Goal: Task Accomplishment & Management: Manage account settings

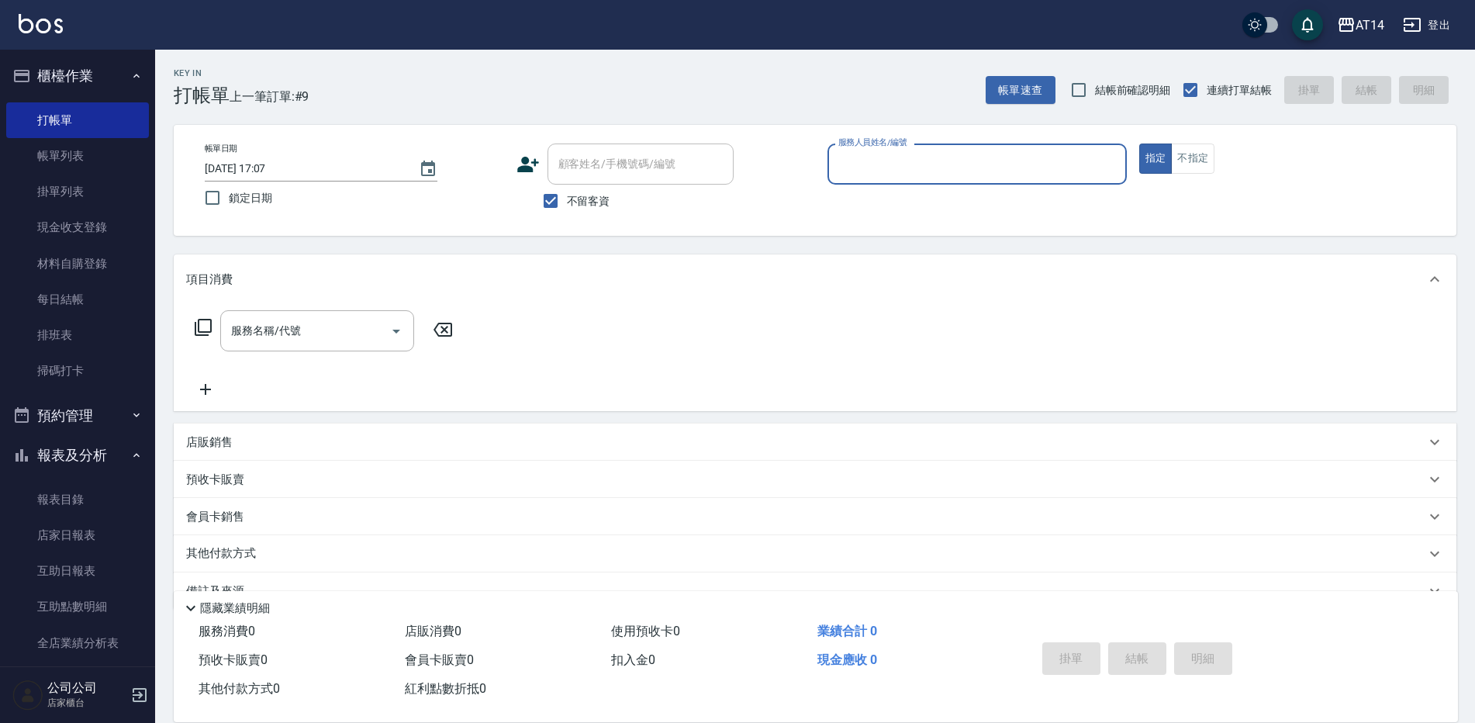
click at [875, 163] on input "服務人員姓名/編號" at bounding box center [977, 163] width 285 height 27
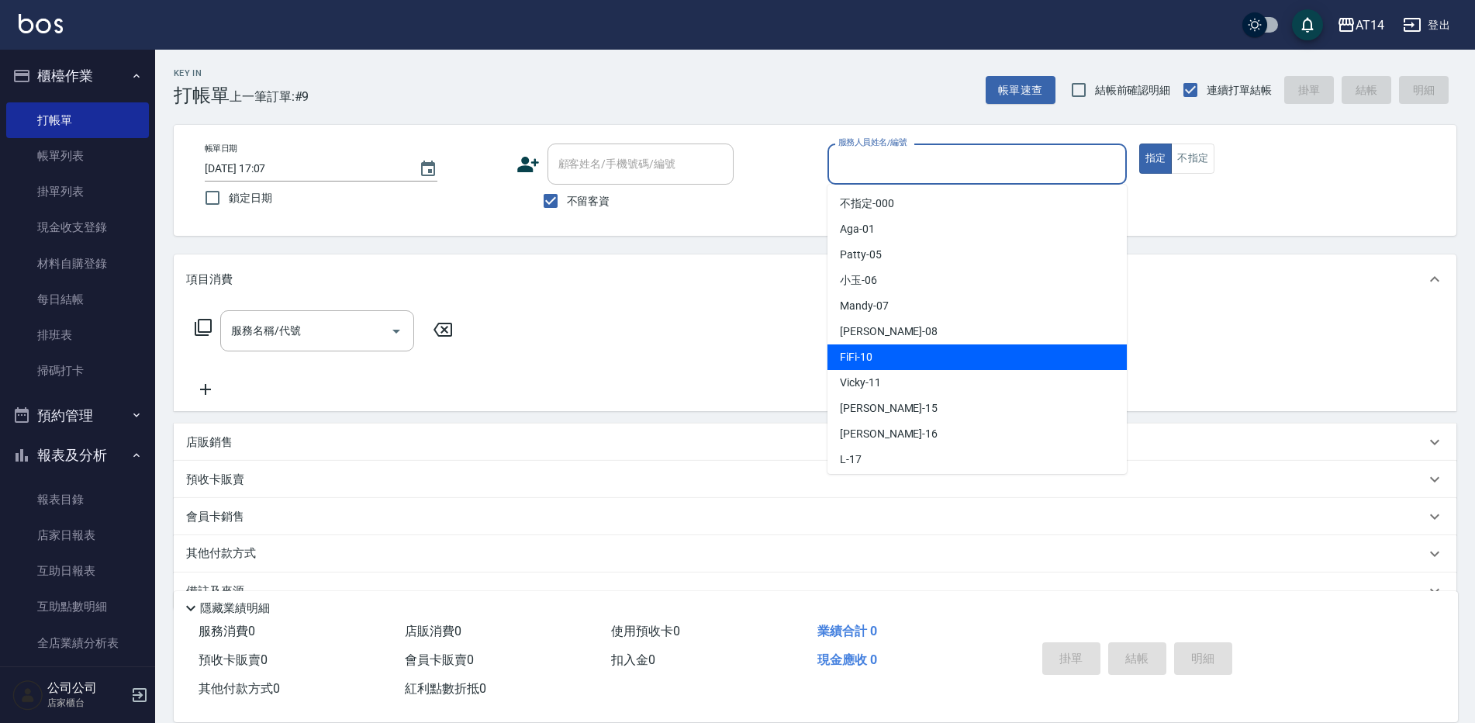
click at [882, 365] on div "FiFi -10" at bounding box center [977, 357] width 299 height 26
type input "FiFi-10"
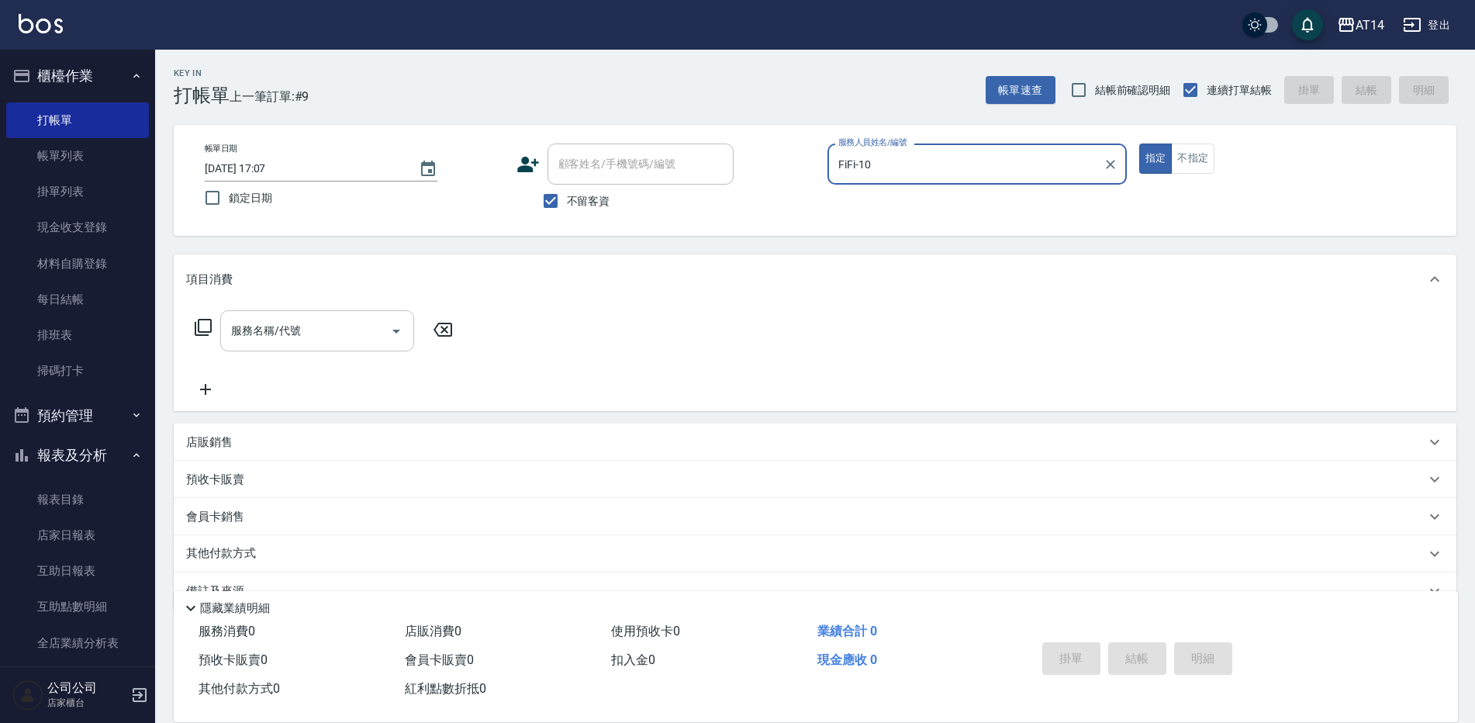
click at [323, 340] on input "服務名稱/代號" at bounding box center [305, 330] width 157 height 27
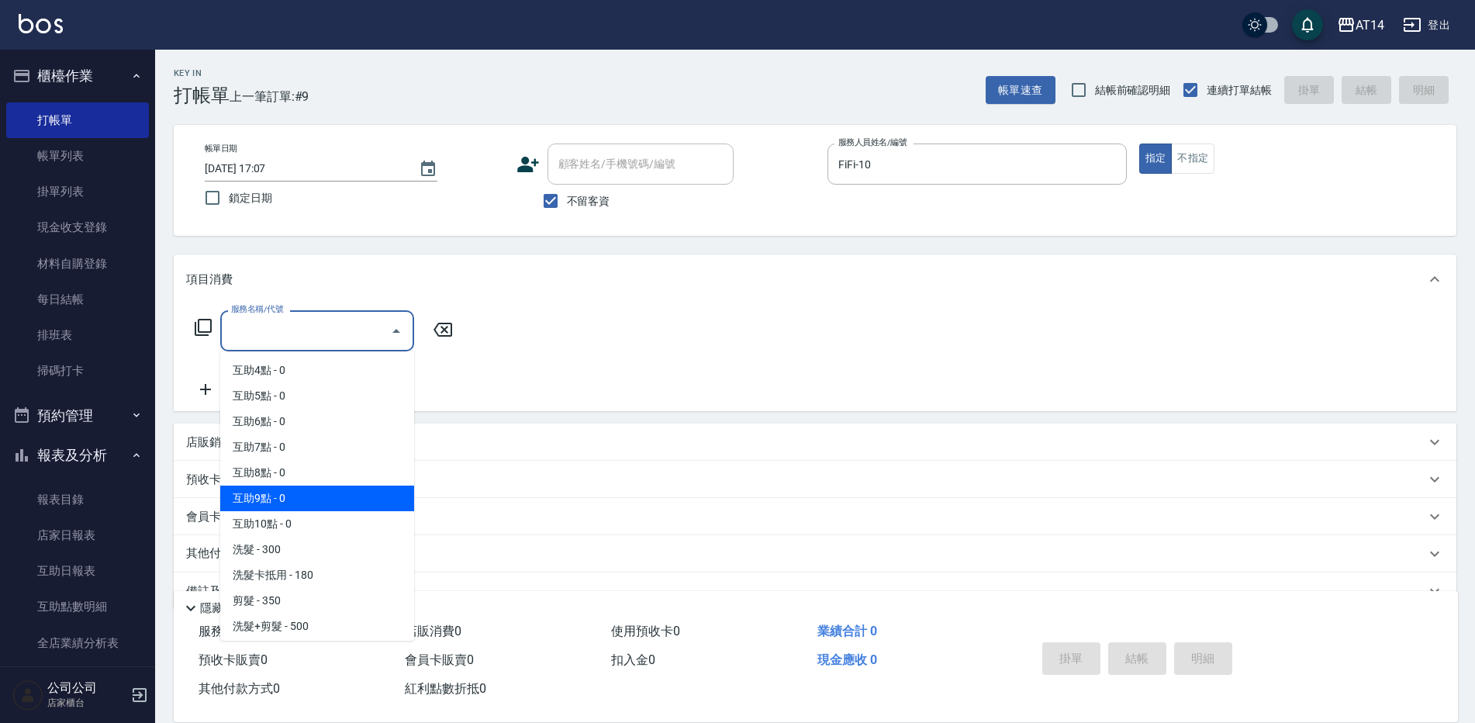
scroll to position [78, 0]
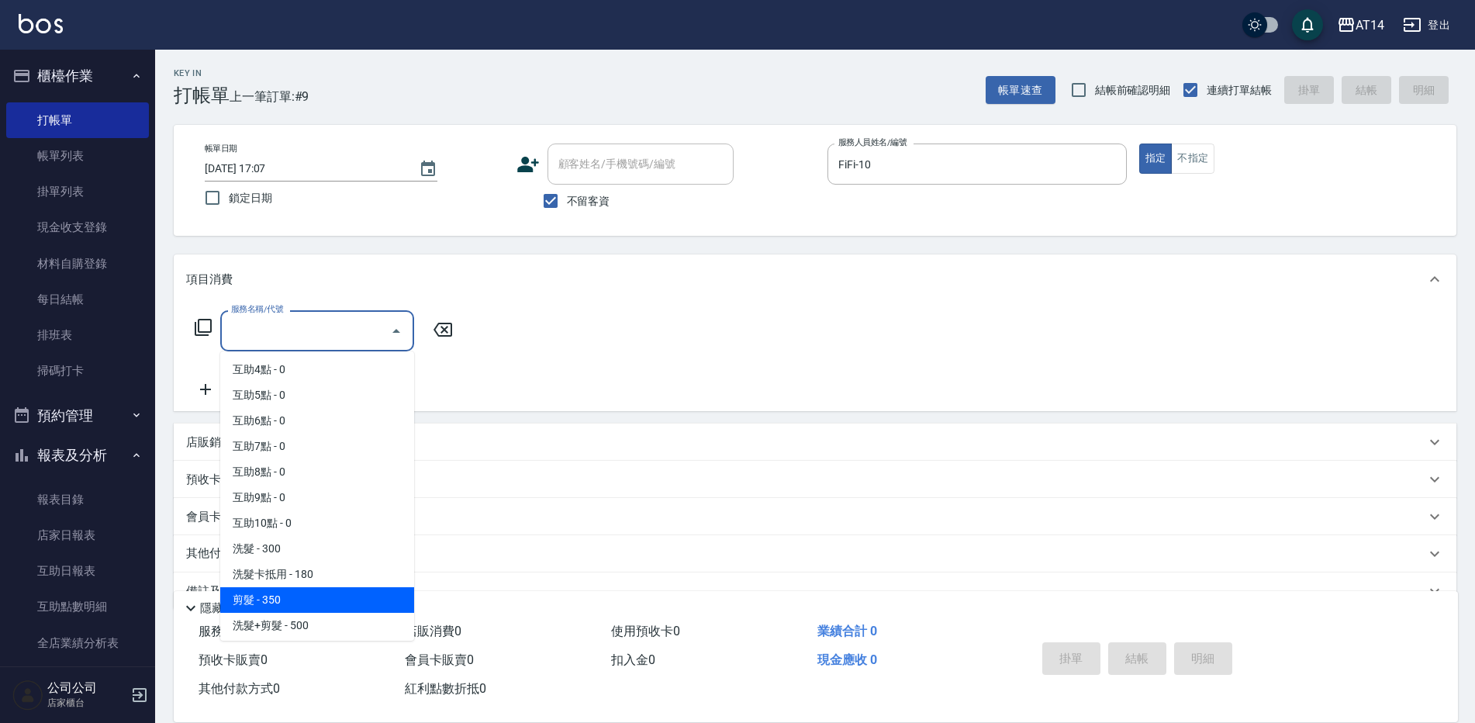
click at [316, 589] on span "剪髮 - 350" at bounding box center [317, 600] width 194 height 26
type input "剪髮(021)"
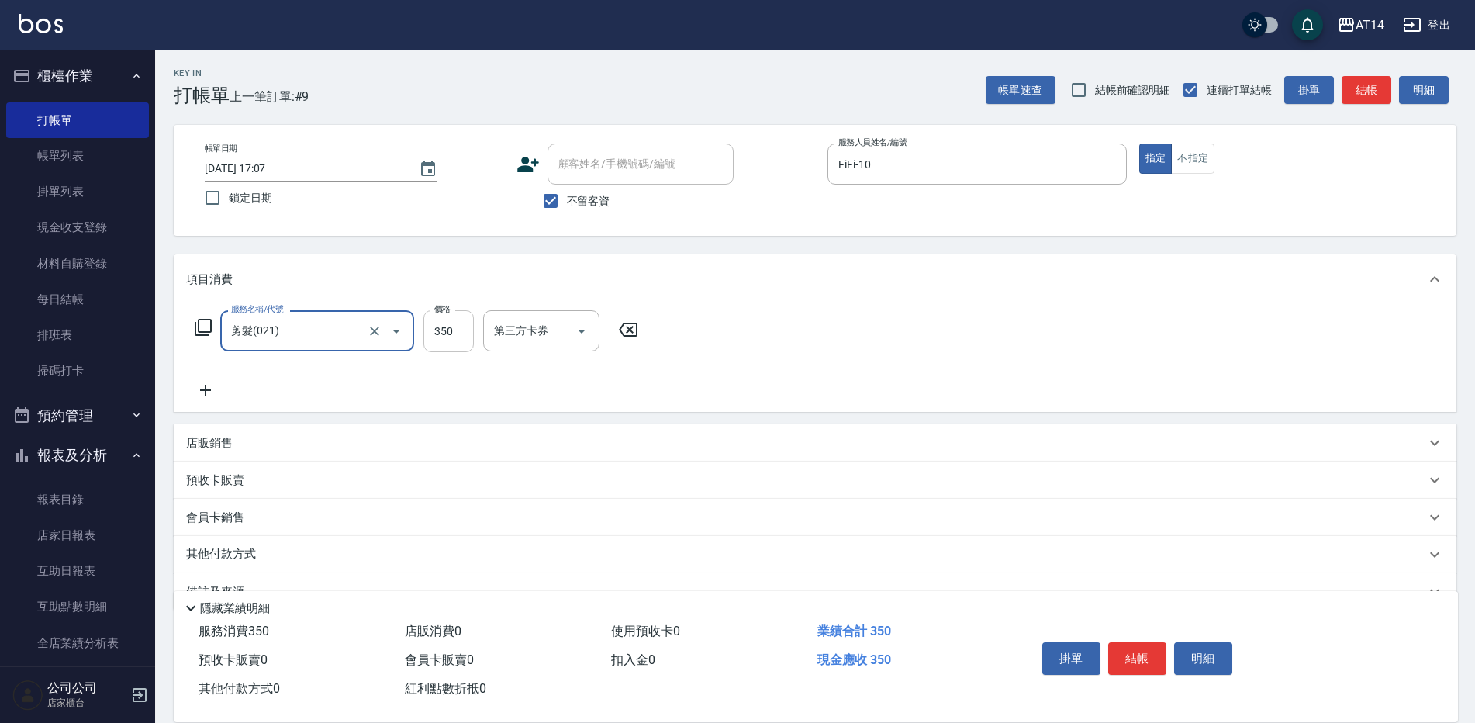
click at [444, 329] on input "350" at bounding box center [449, 331] width 50 height 42
type input "400"
click at [1117, 654] on button "結帳" at bounding box center [1137, 658] width 58 height 33
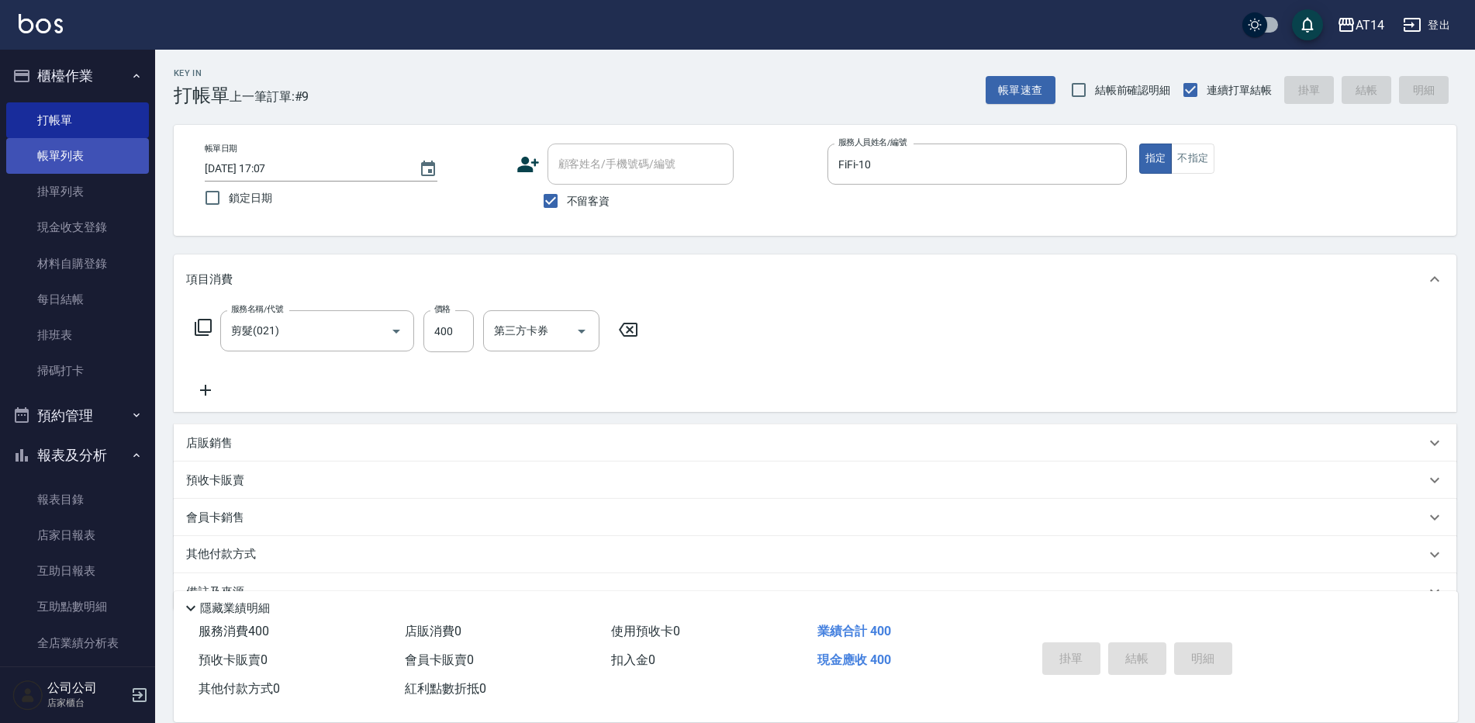
type input "2025/10/11 17:47"
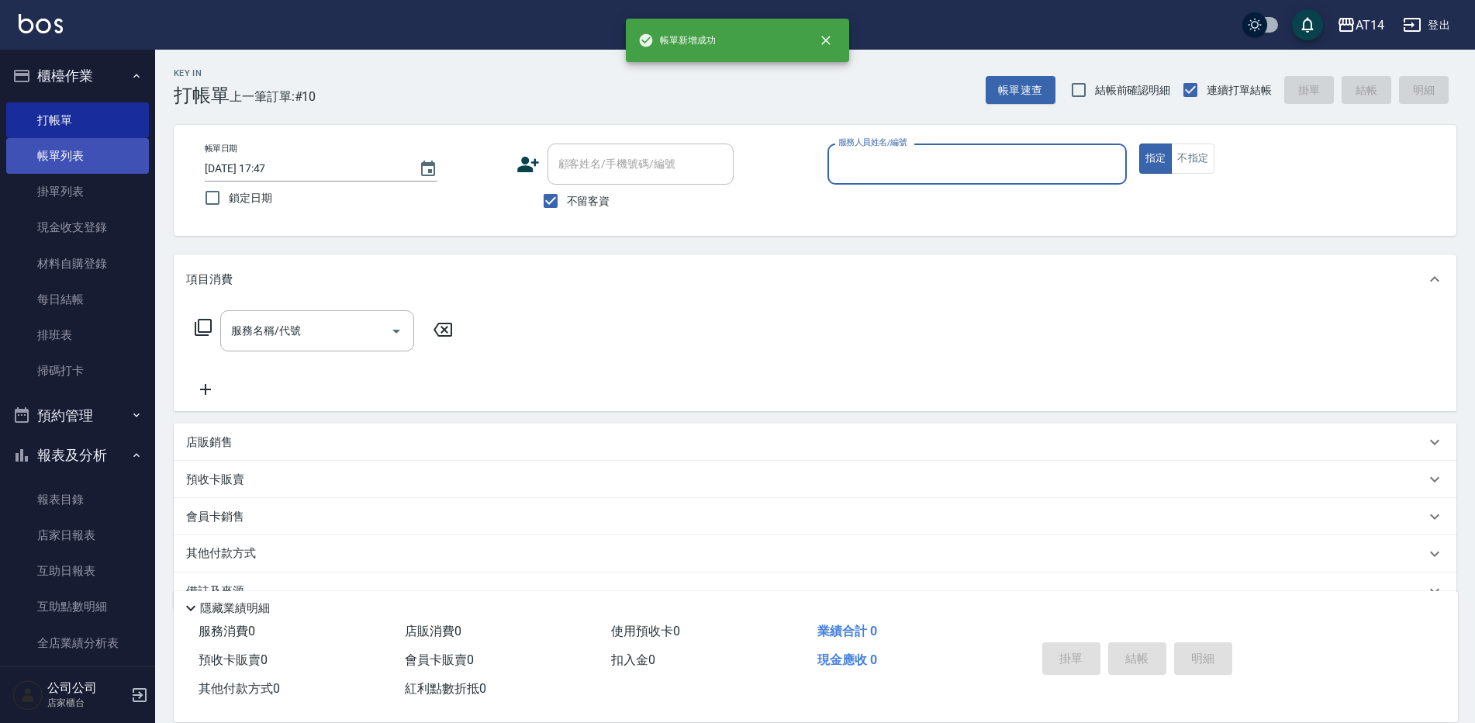
click at [77, 159] on link "帳單列表" at bounding box center [77, 156] width 143 height 36
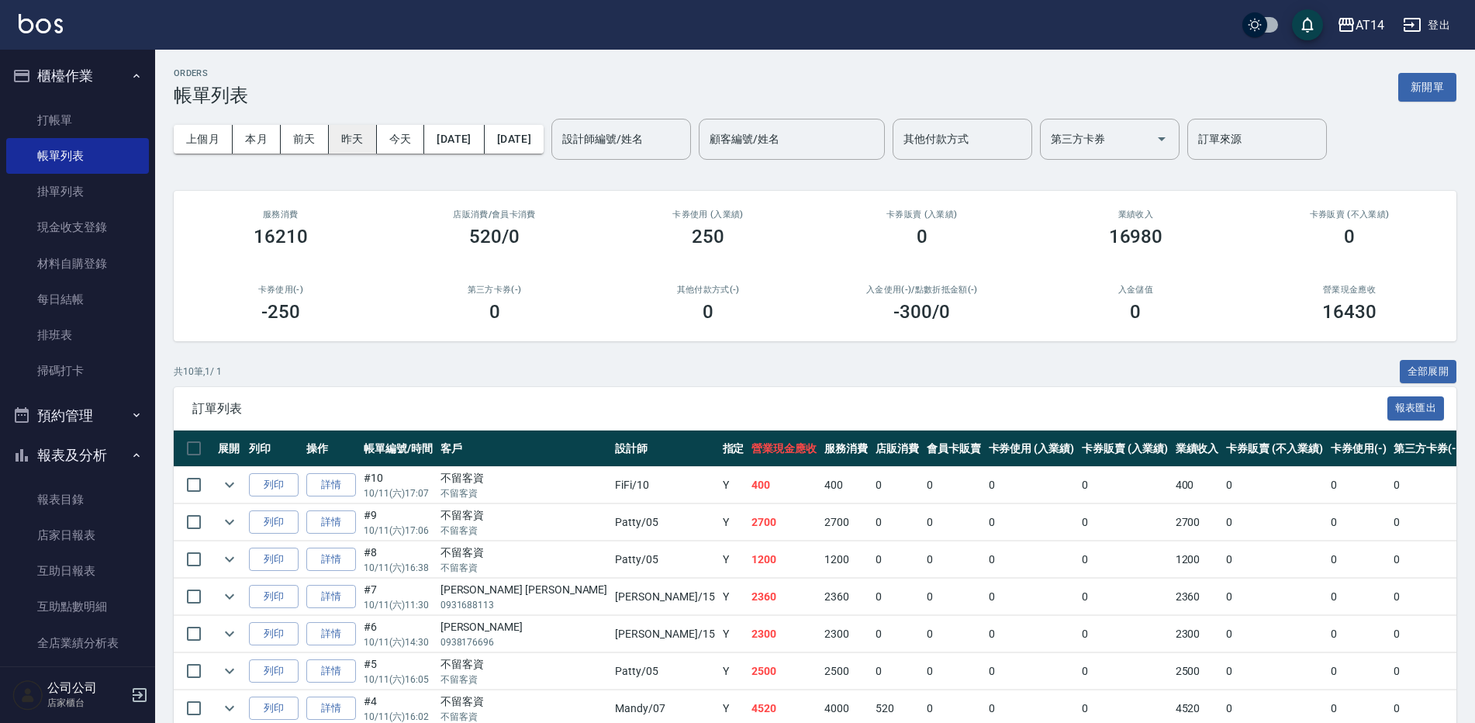
click at [360, 140] on button "昨天" at bounding box center [353, 139] width 48 height 29
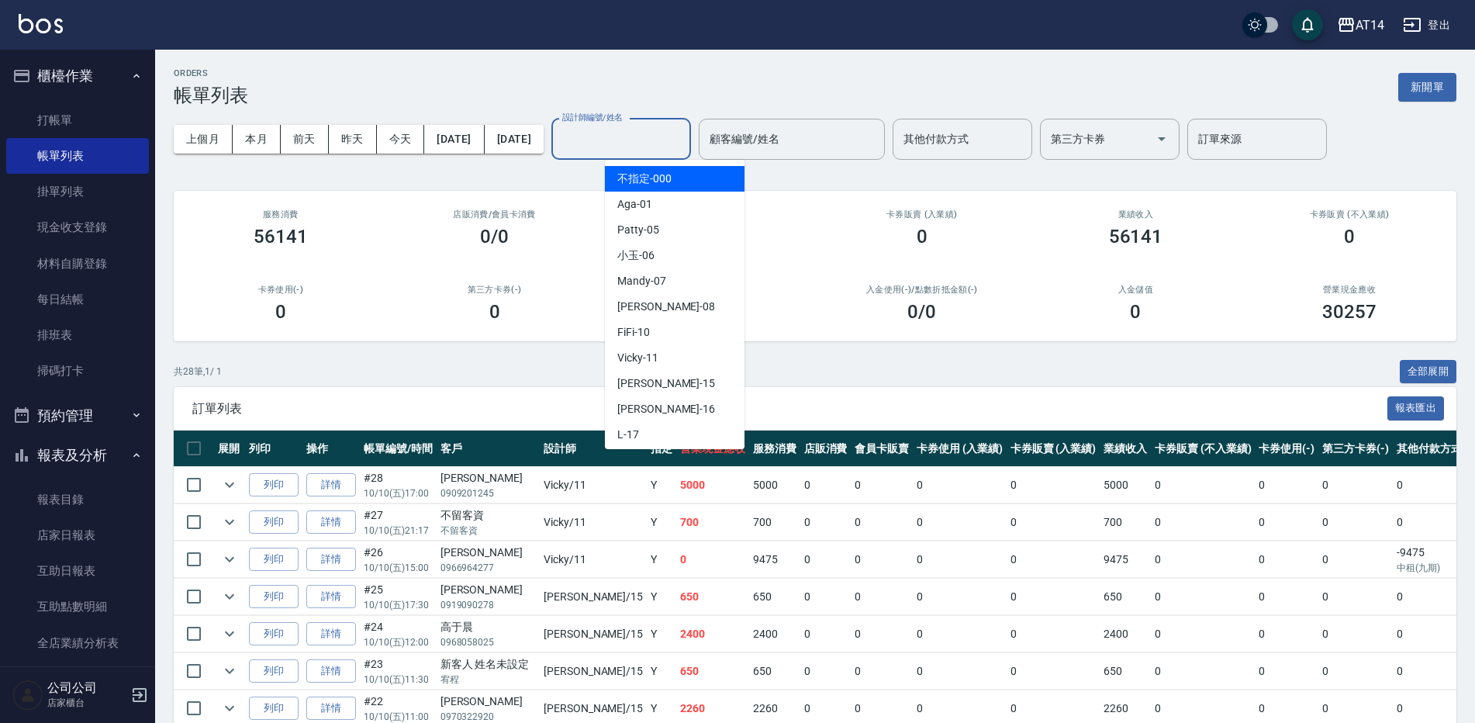
click at [684, 147] on input "設計師編號/姓名" at bounding box center [621, 139] width 126 height 27
click at [666, 330] on div "FiFi -10" at bounding box center [675, 333] width 140 height 26
type input "FiFi-10"
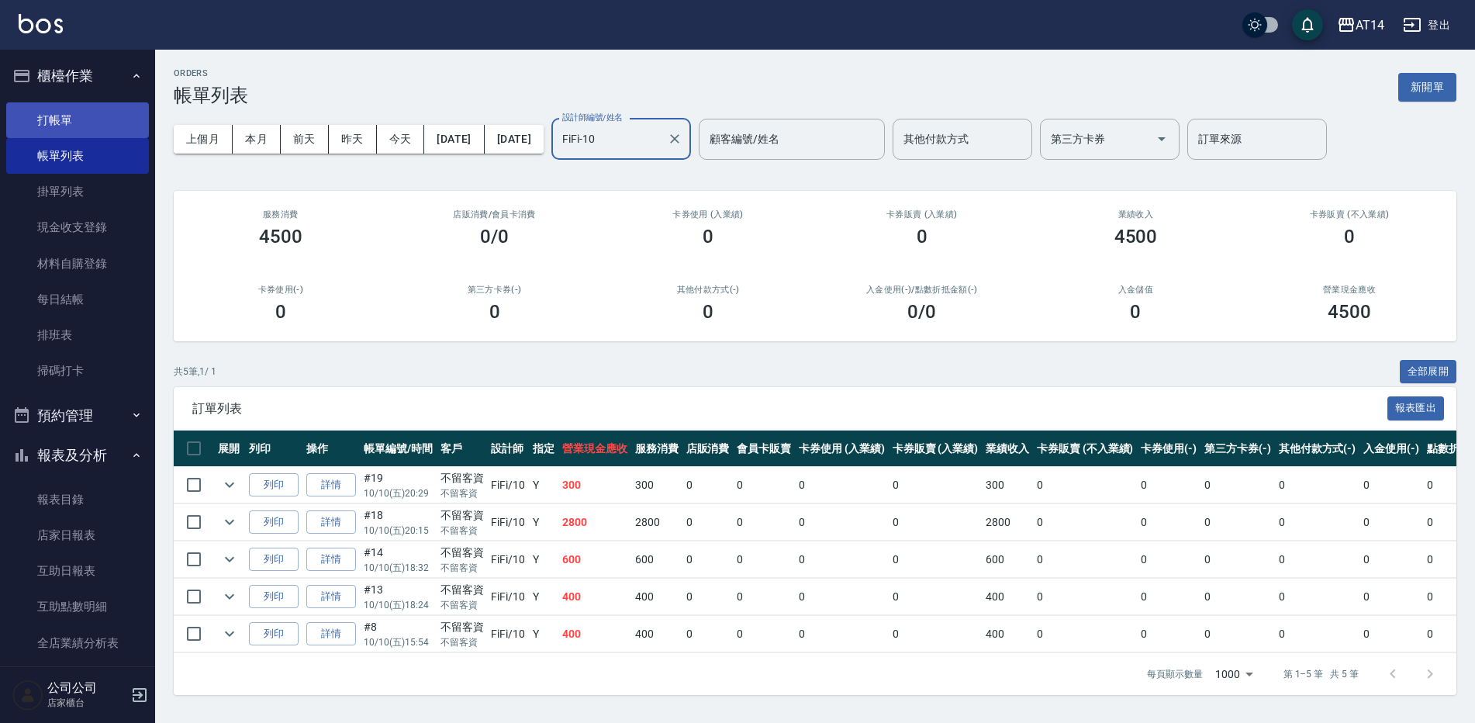
click at [72, 123] on link "打帳單" at bounding box center [77, 120] width 143 height 36
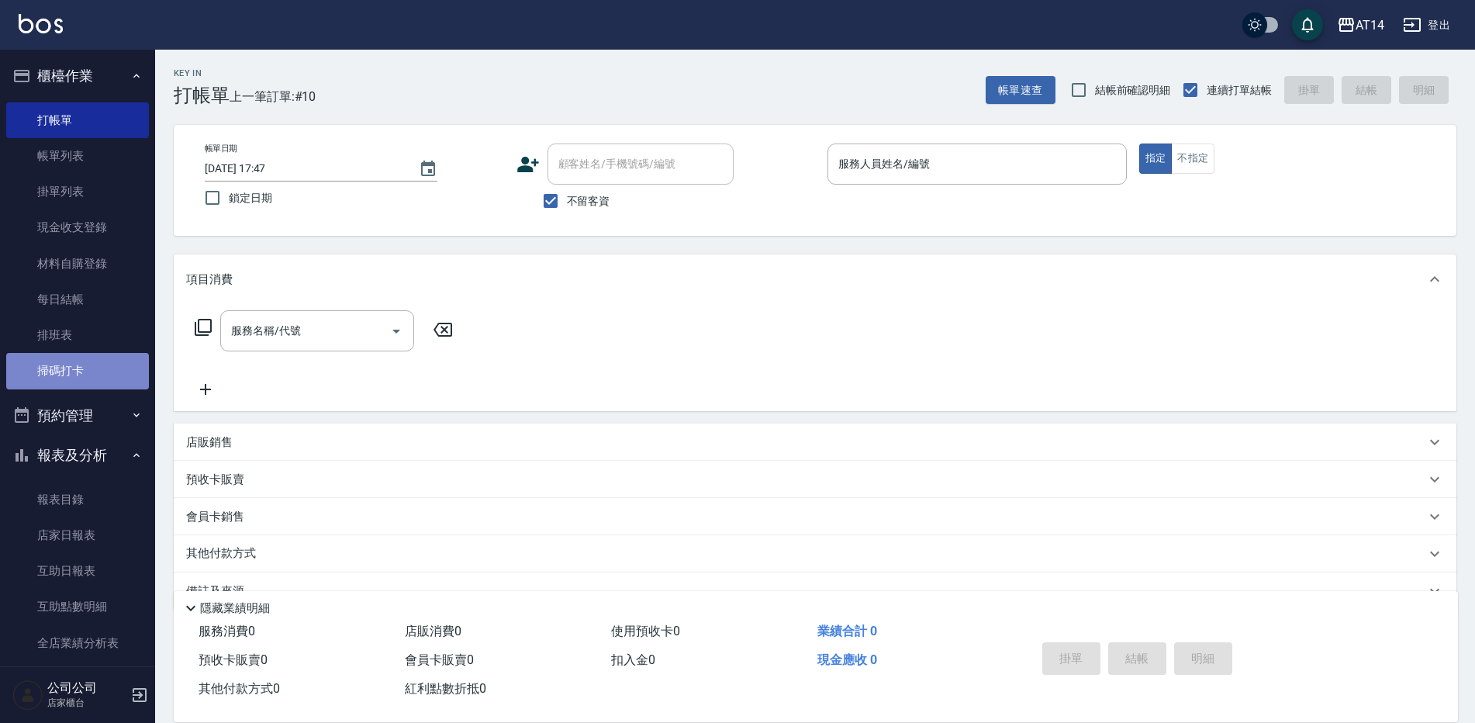
click at [106, 358] on link "掃碼打卡" at bounding box center [77, 371] width 143 height 36
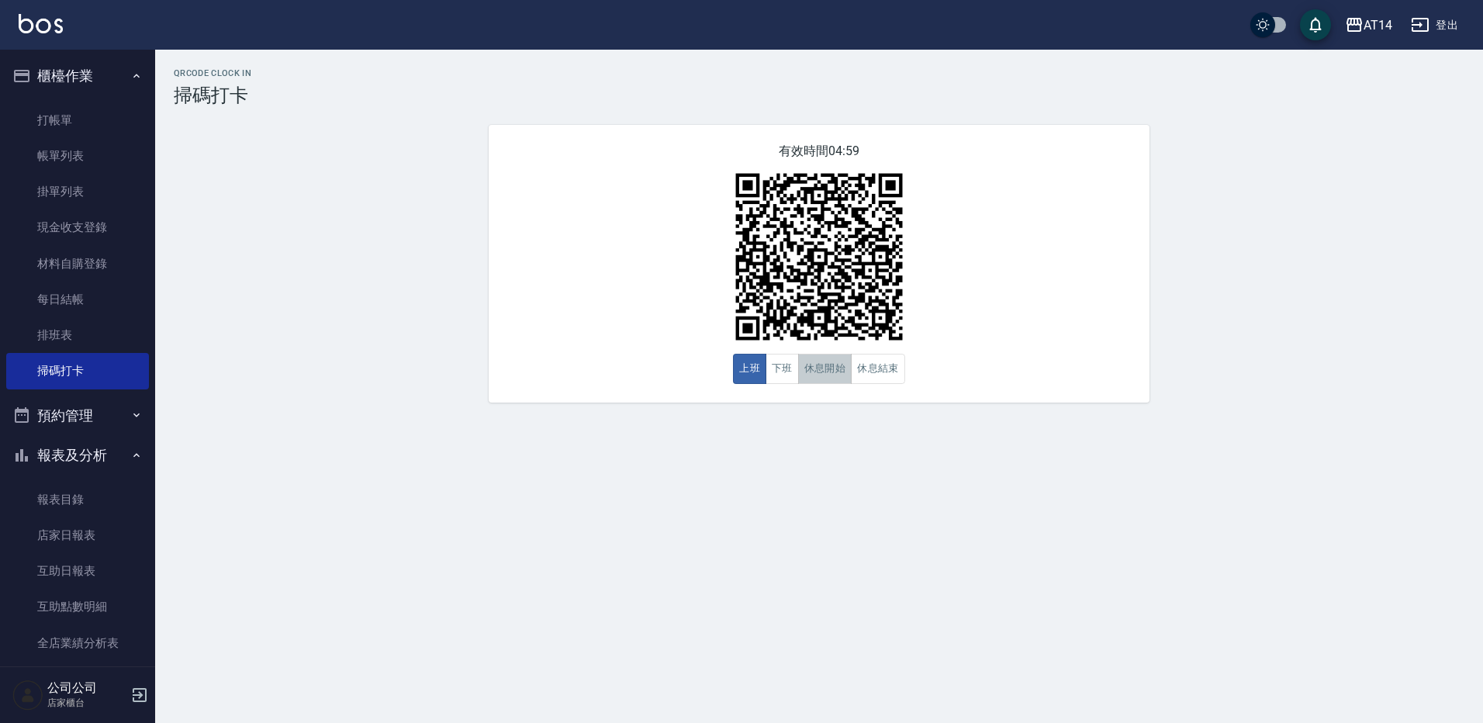
click at [814, 379] on button "休息開始" at bounding box center [825, 369] width 54 height 30
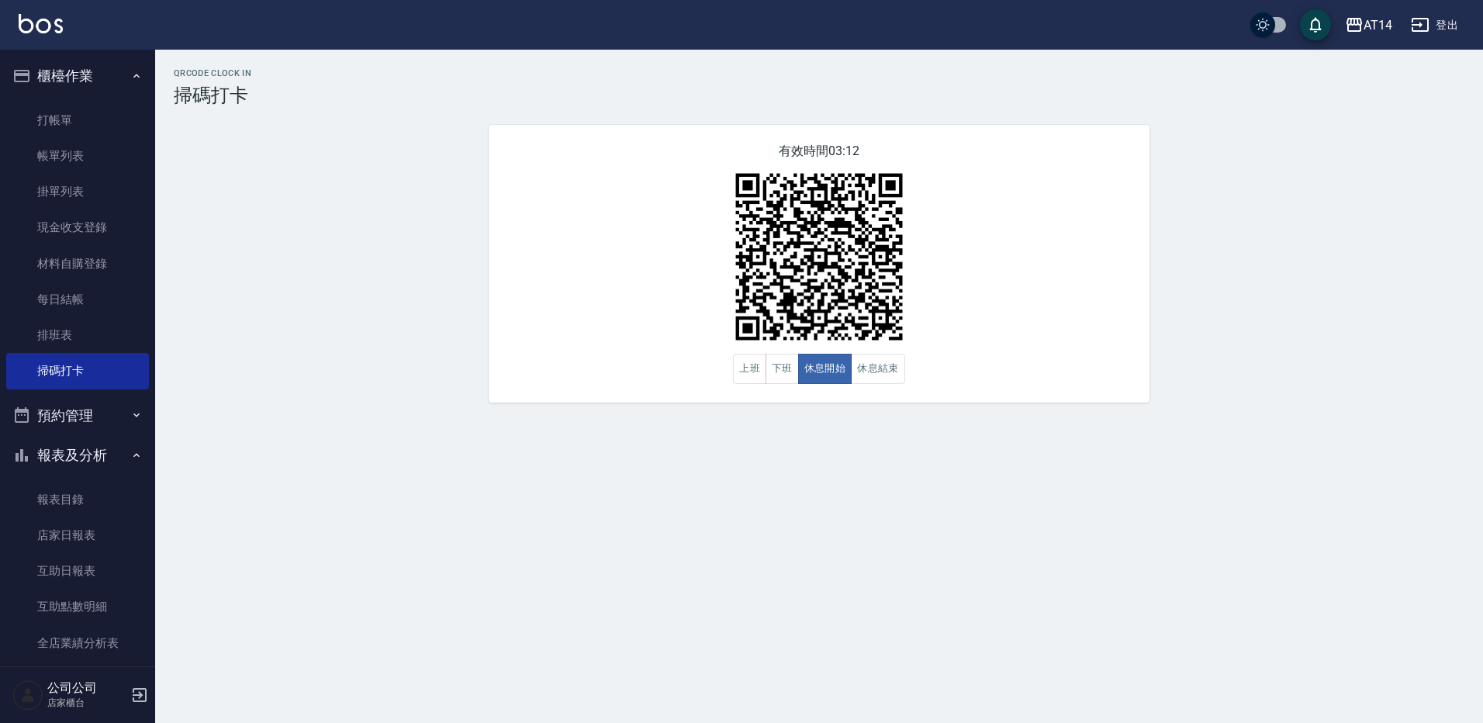
click at [100, 453] on button "報表及分析" at bounding box center [77, 455] width 143 height 40
click at [110, 416] on button "預約管理" at bounding box center [77, 416] width 143 height 40
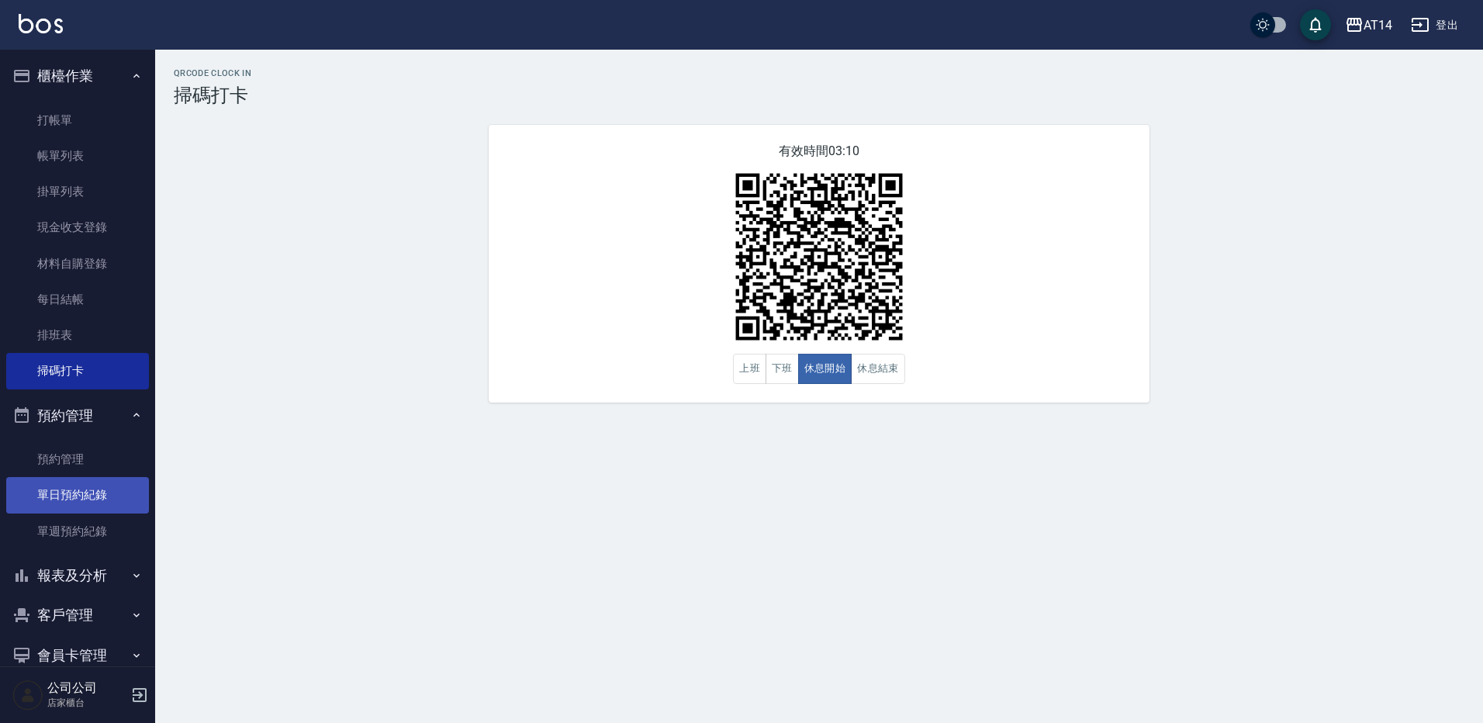
click at [109, 496] on link "單日預約紀錄" at bounding box center [77, 495] width 143 height 36
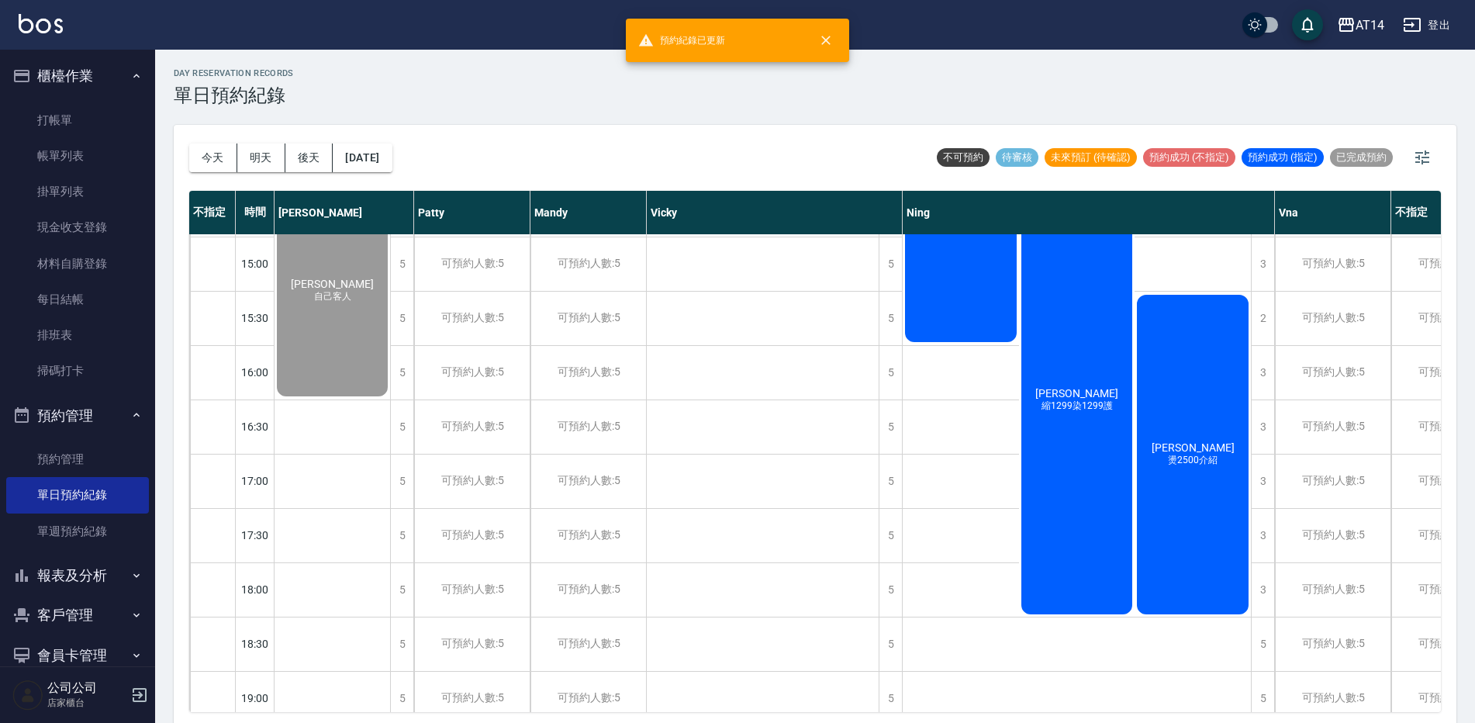
scroll to position [465, 0]
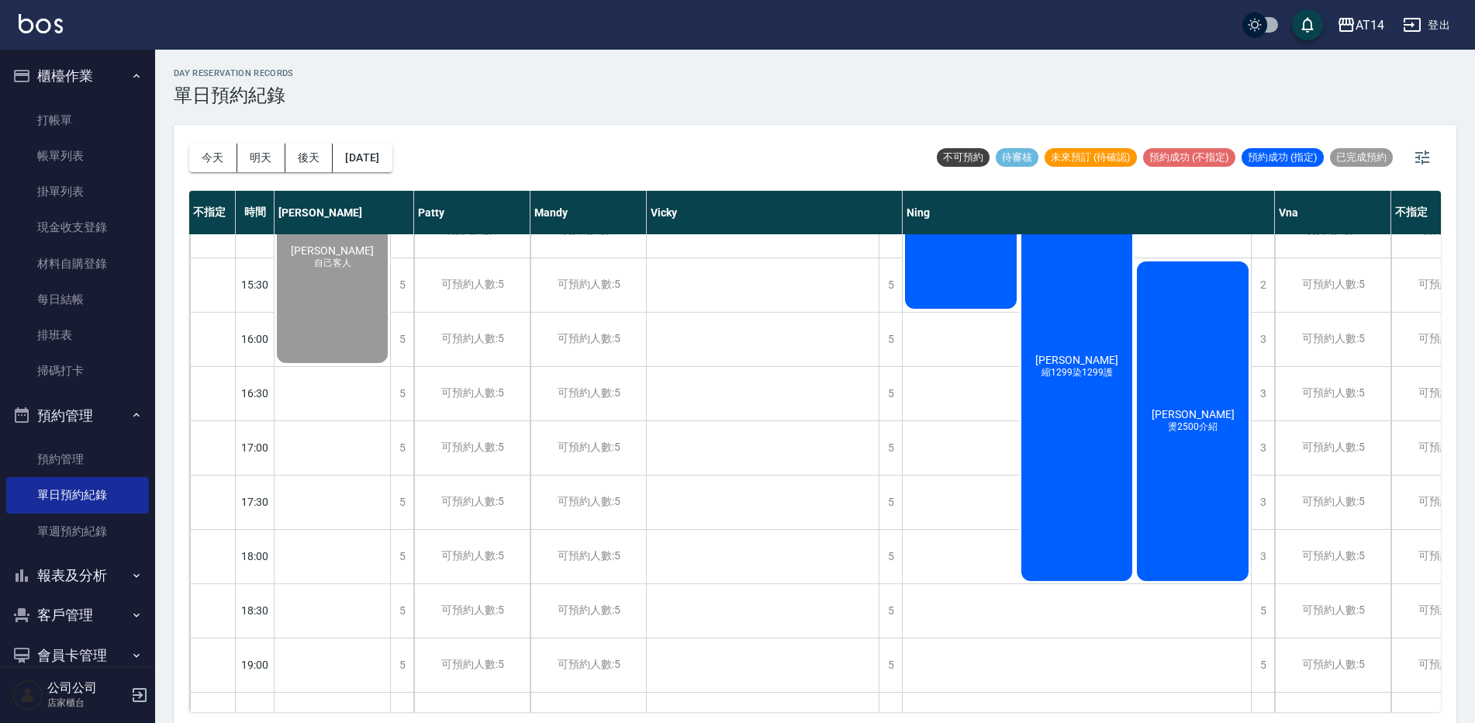
click at [1197, 434] on span "燙2500介紹" at bounding box center [1193, 426] width 56 height 13
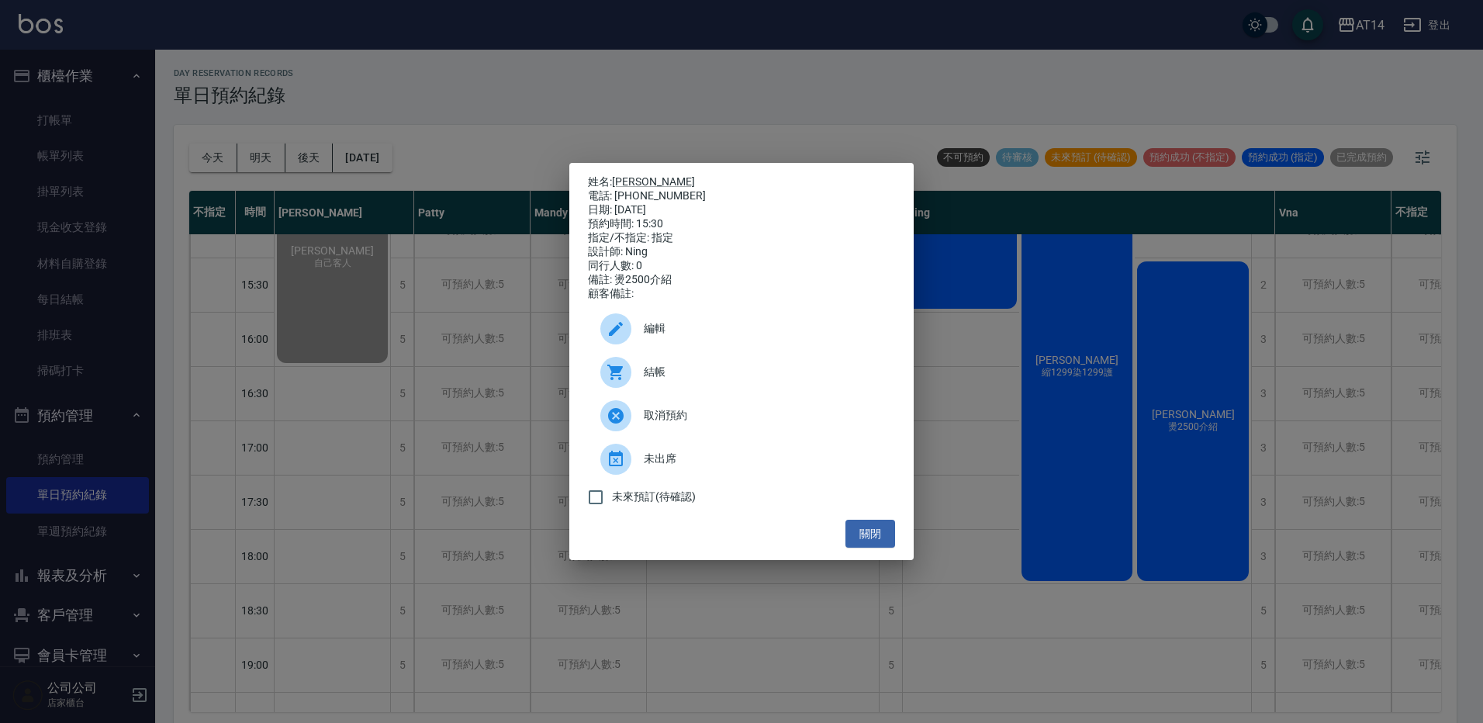
click at [769, 380] on span "結帳" at bounding box center [763, 372] width 239 height 16
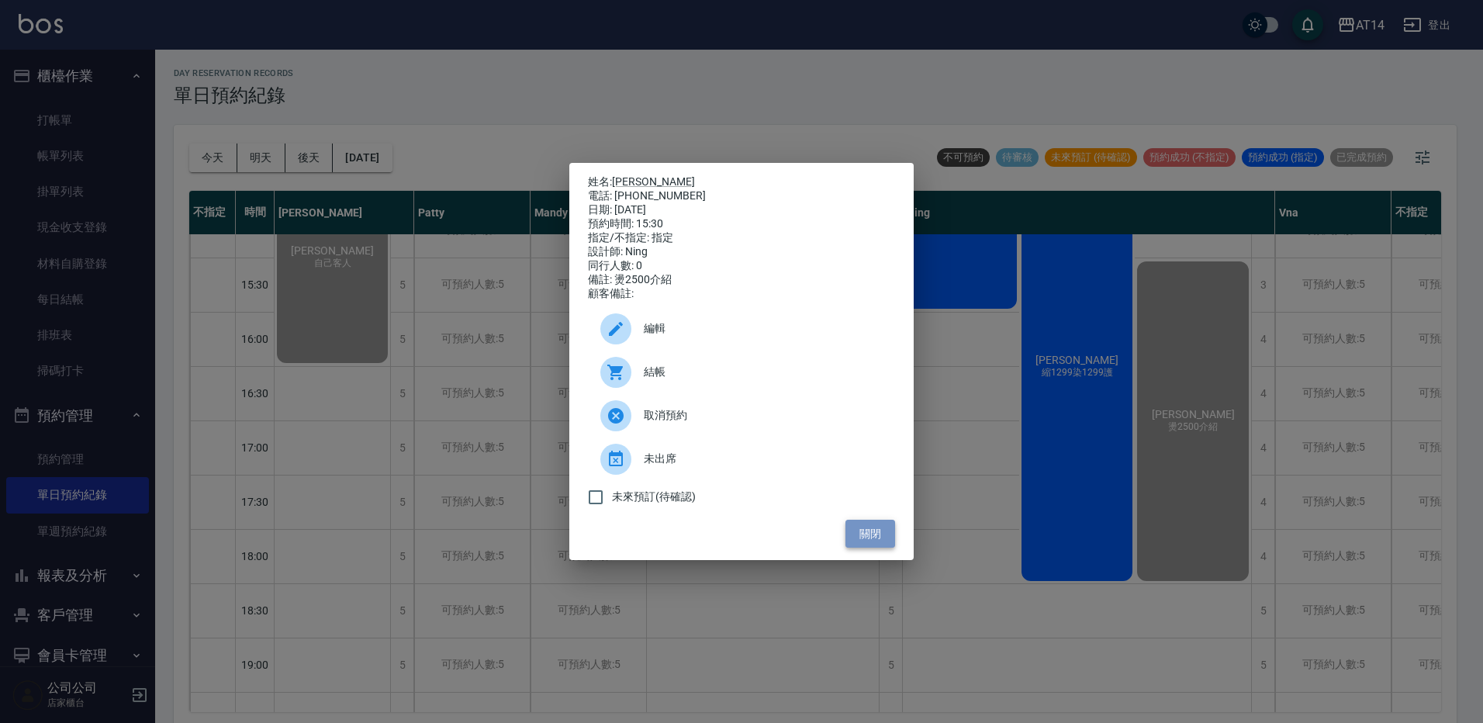
click at [872, 538] on button "關閉" at bounding box center [870, 534] width 50 height 29
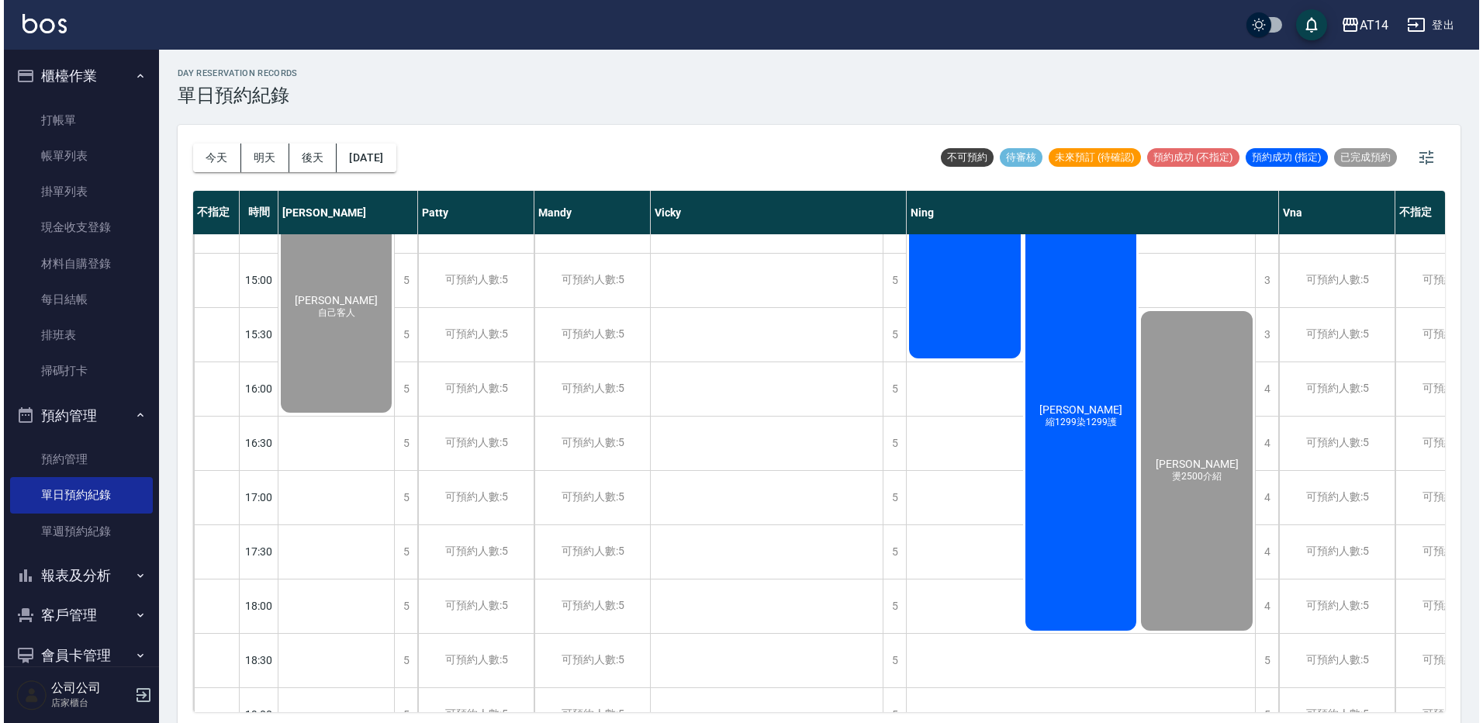
scroll to position [388, 0]
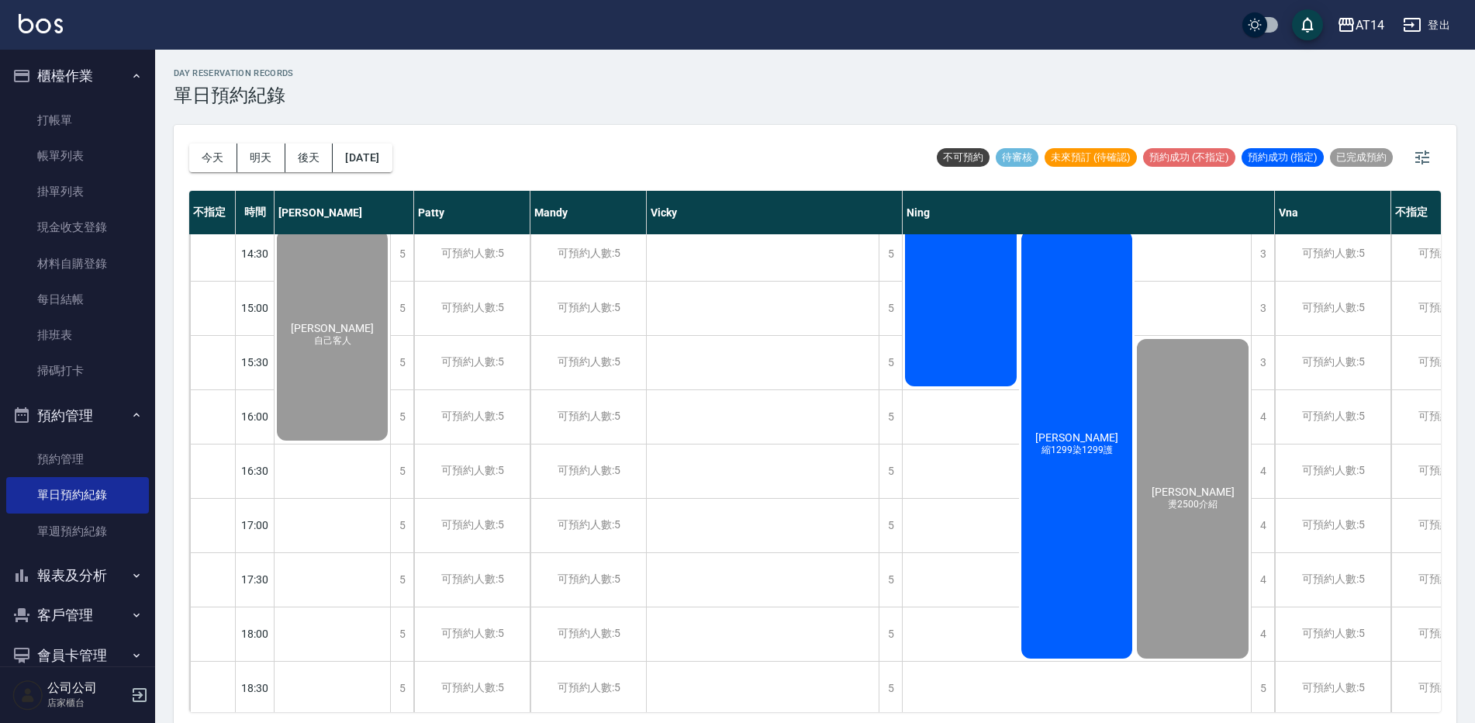
click at [963, 365] on div "吳瑜珊 縮1299" at bounding box center [961, 199] width 116 height 379
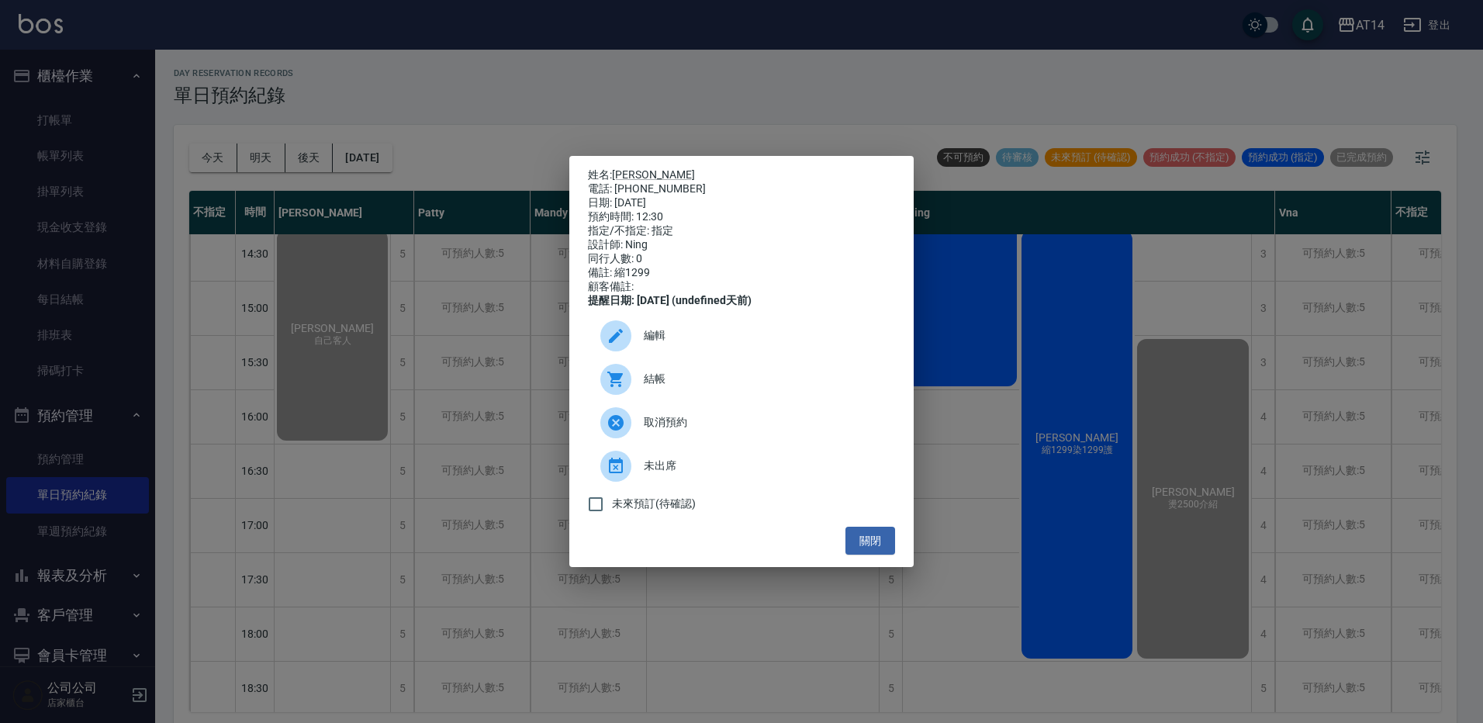
click at [723, 383] on span "結帳" at bounding box center [763, 379] width 239 height 16
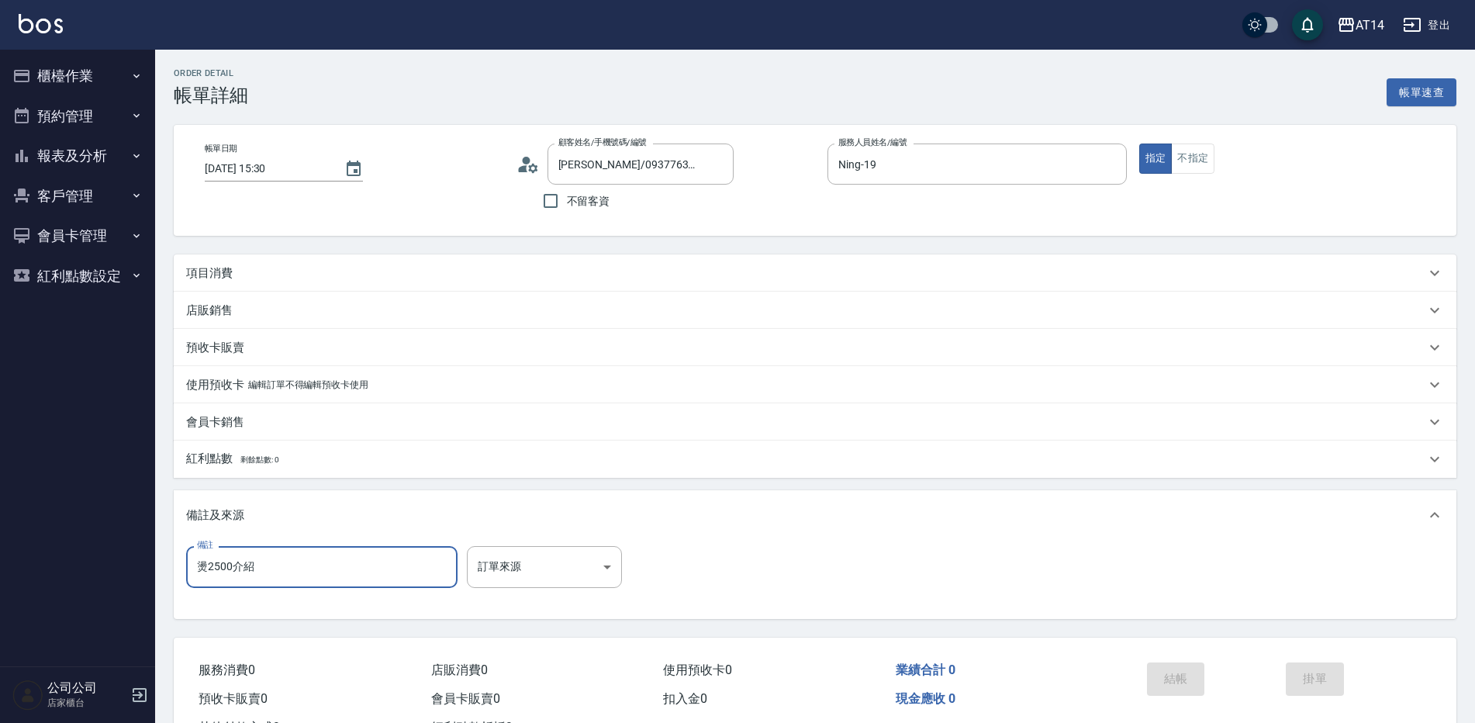
drag, startPoint x: 313, startPoint y: 565, endPoint x: 189, endPoint y: 569, distance: 124.2
click at [191, 570] on input "燙2500介紹" at bounding box center [321, 567] width 271 height 42
click at [524, 576] on body "AT14 登出 櫃檯作業 打帳單 帳單列表 掛單列表 現金收支登錄 材料自購登錄 每日結帳 排班表 掃碼打卡 預約管理 預約管理 單日預約紀錄 單週預約紀錄 …" at bounding box center [737, 390] width 1475 height 780
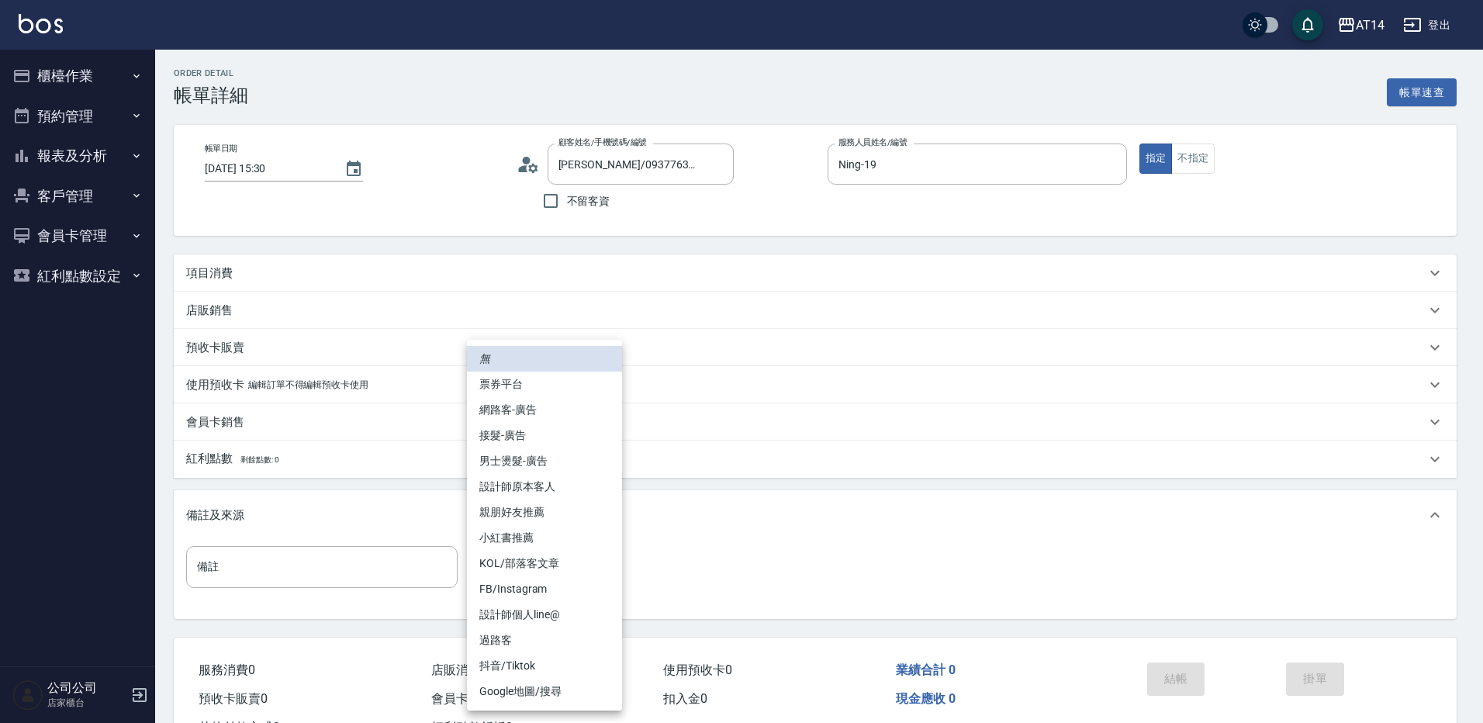
click at [549, 486] on li "設計師原本客人" at bounding box center [544, 487] width 155 height 26
type input "設計師原本客人"
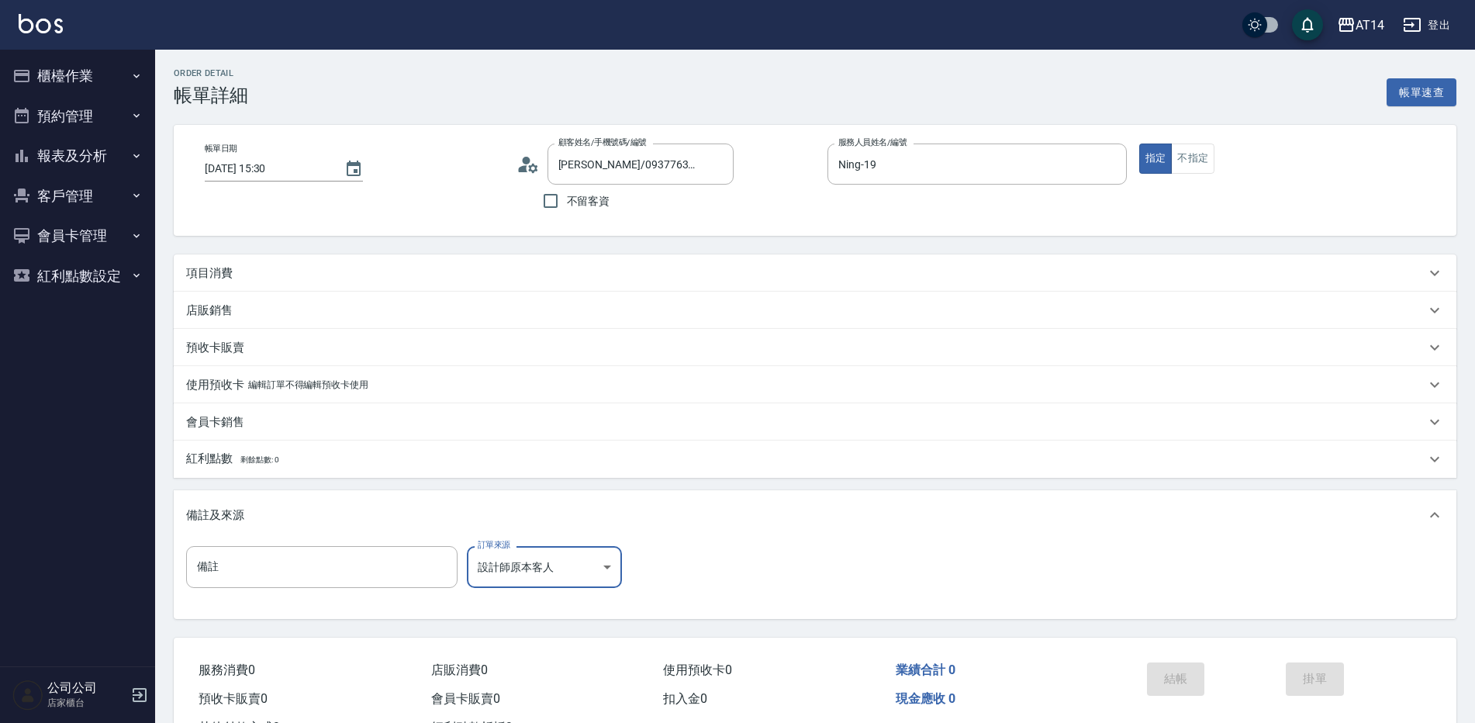
click at [334, 262] on div "項目消費" at bounding box center [815, 272] width 1283 height 37
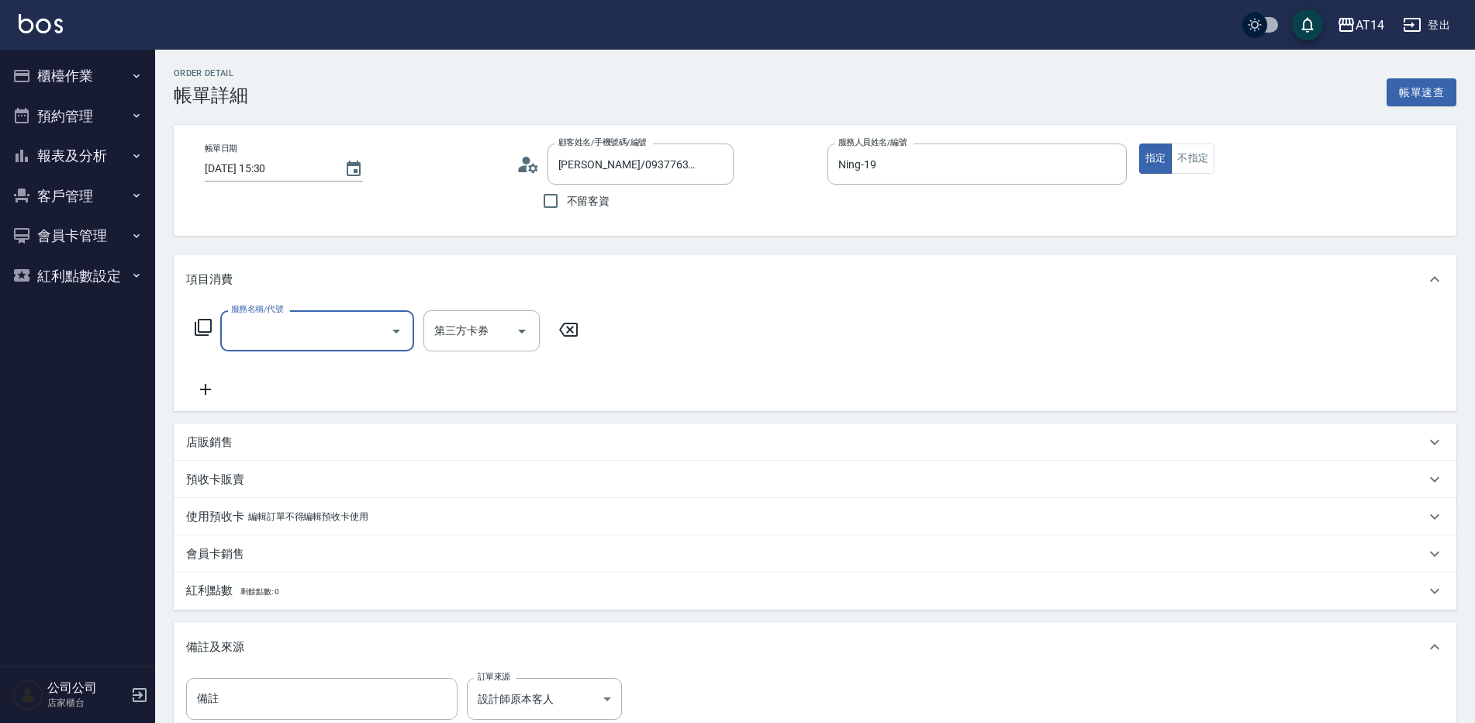
click at [287, 327] on input "服務名稱/代號" at bounding box center [305, 330] width 157 height 27
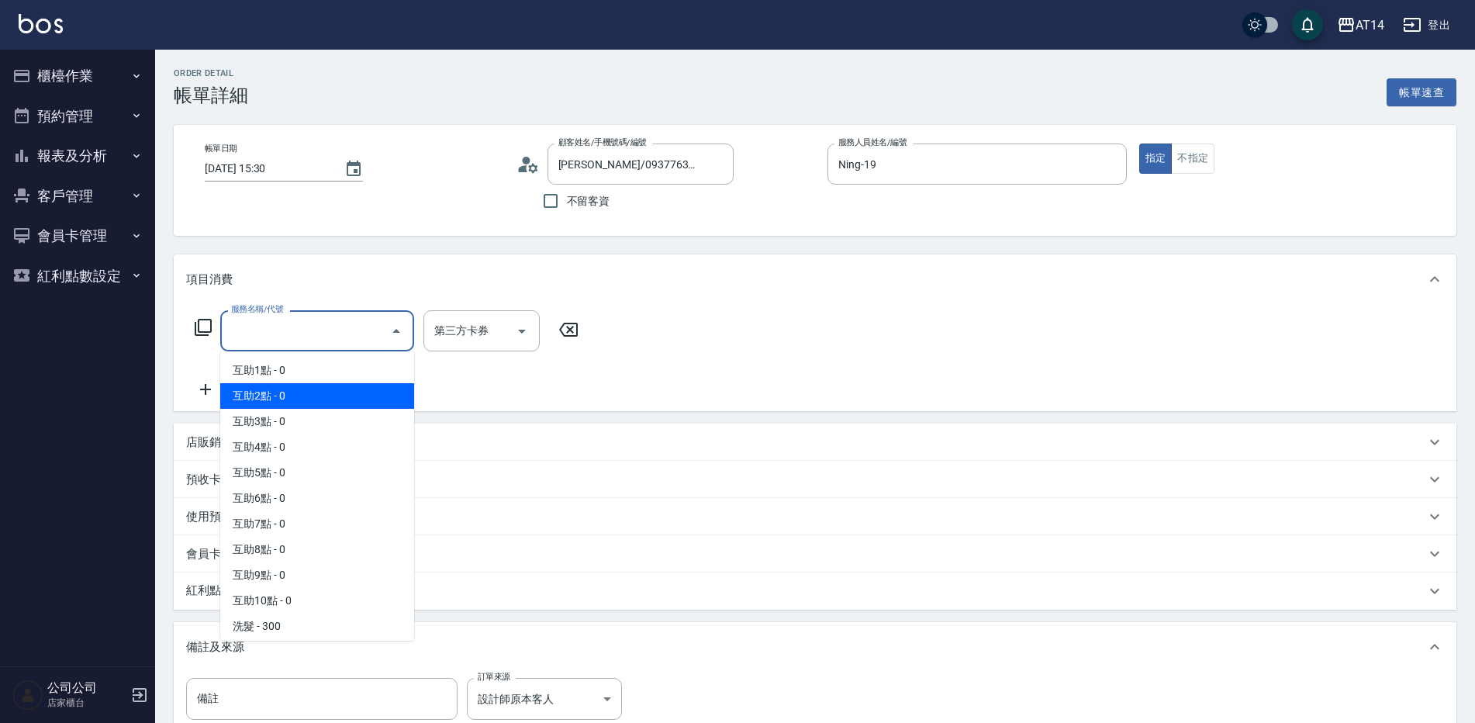
click at [315, 399] on span "互助2點 - 0" at bounding box center [317, 396] width 194 height 26
type input "互助2點(002)"
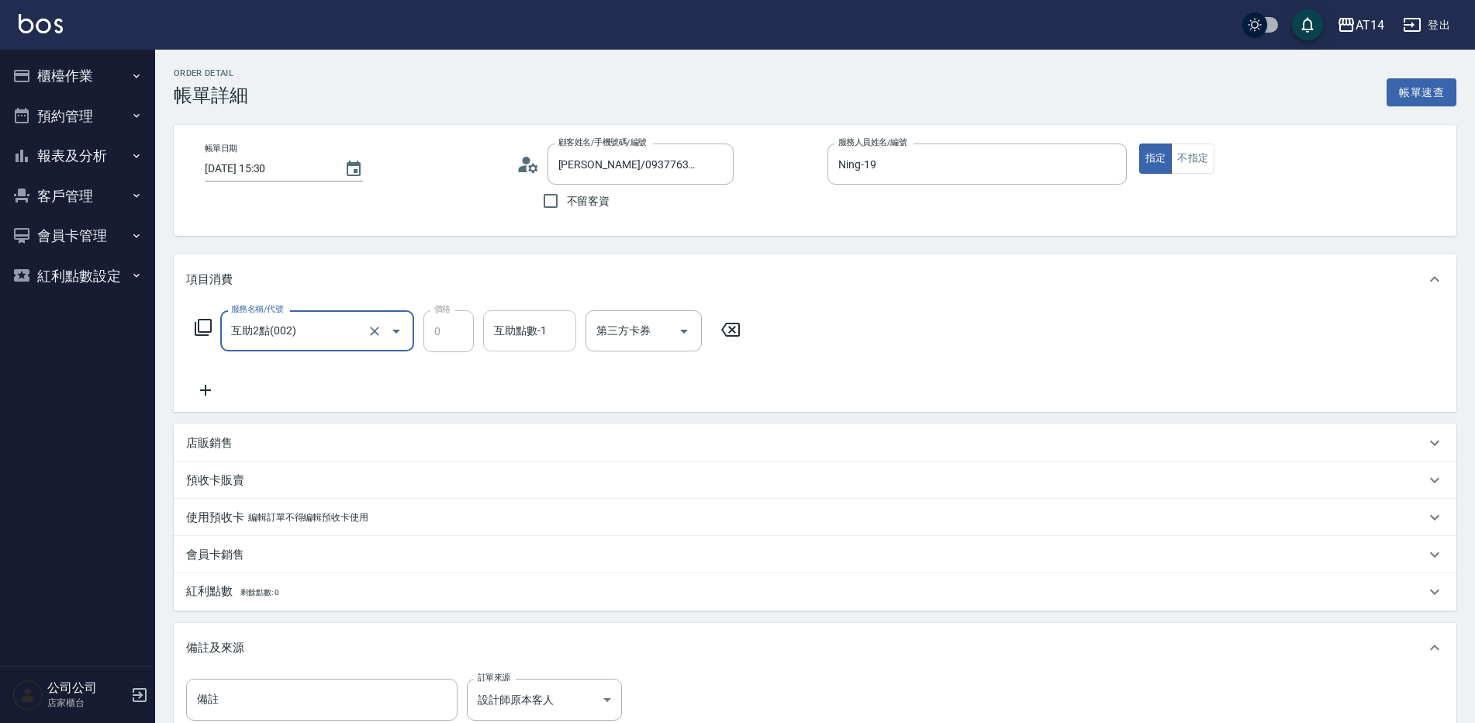
click at [517, 327] on div "互助點數-1 互助點數-1" at bounding box center [529, 330] width 93 height 41
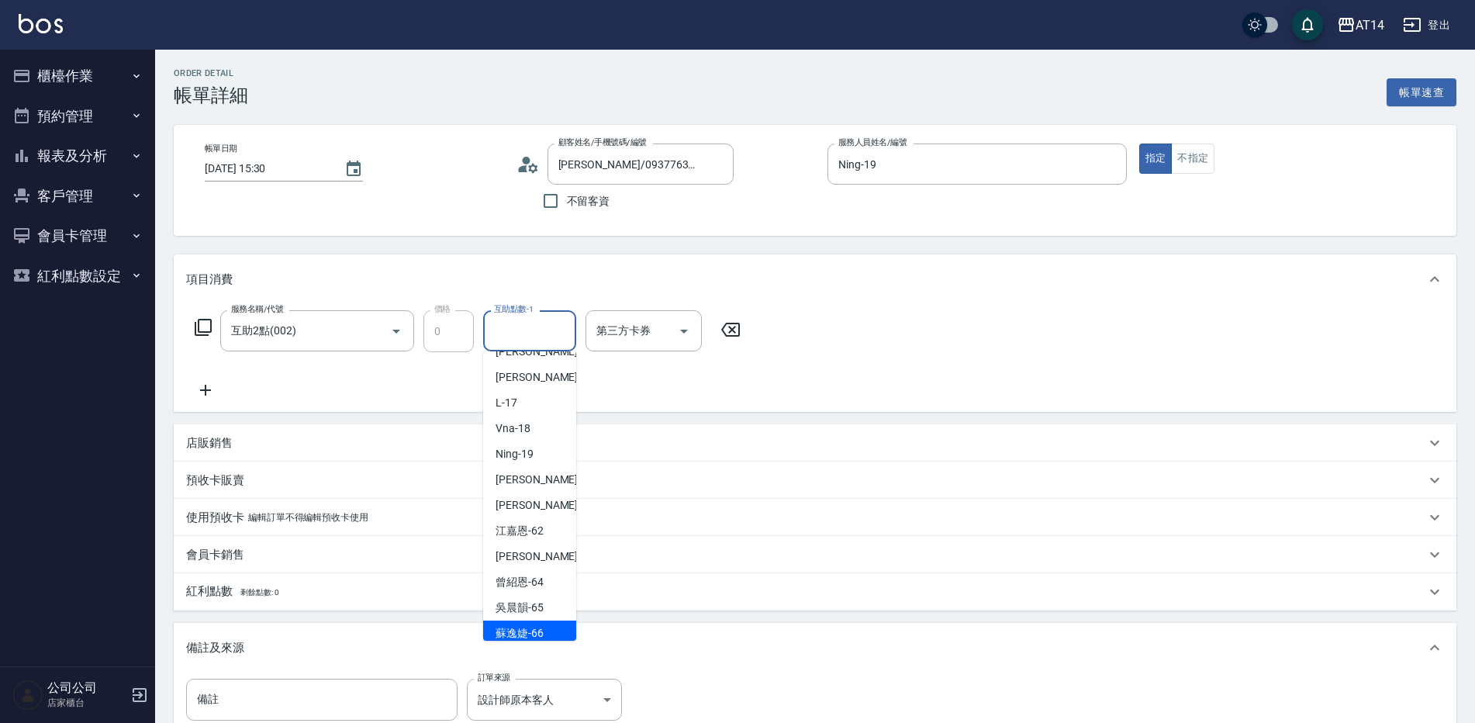
scroll to position [286, 0]
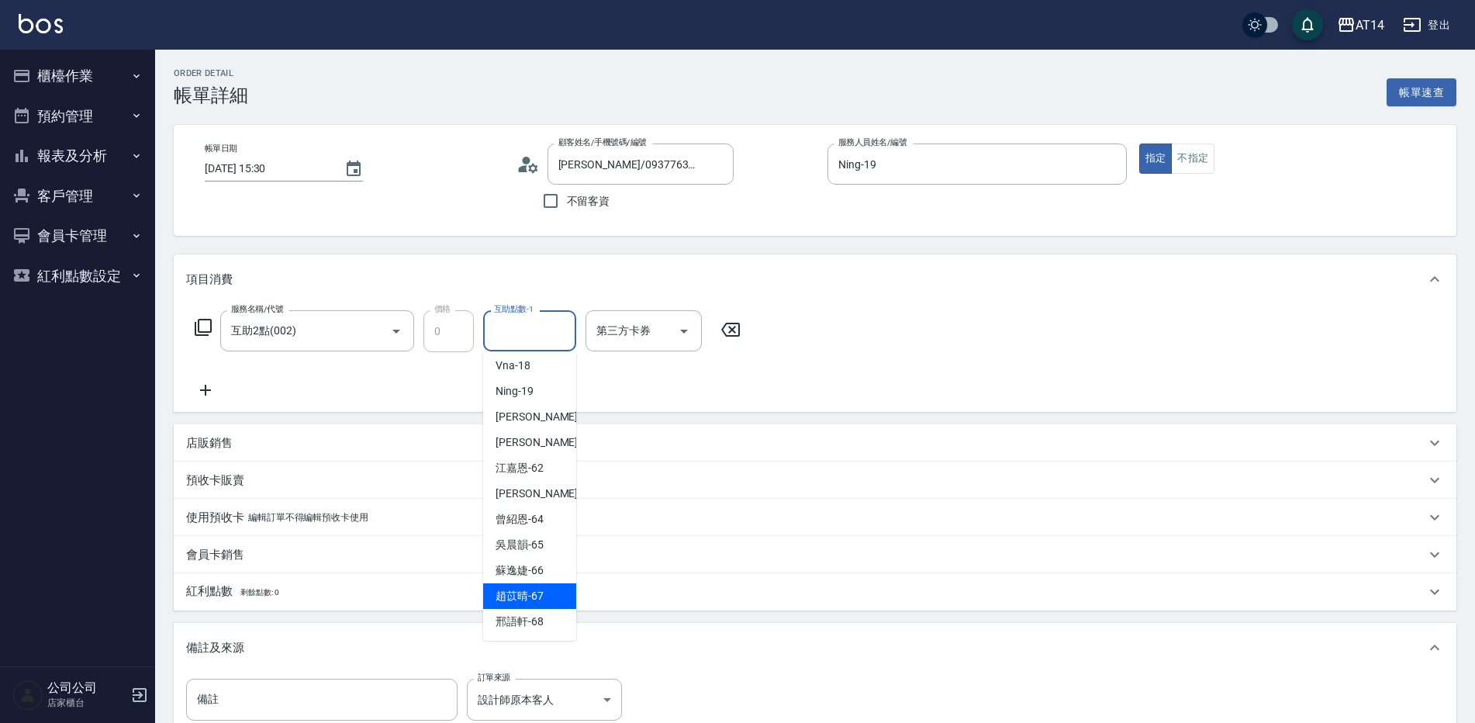
click at [542, 600] on span "[PERSON_NAME]-67" at bounding box center [520, 596] width 48 height 16
type input "[PERSON_NAME]-67"
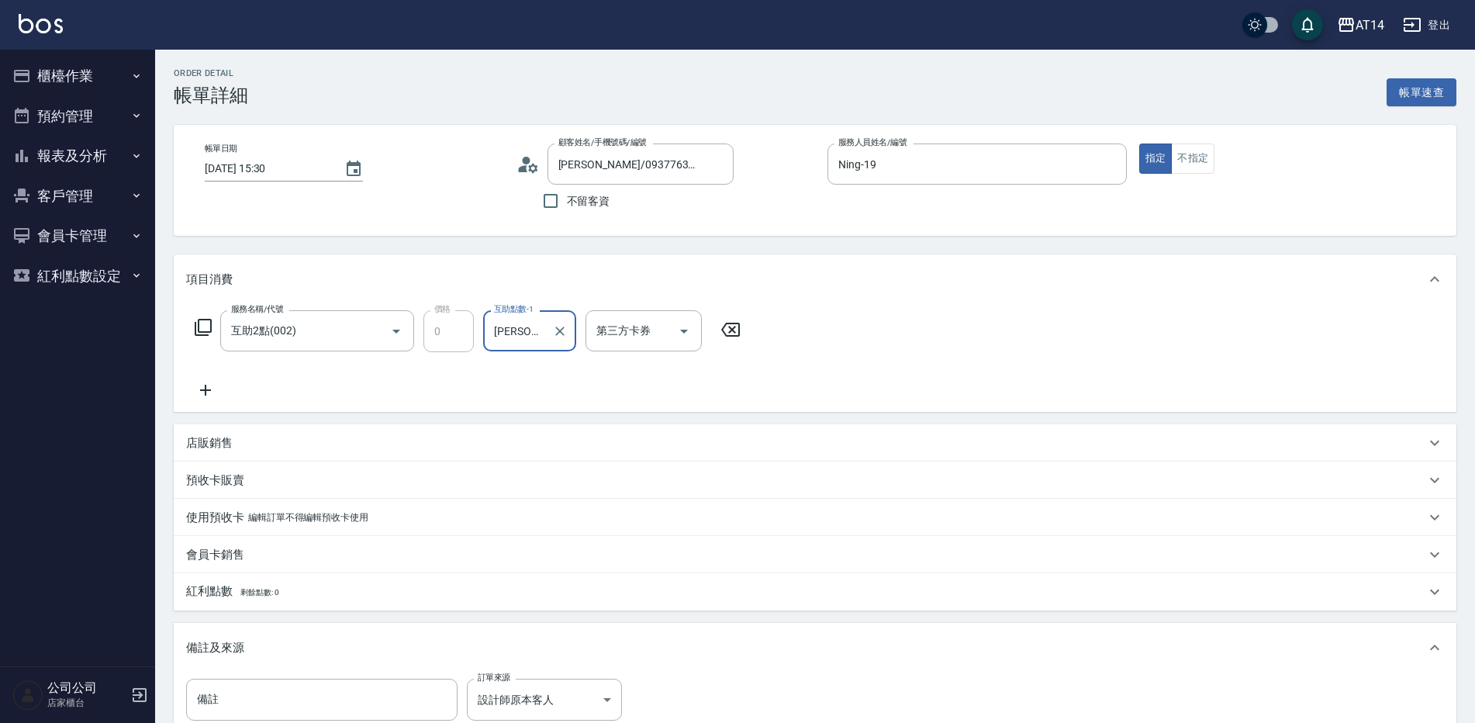
click at [204, 389] on icon at bounding box center [205, 390] width 39 height 19
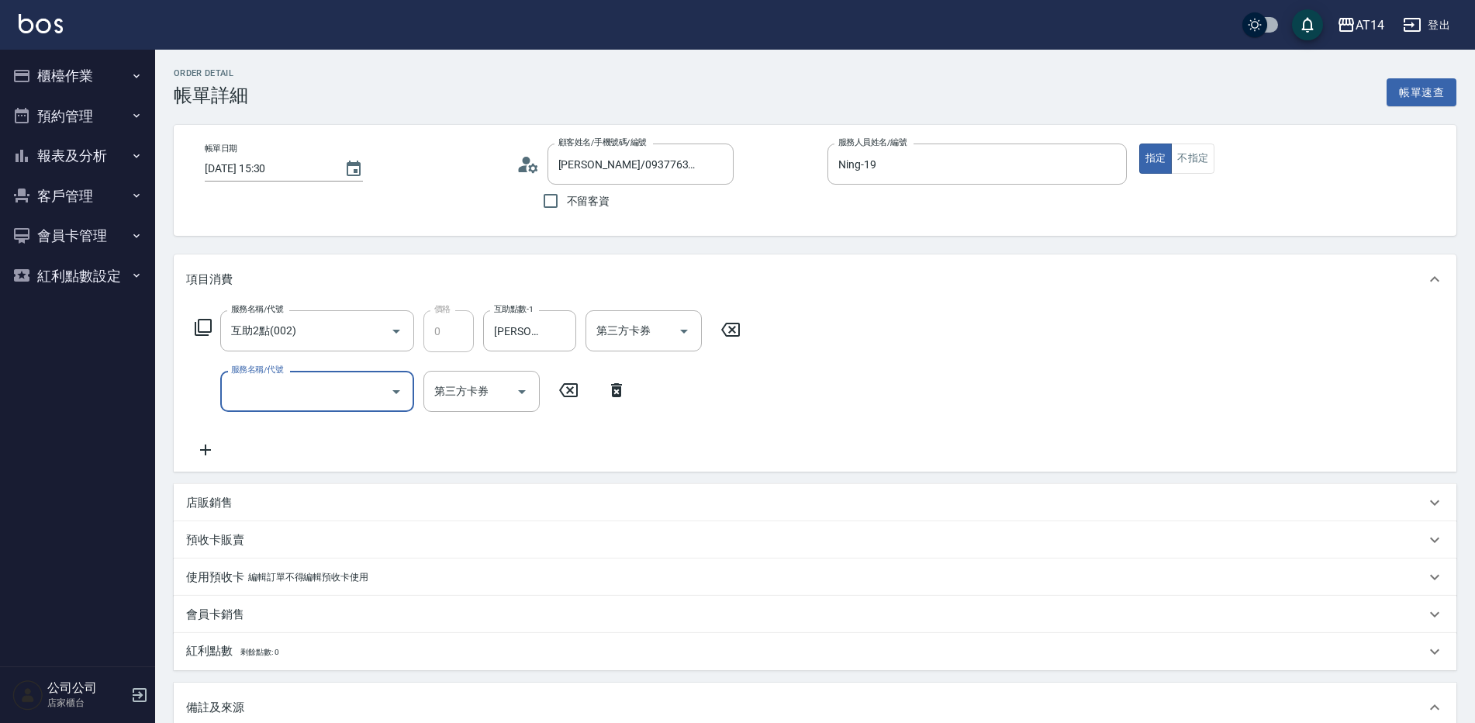
click at [270, 379] on input "服務名稱/代號" at bounding box center [305, 391] width 157 height 27
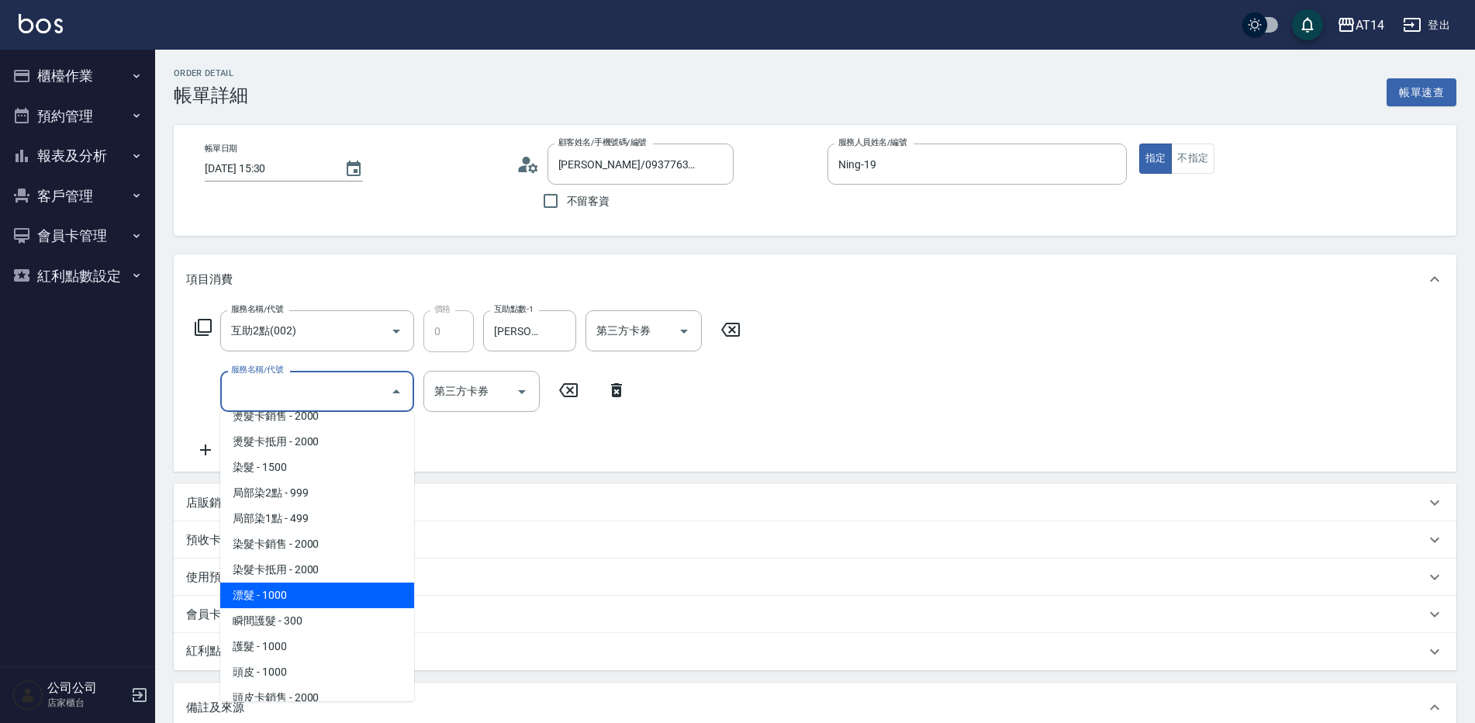
scroll to position [543, 0]
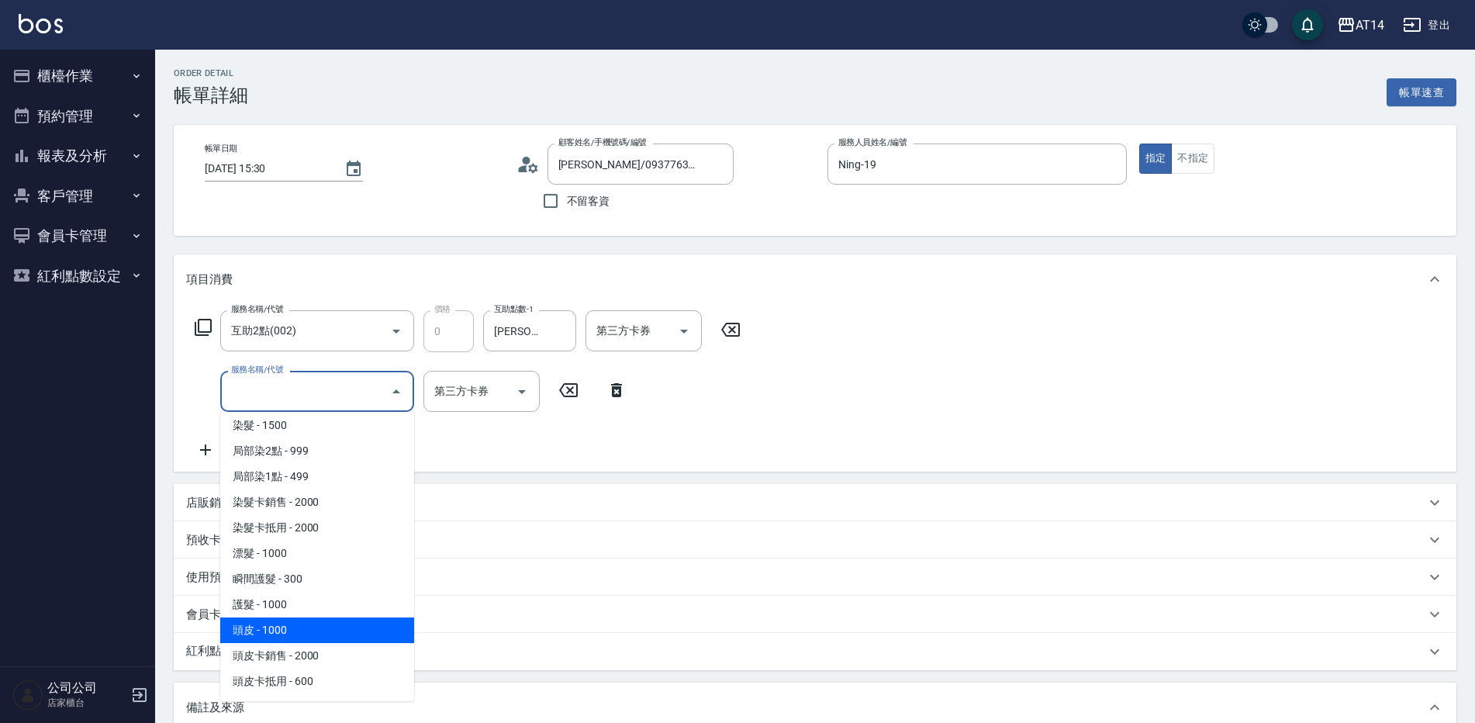
click at [316, 624] on span "頭皮 - 1000" at bounding box center [317, 630] width 194 height 26
type input "2"
type input "頭皮(052)"
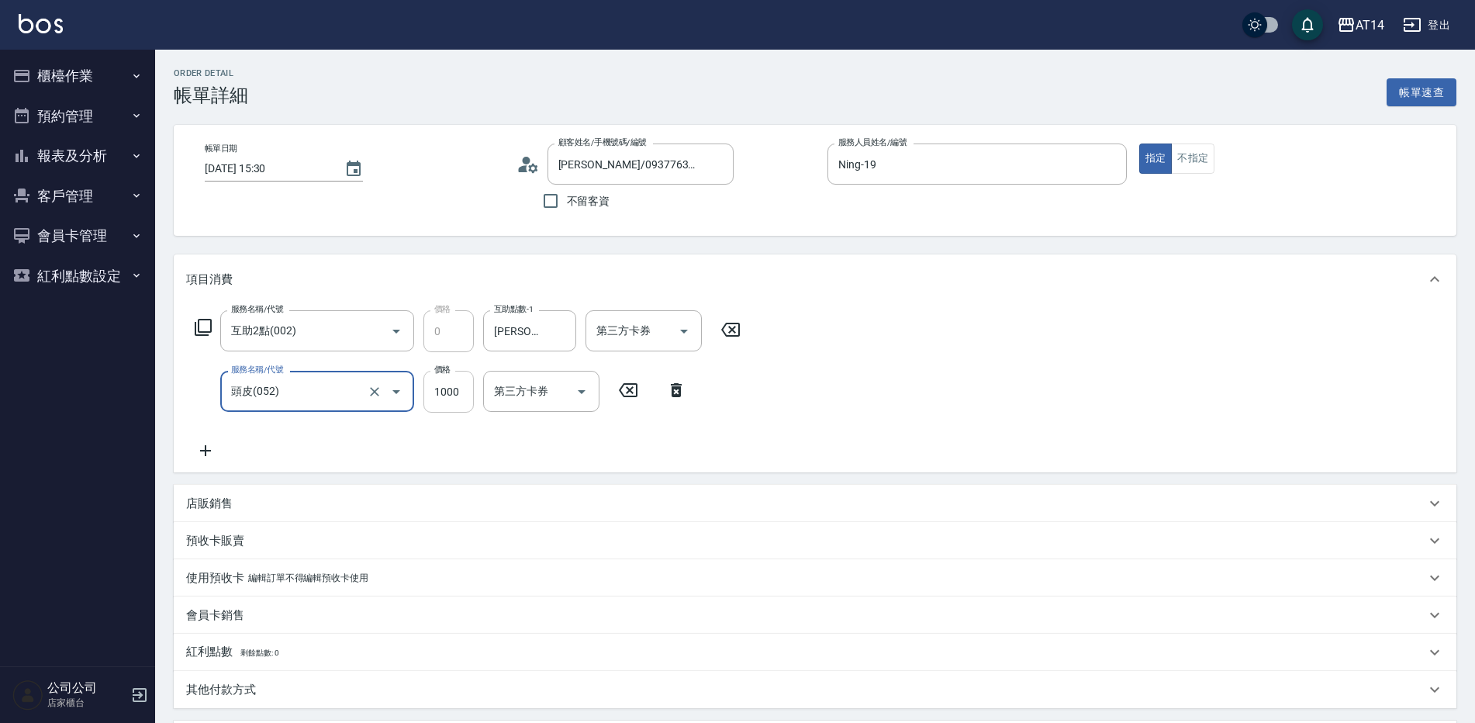
click at [443, 411] on input "1000" at bounding box center [449, 392] width 50 height 42
type input "1"
type input "0"
type input "1500"
type input "3"
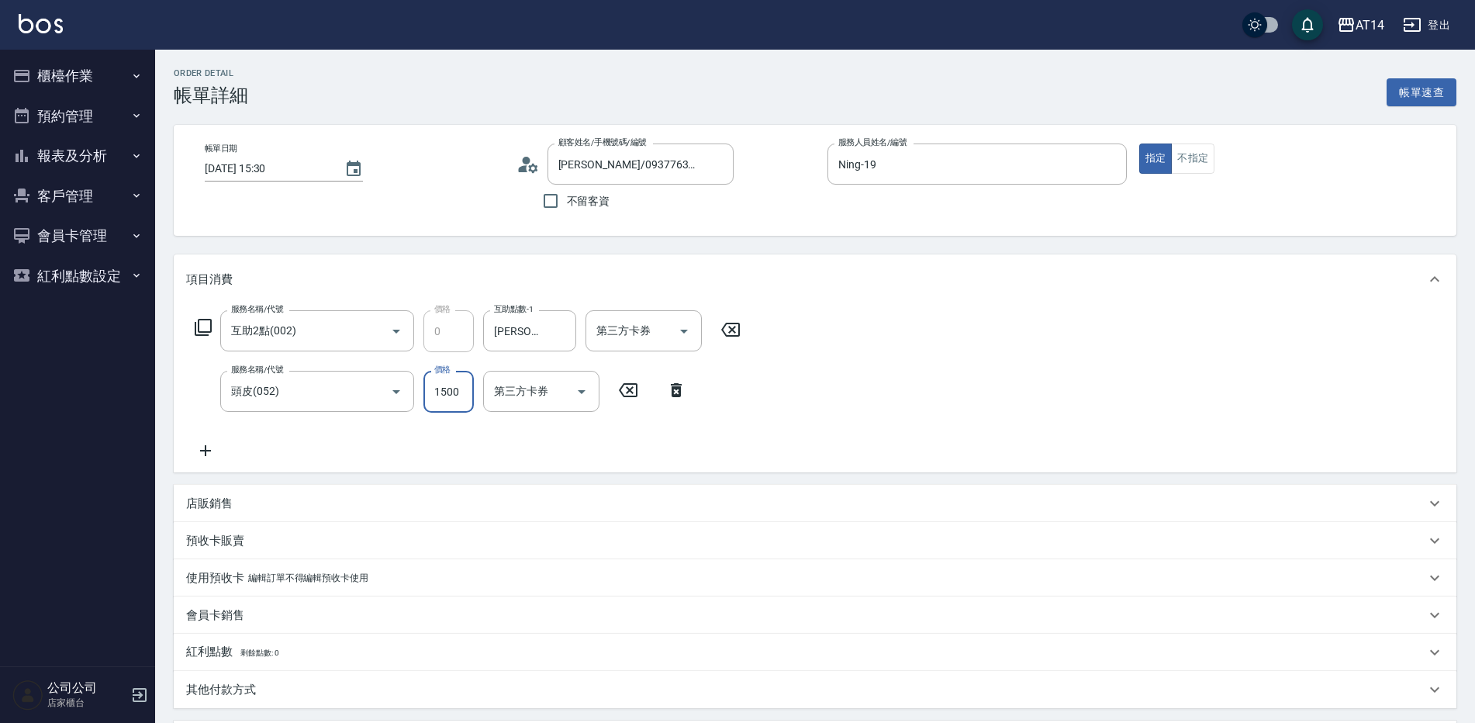
type input "1500"
click at [209, 452] on icon at bounding box center [205, 450] width 39 height 19
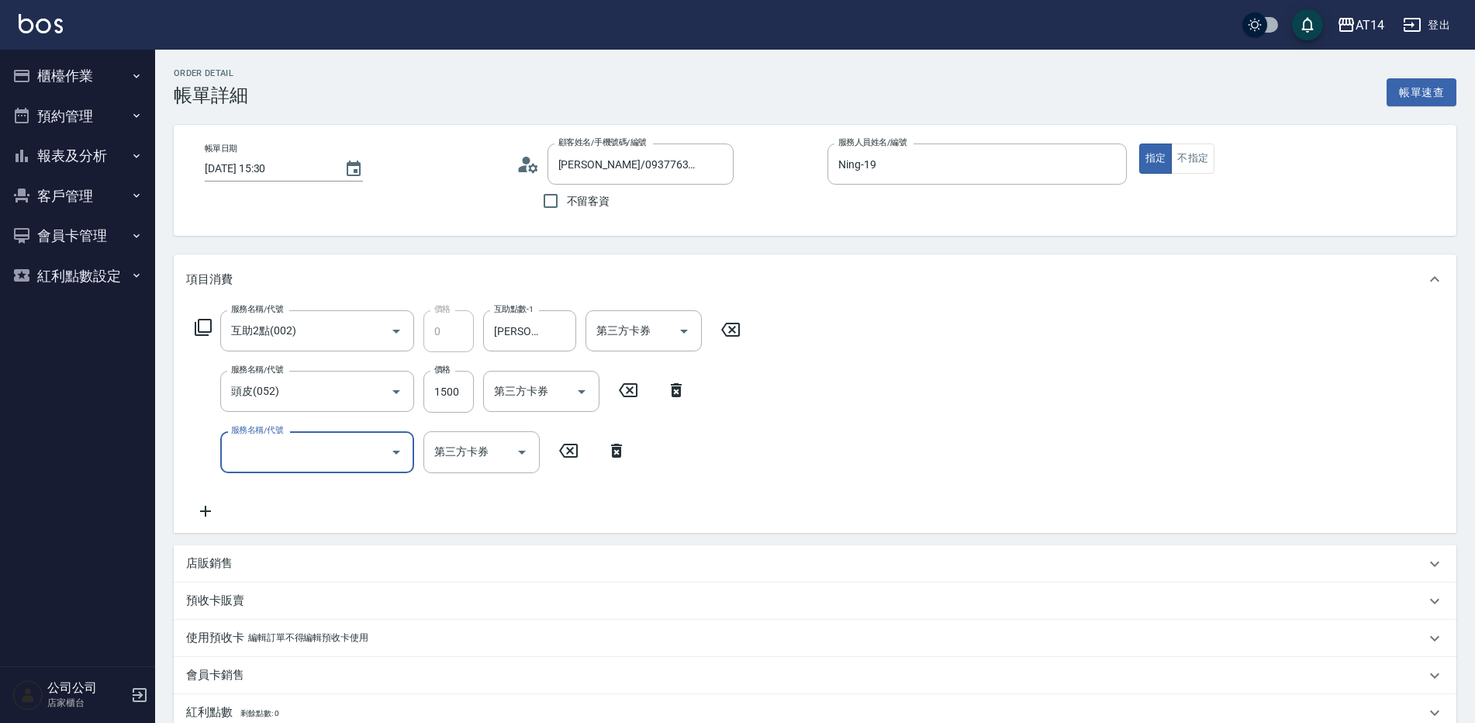
click at [273, 450] on input "服務名稱/代號" at bounding box center [305, 451] width 157 height 27
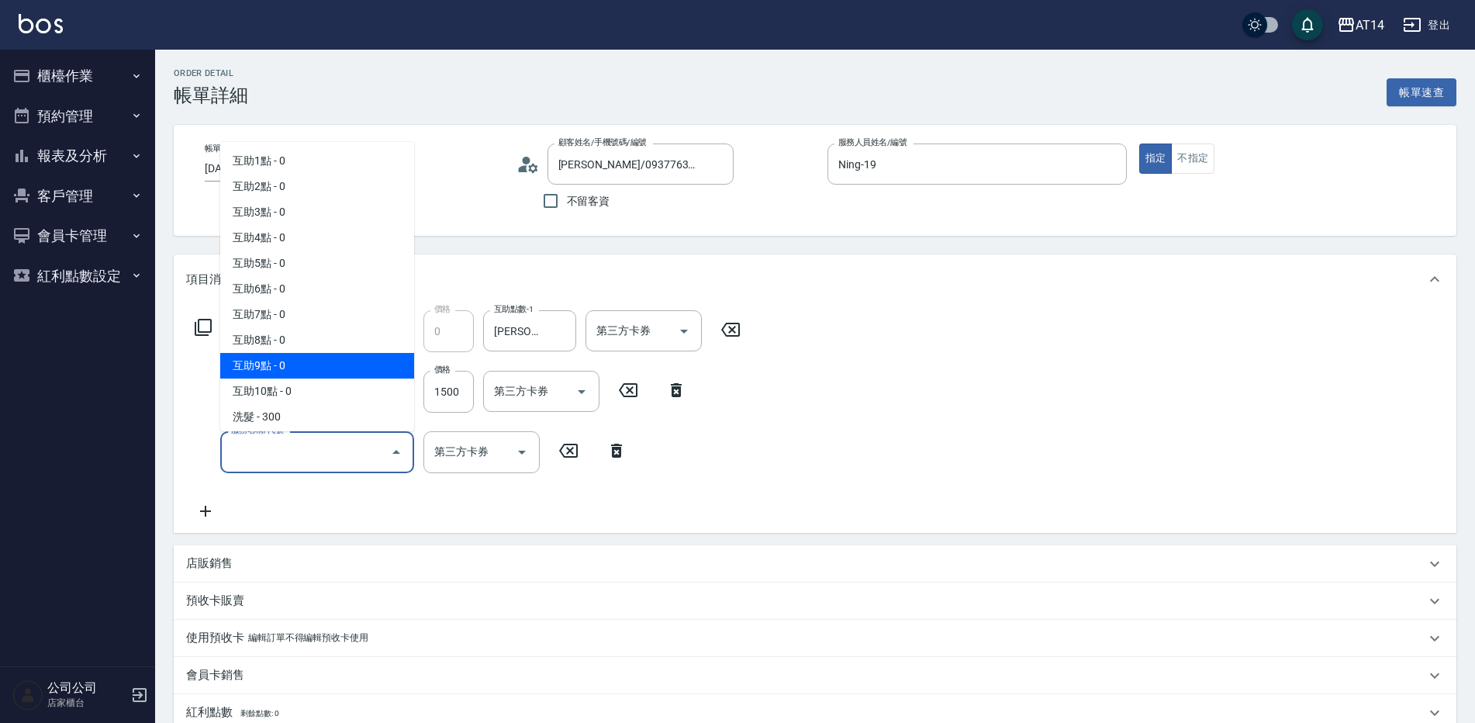
scroll to position [78, 0]
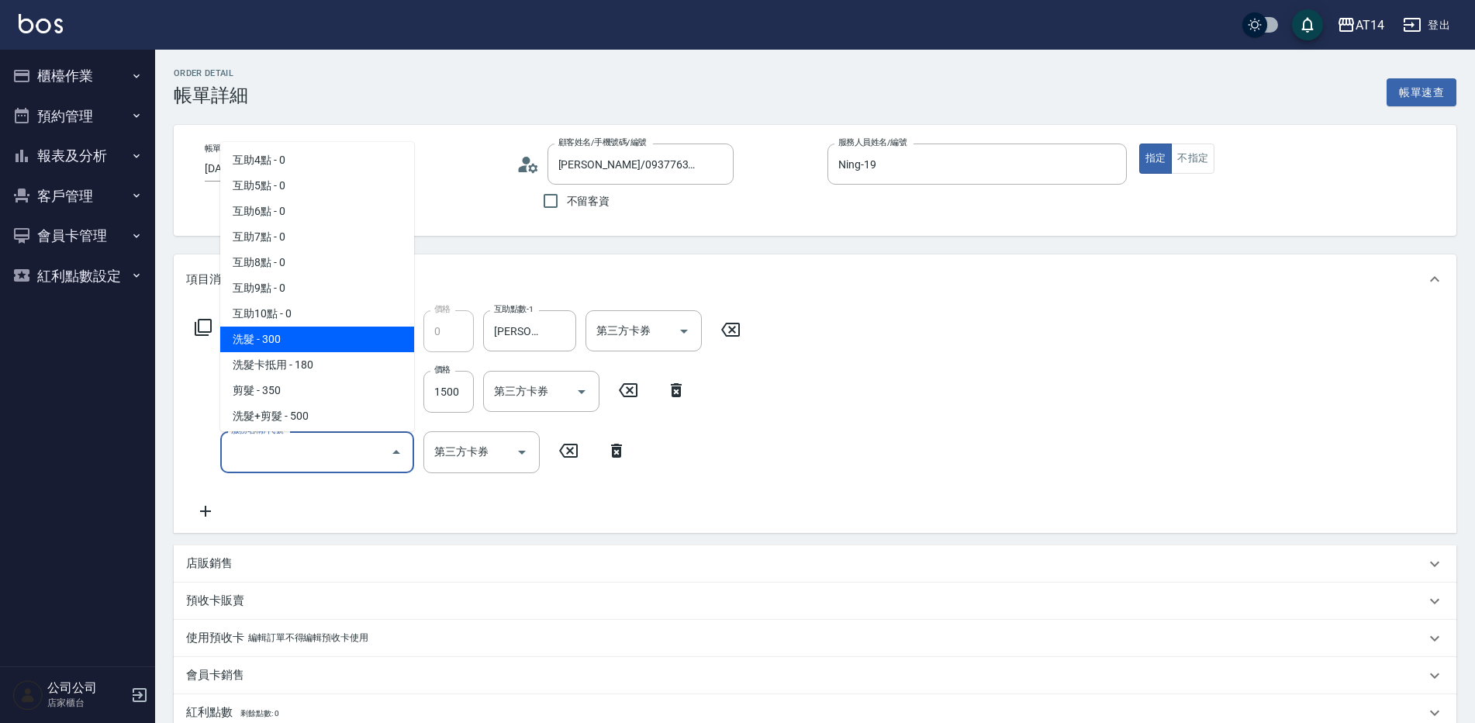
click at [302, 335] on span "洗髮 - 300" at bounding box center [317, 340] width 194 height 26
type input "4"
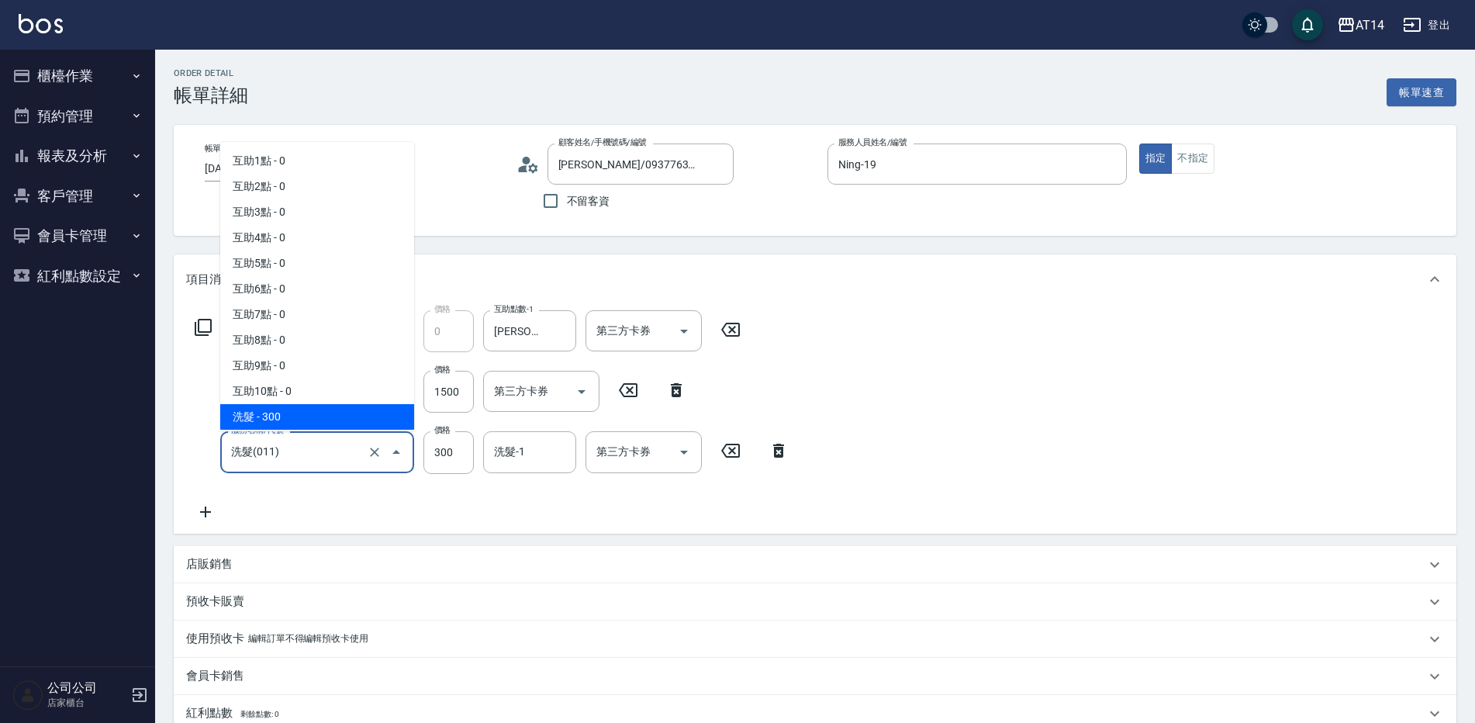
click at [328, 450] on input "洗髮(011)" at bounding box center [295, 451] width 137 height 27
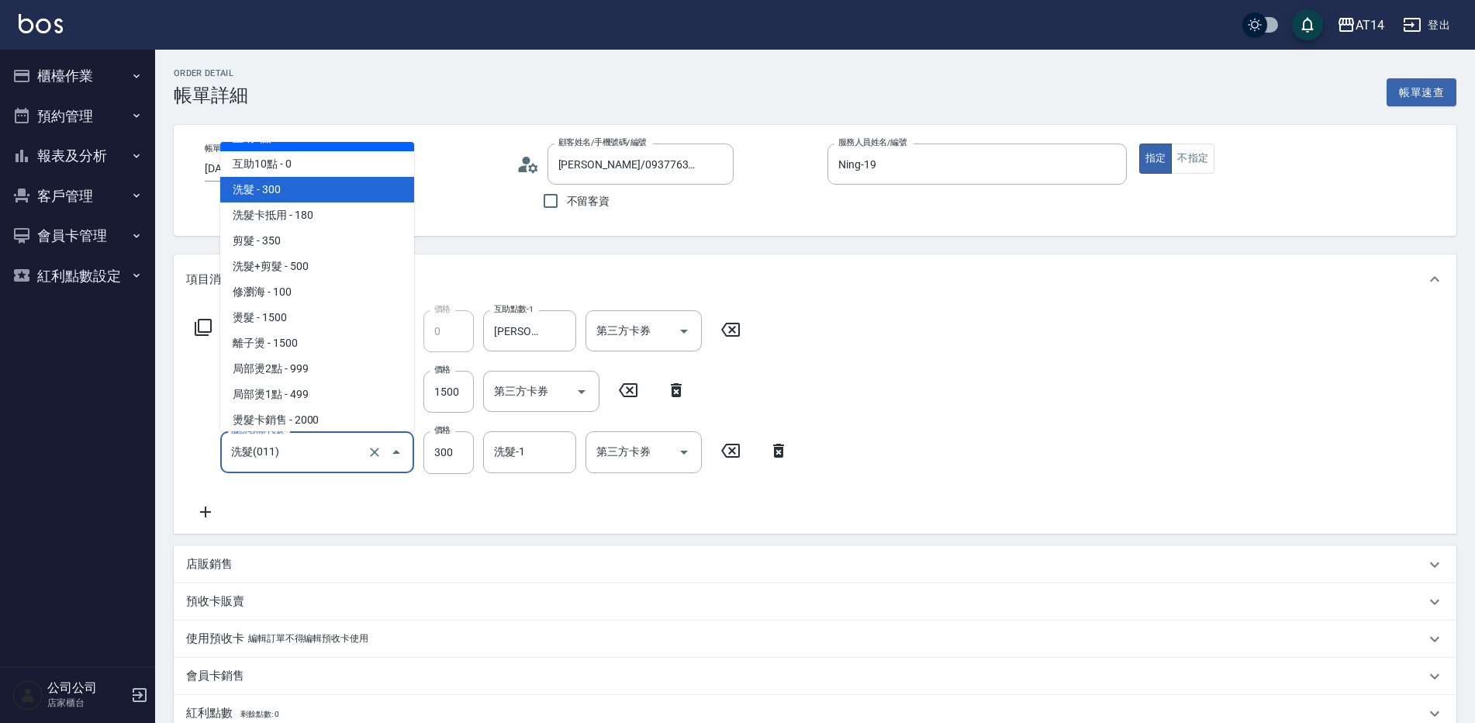
scroll to position [233, 0]
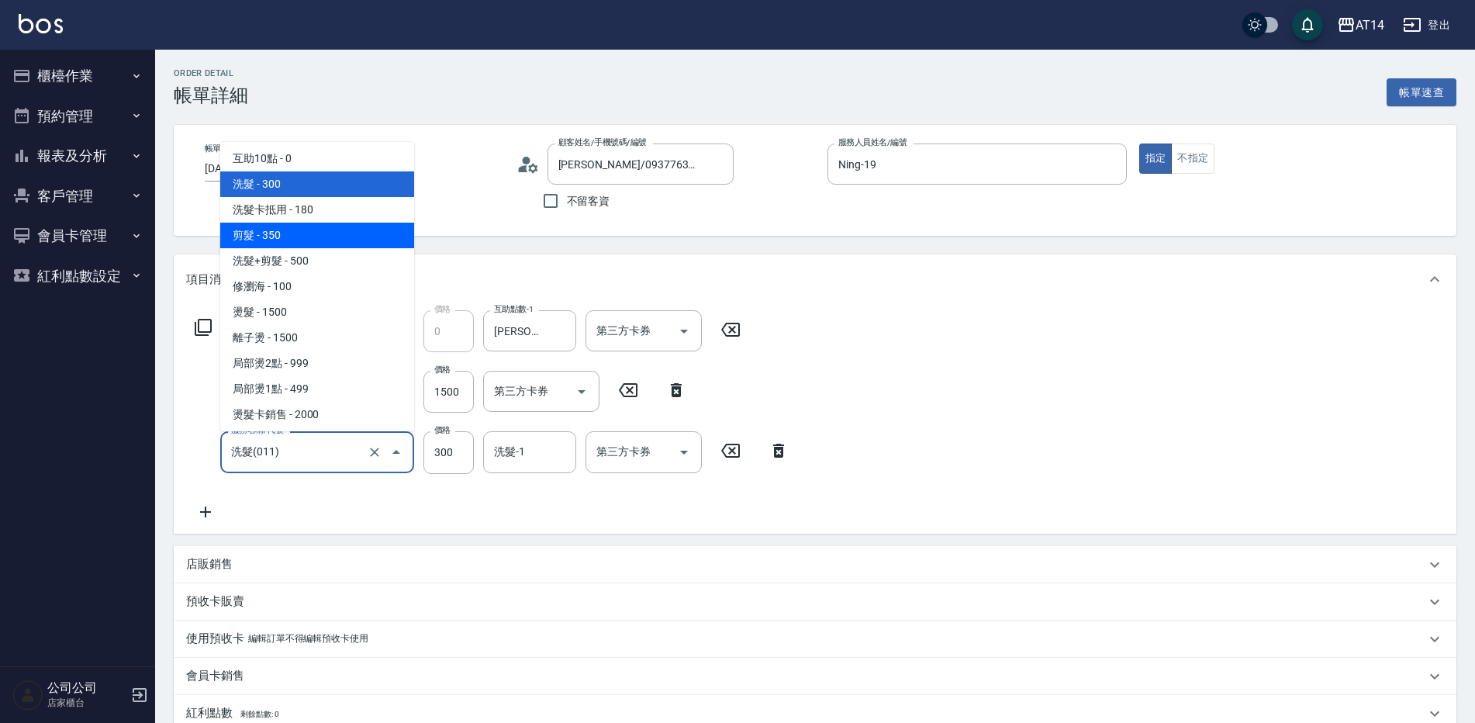
click at [315, 240] on span "剪髮 - 350" at bounding box center [317, 236] width 194 height 26
type input "剪髮(021)"
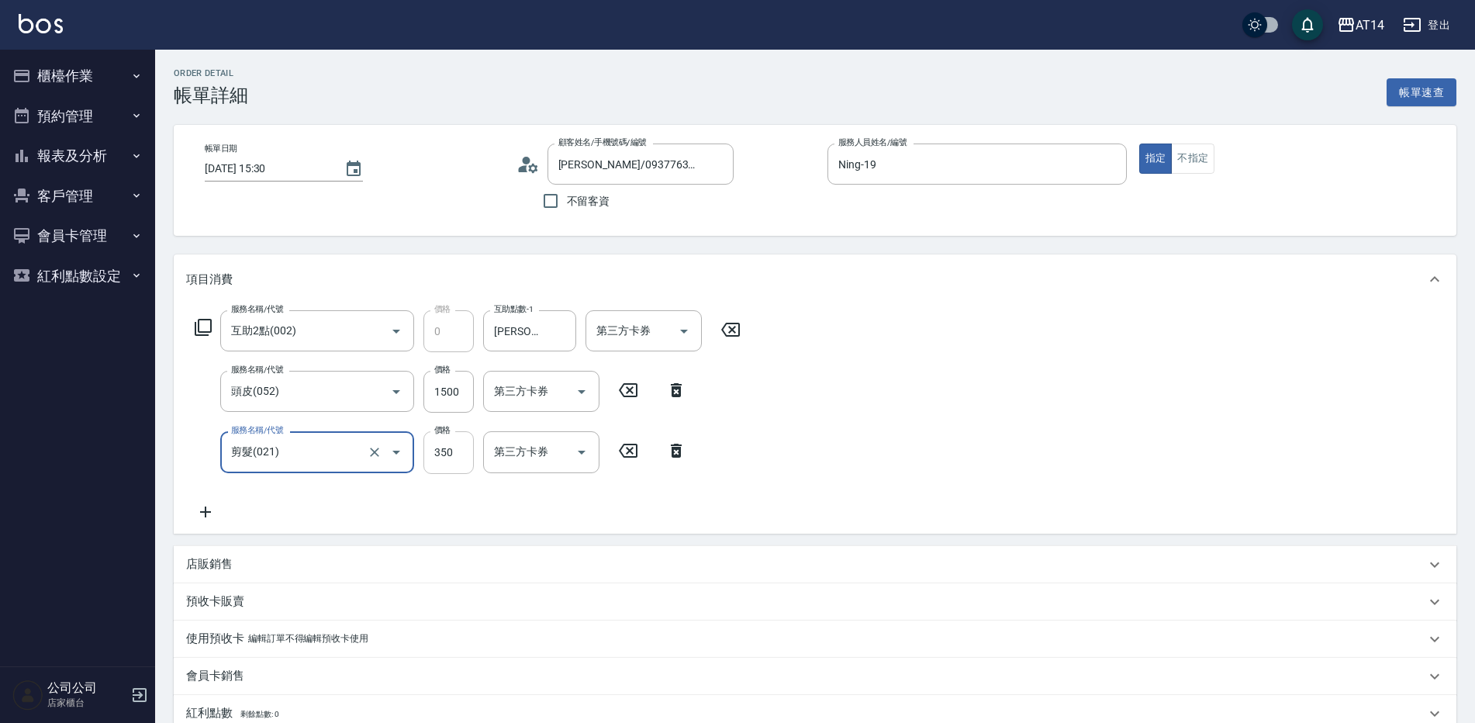
click at [458, 445] on input "350" at bounding box center [449, 452] width 50 height 42
type input "4"
type input "3"
type input "400"
type input "4"
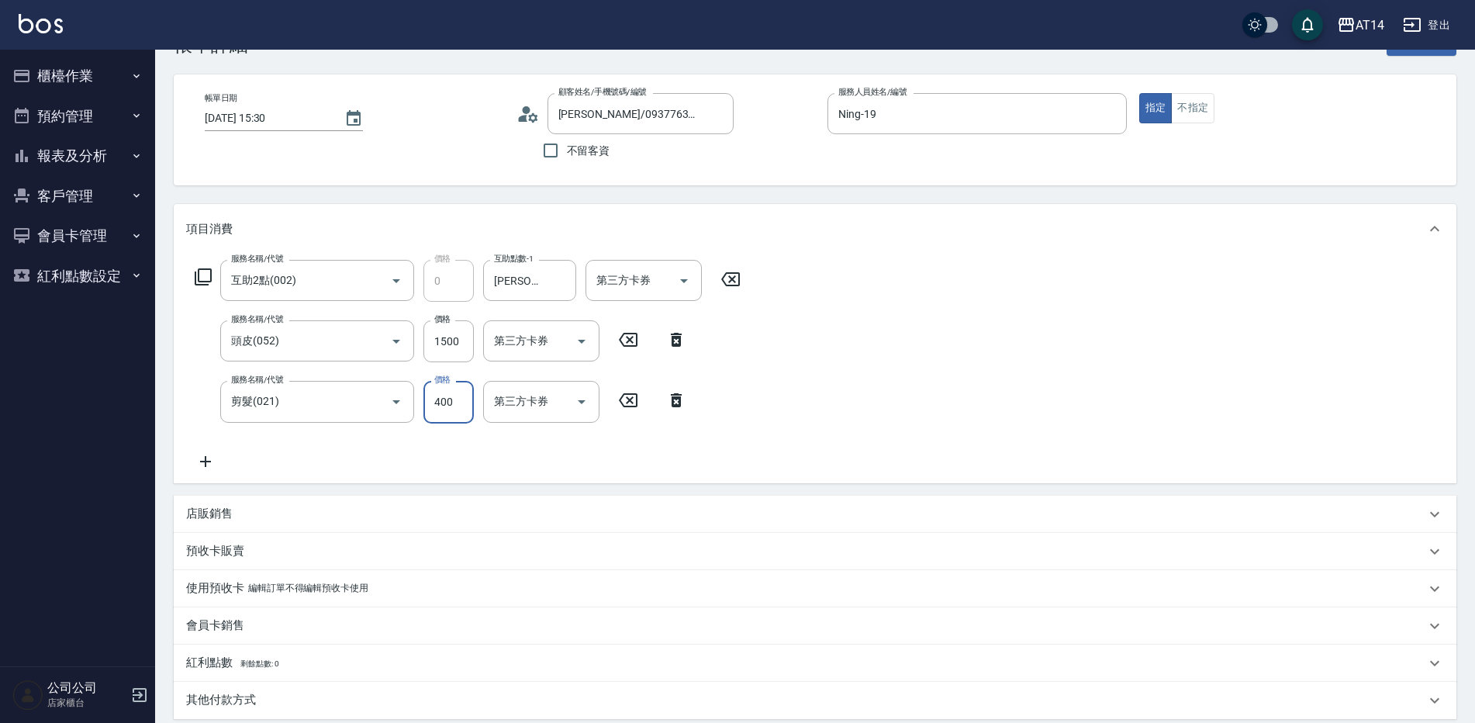
scroll to position [78, 0]
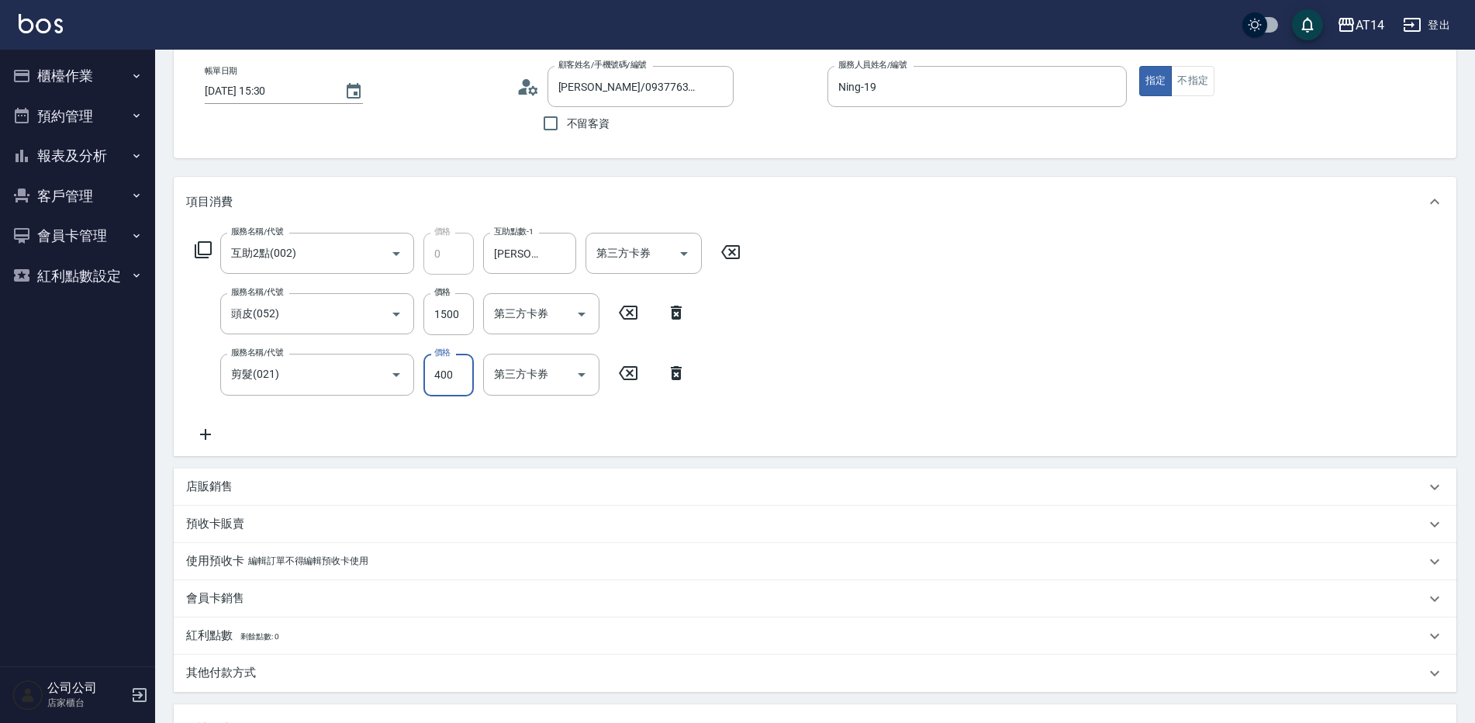
type input "400"
click at [296, 486] on div "店販銷售" at bounding box center [806, 487] width 1240 height 16
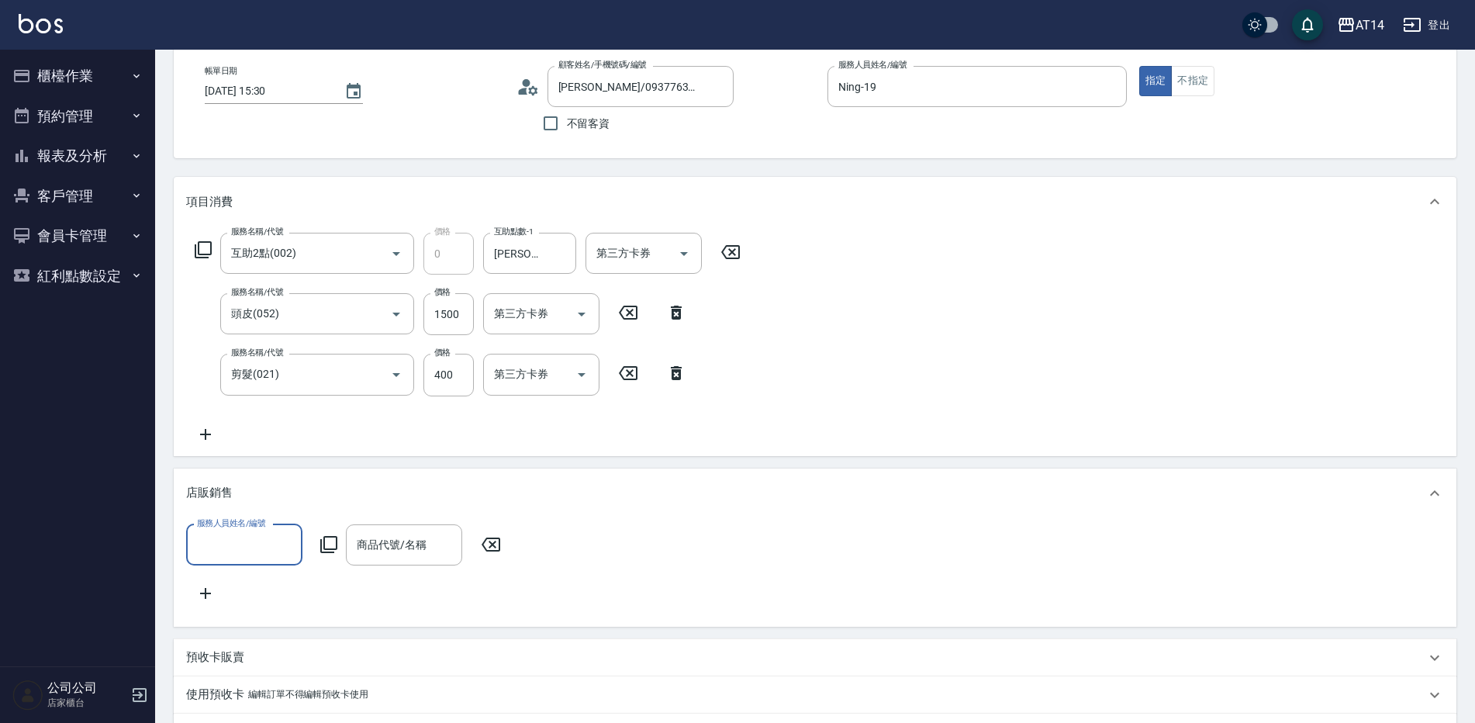
scroll to position [1, 0]
click at [259, 527] on label "服務人員姓名/編號" at bounding box center [231, 523] width 68 height 12
click at [259, 531] on input "服務人員姓名/編號" at bounding box center [244, 544] width 102 height 27
click at [259, 544] on input "服務人員姓名/編號" at bounding box center [244, 544] width 102 height 27
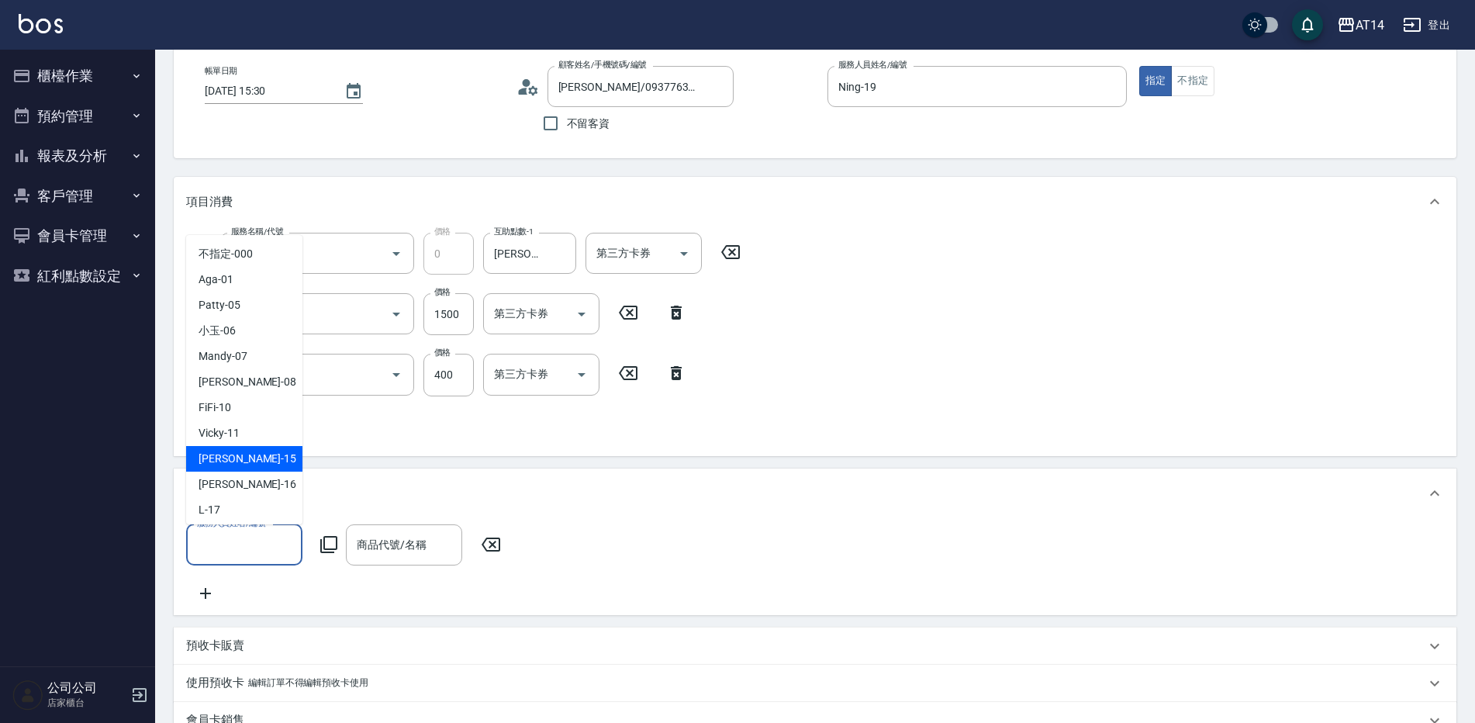
scroll to position [78, 0]
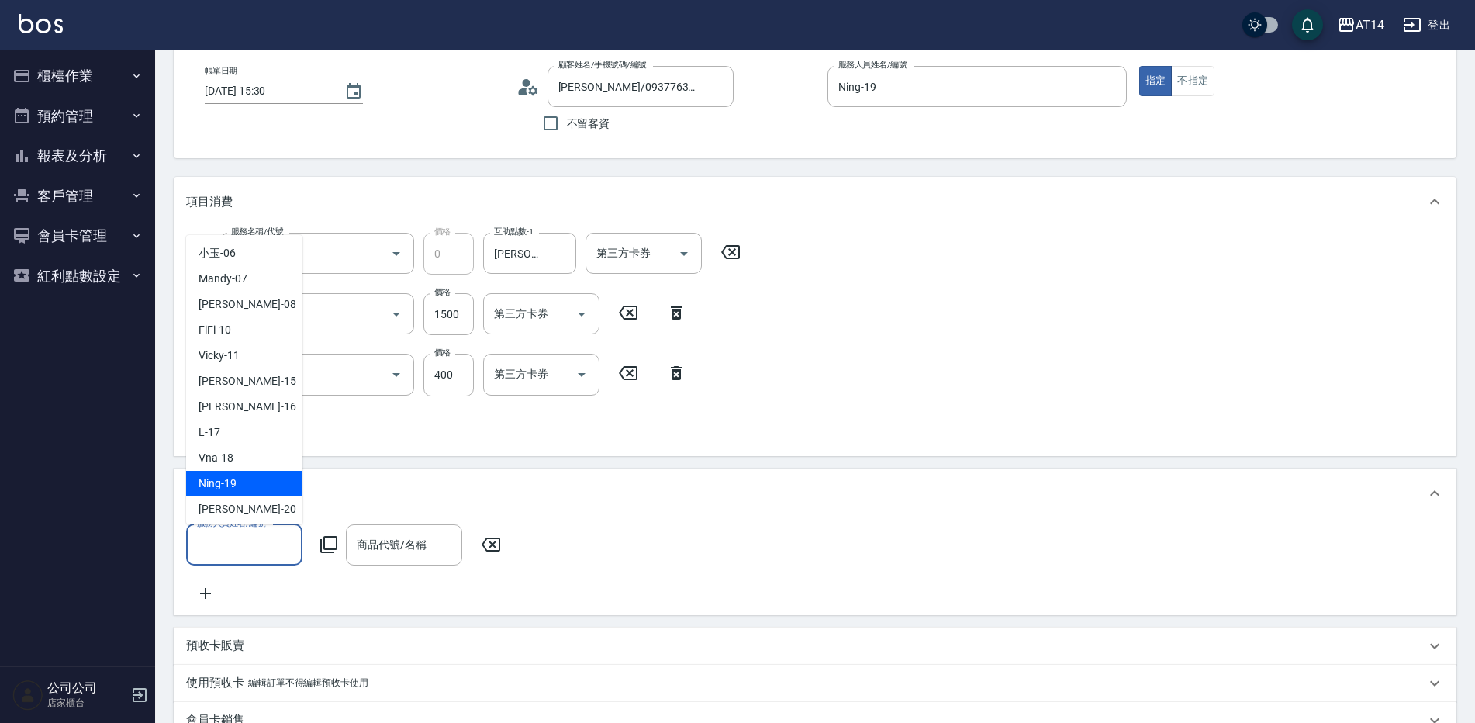
click at [257, 479] on div "Ning -19" at bounding box center [244, 484] width 116 height 26
type input "Ning-19"
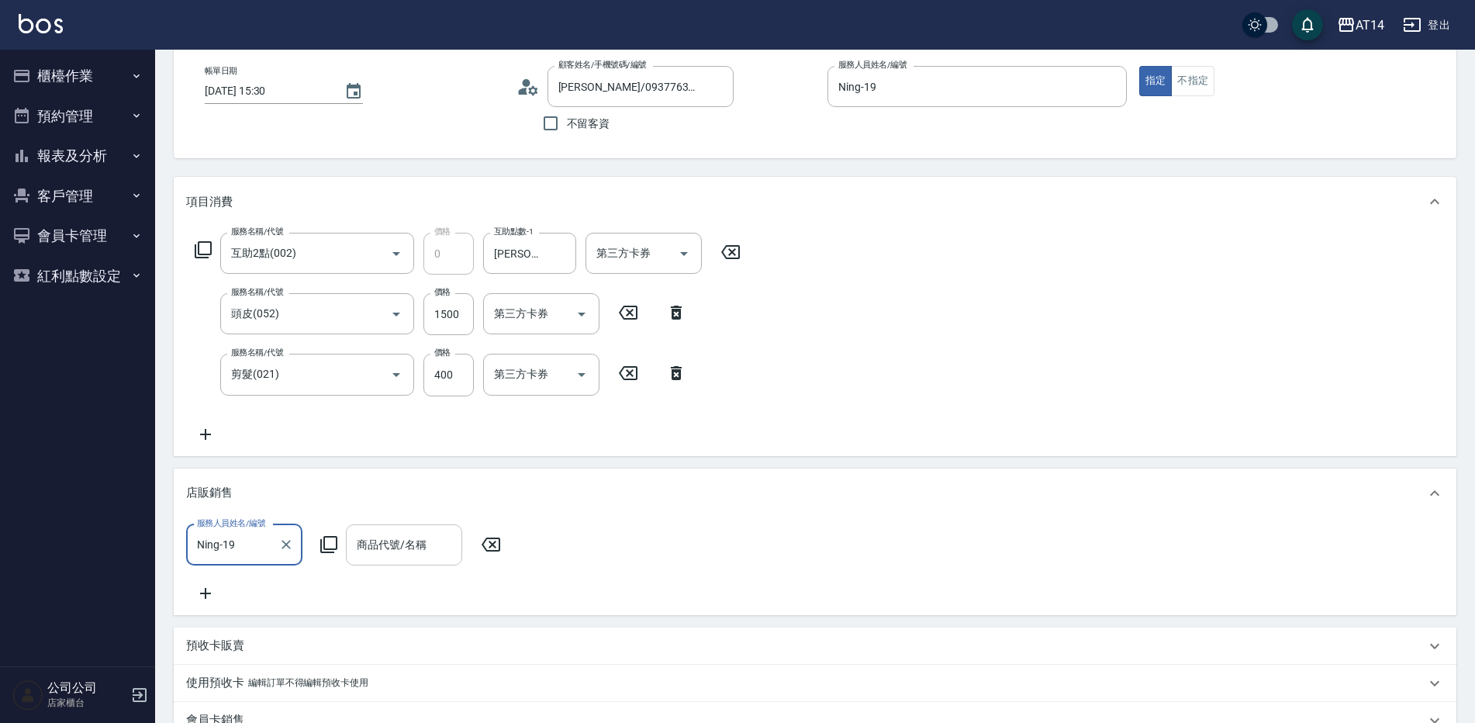
click at [429, 540] on input "商品代號/名稱" at bounding box center [404, 544] width 102 height 27
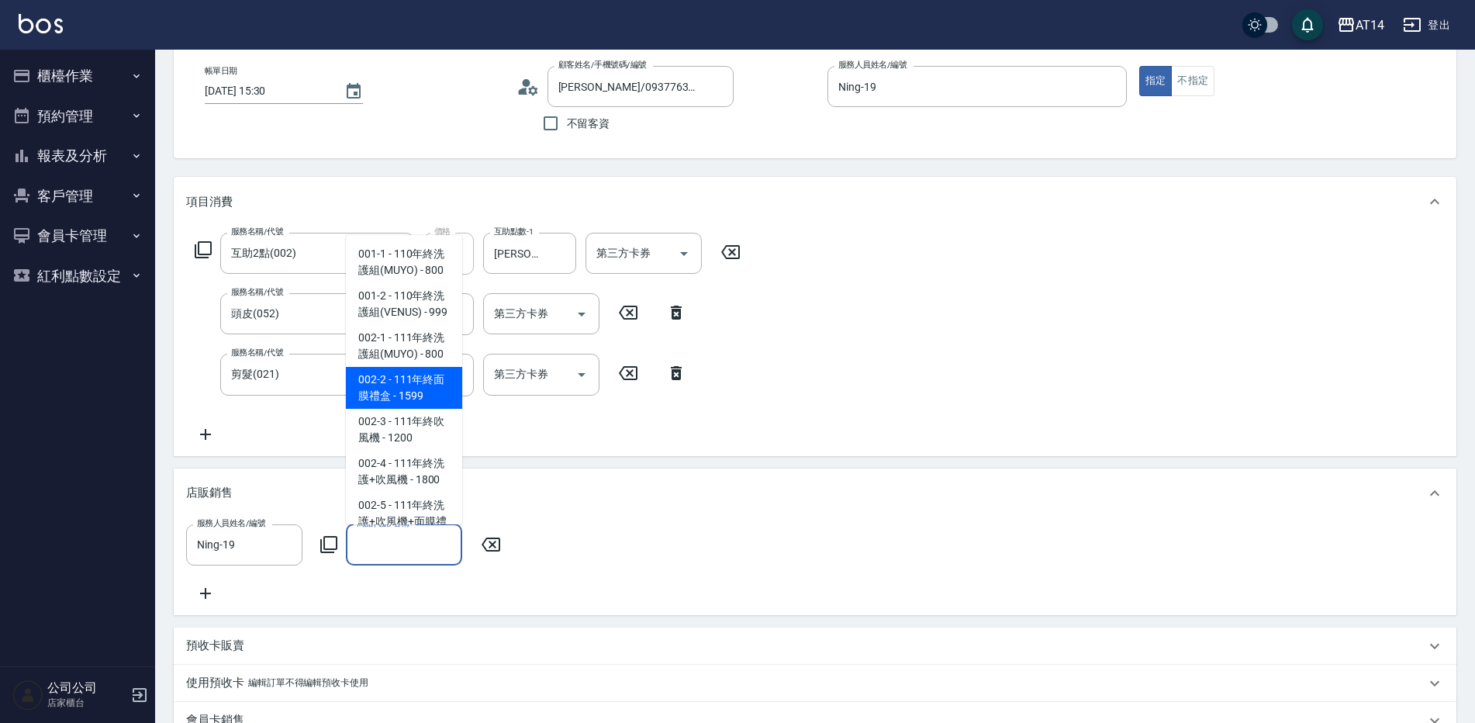
type input "ㄏ"
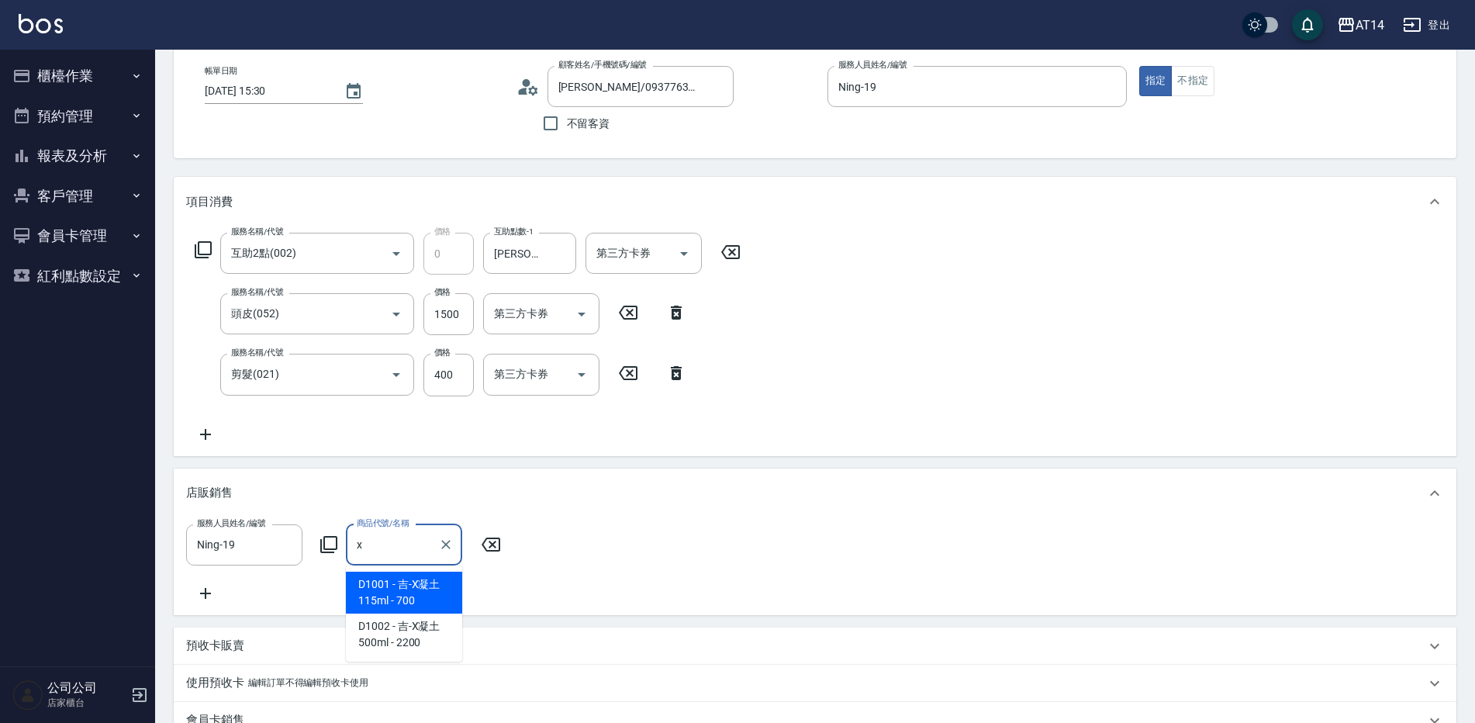
click at [424, 596] on span "D1001 - 吉-X凝土115ml - 700" at bounding box center [404, 593] width 116 height 42
type input "吉-X凝土115ml"
type input "5"
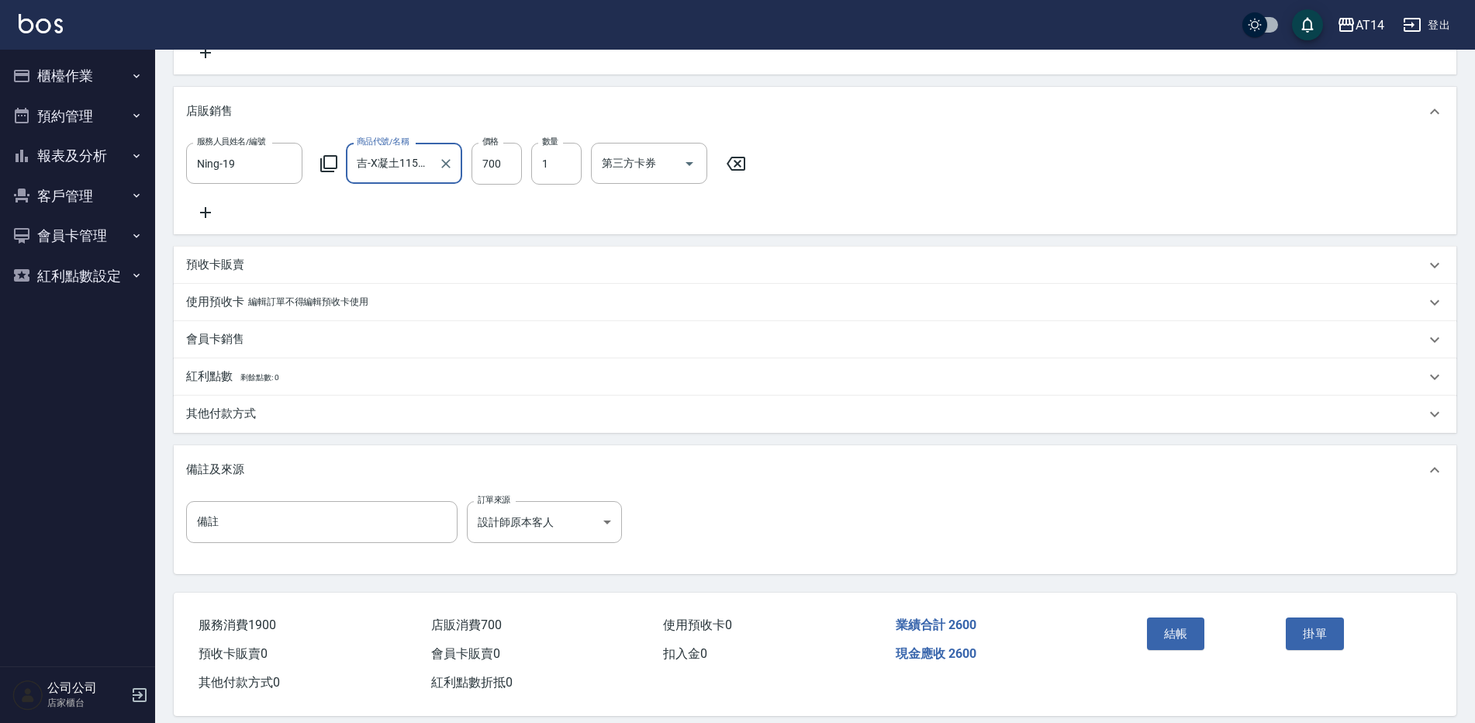
scroll to position [465, 0]
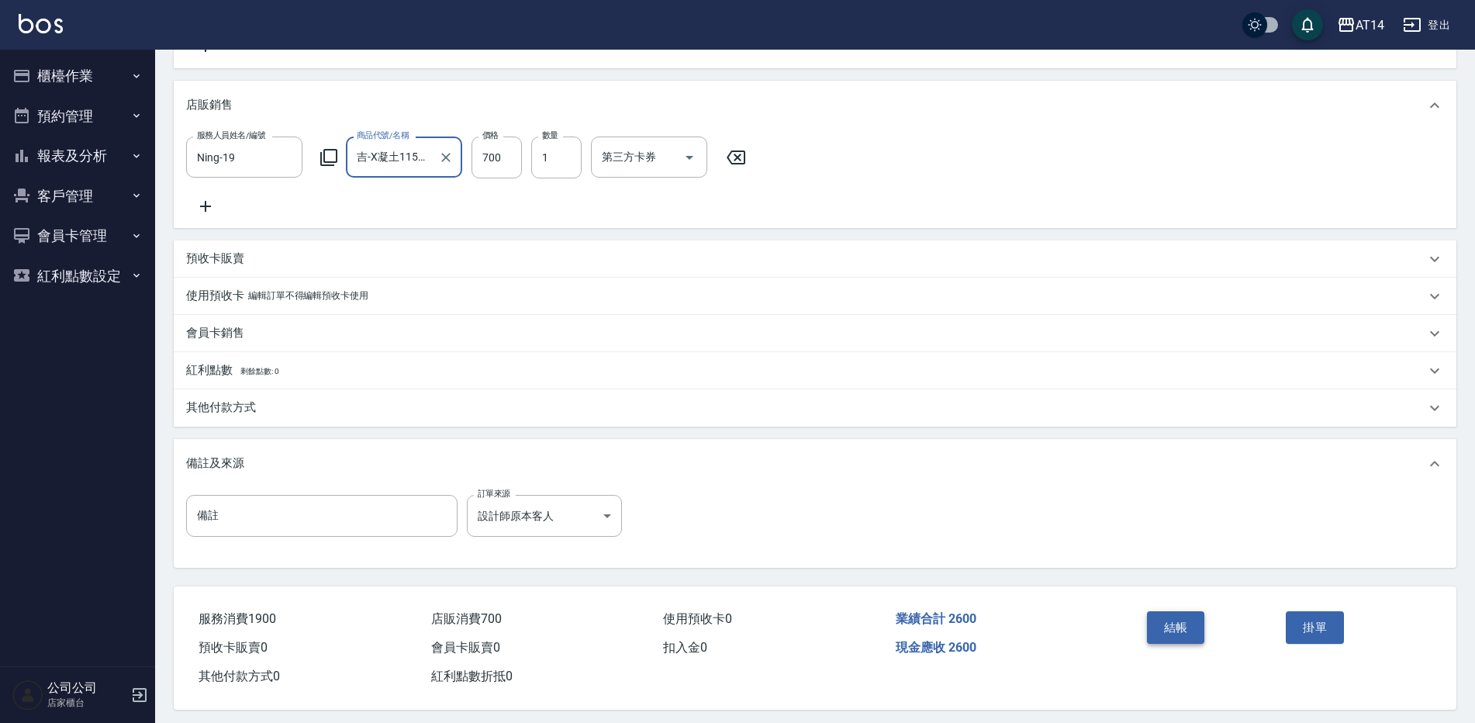
type input "吉-X凝土115ml"
click at [1188, 635] on button "結帳" at bounding box center [1176, 627] width 58 height 33
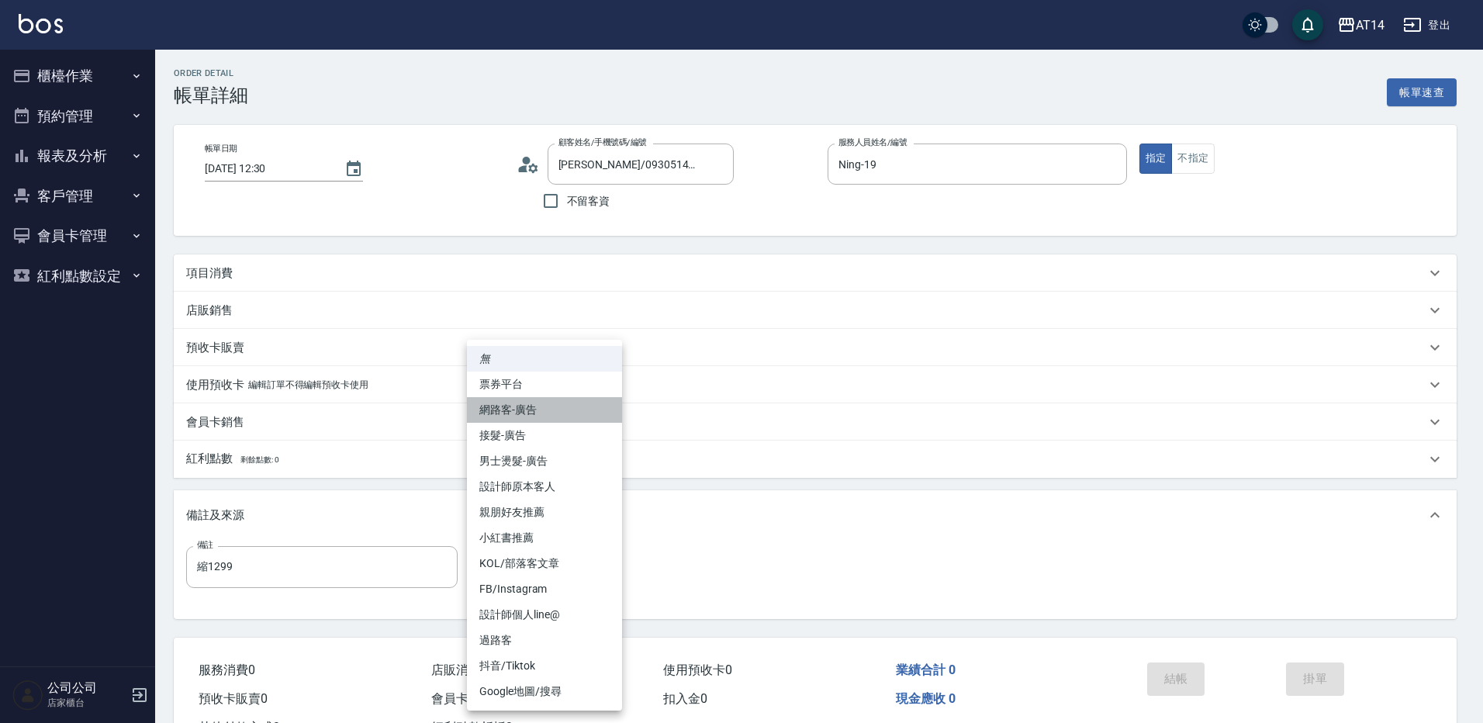
click at [561, 413] on li "網路客-廣告" at bounding box center [544, 410] width 155 height 26
type input "網路客-廣告"
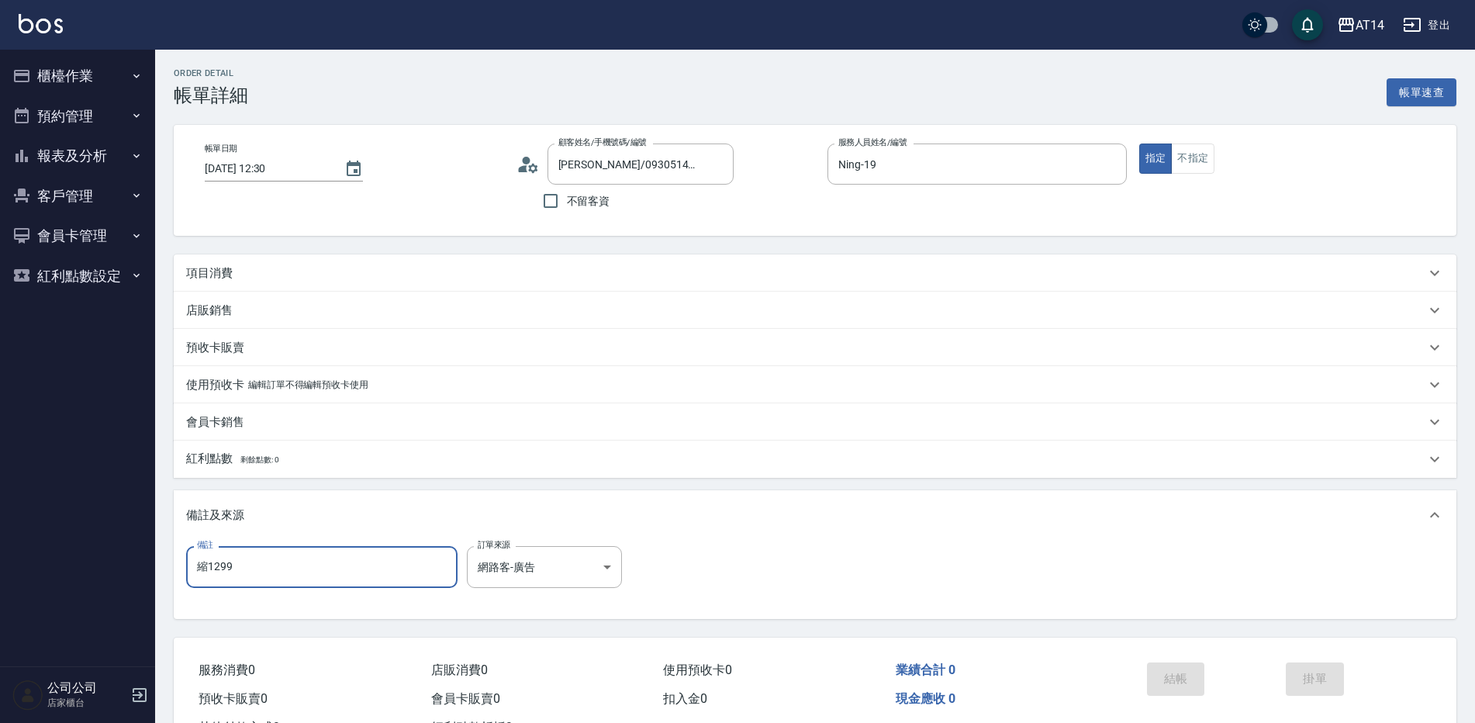
drag, startPoint x: 312, startPoint y: 584, endPoint x: 253, endPoint y: 585, distance: 59.0
click at [265, 587] on input "縮1299" at bounding box center [321, 567] width 271 height 42
type input "縮"
click at [482, 281] on div "項目消費" at bounding box center [806, 273] width 1240 height 16
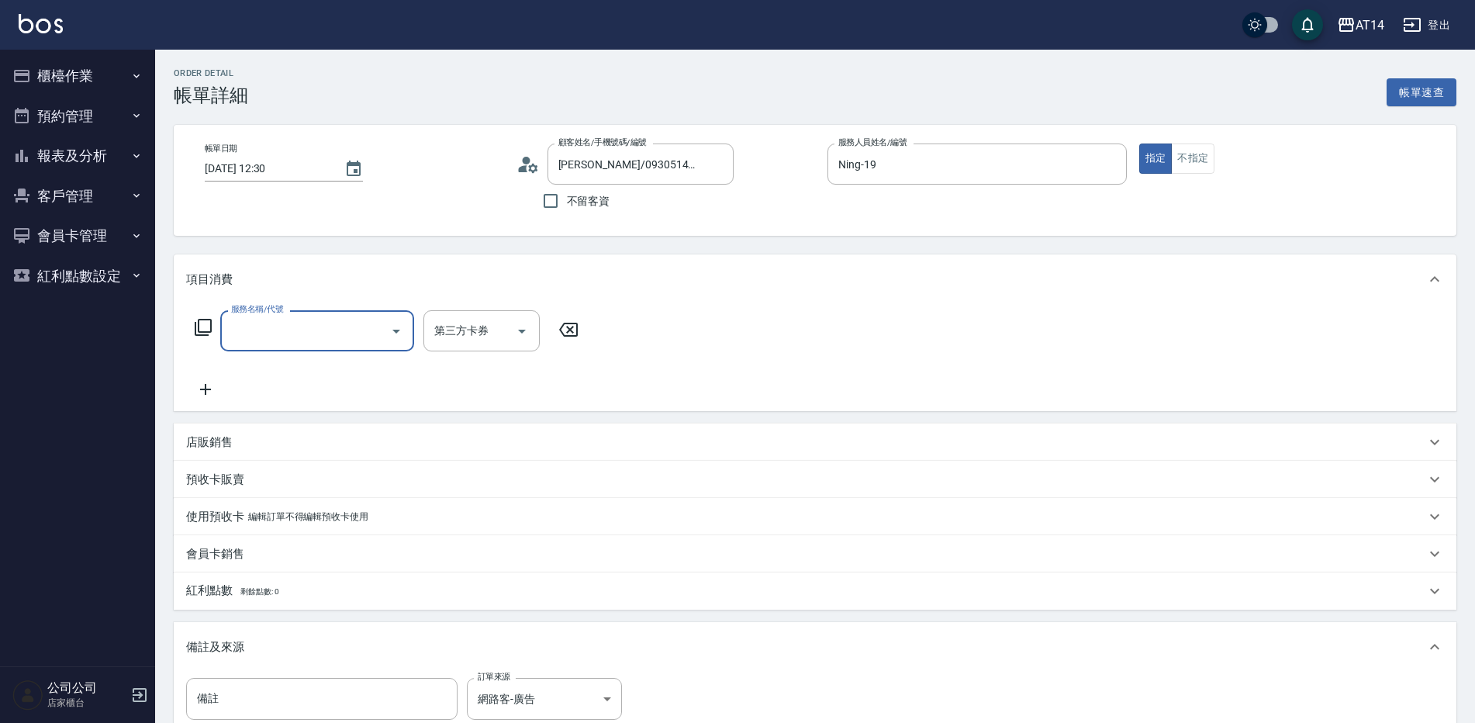
click at [383, 330] on input "服務名稱/代號" at bounding box center [305, 330] width 157 height 27
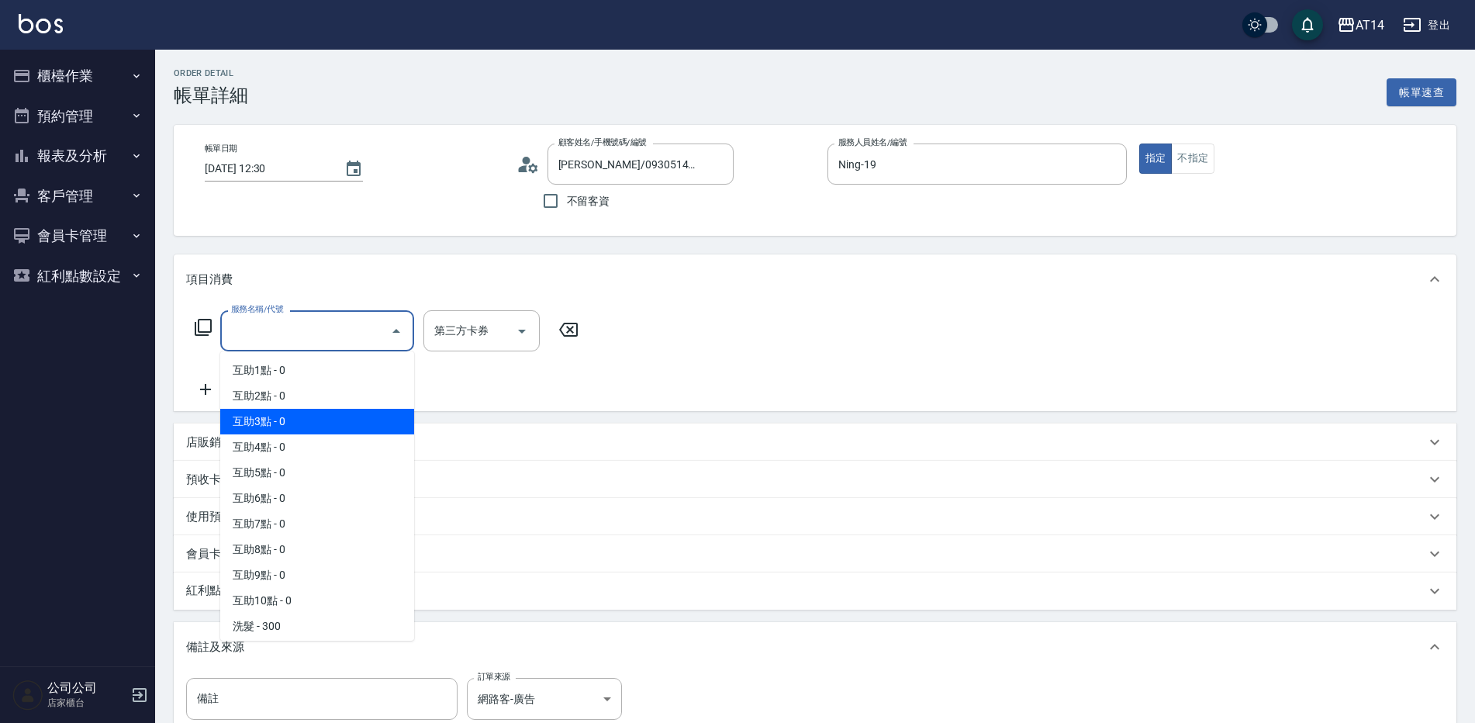
click at [259, 424] on span "互助3點 - 0" at bounding box center [317, 422] width 194 height 26
type input "互助3點(003)"
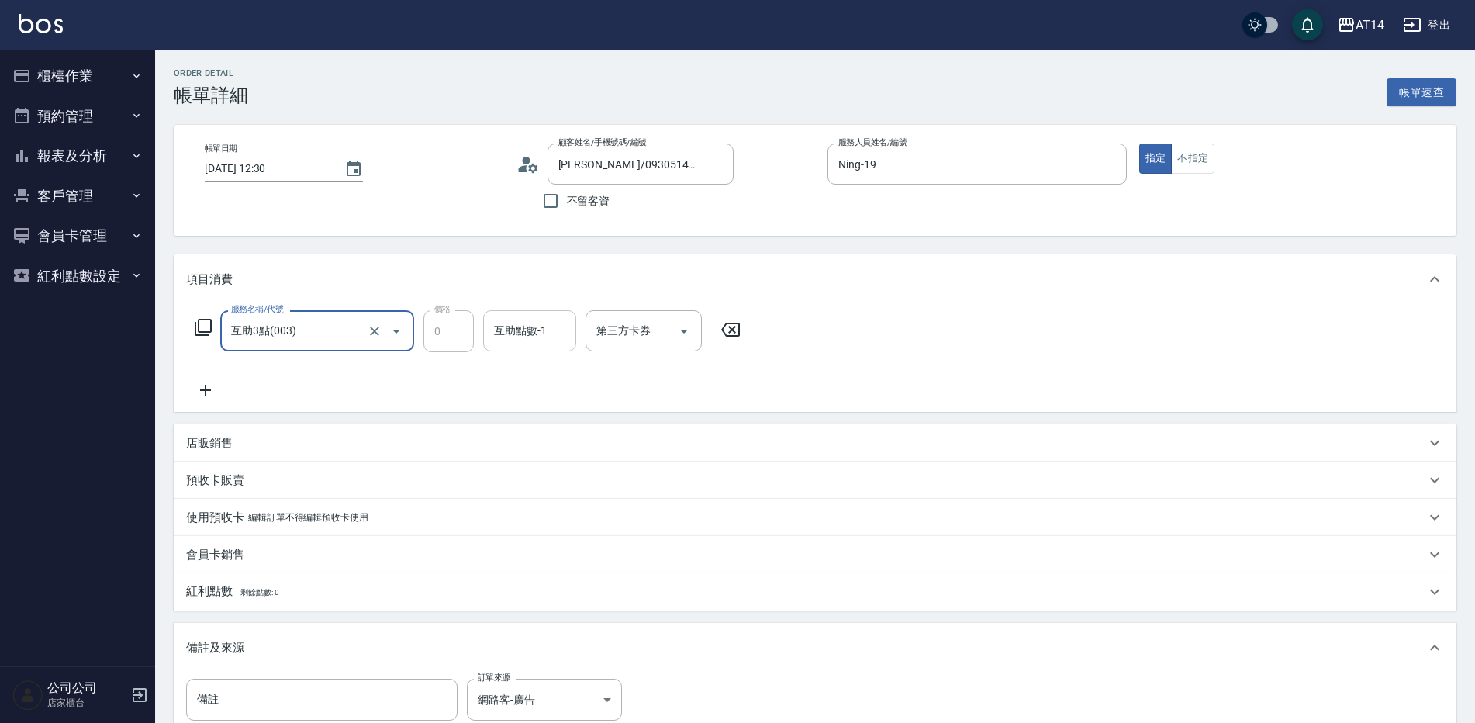
click at [499, 329] on div "互助點數-1 互助點數-1" at bounding box center [529, 330] width 93 height 41
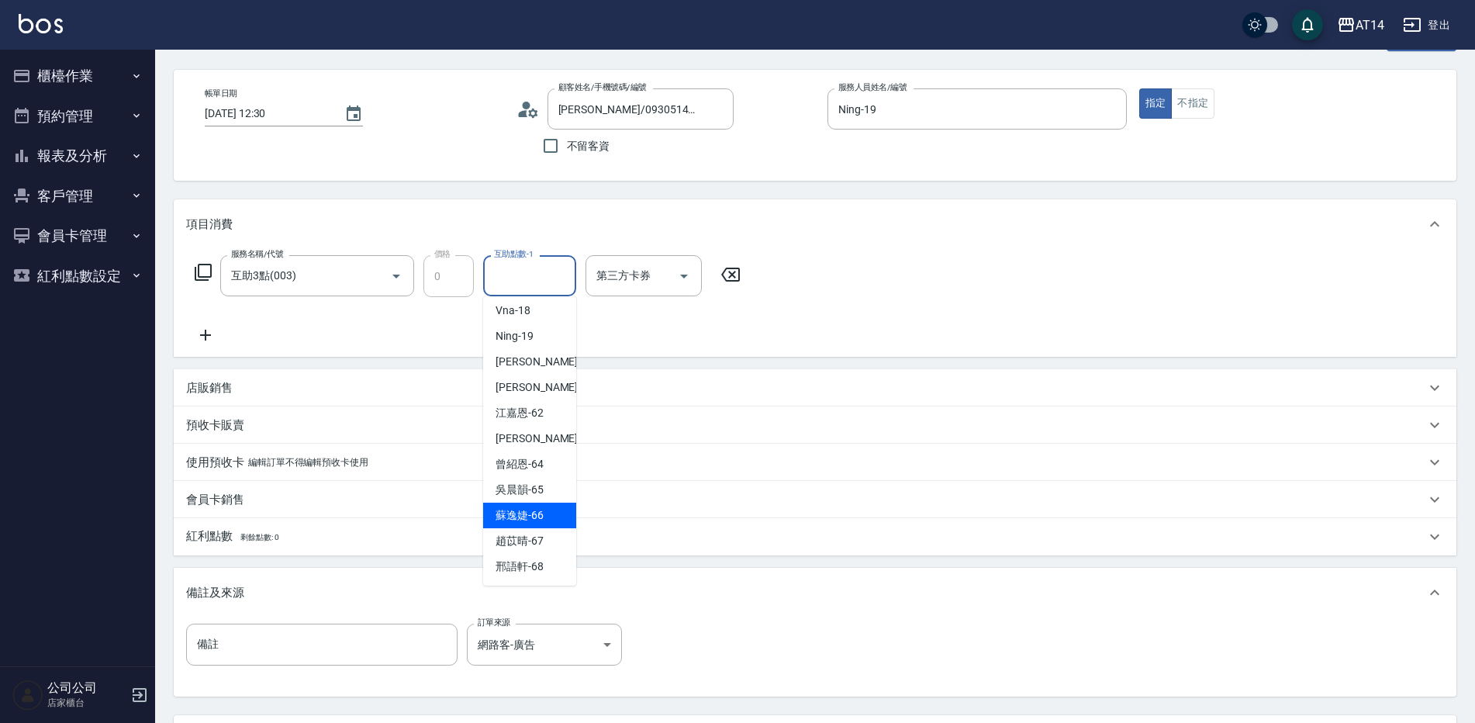
scroll to position [78, 0]
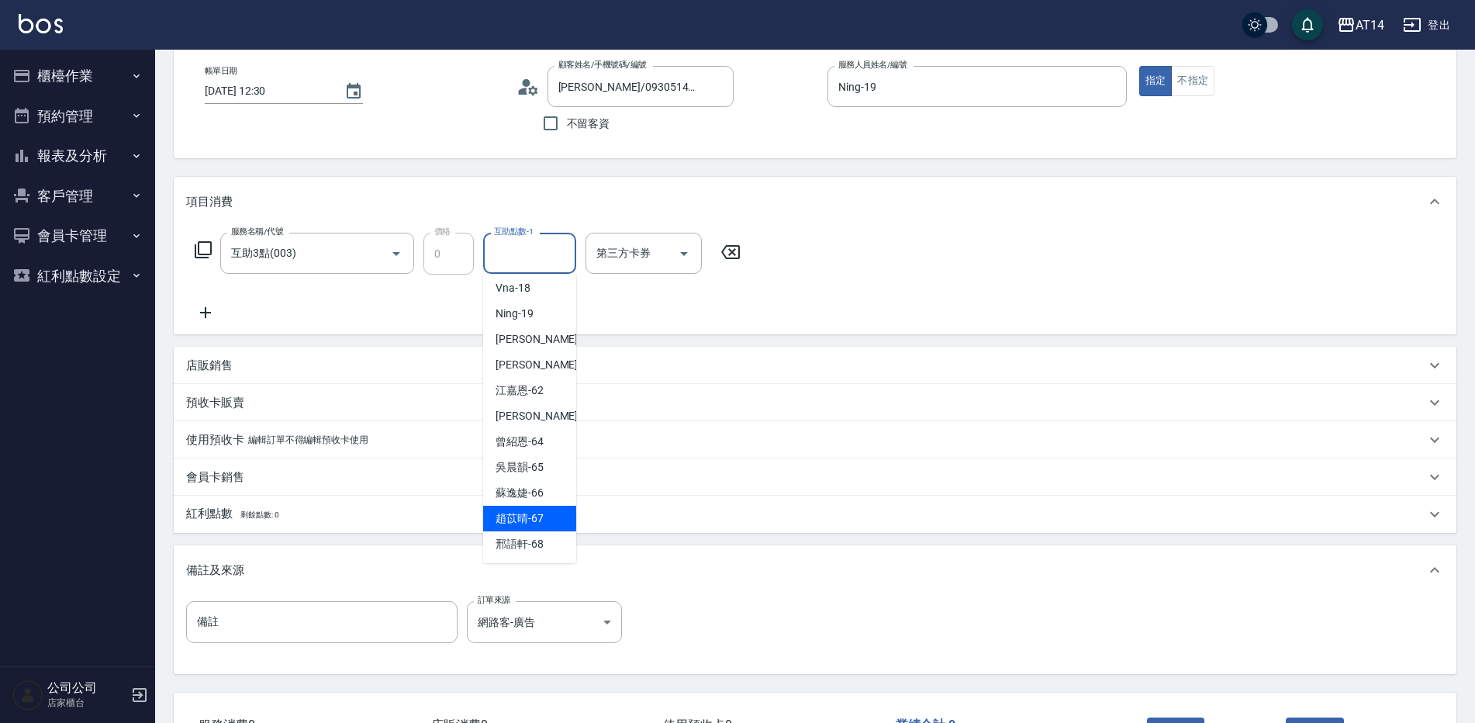
click at [530, 525] on span "趙苡晴 -67" at bounding box center [520, 518] width 48 height 16
type input "趙苡晴-67"
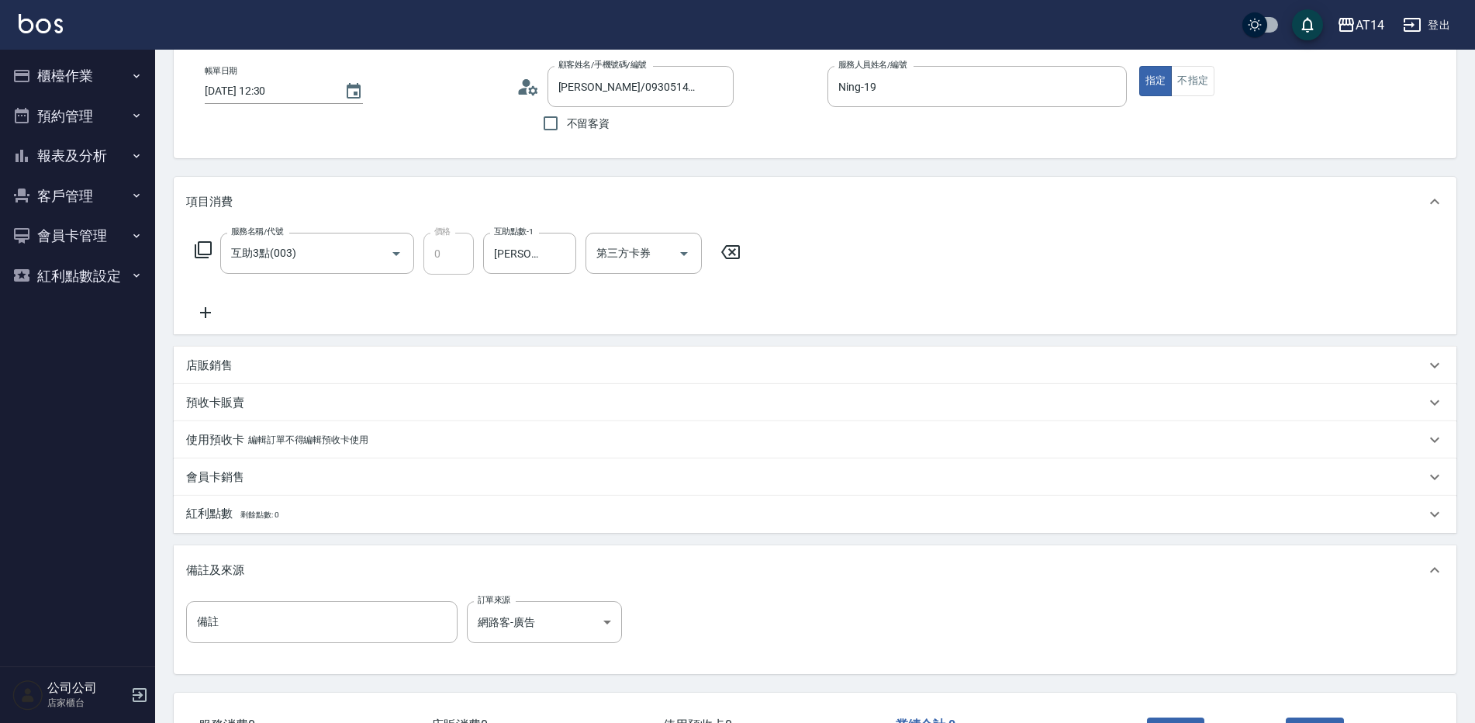
click at [199, 314] on icon at bounding box center [205, 312] width 39 height 19
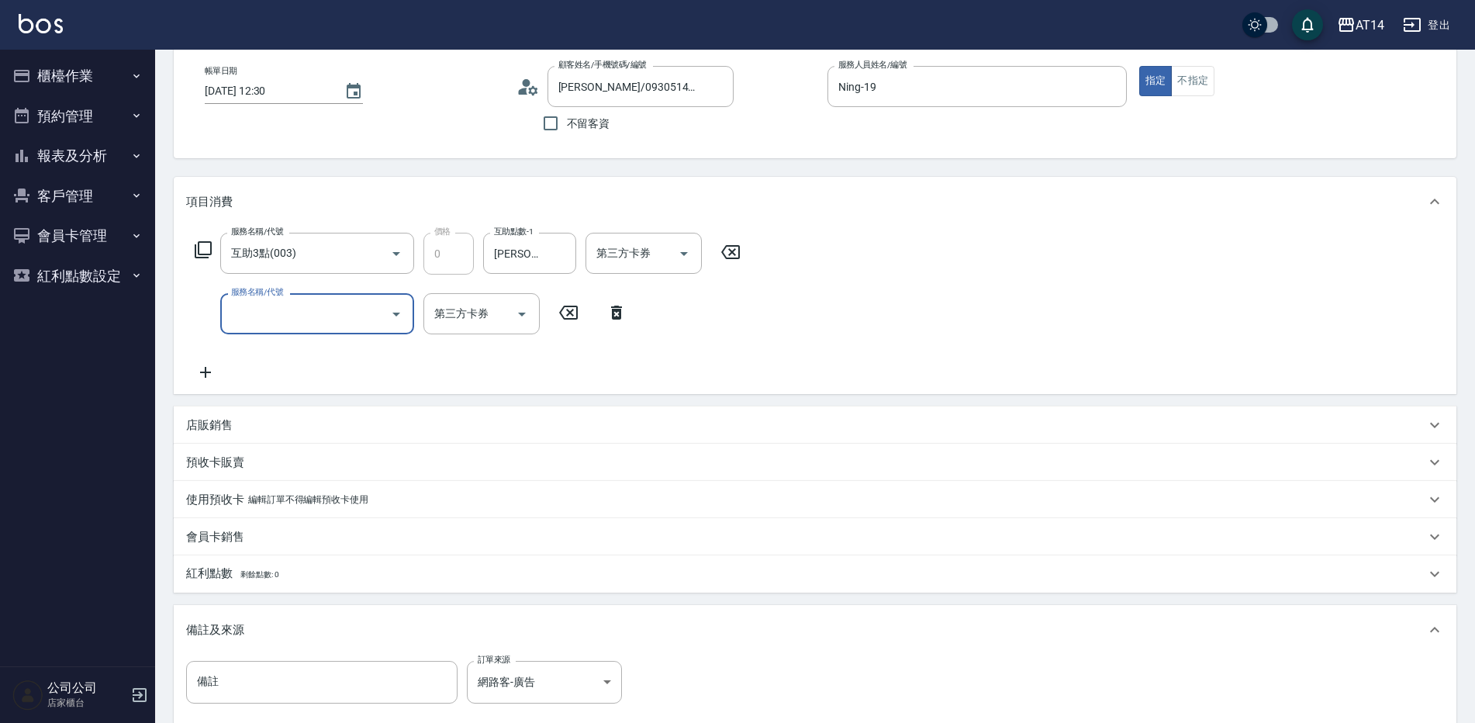
click at [269, 321] on input "服務名稱/代號" at bounding box center [305, 313] width 157 height 27
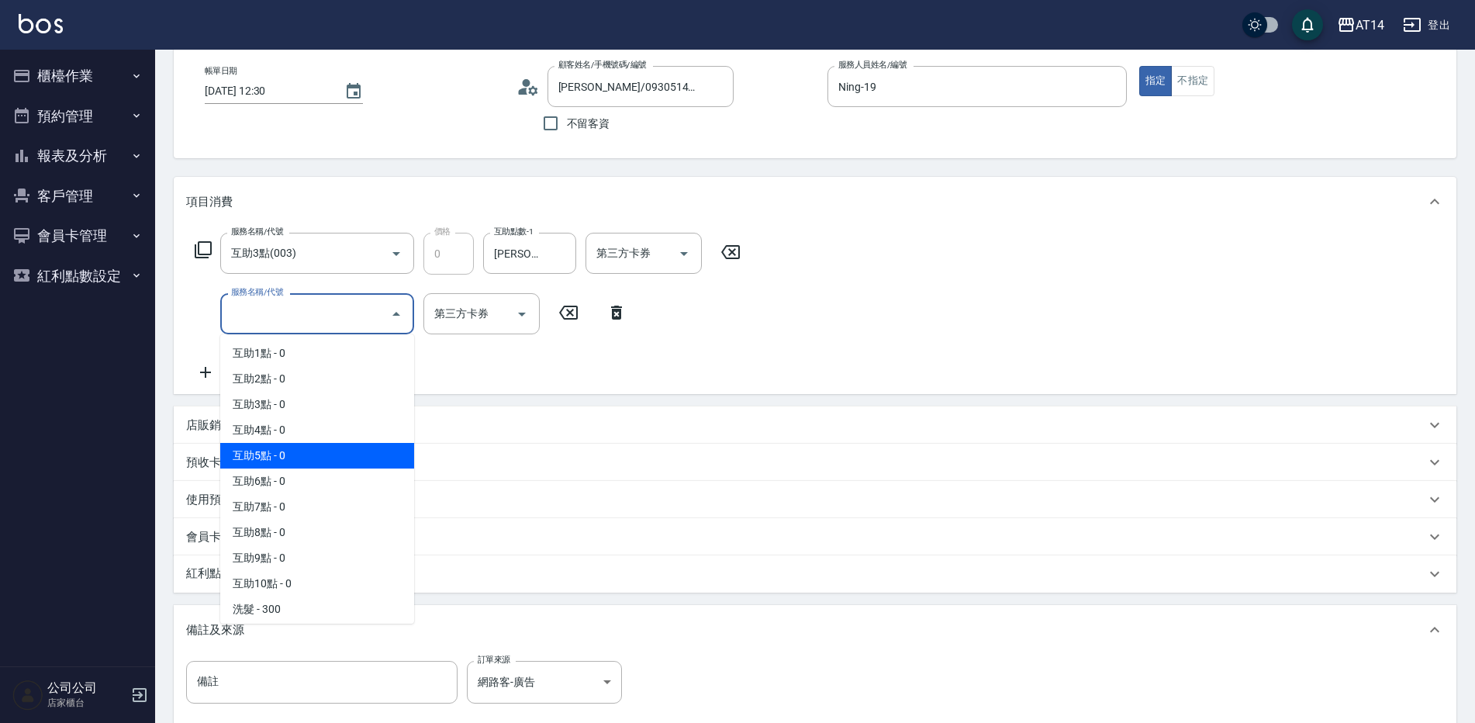
scroll to position [233, 0]
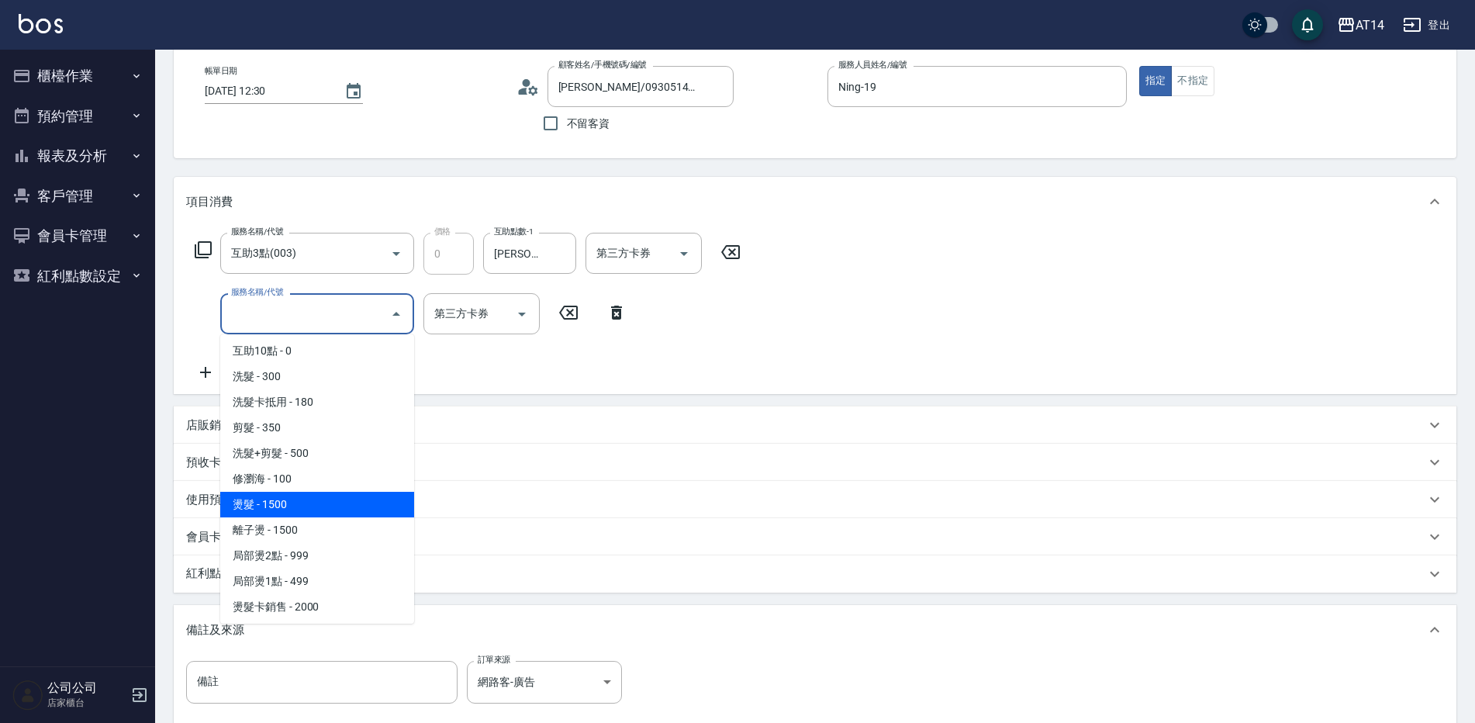
click at [326, 507] on span "燙髮 - 1500" at bounding box center [317, 505] width 194 height 26
type input "3"
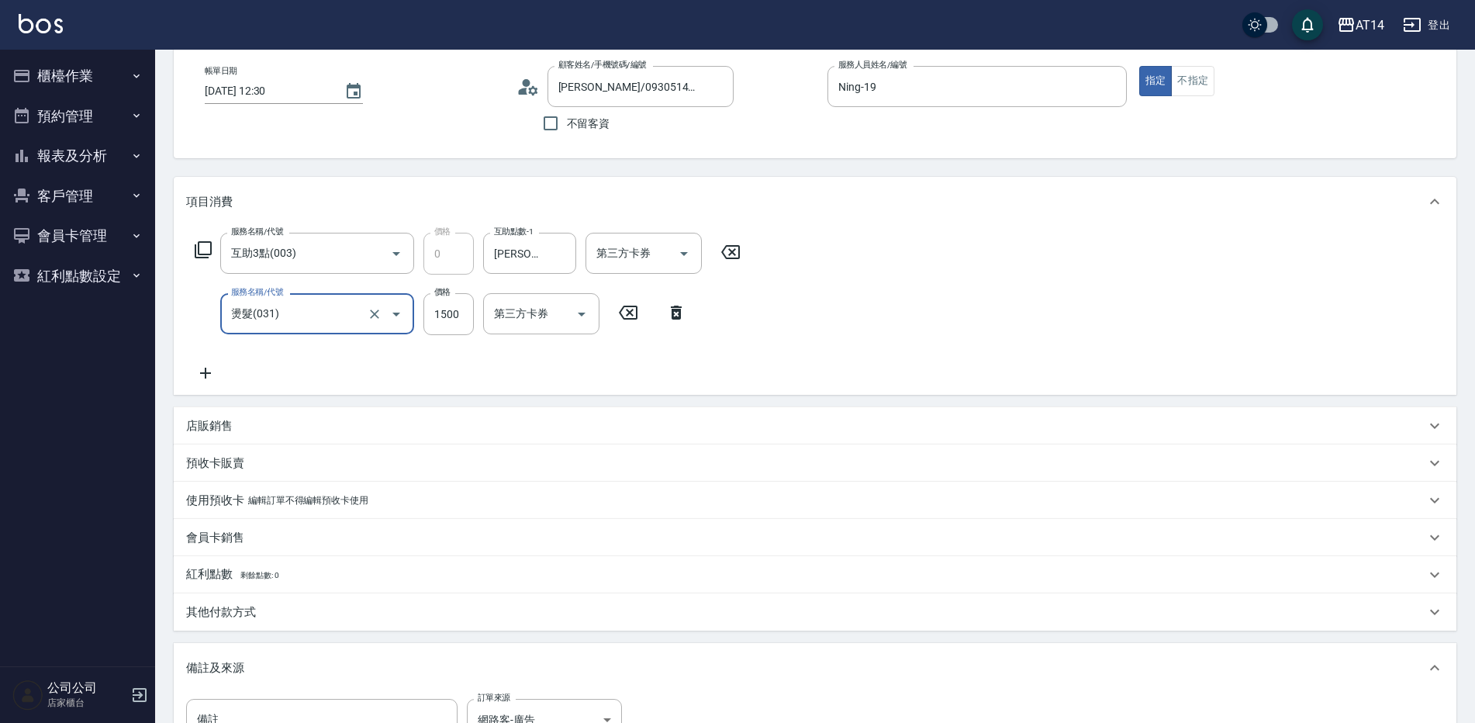
click at [303, 306] on input "燙髮(031)" at bounding box center [295, 313] width 137 height 27
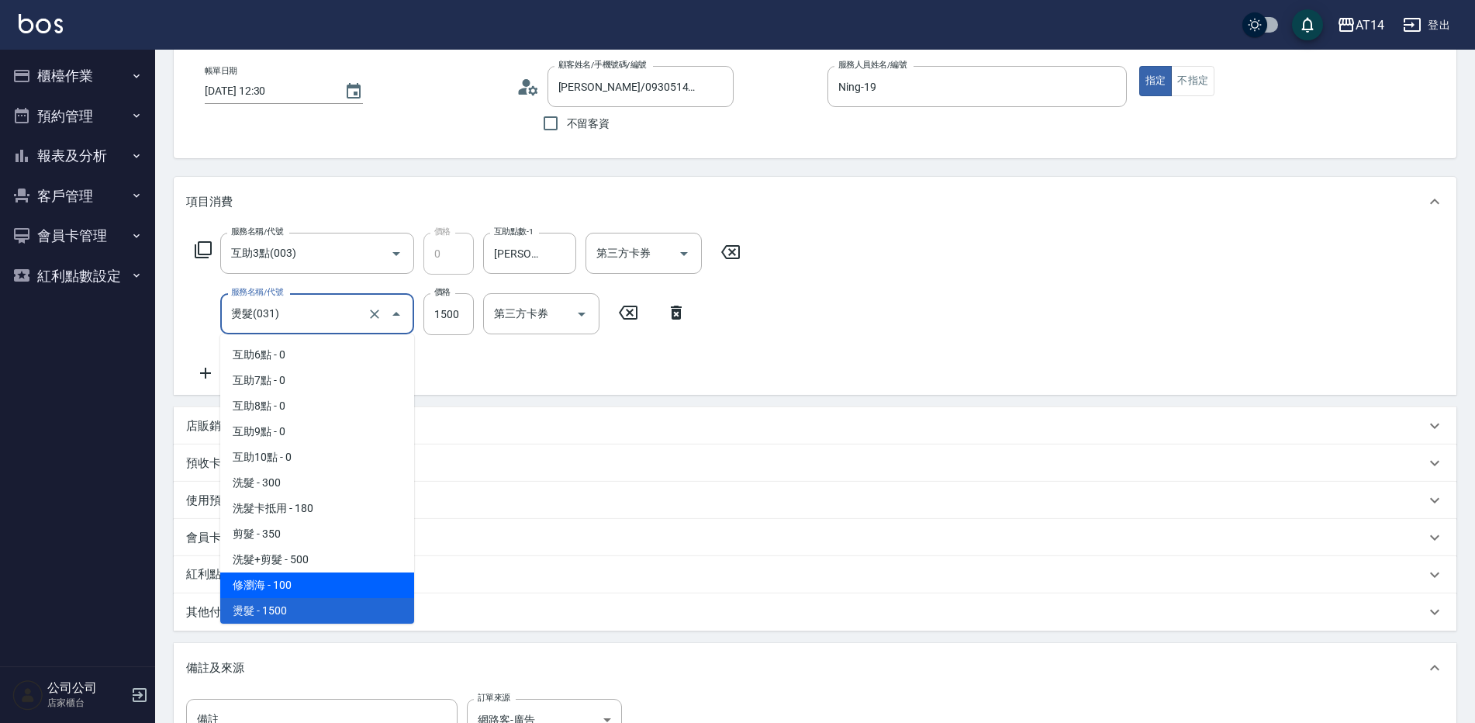
scroll to position [204, 0]
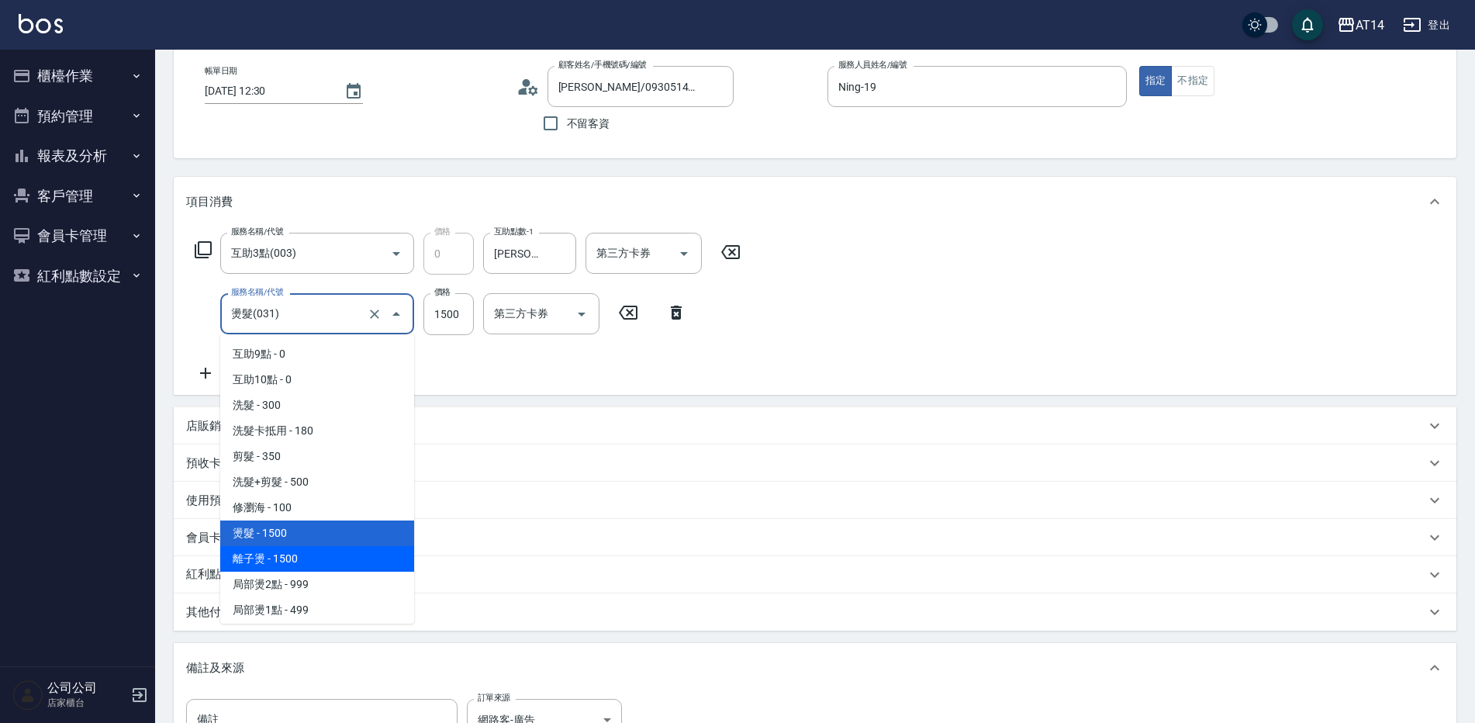
click at [320, 559] on span "離子燙 - 1500" at bounding box center [317, 559] width 194 height 26
type input "離子燙(032)"
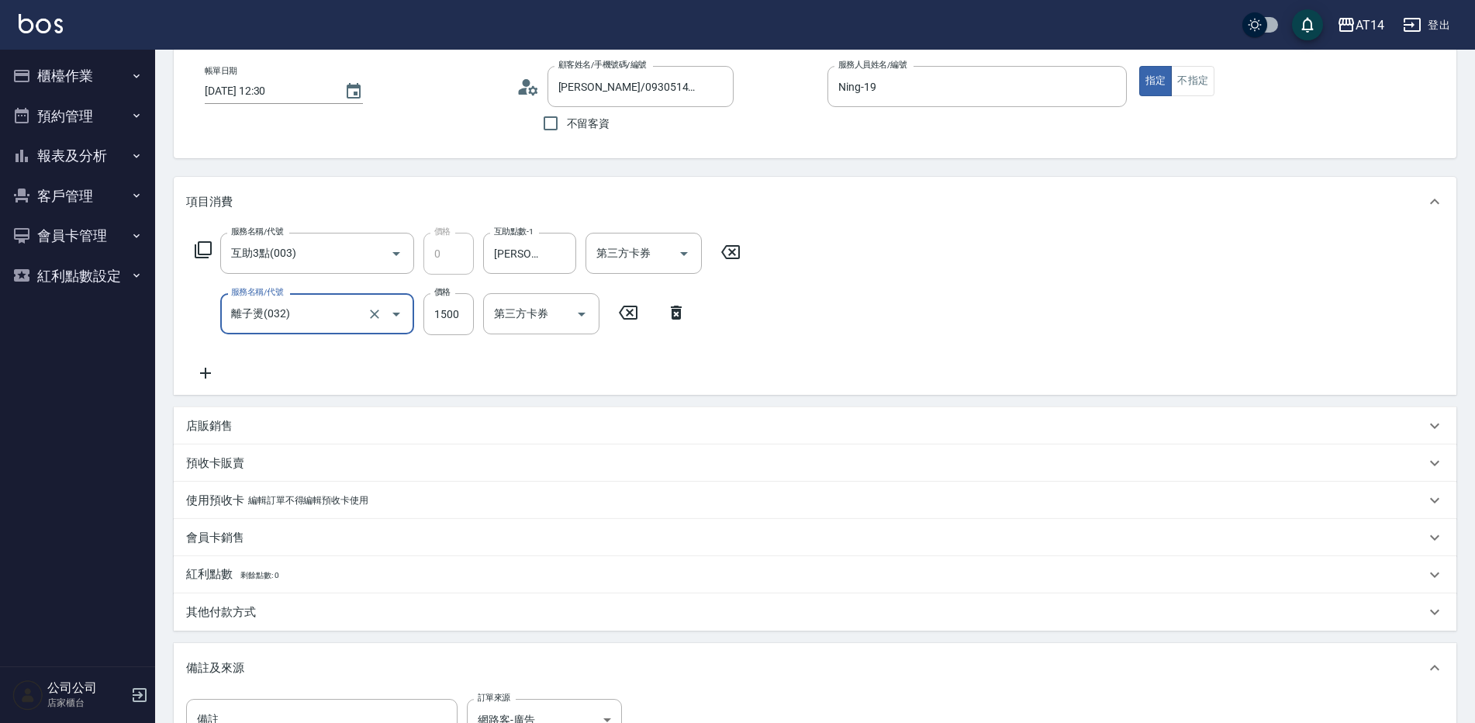
click at [202, 369] on icon at bounding box center [205, 373] width 39 height 19
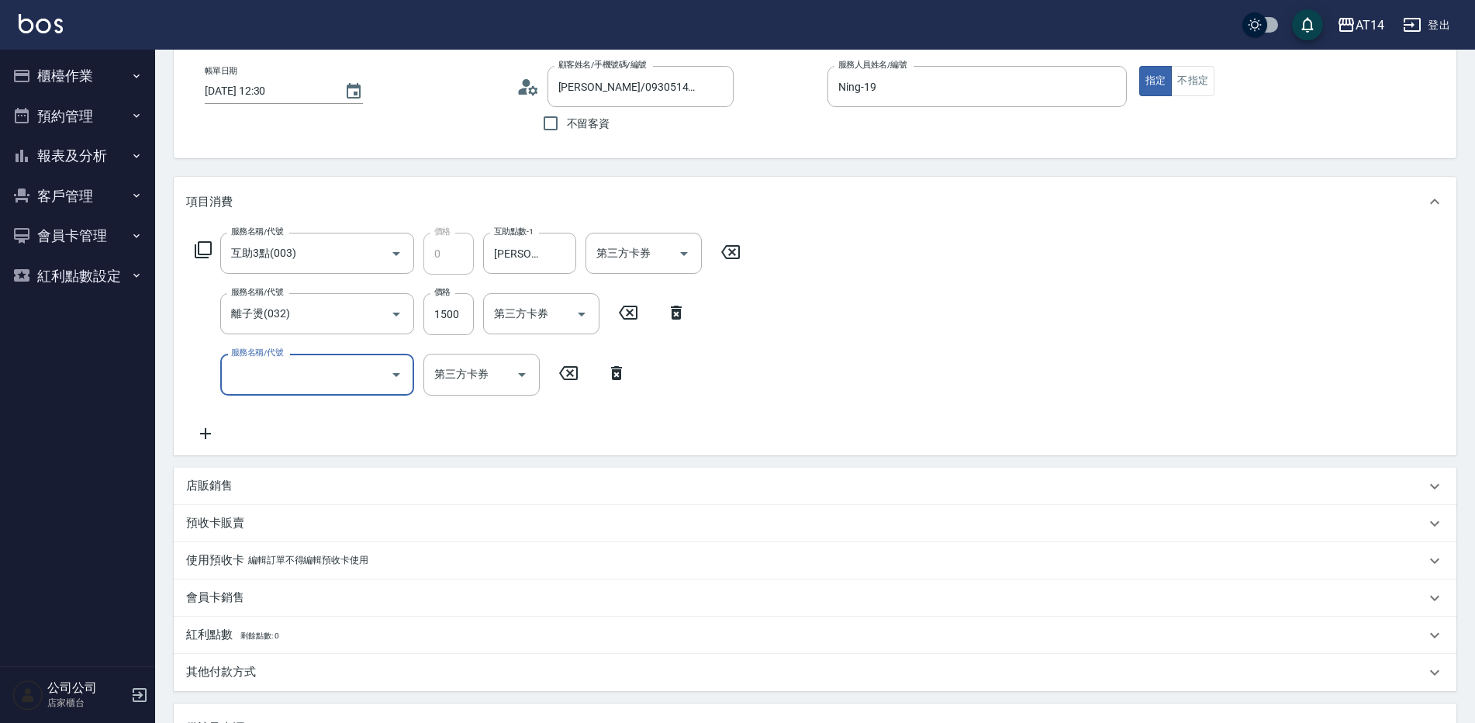
click at [282, 382] on input "服務名稱/代號" at bounding box center [305, 374] width 157 height 27
type input "051"
type input "5"
type input "護髮(051)"
click at [444, 380] on input "1000" at bounding box center [449, 375] width 50 height 42
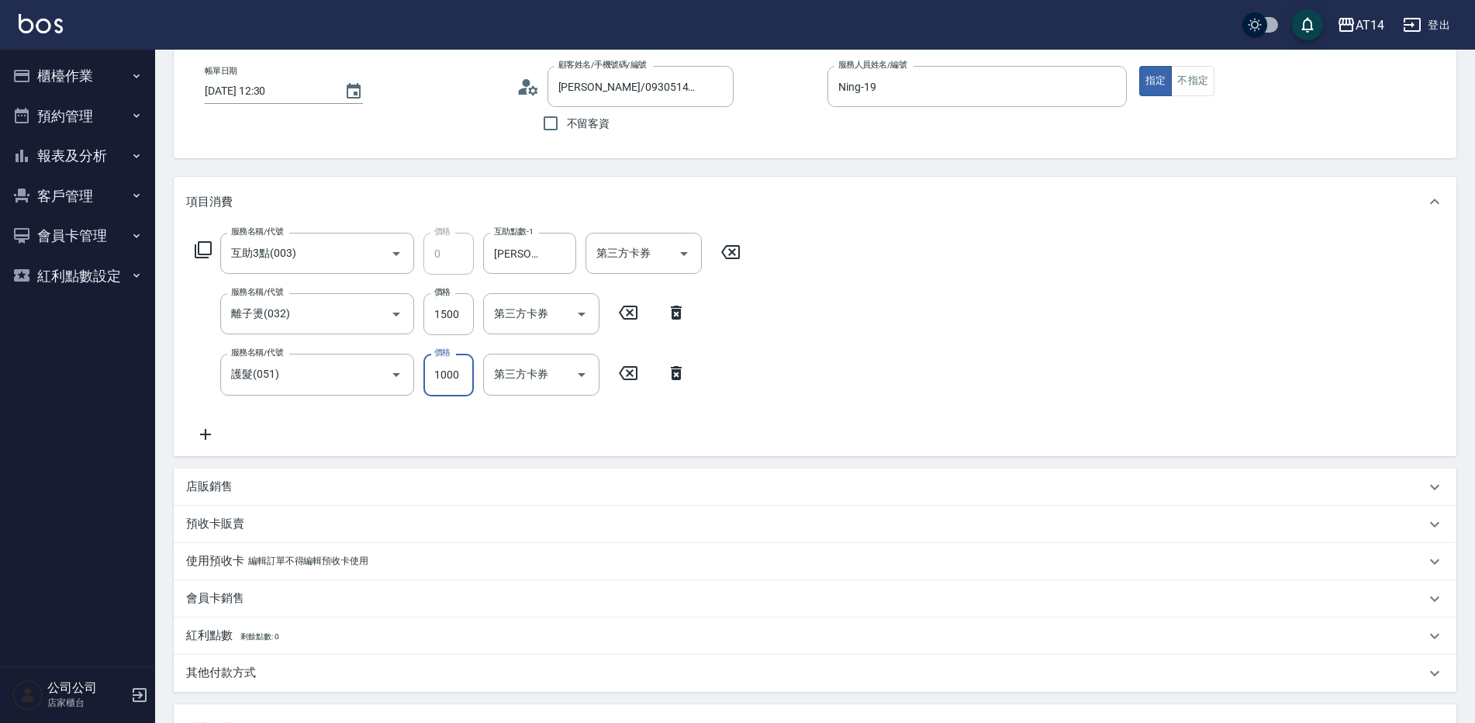
type input "2"
type input "3"
type input "2300"
type input "8"
type input "2300"
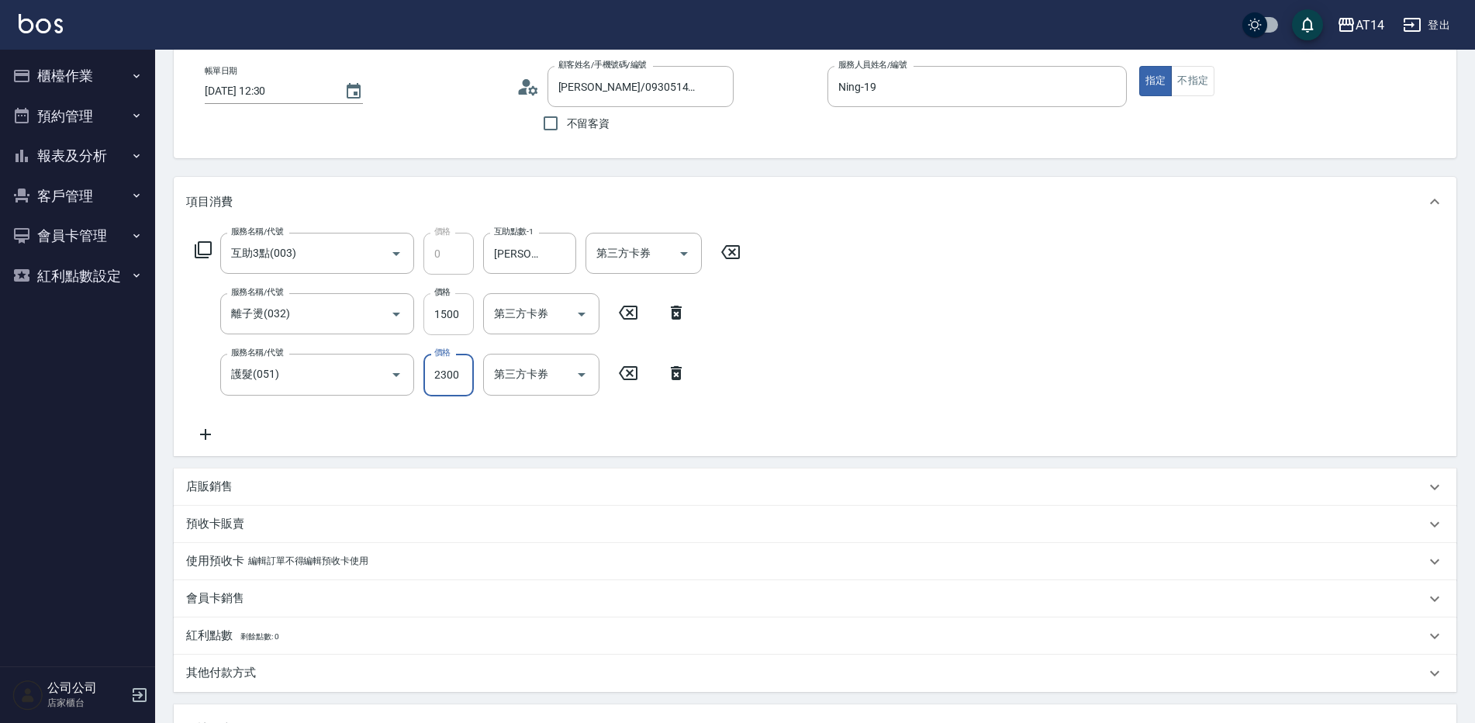
click at [449, 306] on input "1500" at bounding box center [449, 314] width 50 height 42
type input "1"
type input "5"
type input "1299"
type input "7"
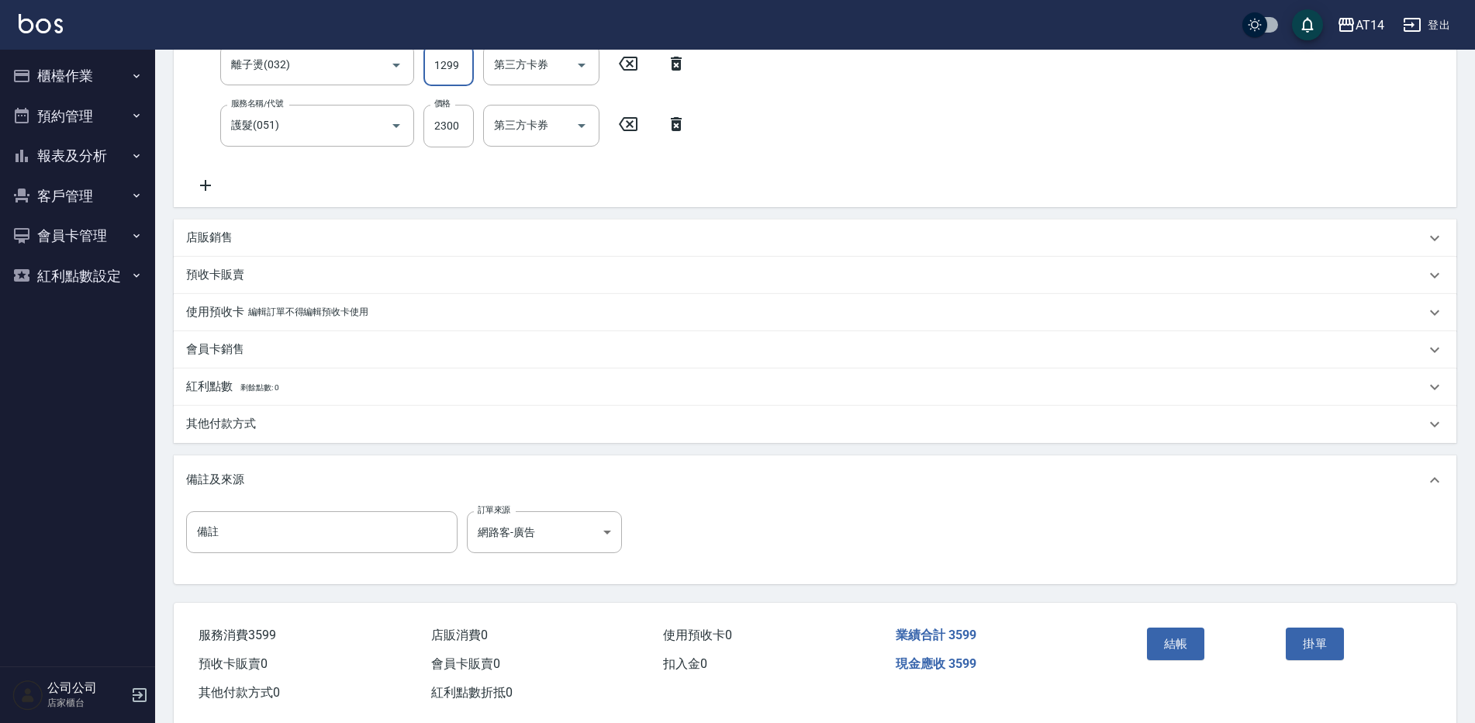
scroll to position [355, 0]
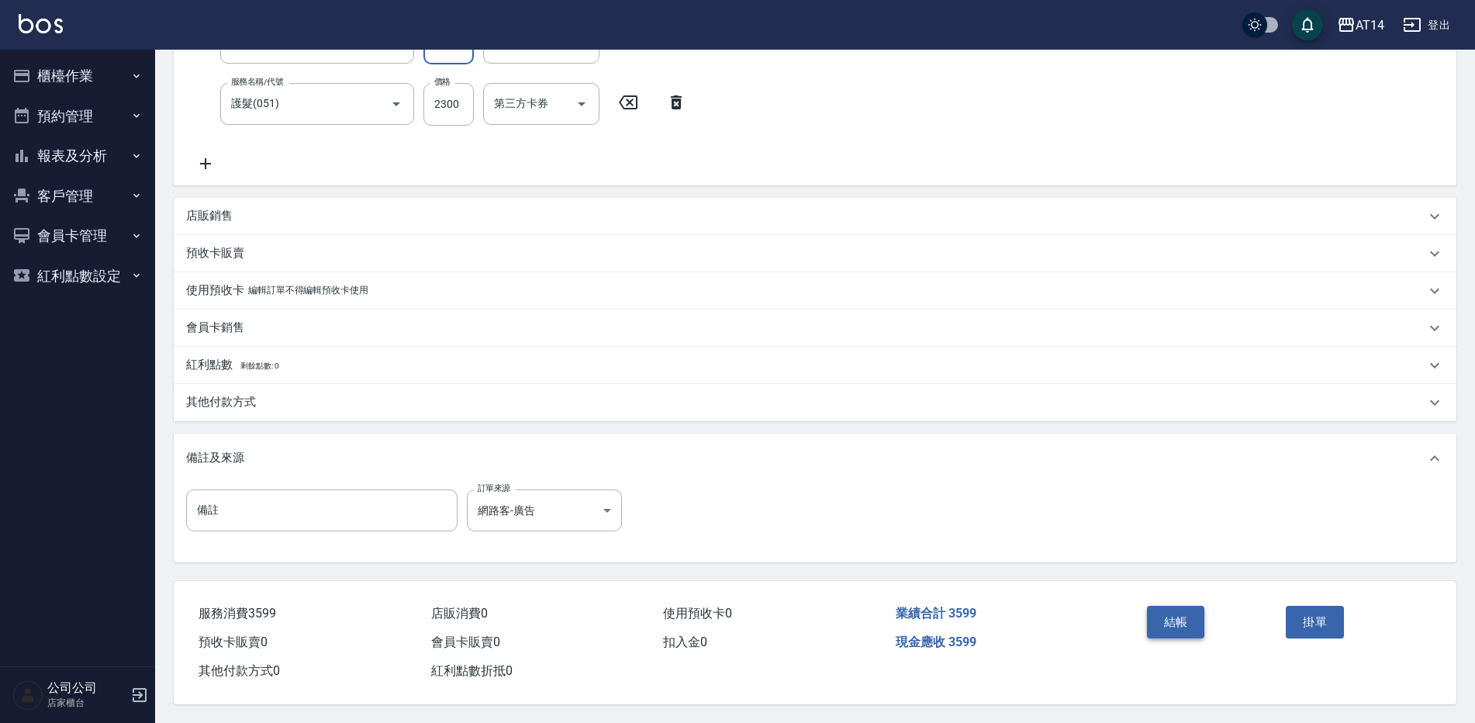
type input "1299"
click at [1177, 613] on button "結帳" at bounding box center [1176, 622] width 58 height 33
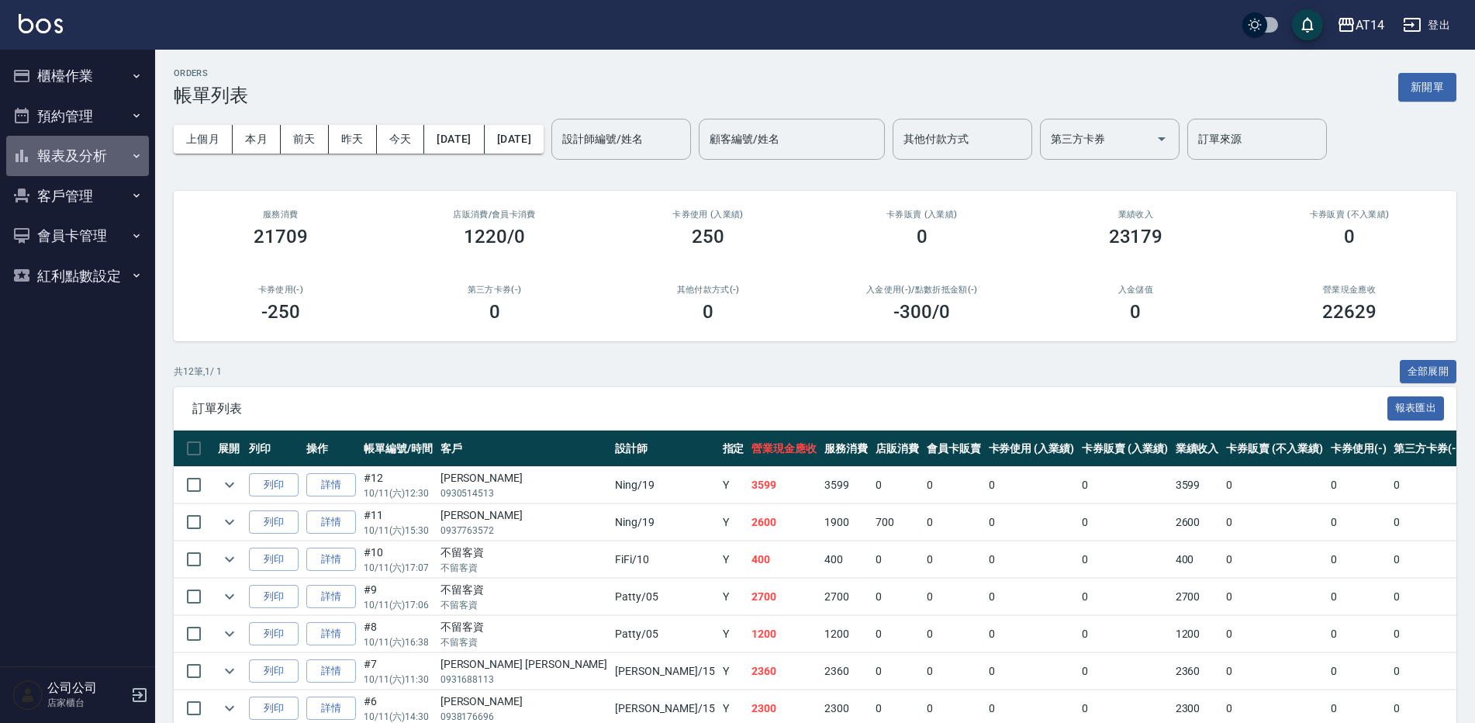
click at [108, 156] on button "報表及分析" at bounding box center [77, 156] width 143 height 40
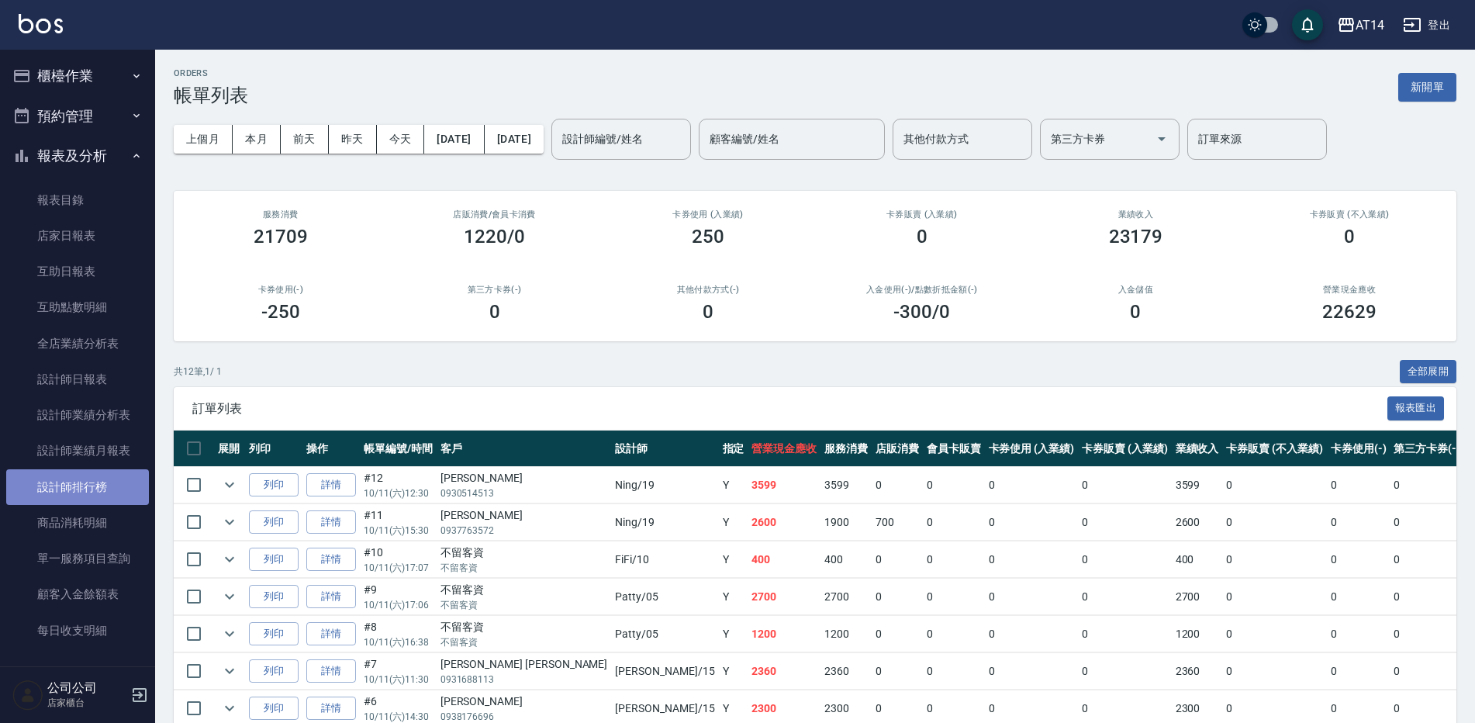
click at [118, 486] on link "設計師排行榜" at bounding box center [77, 487] width 143 height 36
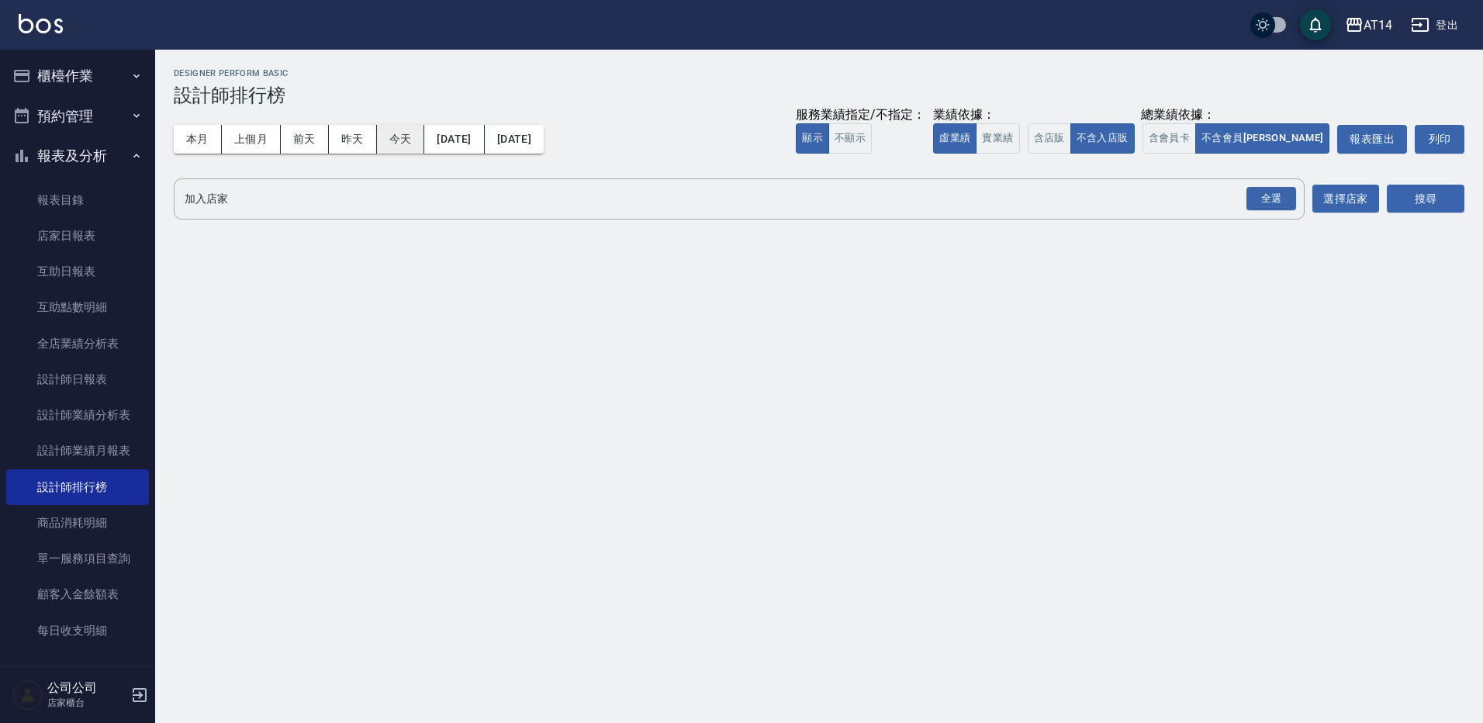
click at [400, 144] on button "今天" at bounding box center [401, 139] width 48 height 29
click at [1279, 203] on div "全選" at bounding box center [1272, 199] width 50 height 24
click at [1434, 195] on button "搜尋" at bounding box center [1426, 199] width 78 height 29
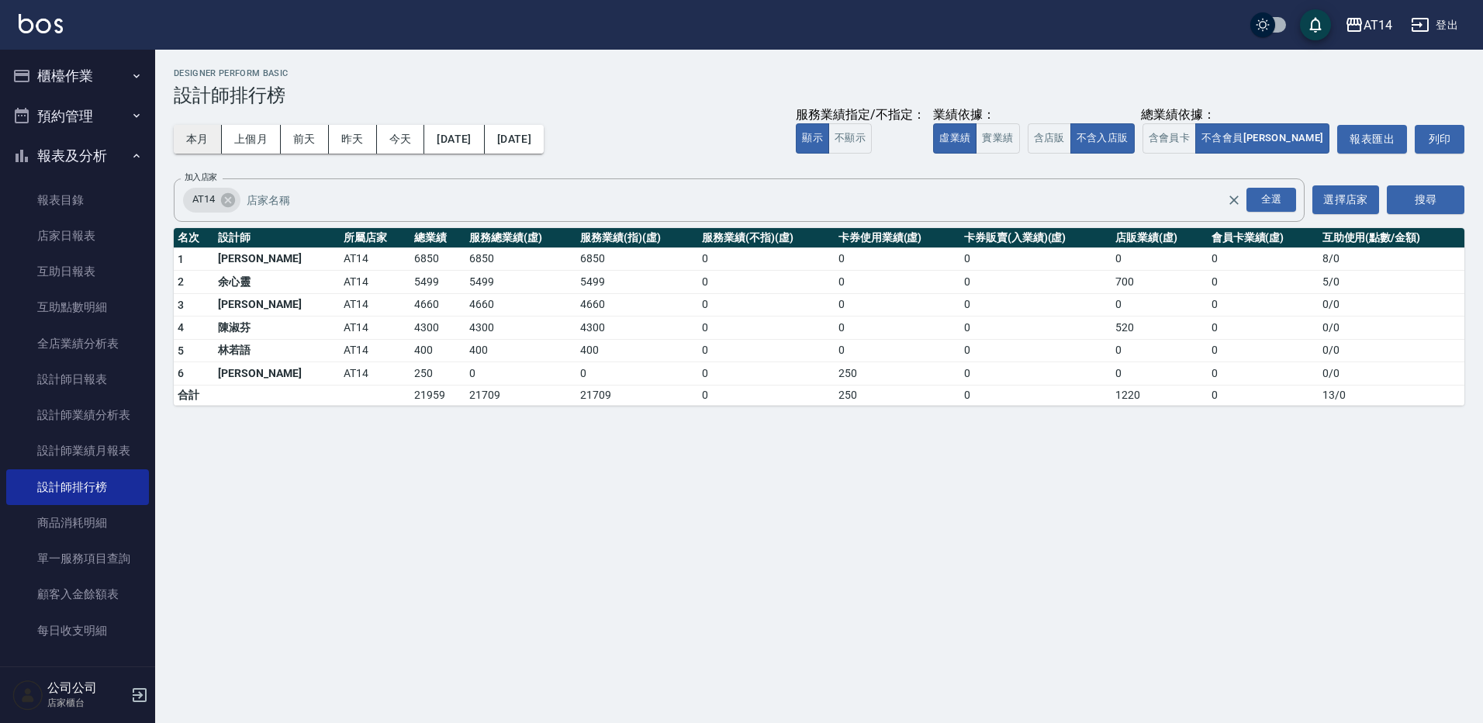
click at [195, 141] on button "本月" at bounding box center [198, 139] width 48 height 29
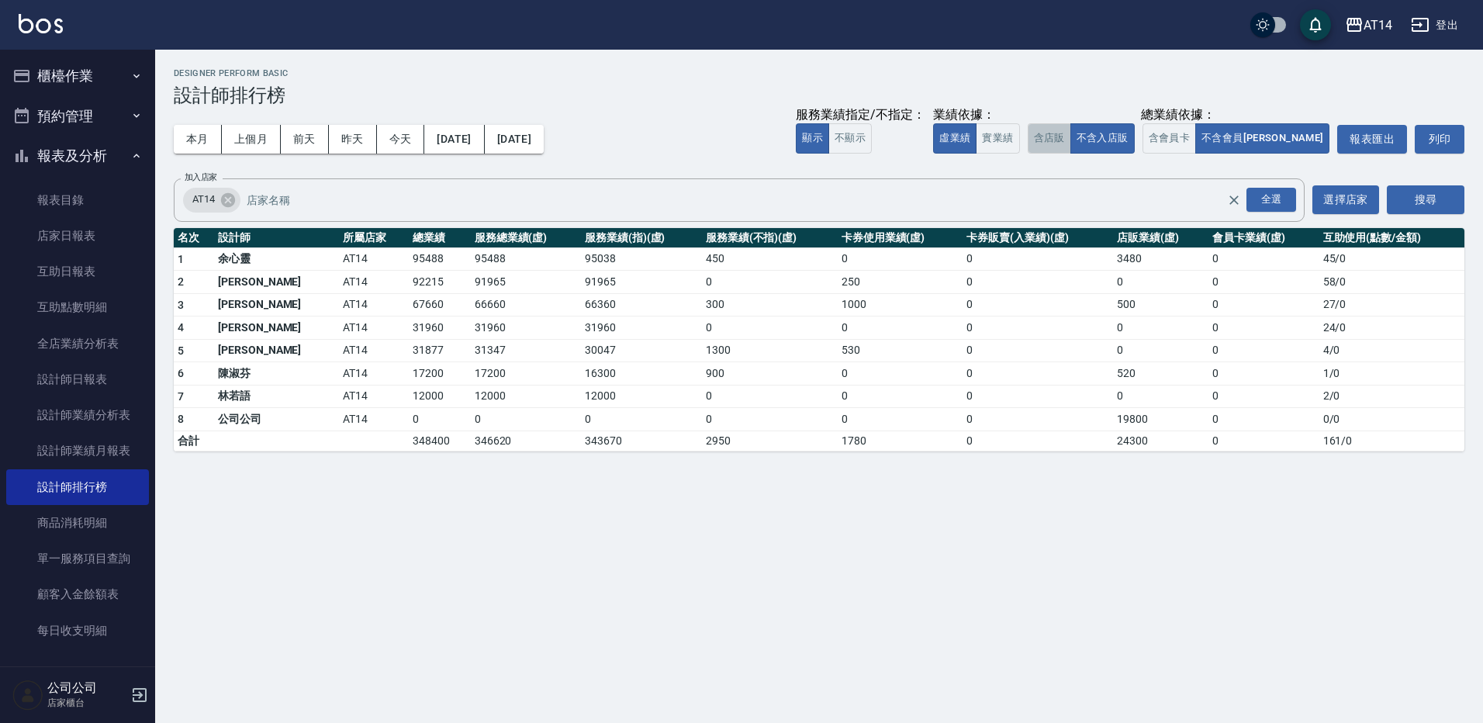
click at [1071, 136] on button "含店販" at bounding box center [1049, 138] width 43 height 30
click at [1135, 133] on button "不含入店販" at bounding box center [1102, 138] width 64 height 30
click at [1019, 140] on button "實業績" at bounding box center [997, 138] width 43 height 30
click at [977, 137] on button "虛業績" at bounding box center [954, 138] width 43 height 30
click at [399, 134] on button "今天" at bounding box center [401, 139] width 48 height 29
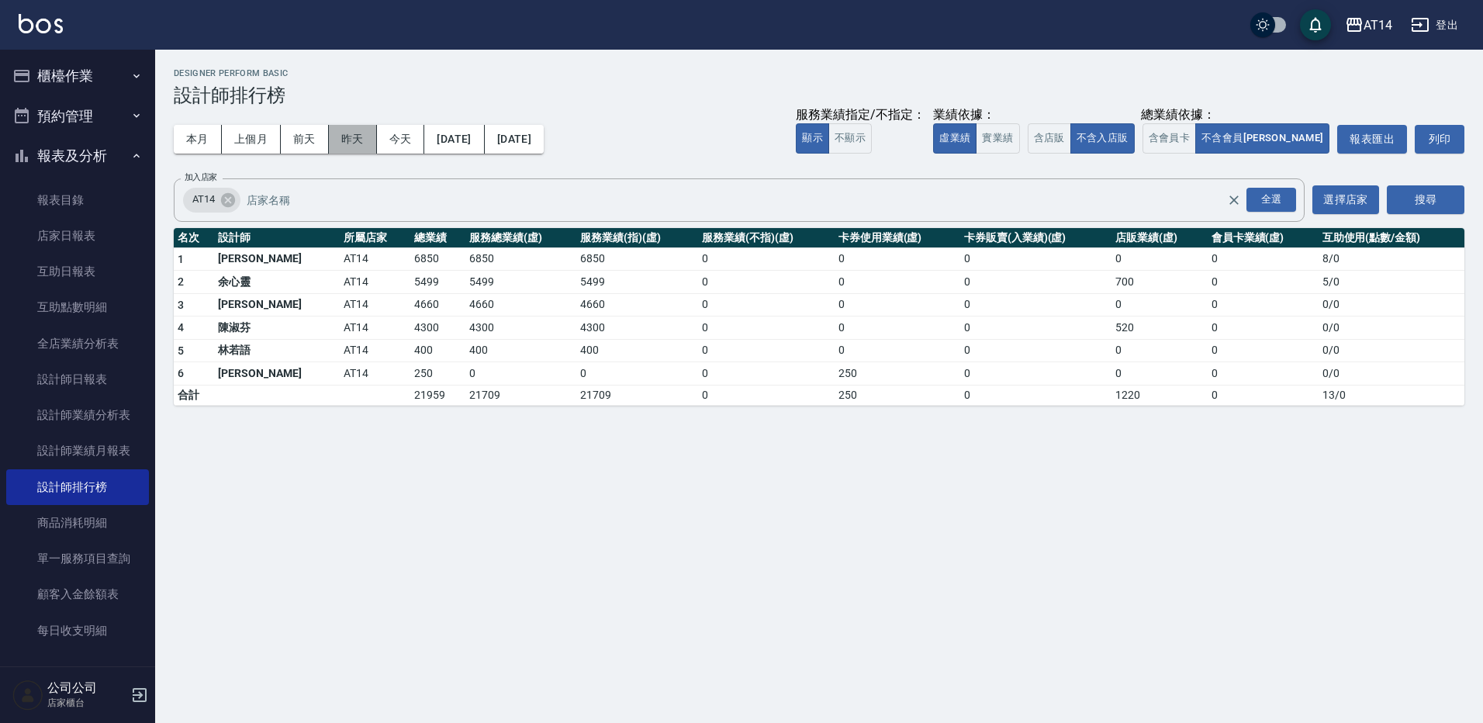
click at [359, 134] on button "昨天" at bounding box center [353, 139] width 48 height 29
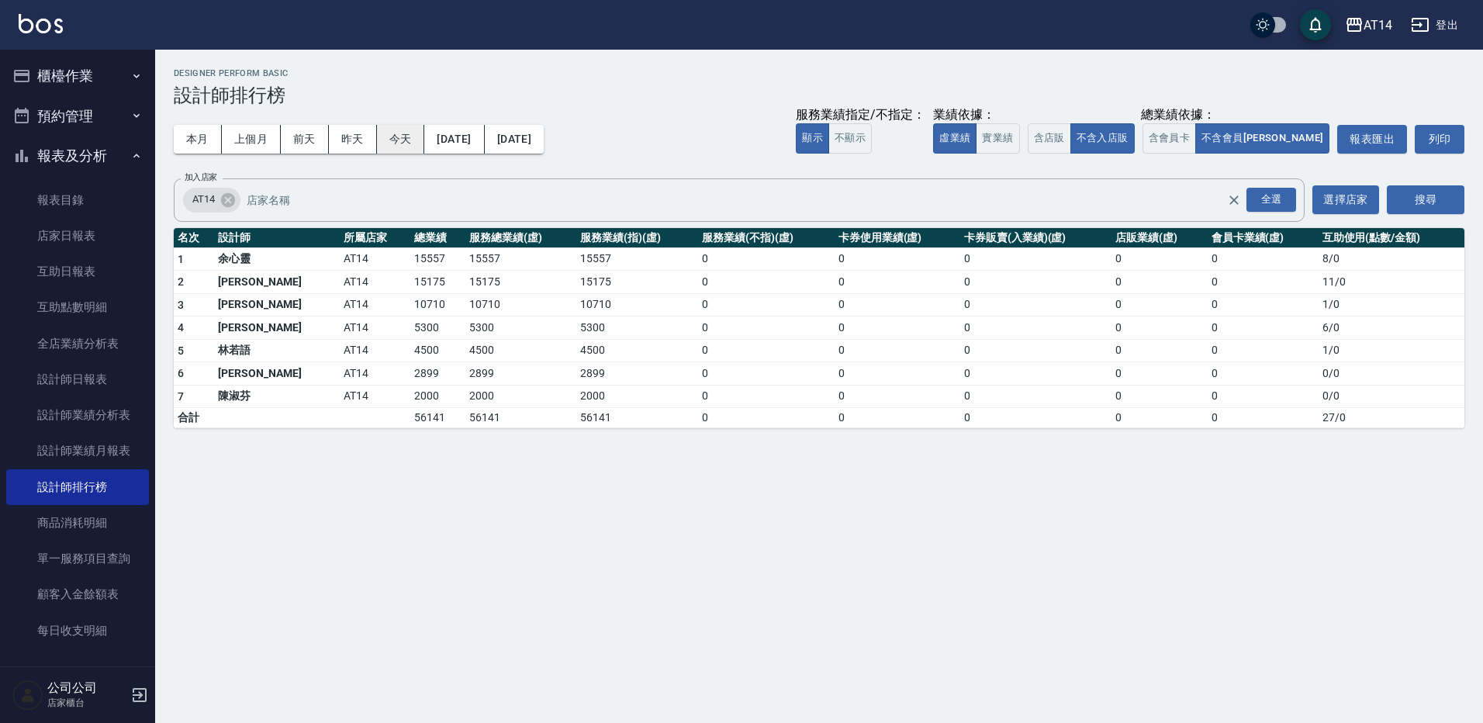
click at [402, 143] on button "今天" at bounding box center [401, 139] width 48 height 29
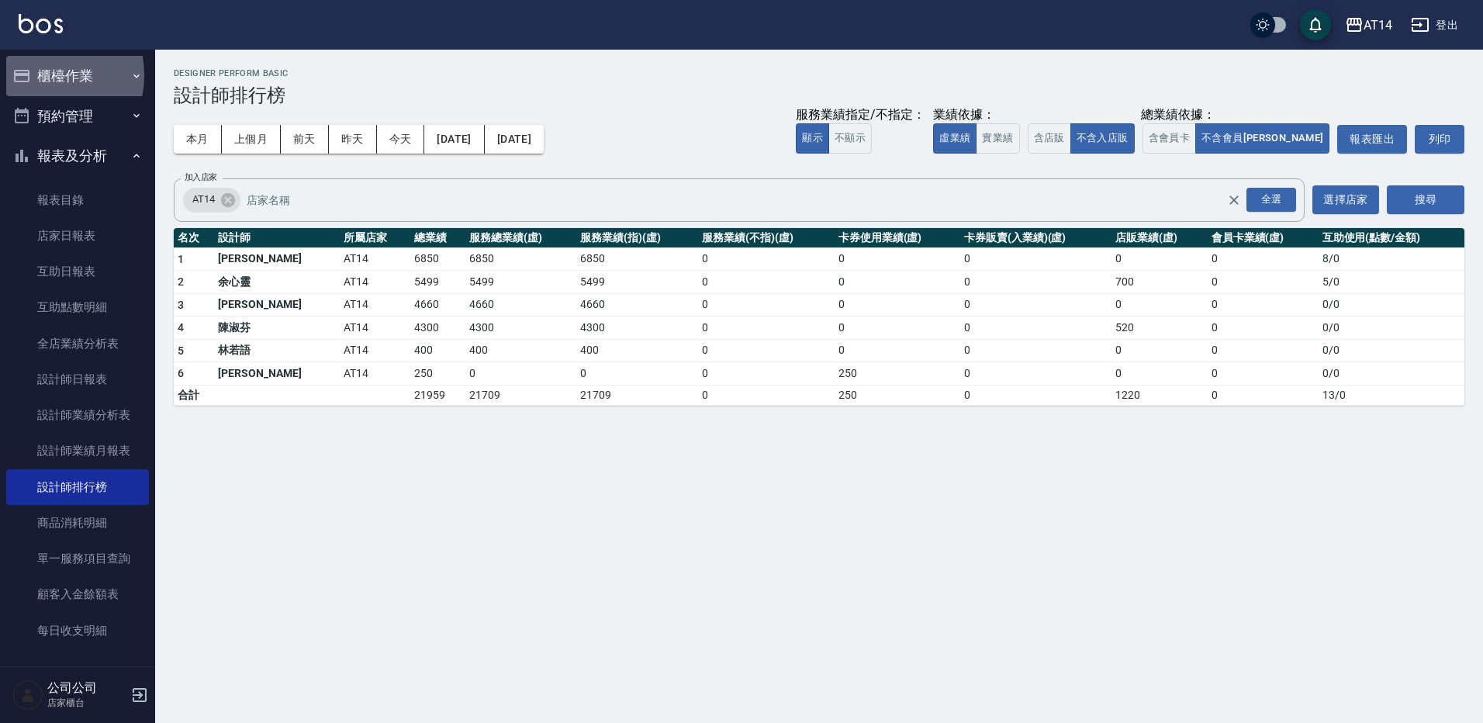
click at [37, 75] on button "櫃檯作業" at bounding box center [77, 76] width 143 height 40
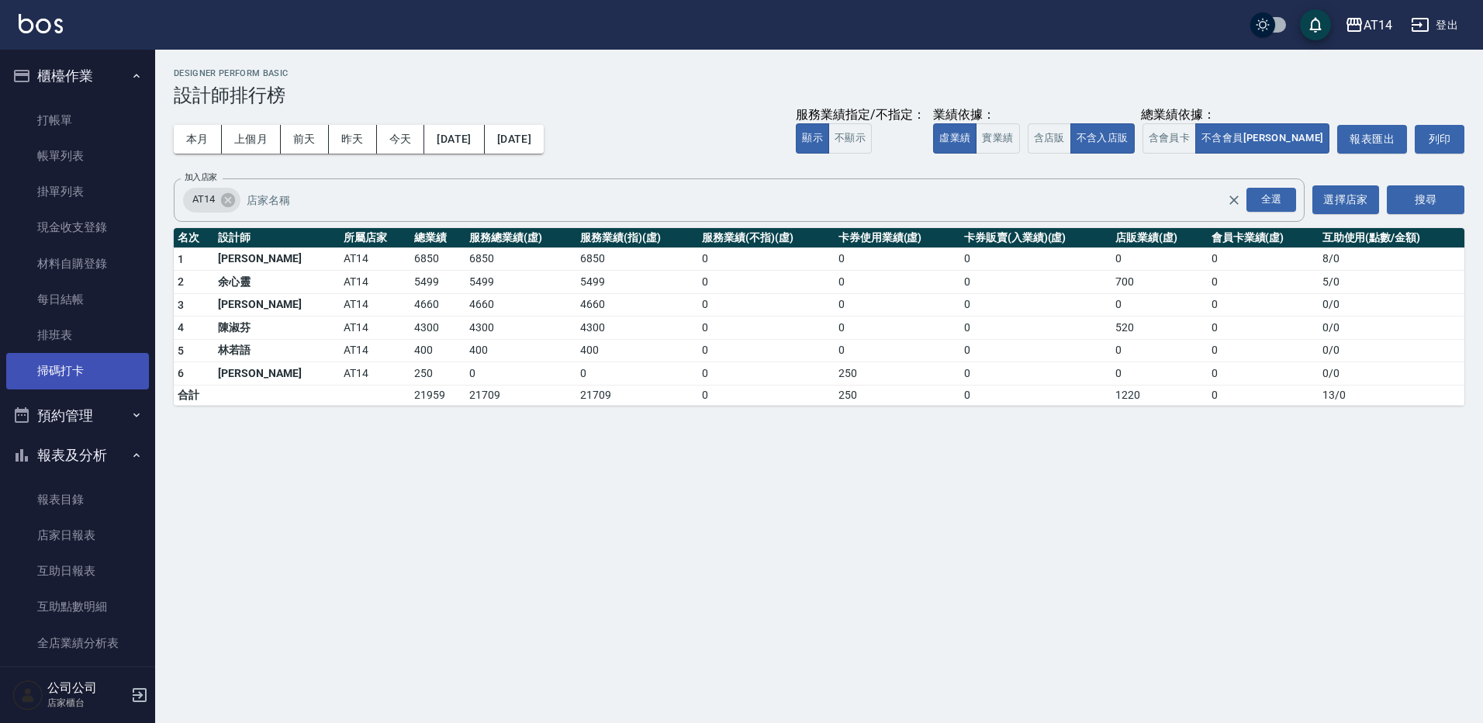
click at [65, 379] on link "掃碼打卡" at bounding box center [77, 371] width 143 height 36
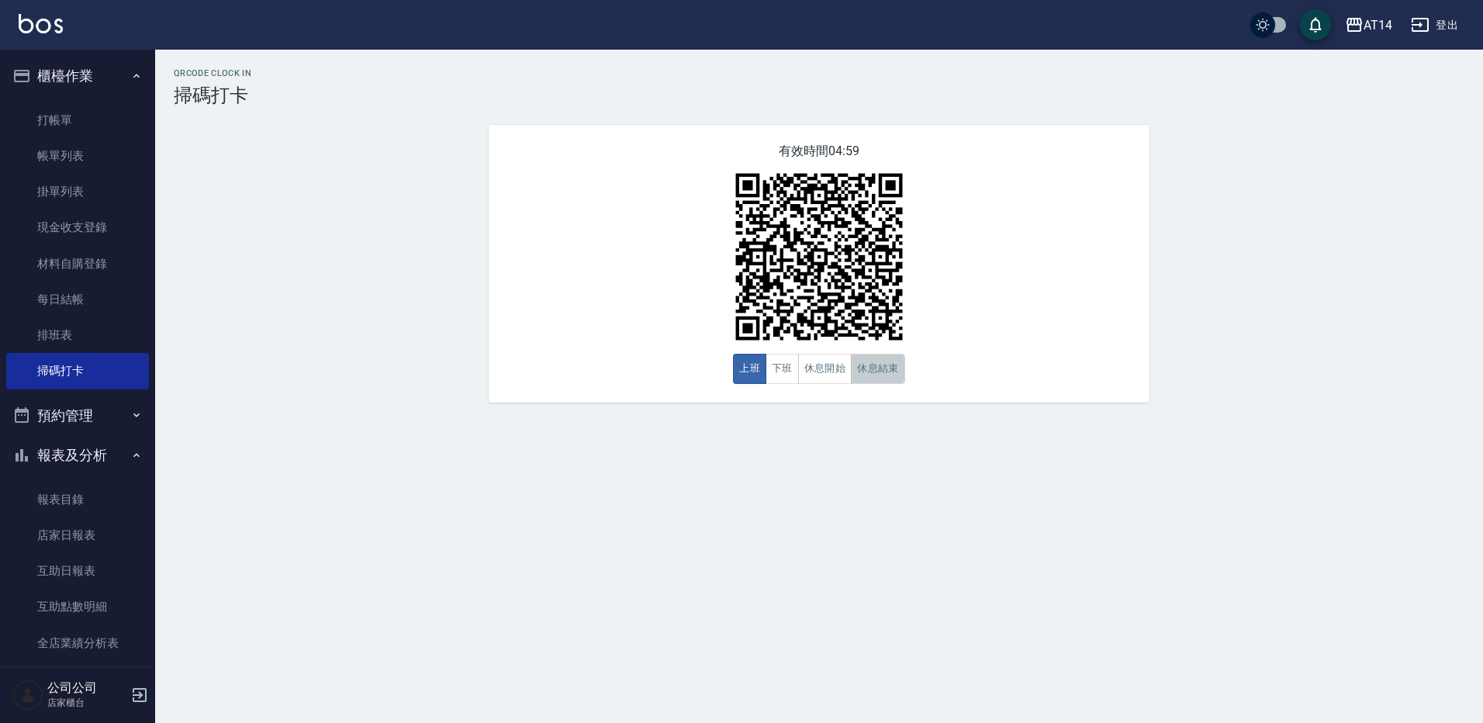
click at [878, 367] on button "休息結束" at bounding box center [878, 369] width 54 height 30
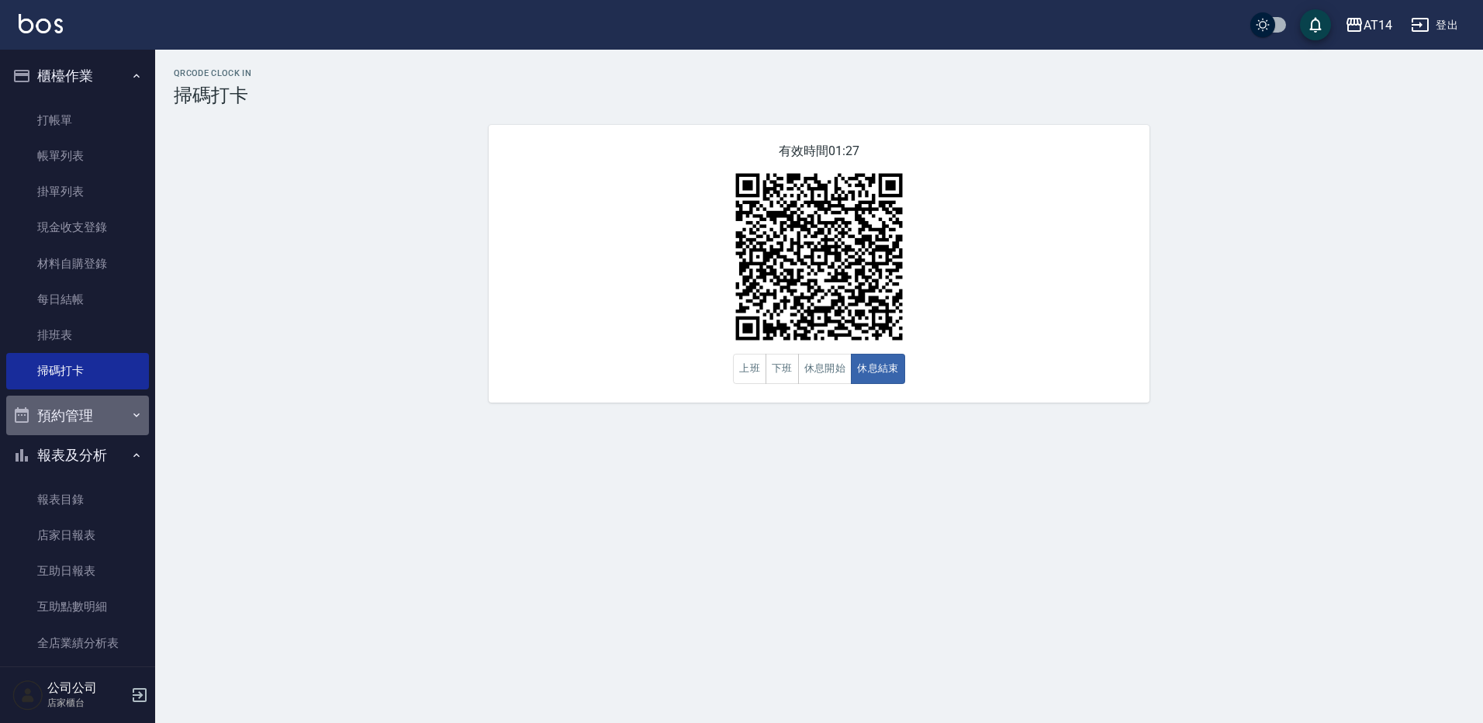
click at [107, 418] on button "預約管理" at bounding box center [77, 416] width 143 height 40
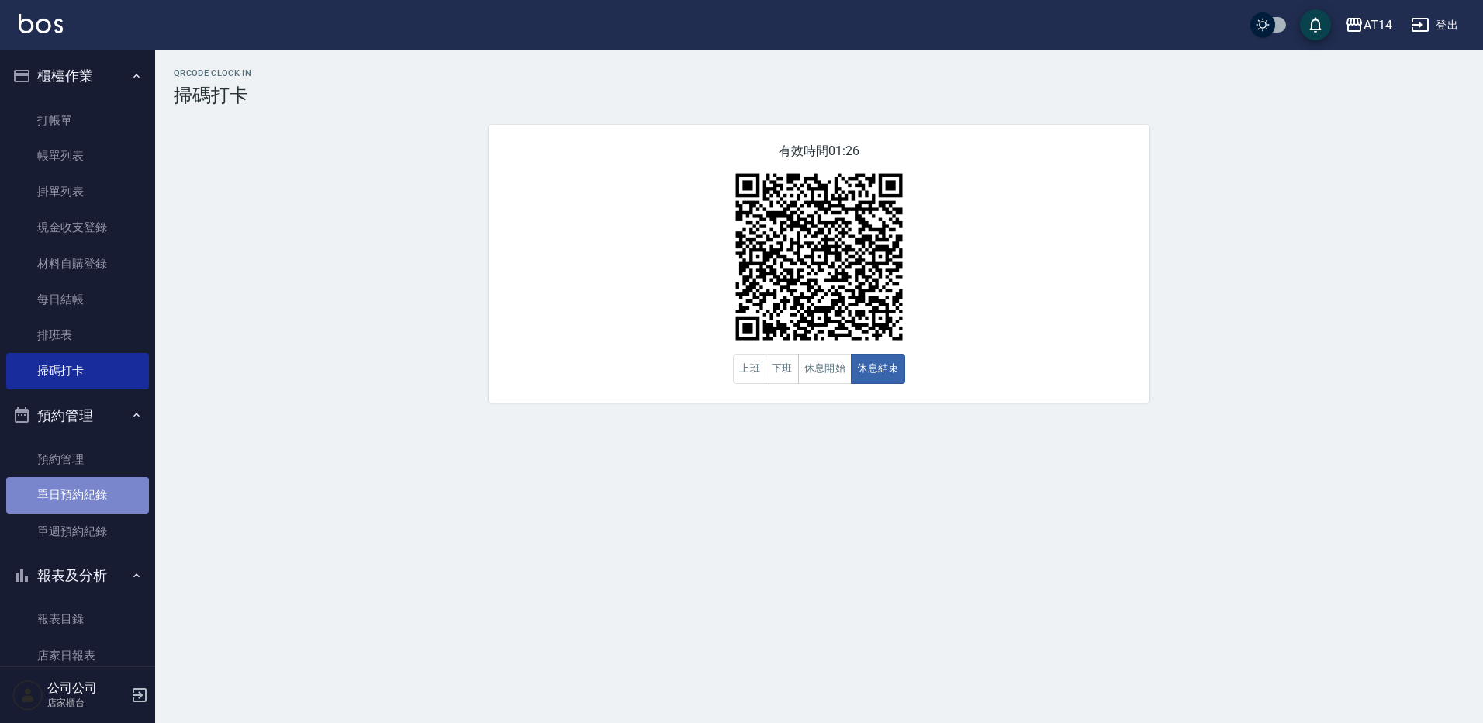
click at [103, 500] on link "單日預約紀錄" at bounding box center [77, 495] width 143 height 36
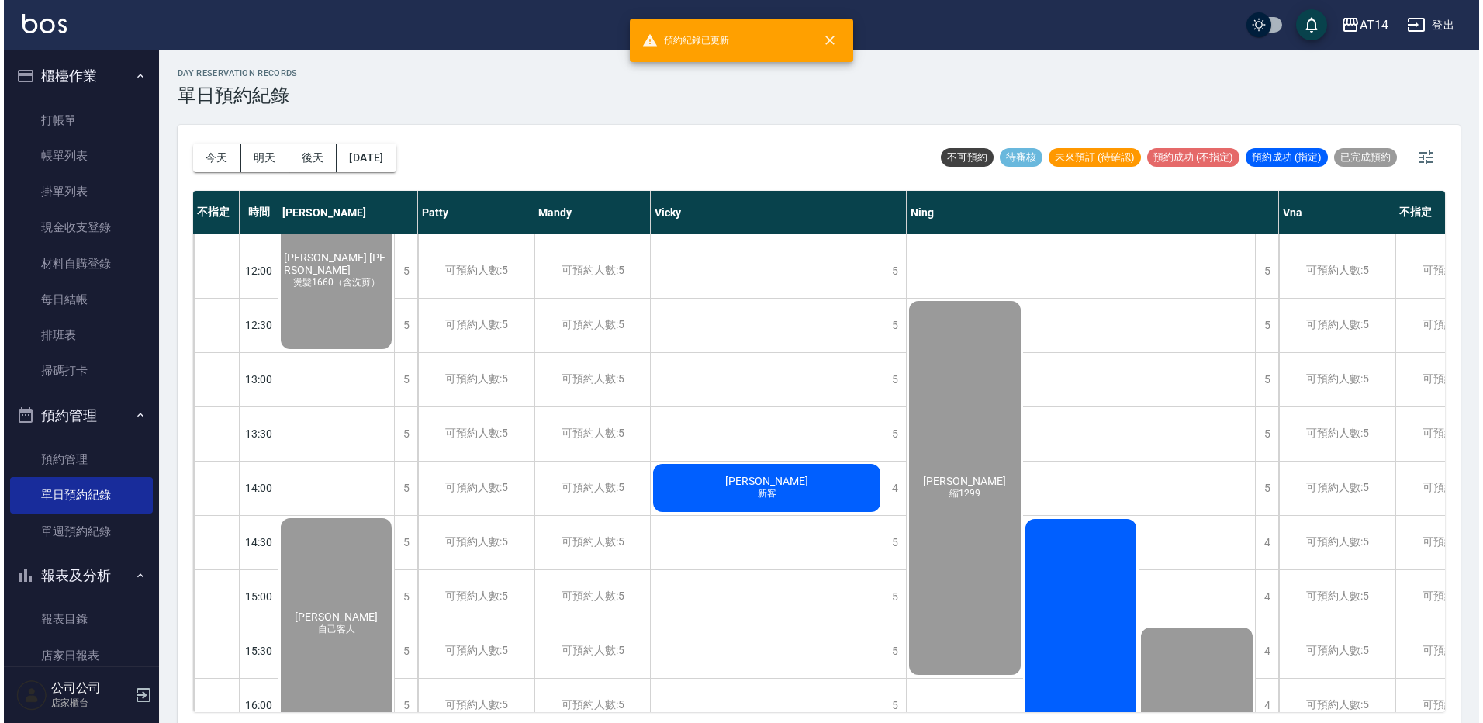
scroll to position [233, 0]
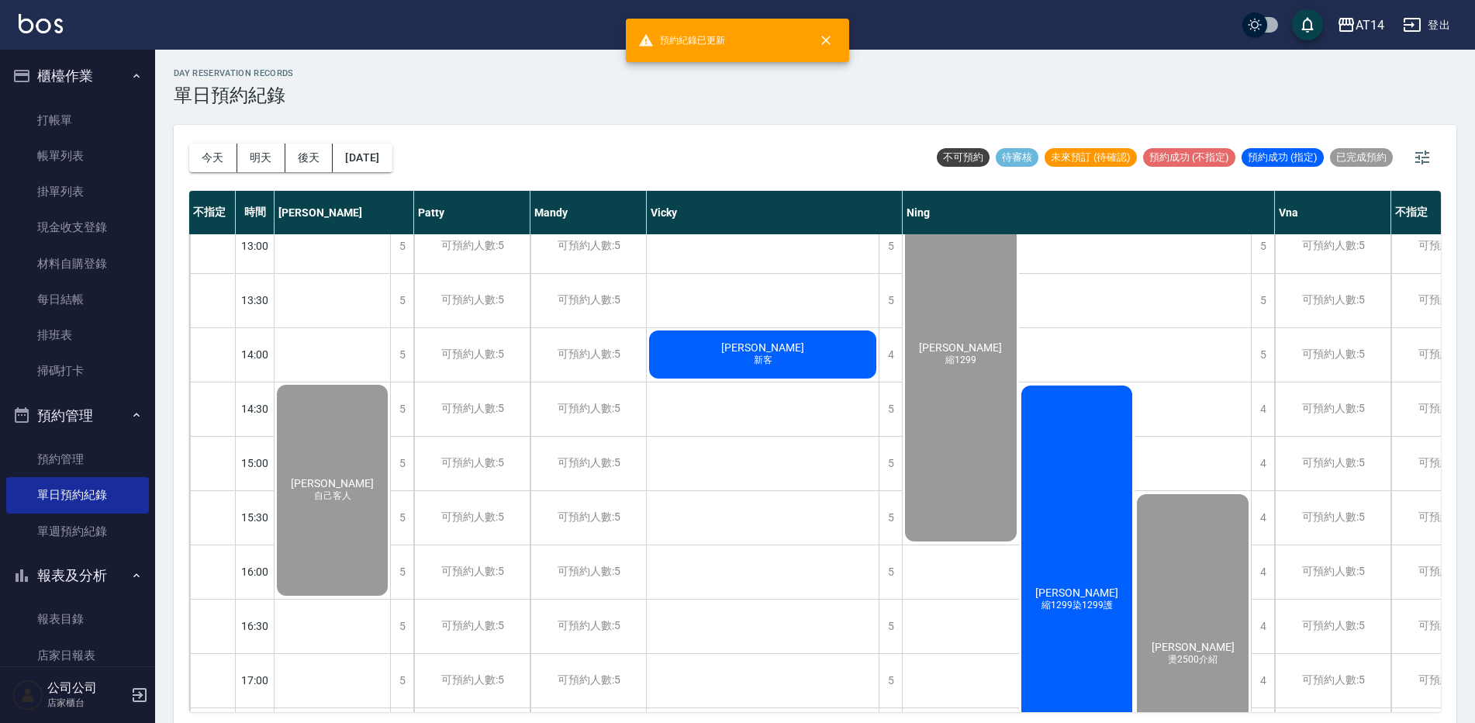
click at [1083, 541] on div "蕭芷昀 縮1299染1299護" at bounding box center [1077, 599] width 116 height 433
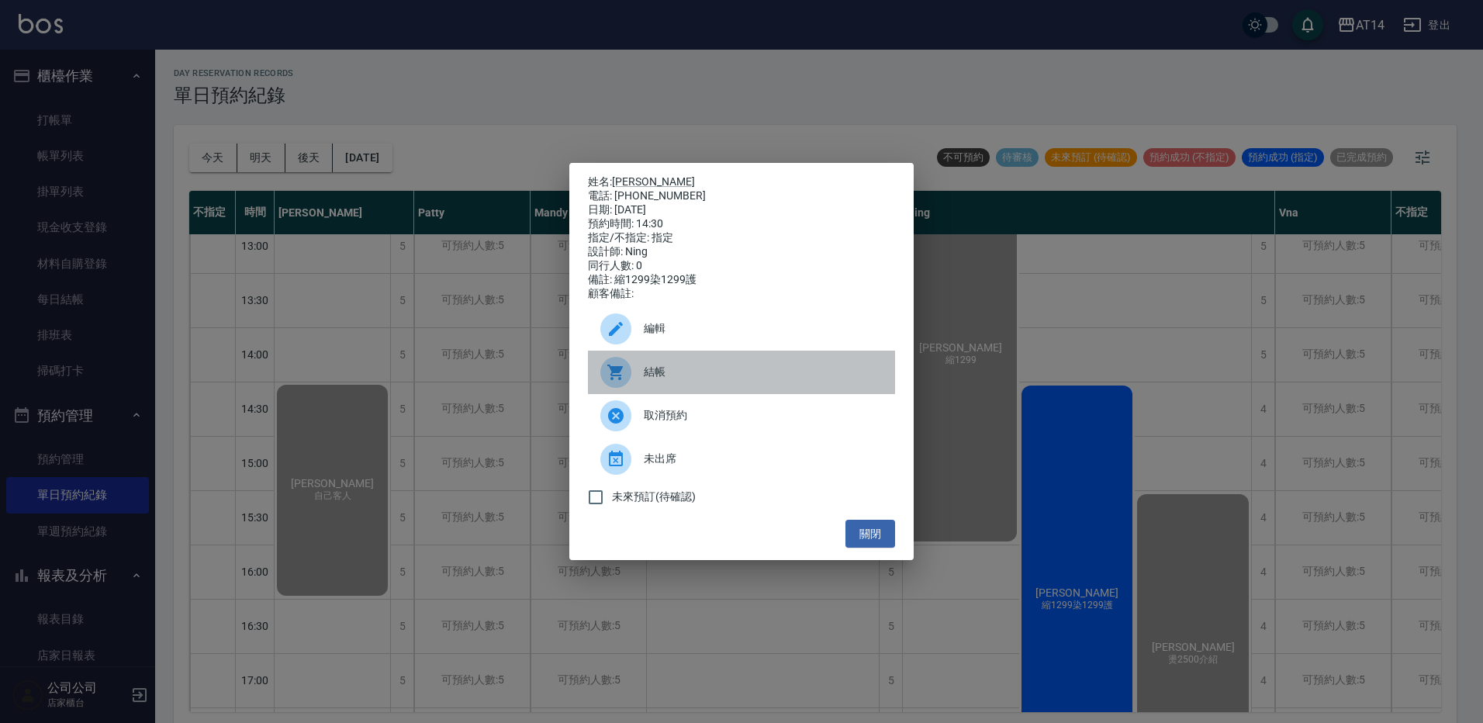
click at [639, 377] on div at bounding box center [621, 372] width 43 height 31
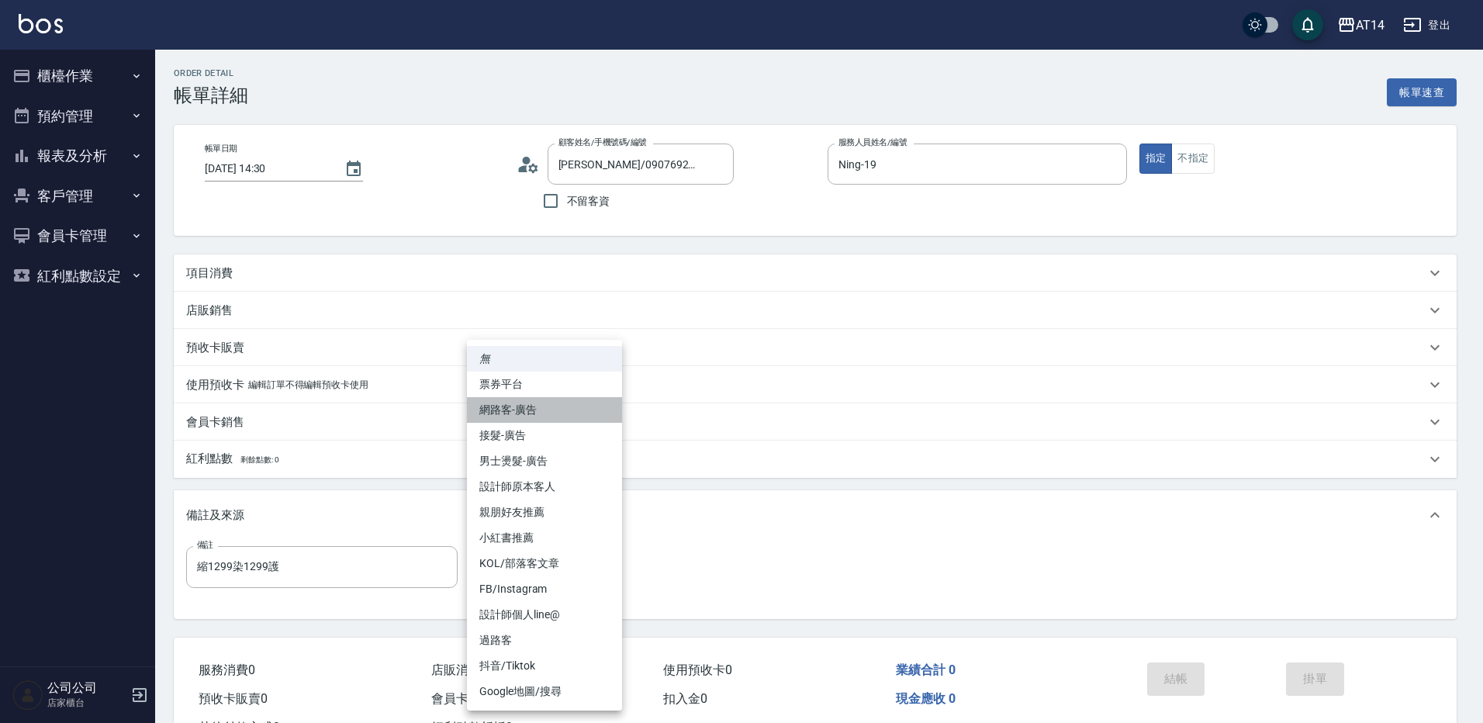
click at [547, 413] on li "網路客-廣告" at bounding box center [544, 410] width 155 height 26
type input "網路客-廣告"
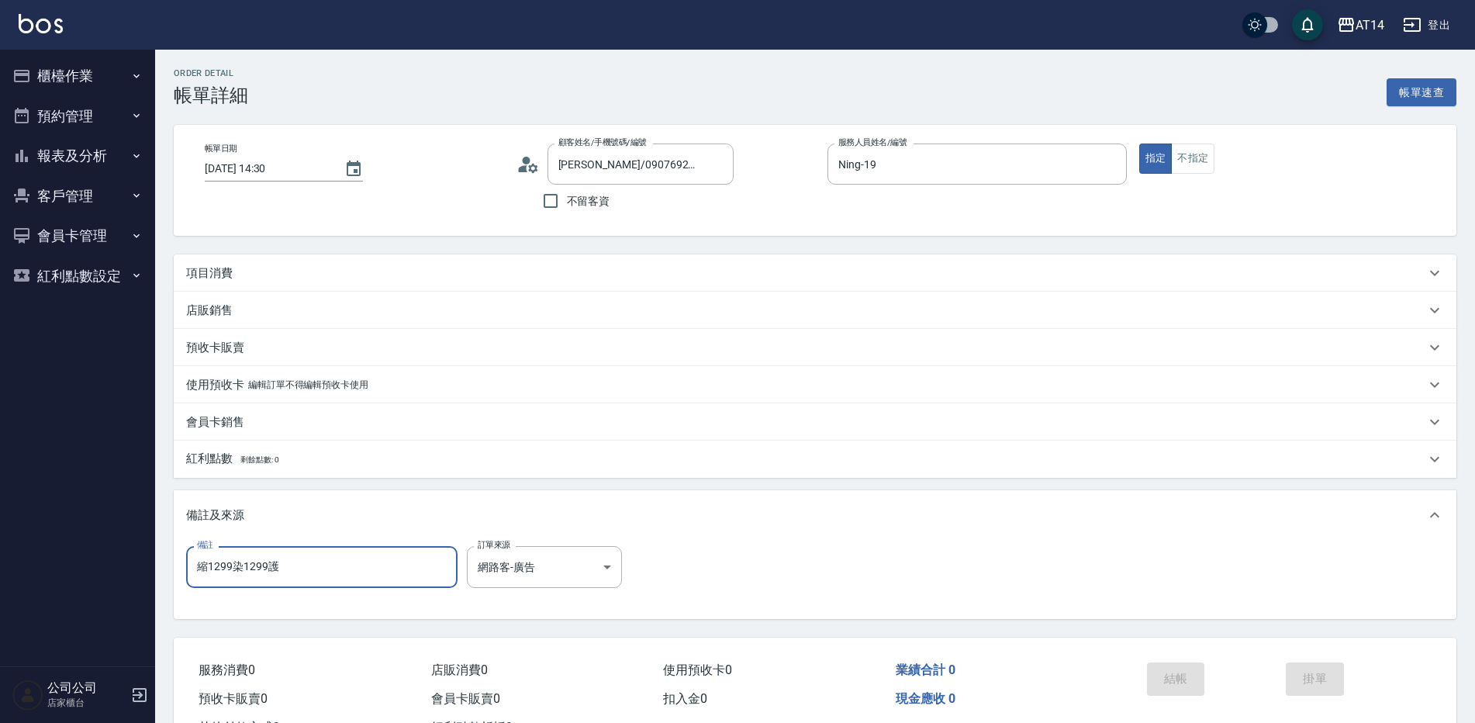
drag, startPoint x: 341, startPoint y: 566, endPoint x: 95, endPoint y: 575, distance: 246.0
click at [95, 575] on div "AT14 登出 櫃檯作業 打帳單 帳單列表 掛單列表 現金收支登錄 材料自購登錄 每日結帳 排班表 掃碼打卡 預約管理 預約管理 單日預約紀錄 單週預約紀錄 …" at bounding box center [737, 390] width 1475 height 780
type input "j"
type input "五碼40756"
click at [311, 275] on div "項目消費" at bounding box center [806, 273] width 1240 height 16
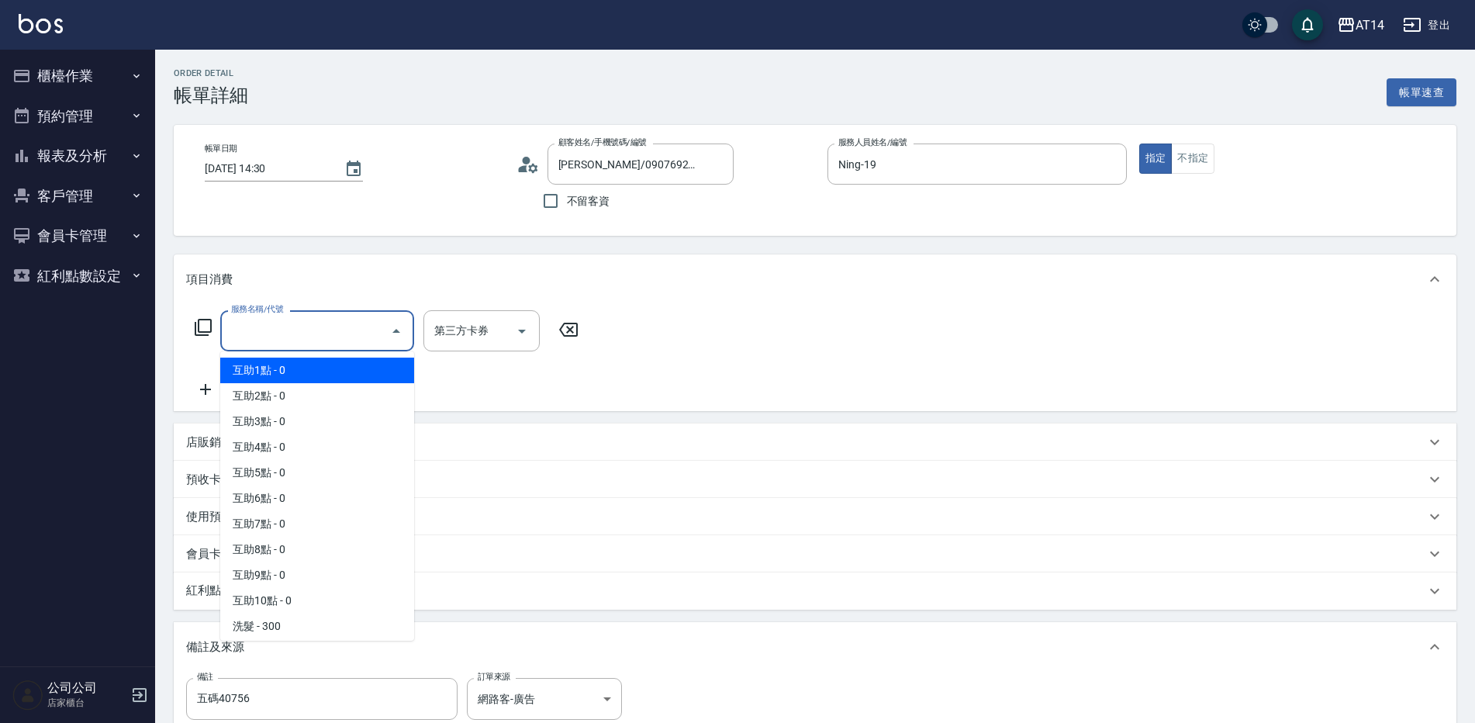
click at [274, 341] on input "服務名稱/代號" at bounding box center [305, 330] width 157 height 27
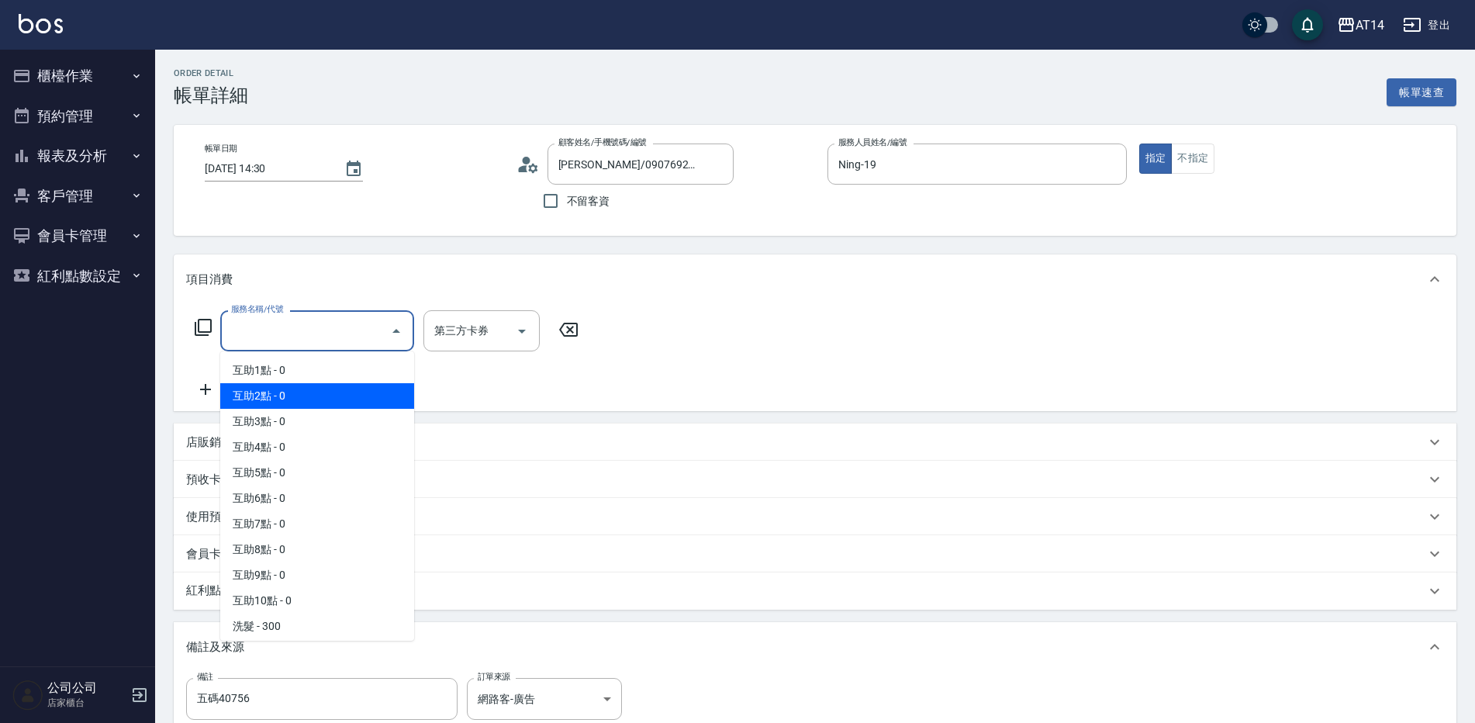
click at [320, 388] on span "互助2點 - 0" at bounding box center [317, 396] width 194 height 26
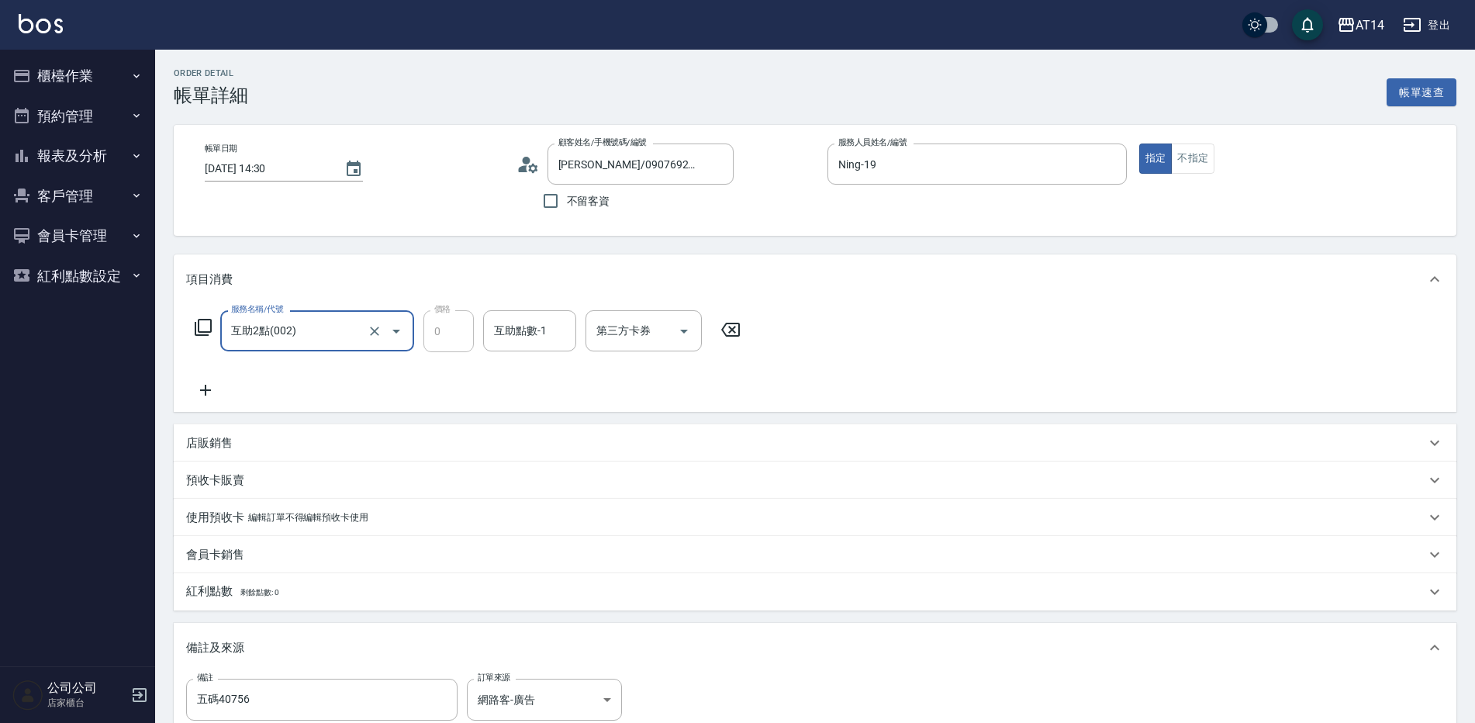
click at [344, 327] on input "互助2點(002)" at bounding box center [295, 330] width 137 height 27
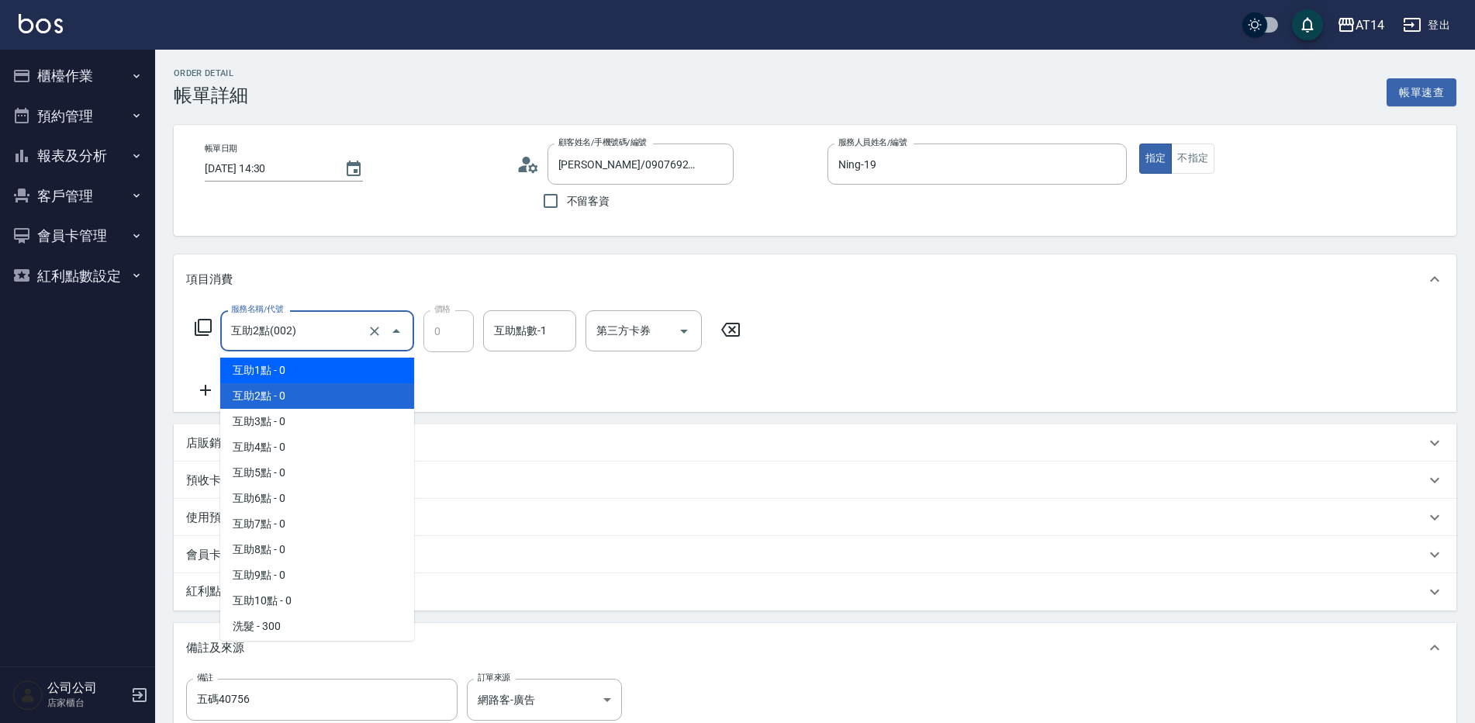
click at [347, 360] on span "互助1點 - 0" at bounding box center [317, 371] width 194 height 26
type input "互助1點(001)"
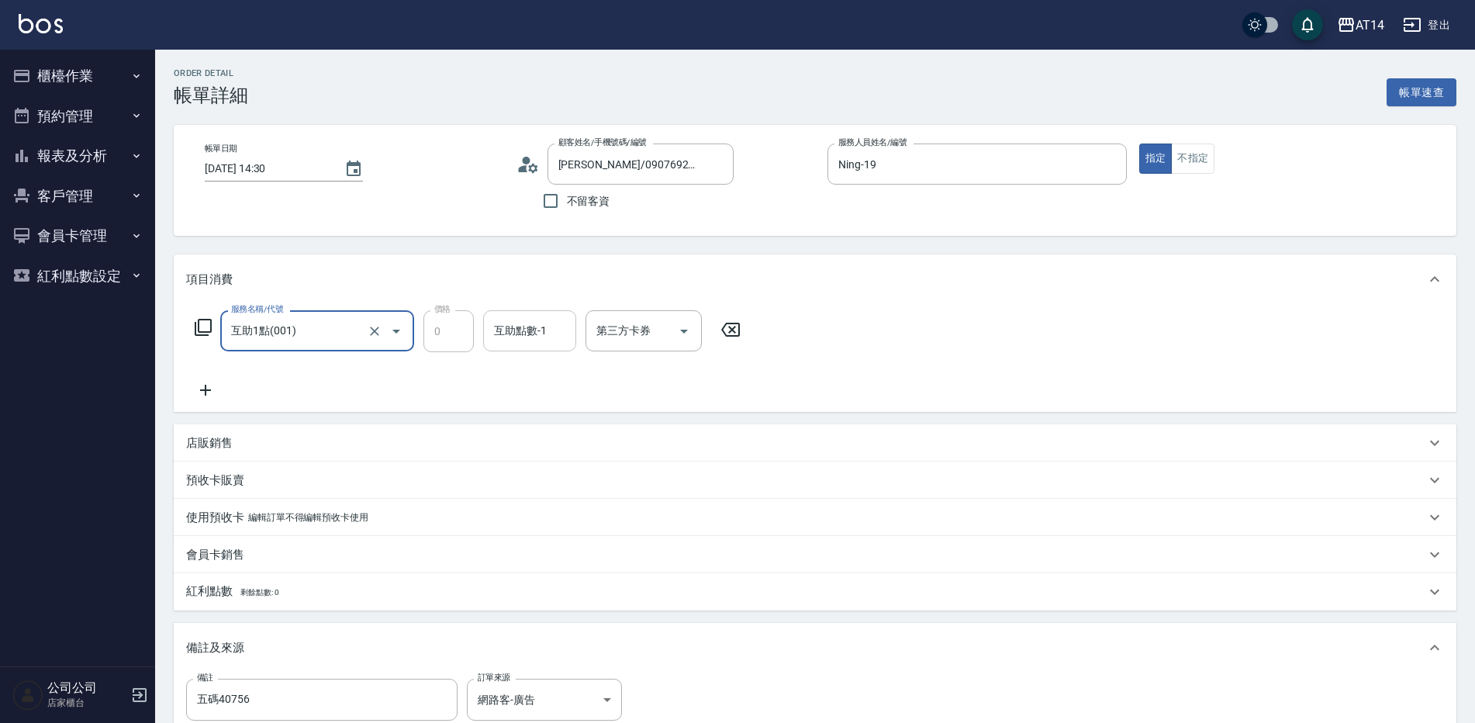
click at [545, 334] on div "互助點數-1 互助點數-1" at bounding box center [529, 330] width 93 height 41
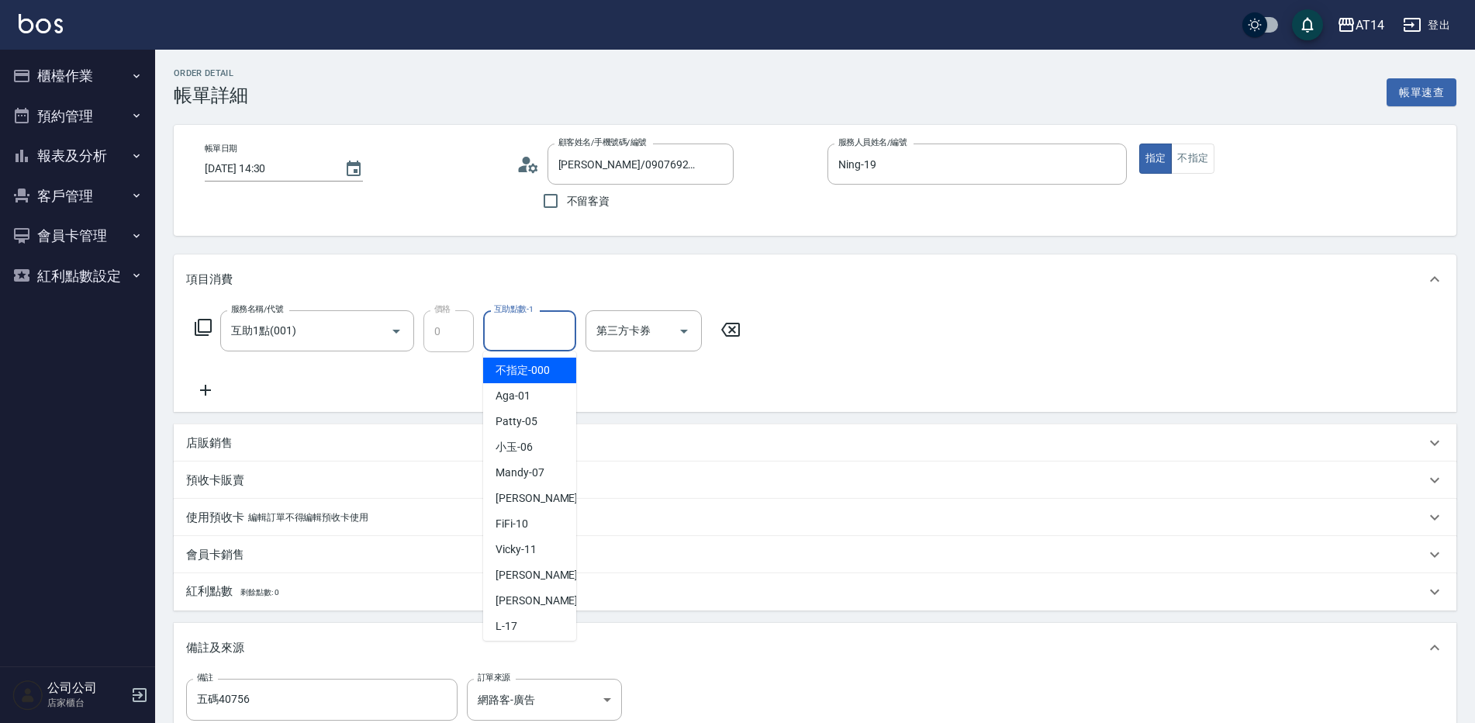
click at [742, 330] on icon at bounding box center [730, 329] width 39 height 19
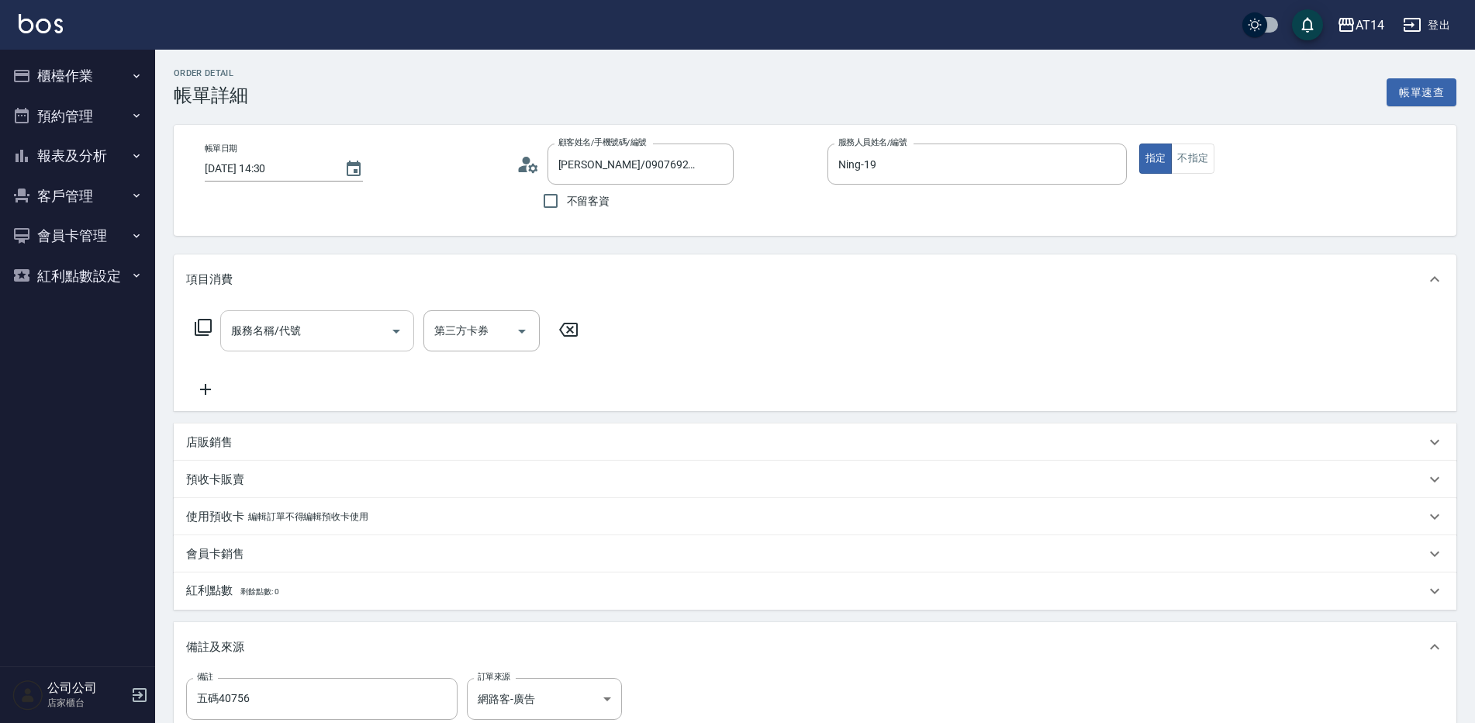
click at [251, 344] on input "服務名稱/代號" at bounding box center [305, 330] width 157 height 27
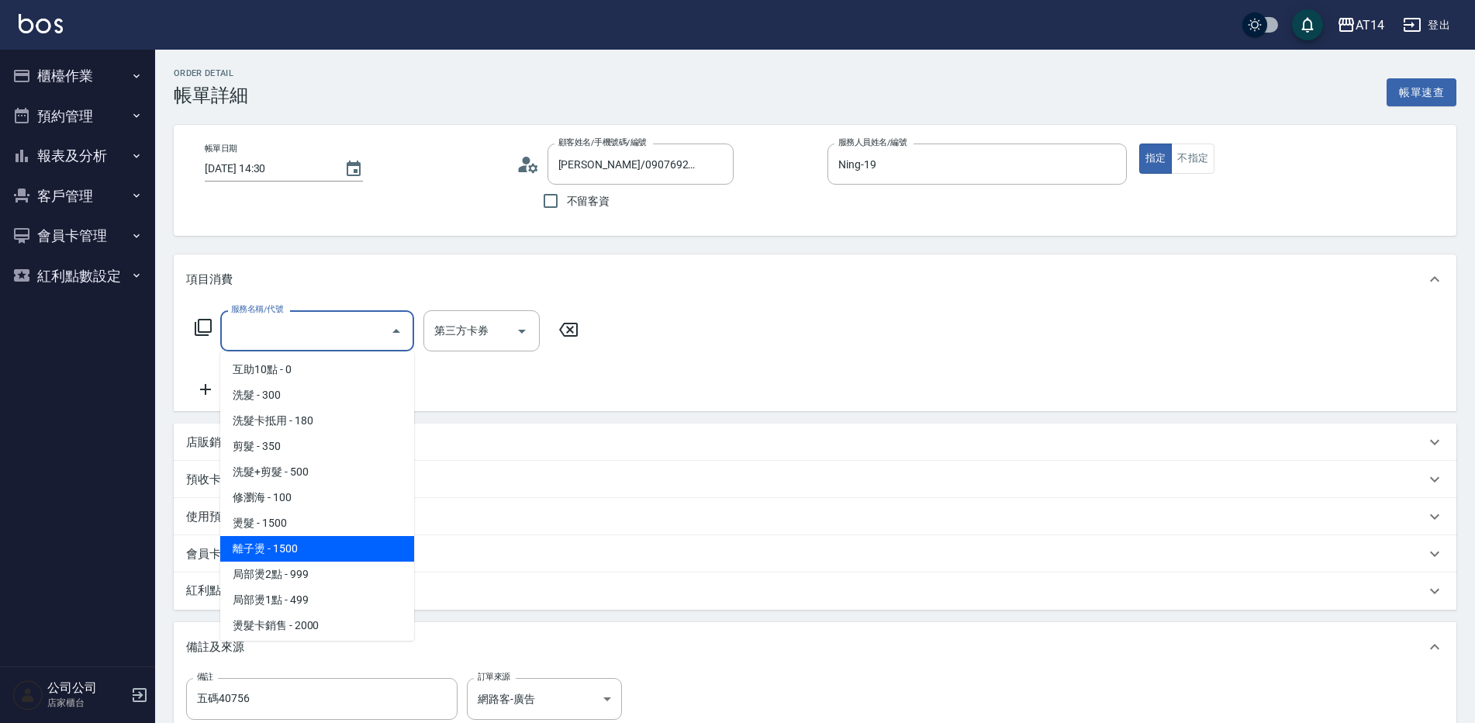
scroll to position [233, 0]
click at [334, 535] on span "離子燙 - 1500" at bounding box center [317, 547] width 194 height 26
type input "離子燙(032)"
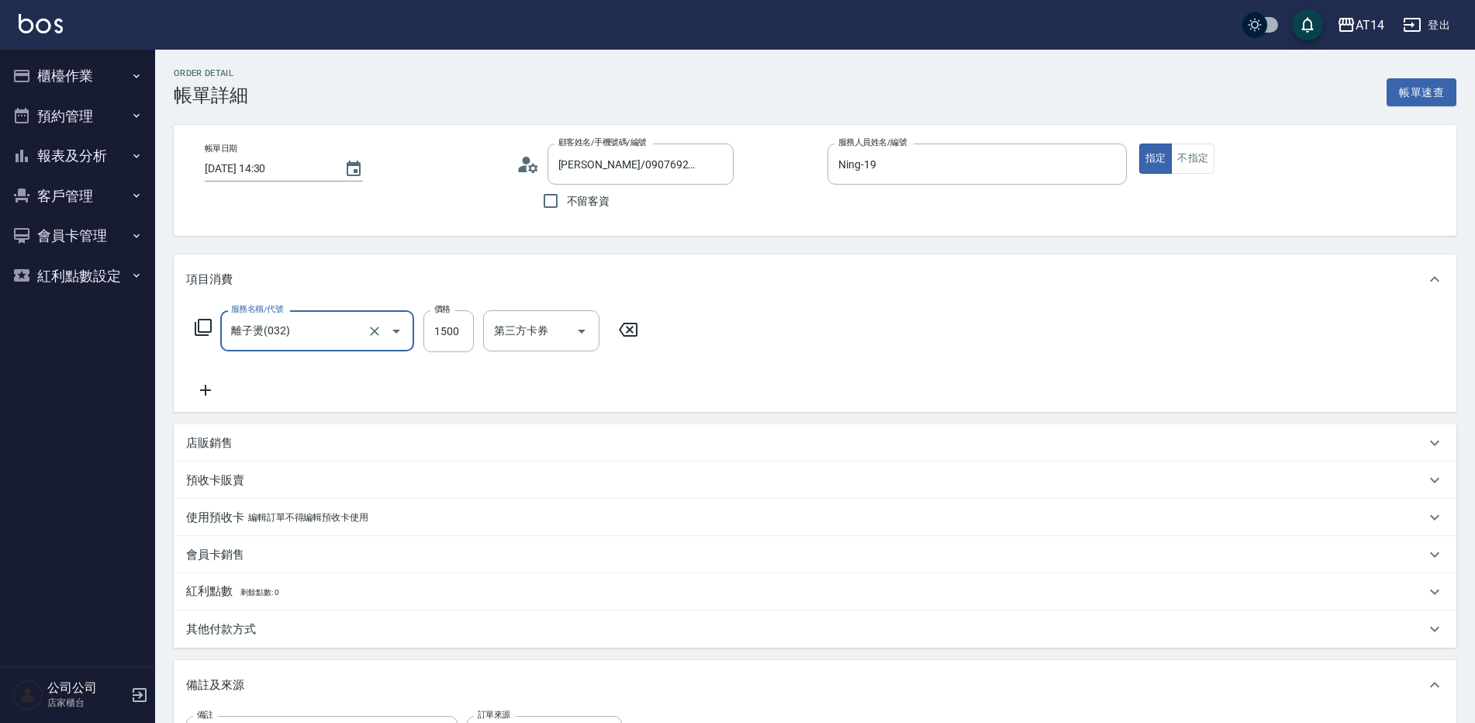
click at [206, 392] on icon at bounding box center [205, 390] width 11 height 11
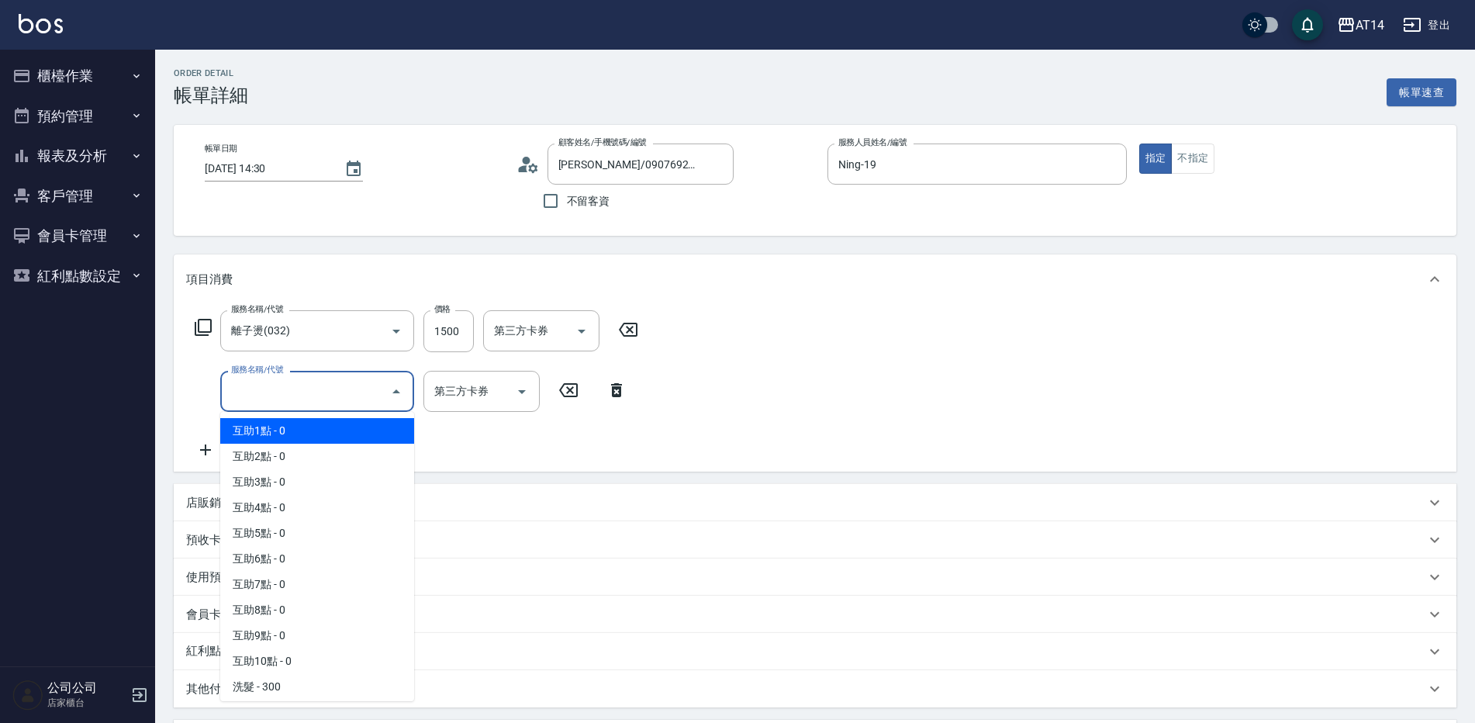
click at [258, 397] on input "服務名稱/代號" at bounding box center [305, 391] width 157 height 27
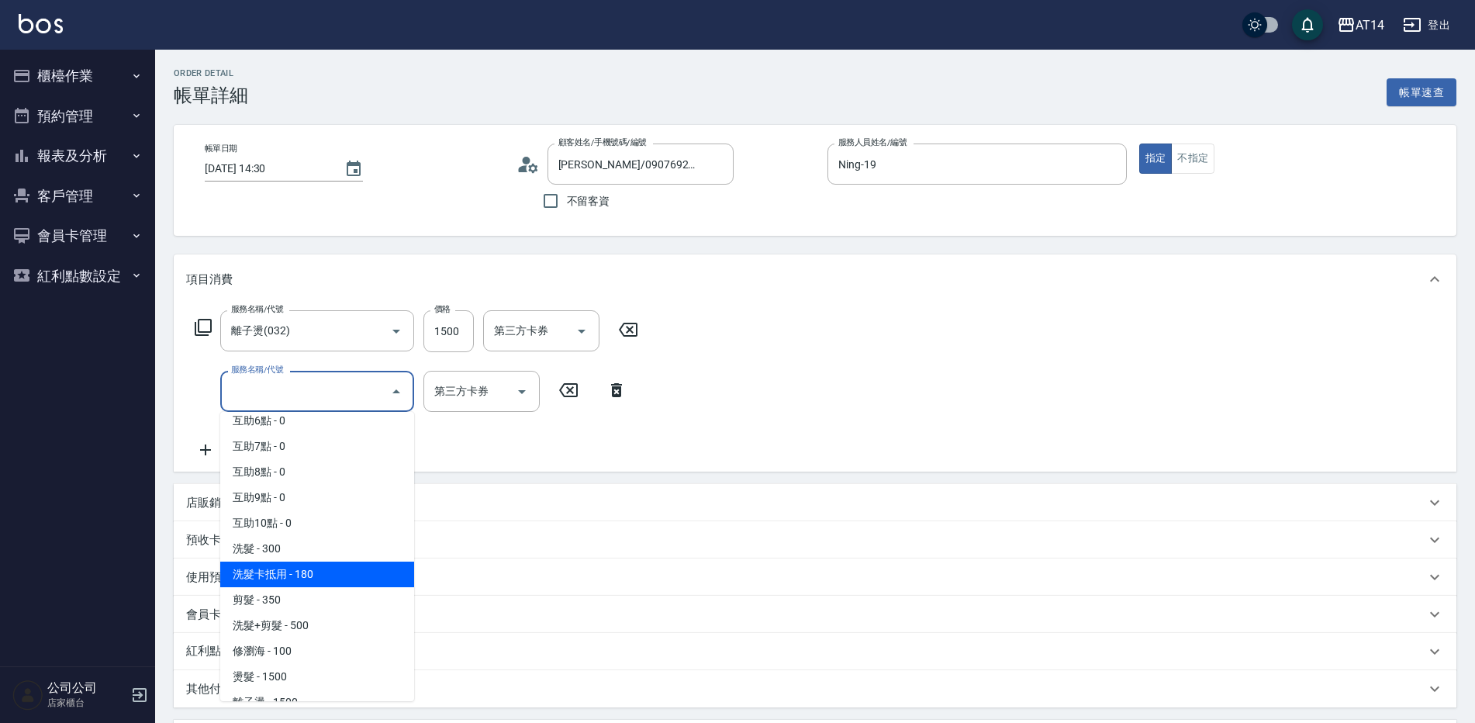
scroll to position [310, 0]
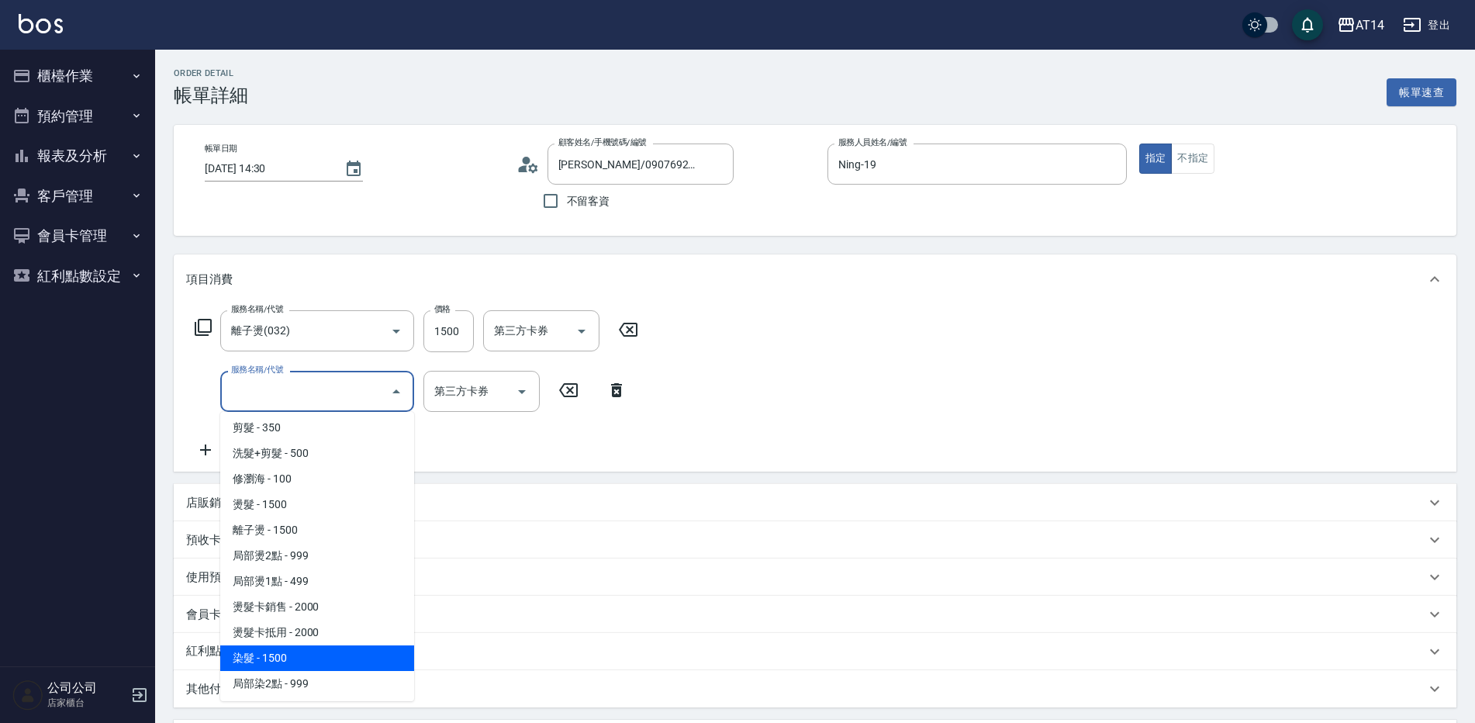
click at [315, 654] on span "染髮 - 1500" at bounding box center [317, 658] width 194 height 26
type input "6"
type input "染髮(041)"
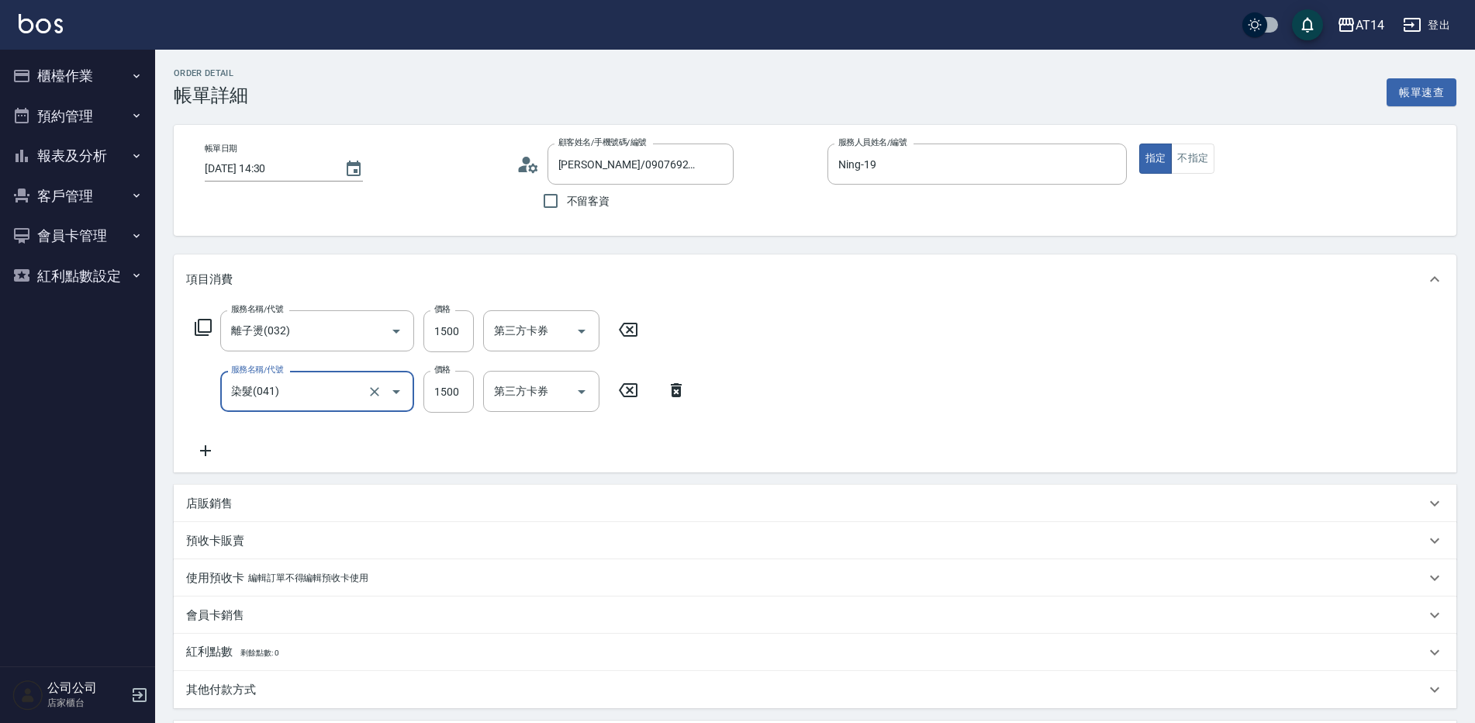
click at [205, 444] on icon at bounding box center [205, 450] width 39 height 19
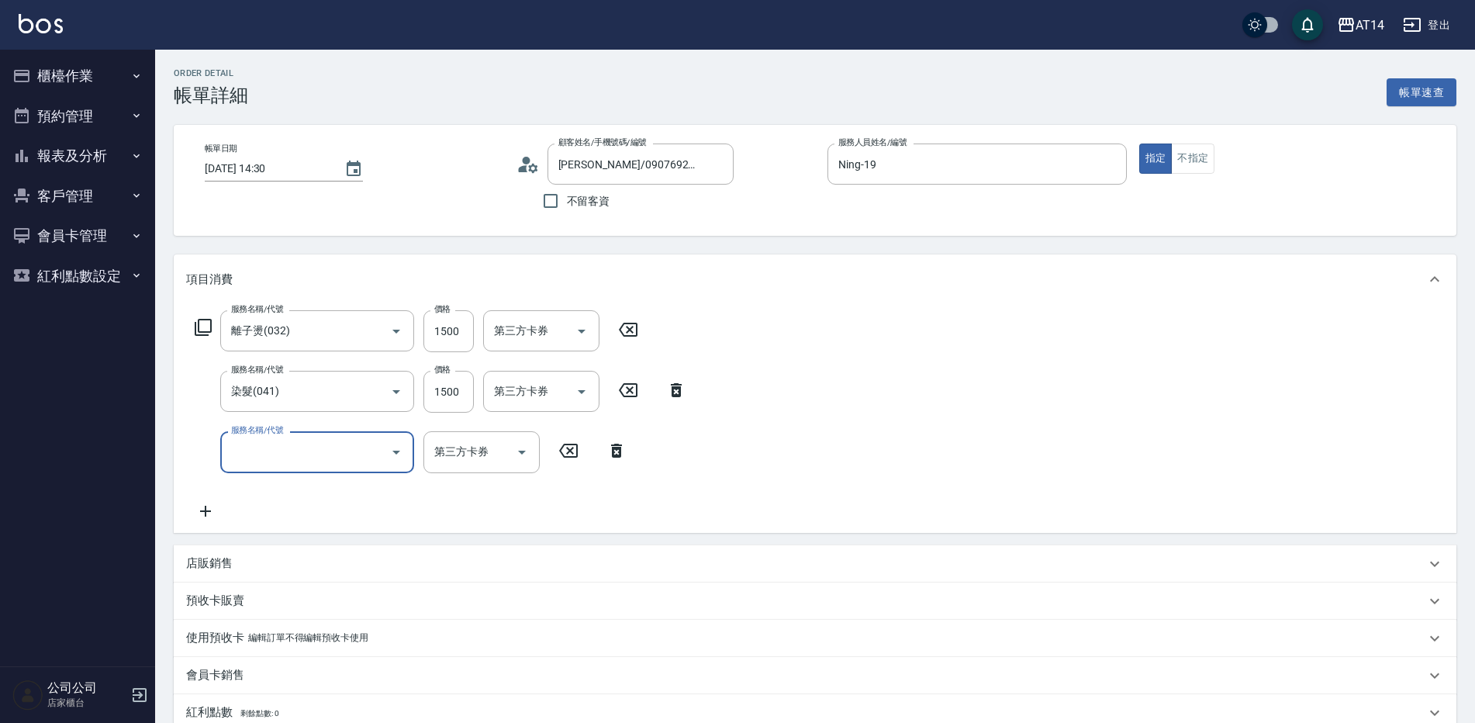
click at [282, 453] on input "服務名稱/代號" at bounding box center [305, 451] width 157 height 27
type input "051"
type input "8"
type input "護髮(051)"
click at [458, 453] on input "1000" at bounding box center [449, 452] width 50 height 42
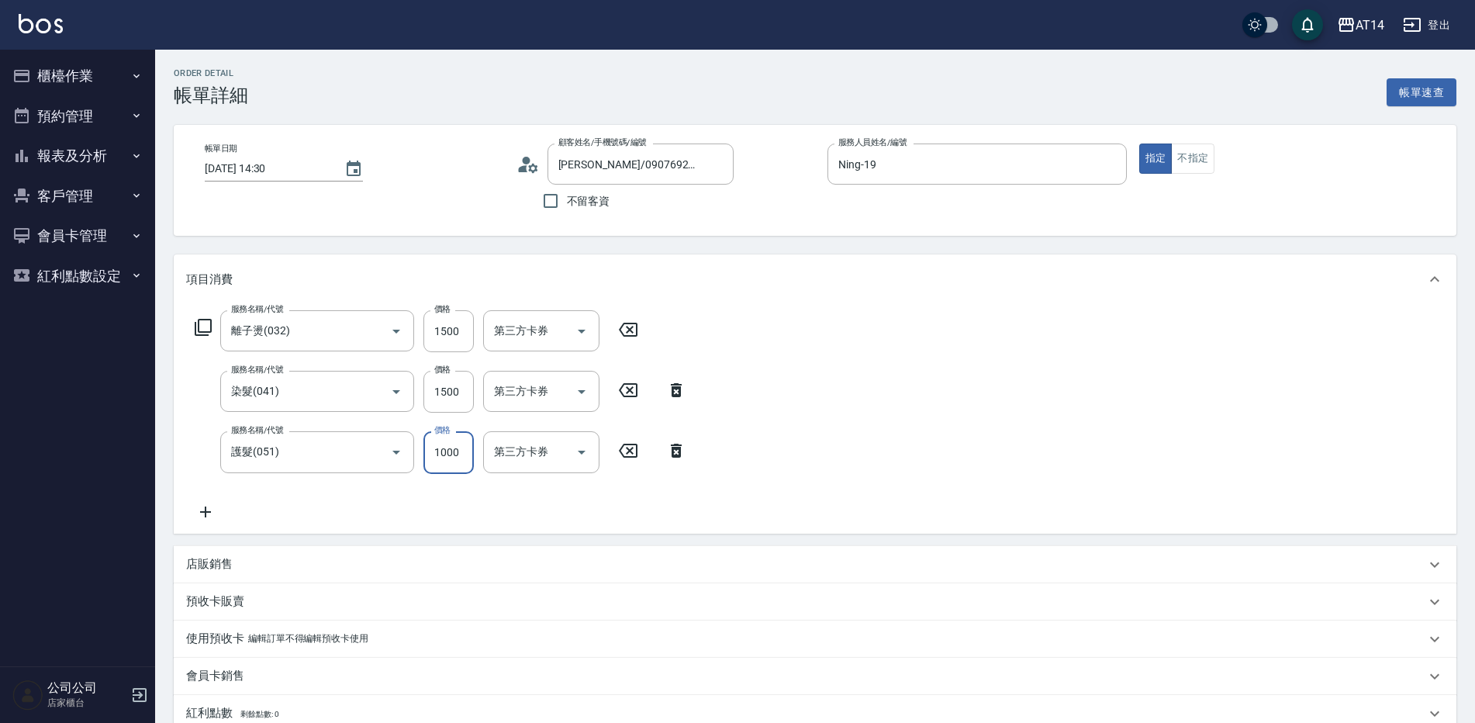
type input "2"
type input "6"
type input "2300"
type input "11"
type input "2300"
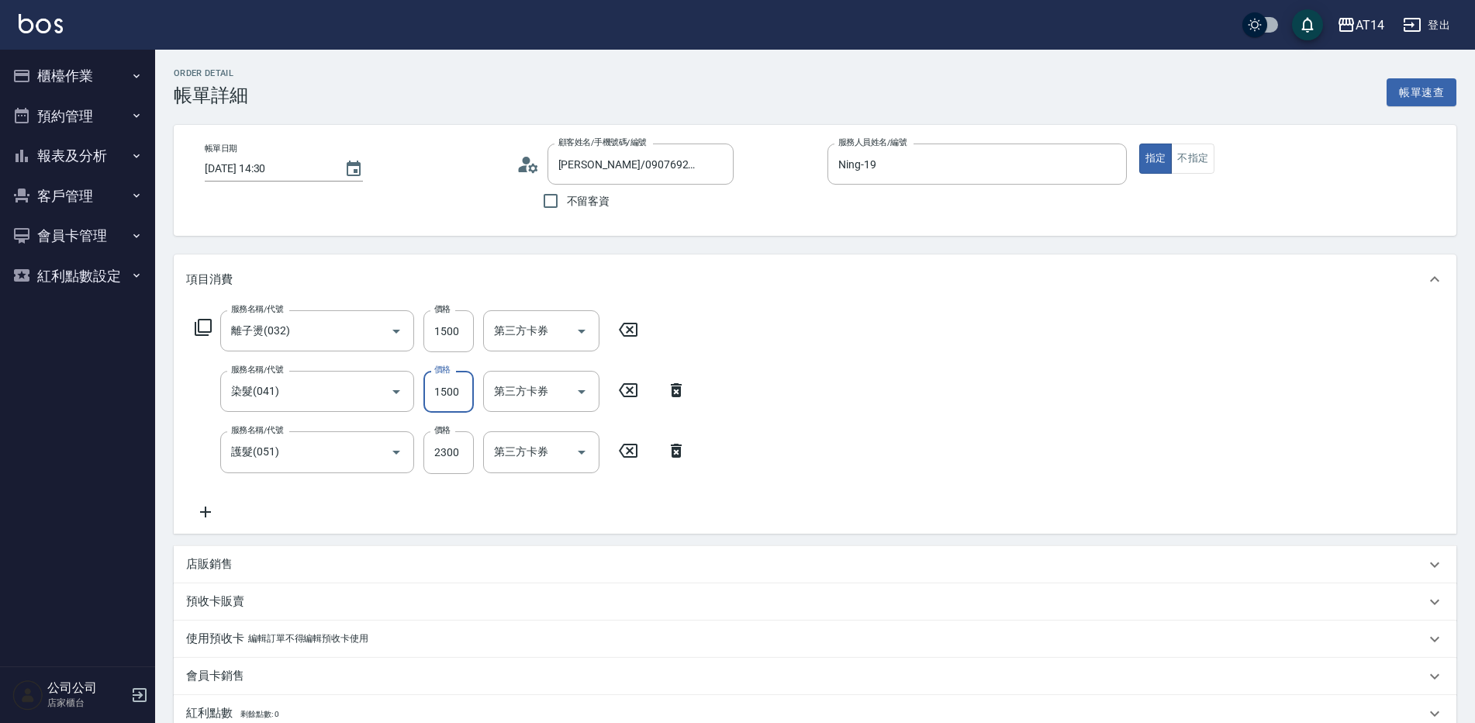
drag, startPoint x: 448, startPoint y: 388, endPoint x: 454, endPoint y: 406, distance: 19.4
click at [448, 388] on input "1500" at bounding box center [449, 392] width 50 height 42
type input "1"
type input "8"
type input "1299"
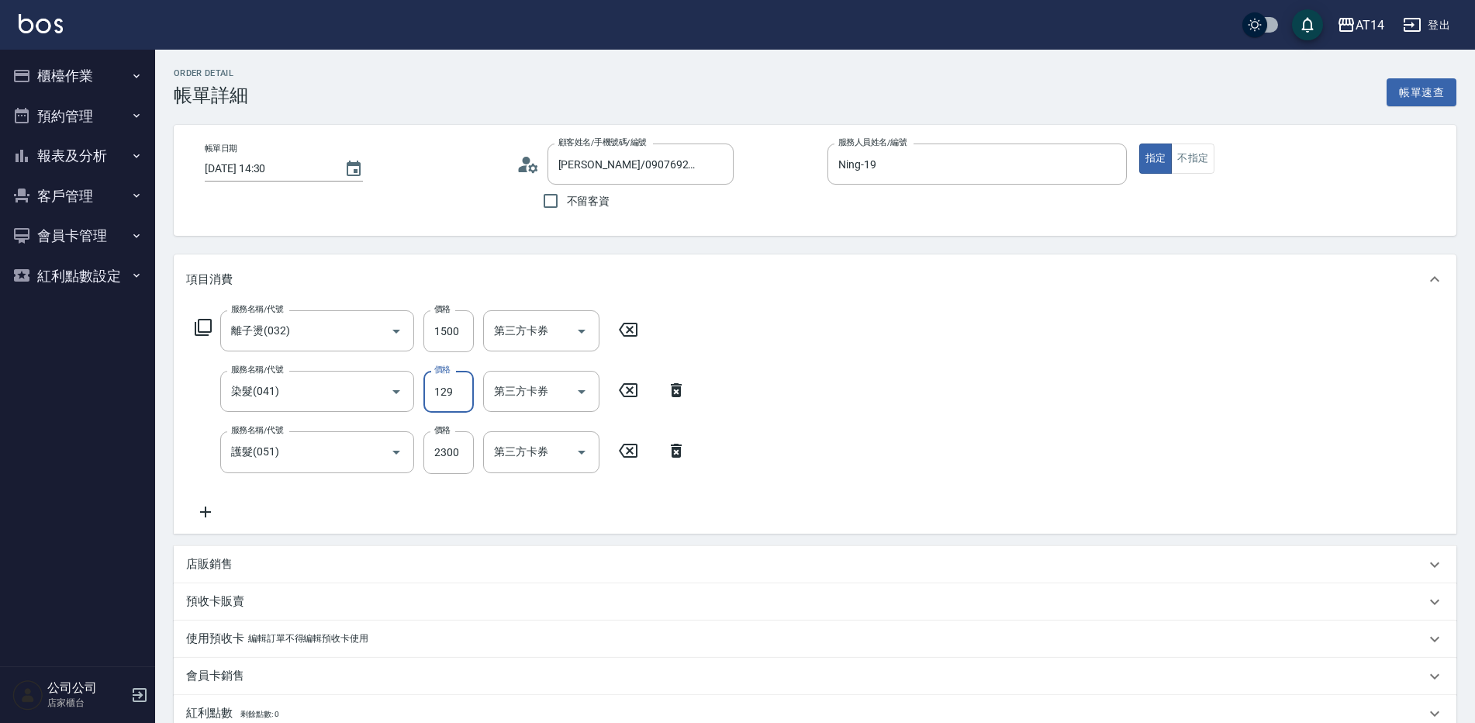
type input "10"
type input "1299"
click at [456, 336] on input "1500" at bounding box center [449, 331] width 50 height 42
type input "1"
type input "7"
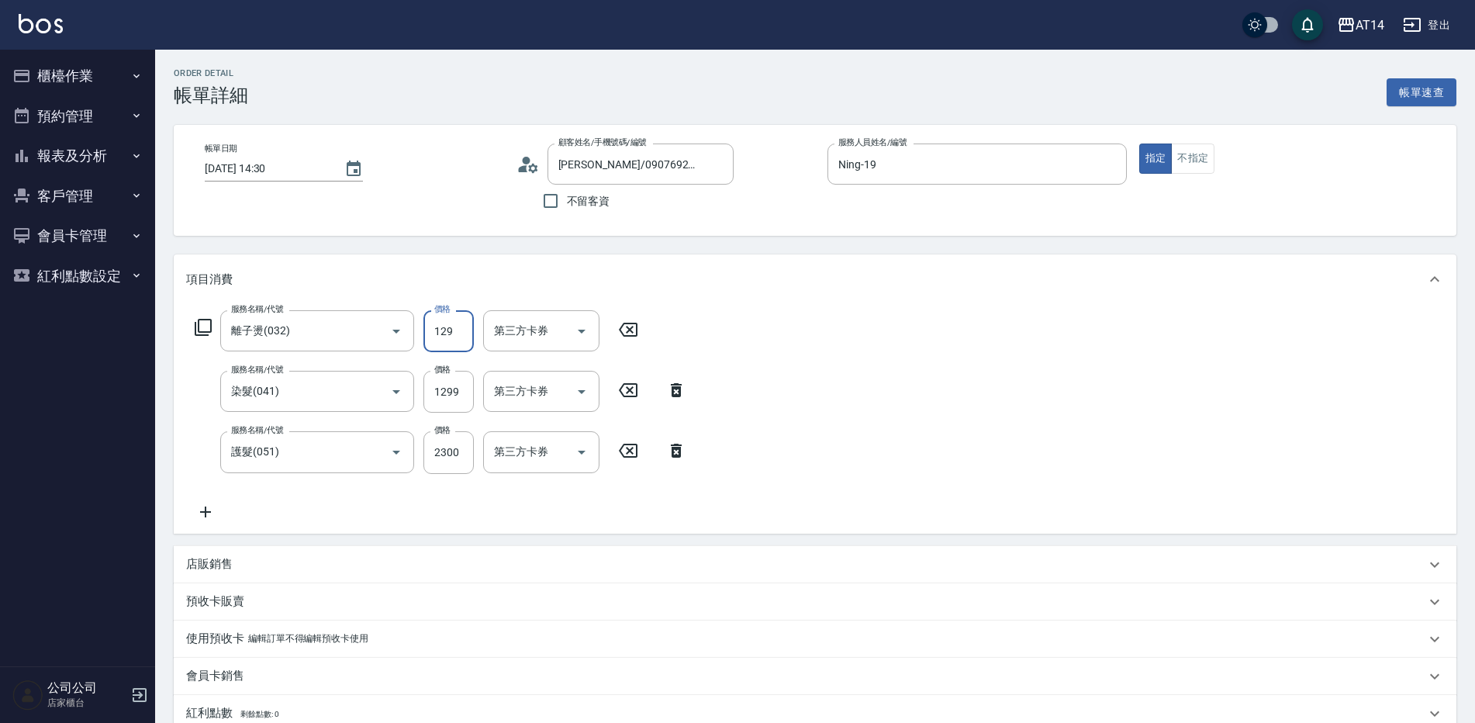
type input "1299"
type input "10"
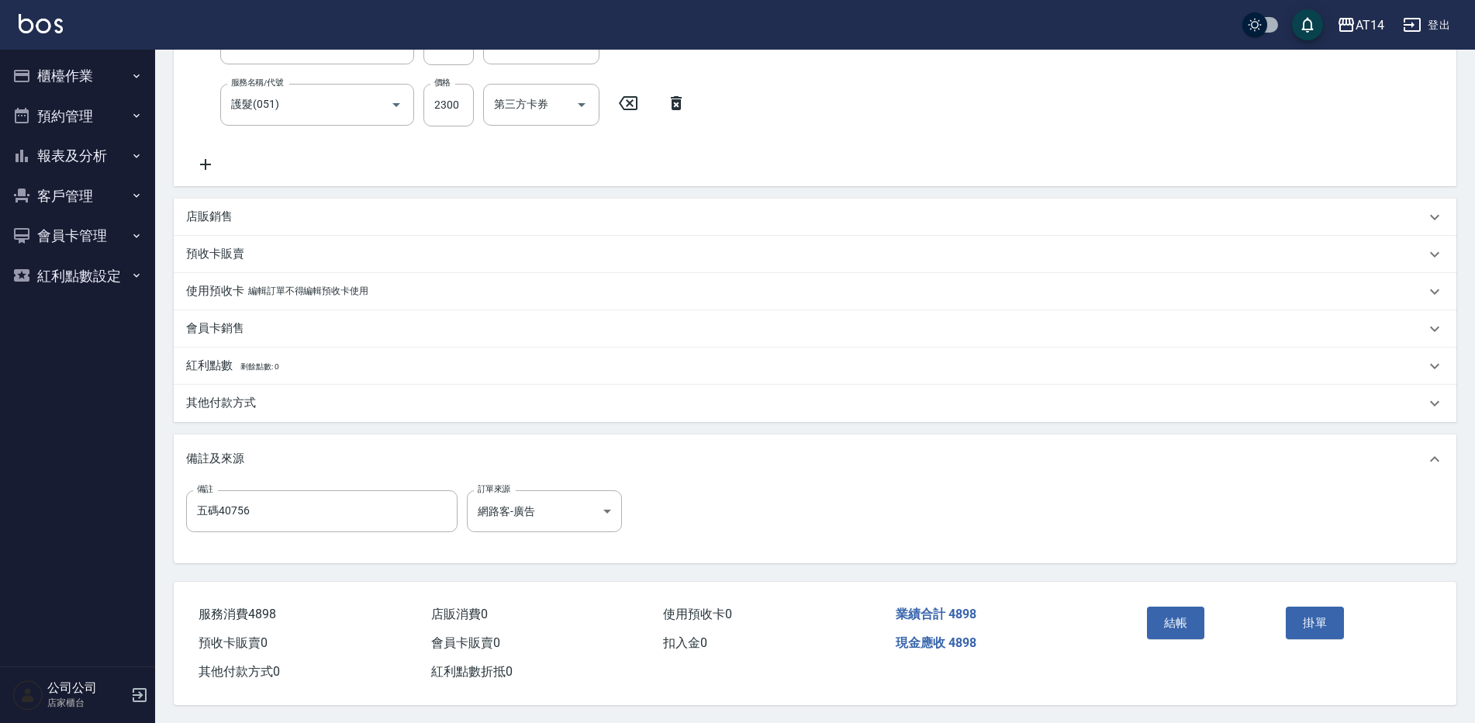
scroll to position [355, 0]
type input "1299"
click at [326, 394] on div "其他付款方式" at bounding box center [806, 402] width 1240 height 16
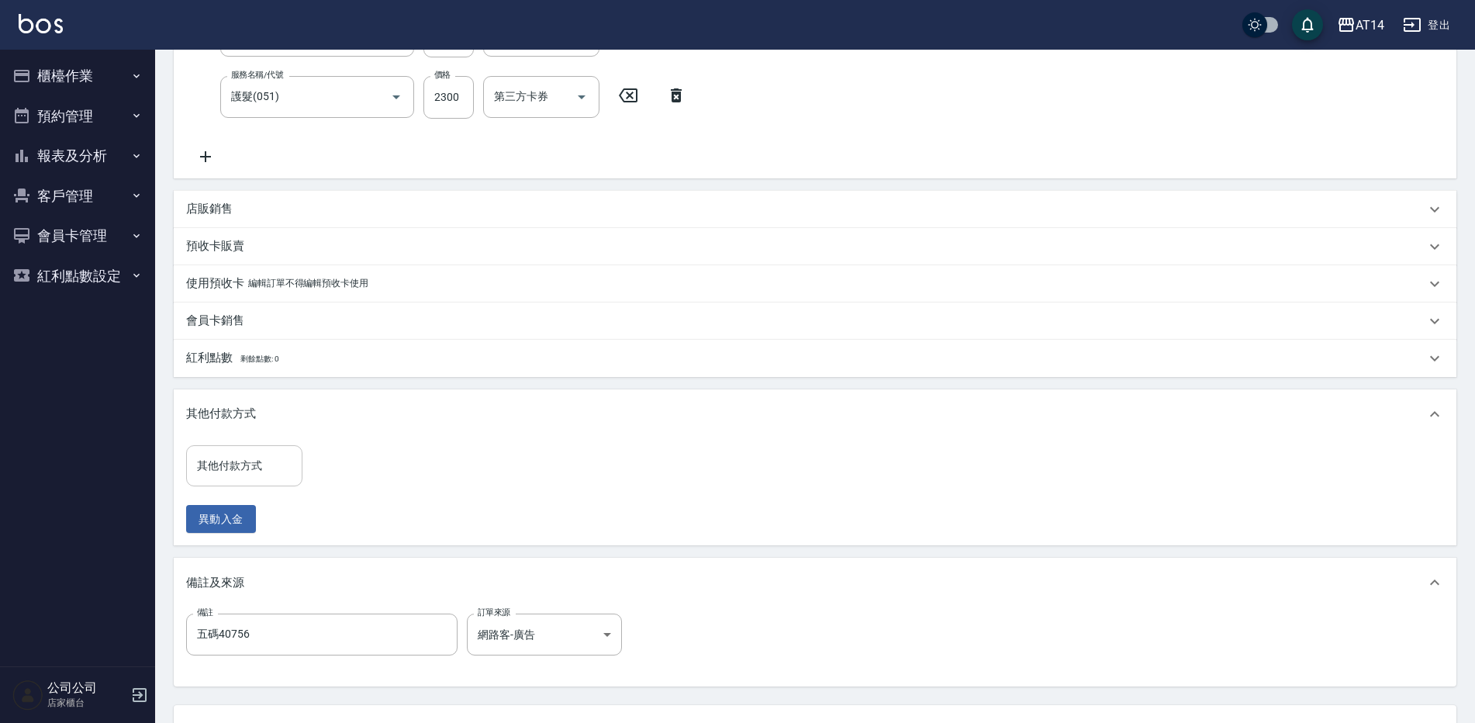
click at [282, 465] on input "其他付款方式" at bounding box center [244, 465] width 102 height 27
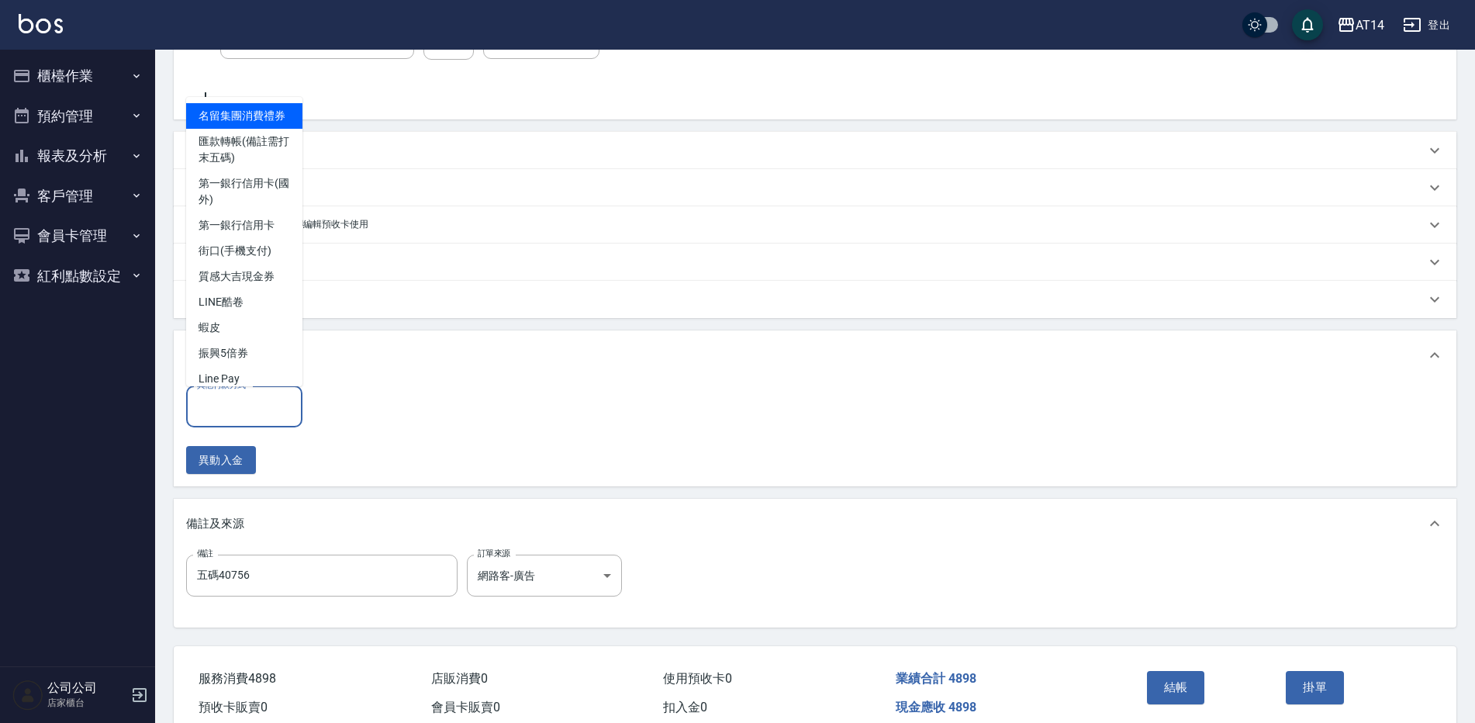
scroll to position [486, 0]
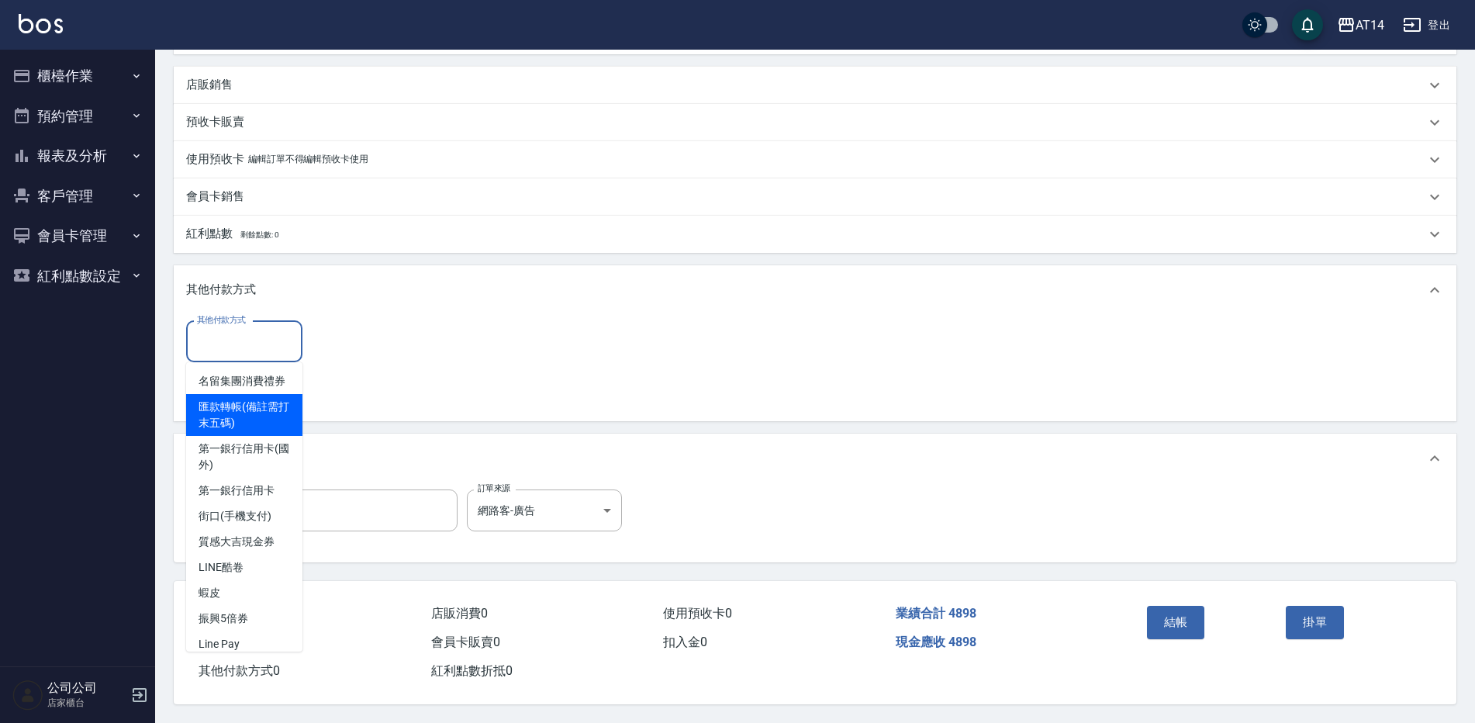
drag, startPoint x: 243, startPoint y: 432, endPoint x: 234, endPoint y: 437, distance: 10.1
click at [230, 436] on span "匯款轉帳(備註需打末五碼)" at bounding box center [244, 415] width 116 height 42
type input "匯款轉帳(備註需打末五碼)"
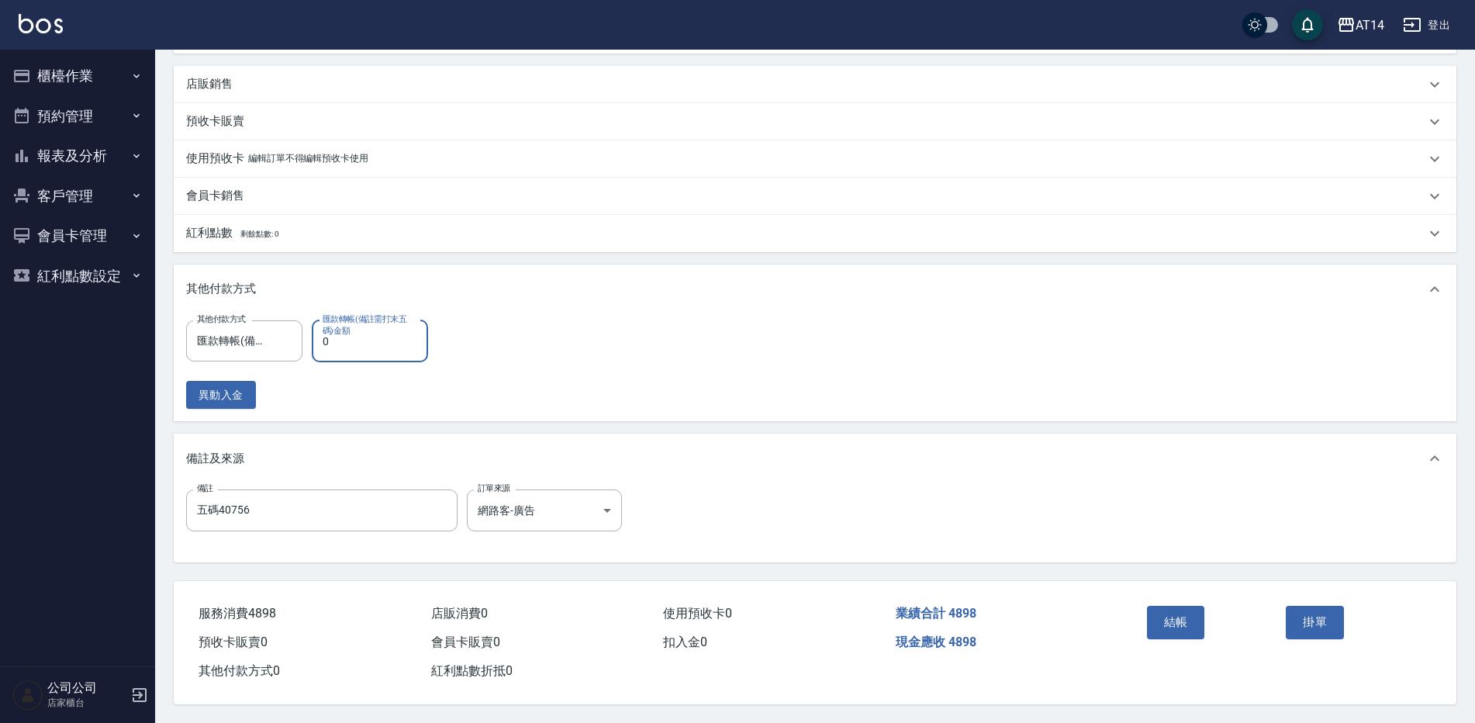
click at [355, 338] on input "0" at bounding box center [370, 341] width 116 height 42
type input "489"
type input "9"
type input "4898"
type input "0"
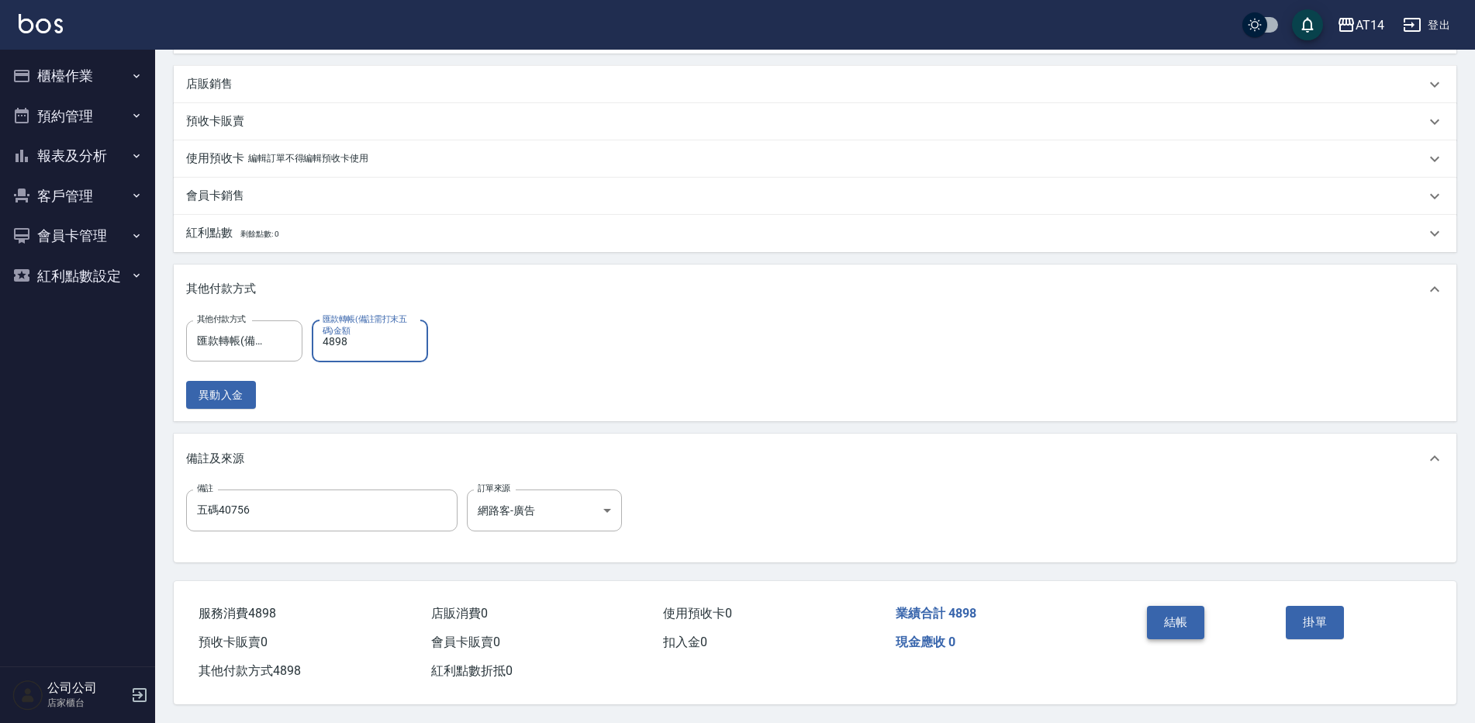
type input "4898"
click at [1165, 616] on button "結帳" at bounding box center [1176, 622] width 58 height 33
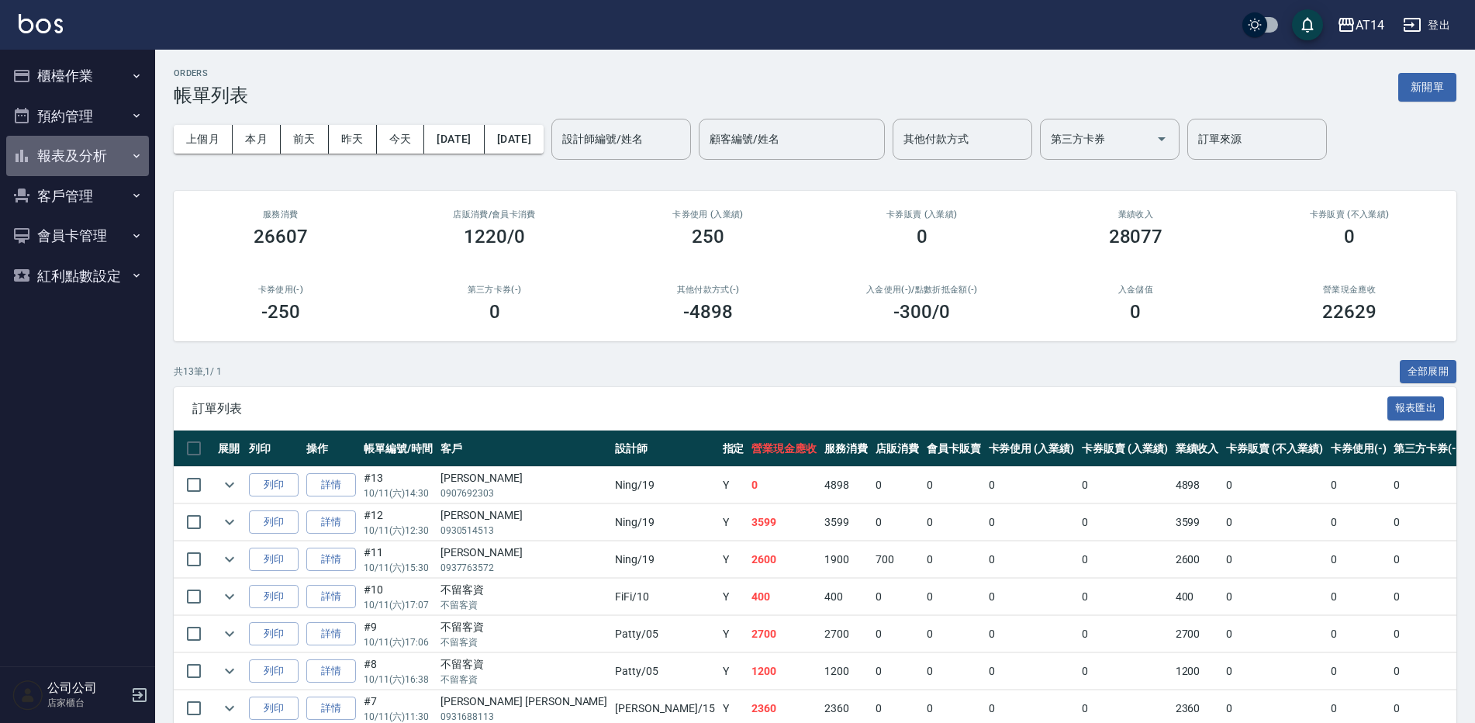
click at [103, 157] on button "報表及分析" at bounding box center [77, 156] width 143 height 40
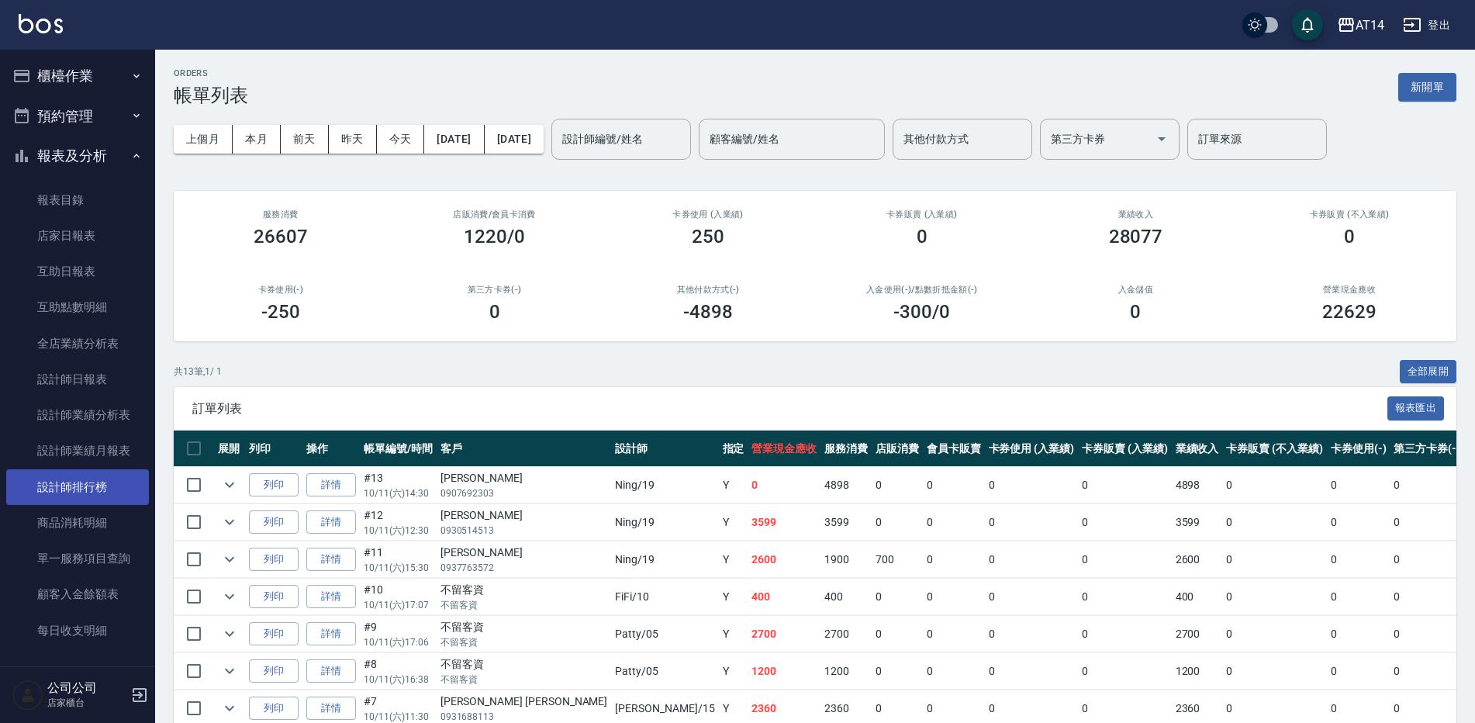
drag, startPoint x: 111, startPoint y: 493, endPoint x: 119, endPoint y: 486, distance: 9.9
click at [113, 493] on link "設計師排行榜" at bounding box center [77, 487] width 143 height 36
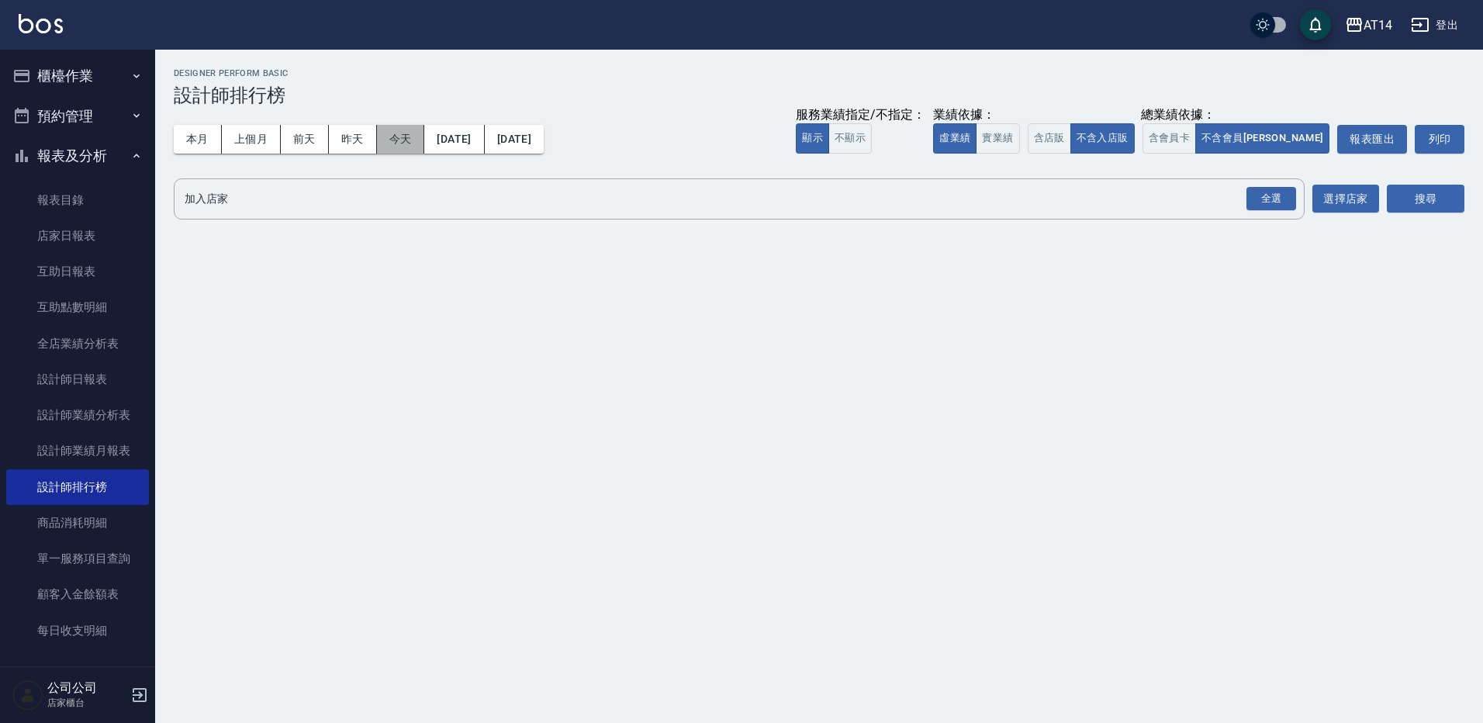
click at [404, 136] on button "今天" at bounding box center [401, 139] width 48 height 29
click at [1273, 198] on div "全選" at bounding box center [1272, 199] width 50 height 24
click at [1401, 202] on button "搜尋" at bounding box center [1426, 199] width 78 height 29
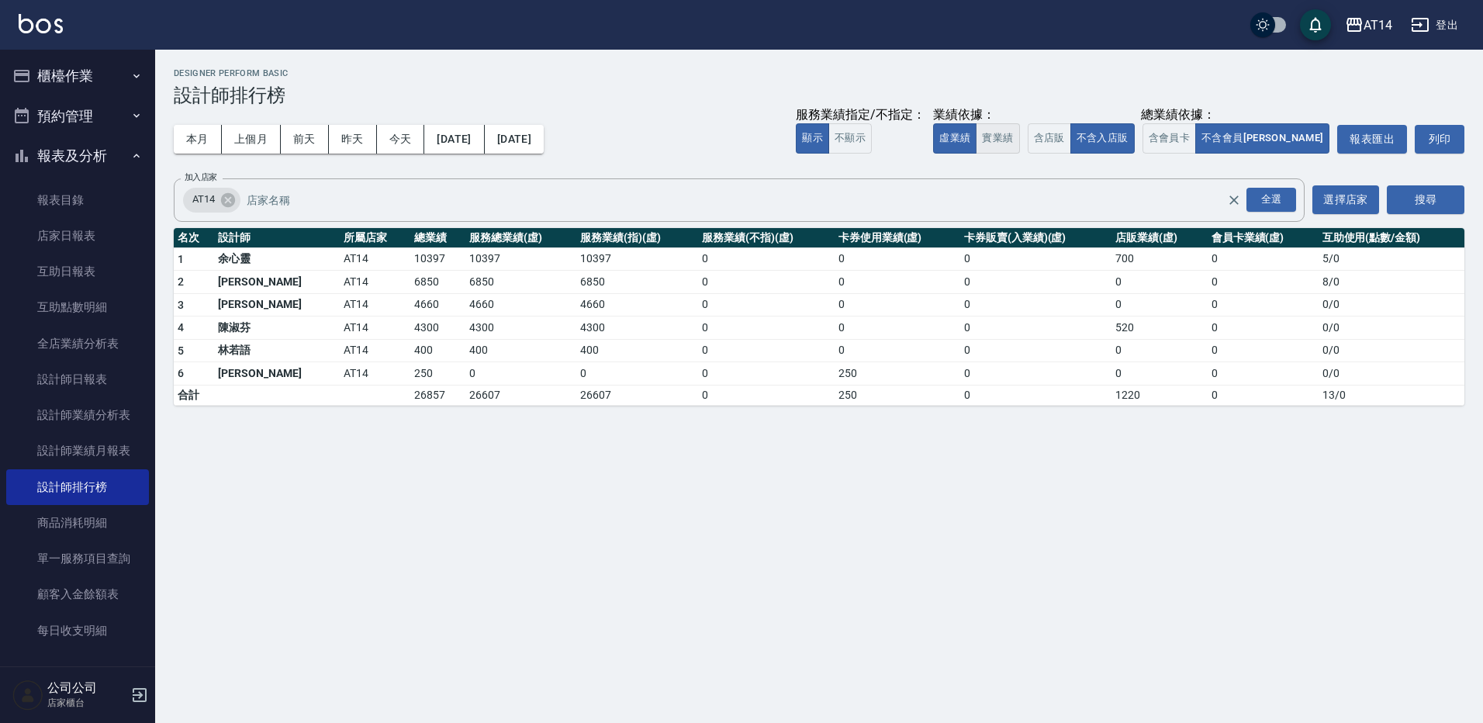
click at [1019, 137] on button "實業績" at bounding box center [997, 138] width 43 height 30
click at [977, 147] on button "虛業績" at bounding box center [954, 138] width 43 height 30
click at [205, 140] on button "本月" at bounding box center [198, 139] width 48 height 29
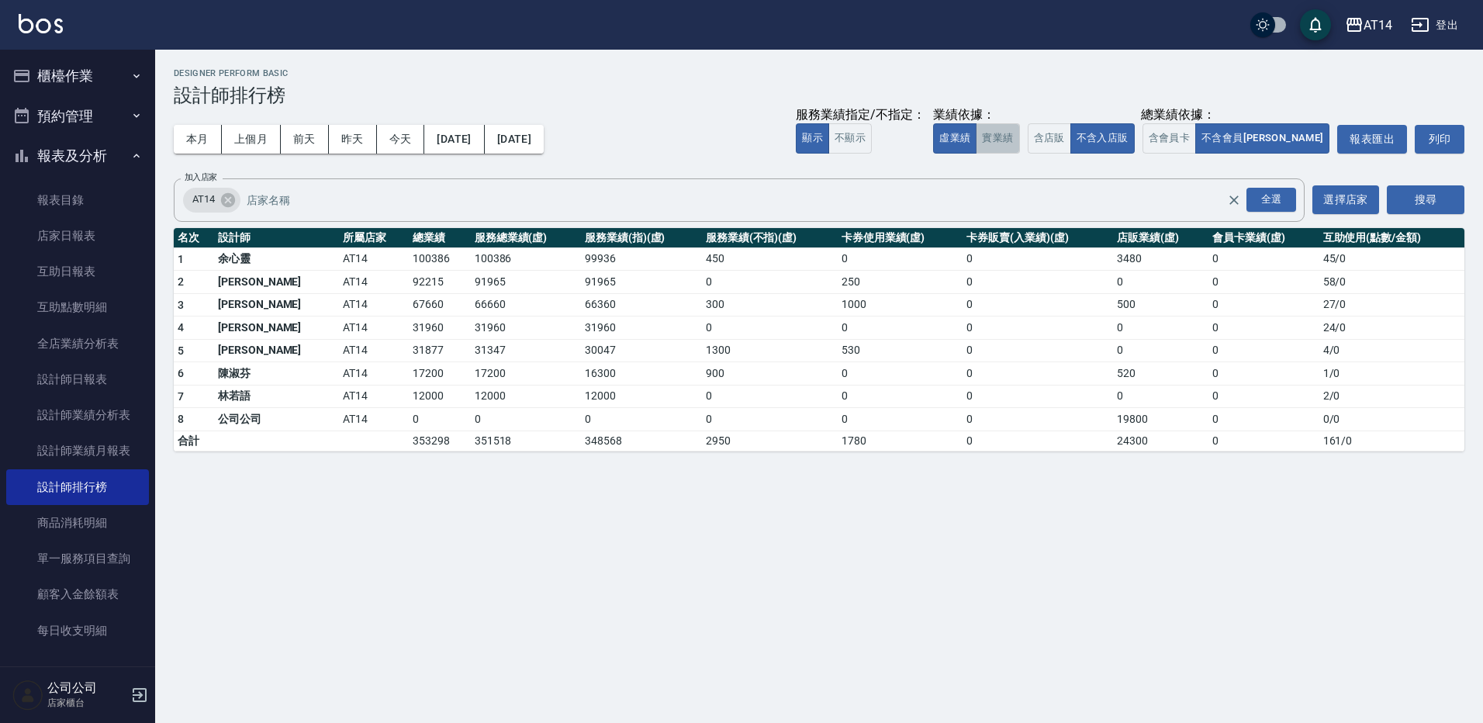
click at [1019, 145] on button "實業績" at bounding box center [997, 138] width 43 height 30
click at [977, 134] on button "虛業績" at bounding box center [954, 138] width 43 height 30
click at [77, 79] on button "櫃檯作業" at bounding box center [77, 76] width 143 height 40
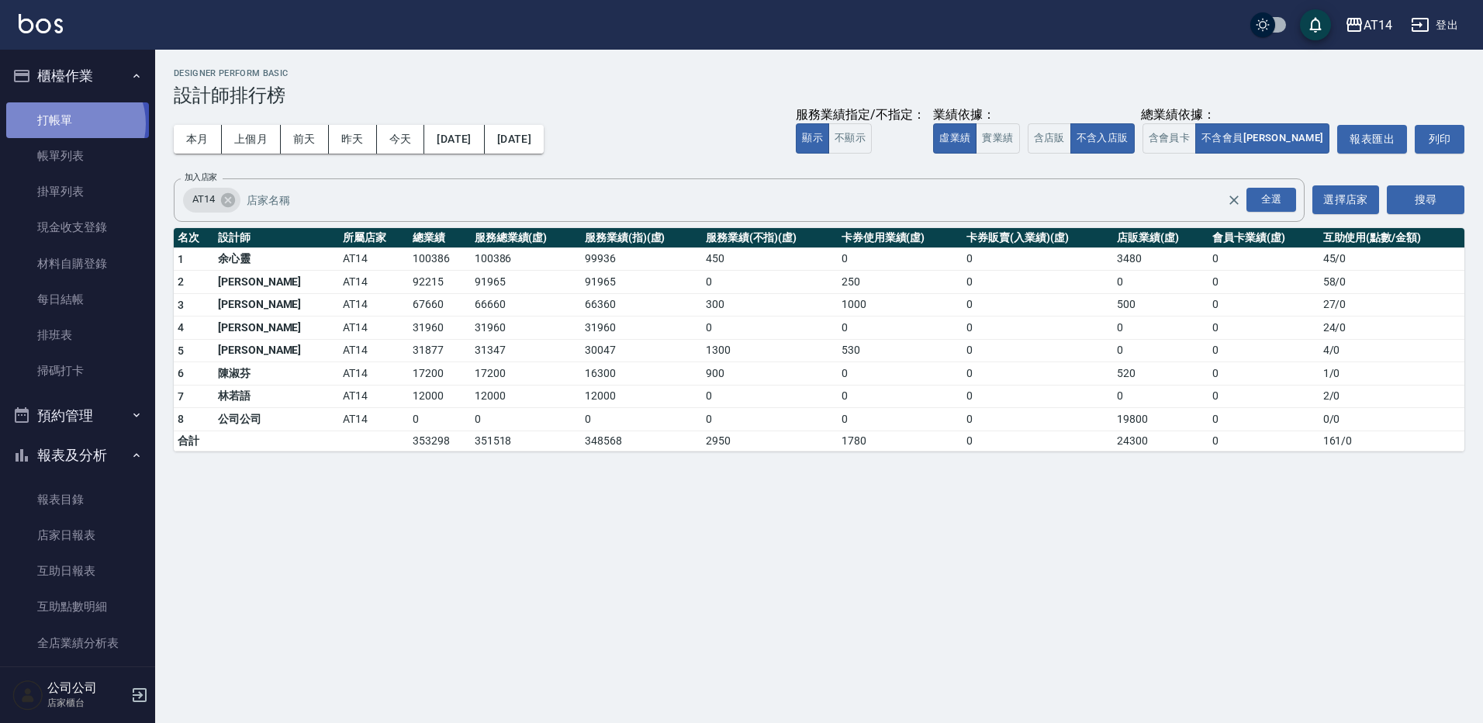
click at [71, 123] on link "打帳單" at bounding box center [77, 120] width 143 height 36
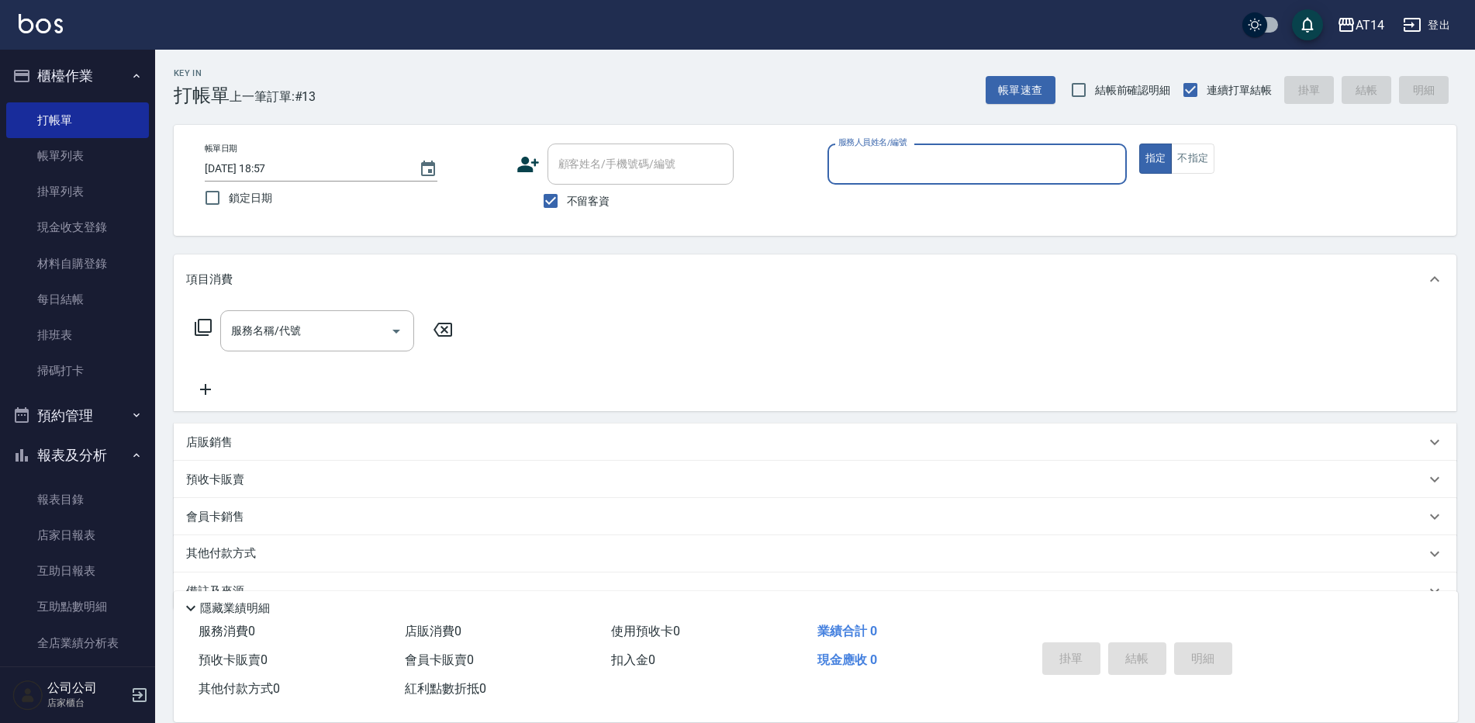
click at [858, 176] on div "服務人員姓名/編號" at bounding box center [977, 164] width 299 height 41
type input "Dora-15"
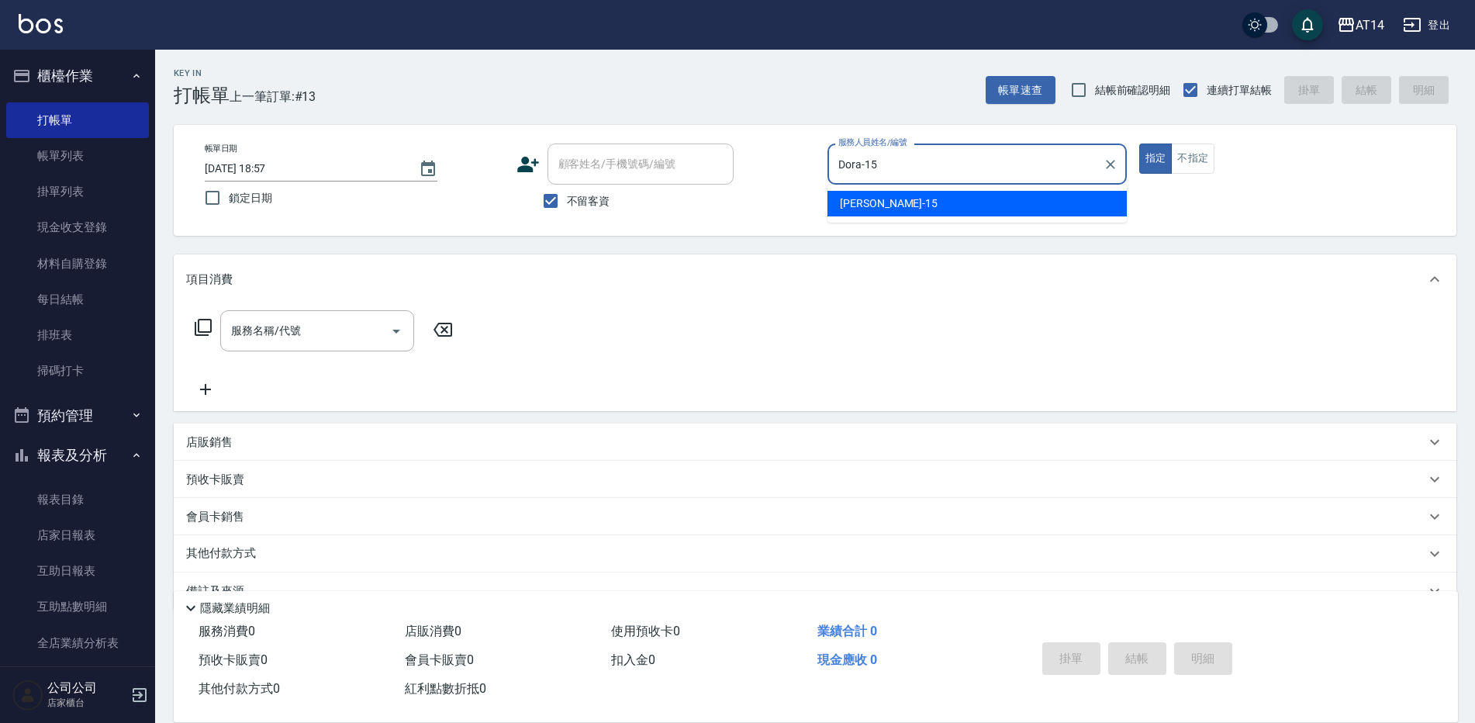
type button "true"
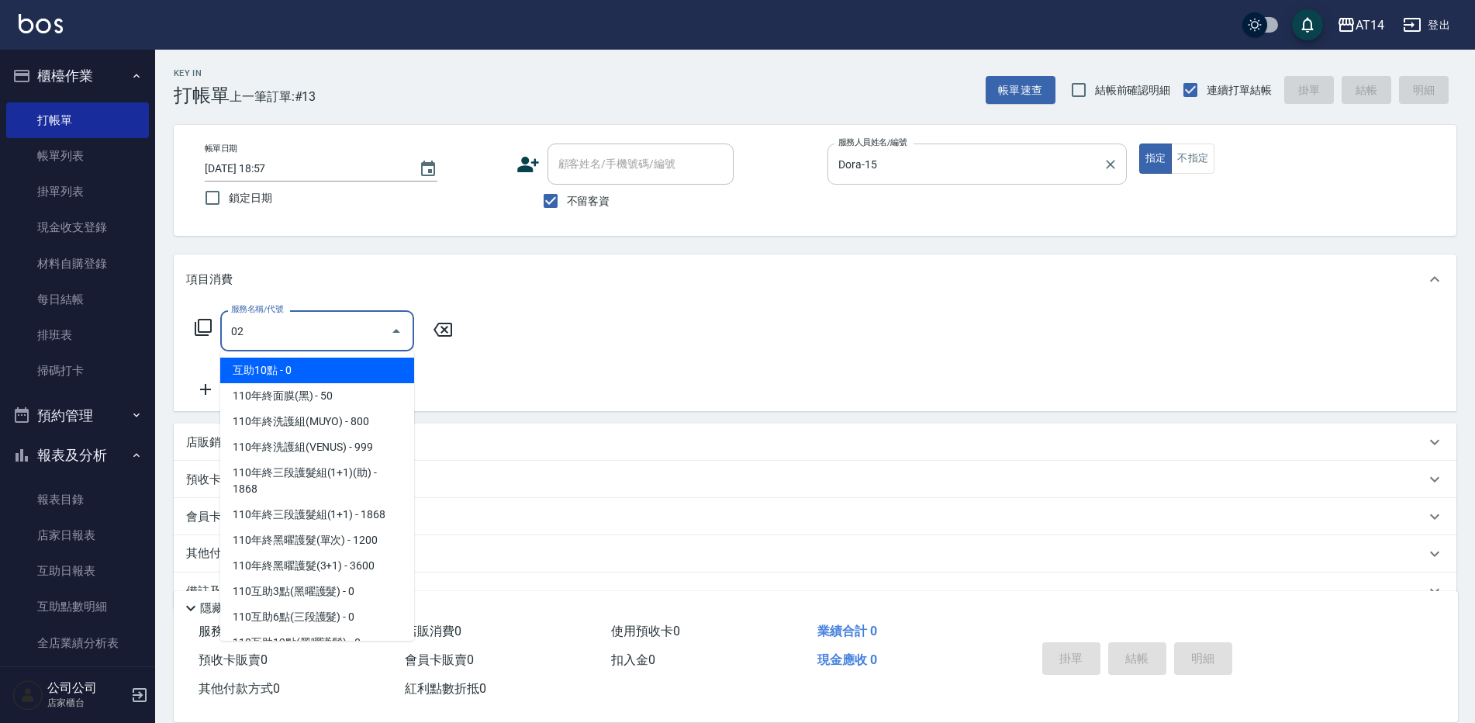
type input "022"
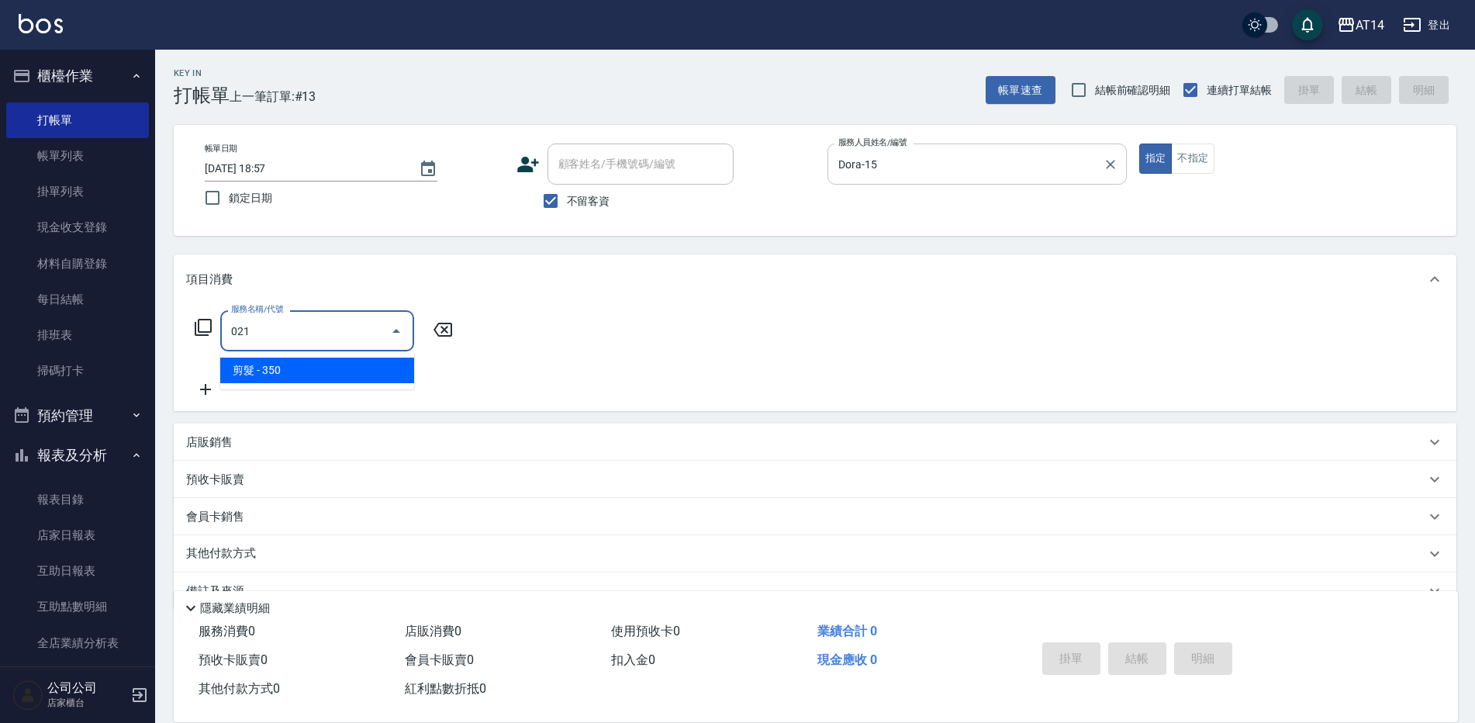
type input "剪髮(021)"
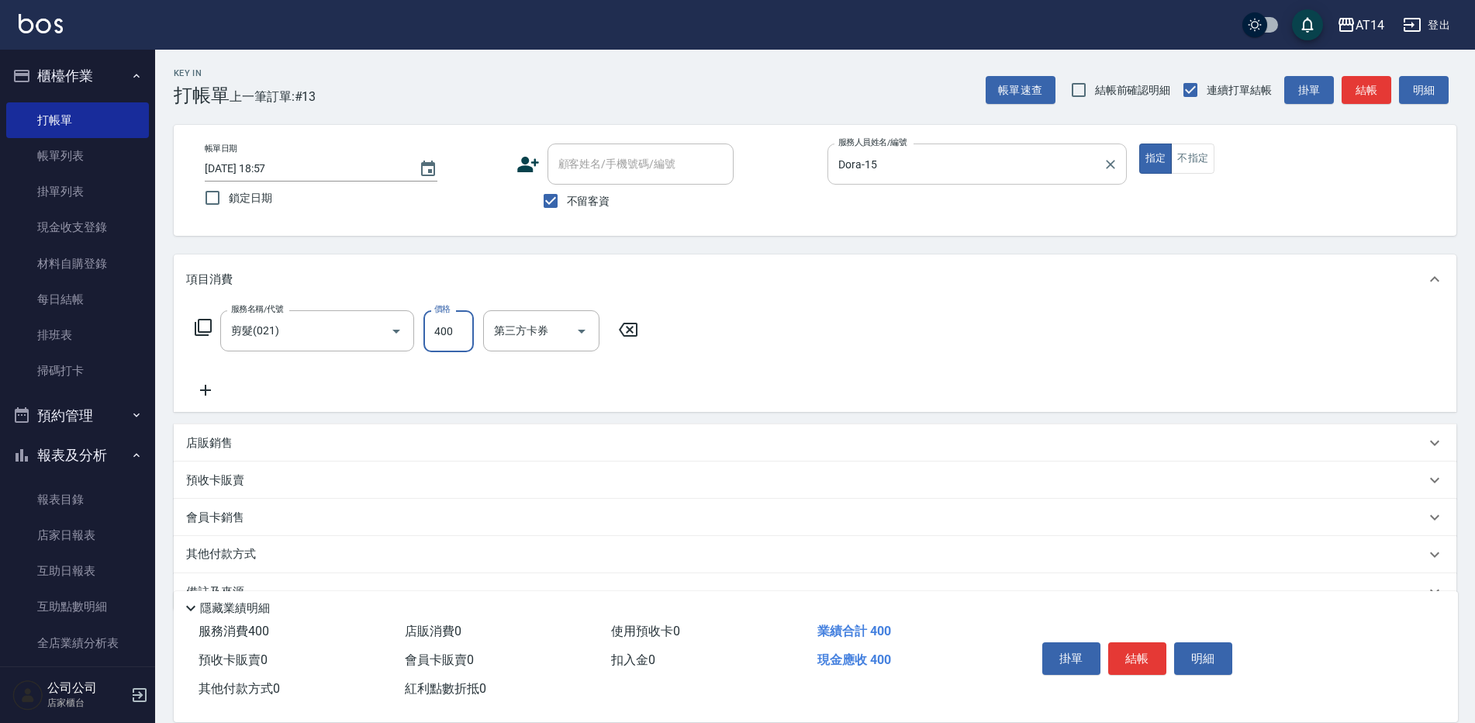
type input "400"
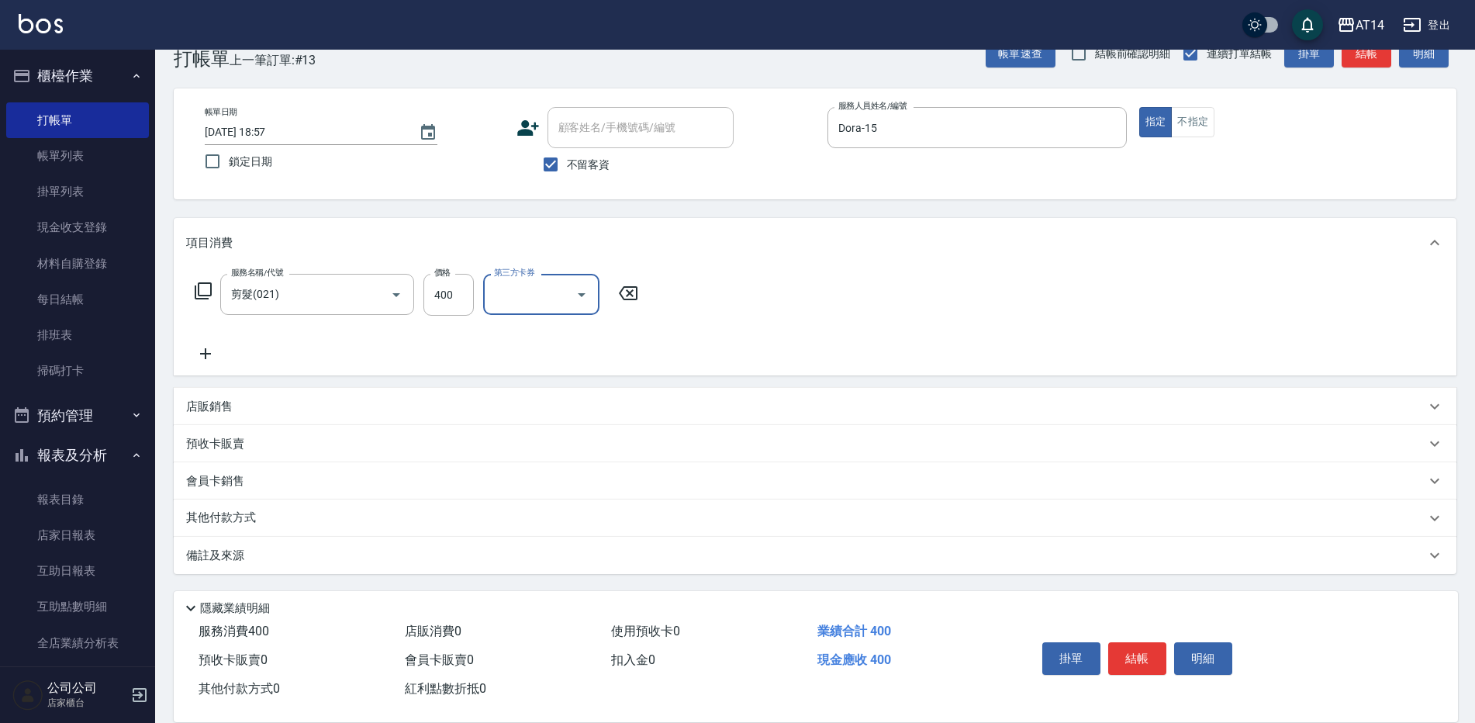
drag, startPoint x: 356, startPoint y: 559, endPoint x: 394, endPoint y: 542, distance: 41.7
click at [355, 558] on div "備註及來源" at bounding box center [806, 556] width 1240 height 16
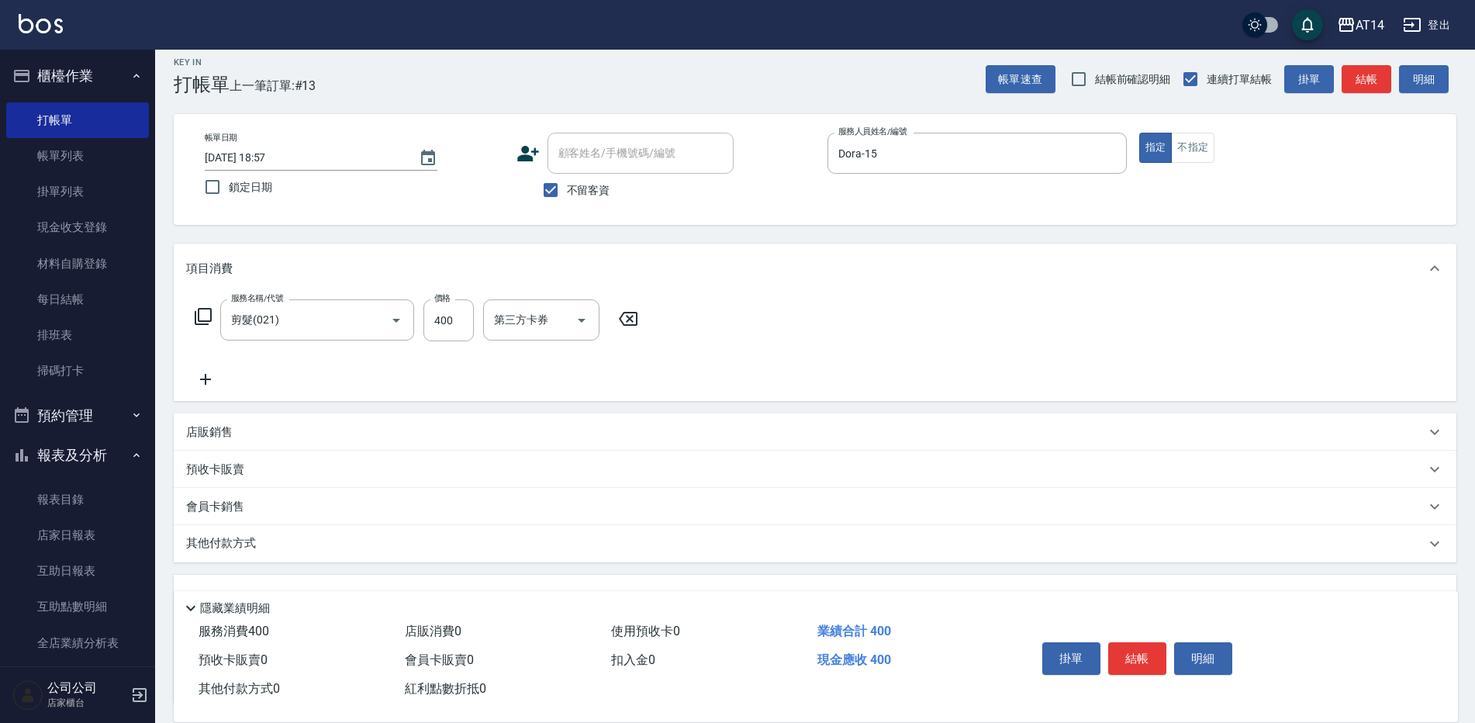
scroll to position [140, 0]
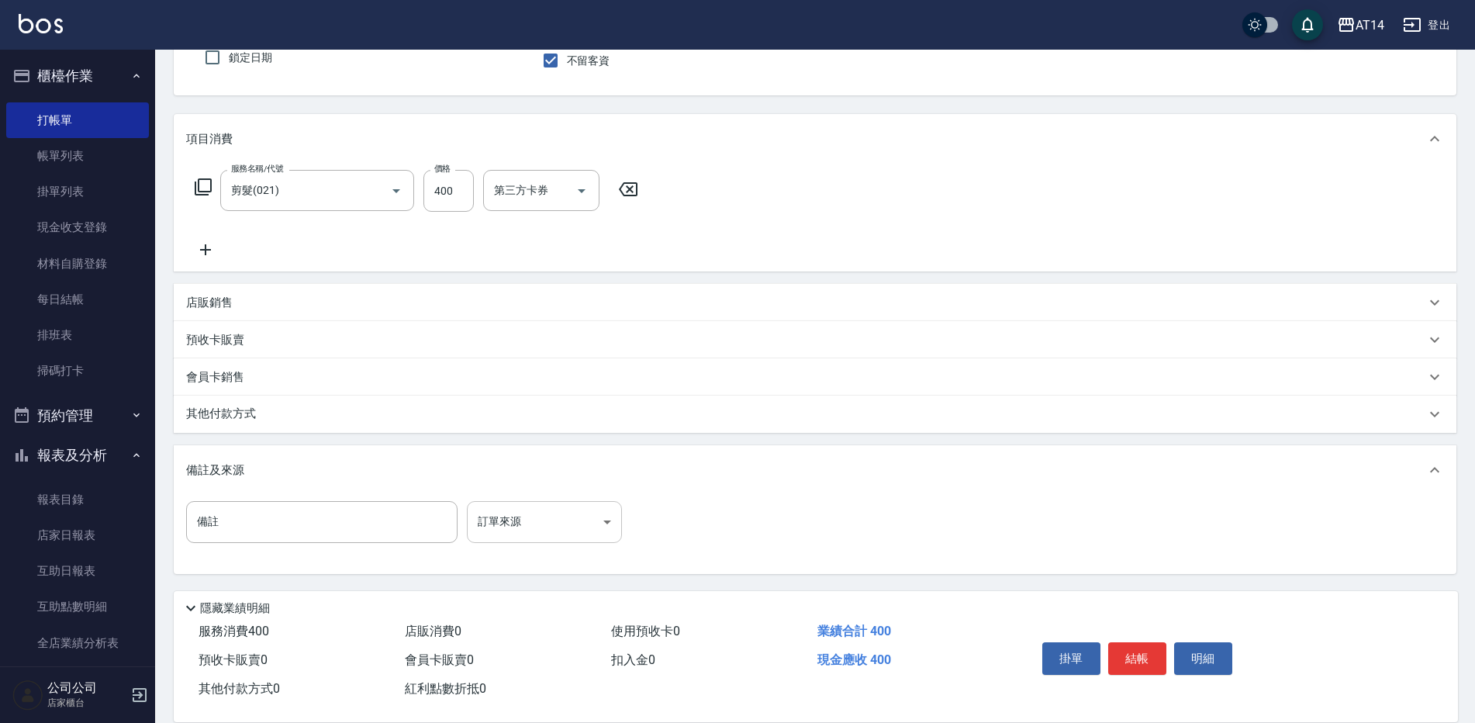
click at [501, 510] on body "AT14 登出 櫃檯作業 打帳單 帳單列表 掛單列表 現金收支登錄 材料自購登錄 每日結帳 排班表 掃碼打卡 預約管理 預約管理 單日預約紀錄 單週預約紀錄 …" at bounding box center [737, 291] width 1475 height 863
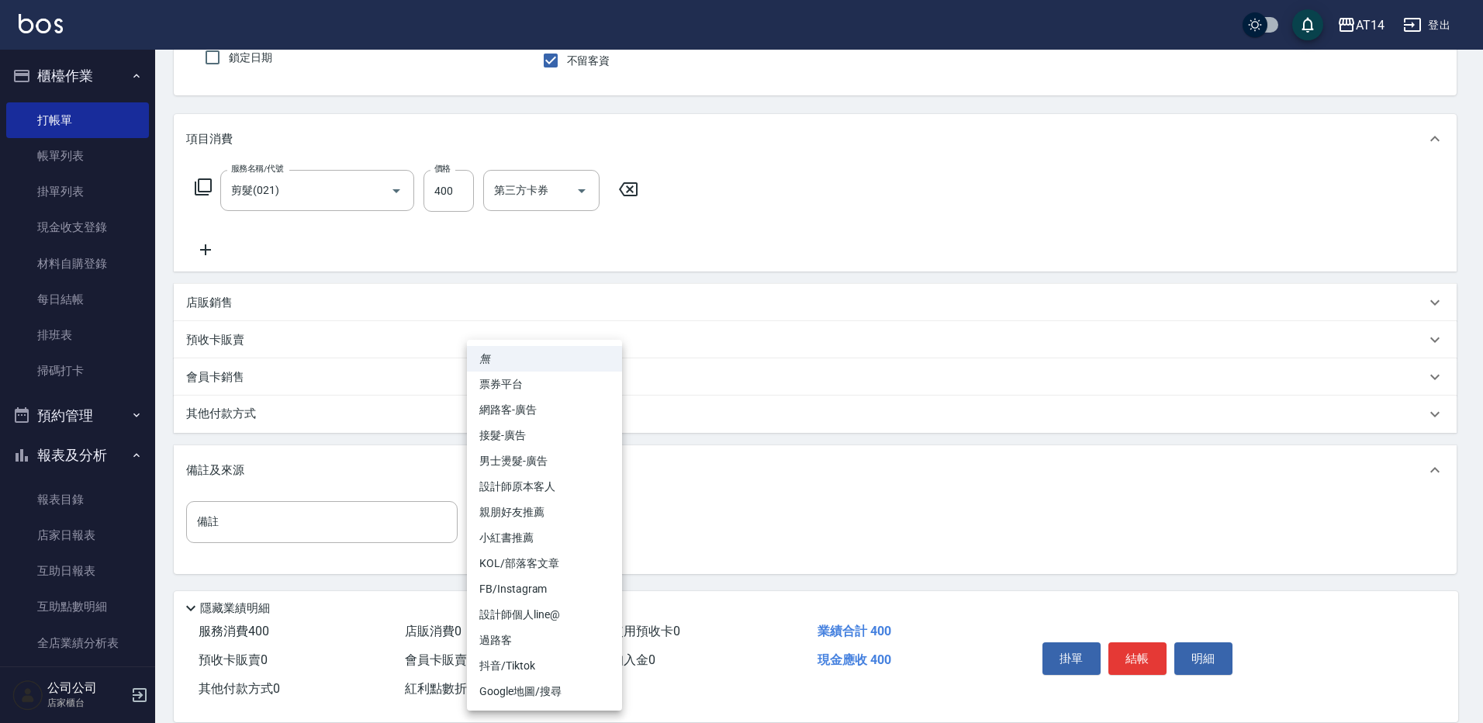
click at [548, 494] on li "設計師原本客人" at bounding box center [544, 487] width 155 height 26
type input "設計師原本客人"
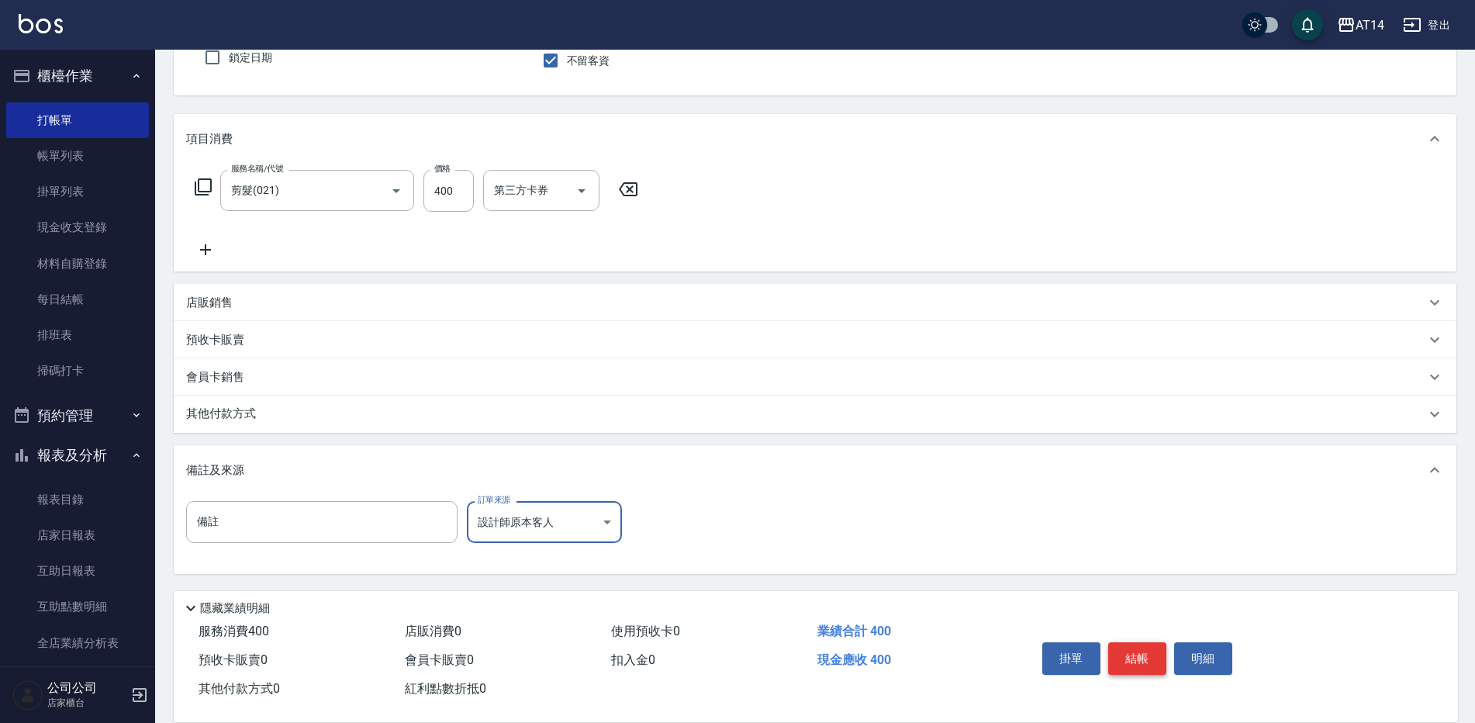
click at [1145, 648] on button "結帳" at bounding box center [1137, 658] width 58 height 33
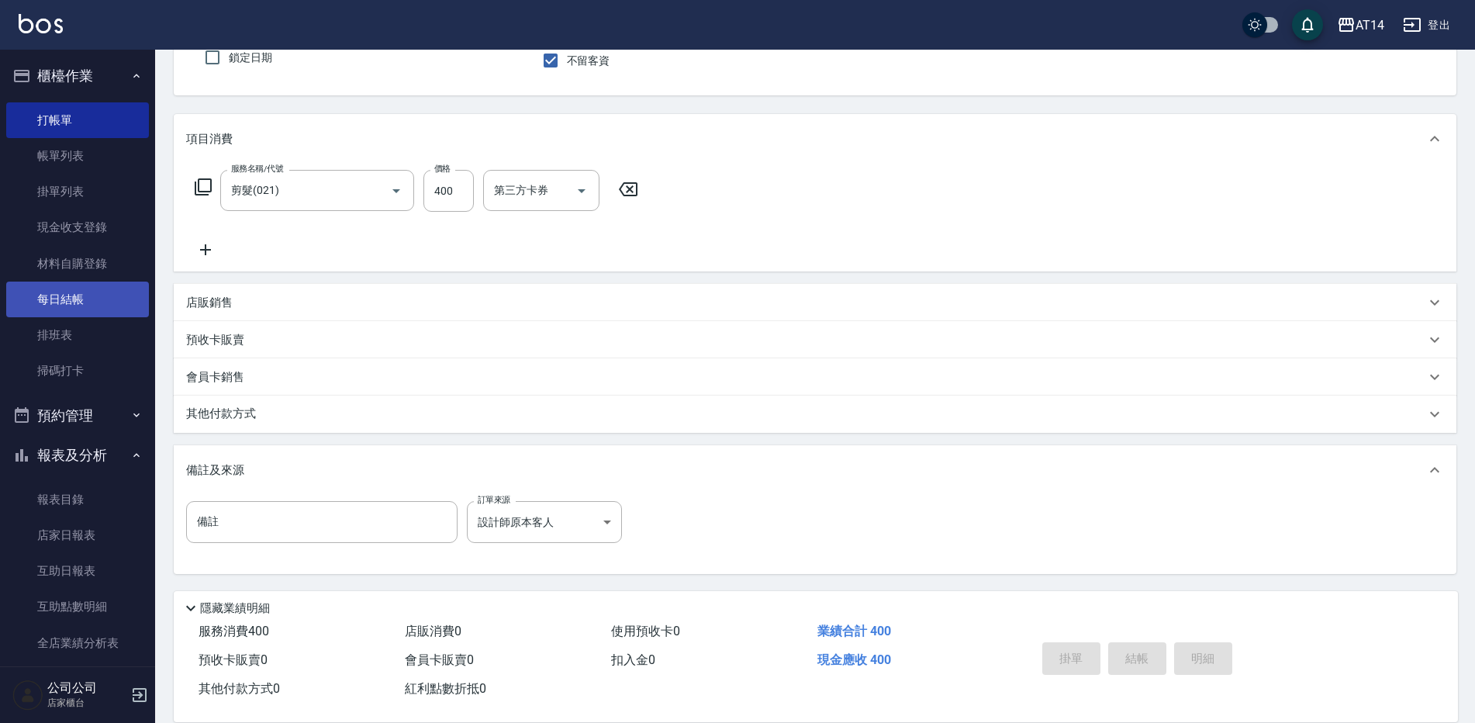
type input "2025/10/11 18:58"
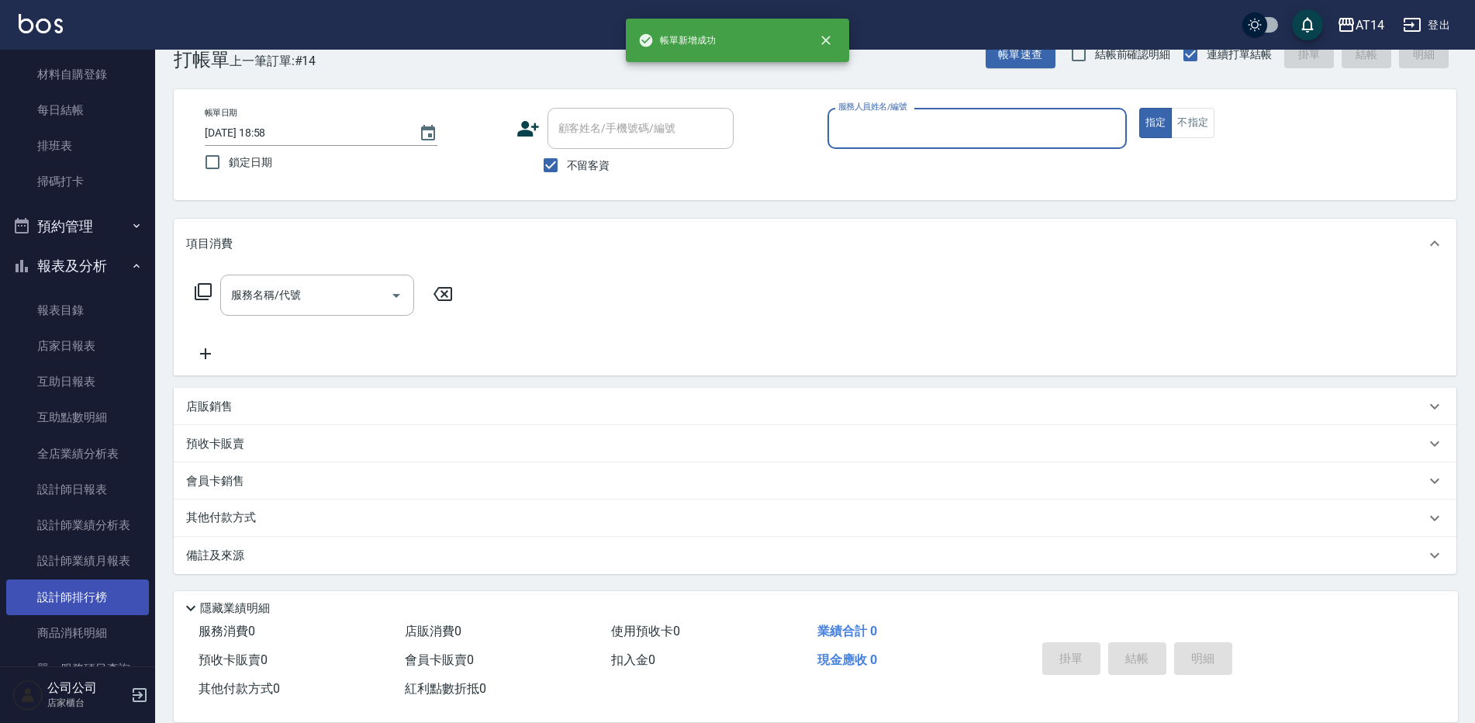
scroll to position [233, 0]
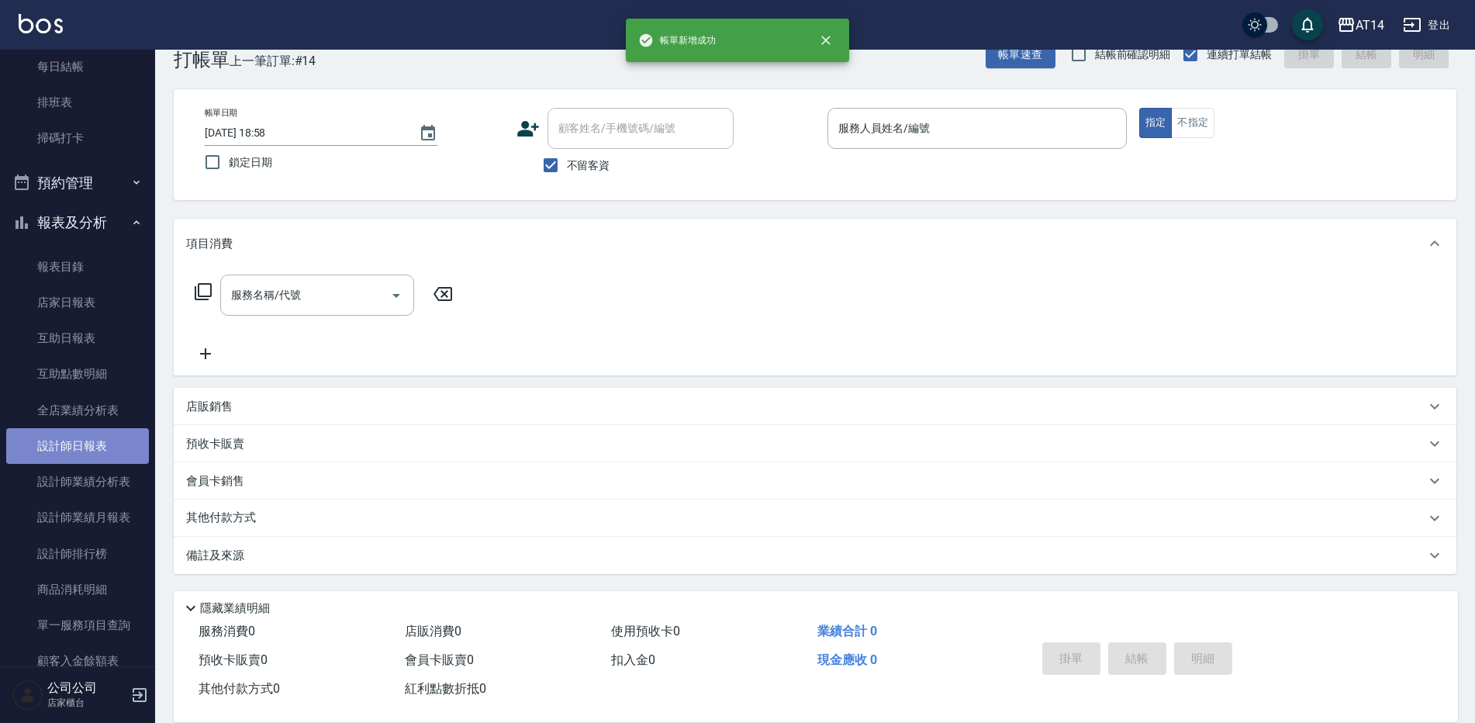
click at [92, 440] on link "設計師日報表" at bounding box center [77, 446] width 143 height 36
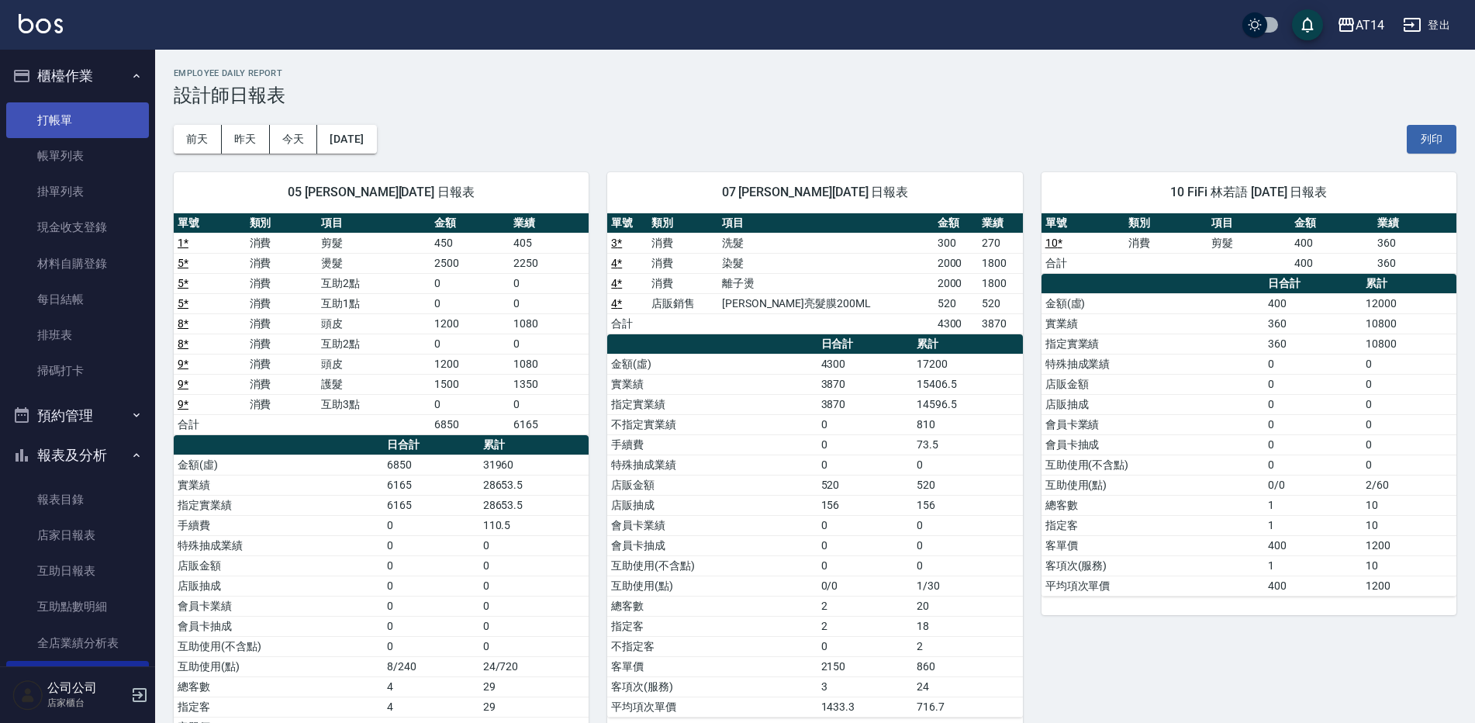
click at [88, 112] on link "打帳單" at bounding box center [77, 120] width 143 height 36
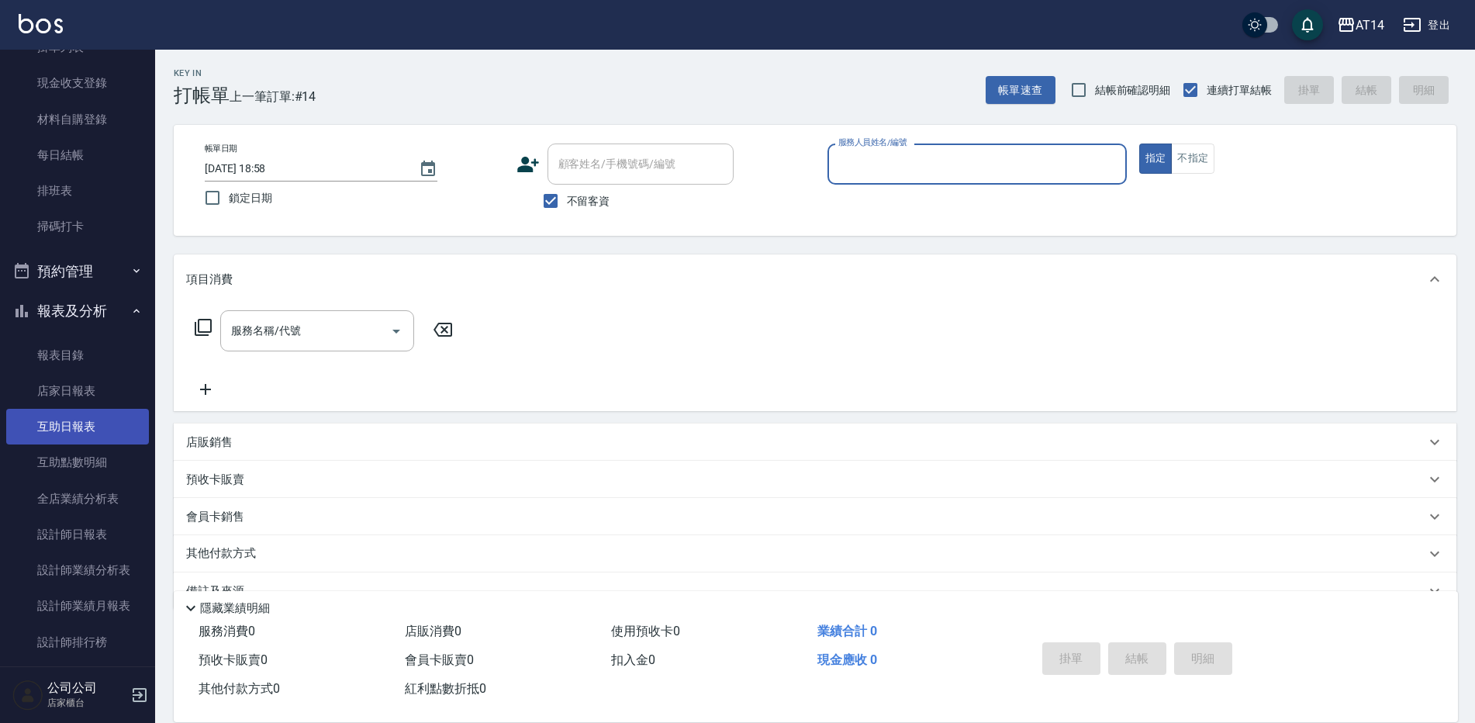
scroll to position [155, 0]
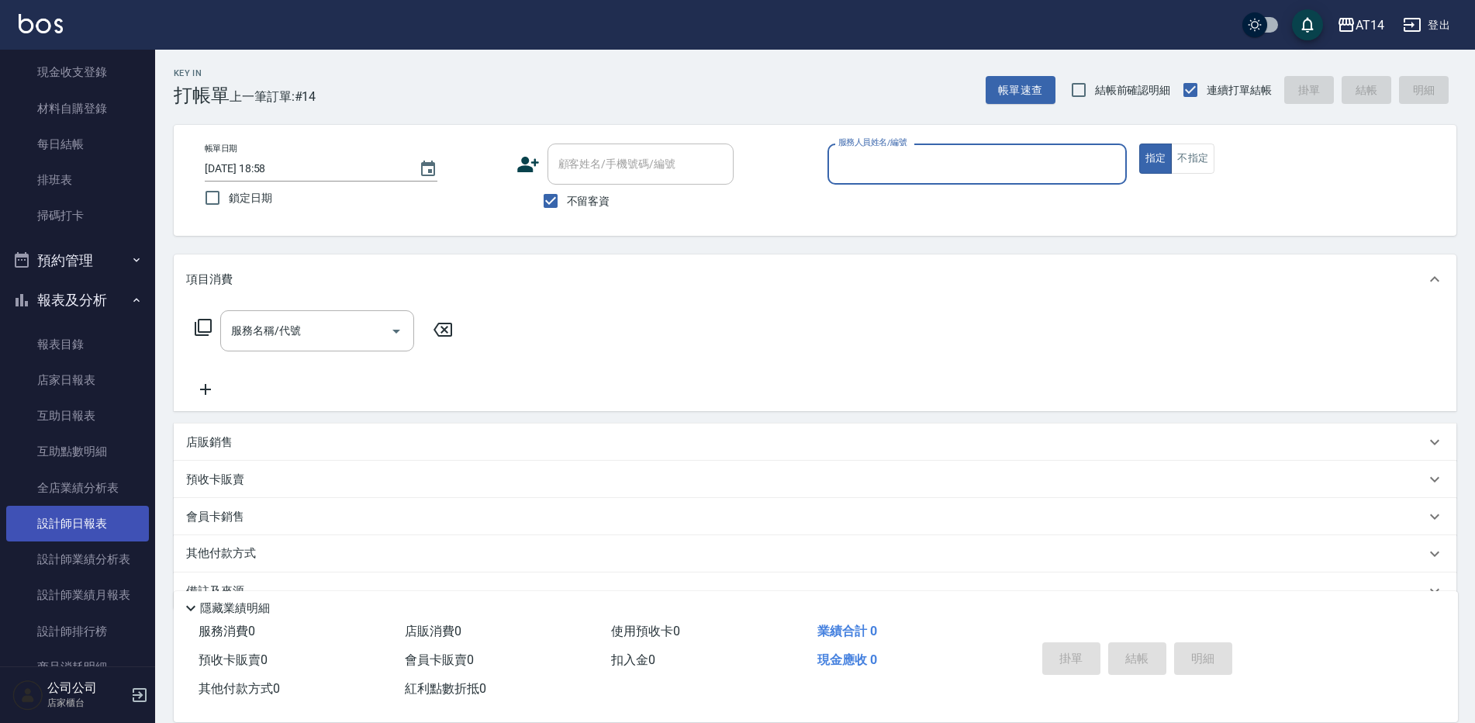
click at [92, 515] on link "設計師日報表" at bounding box center [77, 524] width 143 height 36
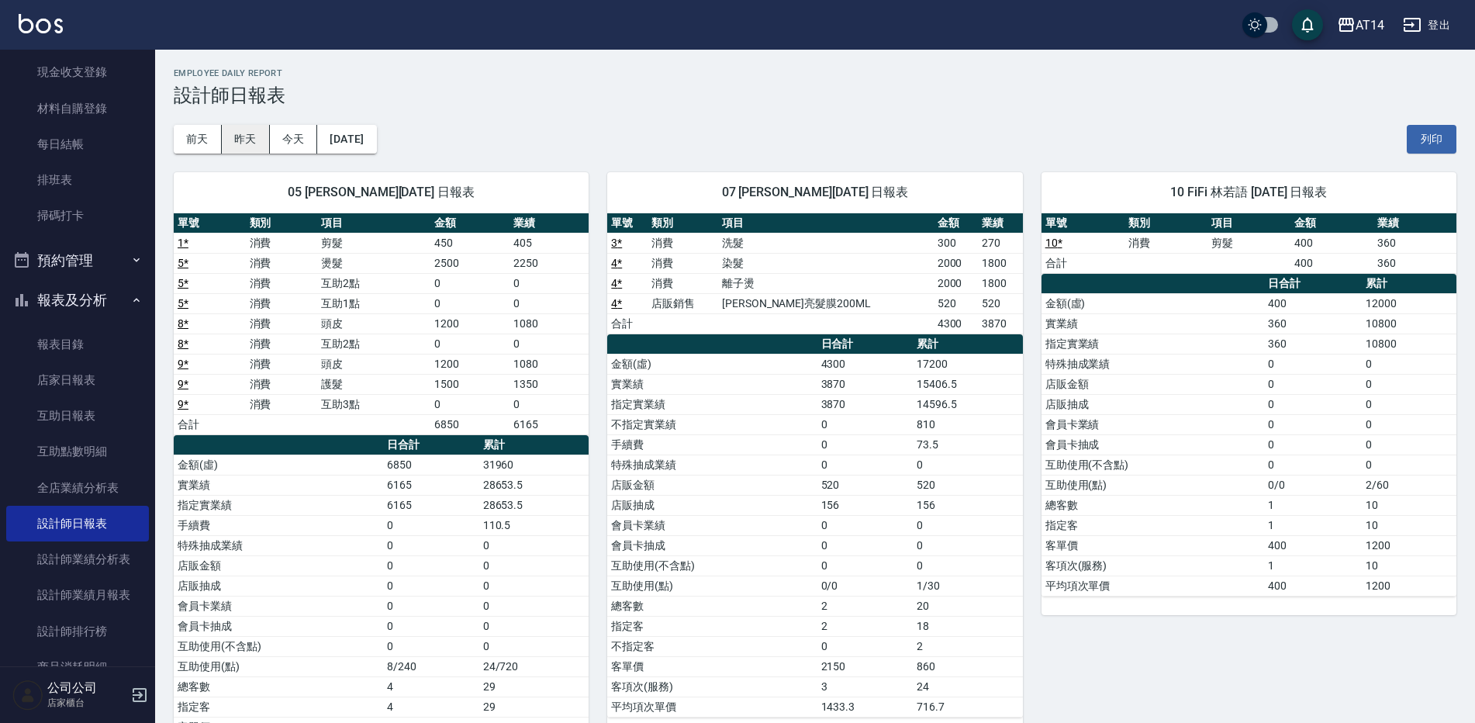
click at [254, 137] on button "昨天" at bounding box center [246, 139] width 48 height 29
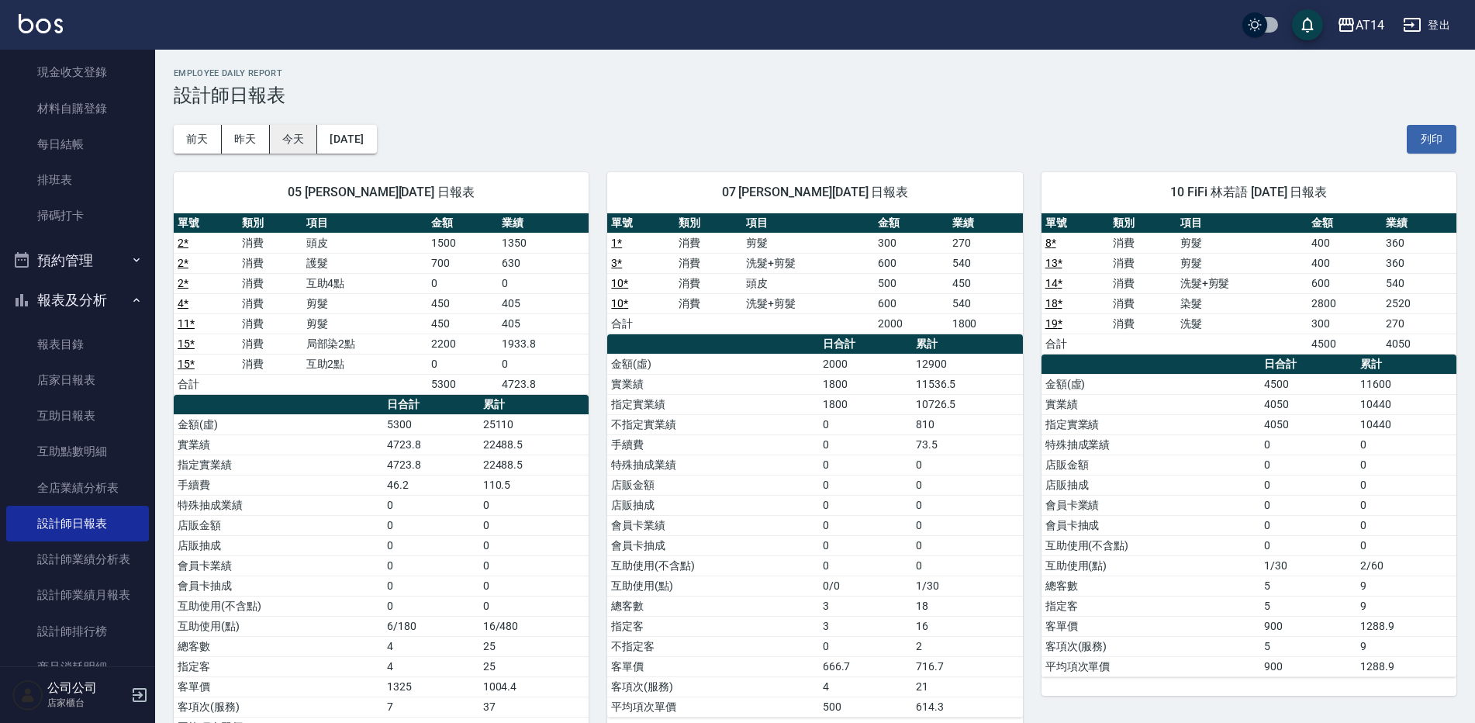
click at [311, 140] on button "今天" at bounding box center [294, 139] width 48 height 29
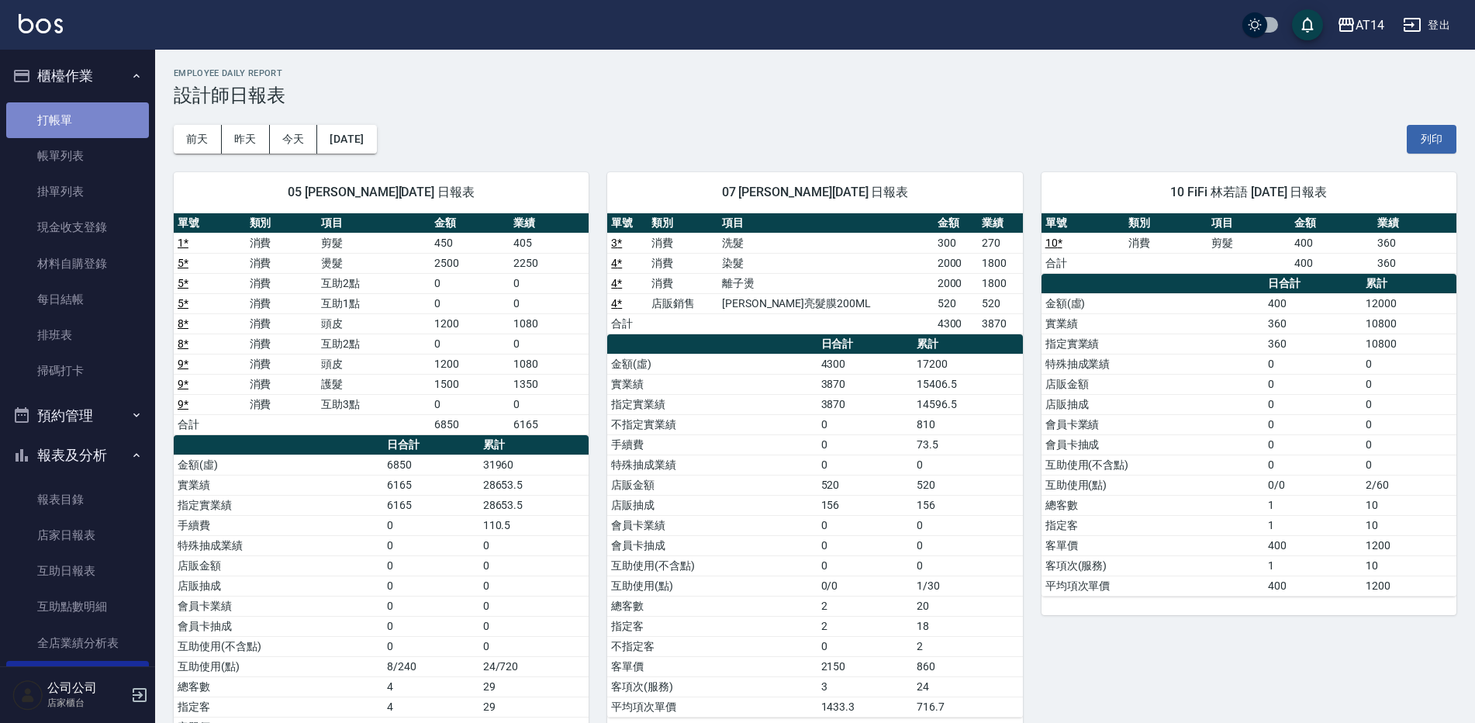
click at [85, 121] on link "打帳單" at bounding box center [77, 120] width 143 height 36
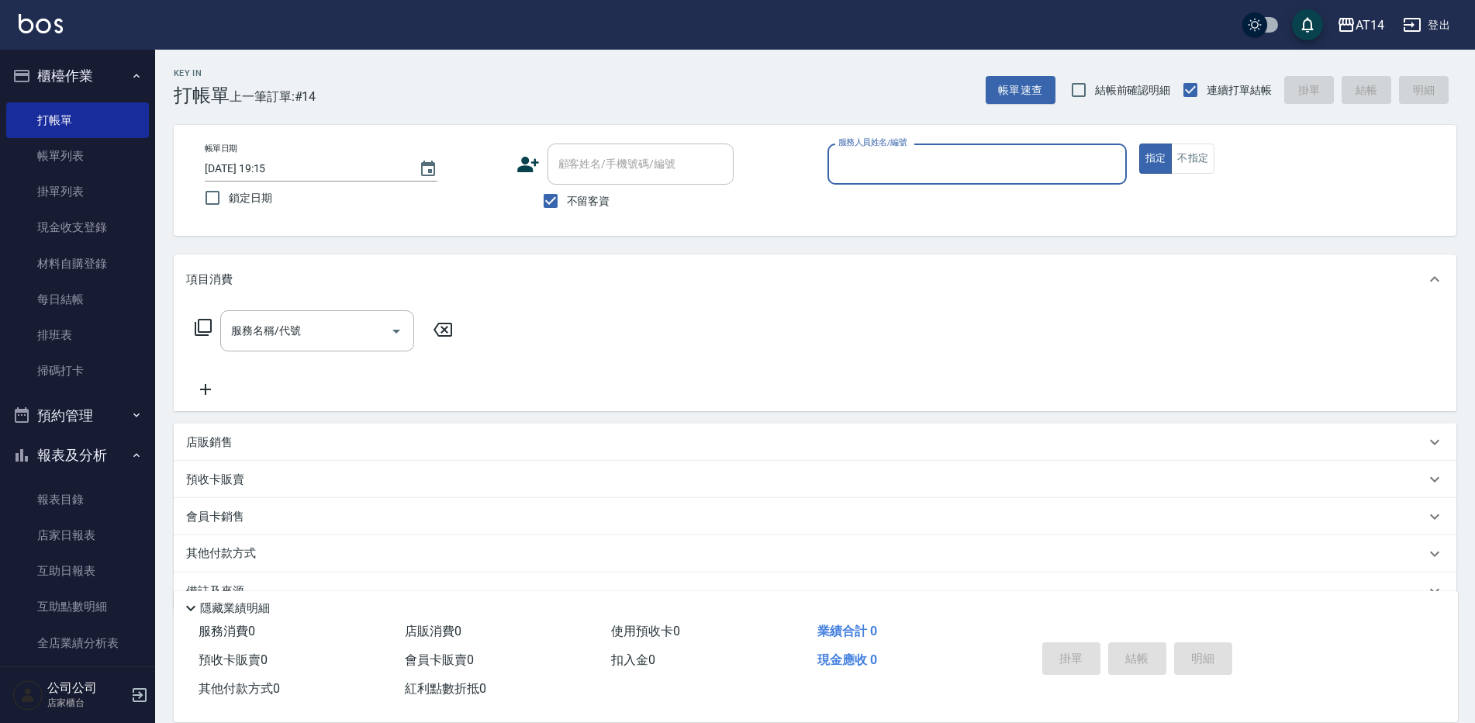
click at [850, 161] on input "服務人員姓名/編號" at bounding box center [977, 163] width 285 height 27
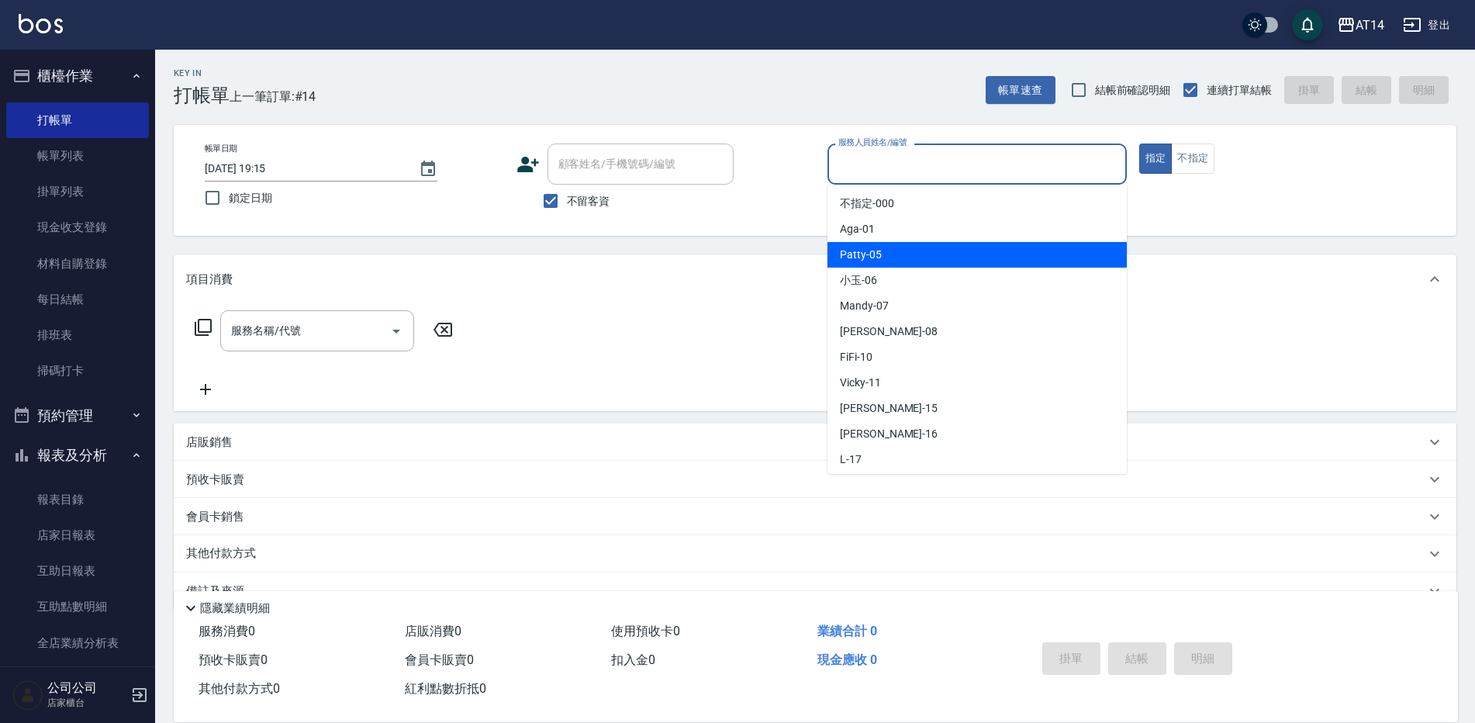
click at [871, 257] on span "Patty -05" at bounding box center [861, 255] width 42 height 16
type input "Patty-05"
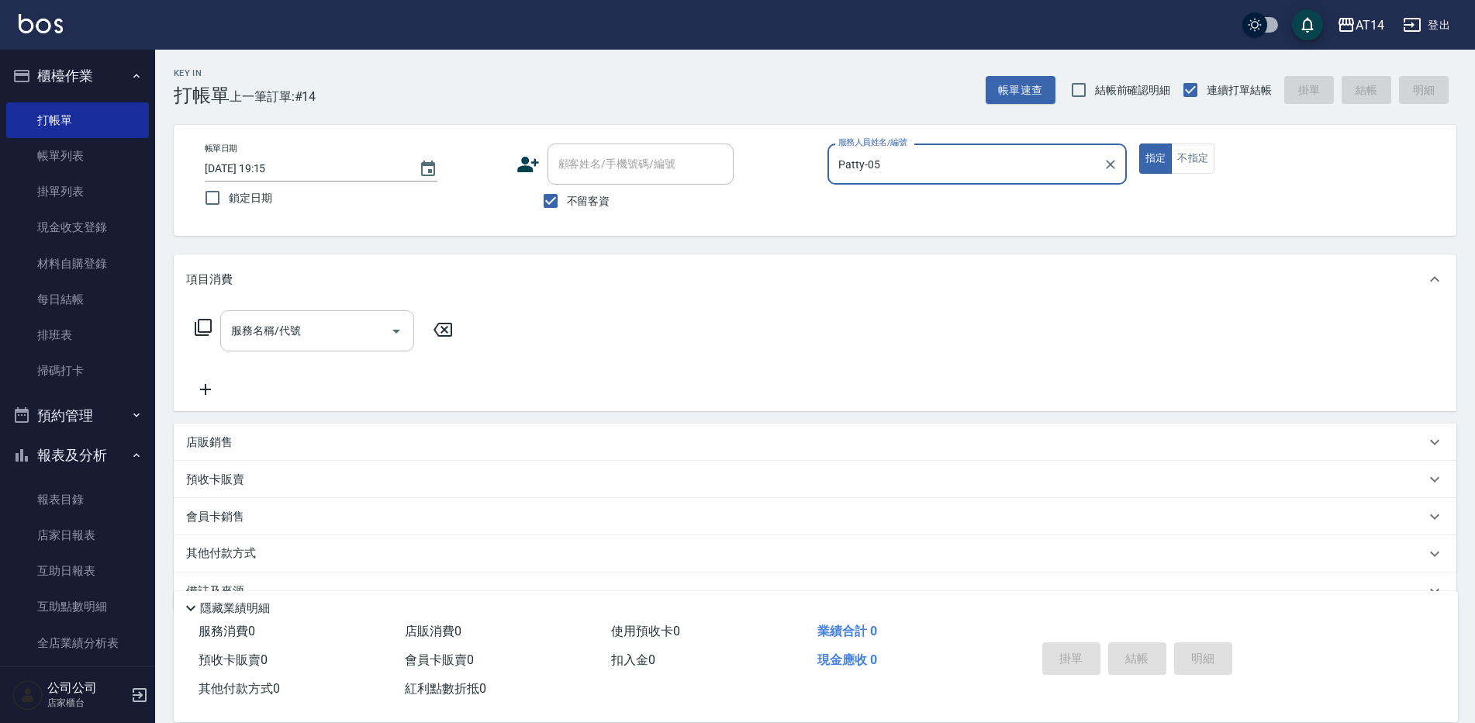
click at [268, 342] on input "服務名稱/代號" at bounding box center [305, 330] width 157 height 27
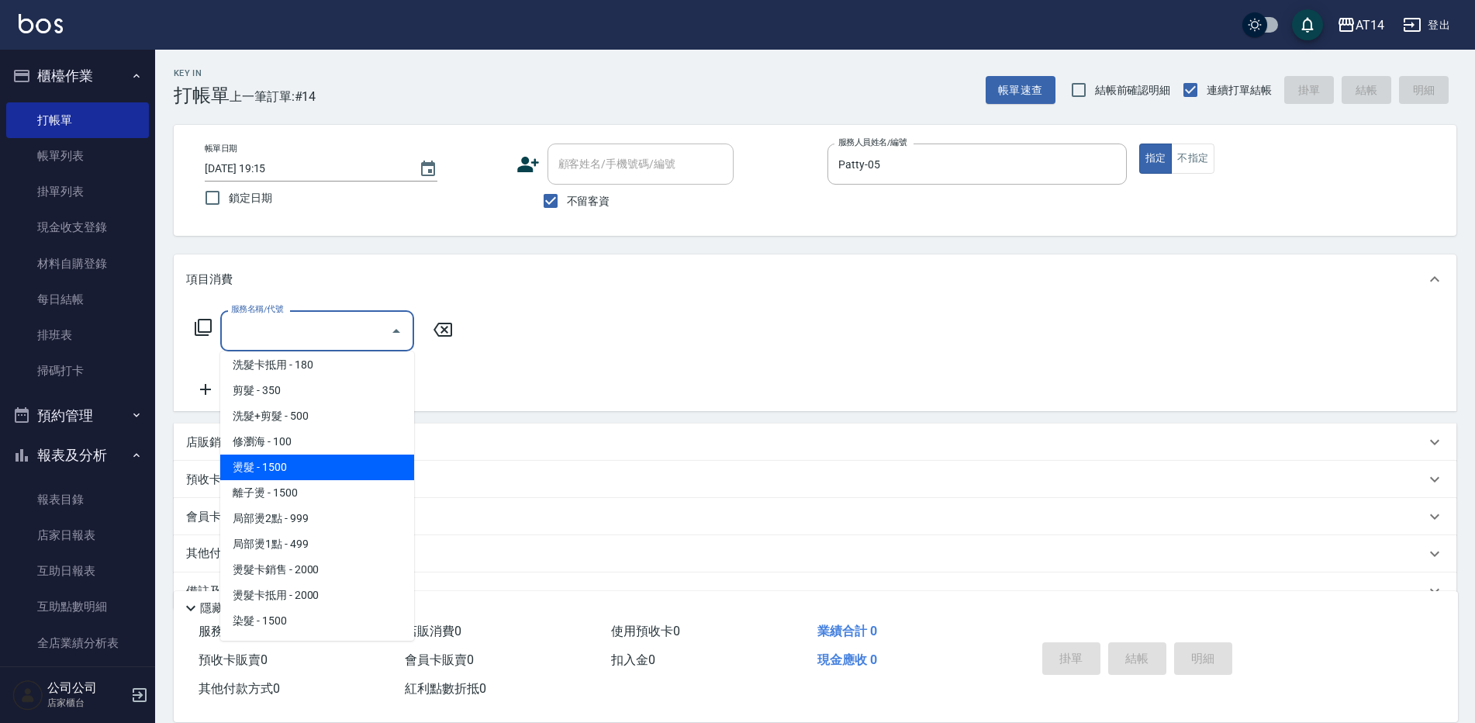
scroll to position [310, 0]
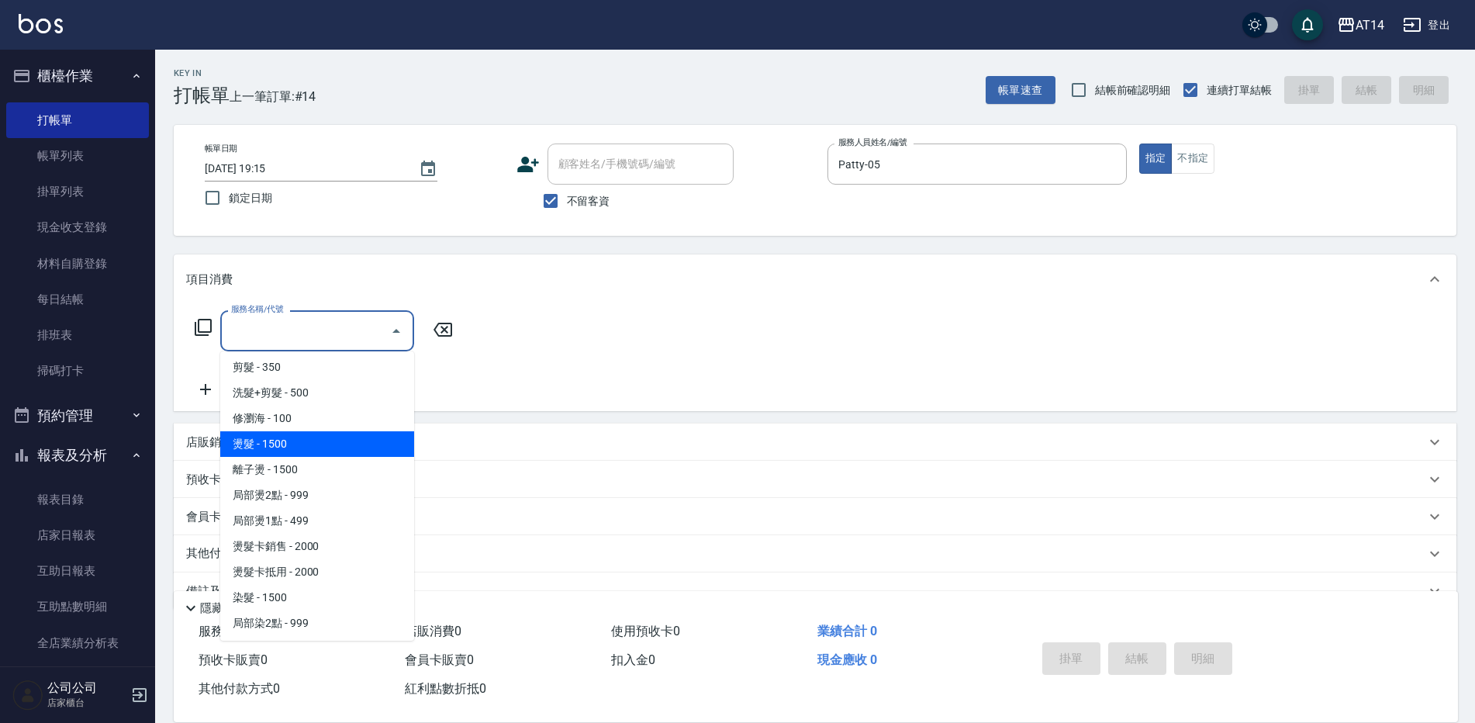
click at [284, 434] on span "燙髮 - 1500" at bounding box center [317, 444] width 194 height 26
type input "燙髮(031)"
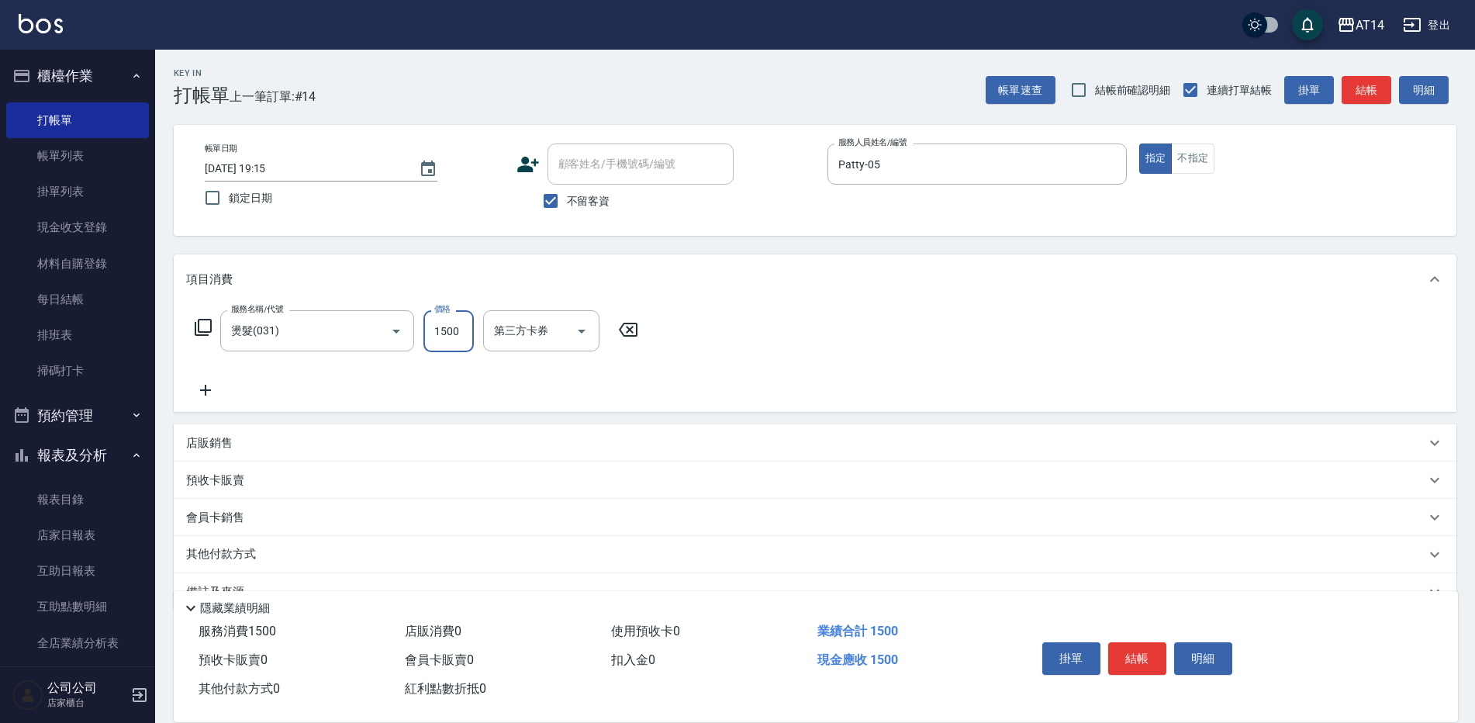
click at [458, 336] on input "1500" at bounding box center [449, 331] width 50 height 42
type input "4500"
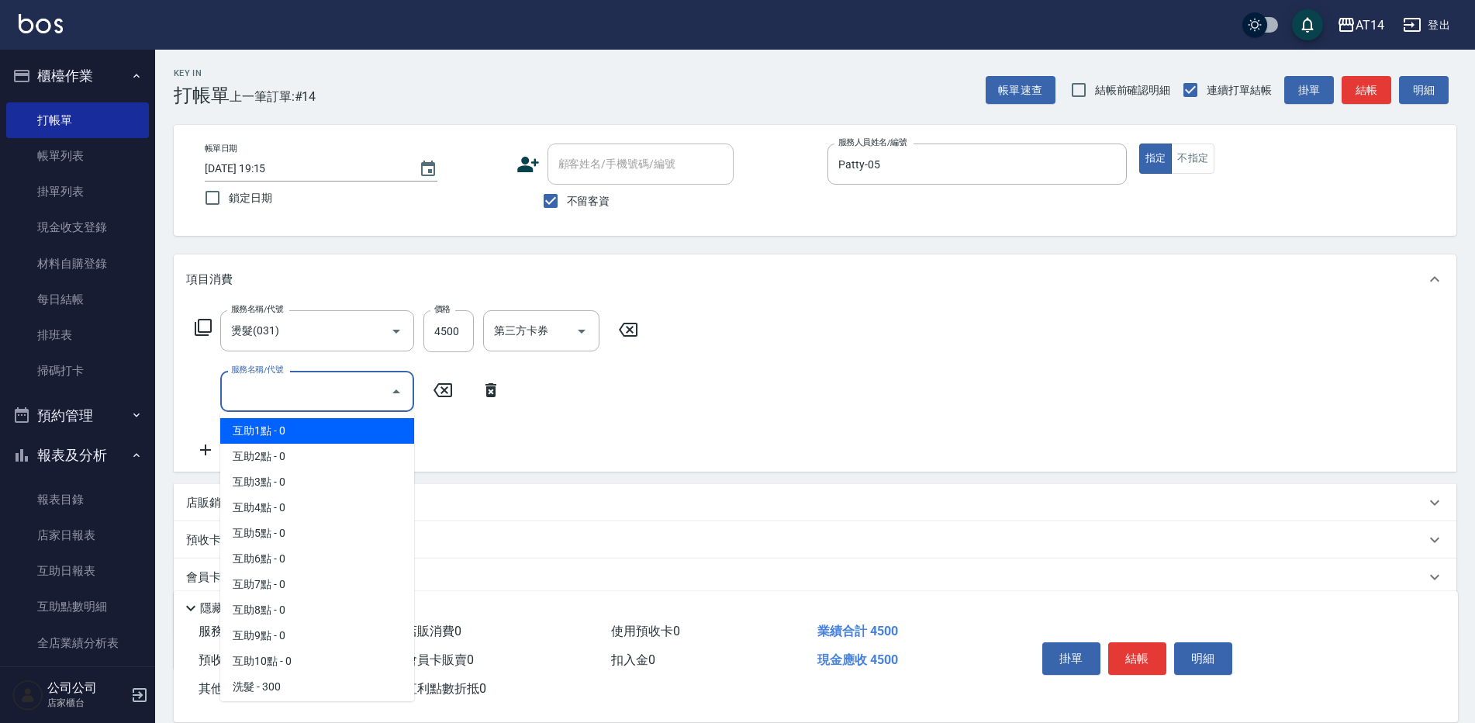
click at [344, 392] on input "服務名稱/代號" at bounding box center [305, 391] width 157 height 27
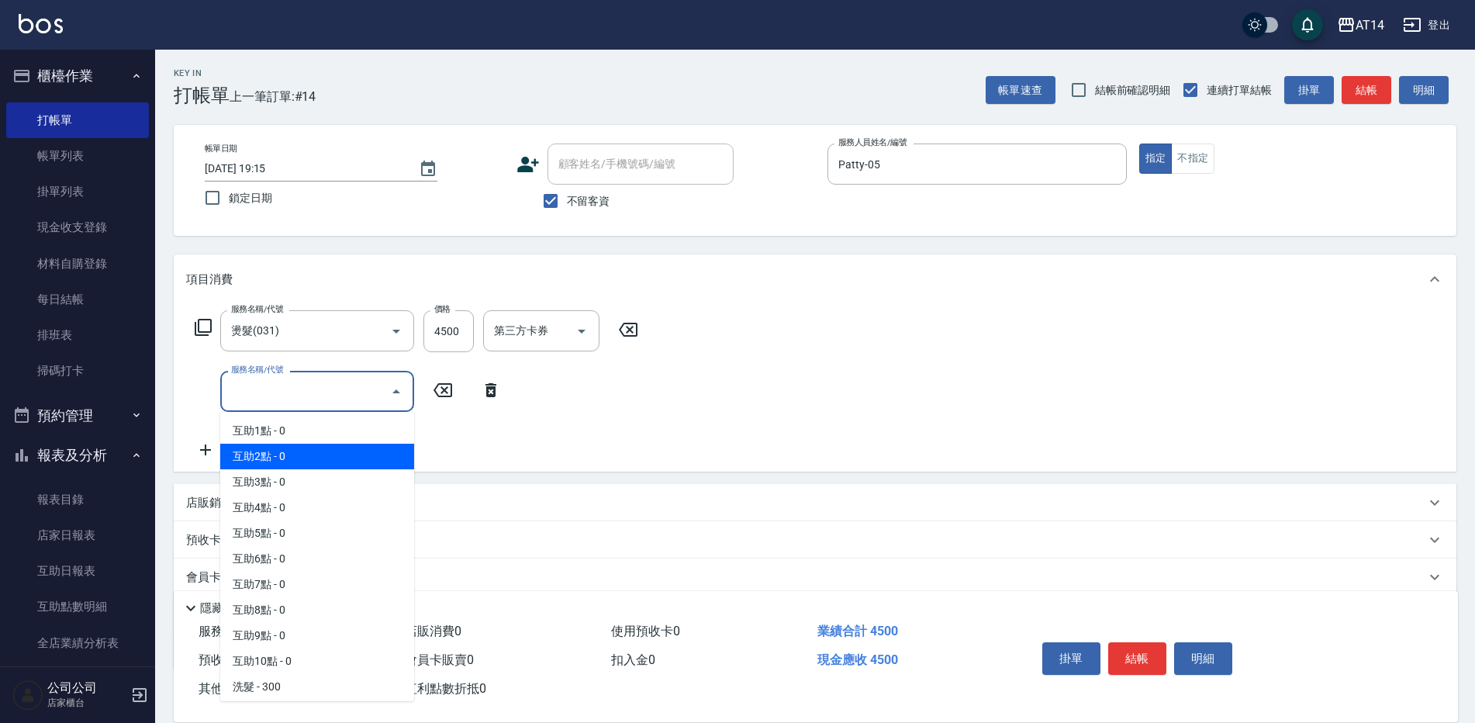
click at [322, 451] on span "互助2點 - 0" at bounding box center [317, 457] width 194 height 26
type input "互助2點(002)"
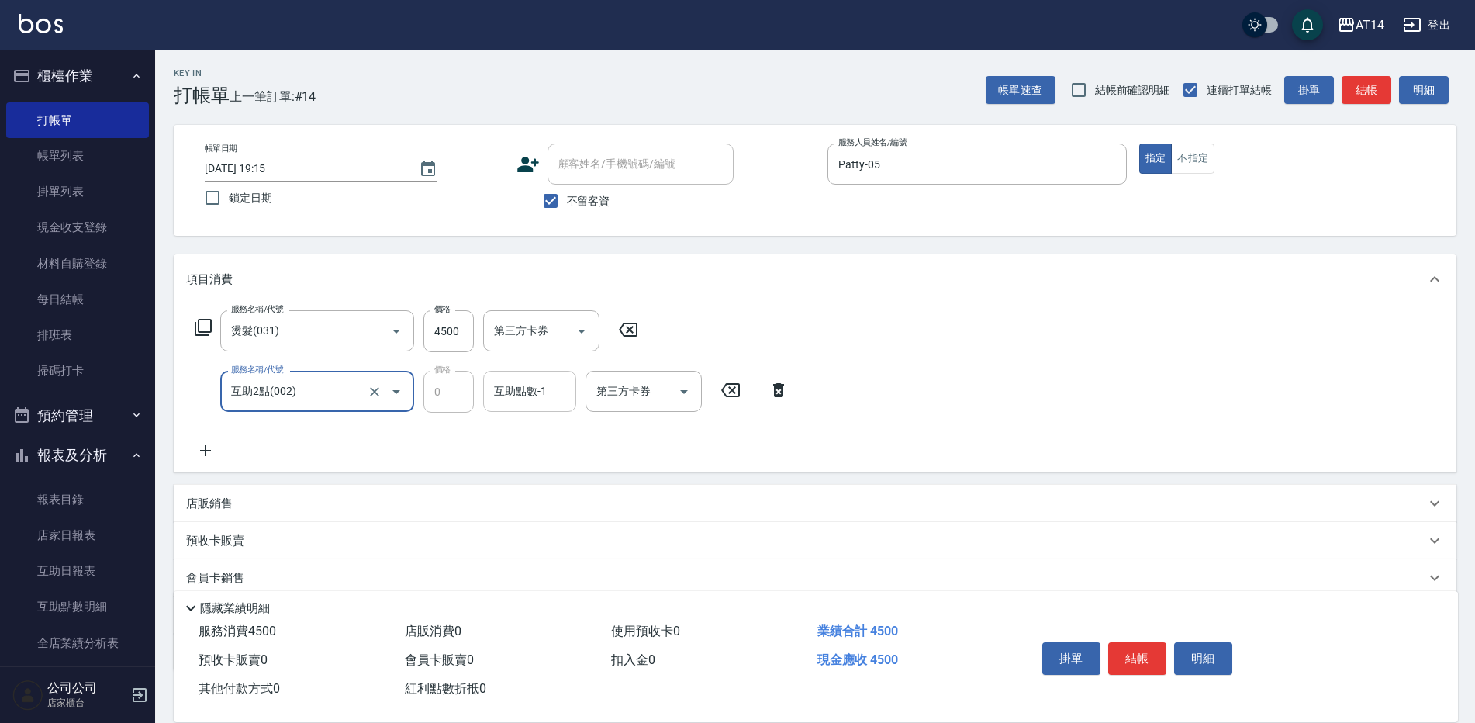
click at [503, 383] on div "互助點數-1 互助點數-1" at bounding box center [529, 391] width 93 height 41
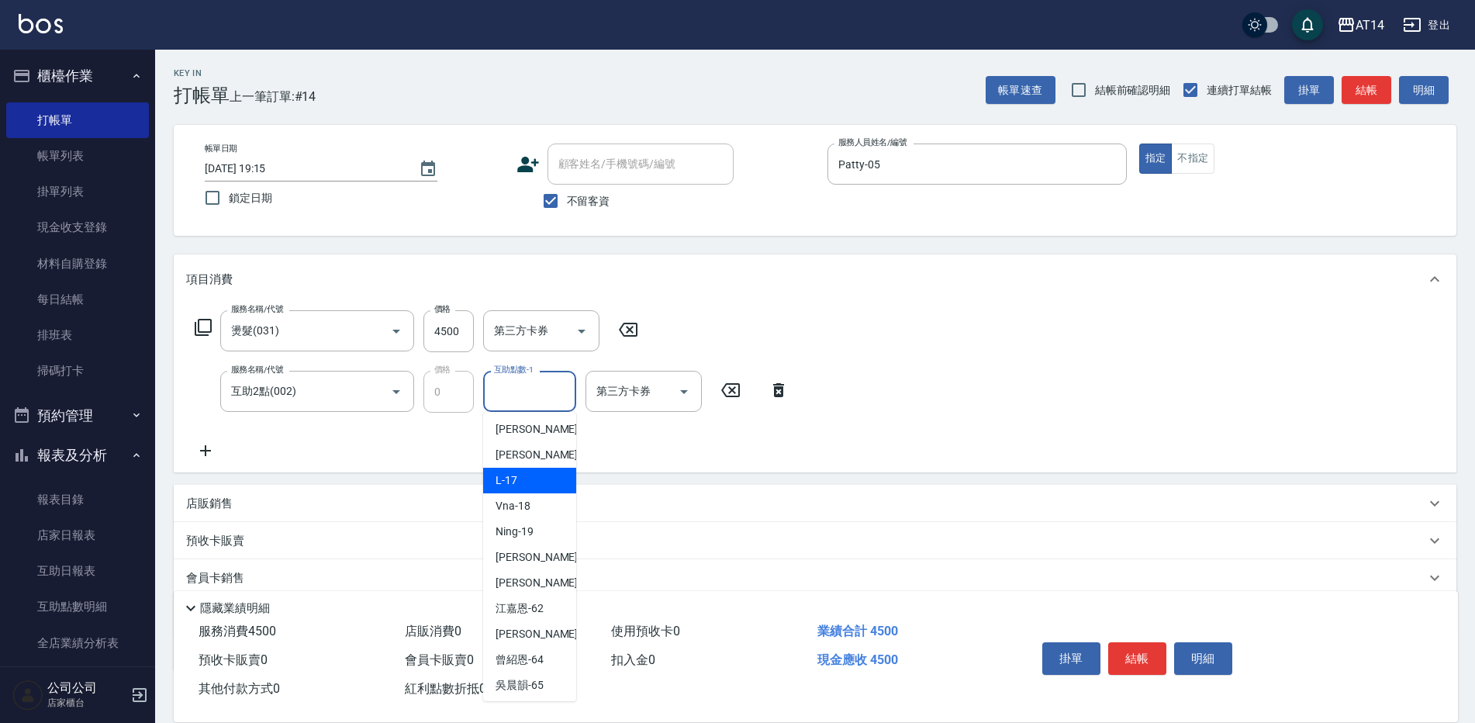
scroll to position [233, 0]
click at [530, 683] on span "蘇逸婕 -66" at bounding box center [520, 684] width 48 height 16
type input "[PERSON_NAME]-66"
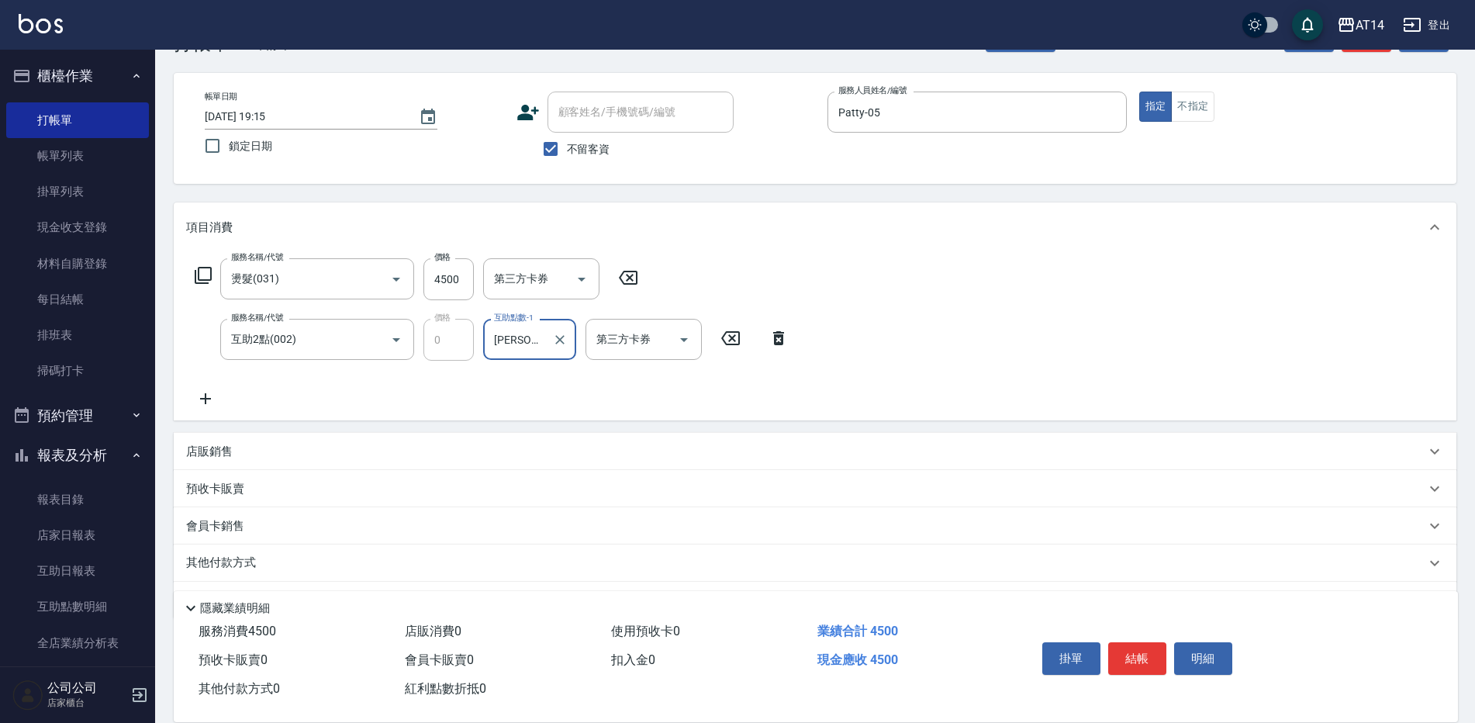
scroll to position [97, 0]
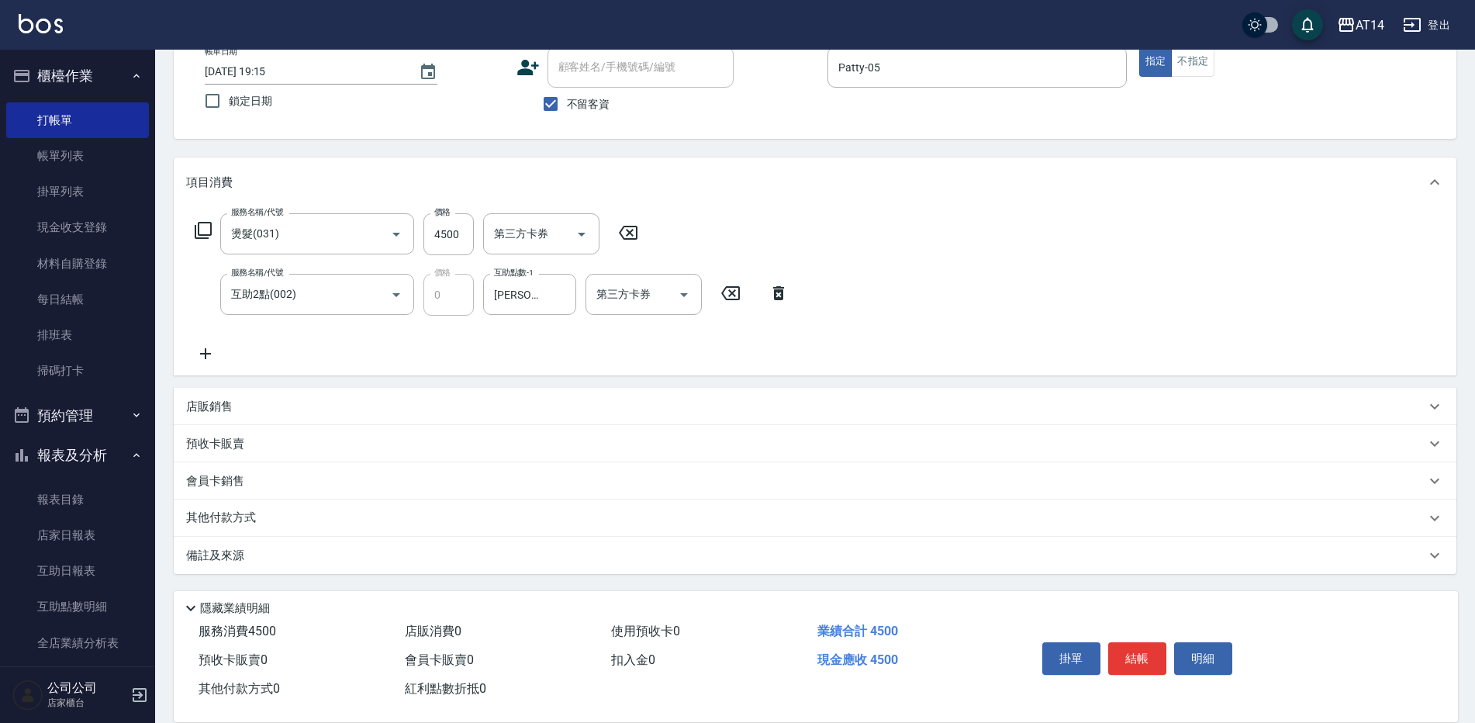
click at [224, 520] on p "其他付款方式" at bounding box center [225, 518] width 78 height 17
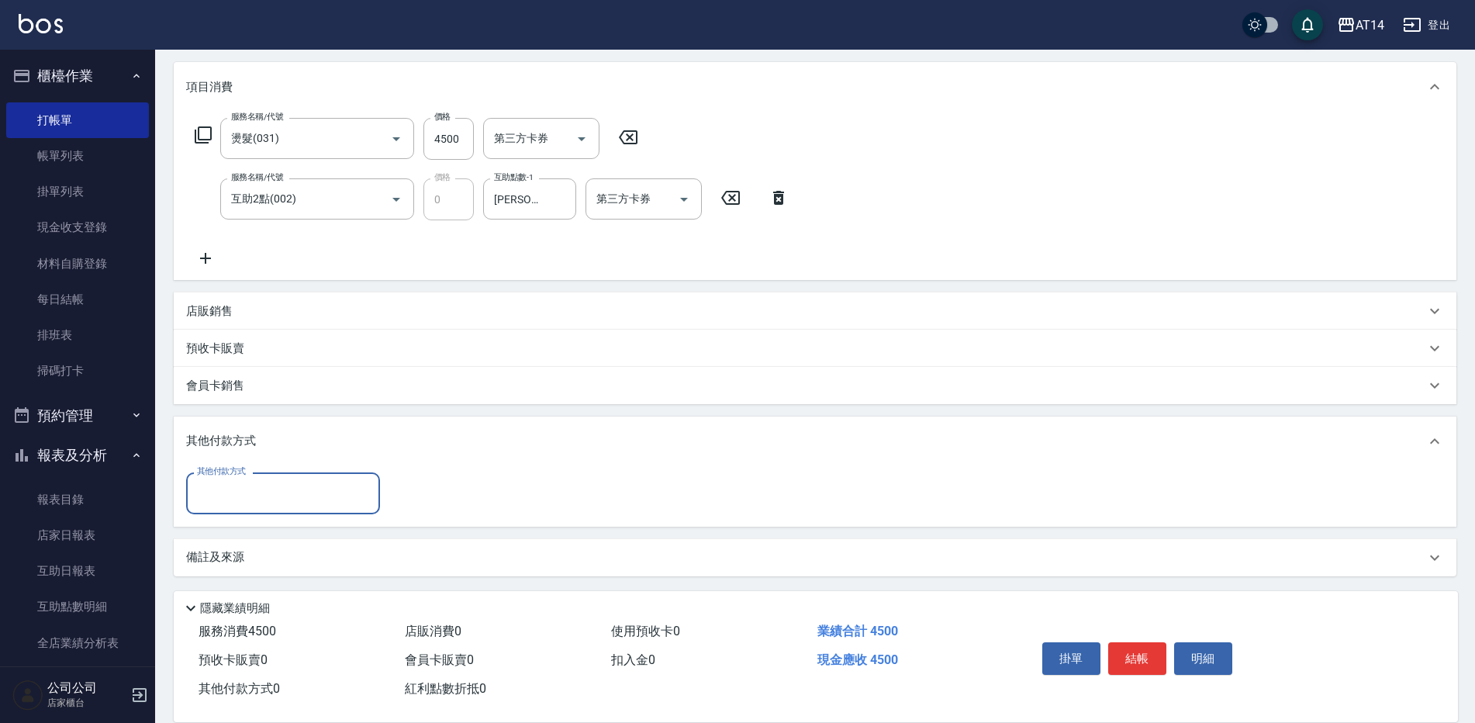
scroll to position [195, 0]
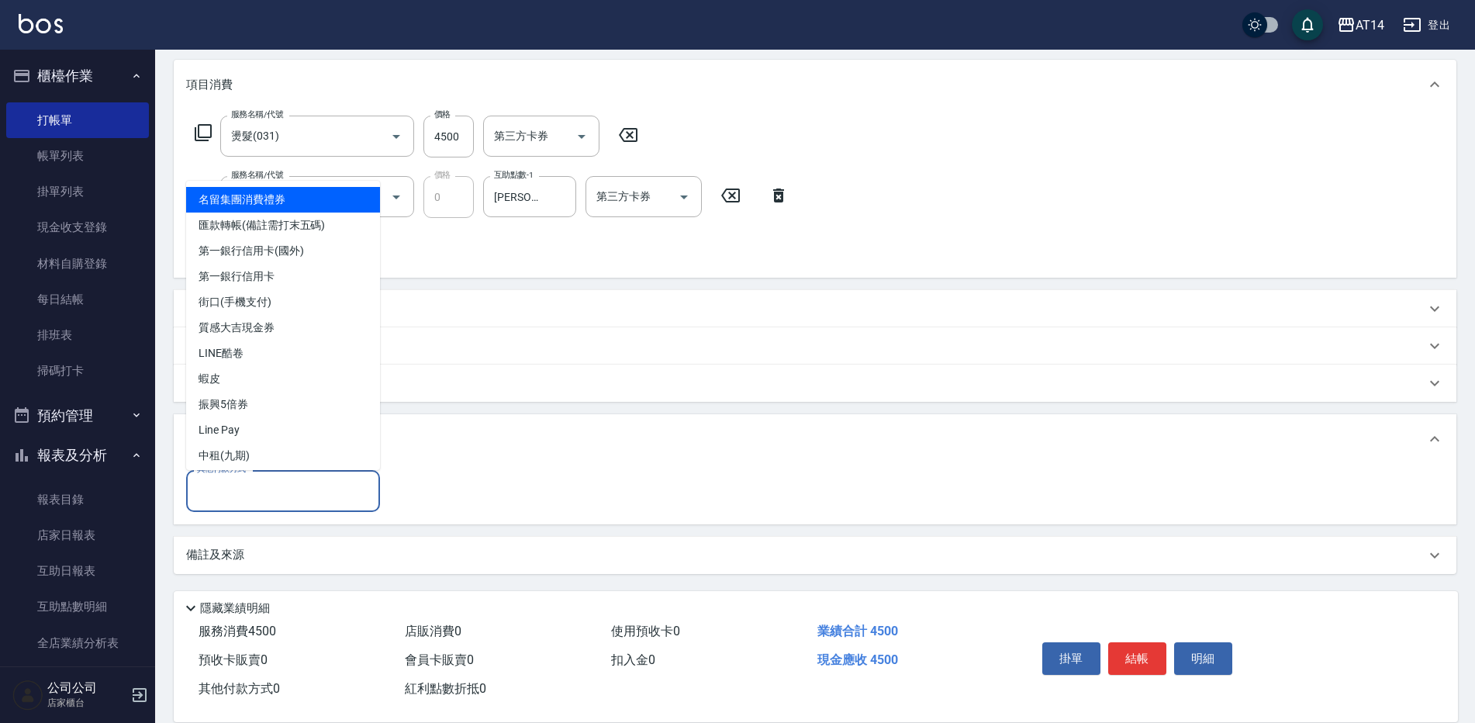
click at [223, 482] on input "其他付款方式" at bounding box center [283, 490] width 180 height 27
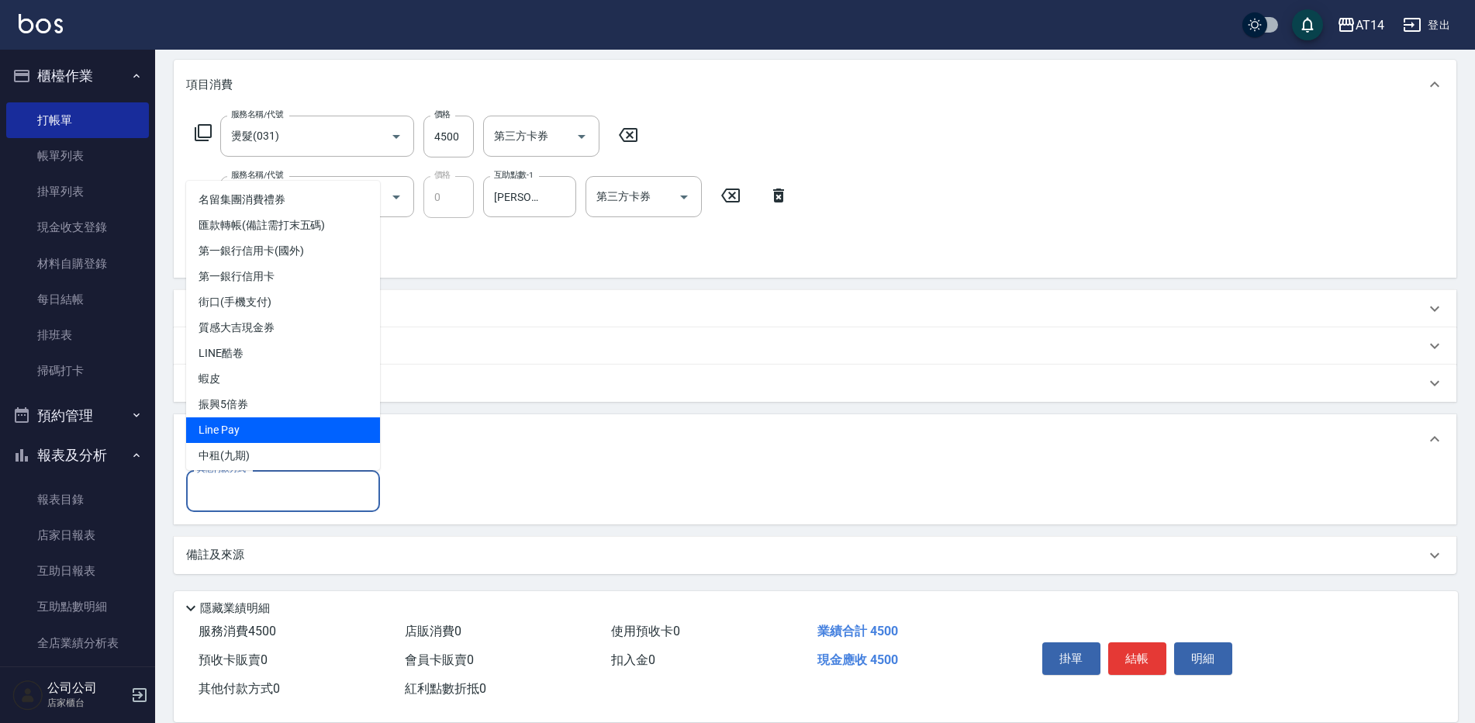
click at [215, 433] on span "Line Pay" at bounding box center [283, 430] width 194 height 26
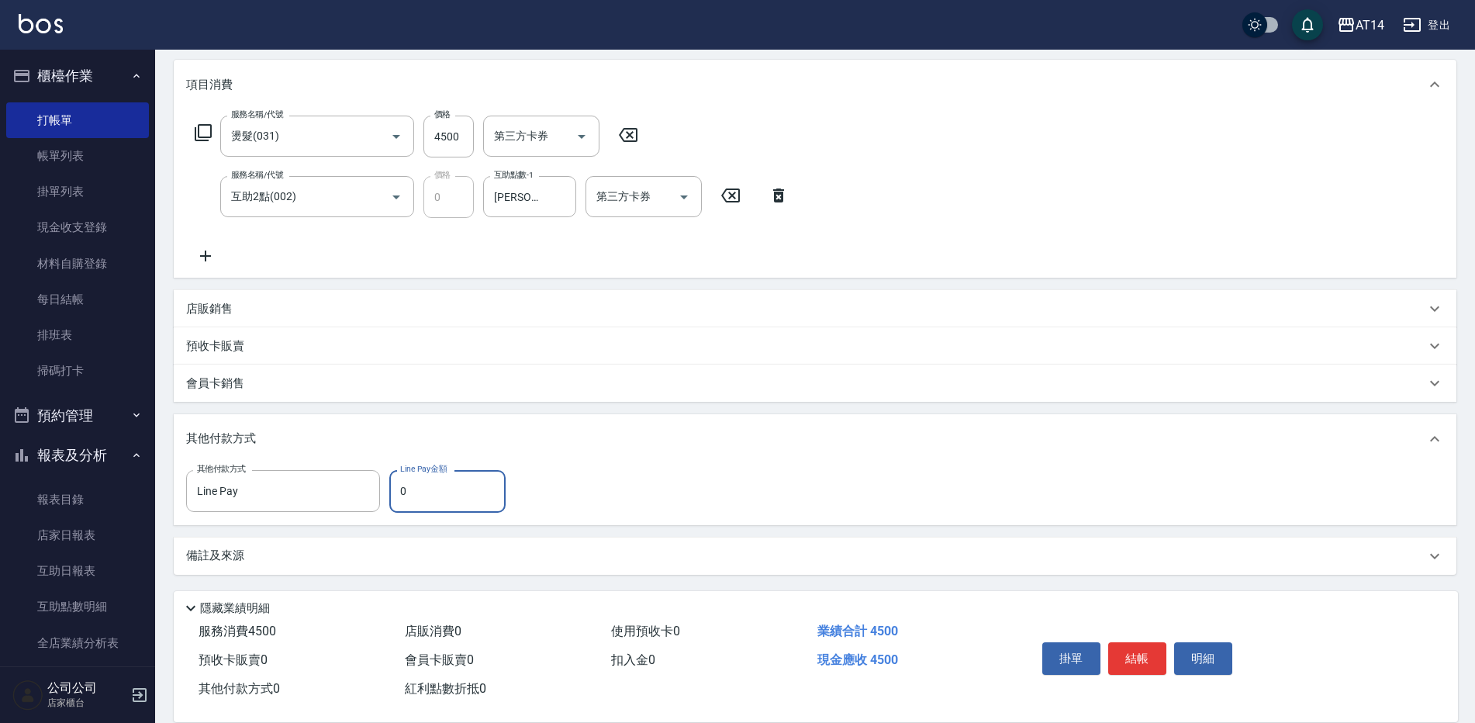
drag, startPoint x: 410, startPoint y: 495, endPoint x: 401, endPoint y: 499, distance: 9.4
click at [401, 499] on input "0" at bounding box center [447, 491] width 116 height 42
click at [317, 495] on input "Line Pay" at bounding box center [271, 490] width 157 height 27
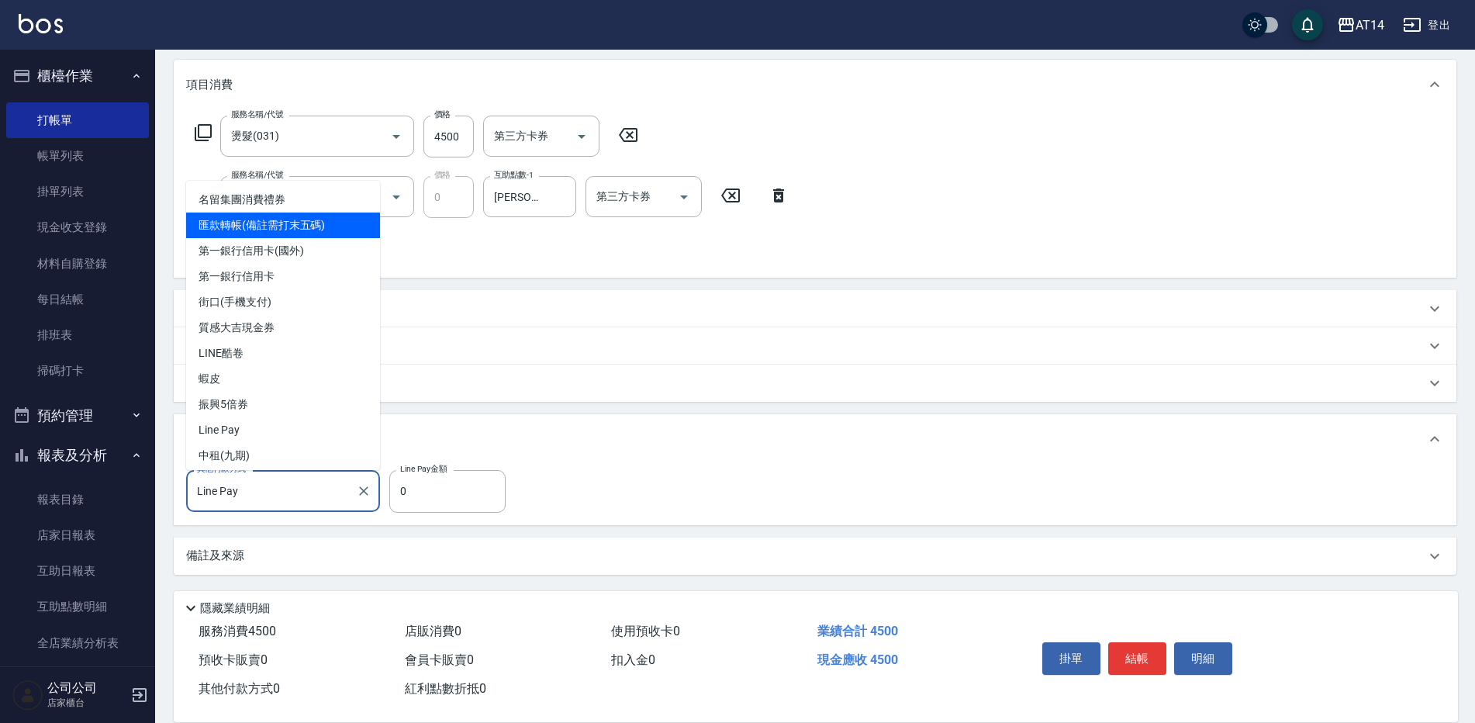
click at [226, 217] on span "匯款轉帳(備註需打末五碼)" at bounding box center [283, 226] width 194 height 26
type input "匯款轉帳(備註需打末五碼)"
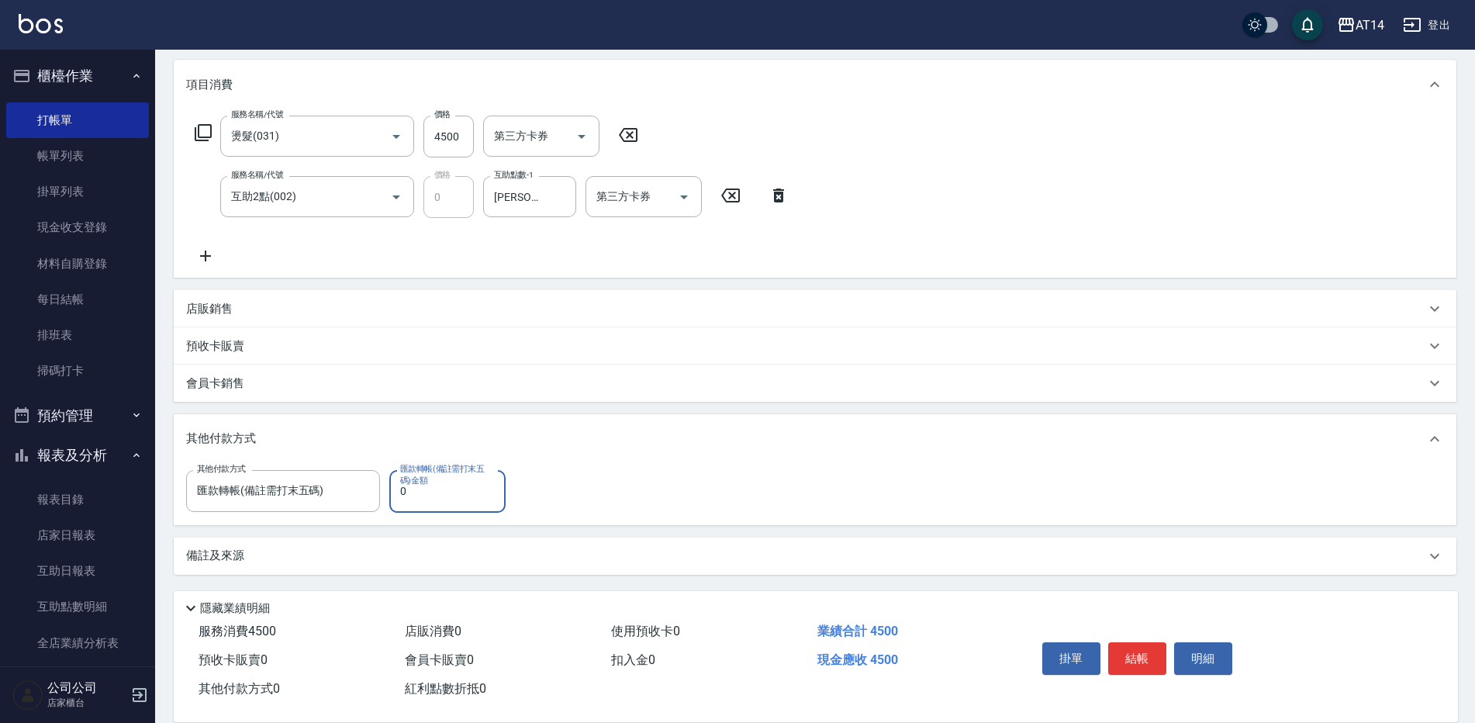
drag, startPoint x: 410, startPoint y: 490, endPoint x: 399, endPoint y: 493, distance: 11.3
click at [399, 493] on input "0" at bounding box center [447, 491] width 116 height 42
type input "4500"
click at [245, 558] on div "備註及來源" at bounding box center [806, 555] width 1240 height 16
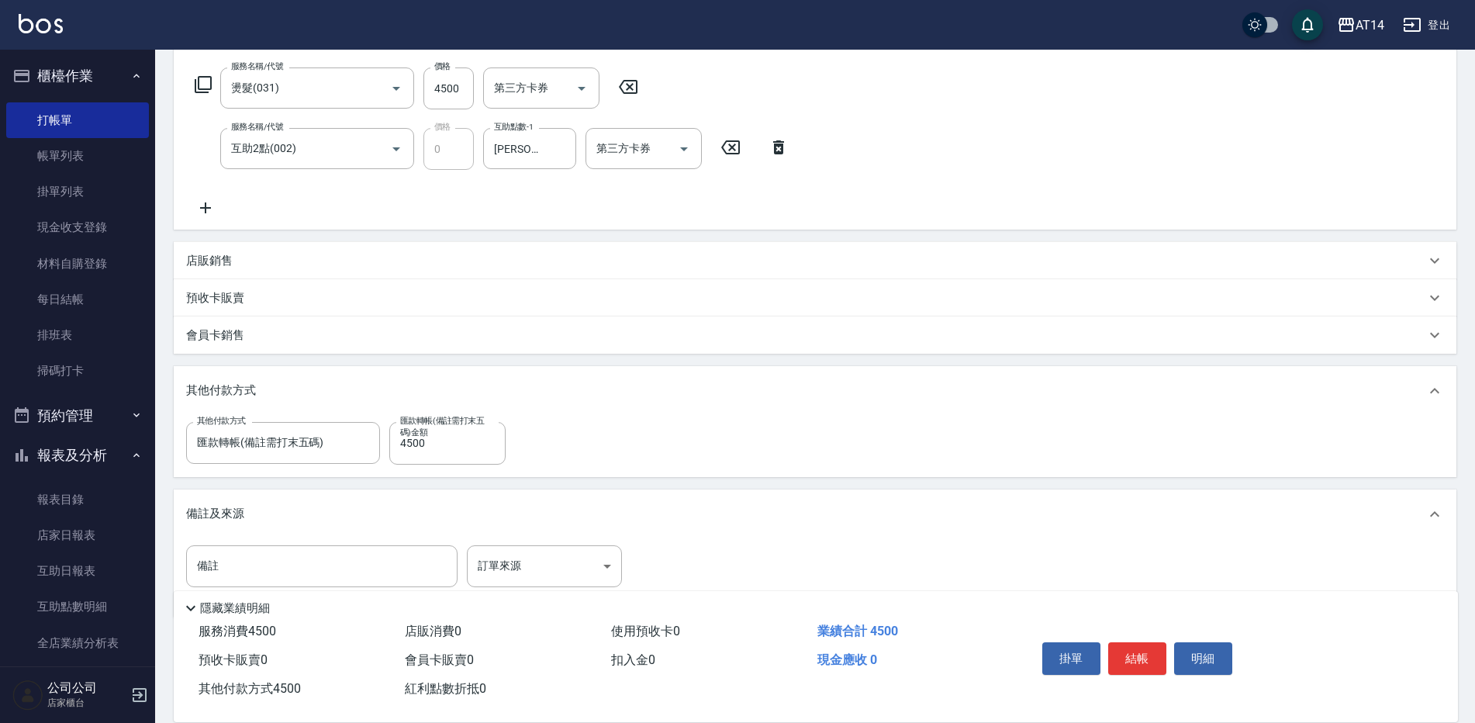
scroll to position [273, 0]
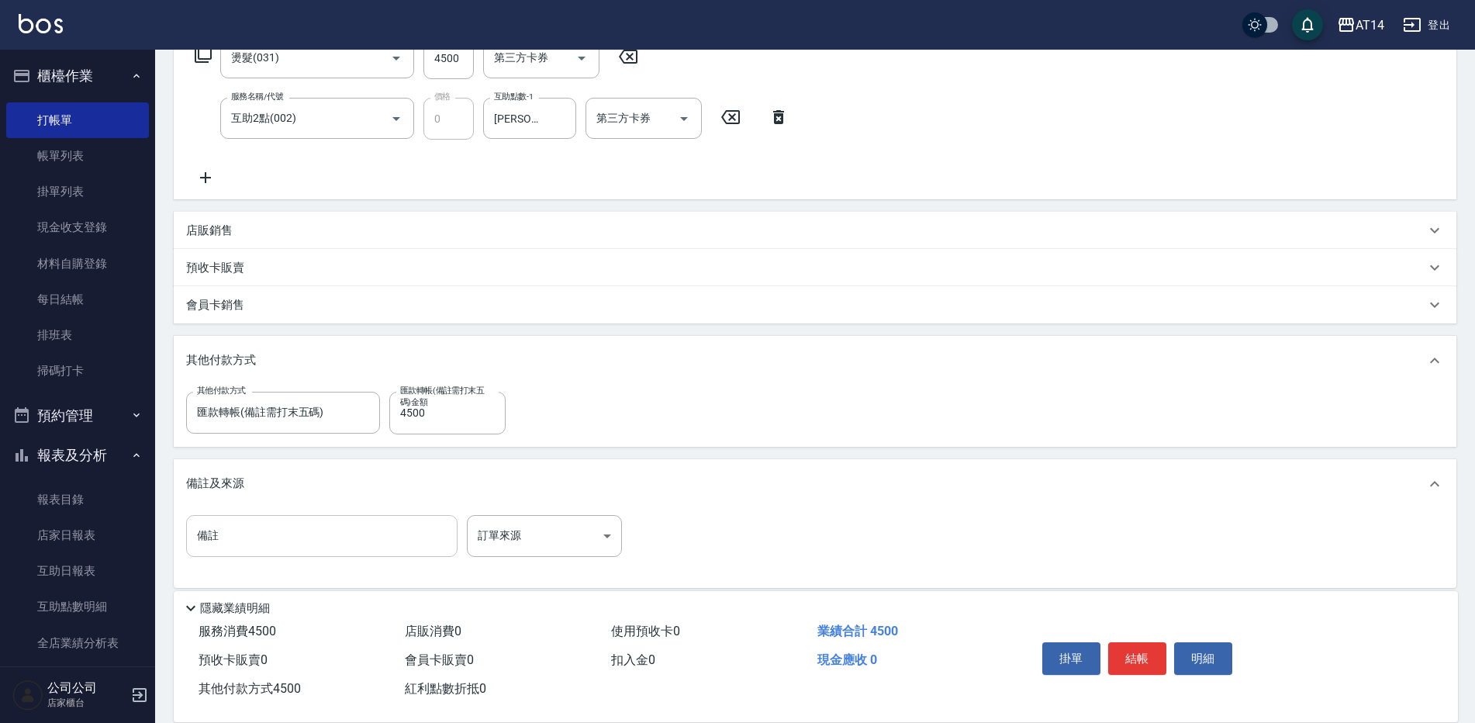
click at [261, 527] on input "備註" at bounding box center [321, 536] width 271 height 42
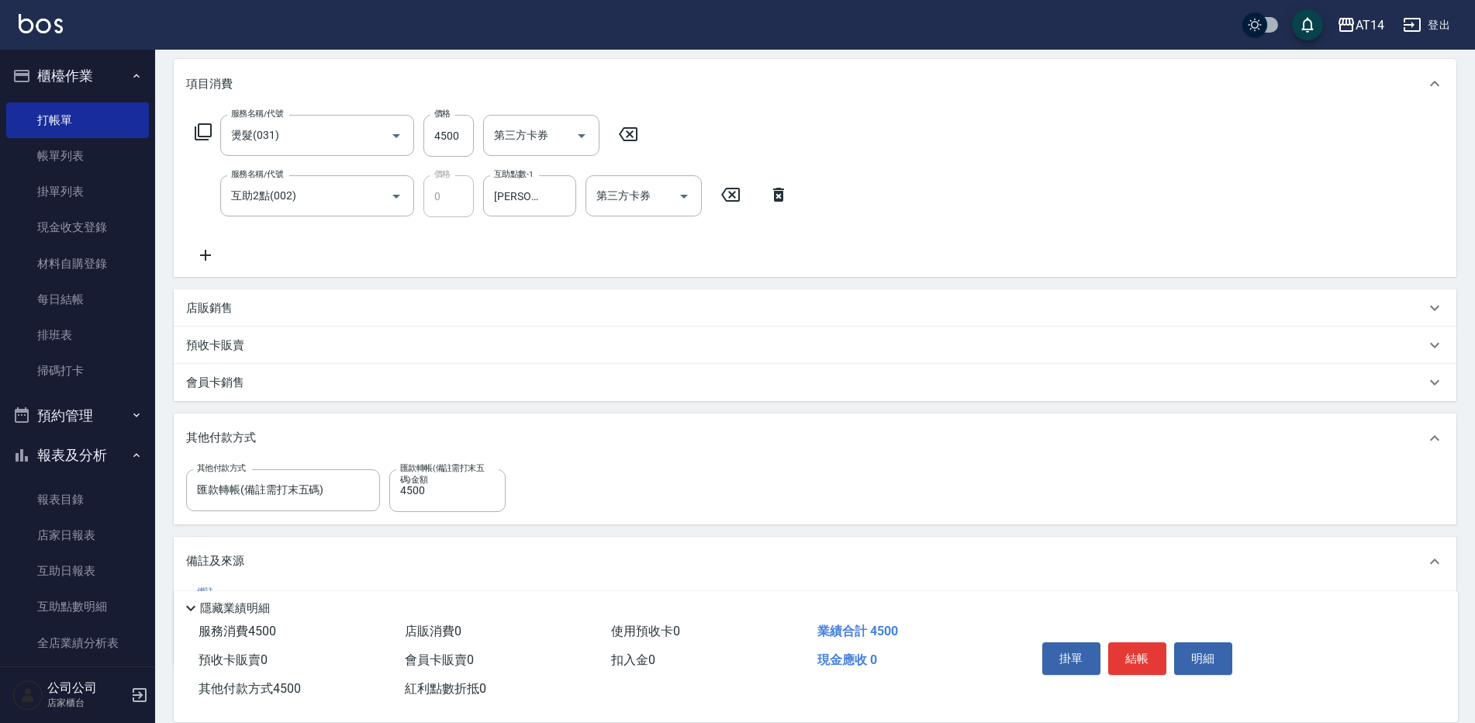
scroll to position [40, 0]
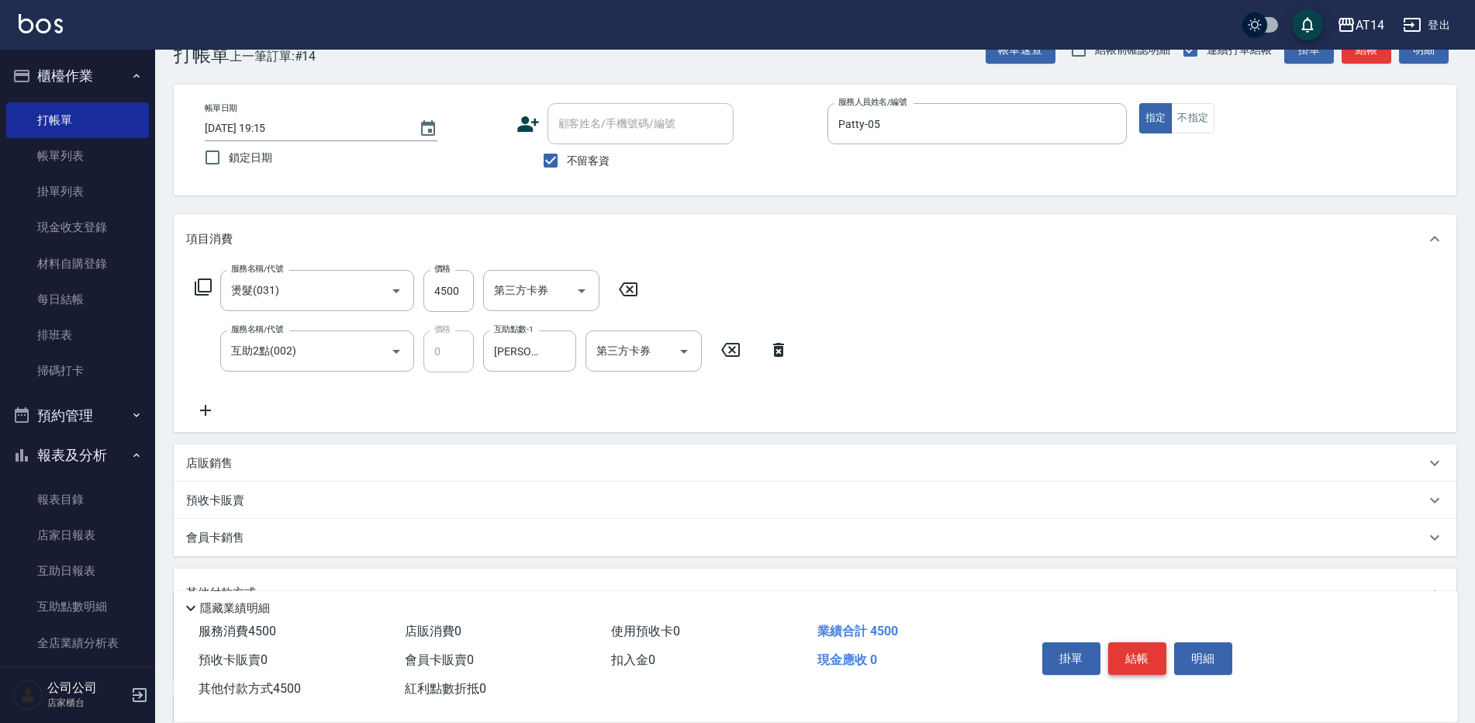
type input "後五碼73055"
click at [1148, 654] on button "結帳" at bounding box center [1137, 658] width 58 height 33
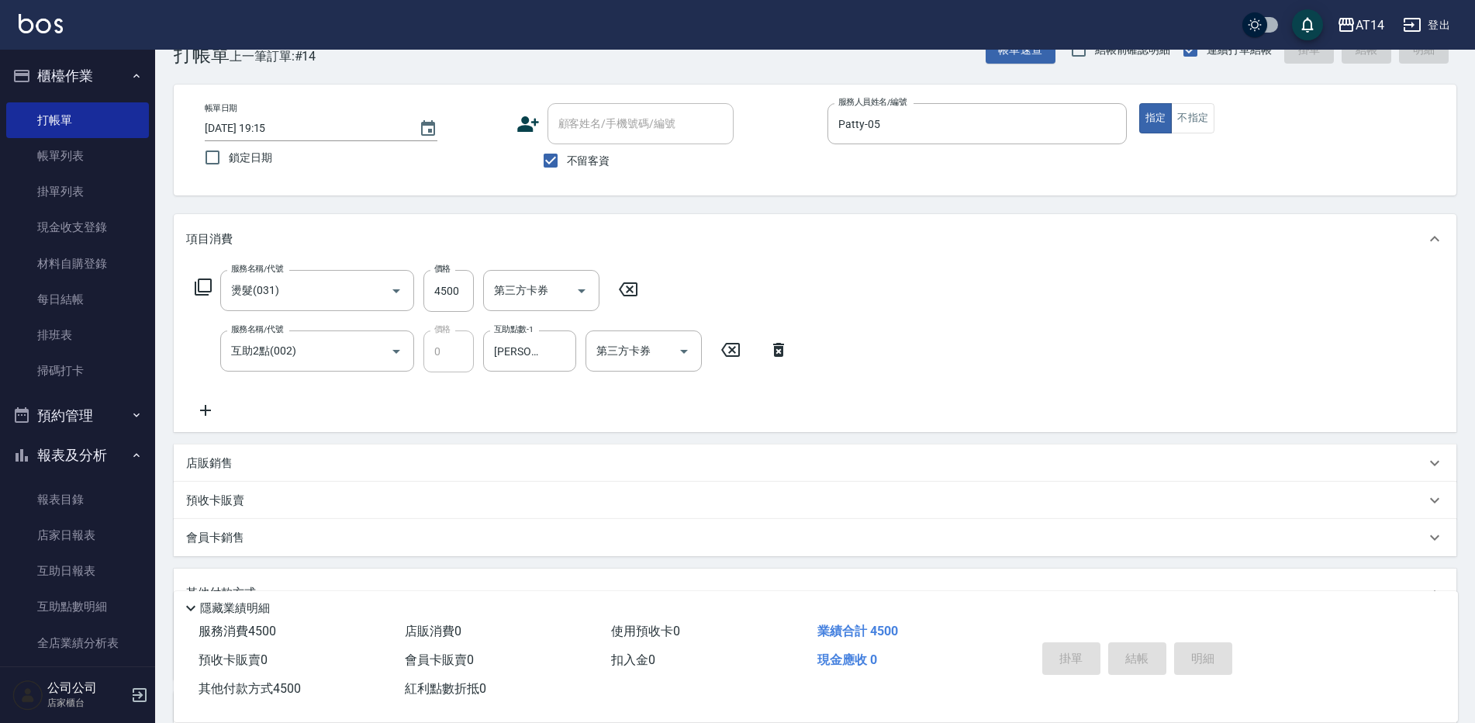
scroll to position [94, 0]
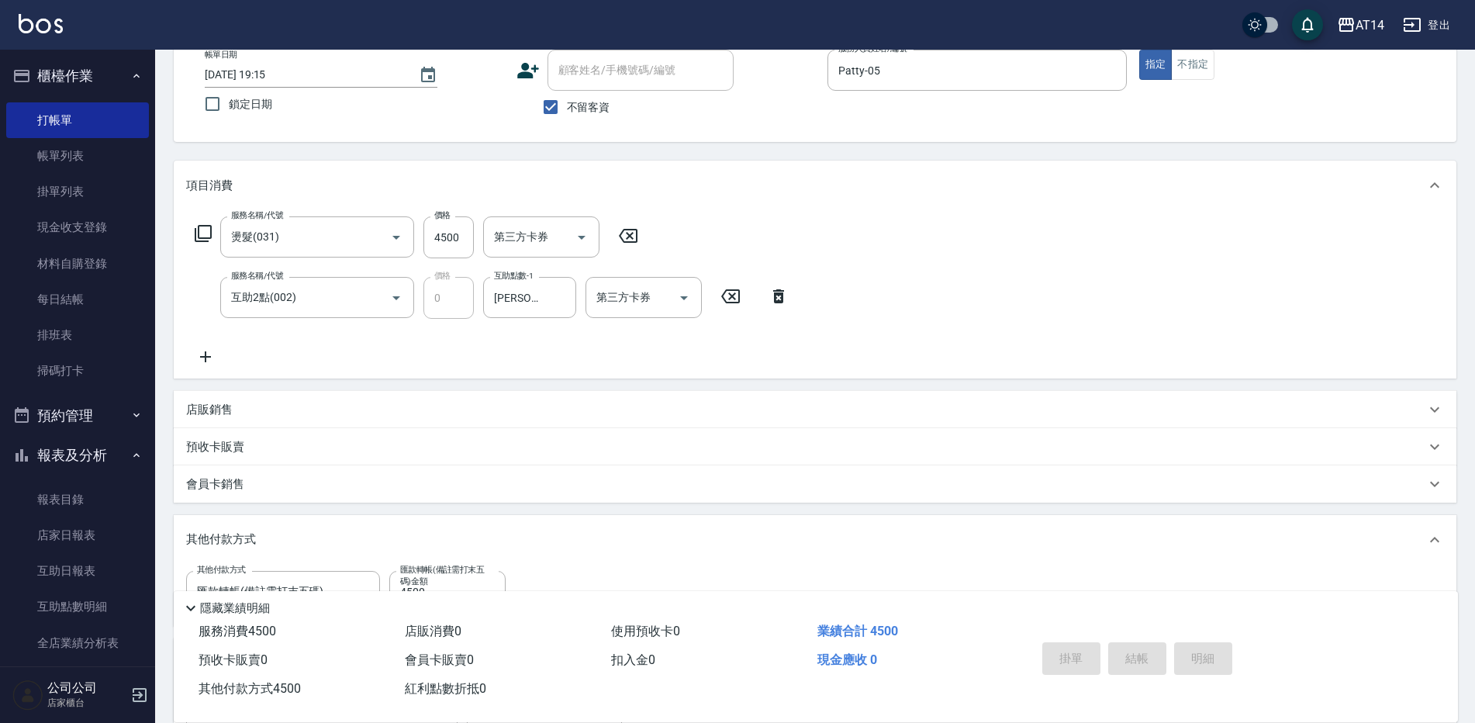
type input "2025/10/11 19:16"
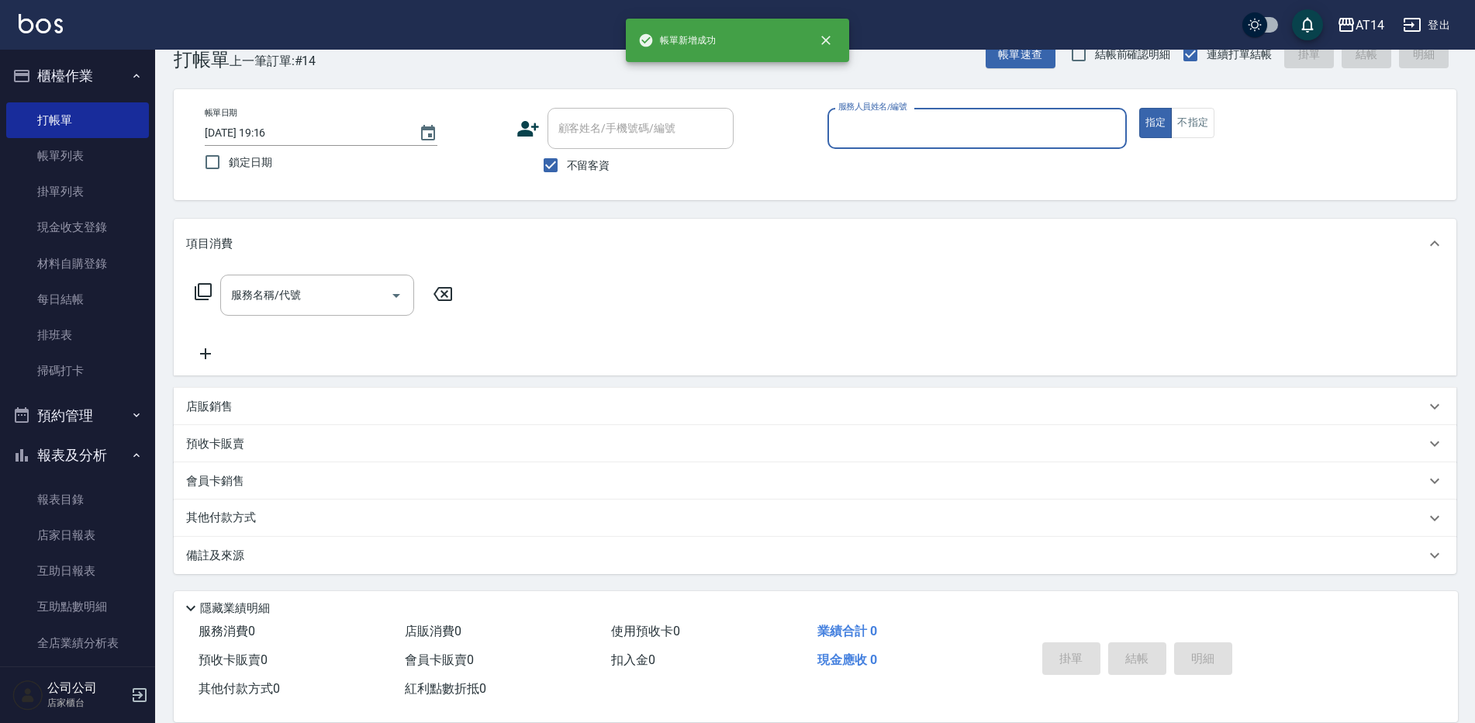
scroll to position [36, 0]
click at [864, 136] on input "服務人員姓名/編號" at bounding box center [977, 128] width 285 height 27
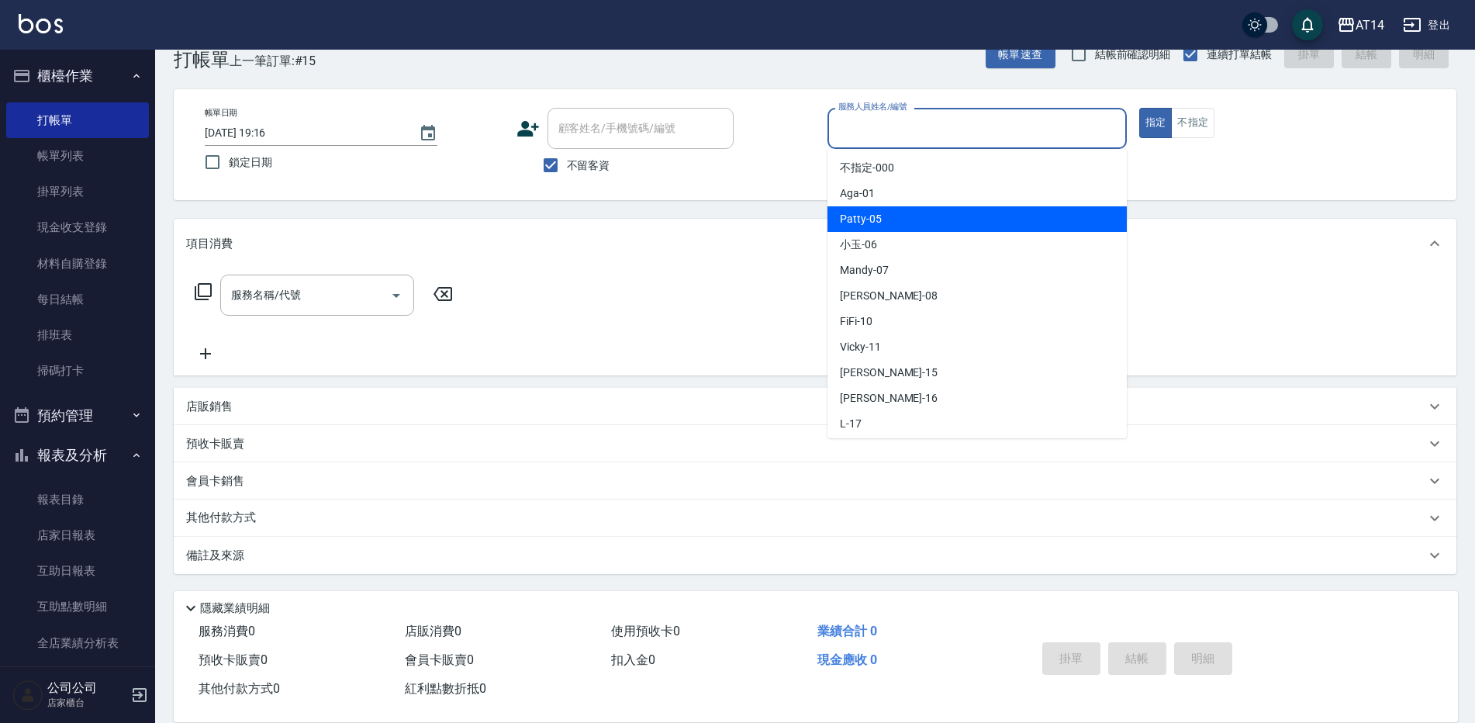
click at [856, 211] on span "Patty -05" at bounding box center [861, 219] width 42 height 16
type input "Patty-05"
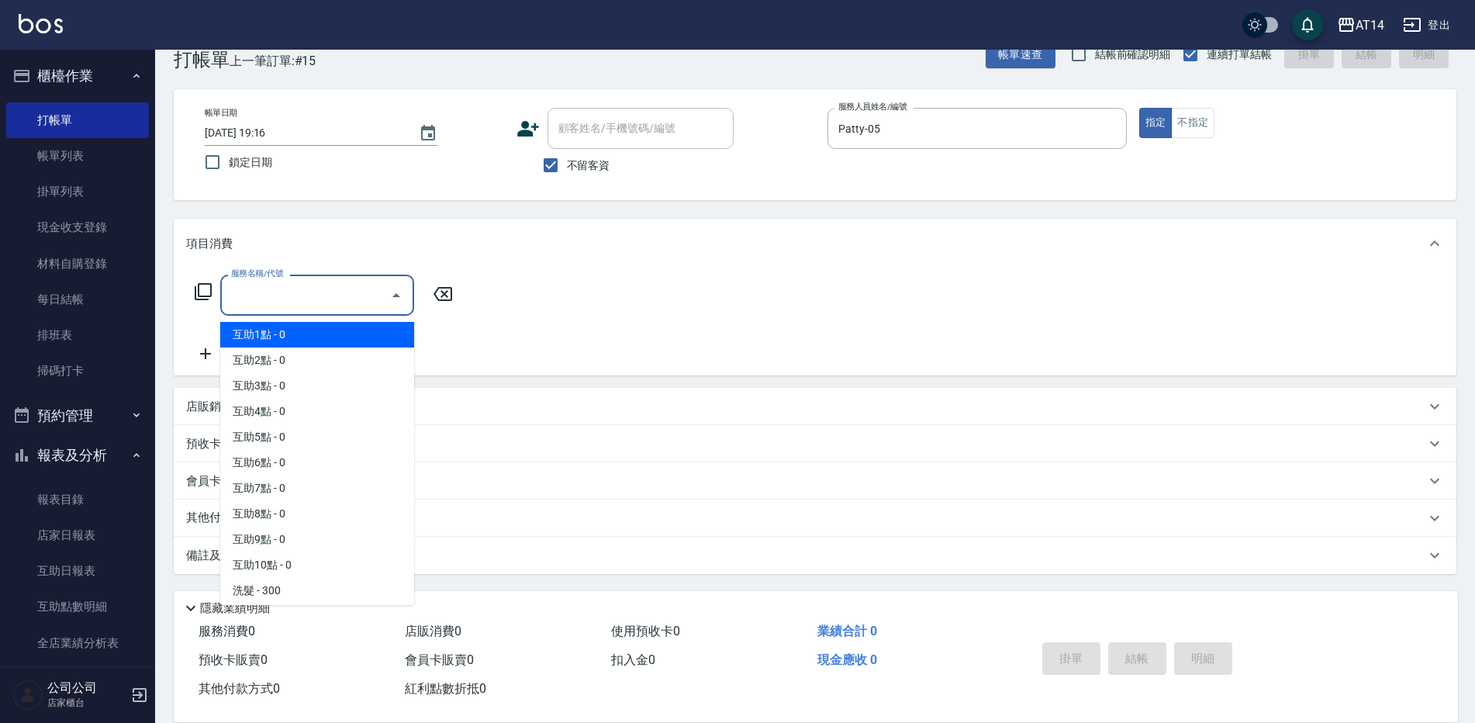
click at [334, 293] on input "服務名稱/代號" at bounding box center [305, 295] width 157 height 27
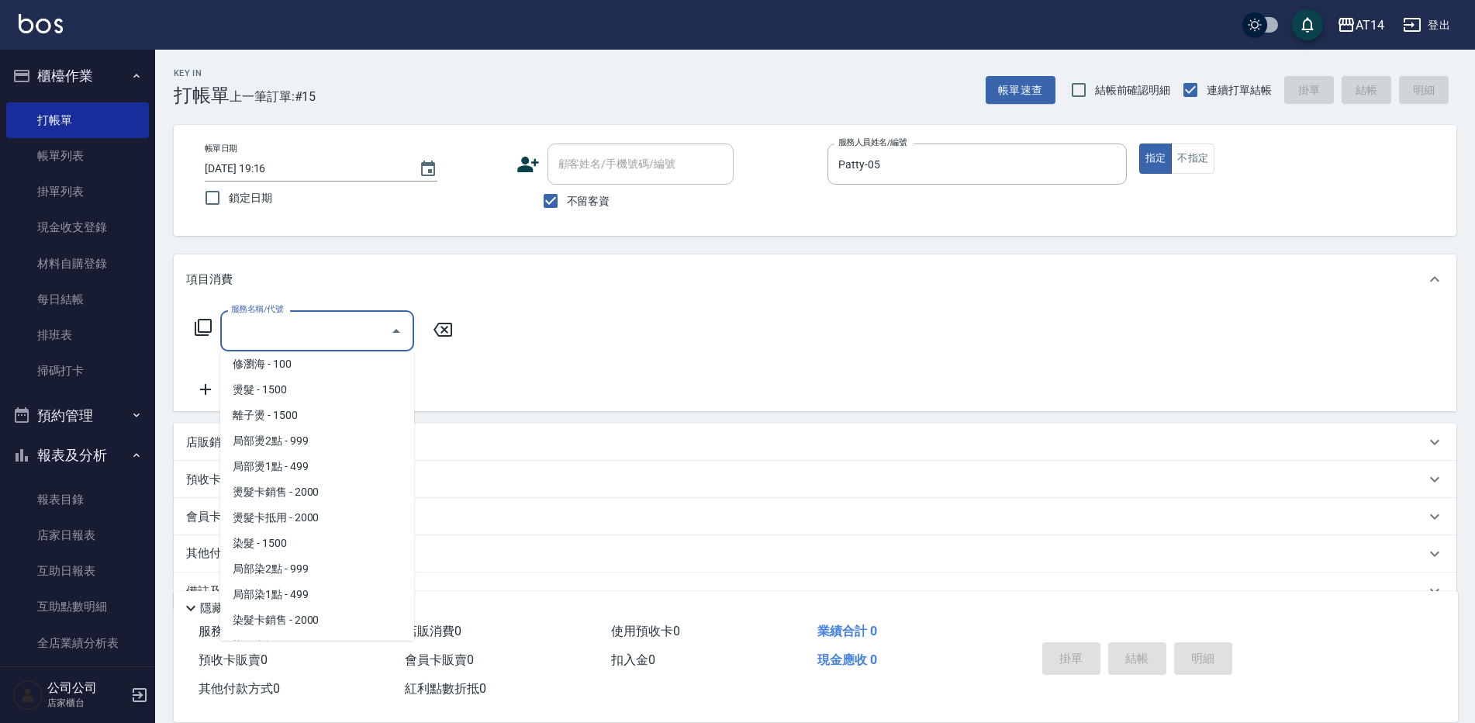
scroll to position [388, 0]
click at [313, 538] on span "局部染2點 - 999" at bounding box center [317, 546] width 194 height 26
type input "局部染2點(042)"
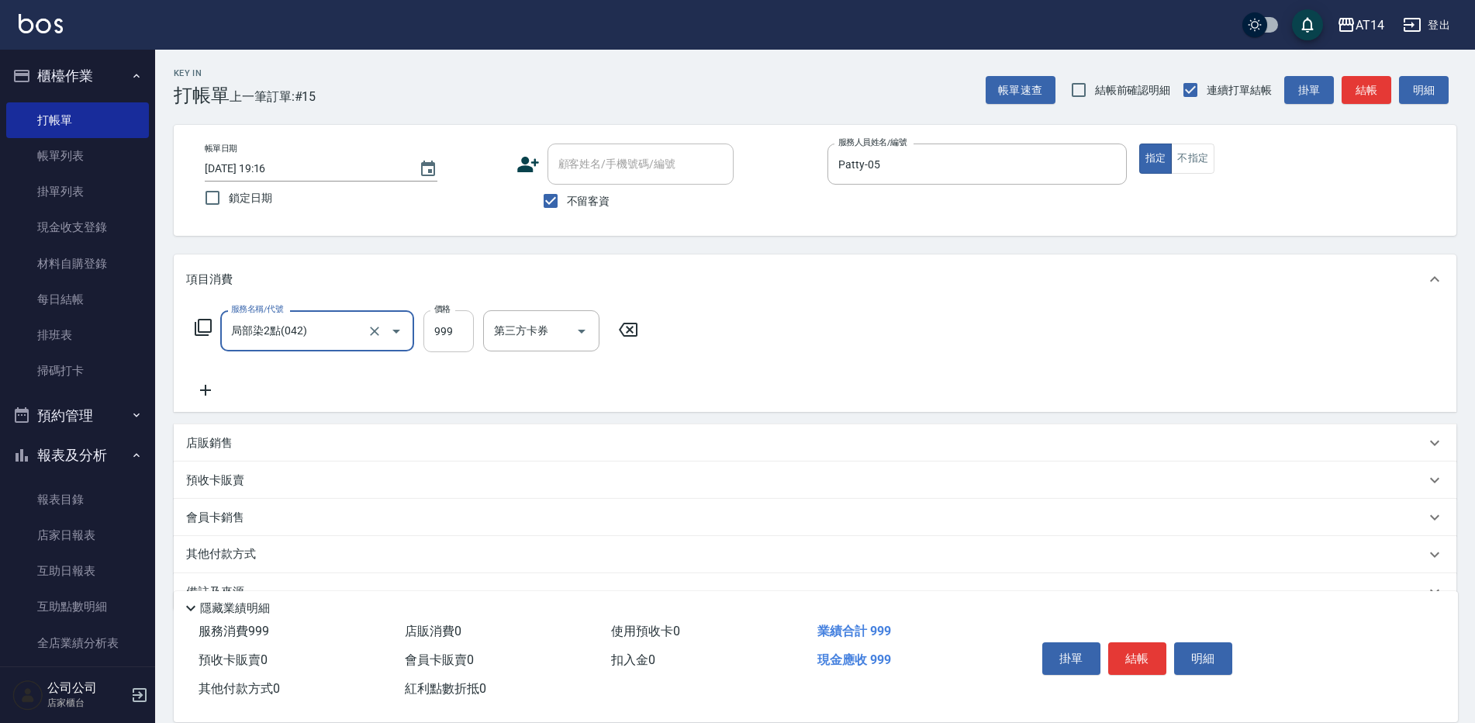
click at [444, 327] on input "999" at bounding box center [449, 331] width 50 height 42
type input "1600"
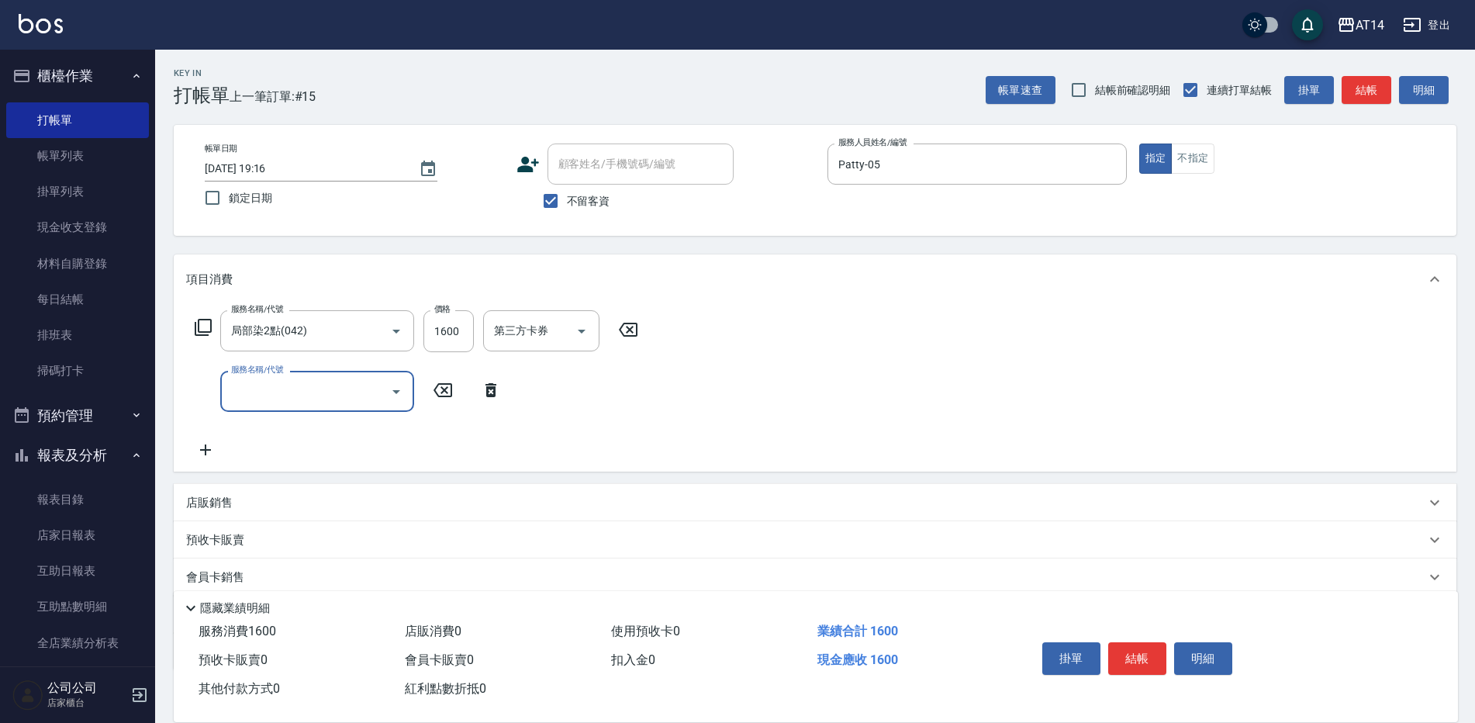
click at [285, 386] on input "服務名稱/代號" at bounding box center [305, 391] width 157 height 27
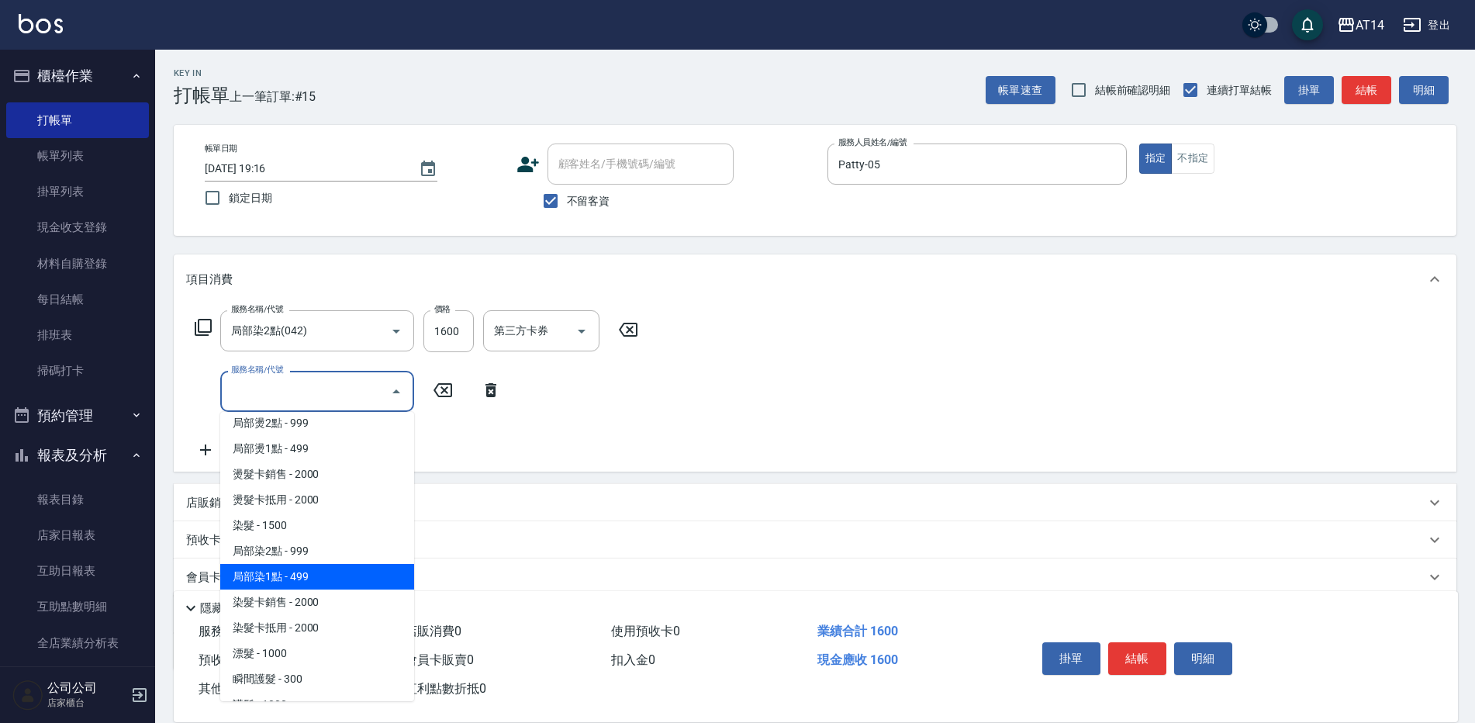
scroll to position [543, 0]
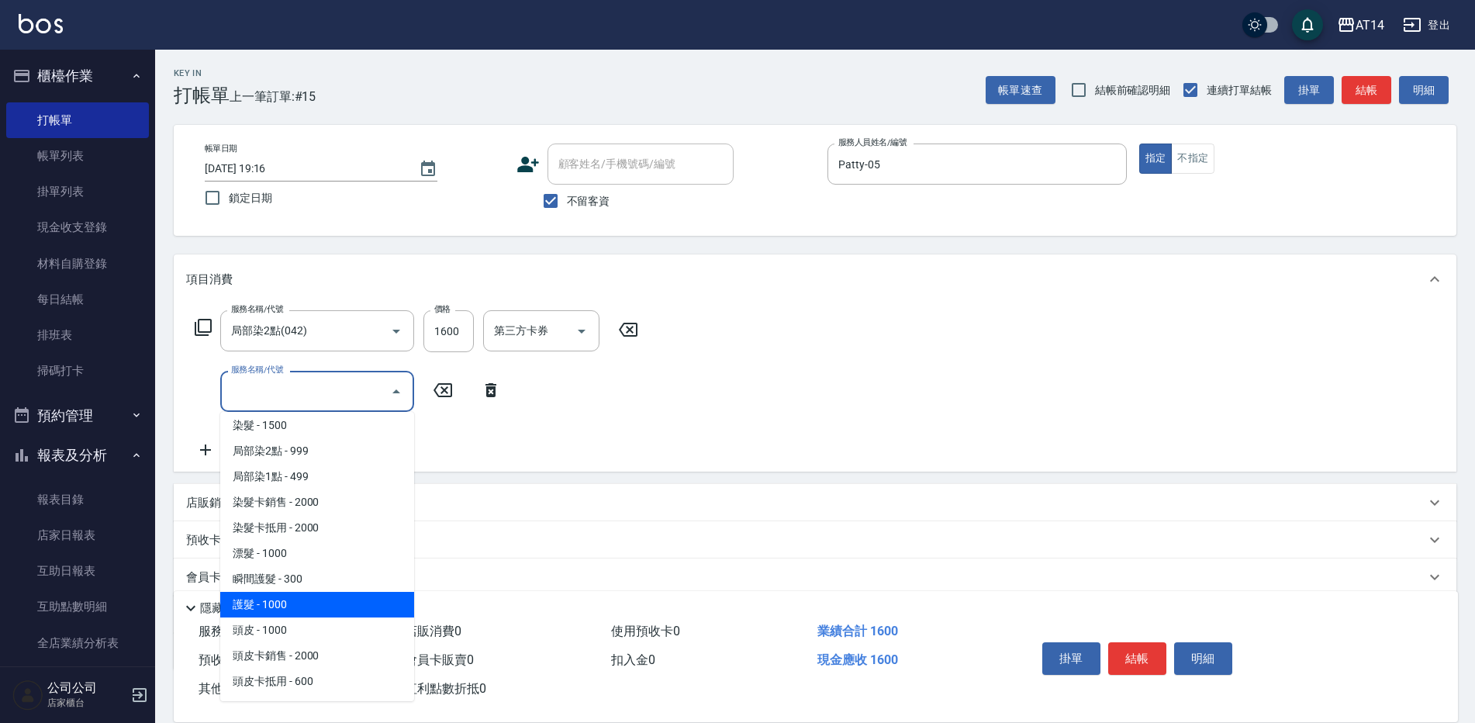
click at [272, 613] on span "護髮 - 1000" at bounding box center [317, 605] width 194 height 26
type input "護髮(051)"
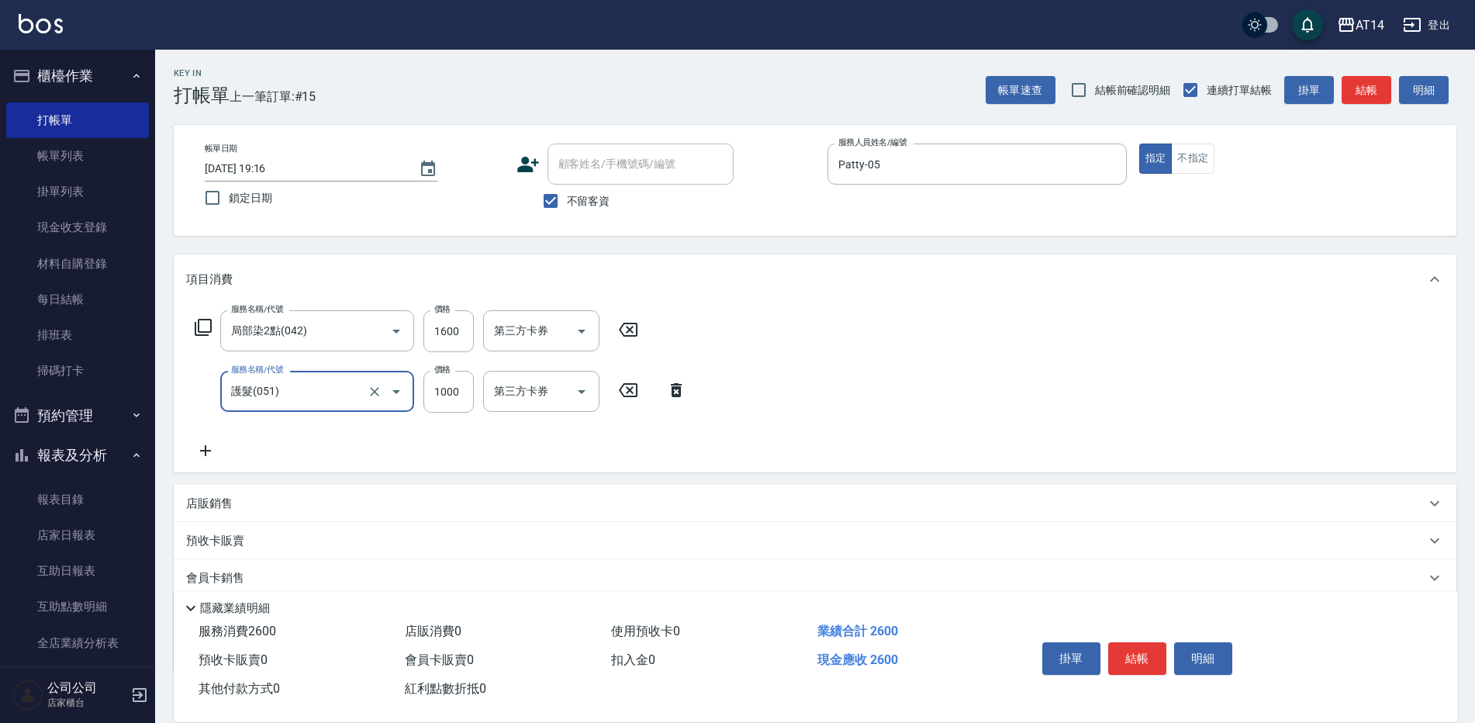
click at [202, 448] on icon at bounding box center [205, 450] width 39 height 19
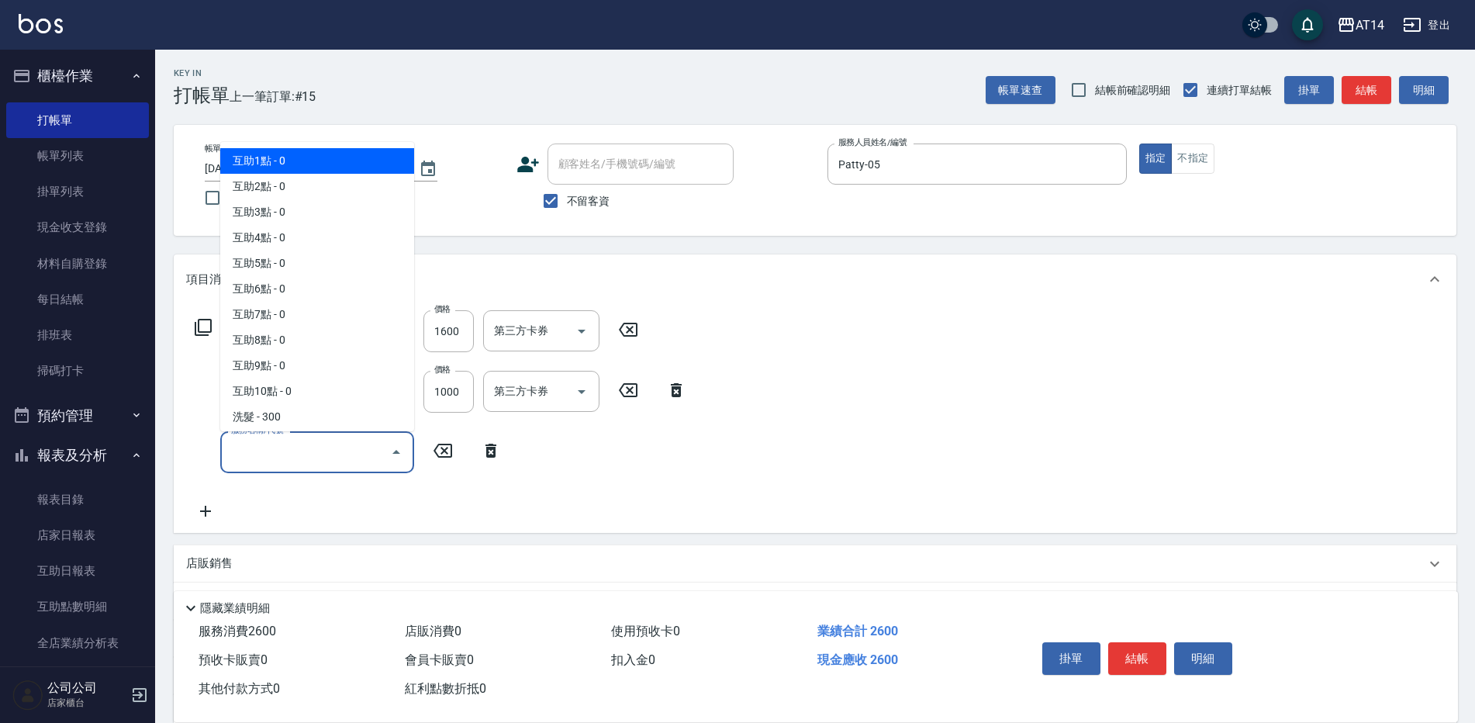
click at [277, 451] on input "服務名稱/代號" at bounding box center [305, 451] width 157 height 27
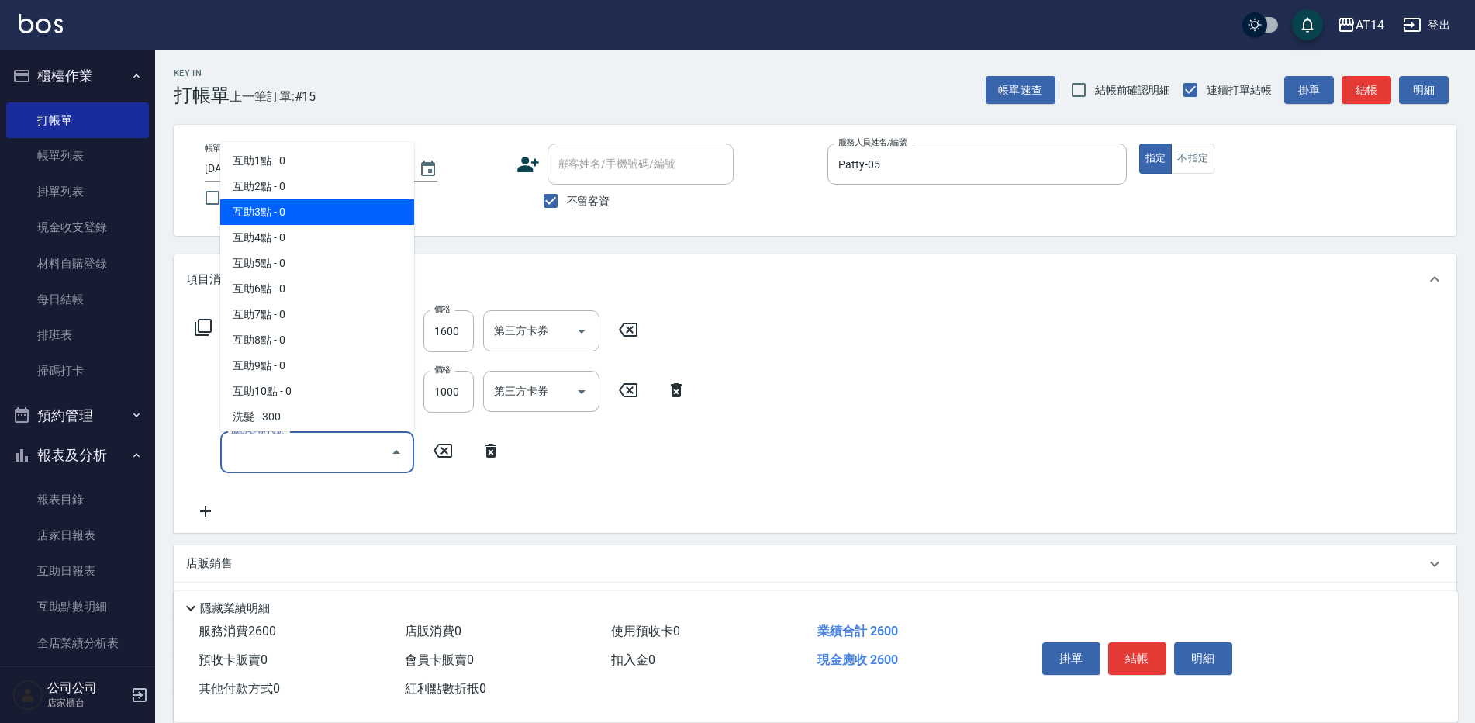
click at [305, 210] on span "互助3點 - 0" at bounding box center [317, 212] width 194 height 26
type input "互助3點(003)"
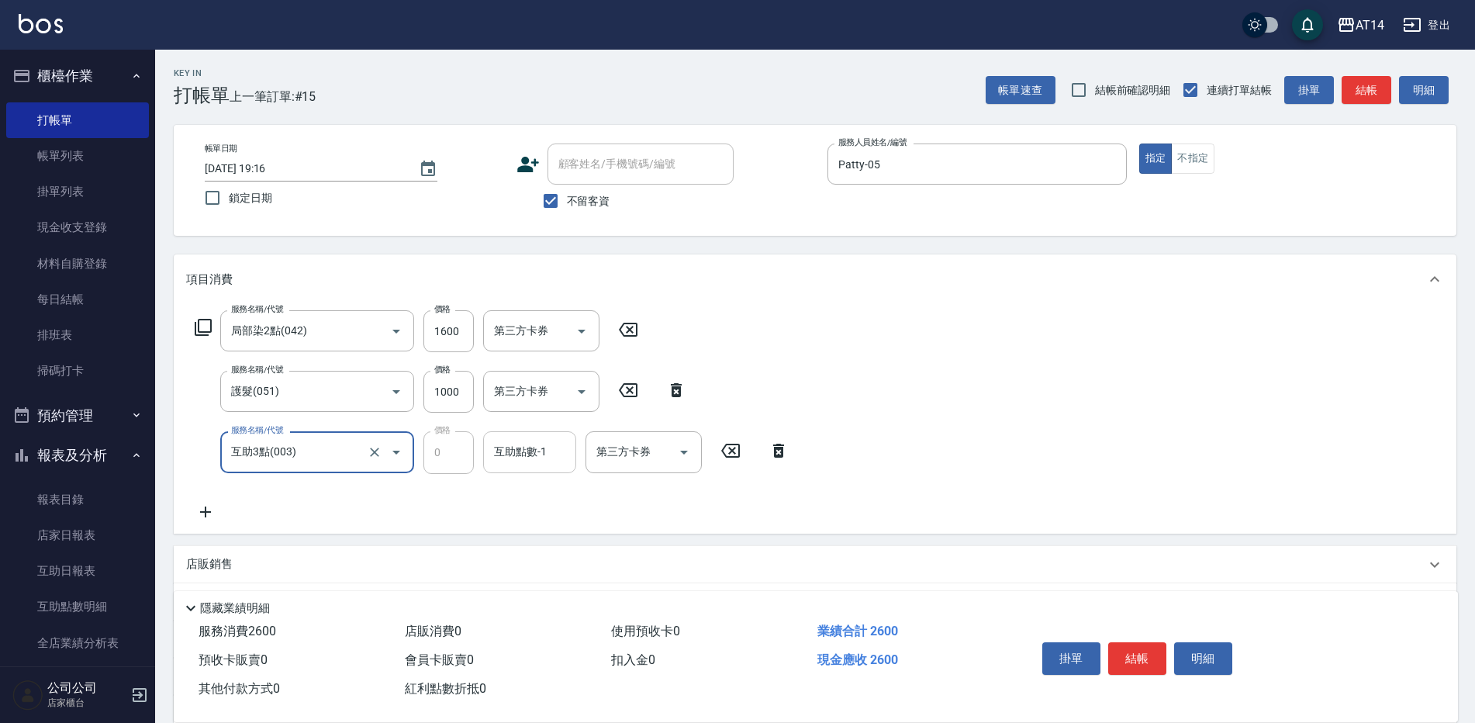
click at [508, 455] on div "互助點數-1 互助點數-1" at bounding box center [529, 451] width 93 height 41
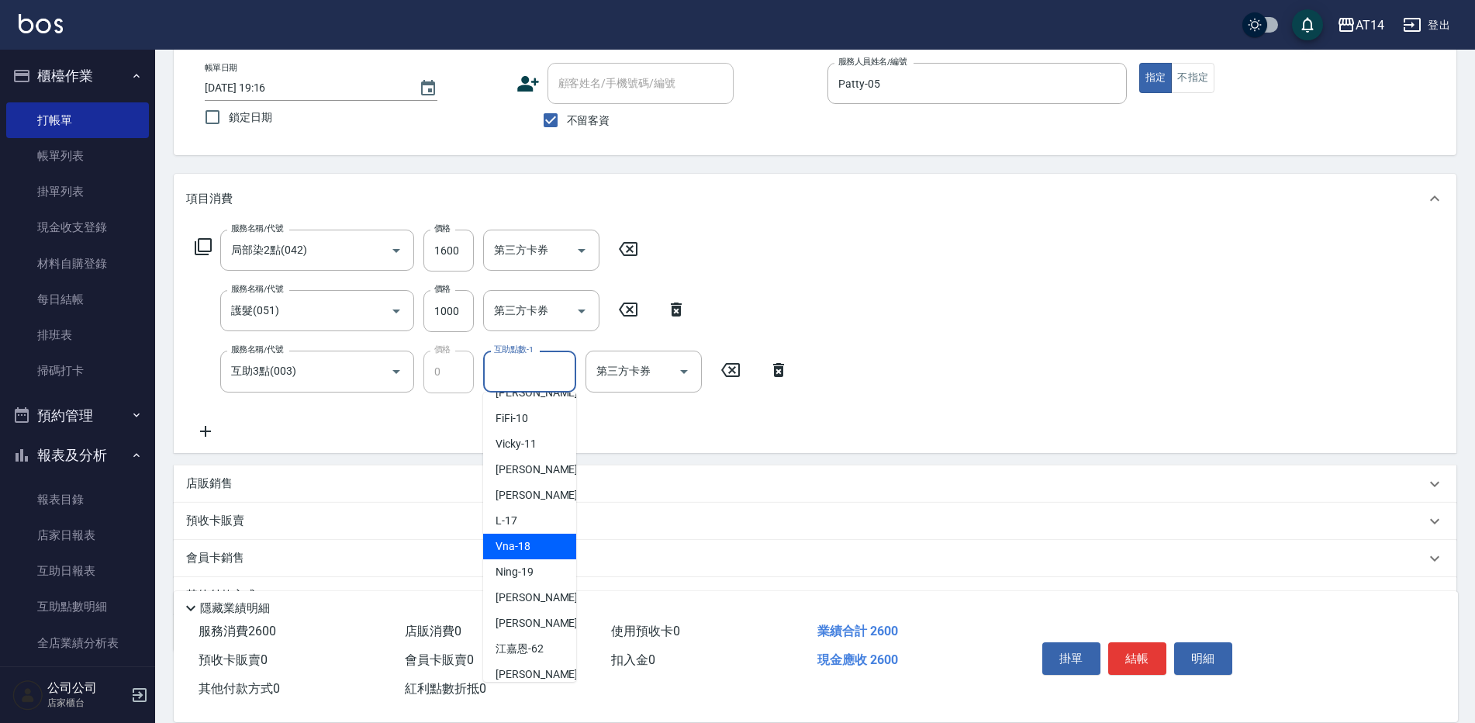
scroll to position [233, 0]
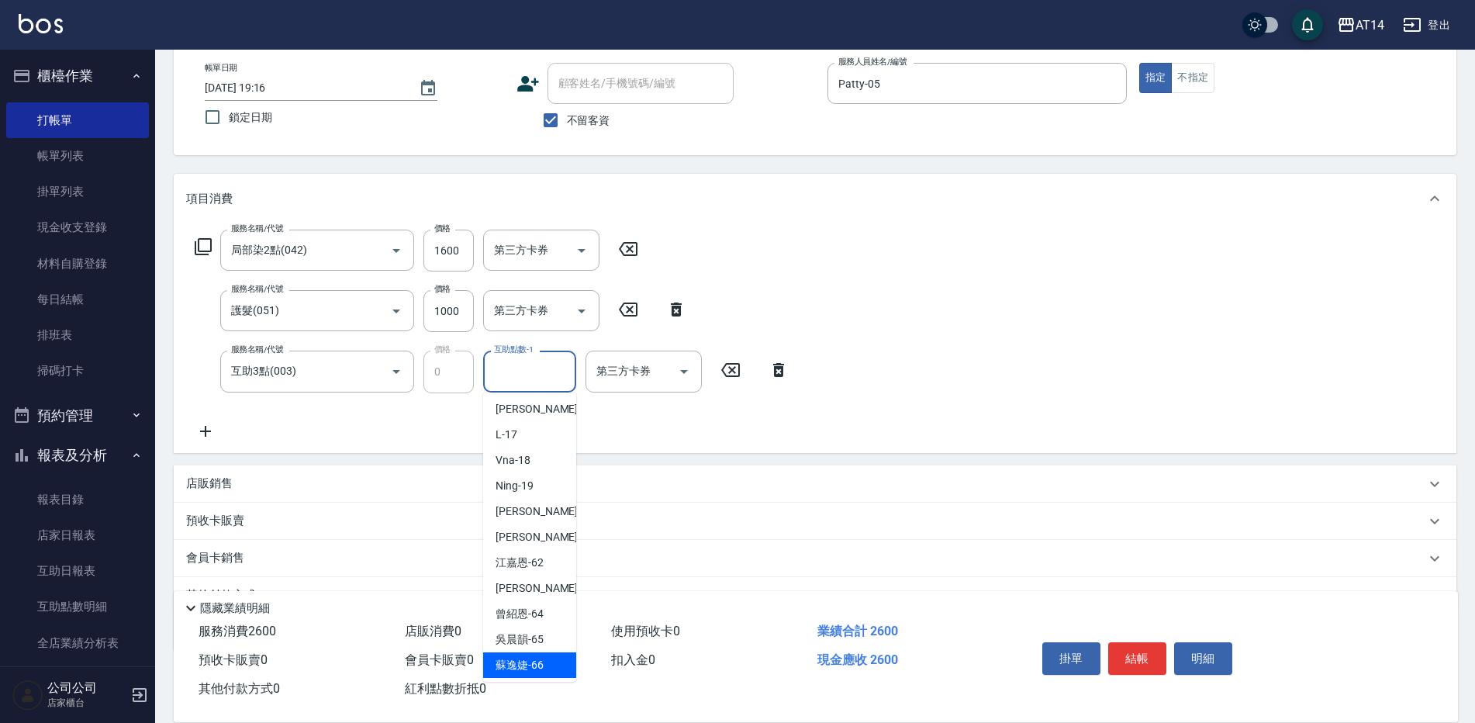
click at [524, 655] on div "蘇逸婕 -66" at bounding box center [529, 665] width 93 height 26
type input "蘇逸婕-66"
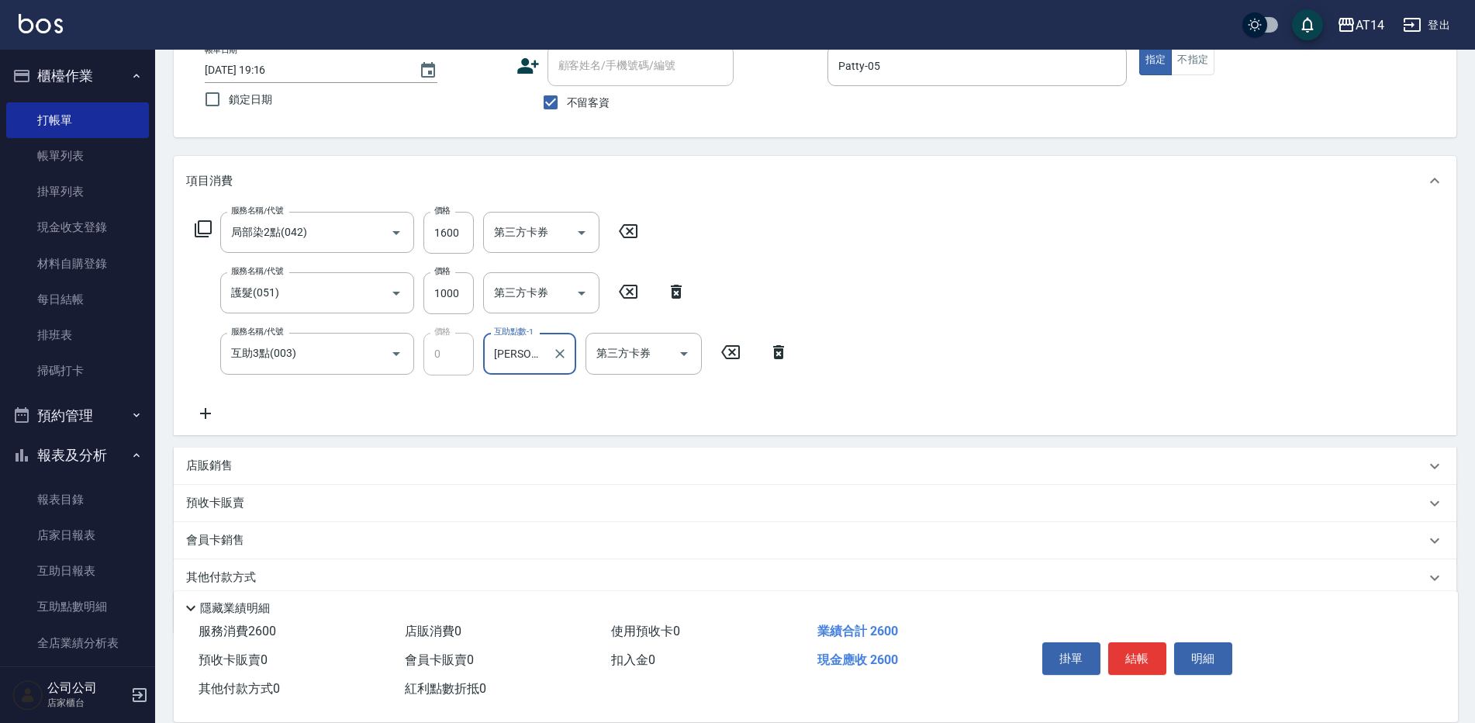
scroll to position [81, 0]
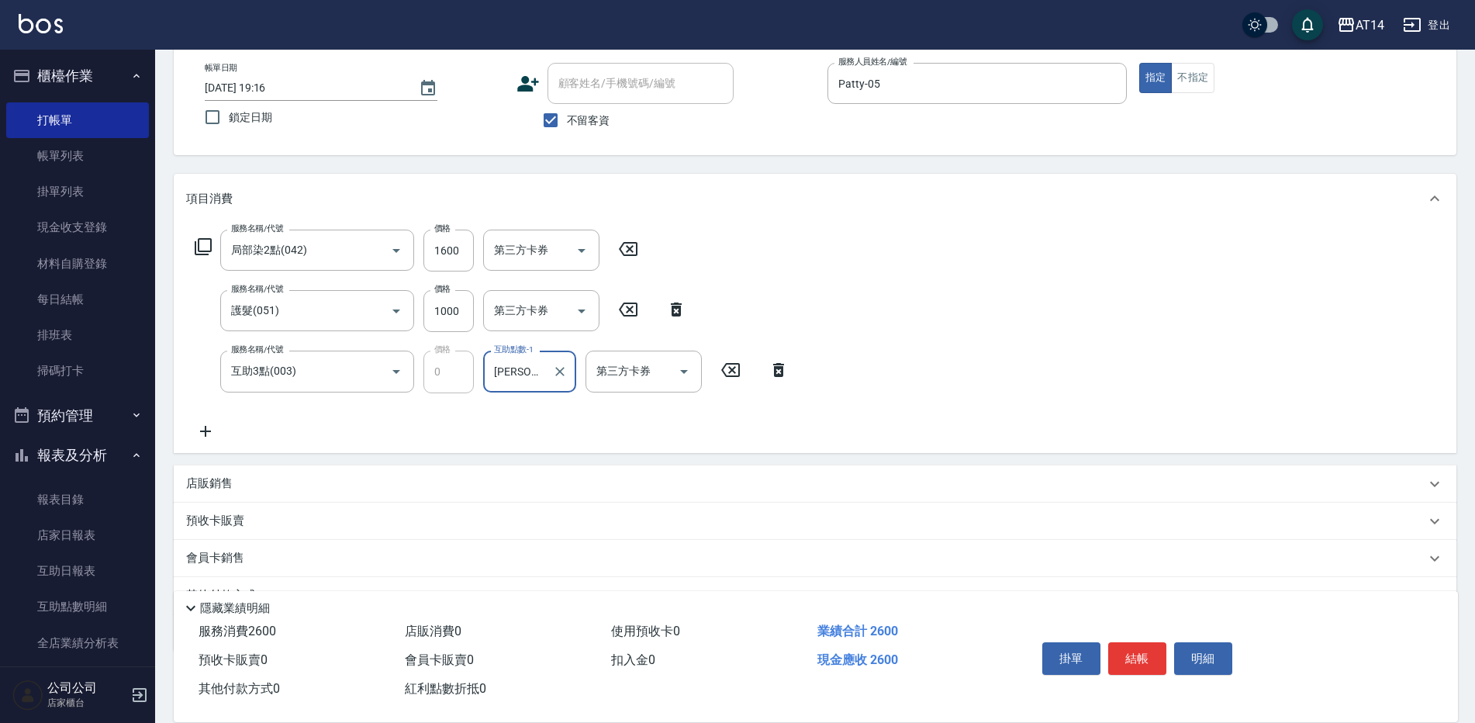
click at [1143, 651] on button "結帳" at bounding box center [1137, 658] width 58 height 33
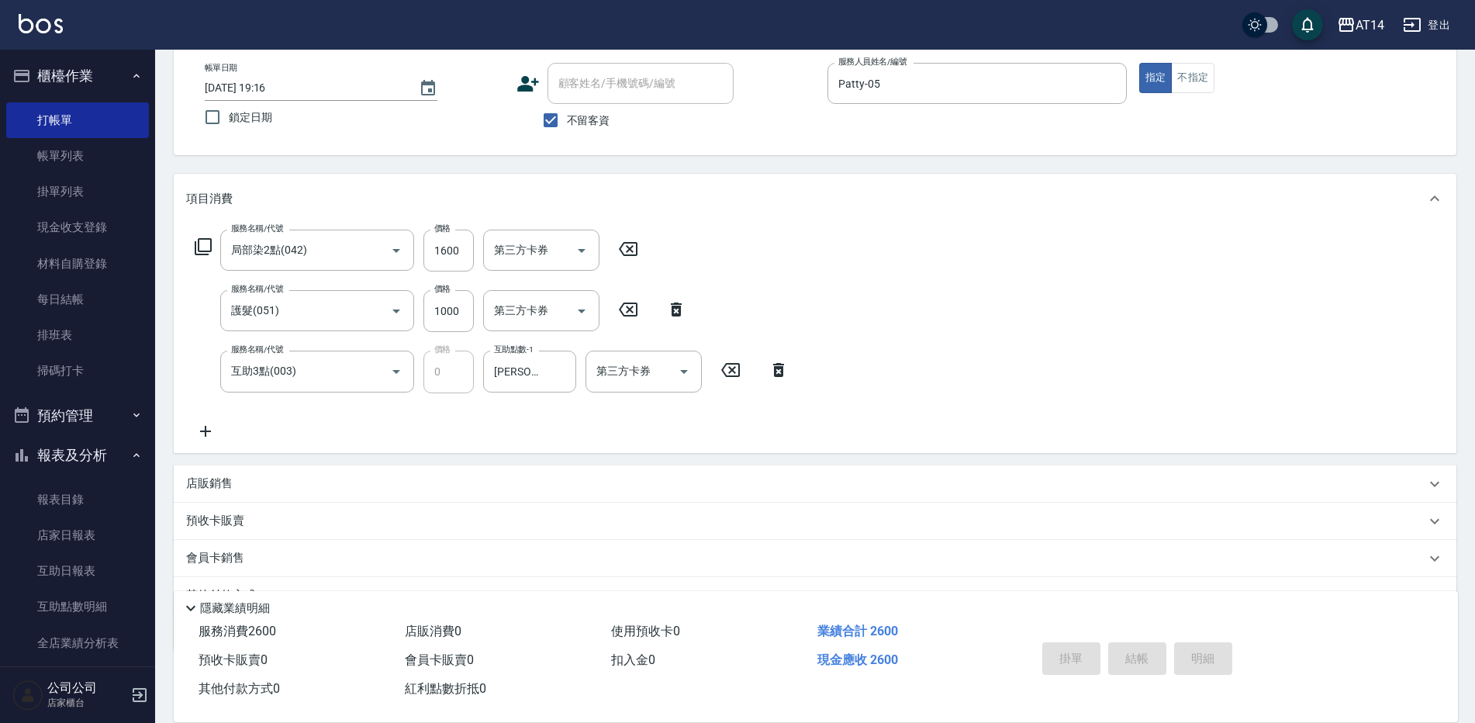
type input "2025/10/11 19:18"
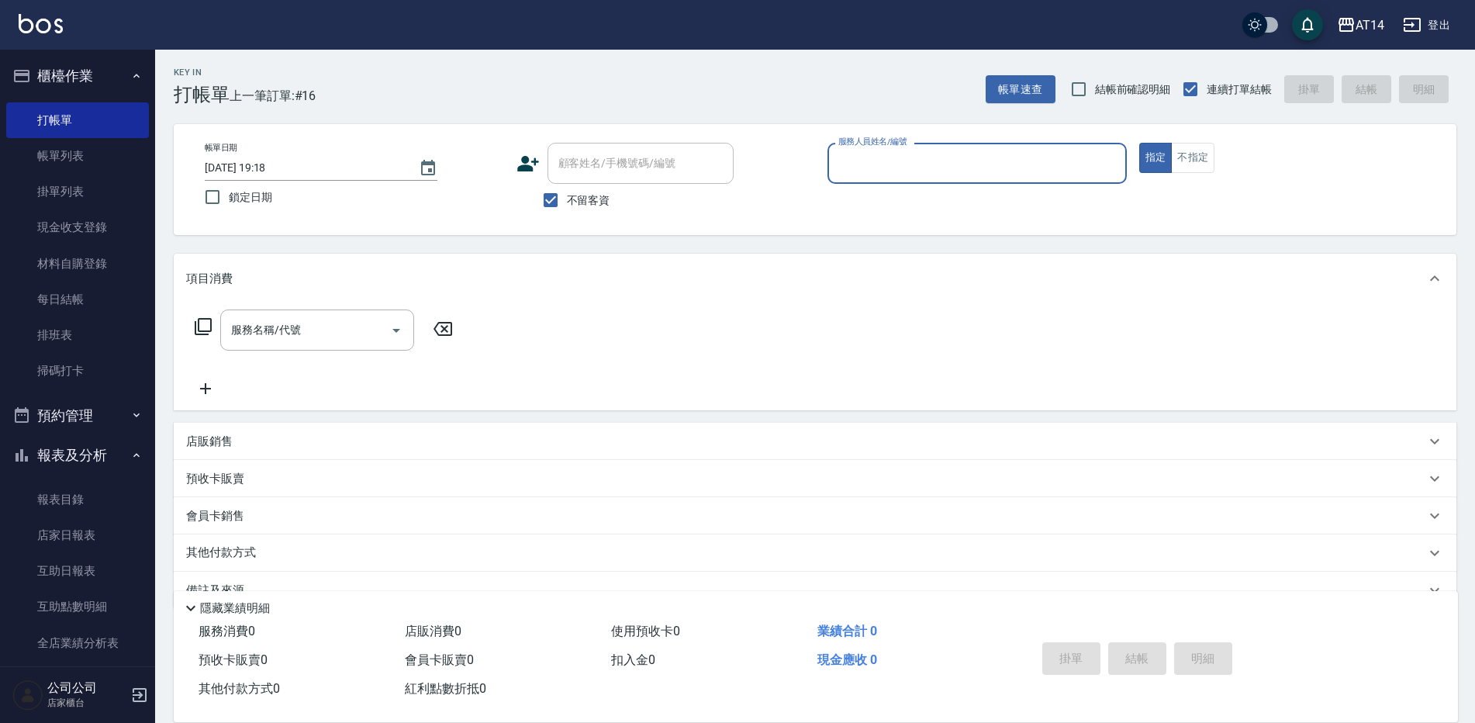
scroll to position [0, 0]
click at [1064, 150] on div "服務人員姓名/編號" at bounding box center [977, 164] width 299 height 41
type input "Dora-15"
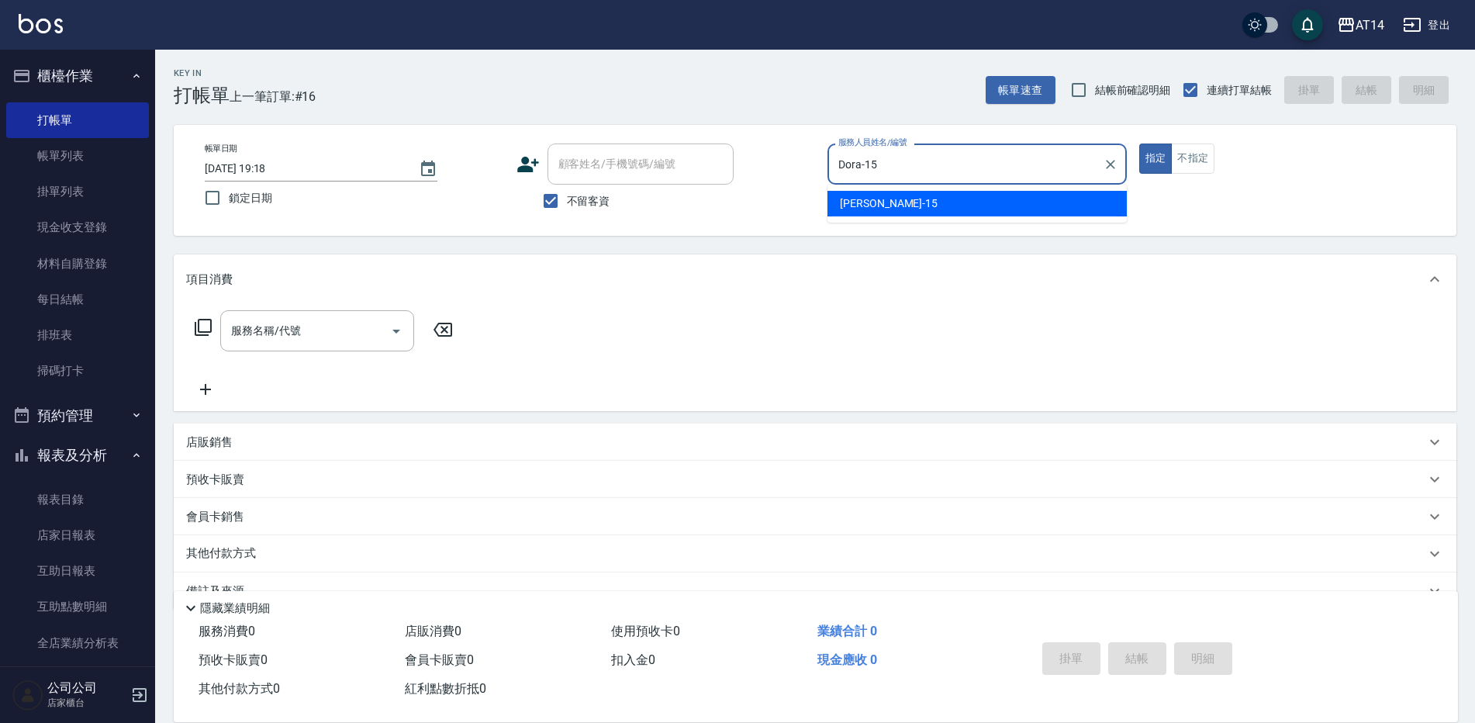
type button "true"
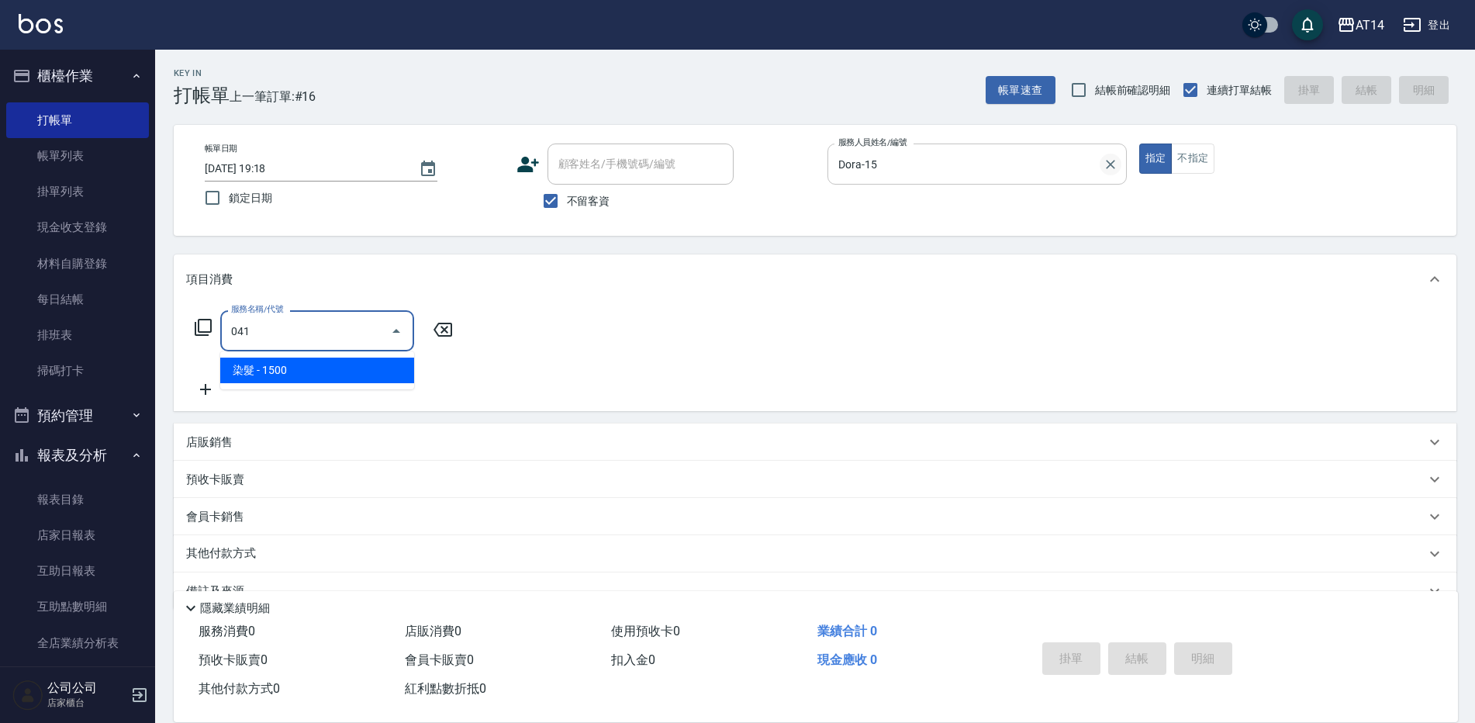
type input "染髮(041)"
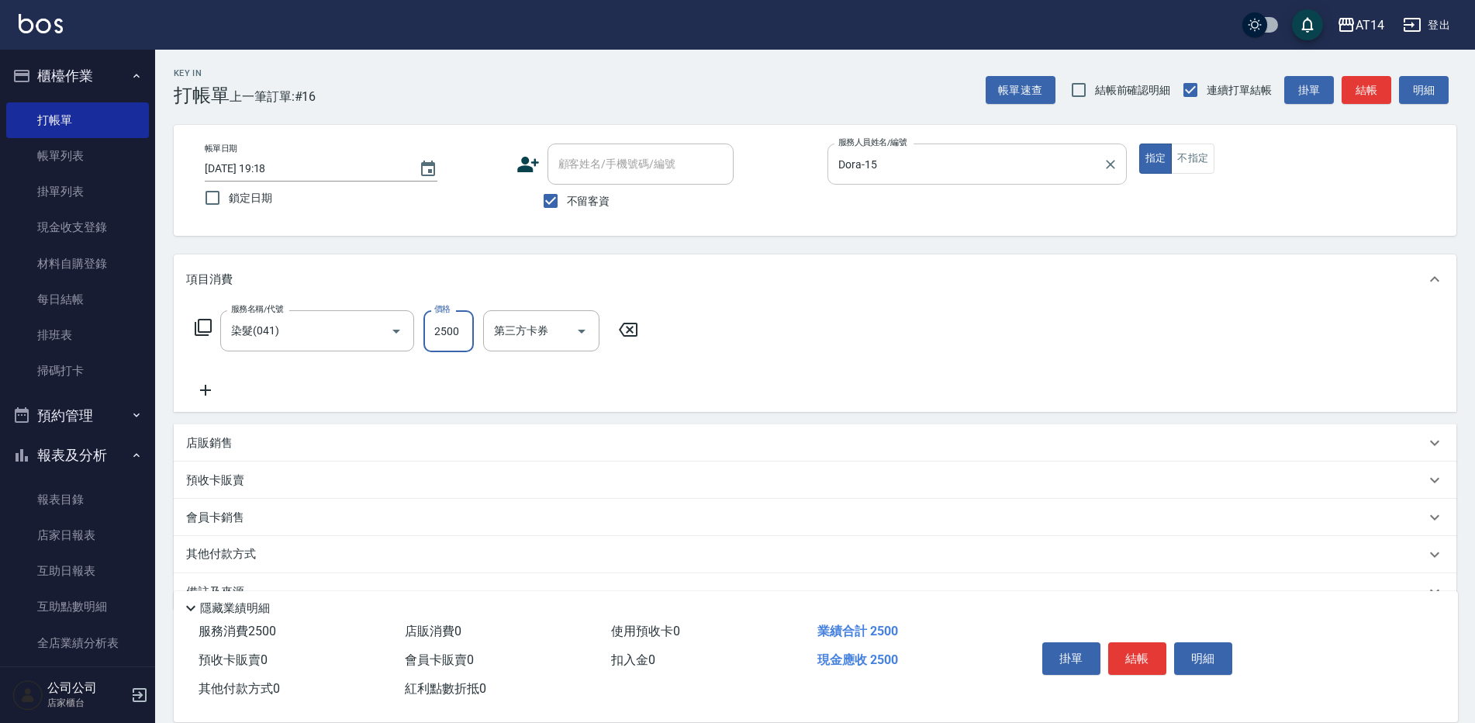
type input "2500"
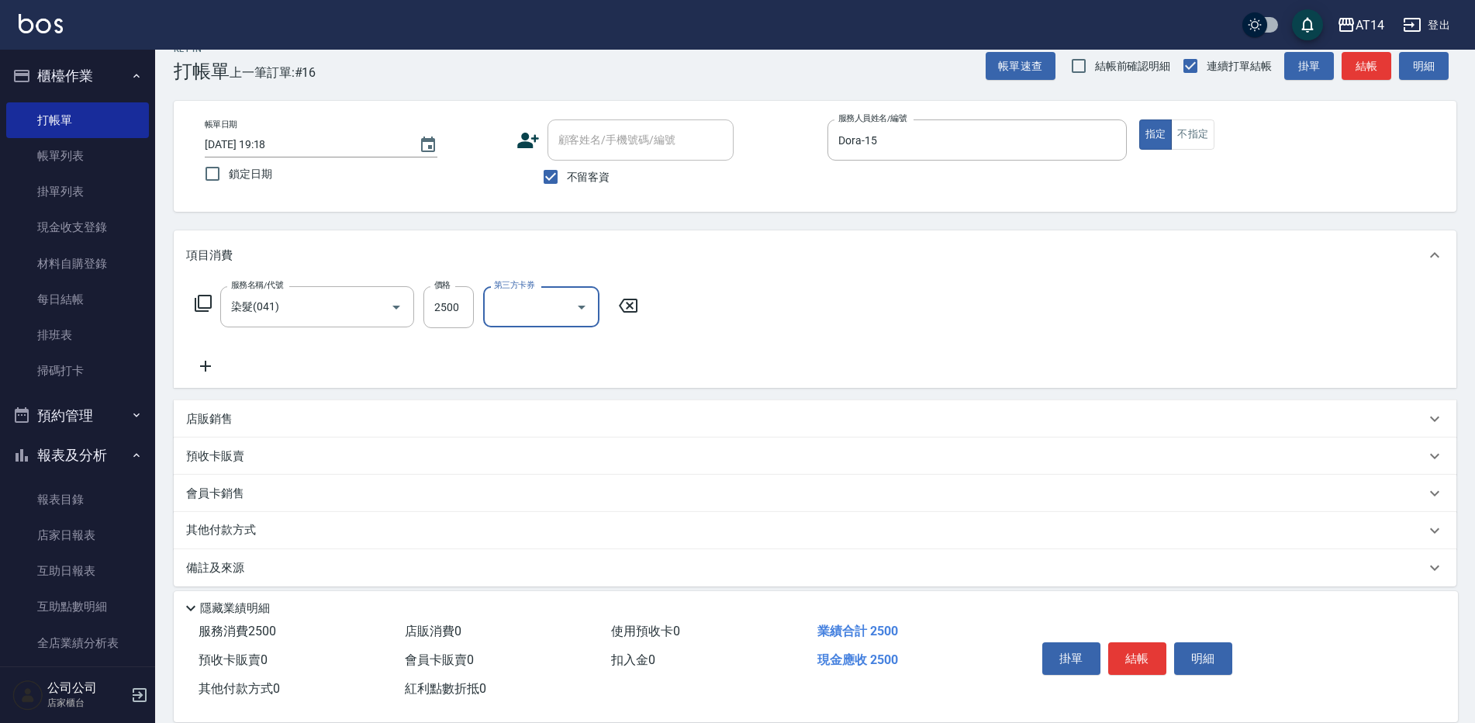
scroll to position [36, 0]
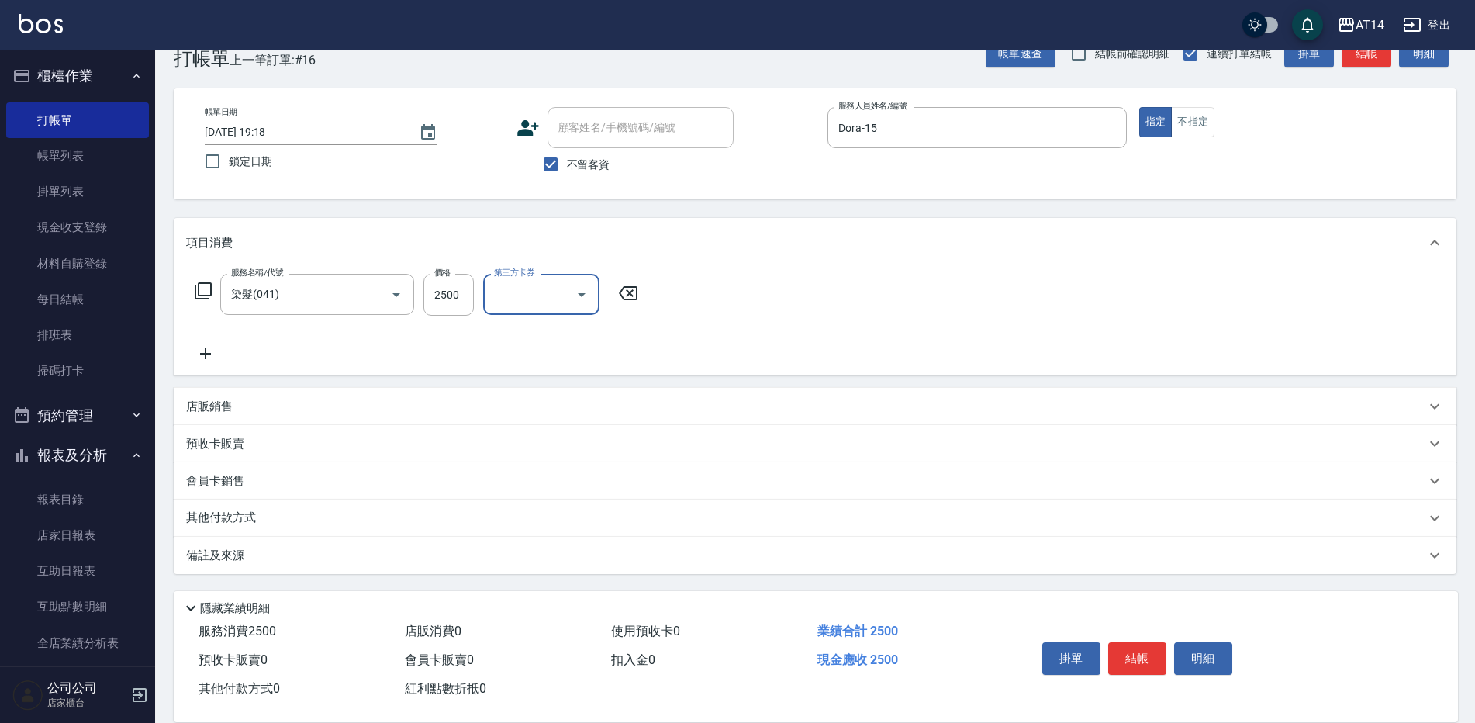
drag, startPoint x: 323, startPoint y: 526, endPoint x: 362, endPoint y: 540, distance: 41.2
click at [323, 531] on div "其他付款方式" at bounding box center [815, 518] width 1283 height 37
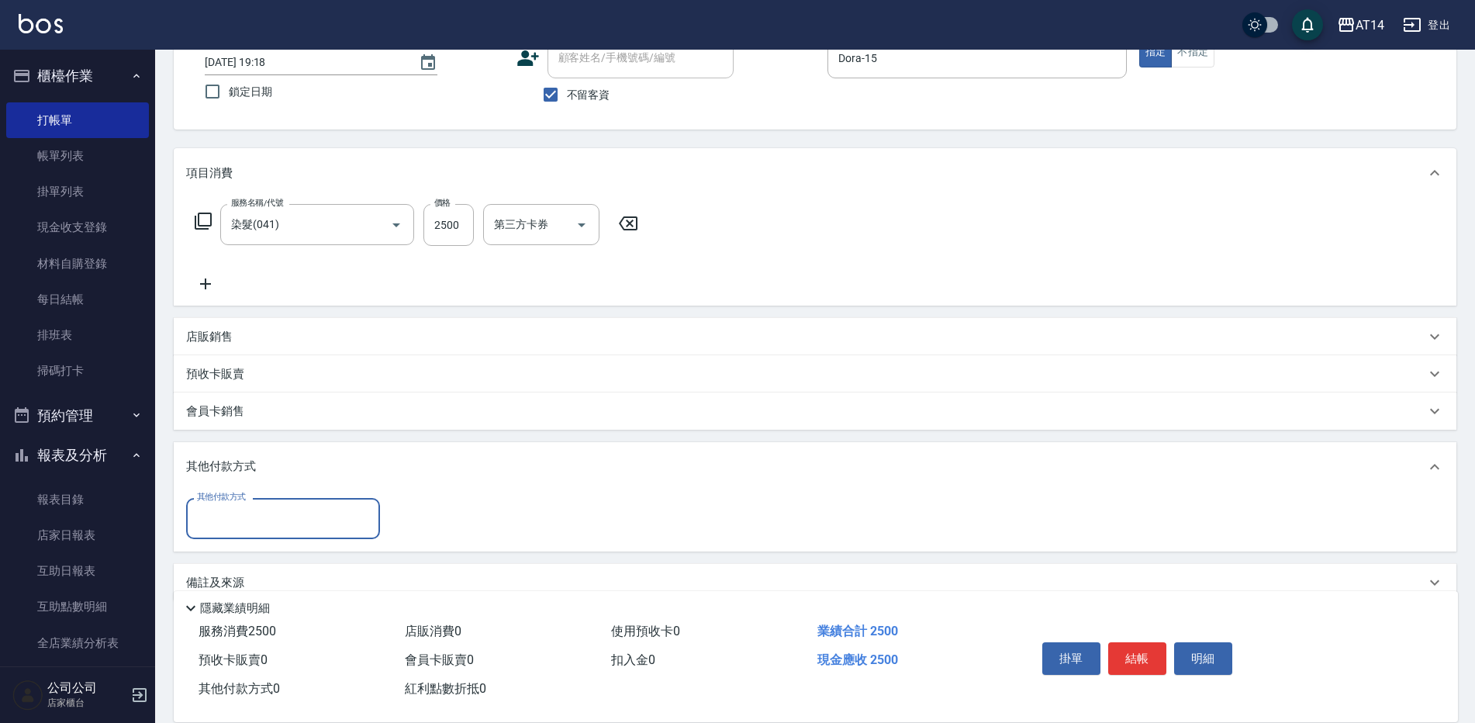
scroll to position [133, 0]
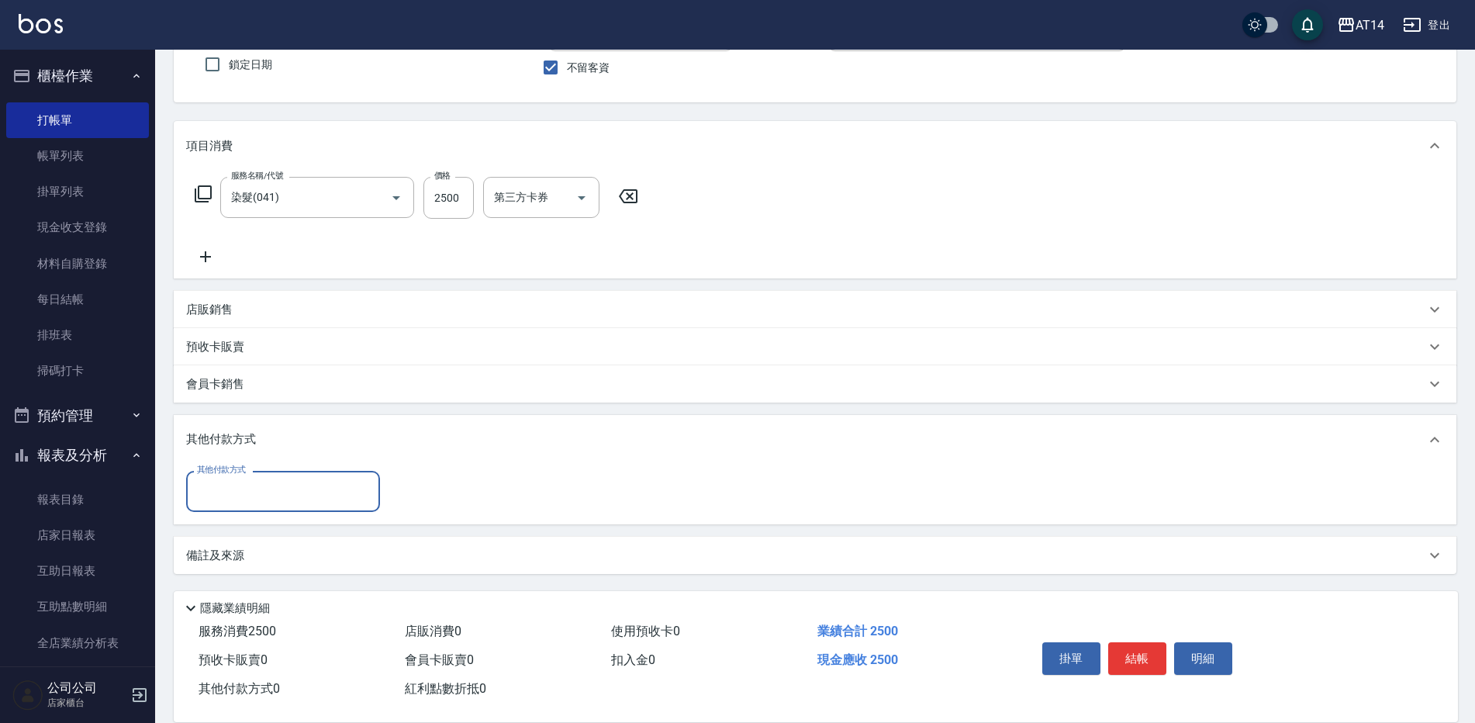
click at [265, 499] on input "其他付款方式" at bounding box center [283, 491] width 180 height 27
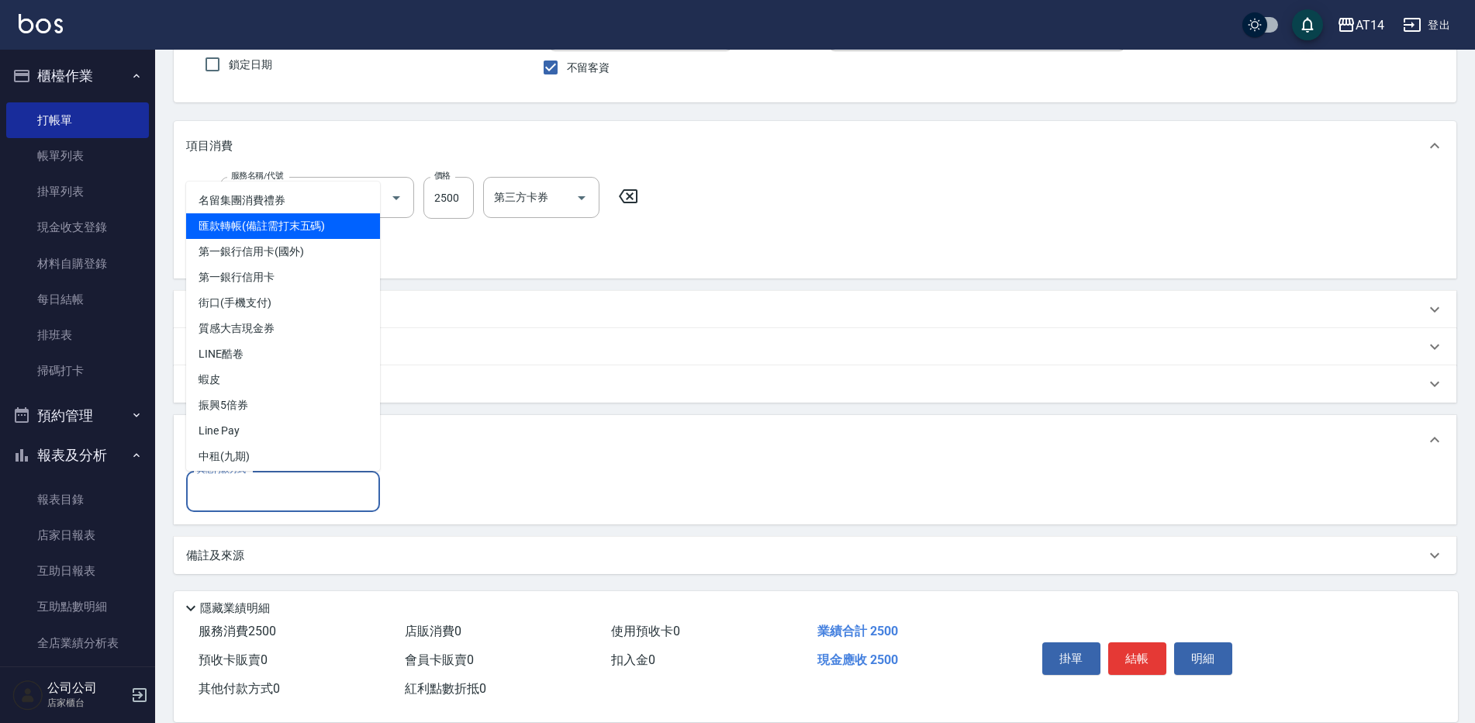
click at [308, 229] on span "匯款轉帳(備註需打末五碼)" at bounding box center [283, 226] width 194 height 26
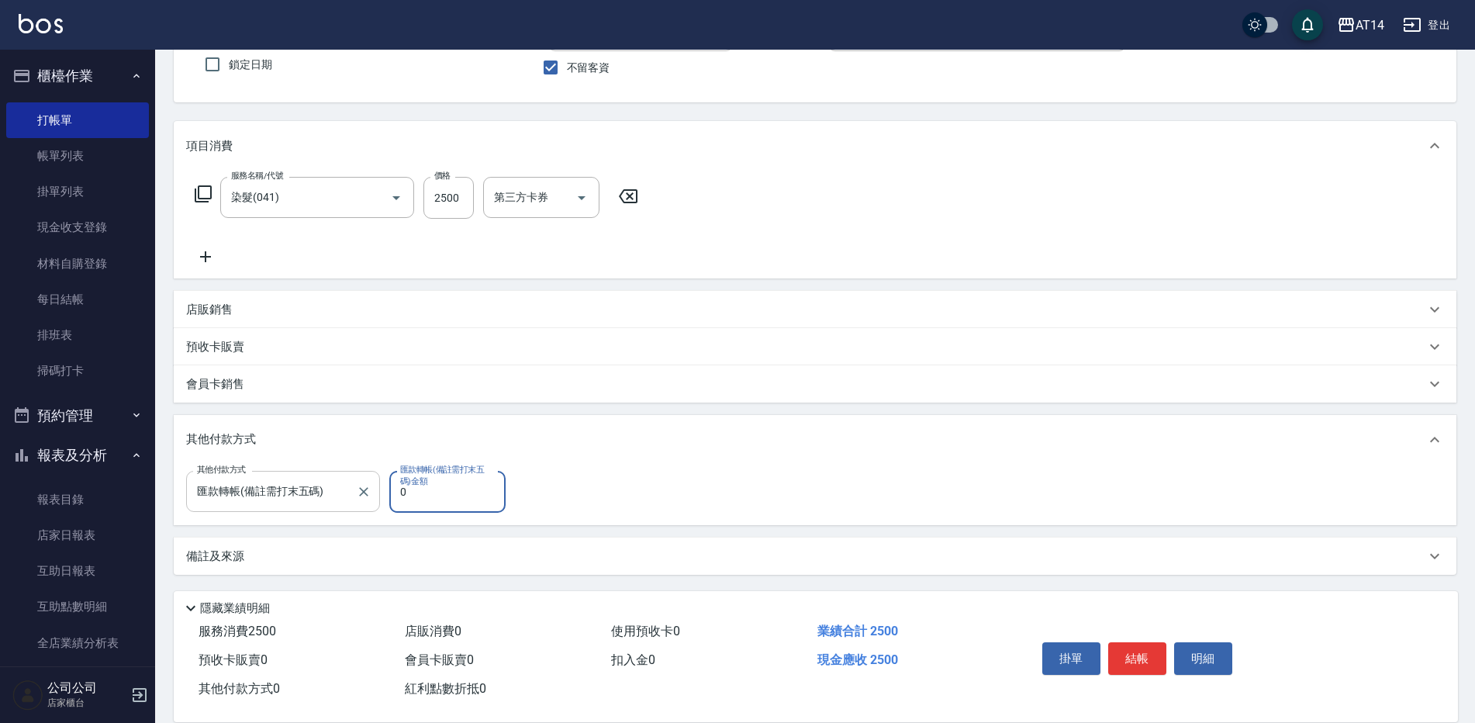
click at [285, 485] on input "匯款轉帳(備註需打末五碼)" at bounding box center [271, 491] width 157 height 27
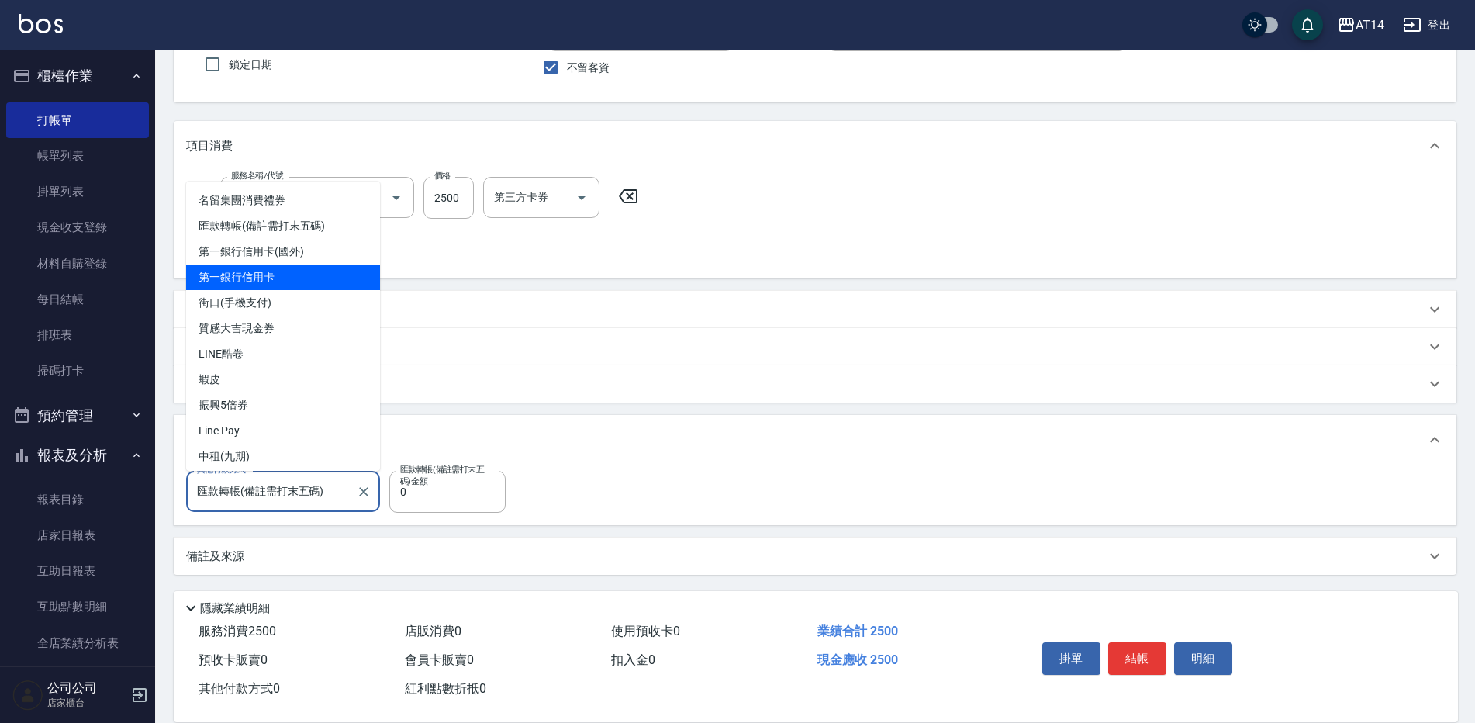
click at [308, 282] on span "第一銀行信用卡" at bounding box center [283, 278] width 194 height 26
type input "第一銀行信用卡"
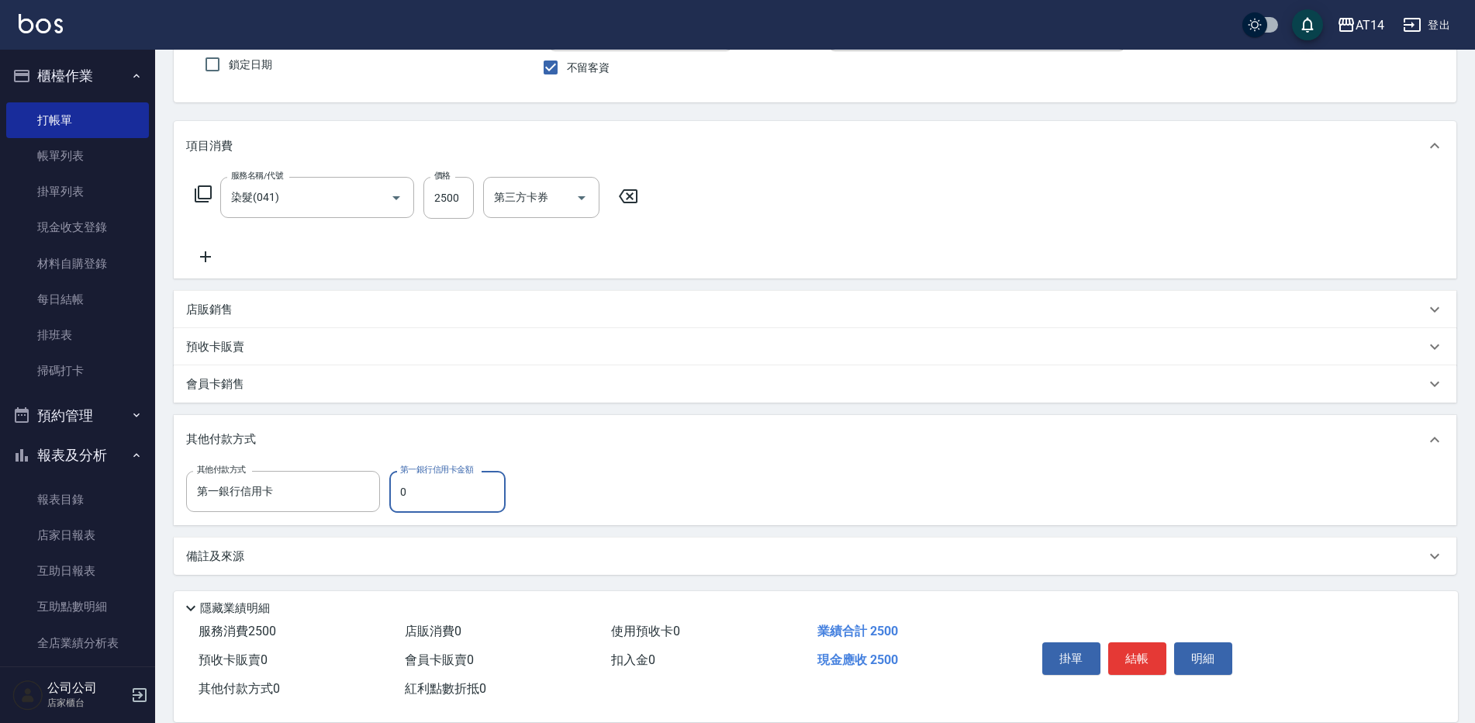
click at [424, 478] on input "0" at bounding box center [447, 492] width 116 height 42
type input "2500"
click at [481, 555] on div "備註及來源" at bounding box center [806, 556] width 1240 height 16
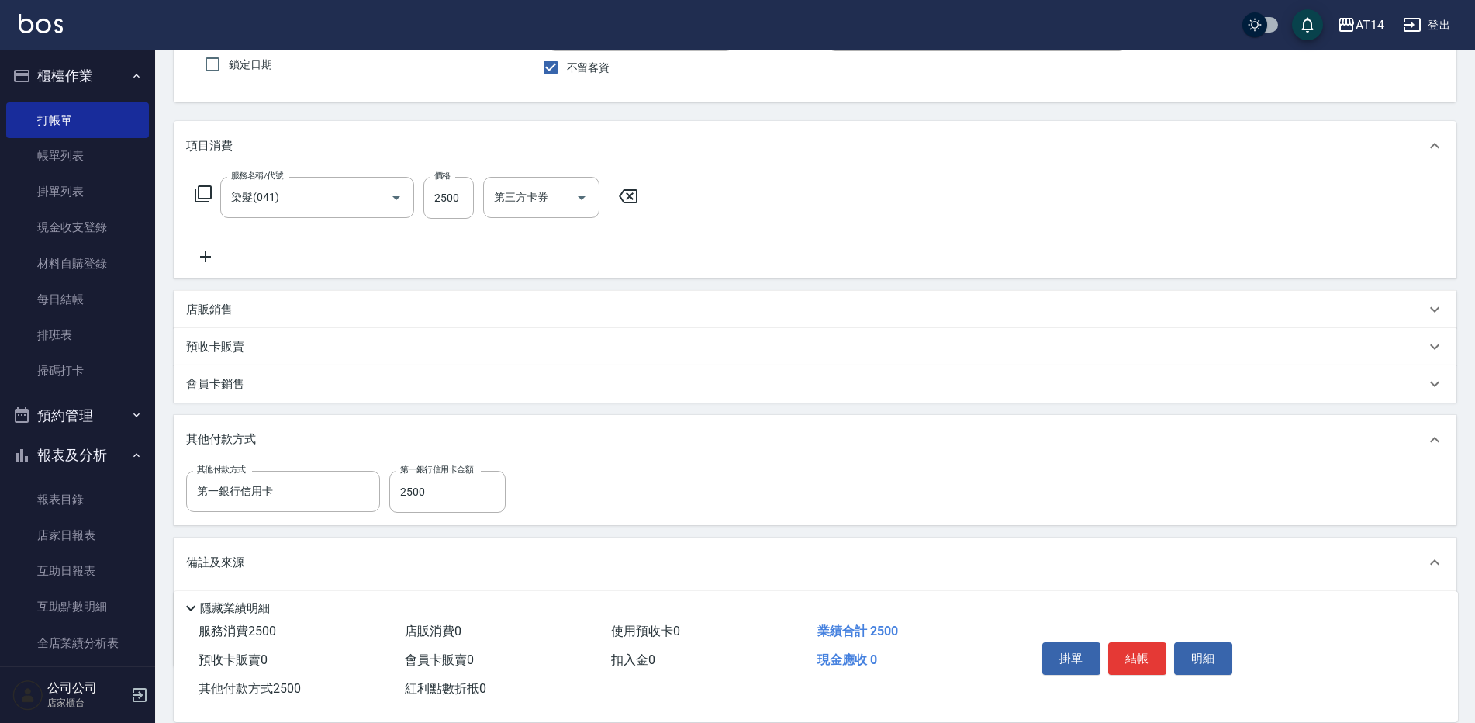
scroll to position [134, 0]
click at [1127, 642] on button "結帳" at bounding box center [1137, 658] width 58 height 33
type input "2025/10/11 19:51"
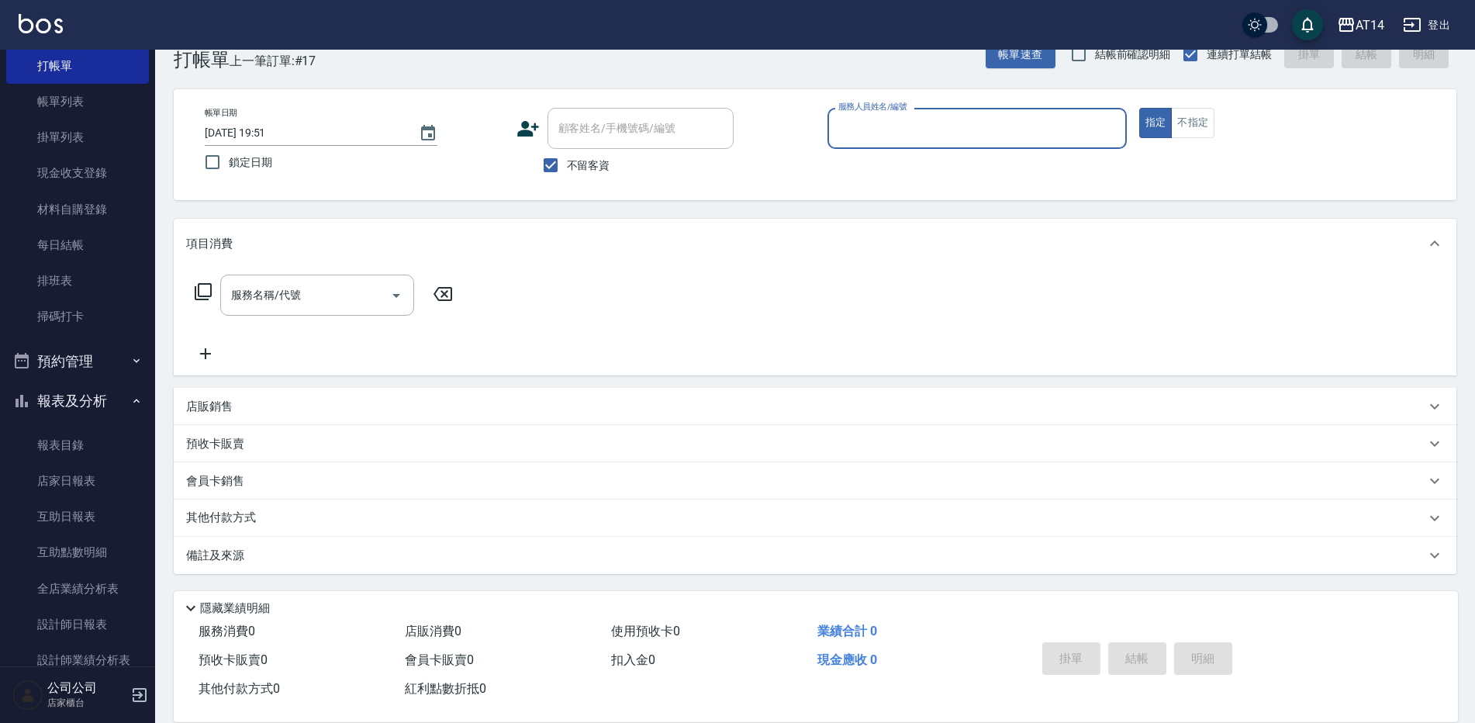
scroll to position [78, 0]
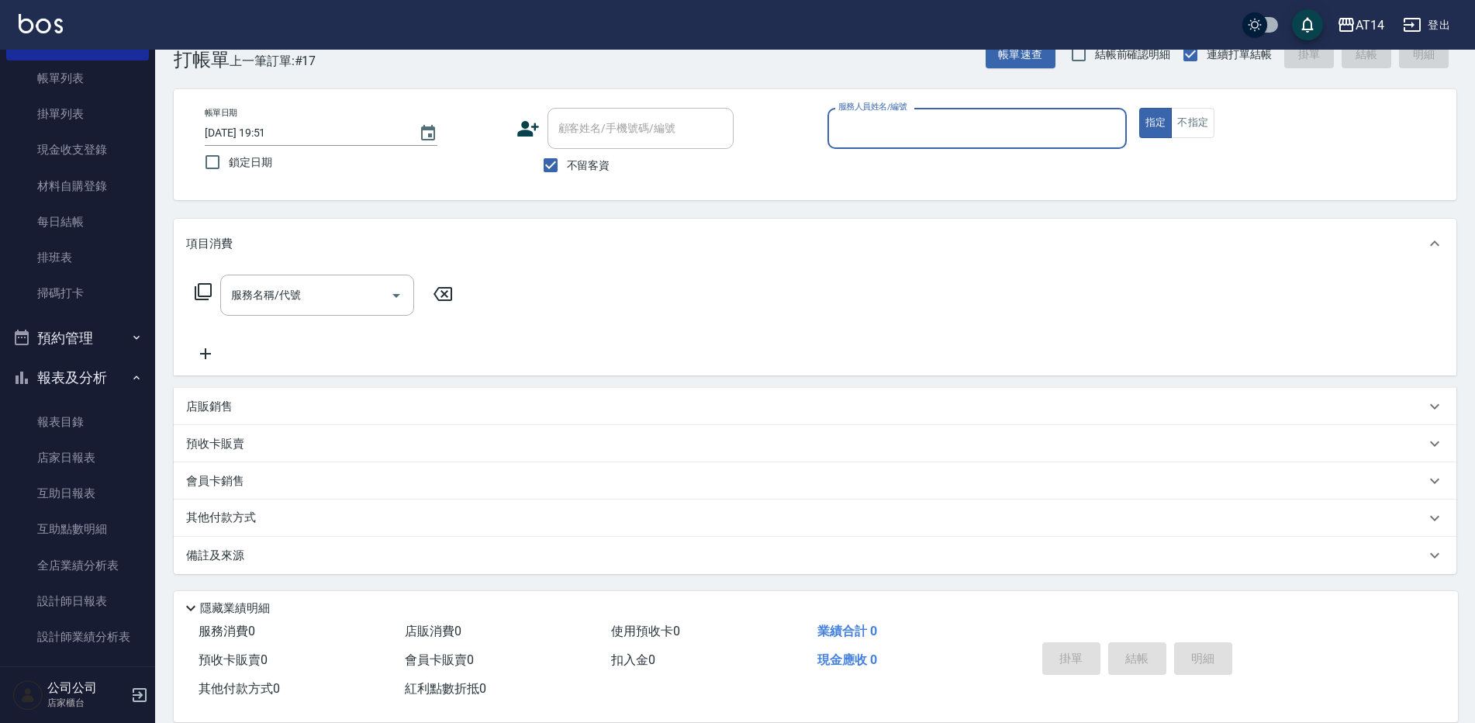
click at [53, 313] on ul "打帳單 帳單列表 掛單列表 現金收支登錄 材料自購登錄 每日結帳 排班表 掃碼打卡" at bounding box center [77, 168] width 143 height 299
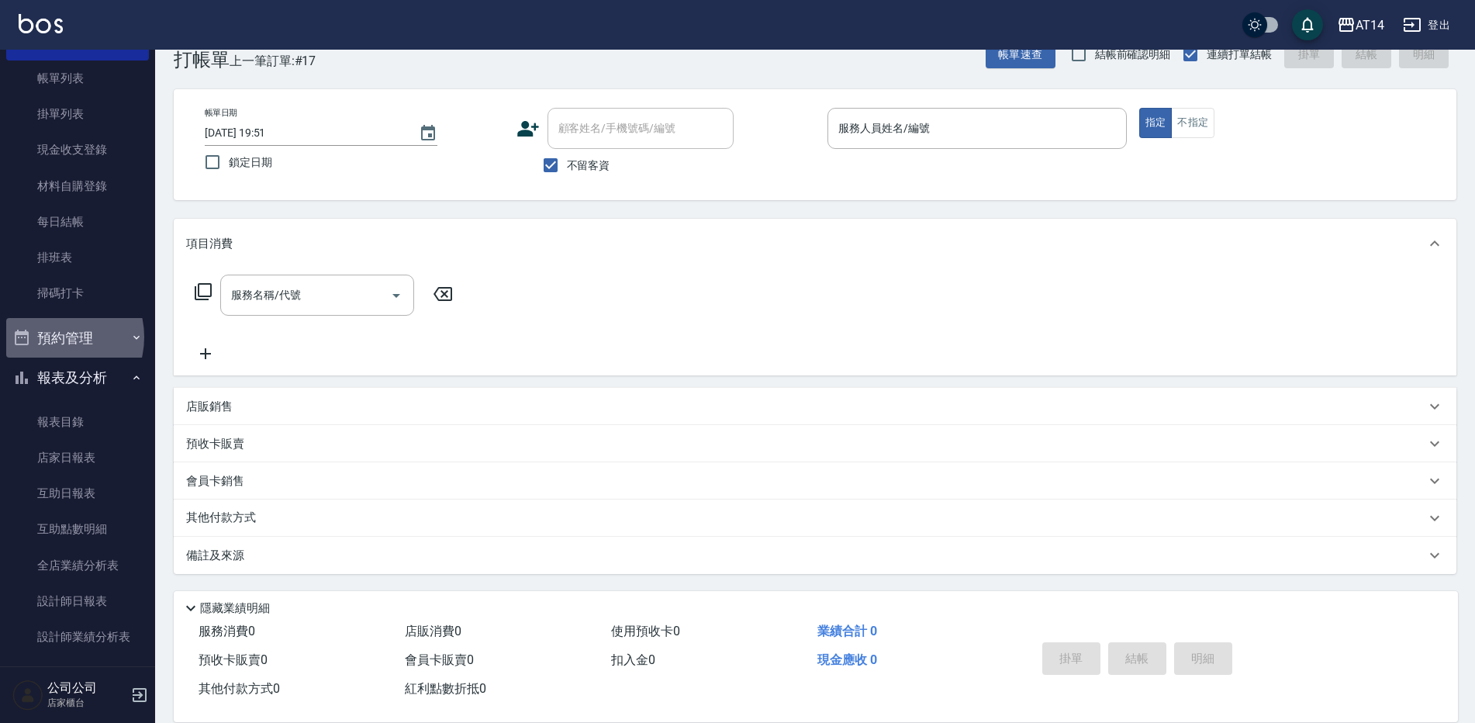
click at [56, 337] on button "預約管理" at bounding box center [77, 338] width 143 height 40
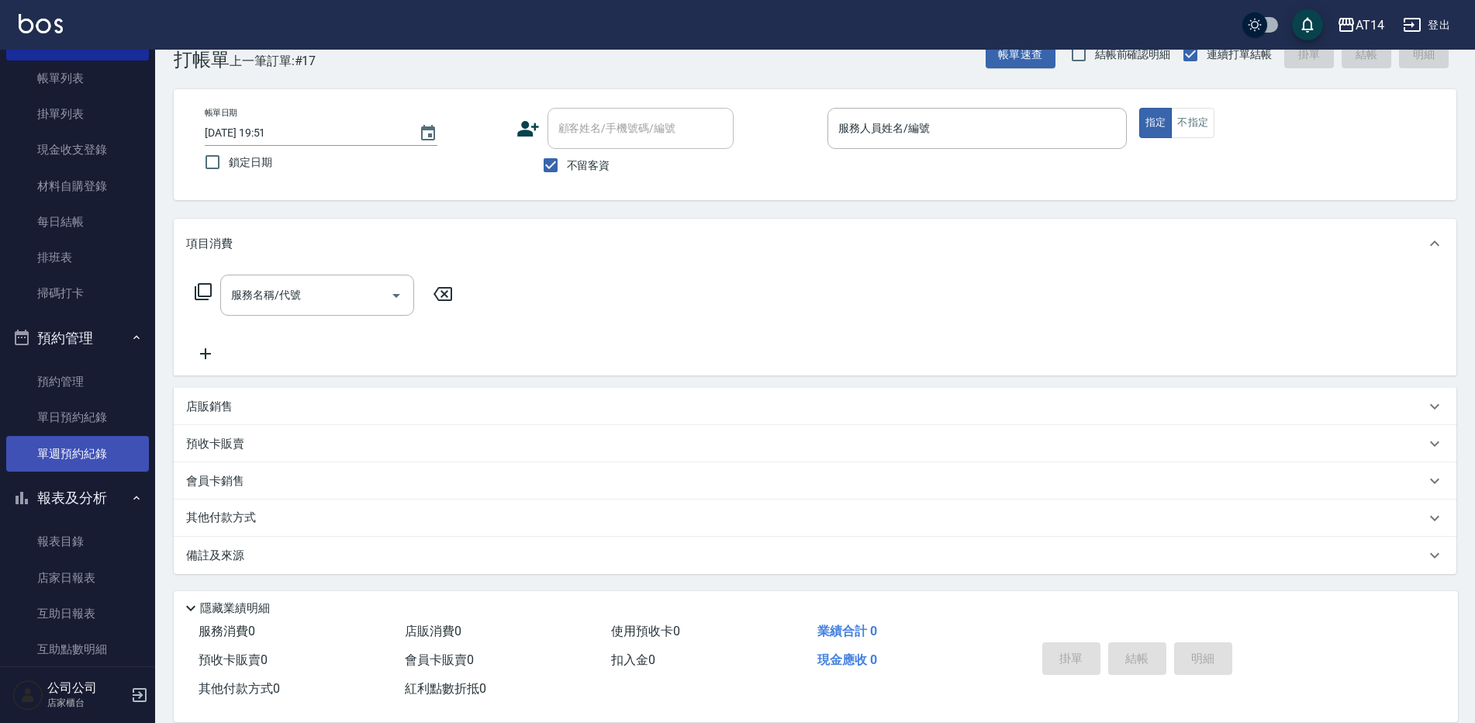
click at [105, 447] on link "單週預約紀錄" at bounding box center [77, 454] width 143 height 36
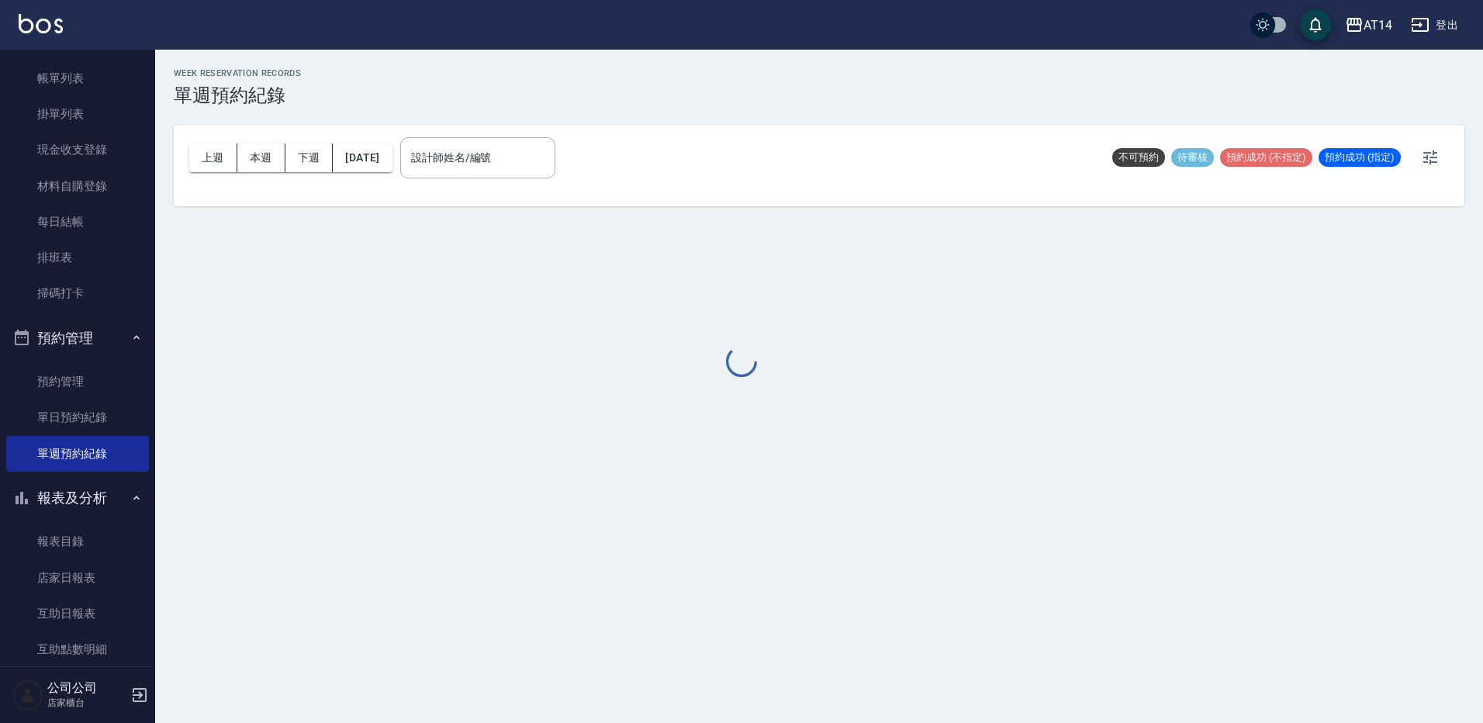
click at [511, 168] on div at bounding box center [741, 361] width 1483 height 723
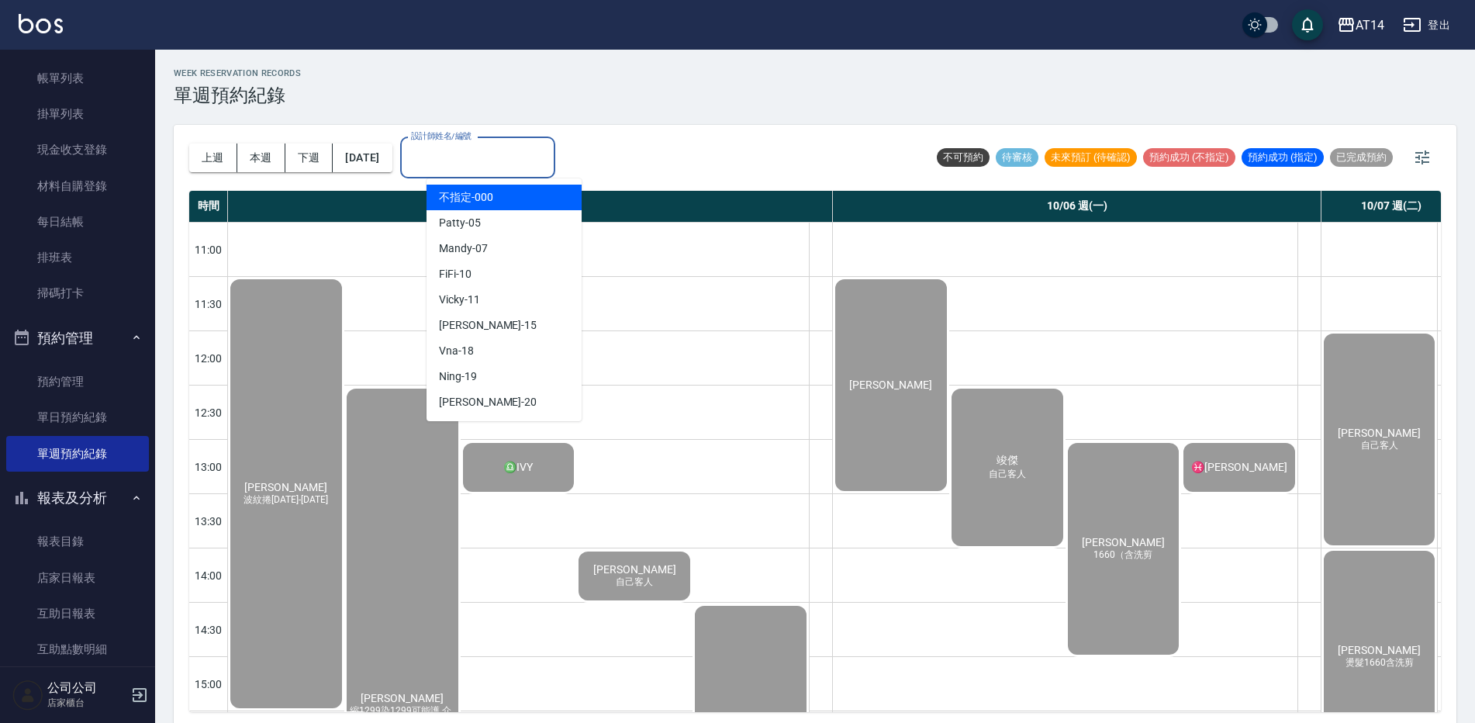
click at [511, 148] on input "設計師姓名/編號" at bounding box center [477, 157] width 141 height 27
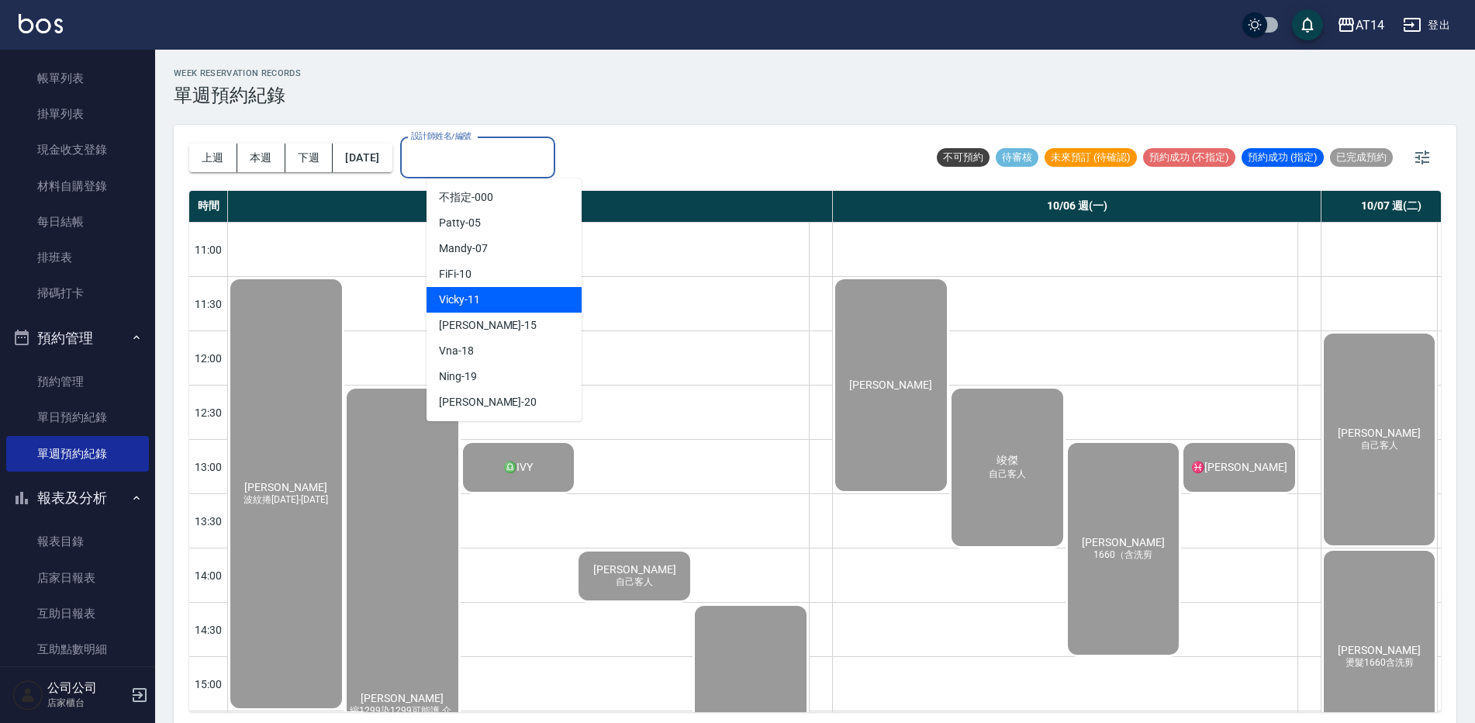
click at [489, 306] on div "Vicky -11" at bounding box center [504, 300] width 155 height 26
type input "Vicky-11"
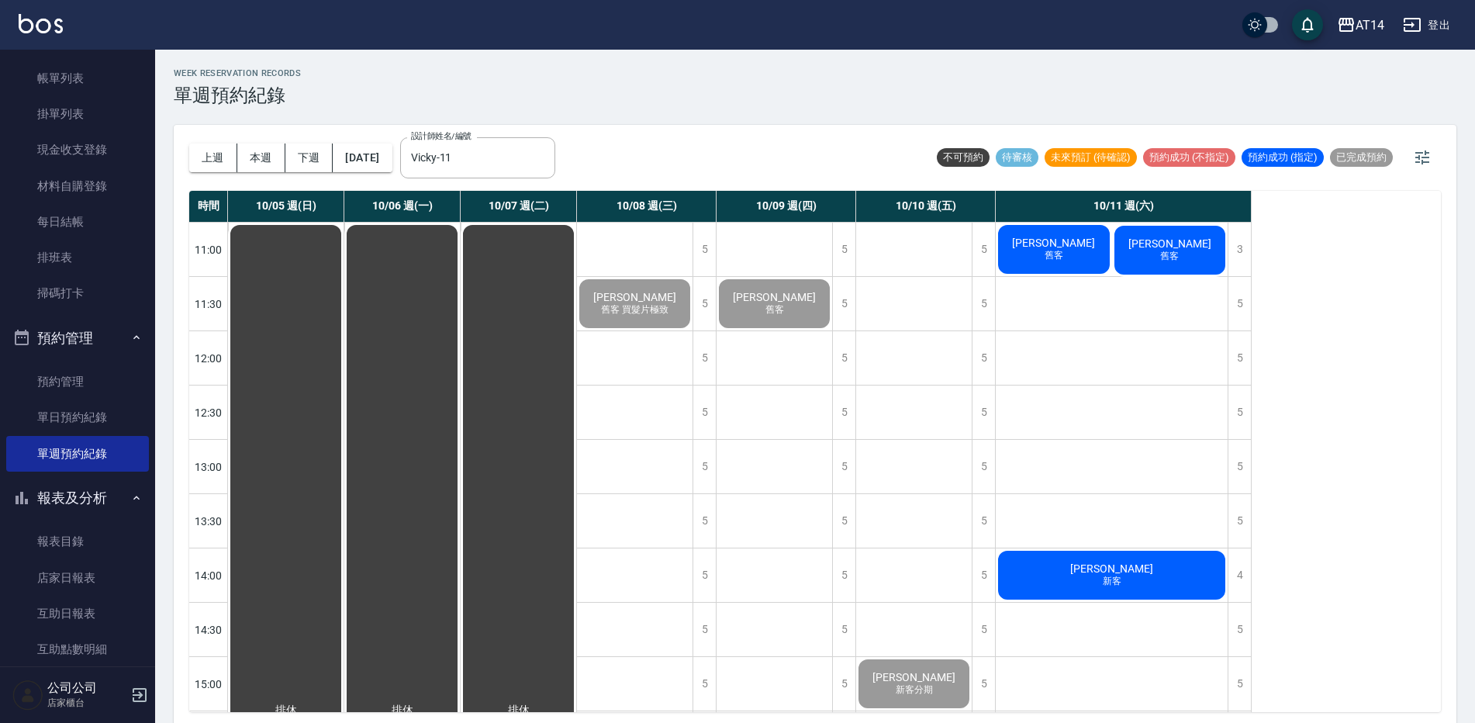
click at [1134, 243] on div "陳怡萍 舊客" at bounding box center [1170, 250] width 116 height 54
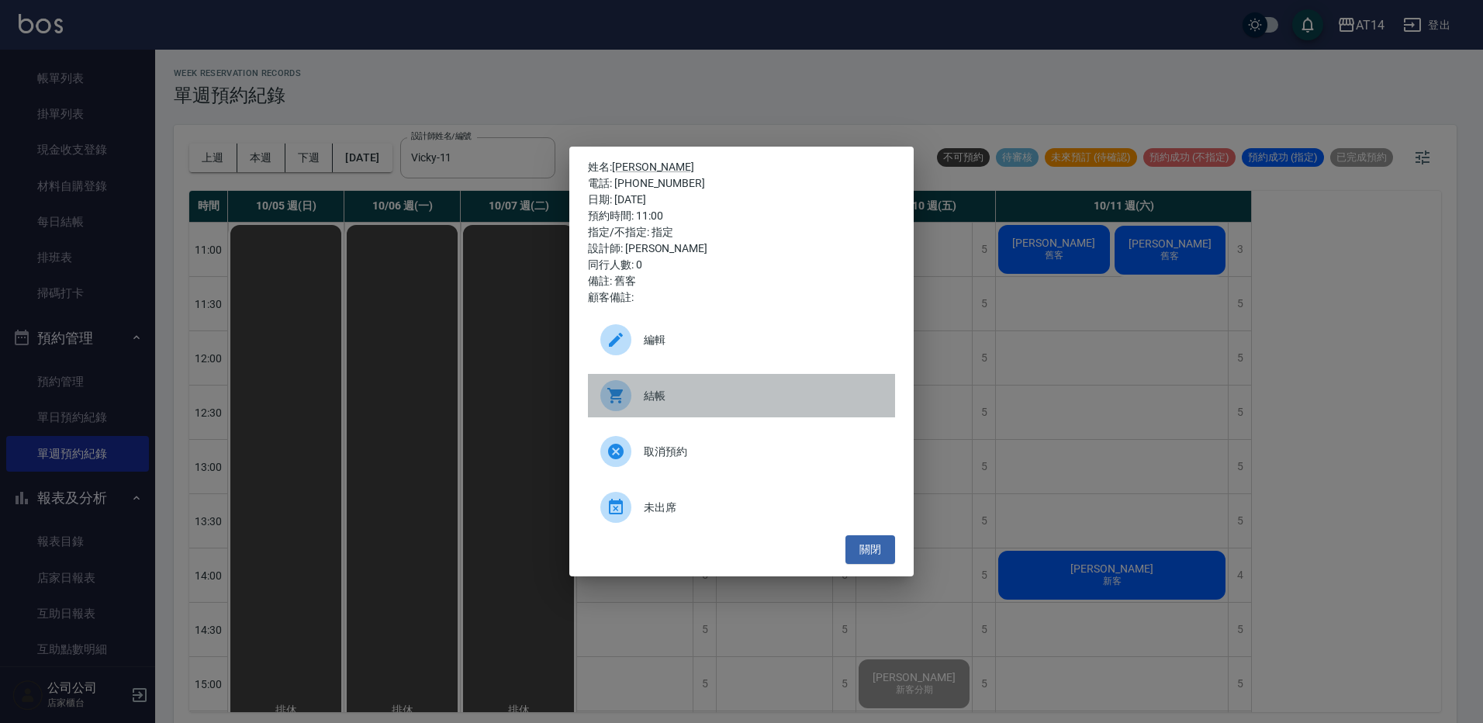
click at [735, 389] on span "結帳" at bounding box center [763, 396] width 239 height 16
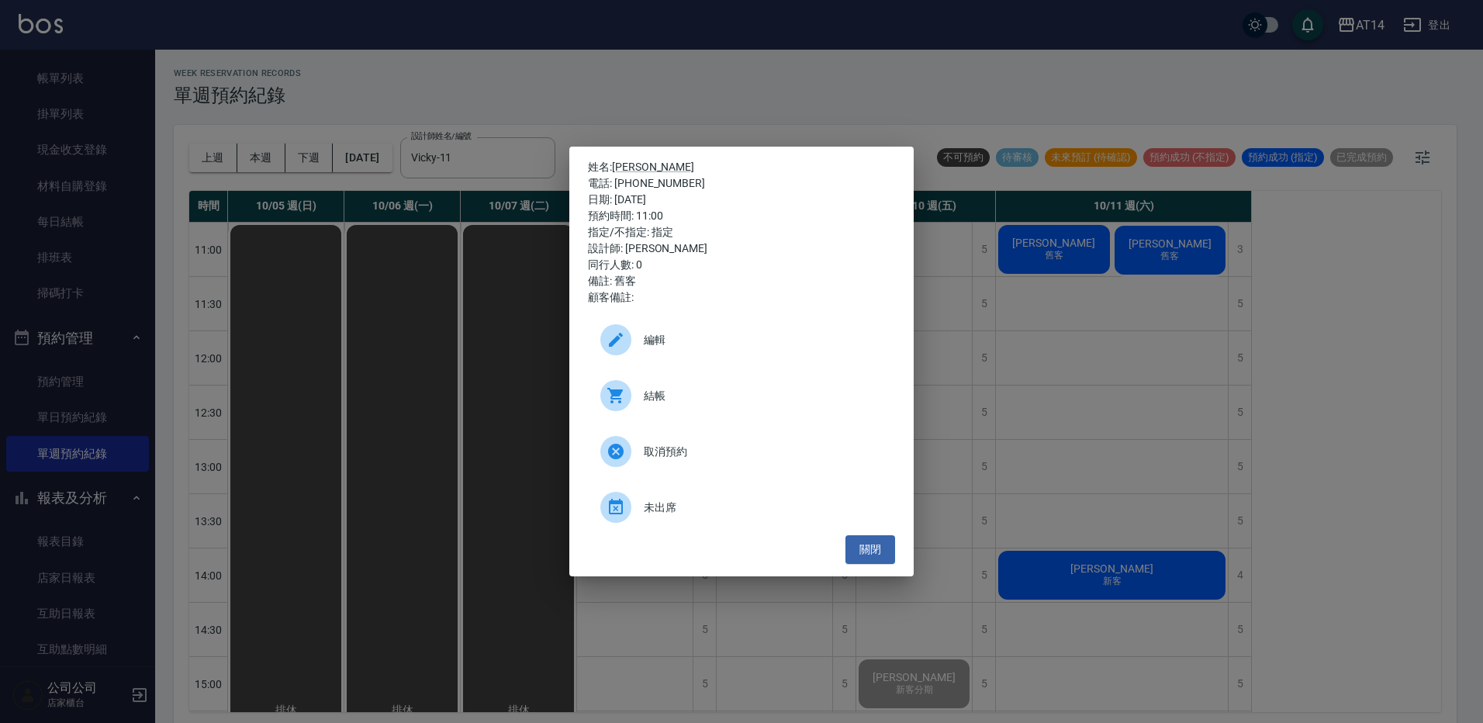
click at [1120, 106] on div "姓名: 陳怡萍 電話: 0968650788 日期: 2025/10/11 預約時間: 11:00 指定/不指定: 指定 設計師: Vicky 同行人數: 0…" at bounding box center [741, 361] width 1483 height 723
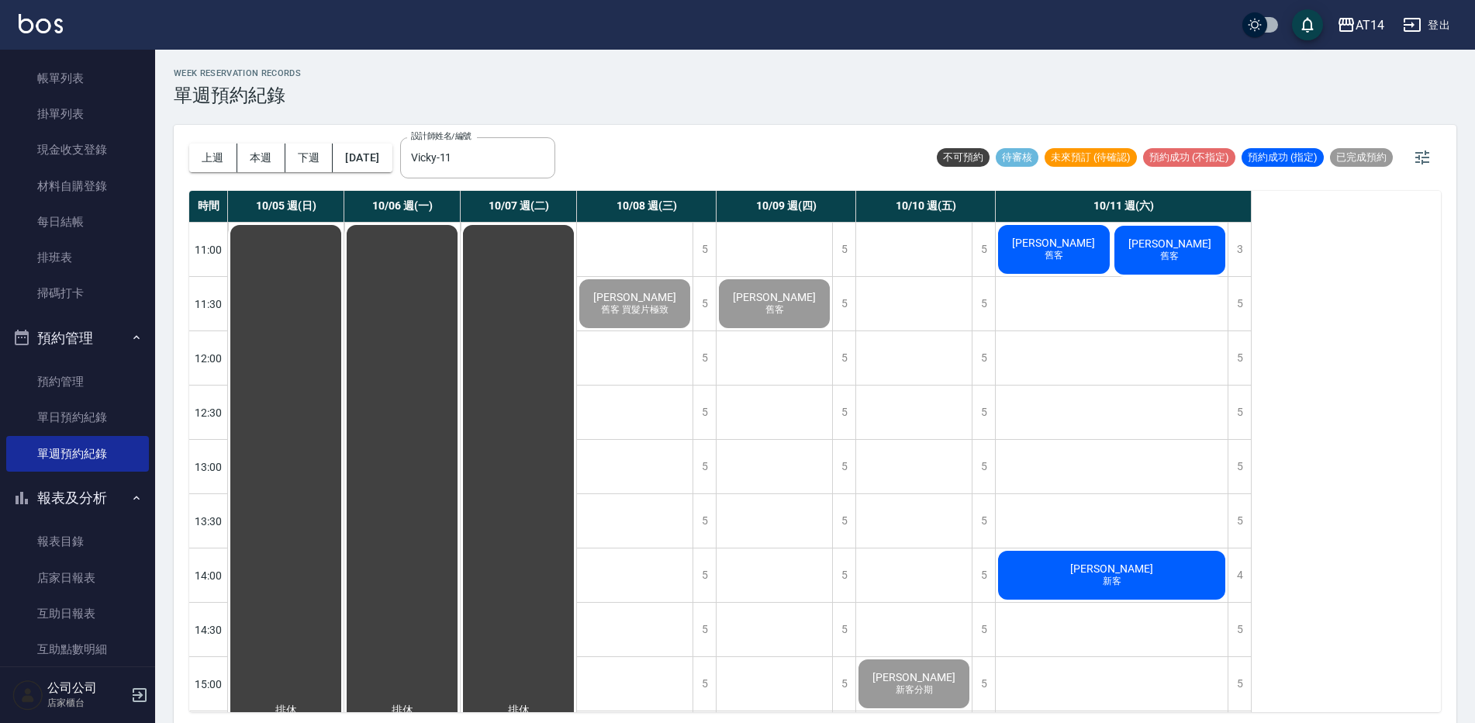
click at [1073, 237] on span "[PERSON_NAME]" at bounding box center [1053, 243] width 89 height 12
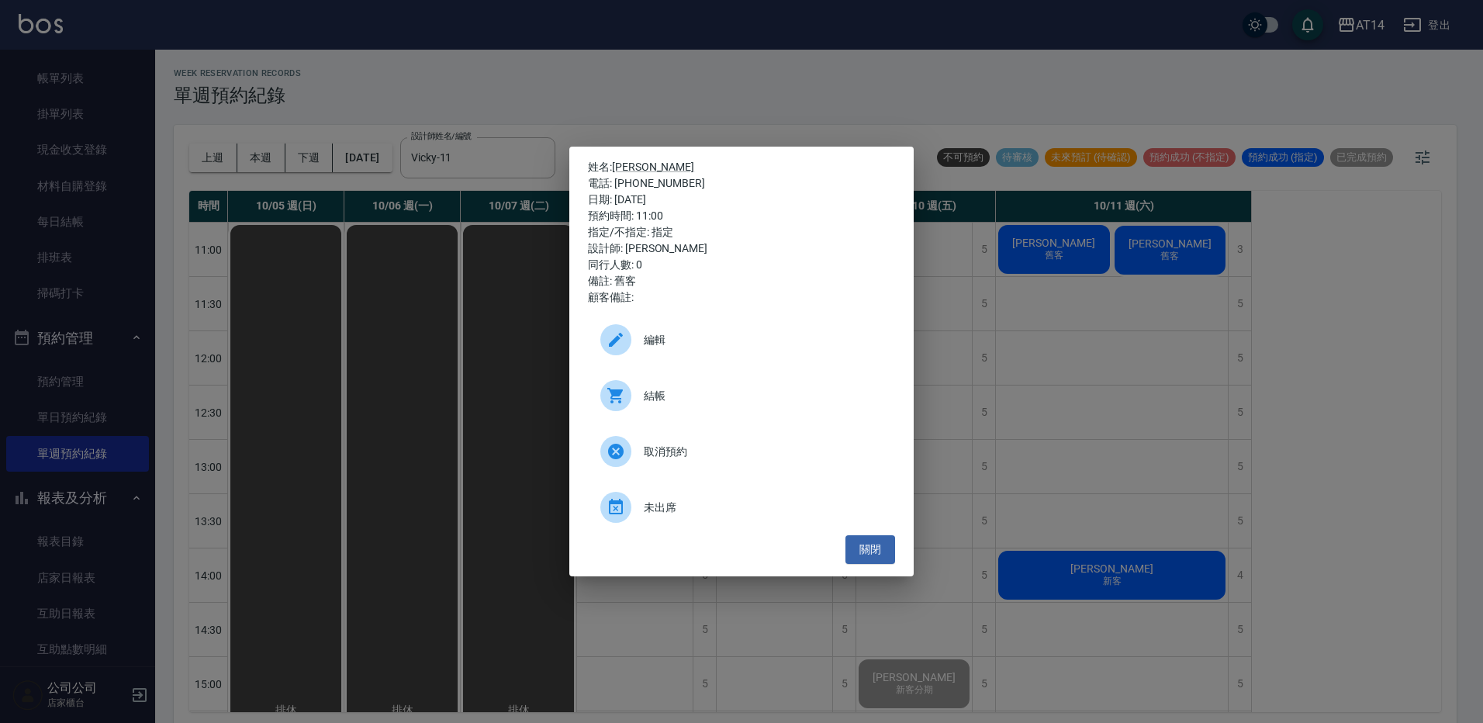
click at [733, 389] on span "結帳" at bounding box center [763, 396] width 239 height 16
click at [799, 52] on div "姓名: 鍾沛諭 電話: 0903487978 日期: 2025/10/11 預約時間: 11:00 指定/不指定: 指定 設計師: Vicky 同行人數: 0…" at bounding box center [741, 361] width 1483 height 723
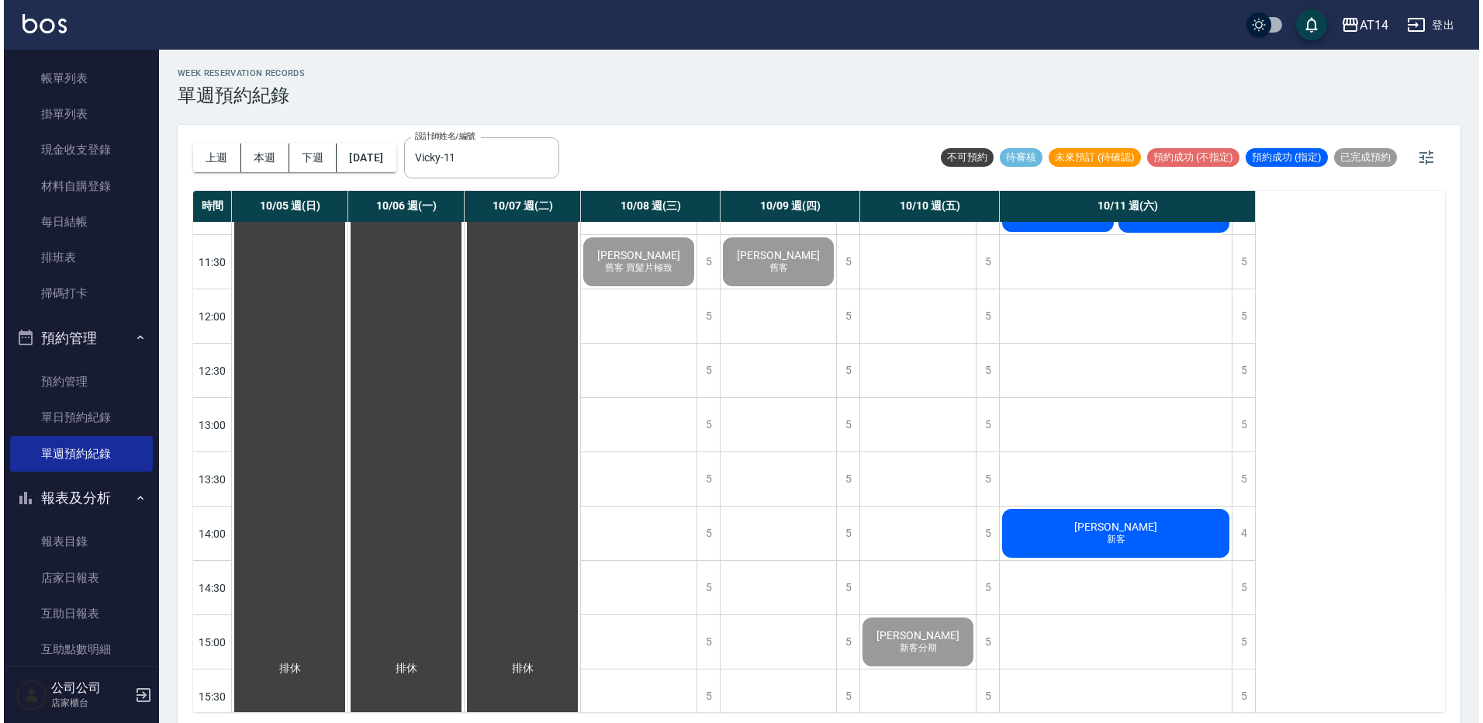
scroll to position [78, 0]
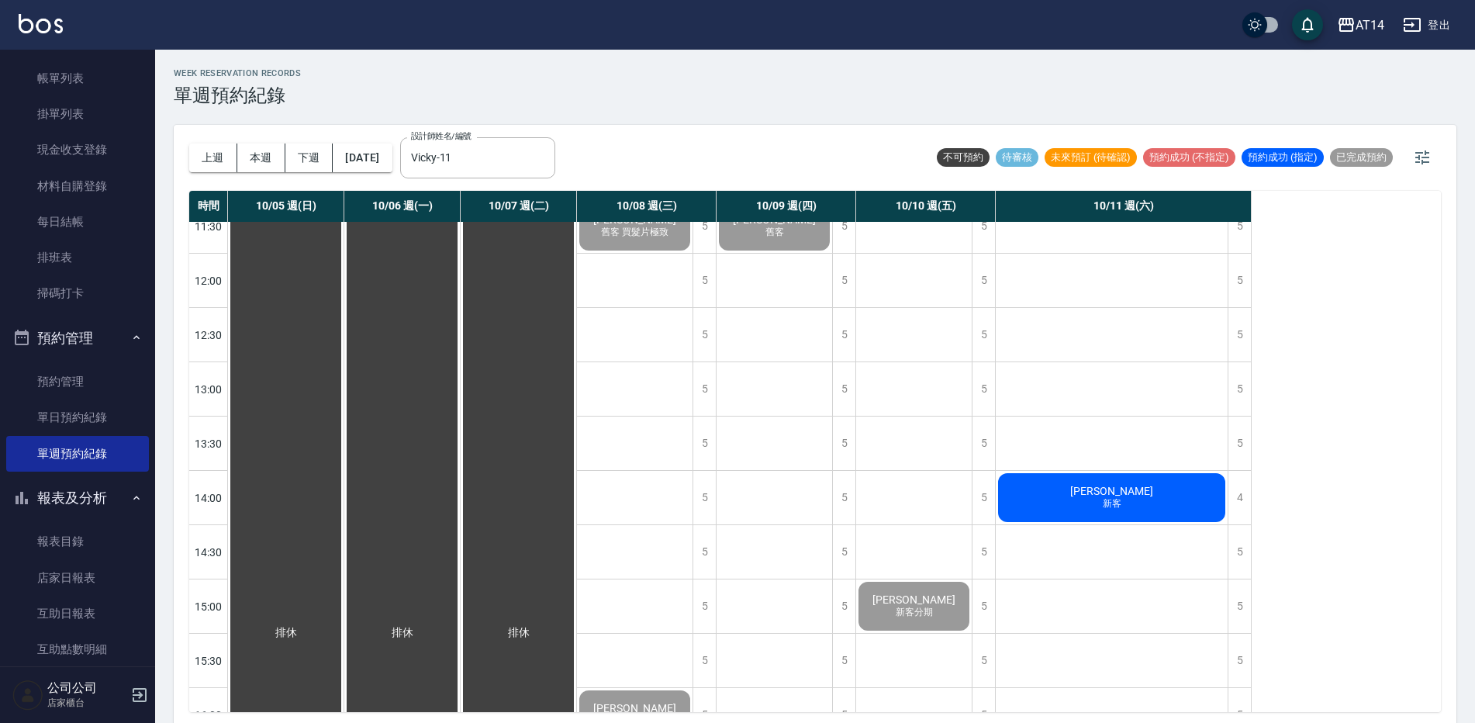
click at [1141, 512] on div "吳沛珊 新客" at bounding box center [1112, 498] width 232 height 54
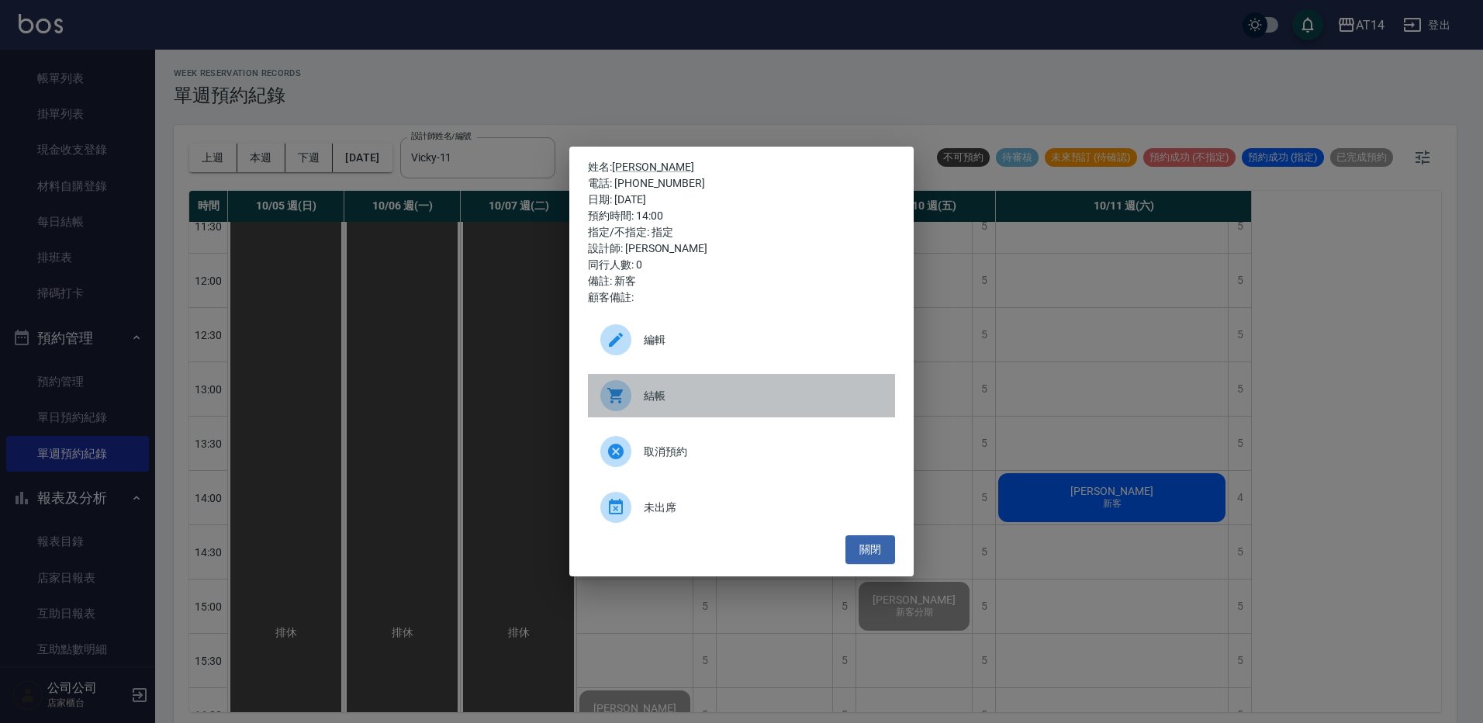
click at [747, 390] on span "結帳" at bounding box center [763, 396] width 239 height 16
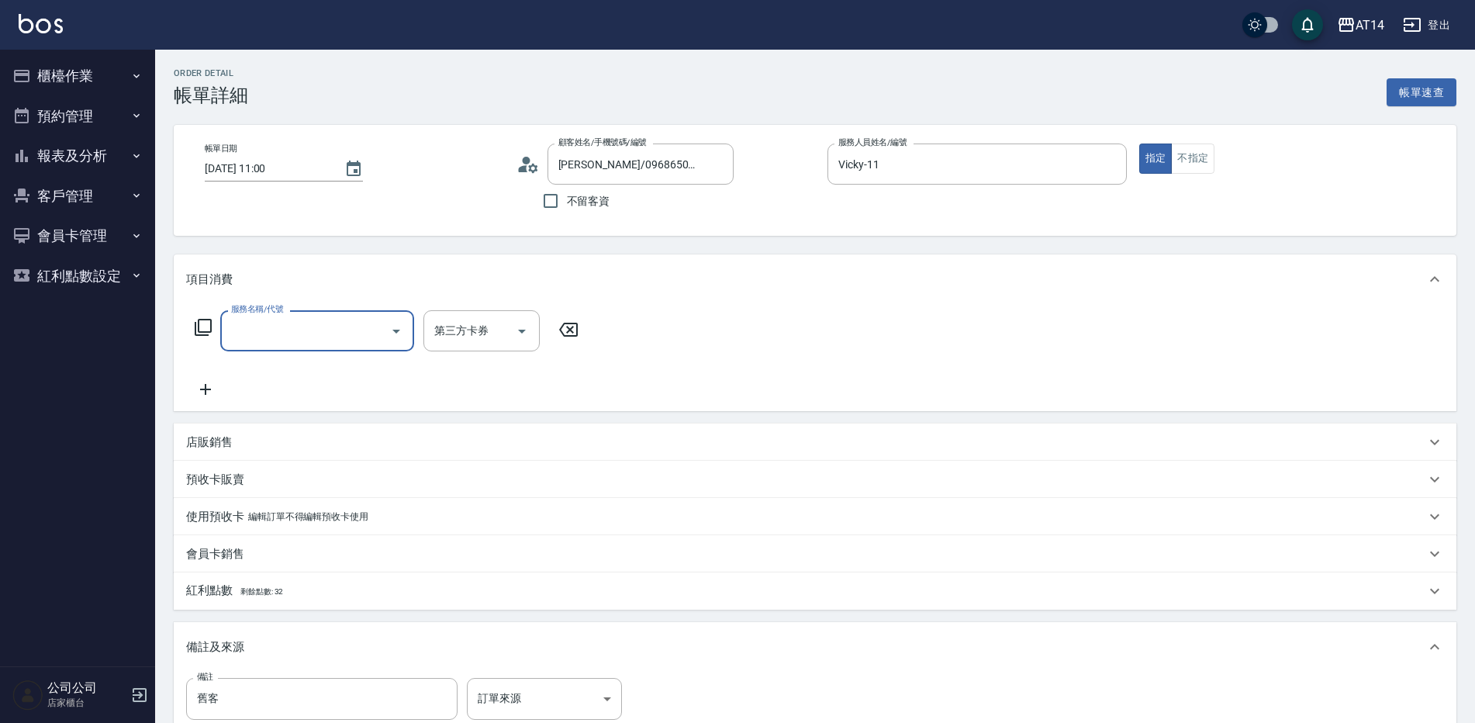
click at [289, 316] on div "服務名稱/代號" at bounding box center [317, 330] width 194 height 41
type input "041"
type input "3"
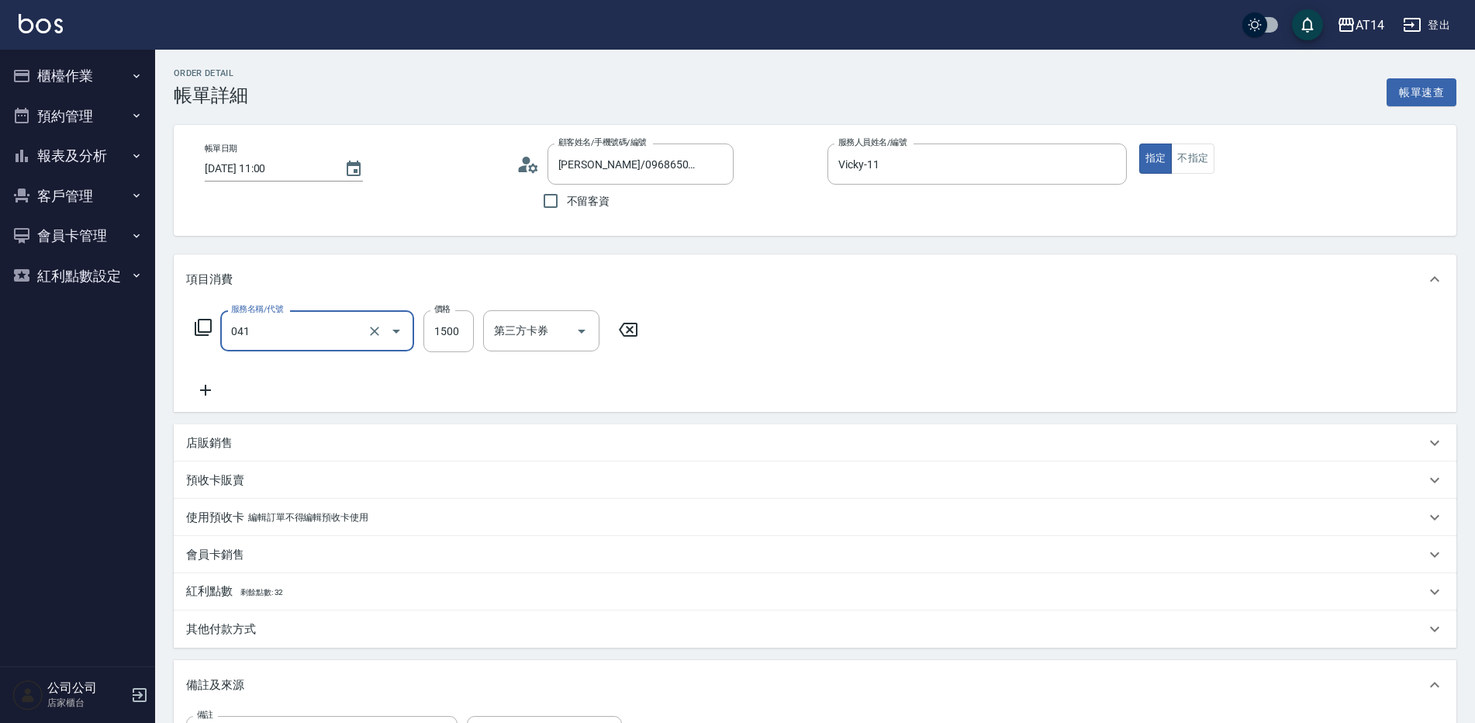
type input "染髮(041)"
type input "0"
type input "550"
type input "1"
type input "5500"
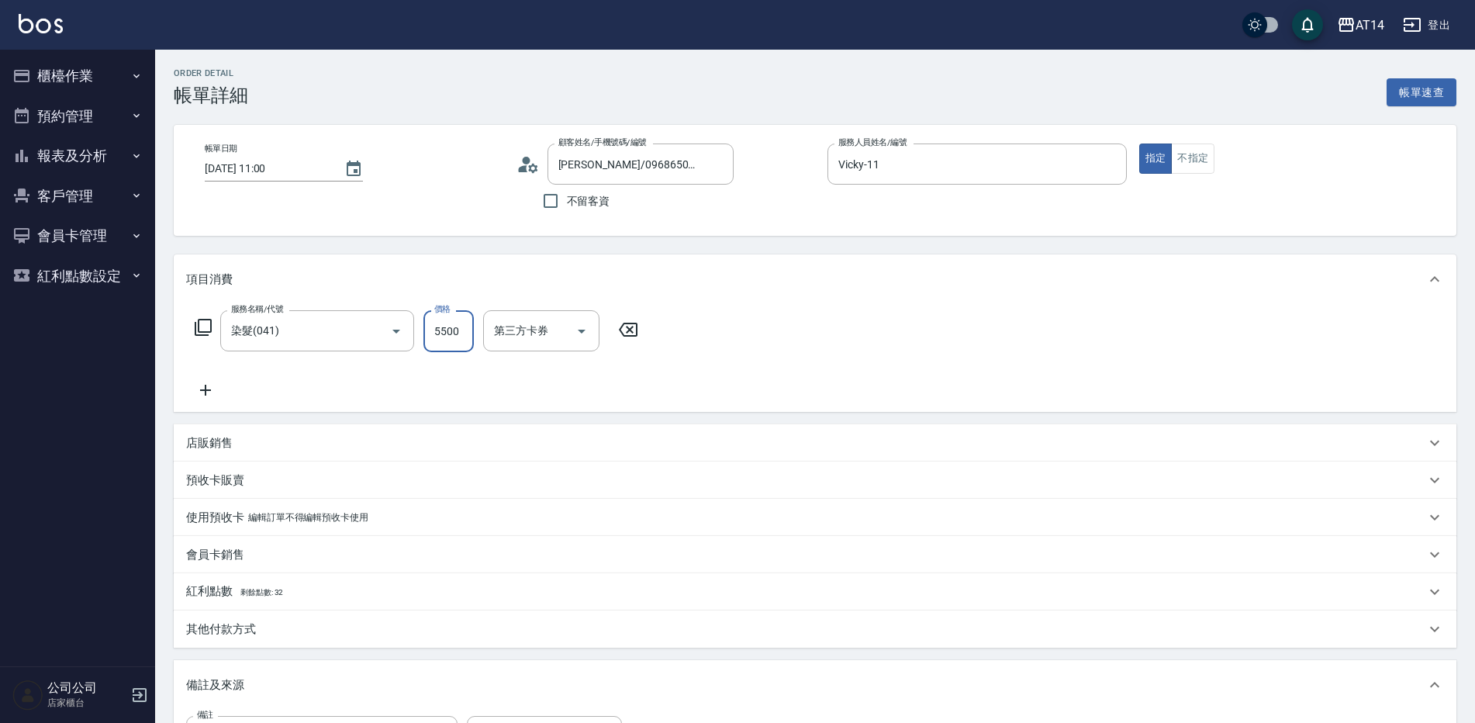
type input "11"
type input "5500"
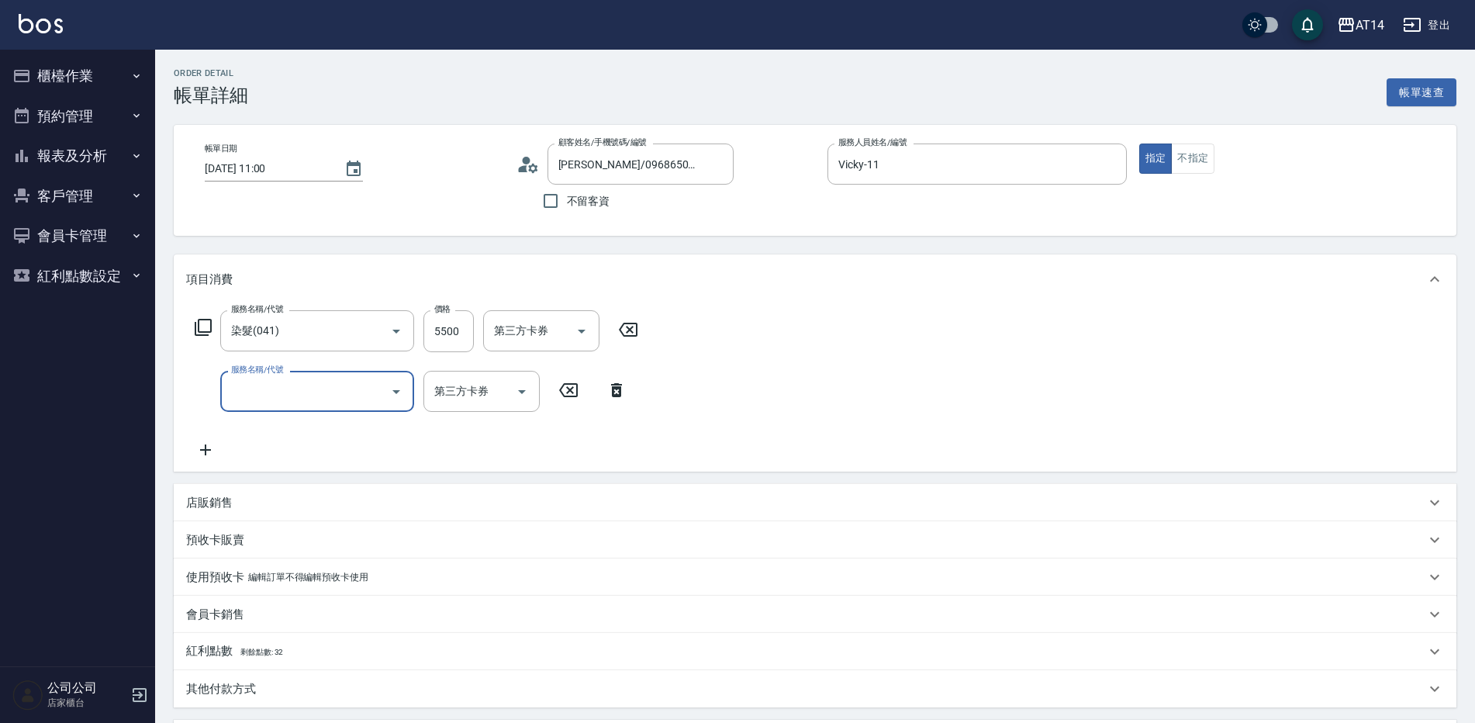
click at [337, 403] on input "服務名稱/代號" at bounding box center [305, 391] width 157 height 27
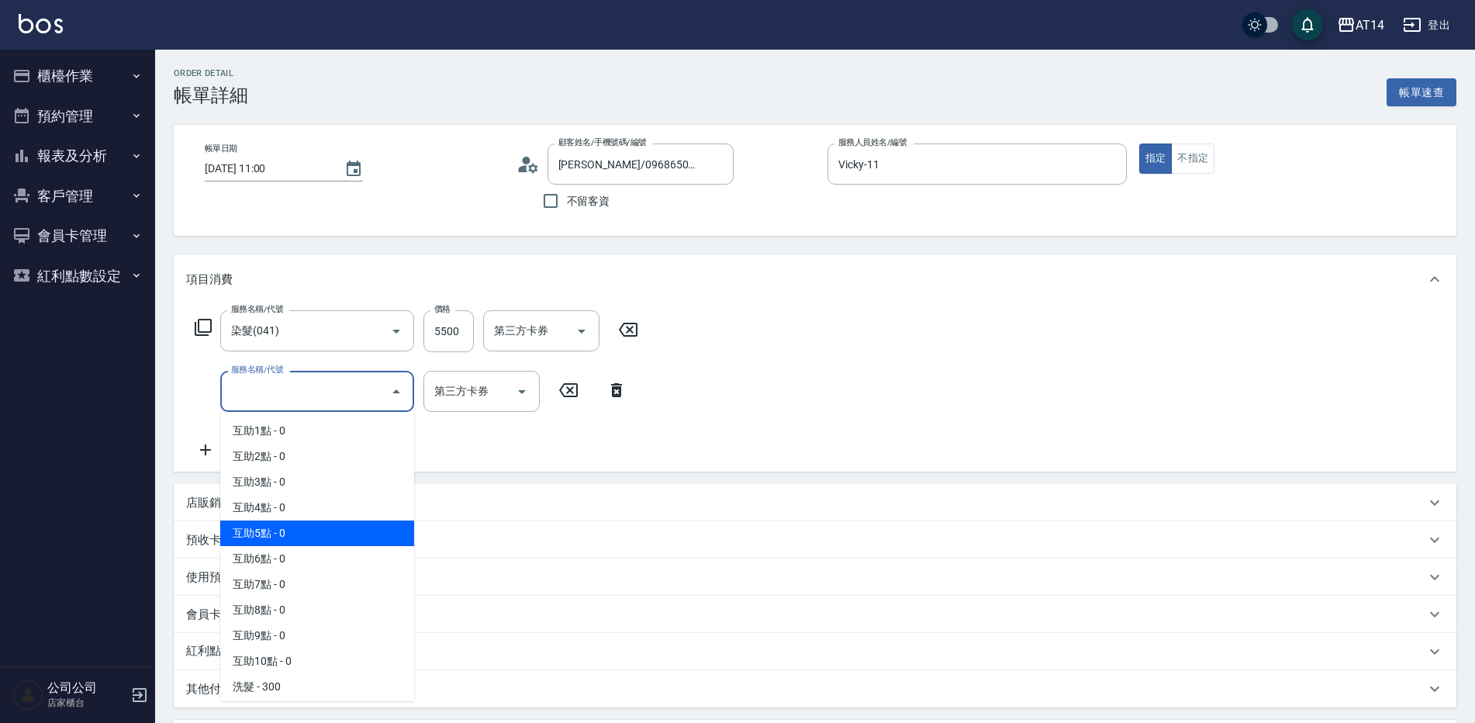
click at [323, 540] on span "互助5點 - 0" at bounding box center [317, 533] width 194 height 26
type input "互助5點(005)"
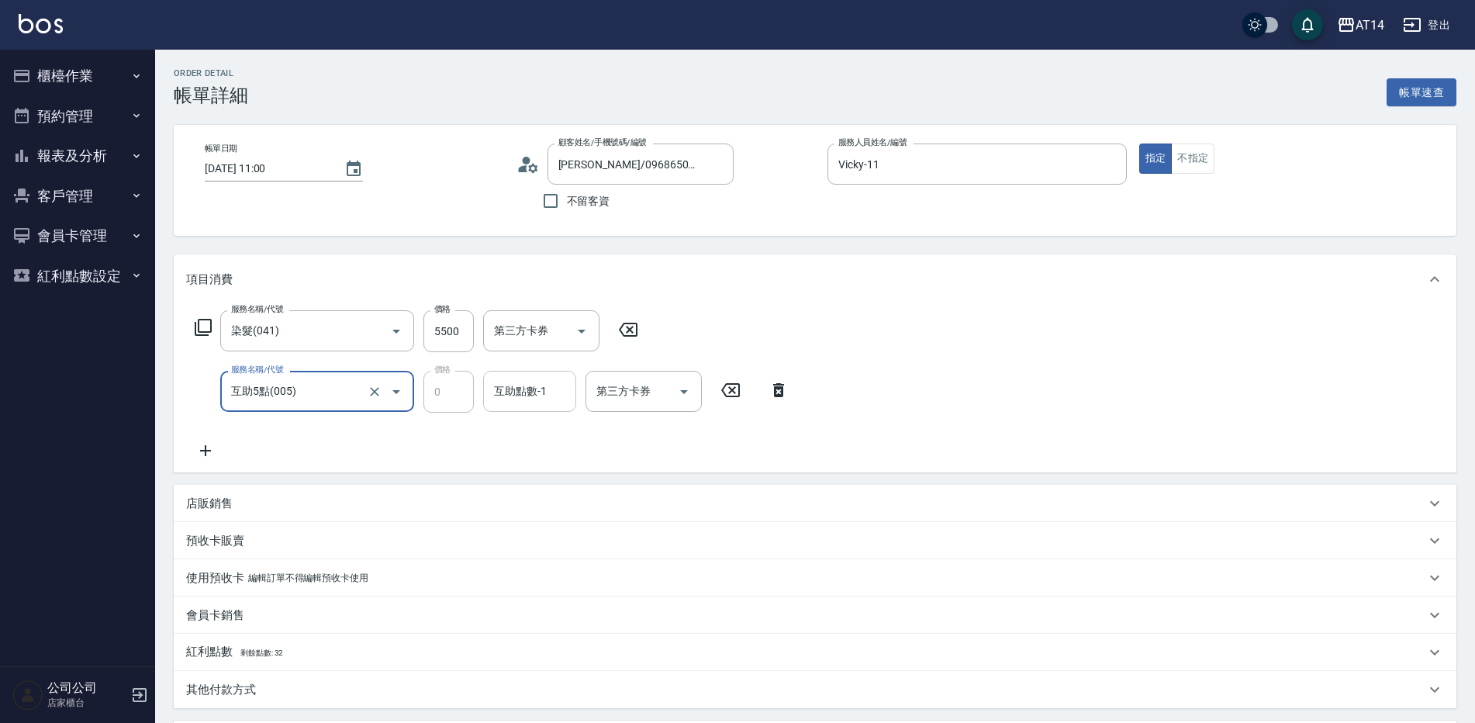
click at [532, 399] on input "互助點數-1" at bounding box center [529, 391] width 79 height 27
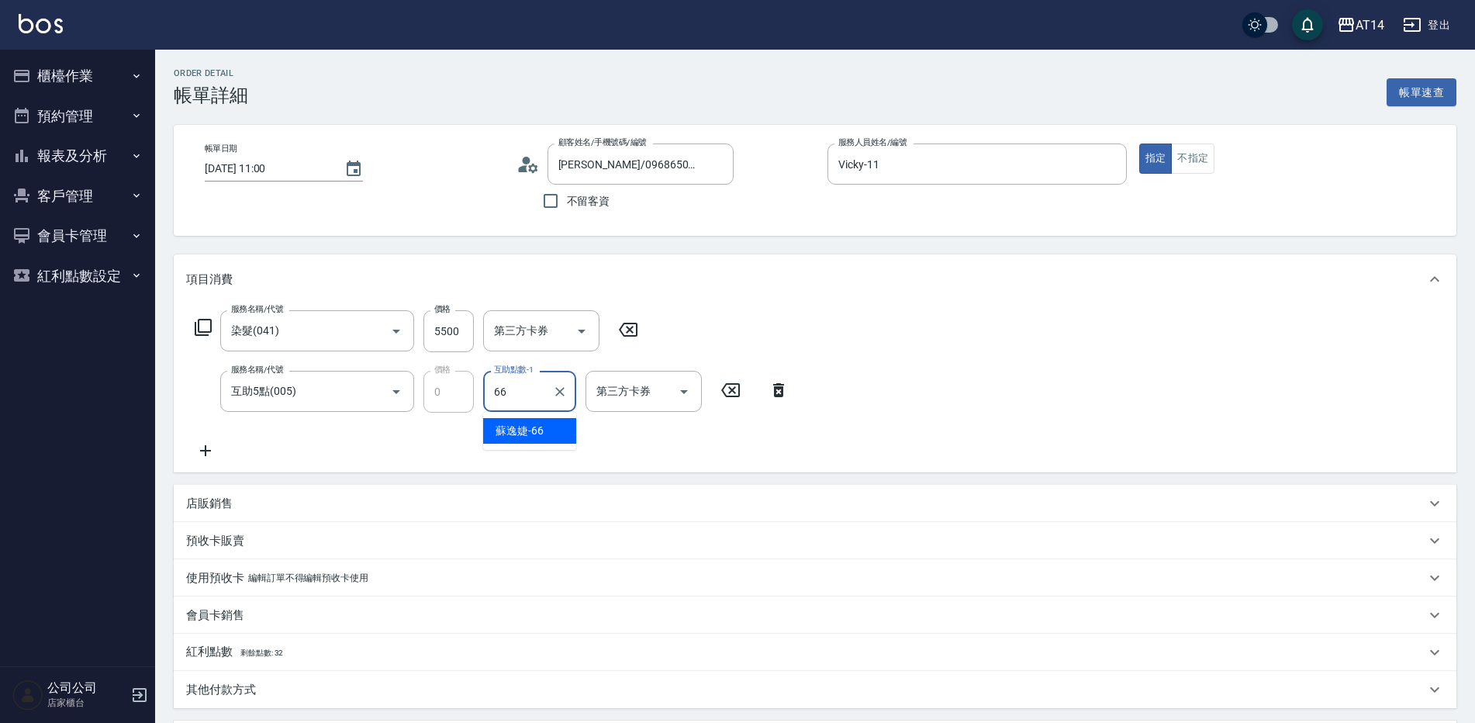
type input "[PERSON_NAME]-66"
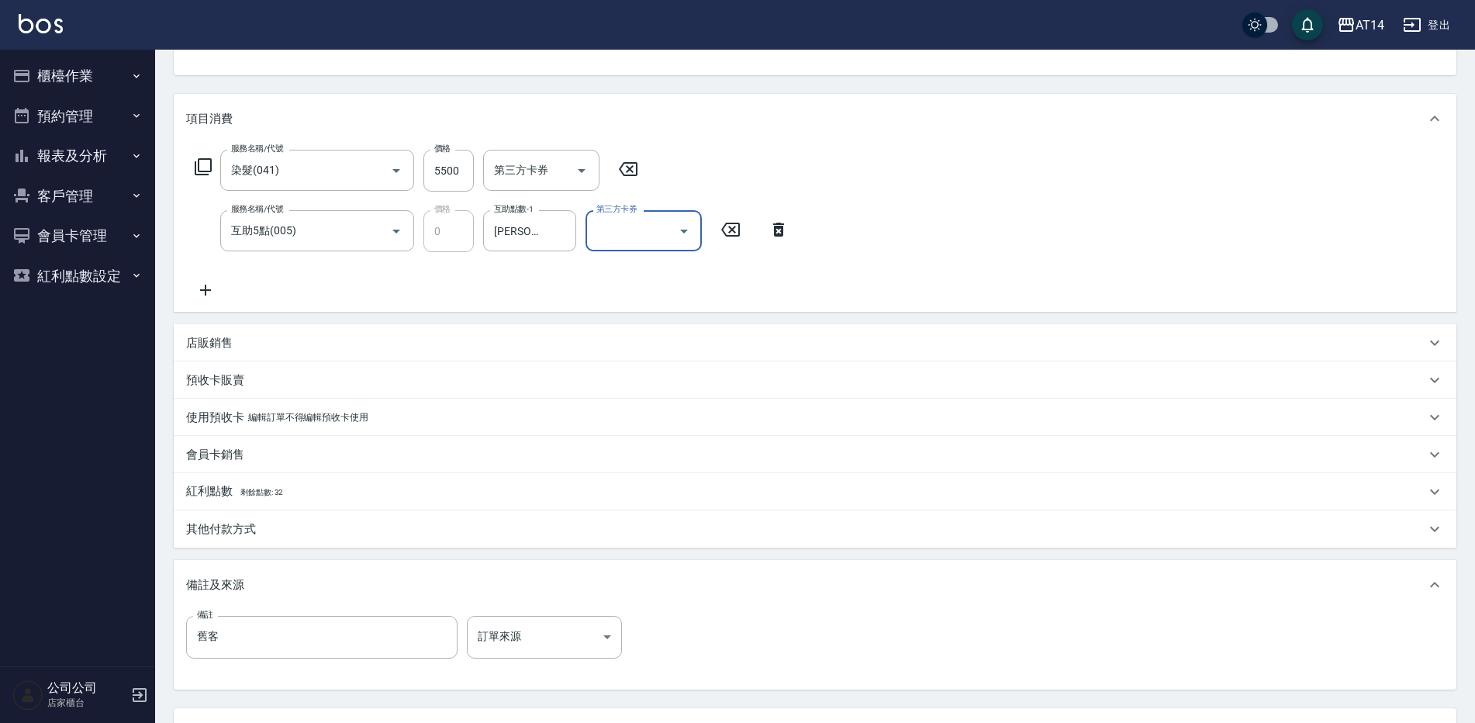
scroll to position [295, 0]
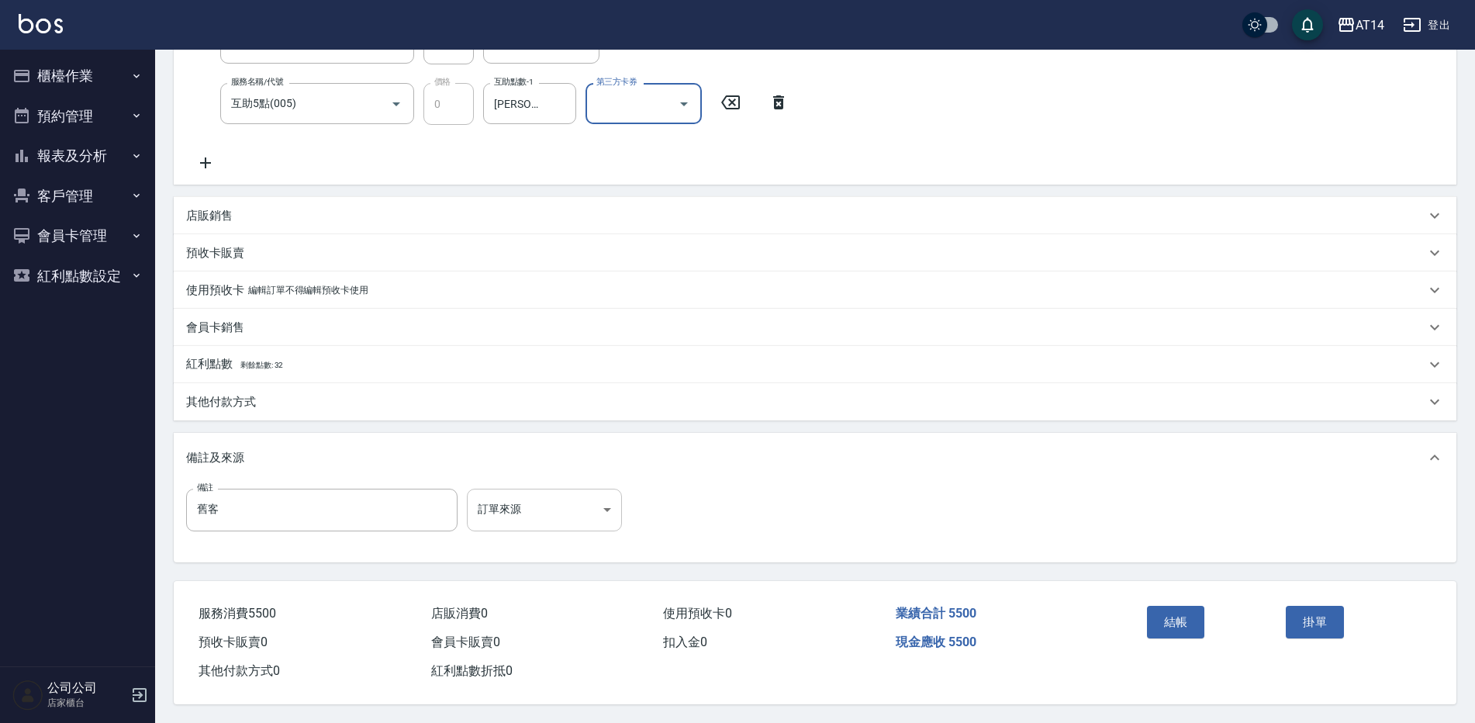
click at [510, 508] on body "AT14 登出 櫃檯作業 打帳單 帳單列表 掛單列表 現金收支登錄 材料自購登錄 每日結帳 排班表 掃碼打卡 預約管理 預約管理 單日預約紀錄 單週預約紀錄 …" at bounding box center [737, 217] width 1475 height 1011
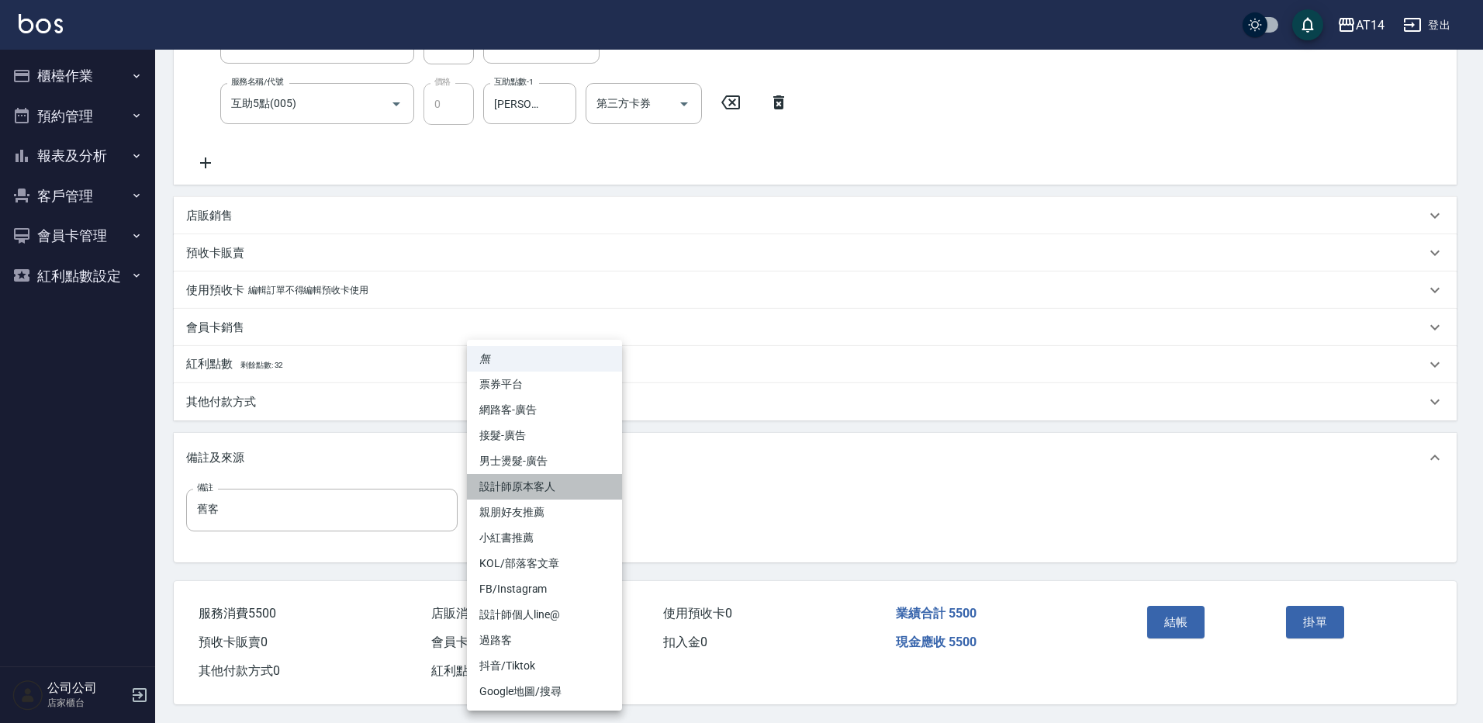
click at [569, 493] on li "設計師原本客人" at bounding box center [544, 487] width 155 height 26
type input "設計師原本客人"
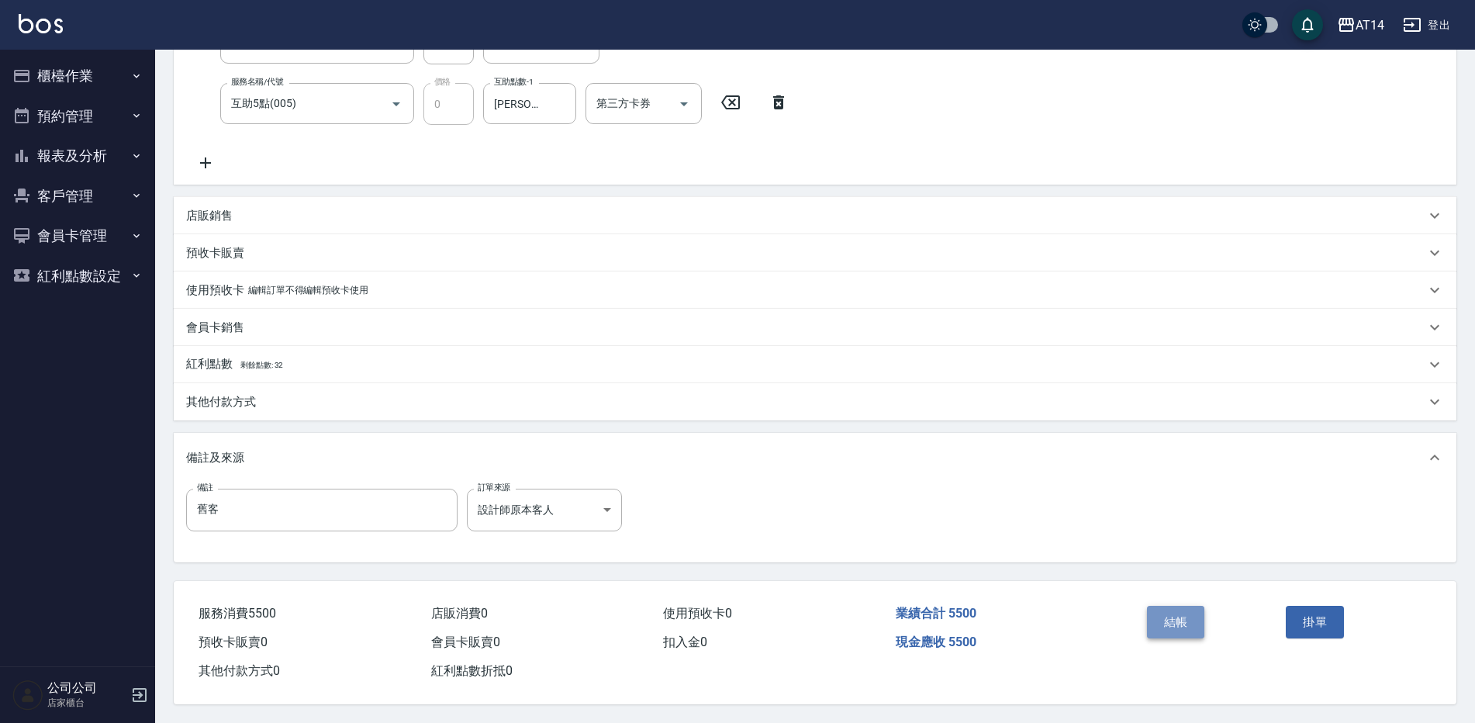
click at [1182, 612] on button "結帳" at bounding box center [1176, 622] width 58 height 33
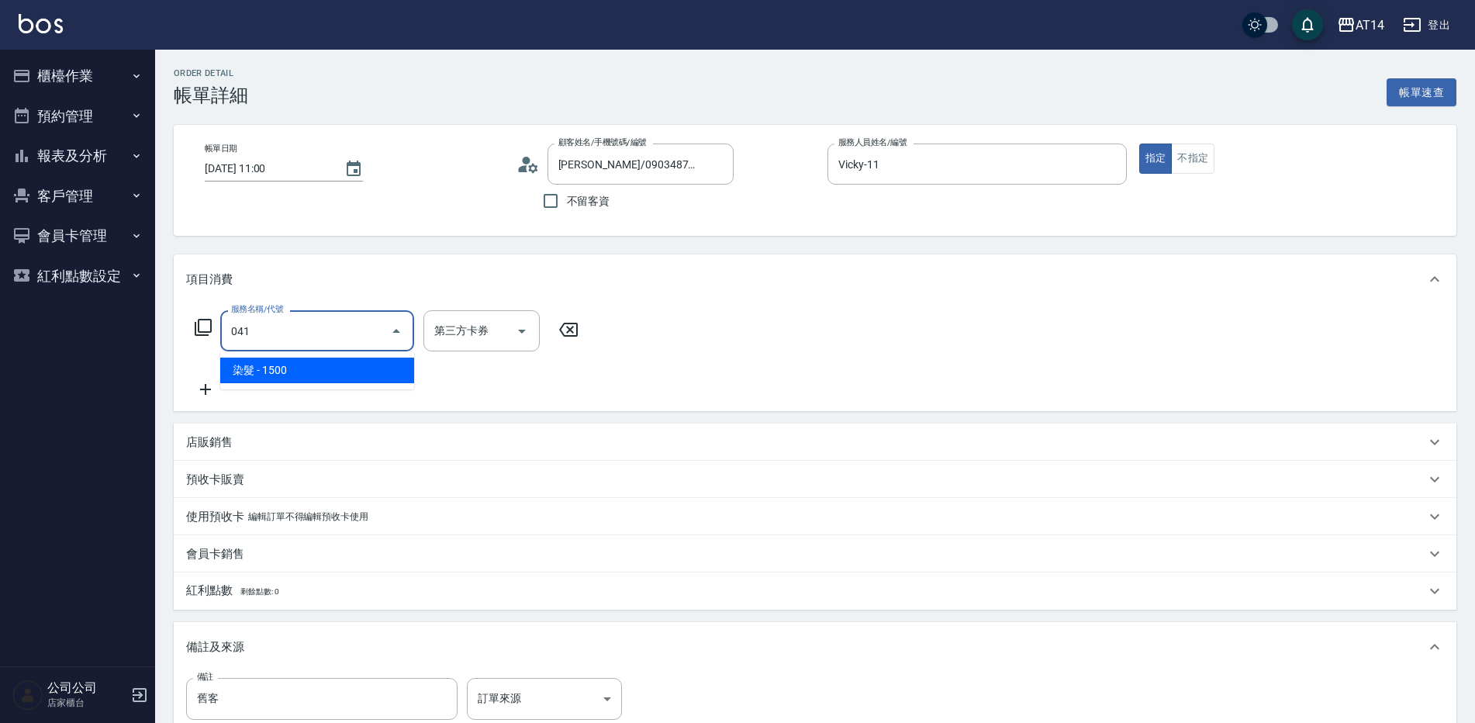
type input "染髮(041)"
type input "3"
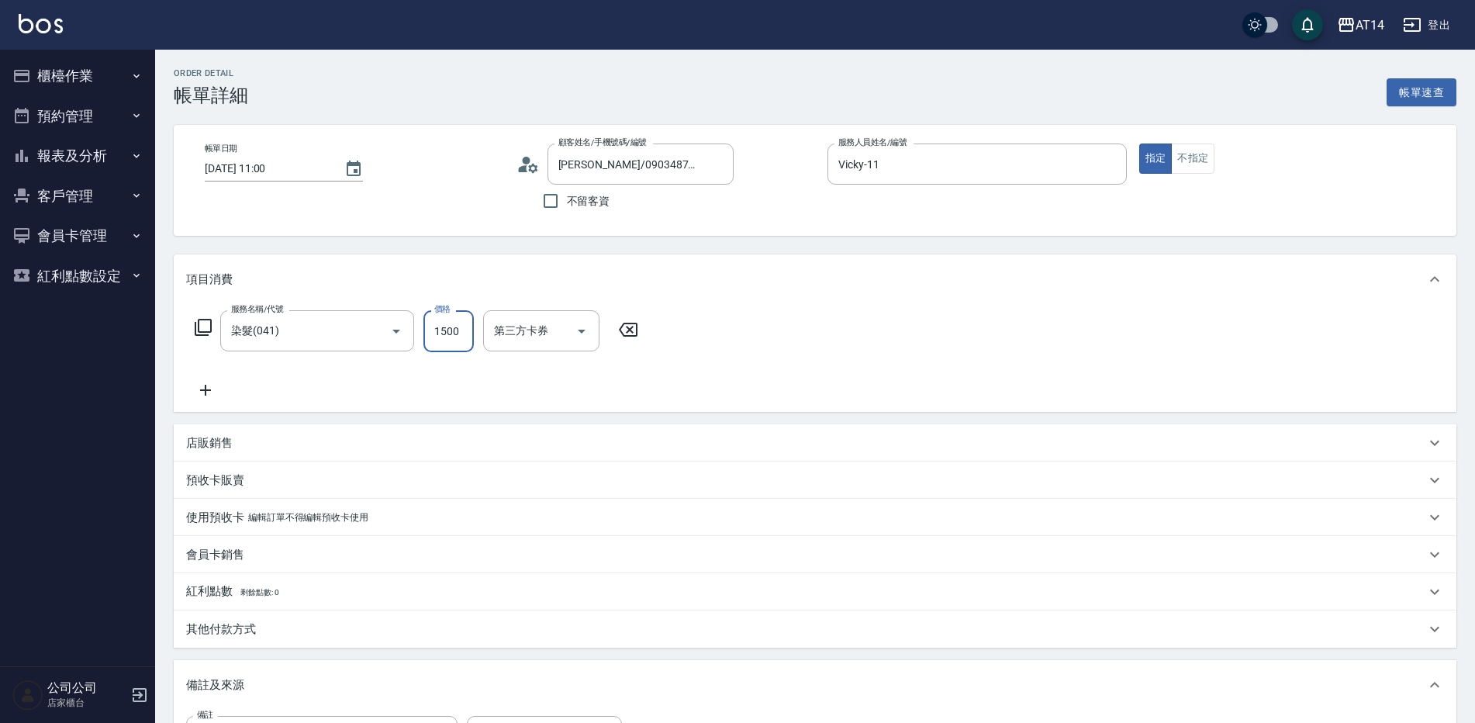
type input "5"
type input "0"
type input "550"
type input "1"
type input "5500"
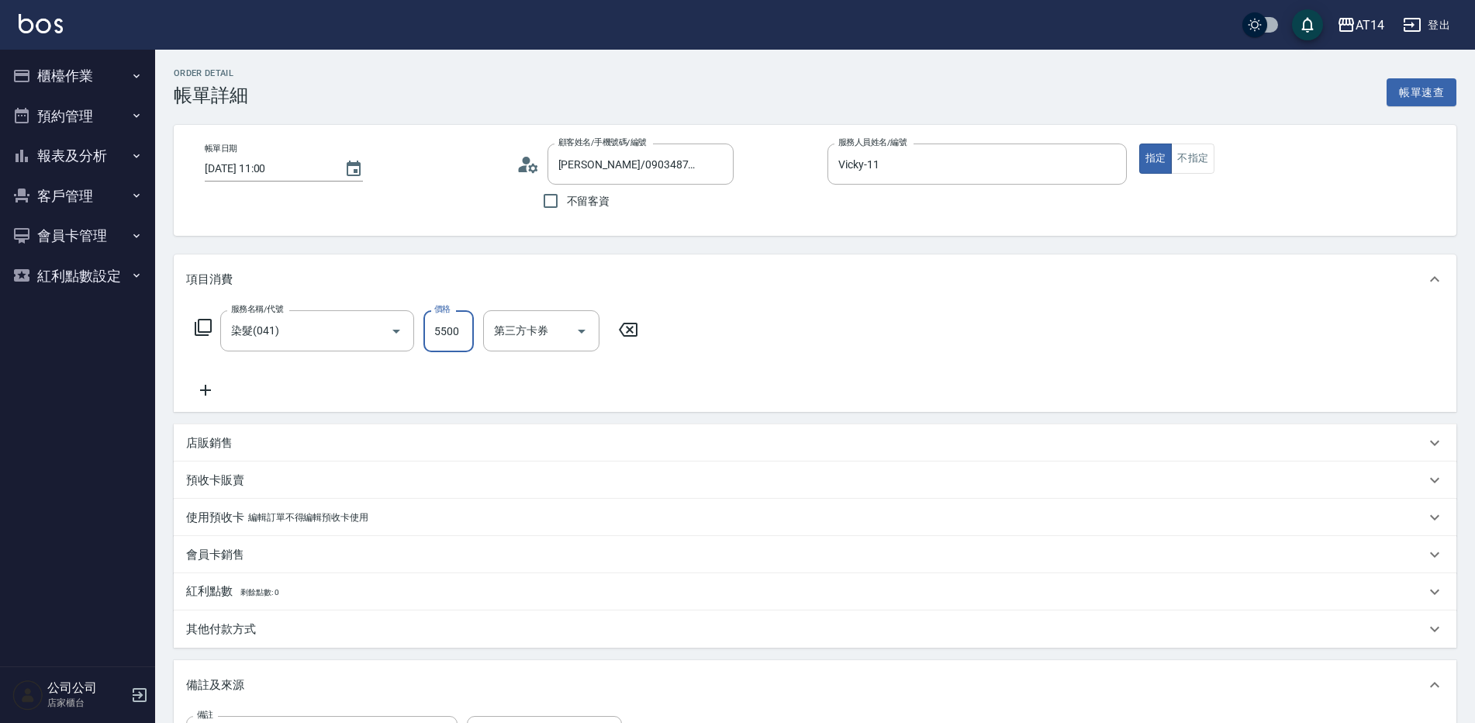
type input "11"
type input "5500"
click at [212, 381] on icon at bounding box center [205, 390] width 39 height 19
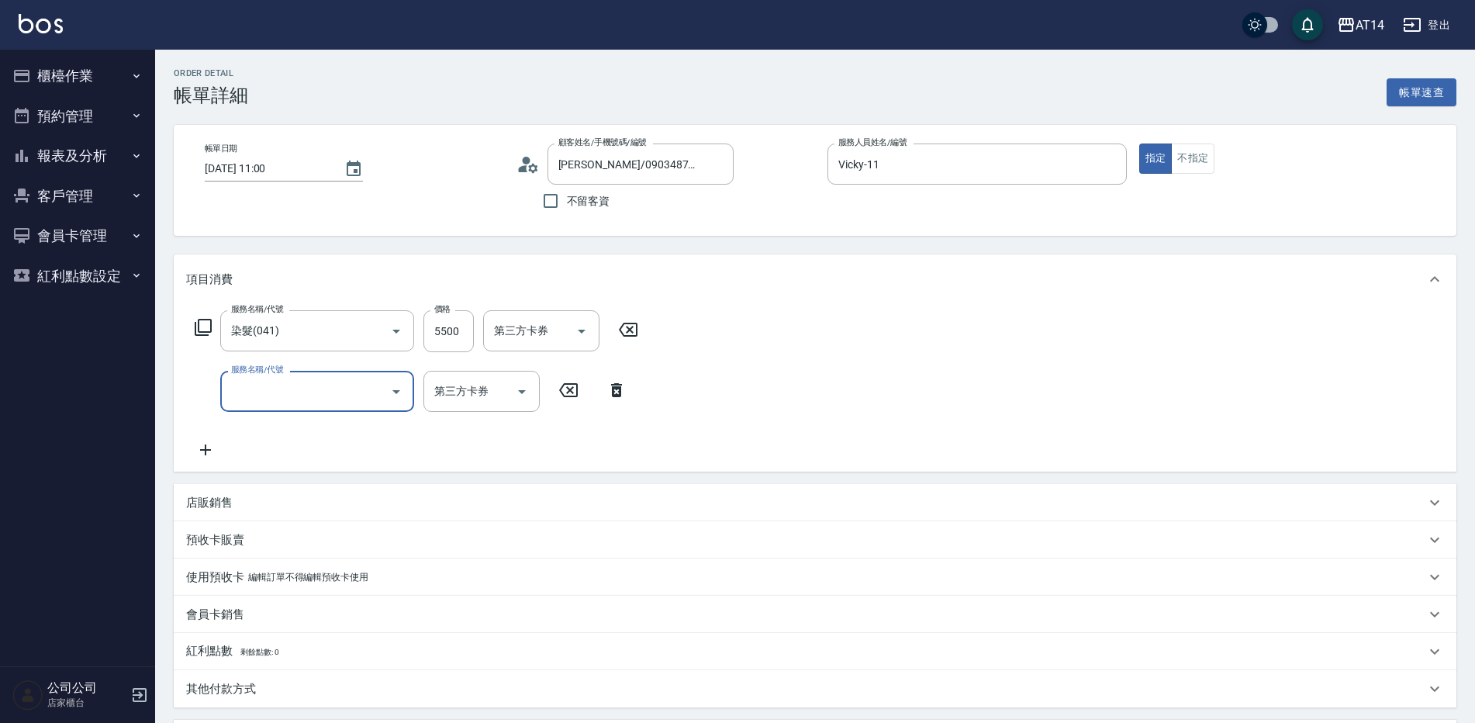
click at [285, 396] on input "服務名稱/代號" at bounding box center [305, 391] width 157 height 27
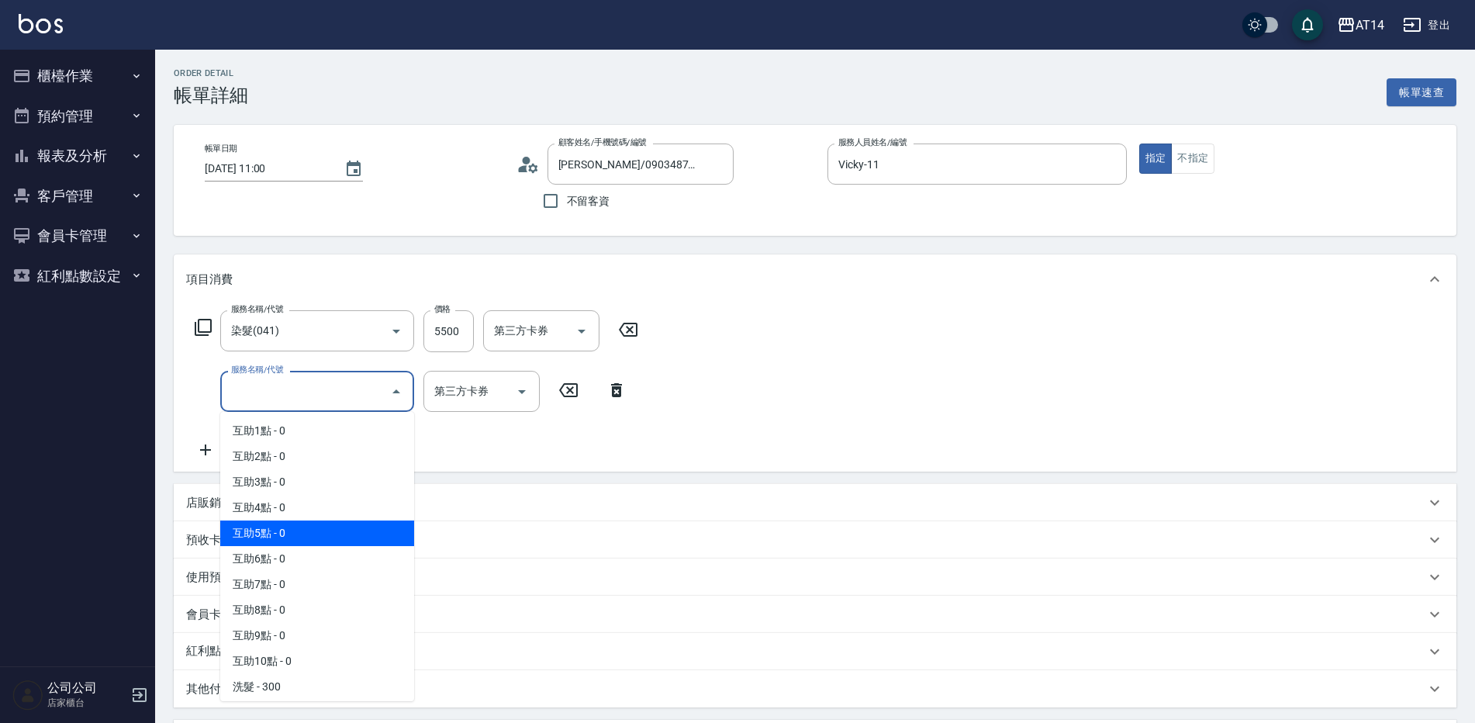
click at [296, 538] on span "互助5點 - 0" at bounding box center [317, 533] width 194 height 26
type input "互助5點(005)"
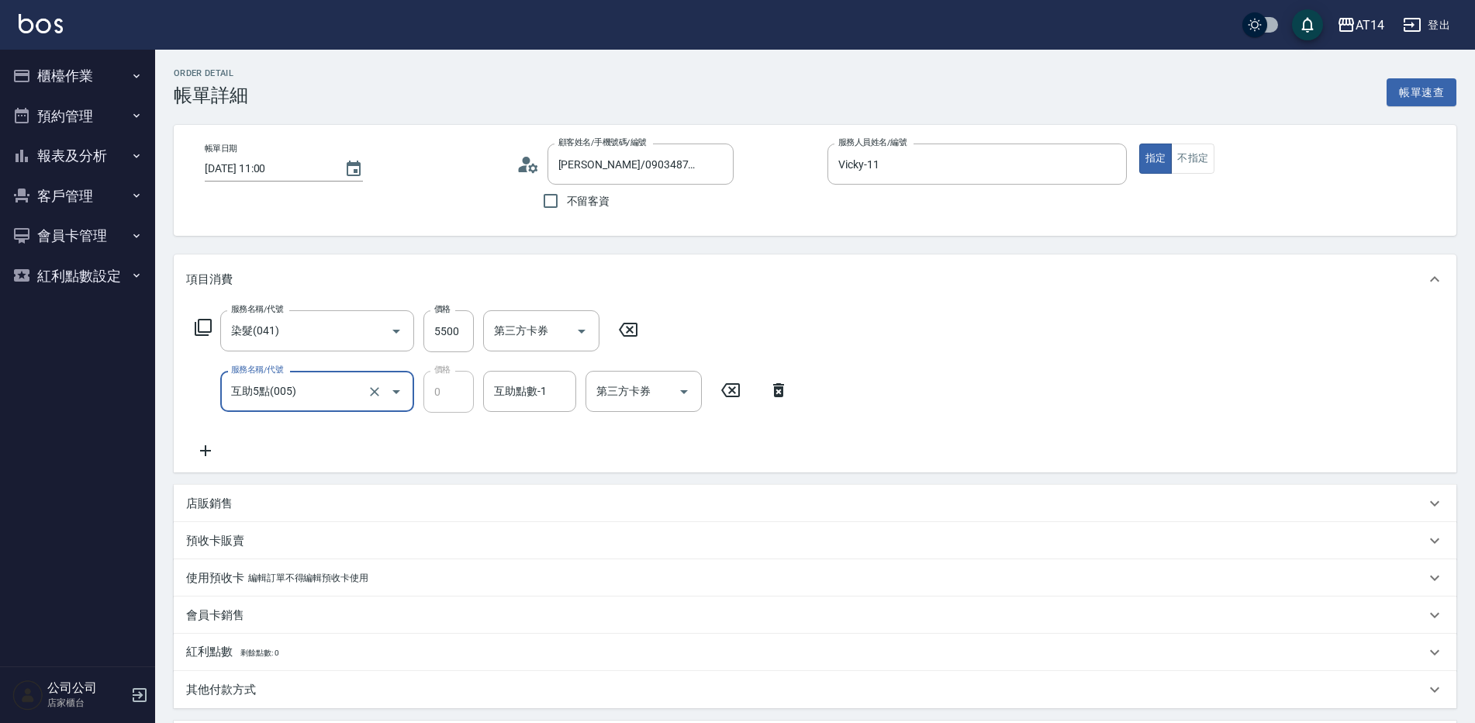
click at [516, 386] on div "互助點數-1 互助點數-1" at bounding box center [529, 391] width 93 height 41
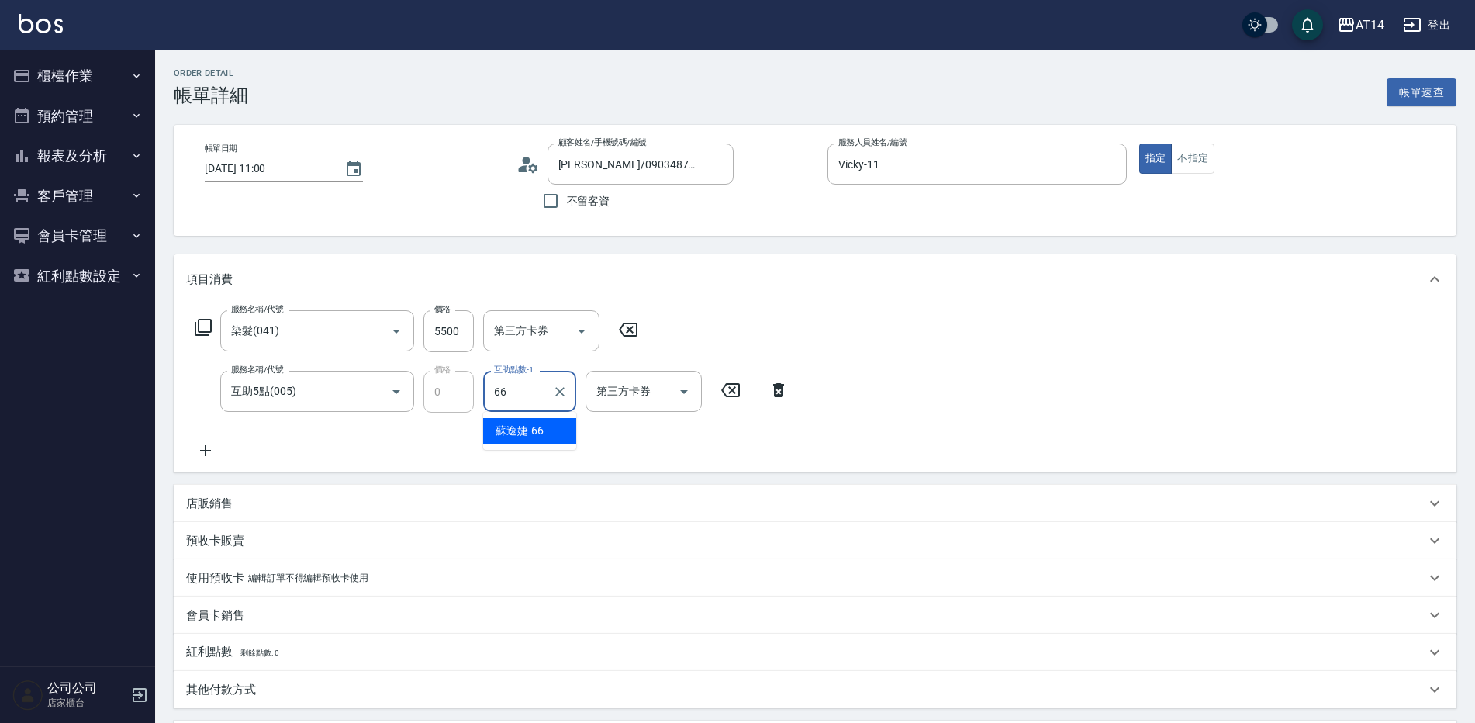
type input "[PERSON_NAME]-66"
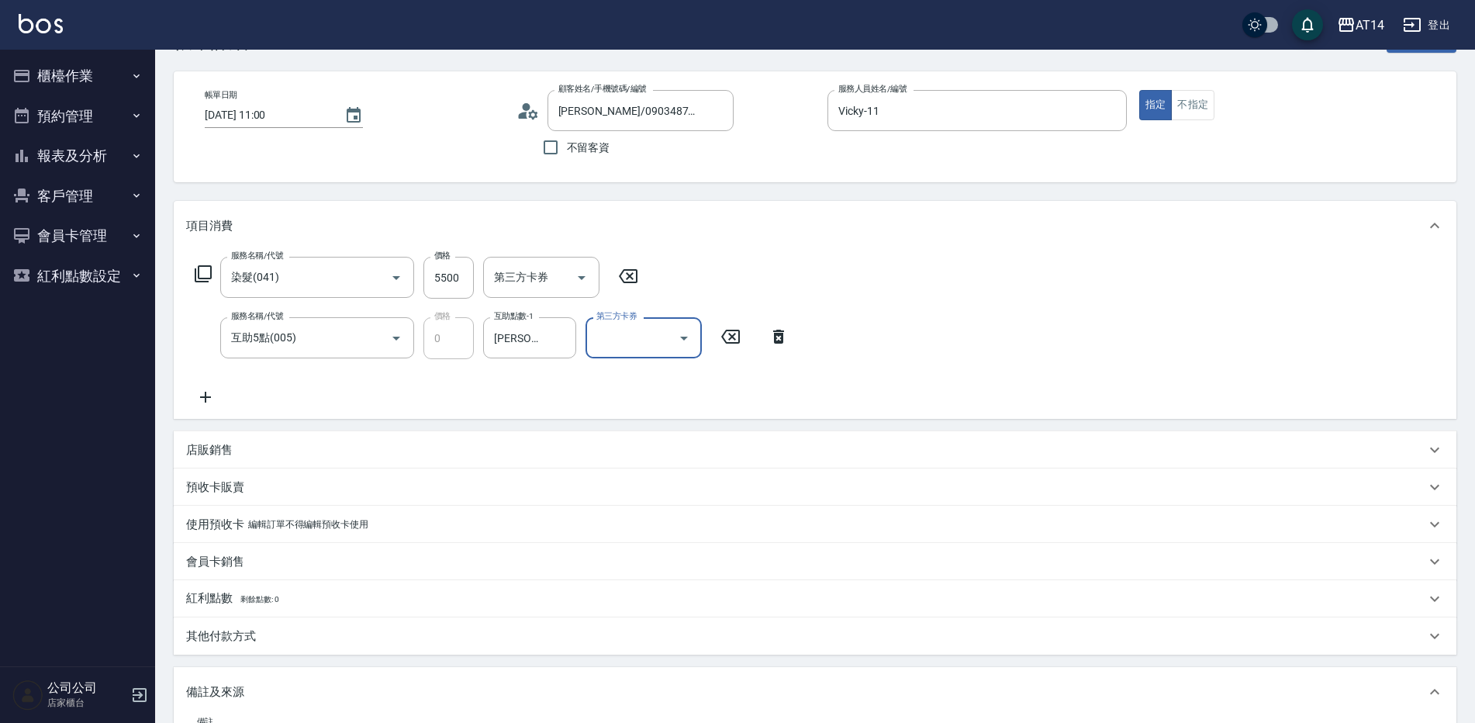
scroll to position [78, 0]
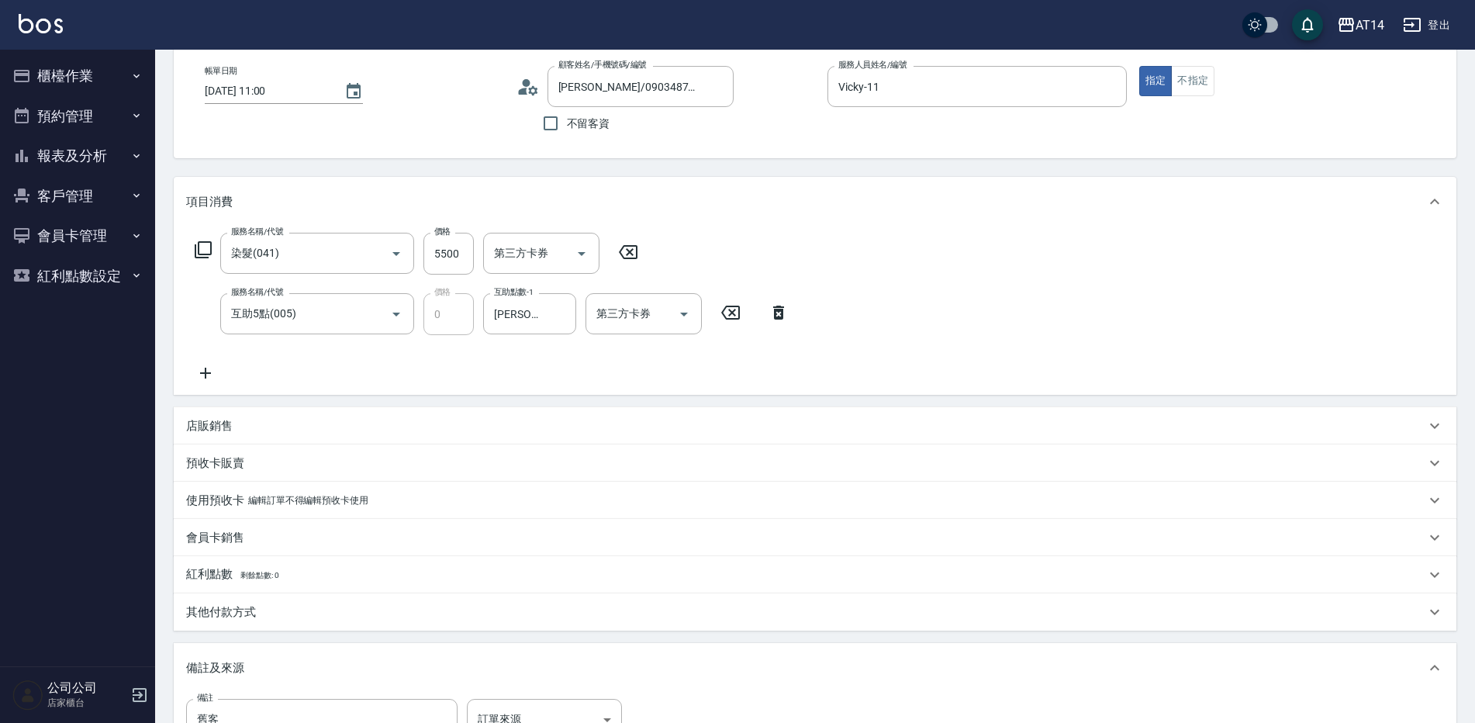
drag, startPoint x: 218, startPoint y: 414, endPoint x: 261, endPoint y: 463, distance: 65.4
click at [219, 413] on div "店販銷售" at bounding box center [815, 425] width 1283 height 37
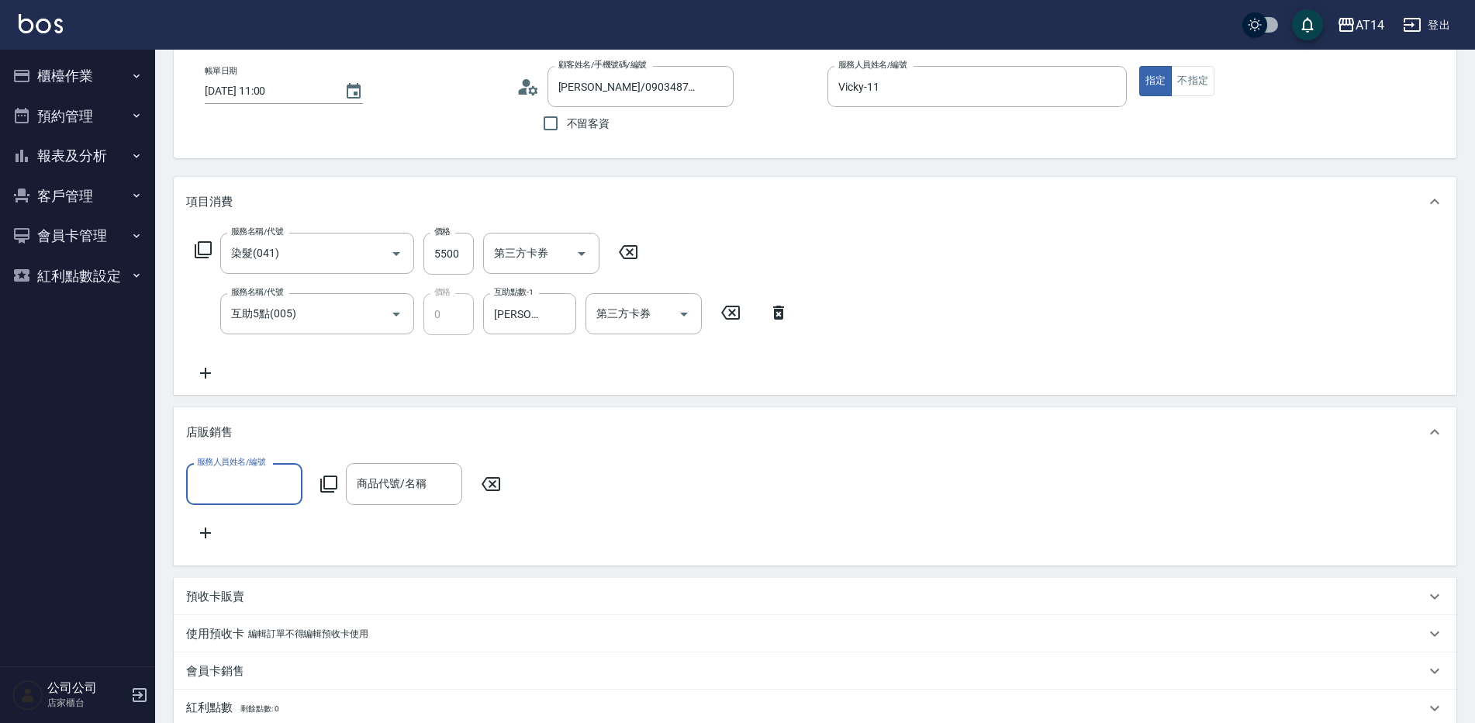
scroll to position [0, 0]
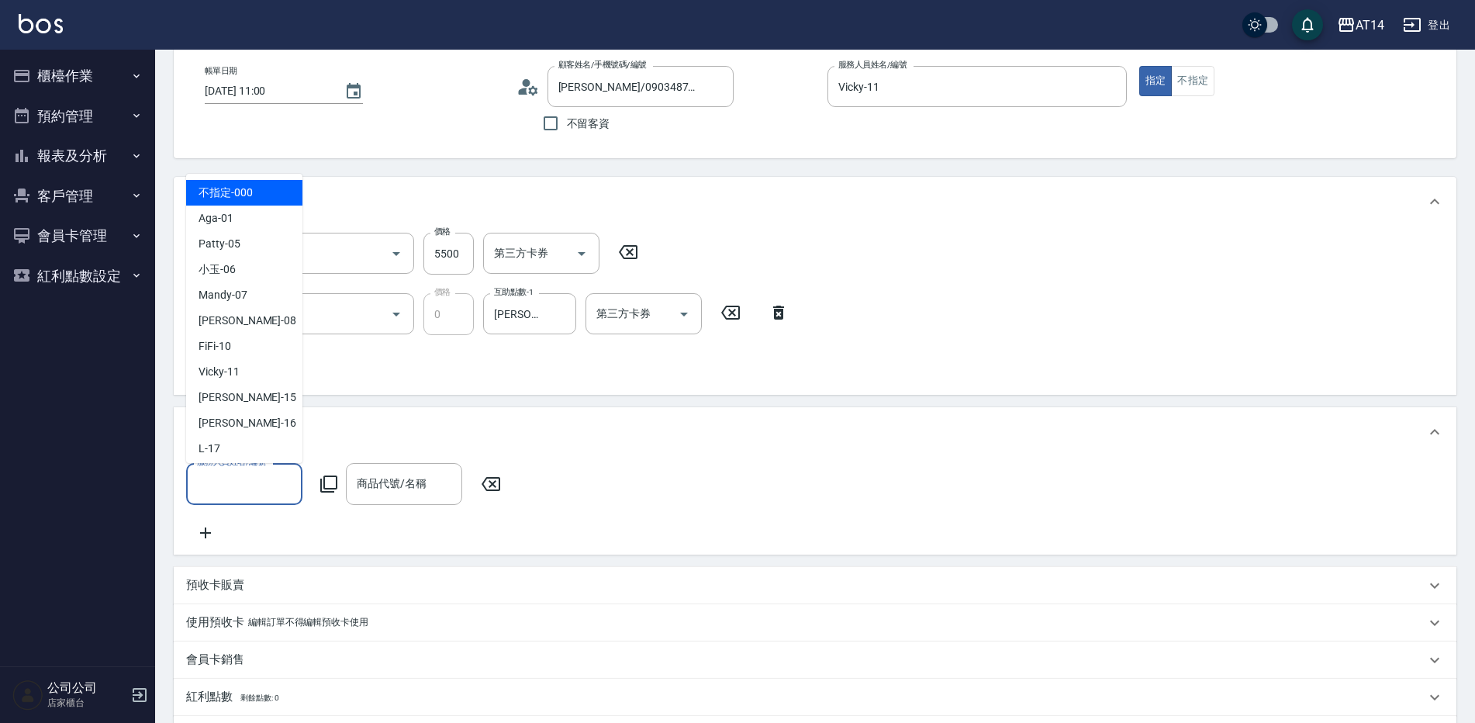
click at [270, 472] on input "服務人員姓名/編號" at bounding box center [244, 483] width 102 height 27
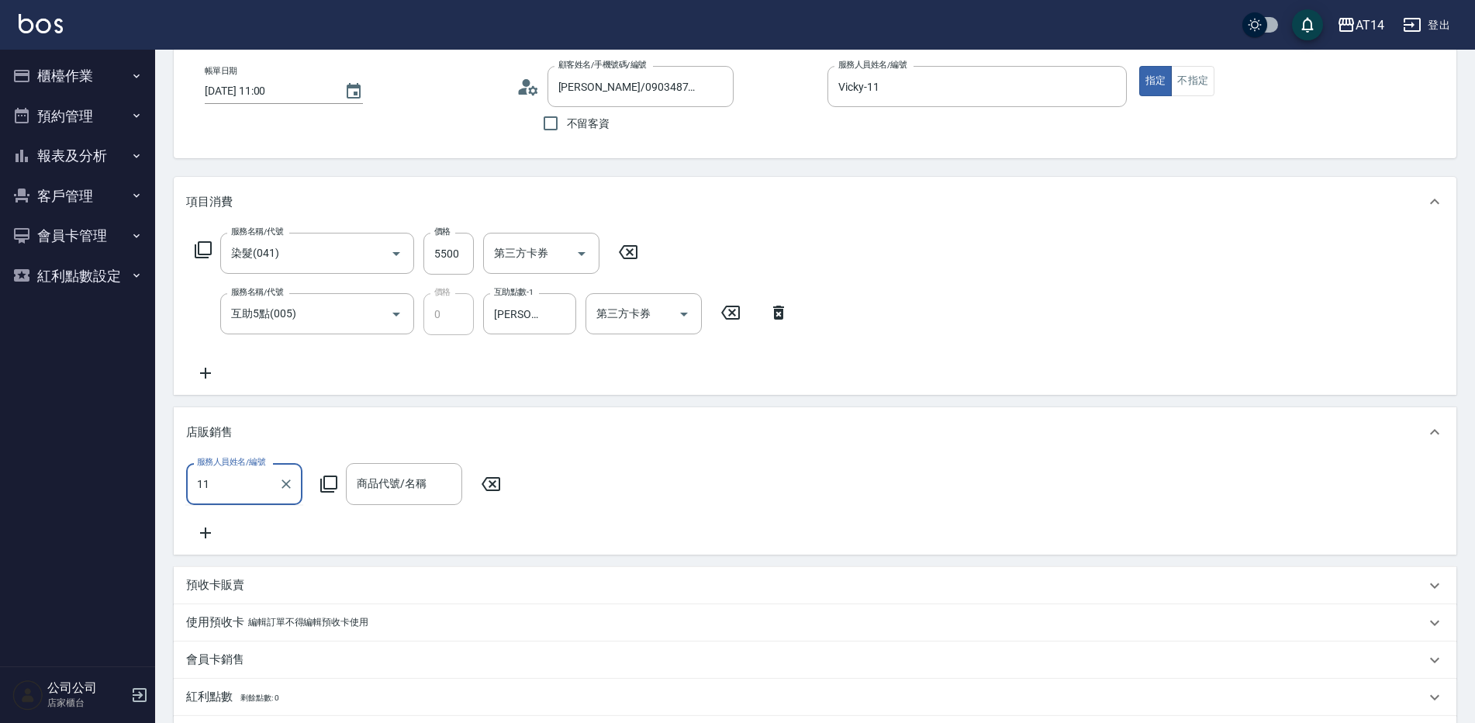
type input "Vicky-11"
type input "壘"
type input "雷"
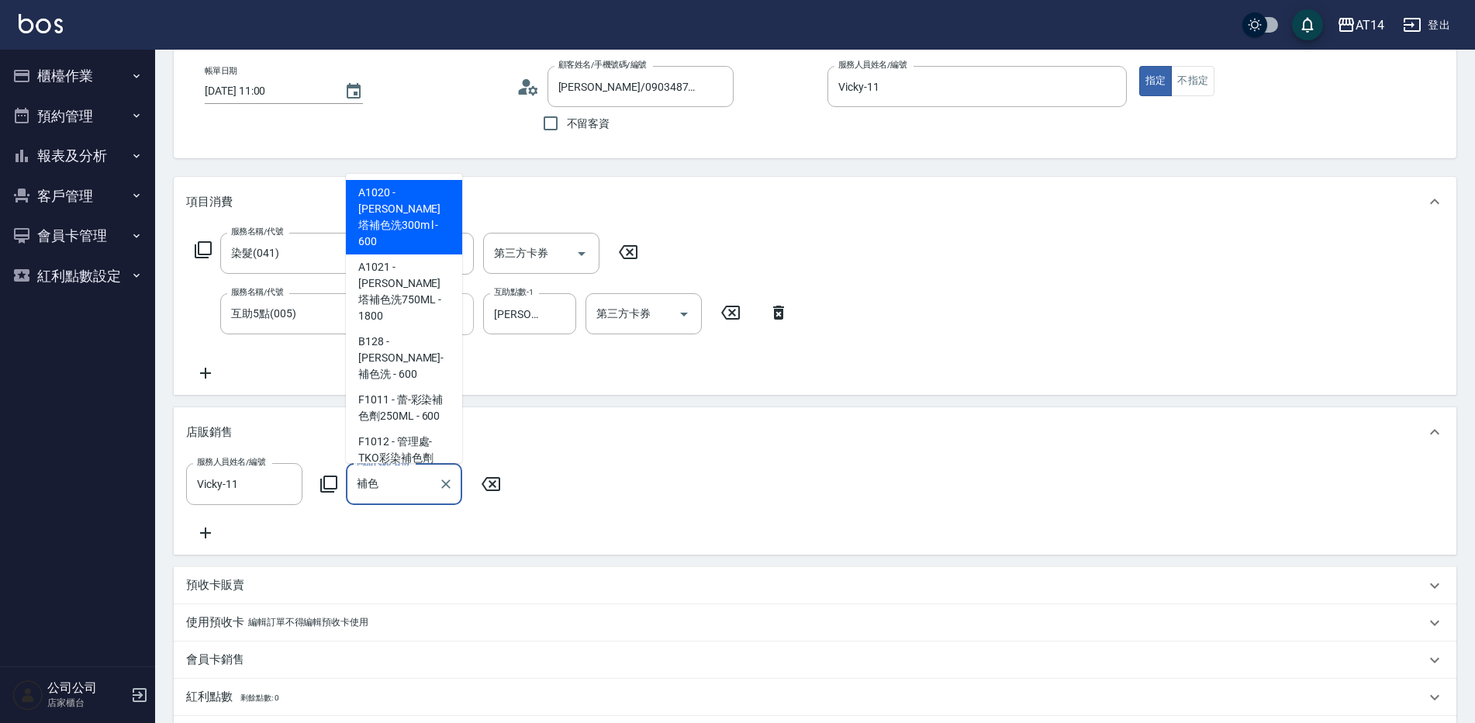
click at [417, 200] on span "A1020 - [PERSON_NAME]塔補色洗300m l - 600" at bounding box center [404, 217] width 116 height 74
type input "[PERSON_NAME]塔補色洗300m l"
type input "12"
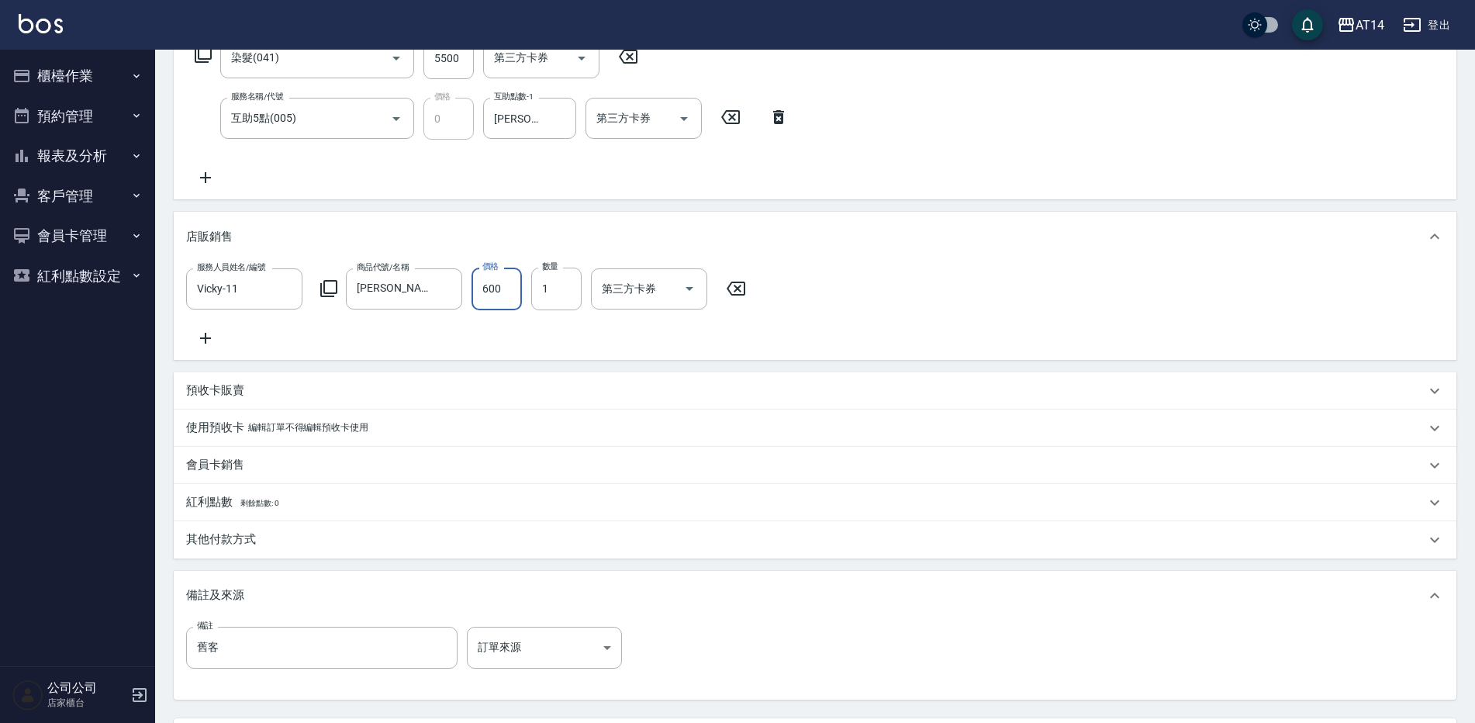
scroll to position [429, 0]
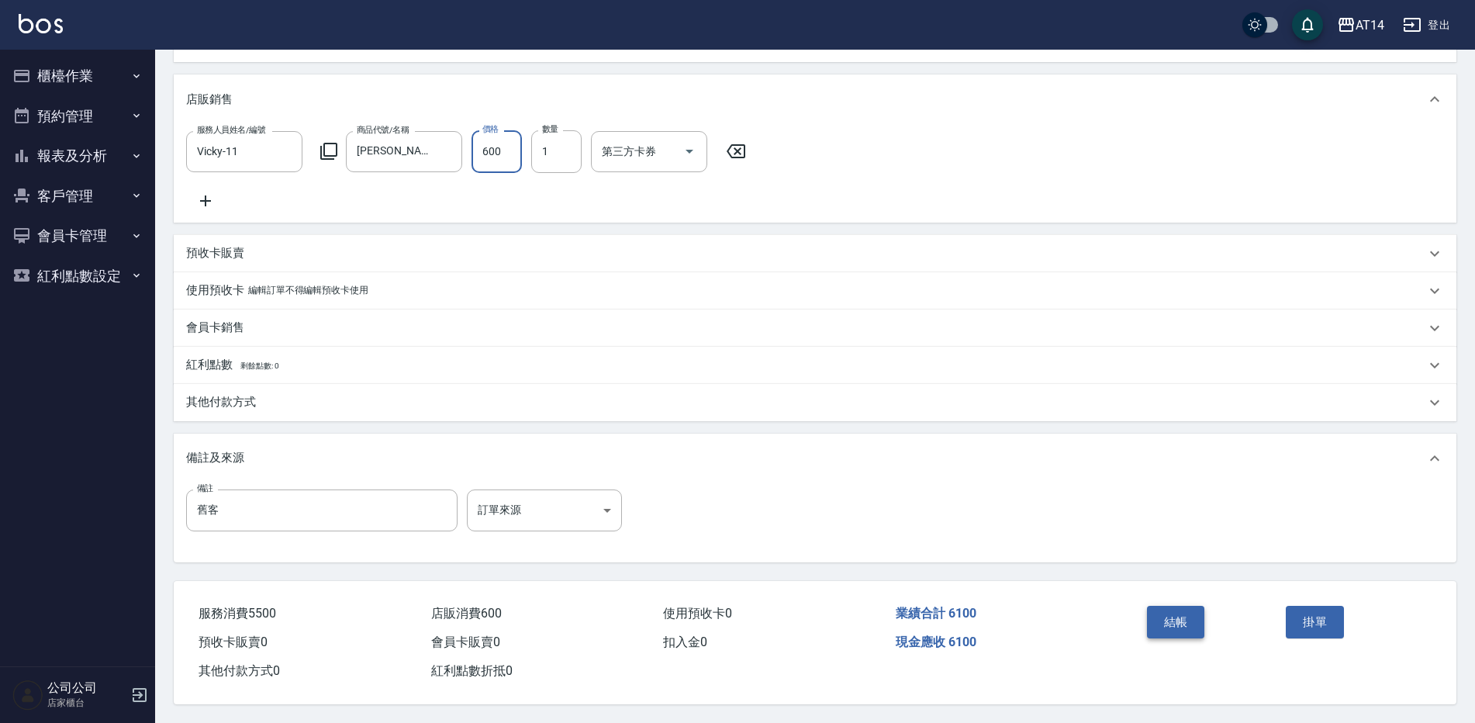
click at [1184, 608] on button "結帳" at bounding box center [1176, 622] width 58 height 33
click at [534, 482] on div "Order detail 帳單詳細 帳單速查 帳單日期 [DATE] 11:00 顧客姓名/手機號碼/編號 [PERSON_NAME]/0903487978/…" at bounding box center [737, 156] width 1475 height 1133
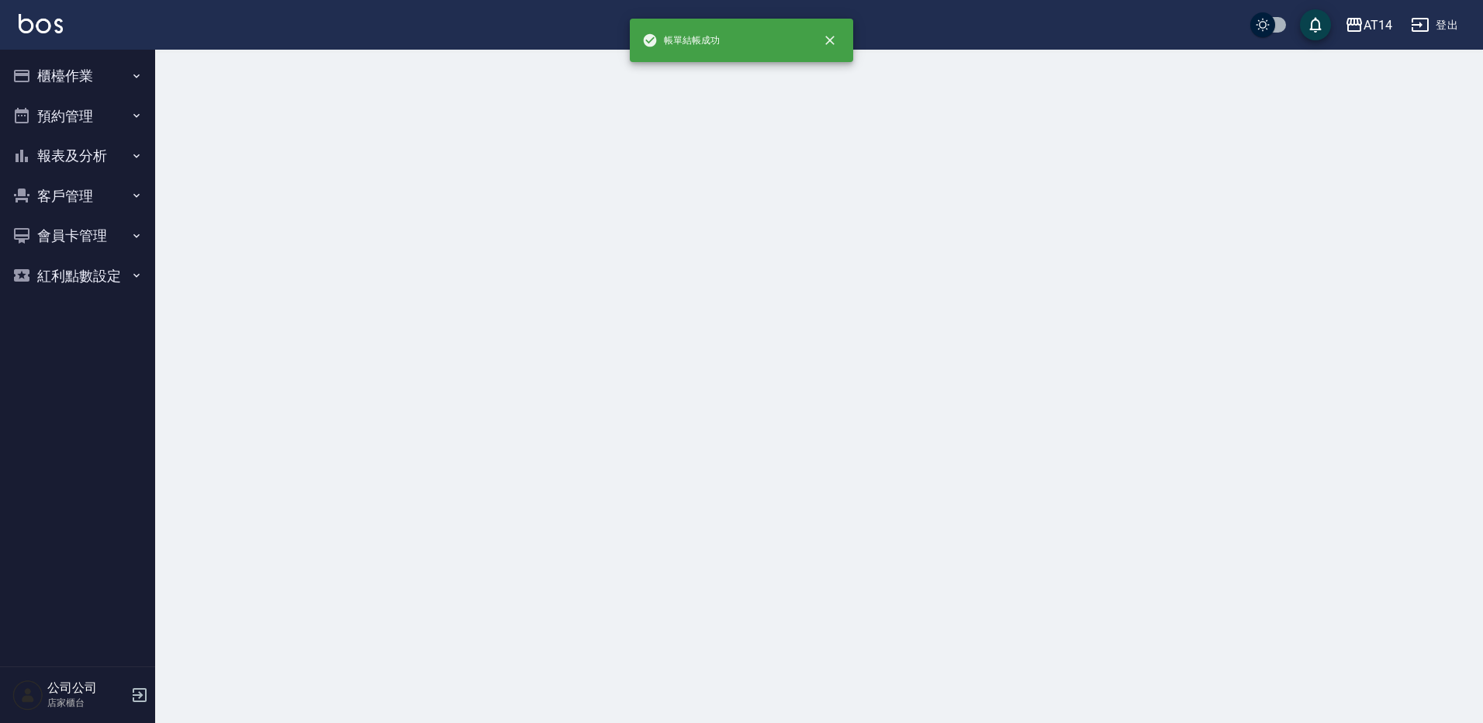
click at [534, 493] on div at bounding box center [741, 361] width 1483 height 723
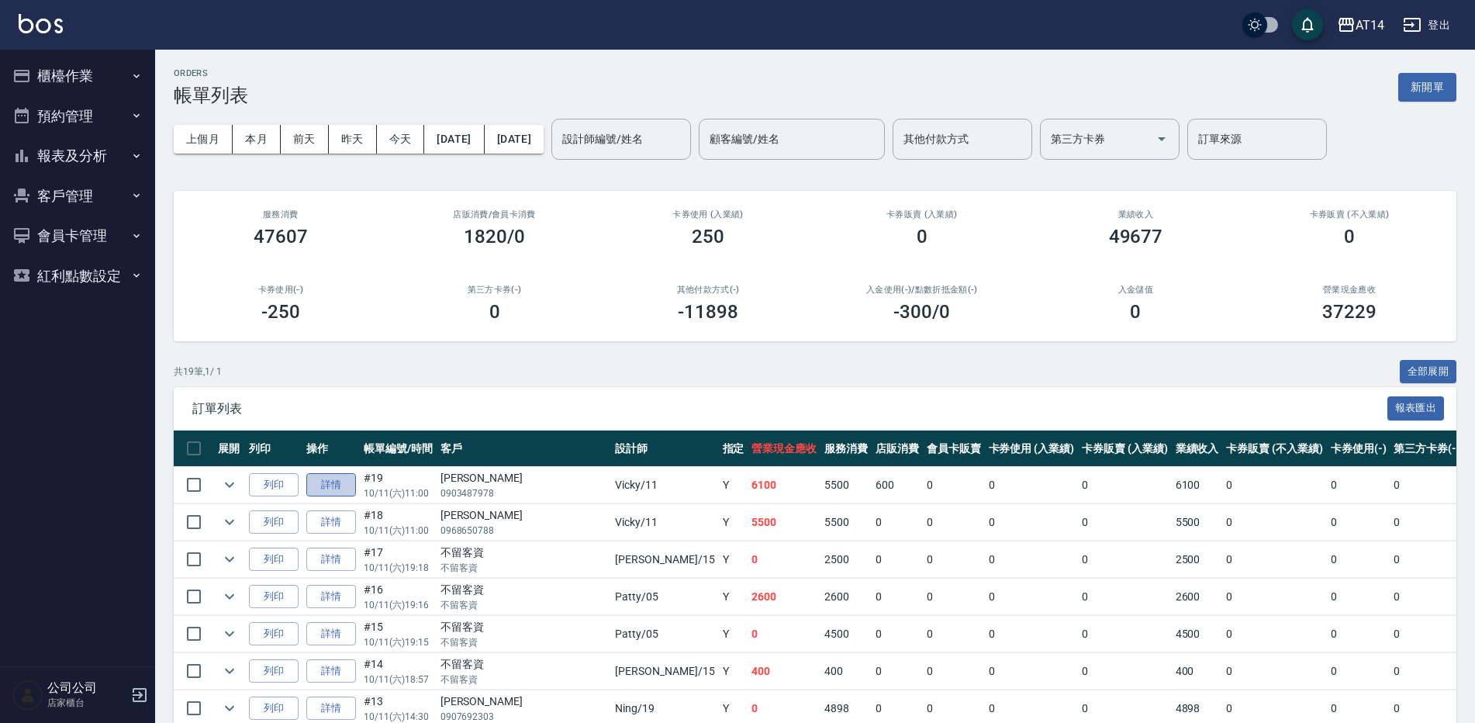
click at [348, 493] on link "詳情" at bounding box center [331, 485] width 50 height 24
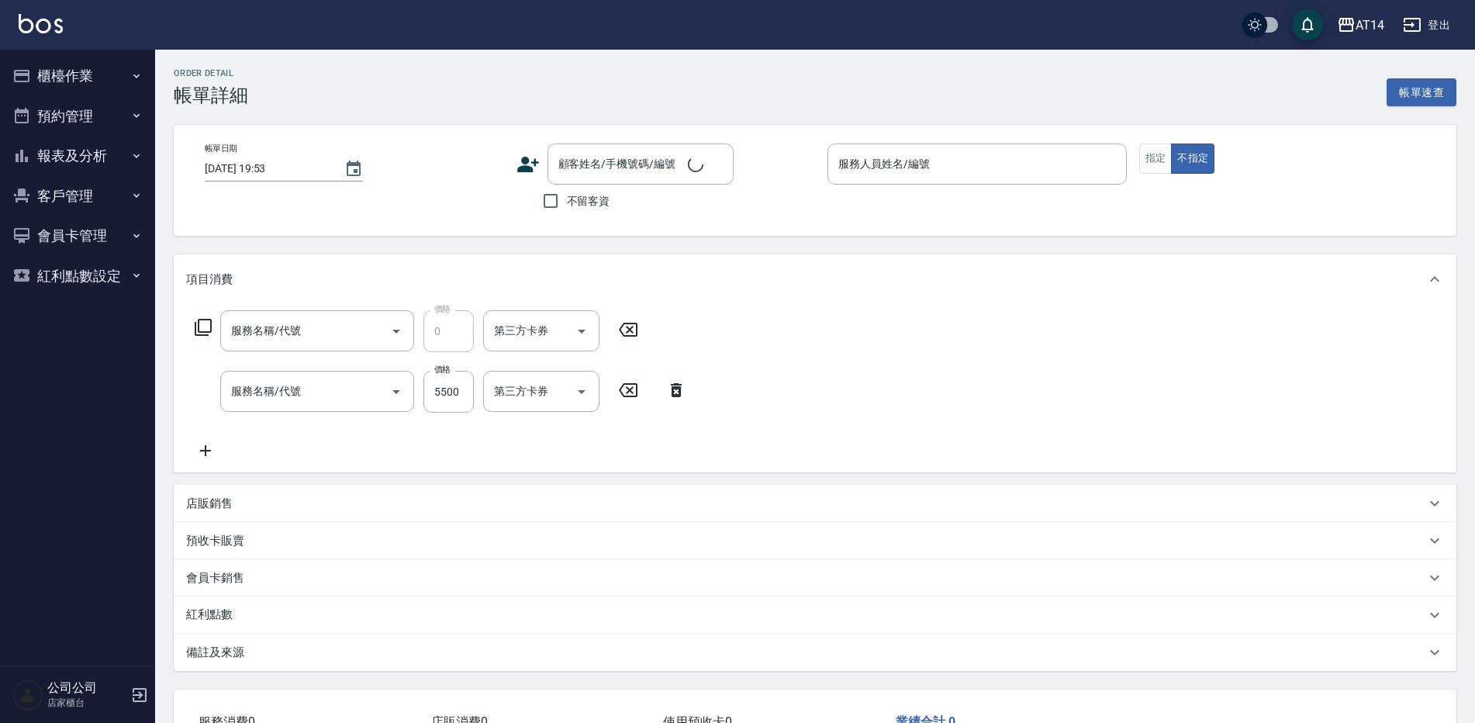
type input "[DATE] 11:00"
type input "Vicky-11"
type input "12"
type input "舊客"
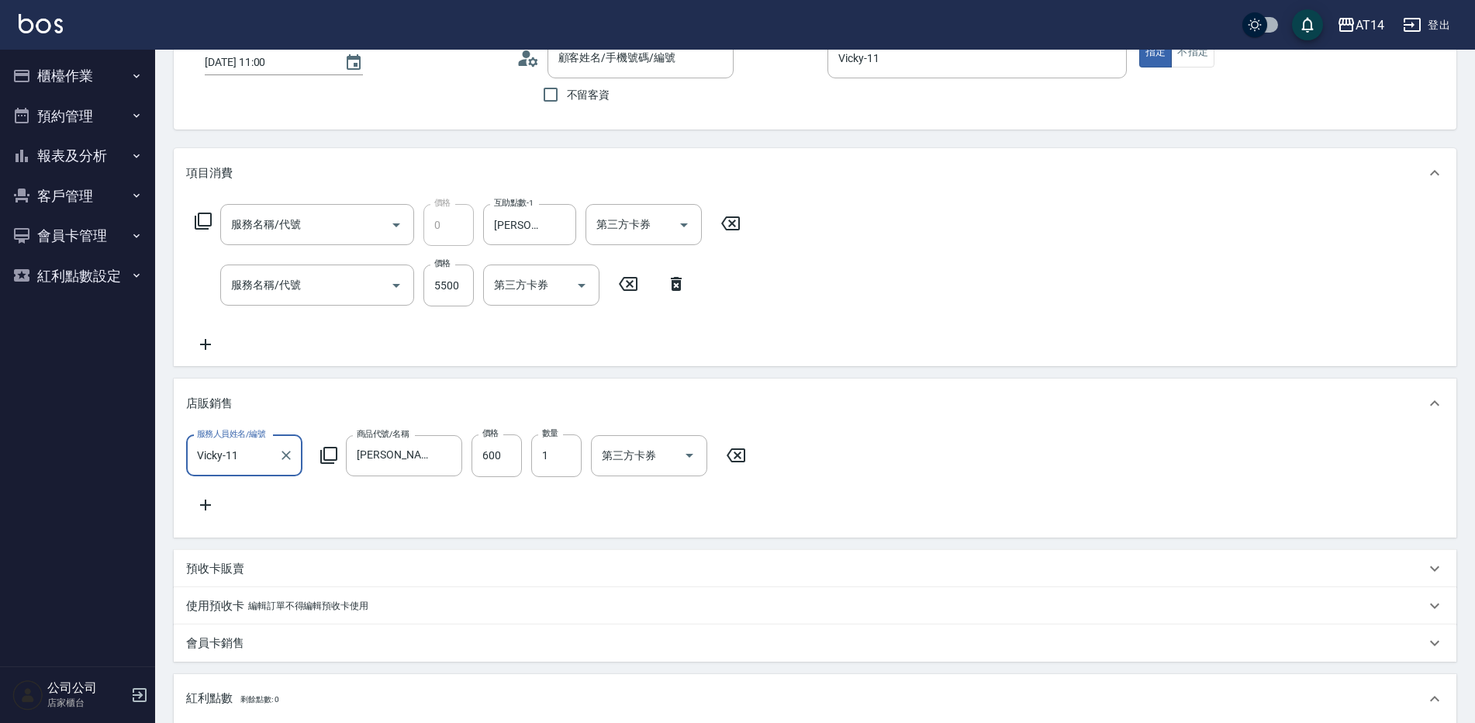
type input "互助5點(005)"
type input "染髮(041)"
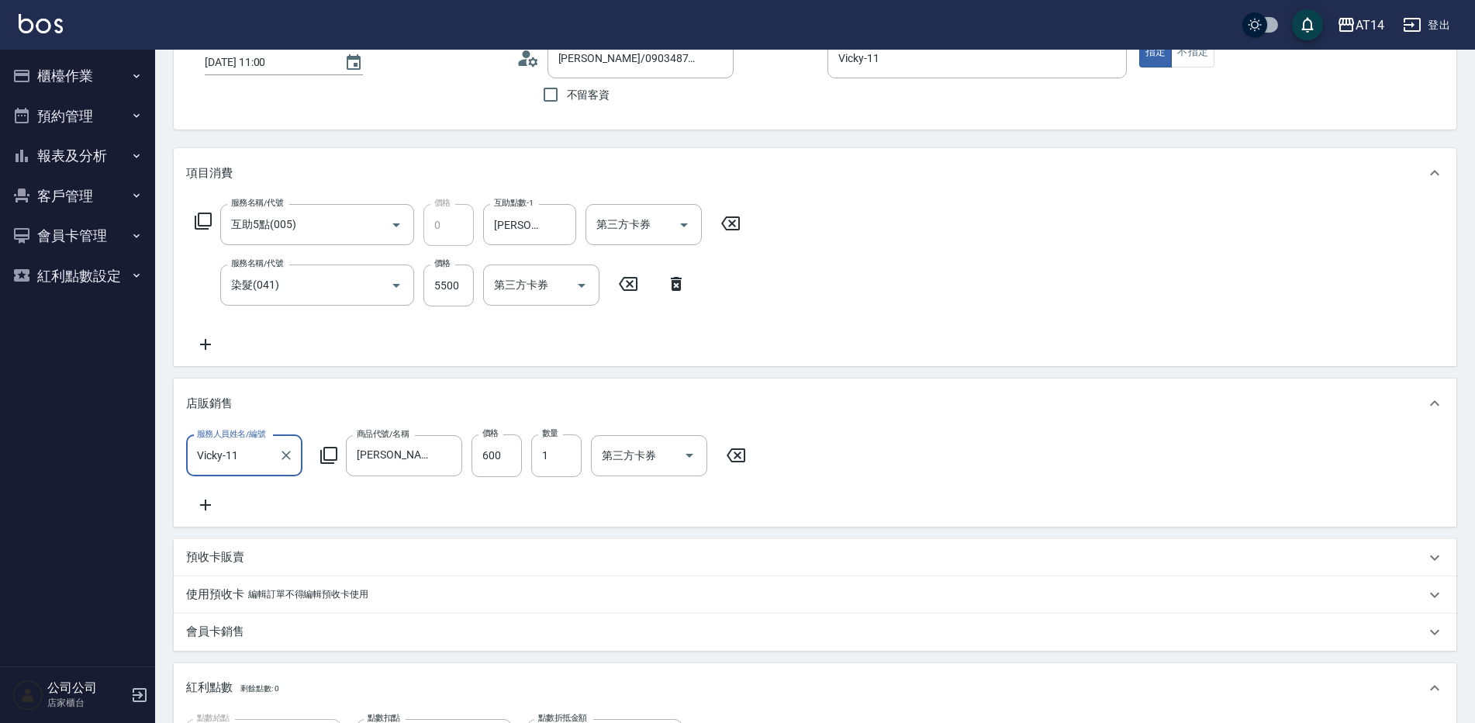
type input "[PERSON_NAME]/0903487978/null"
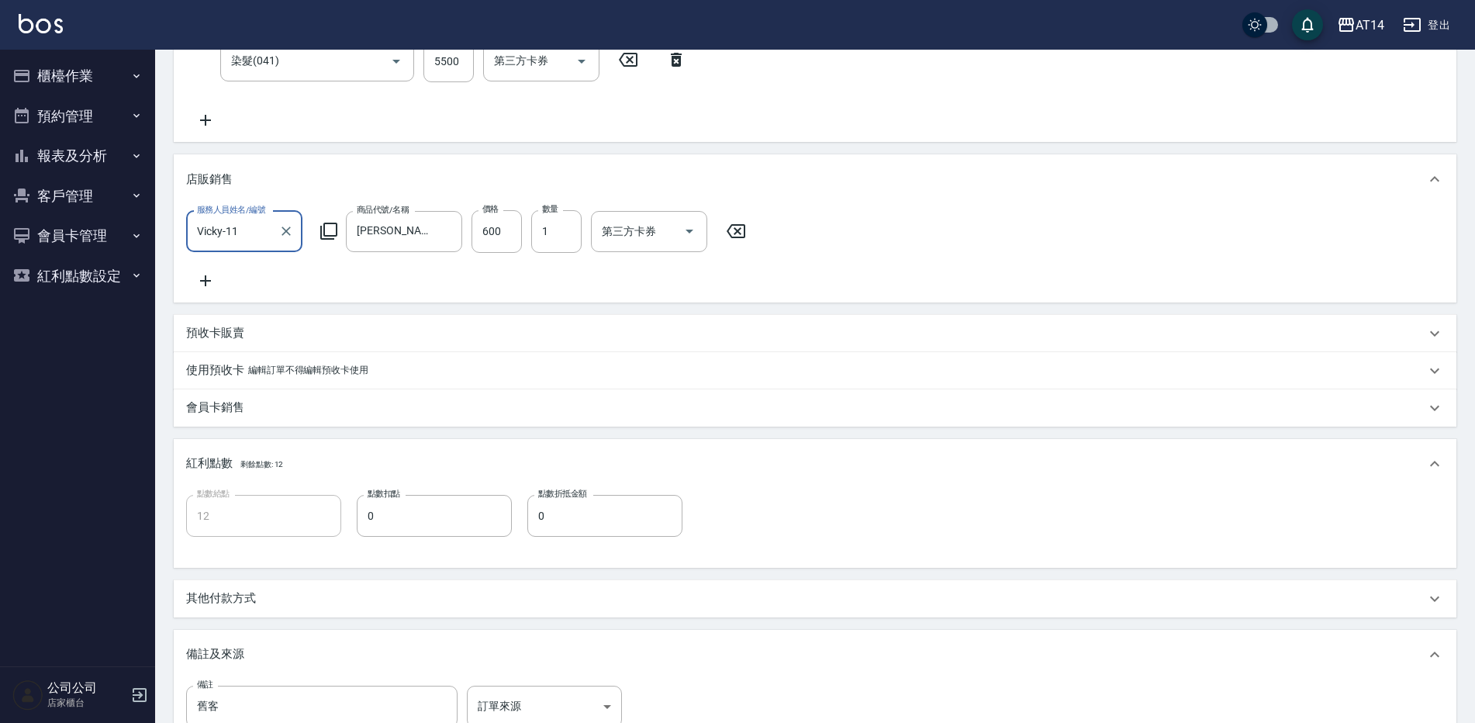
scroll to position [348, 0]
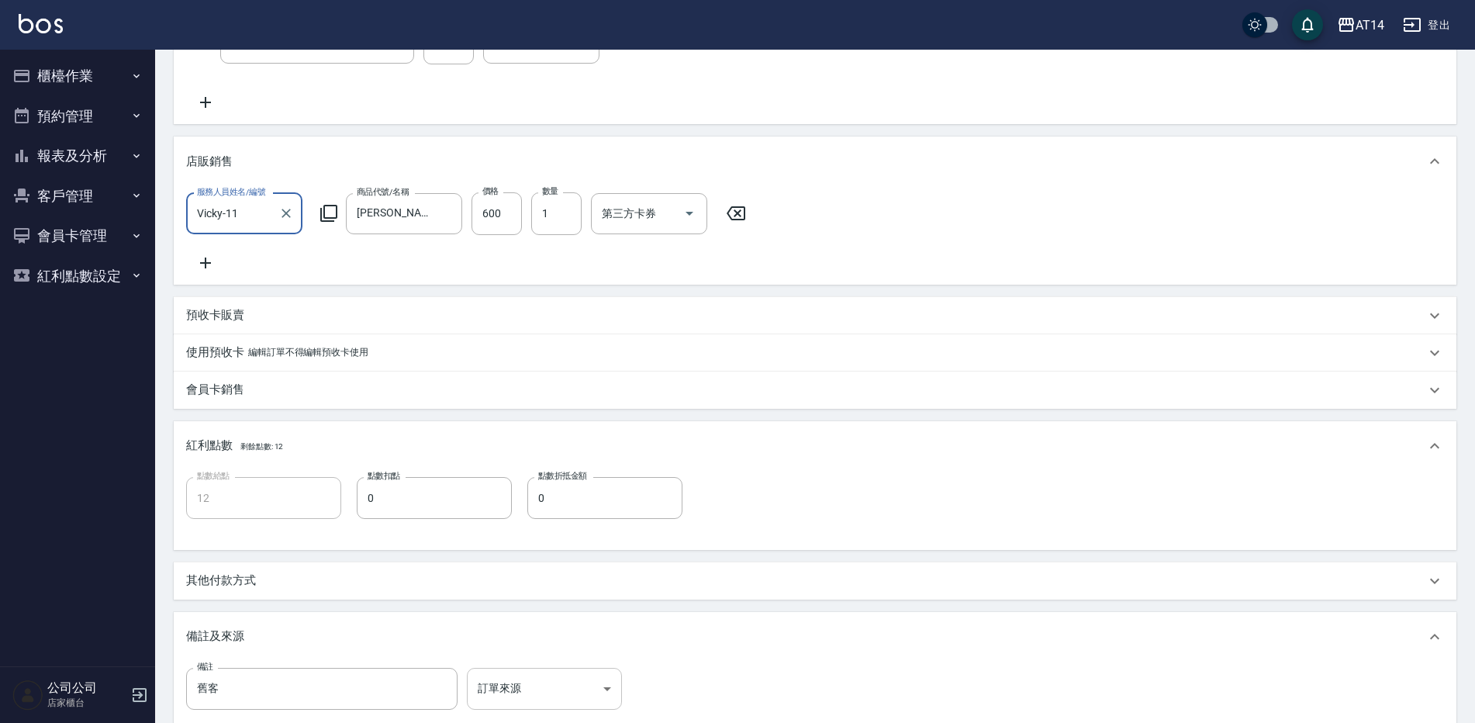
click at [556, 685] on body "AT14 登出 櫃檯作業 打帳單 帳單列表 掛單列表 現金收支登錄 材料自購登錄 每日結帳 排班表 掃碼打卡 預約管理 預約管理 單日預約紀錄 單週預約紀錄 …" at bounding box center [737, 277] width 1475 height 1250
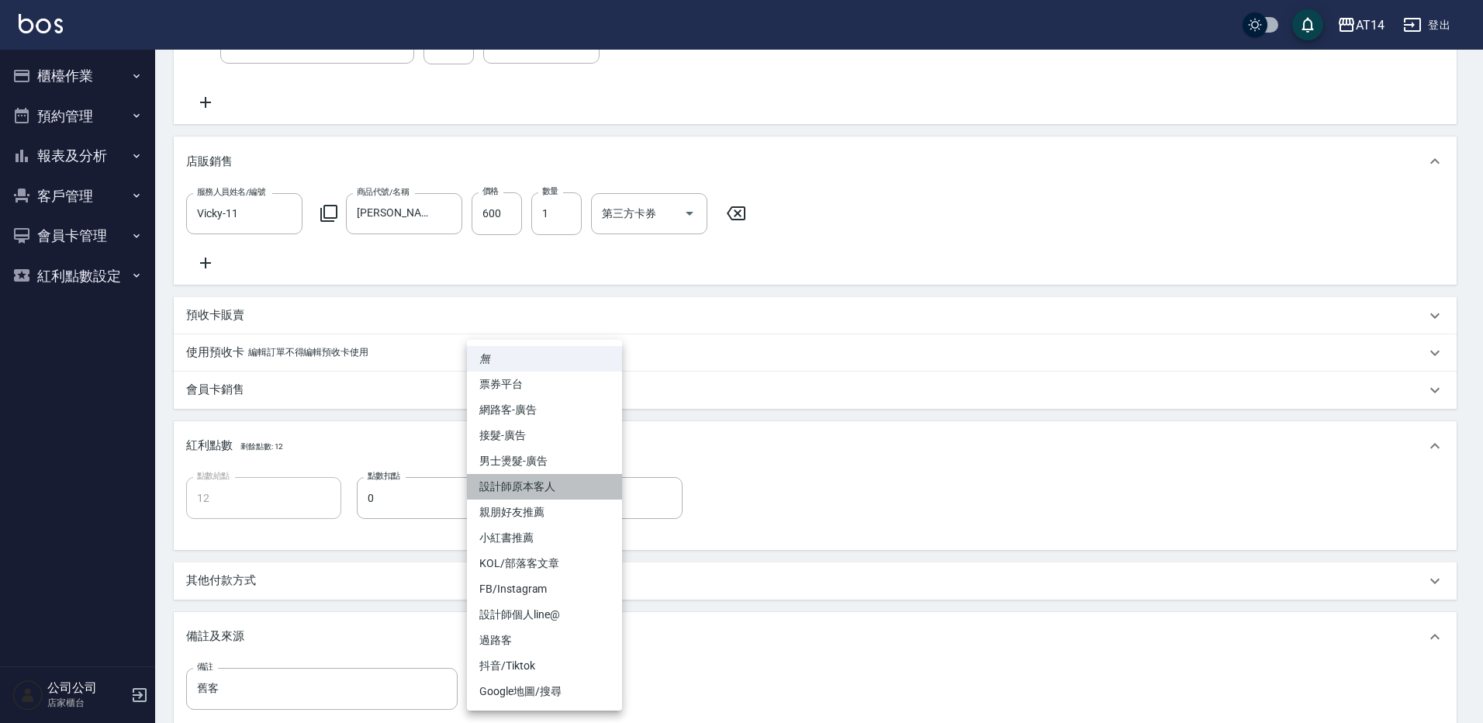
click at [538, 488] on li "設計師原本客人" at bounding box center [544, 487] width 155 height 26
type input "設計師原本客人"
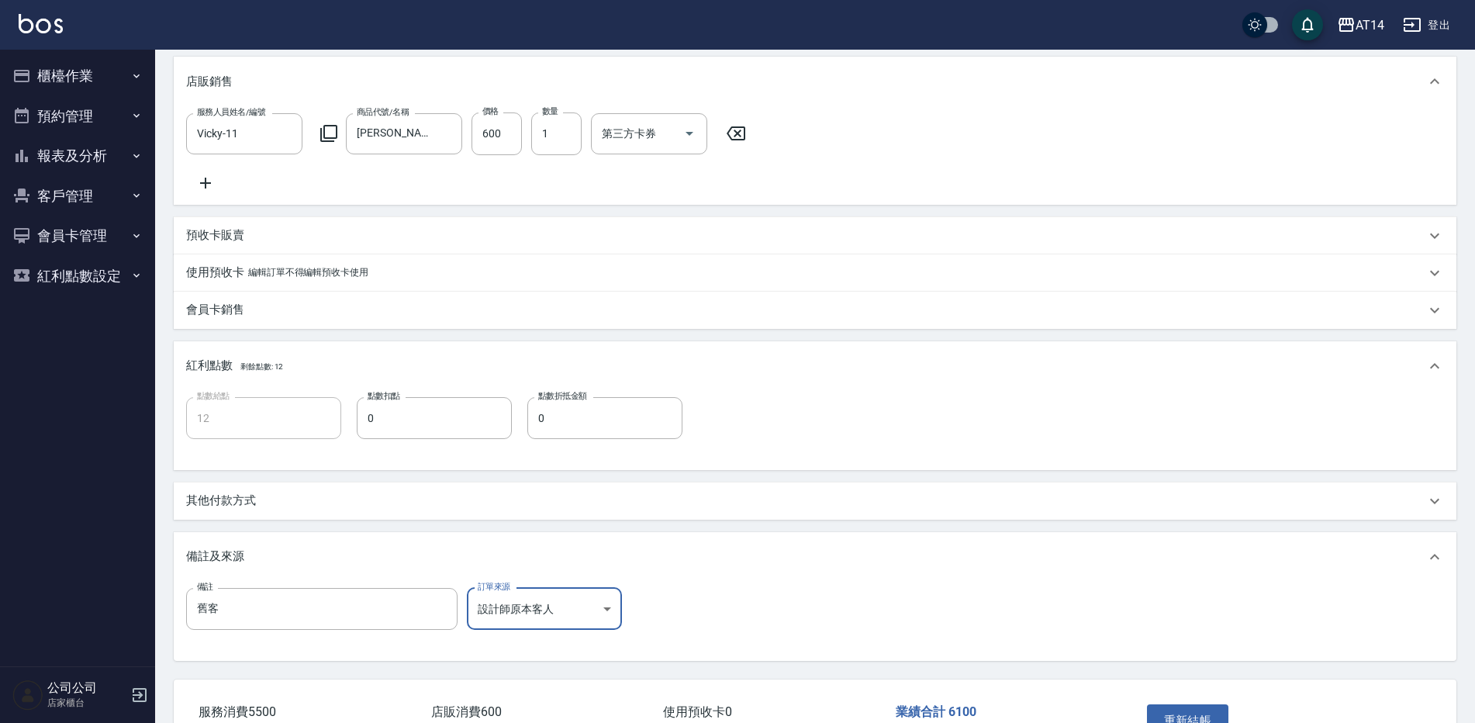
scroll to position [503, 0]
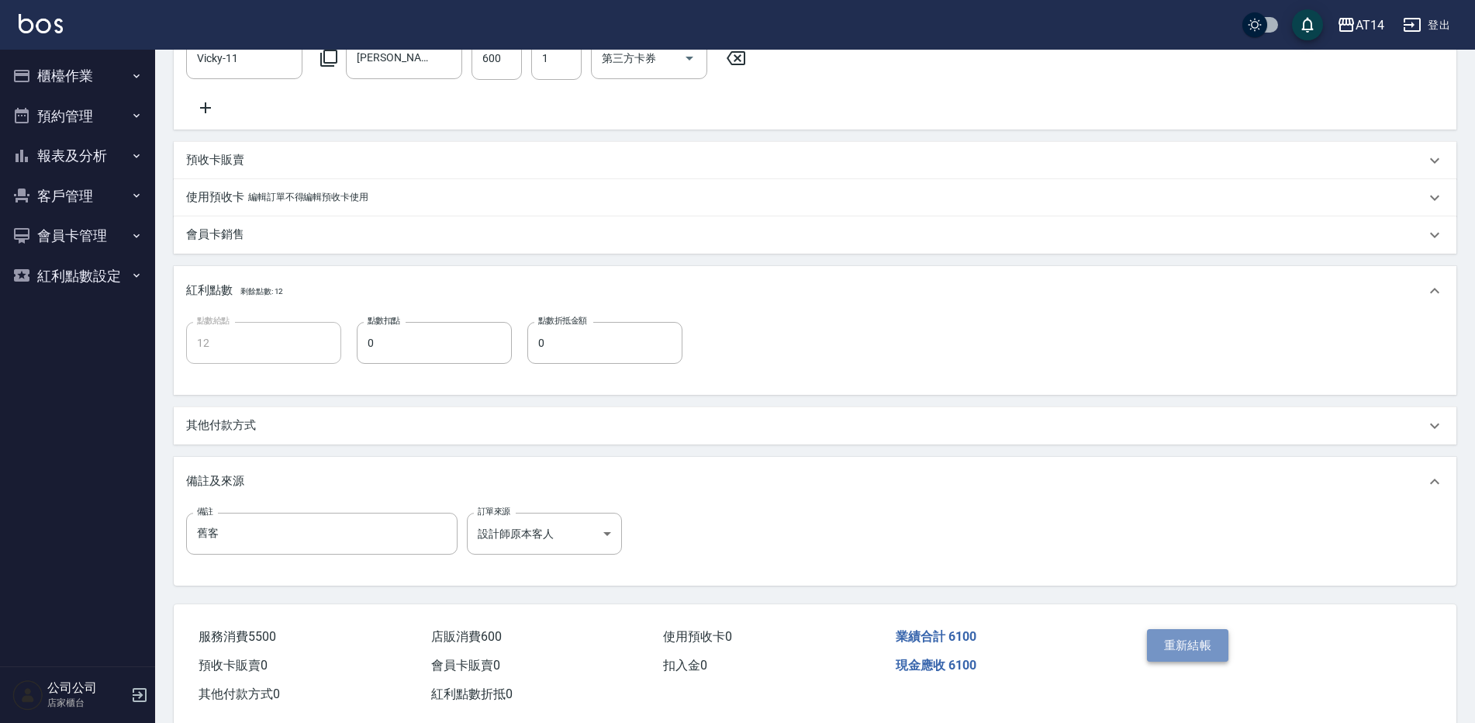
click at [1181, 662] on button "重新結帳" at bounding box center [1188, 645] width 82 height 33
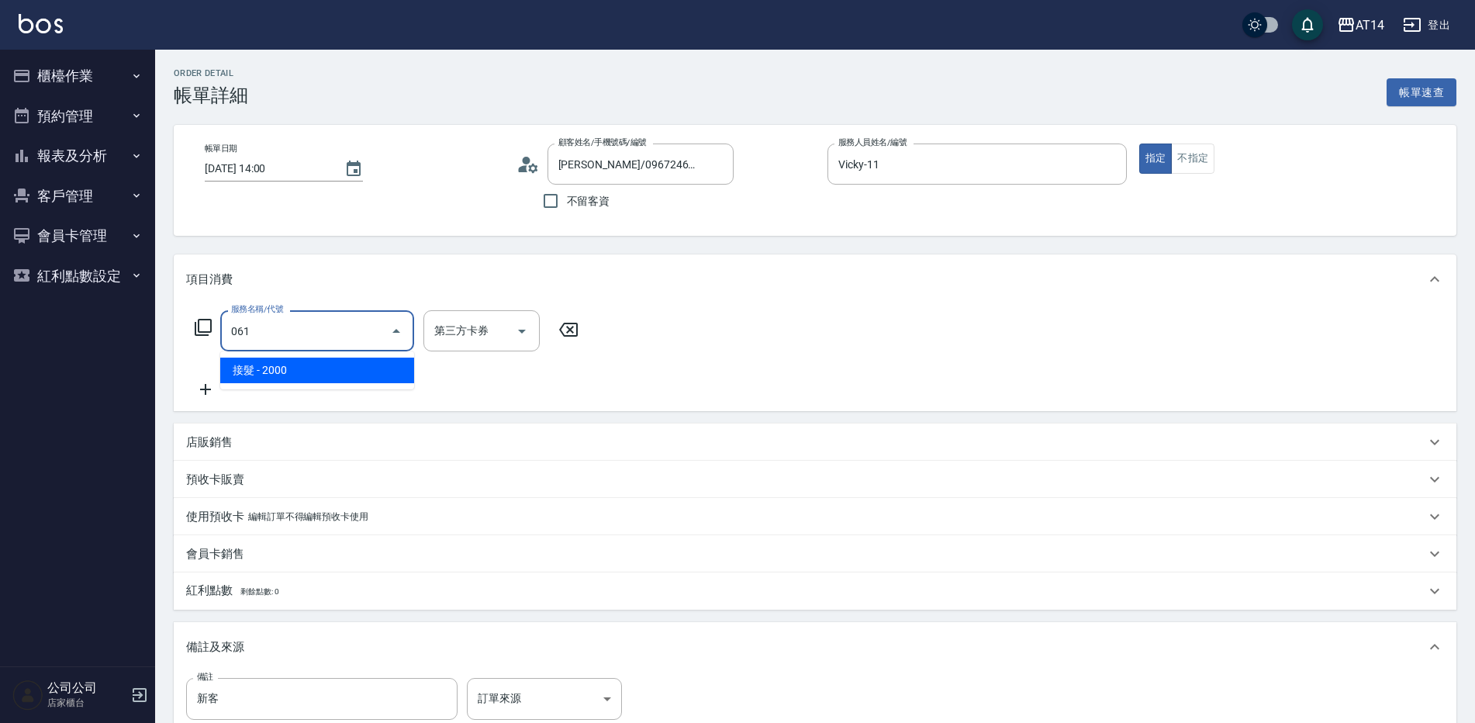
type input "接髮(061)"
type input "4"
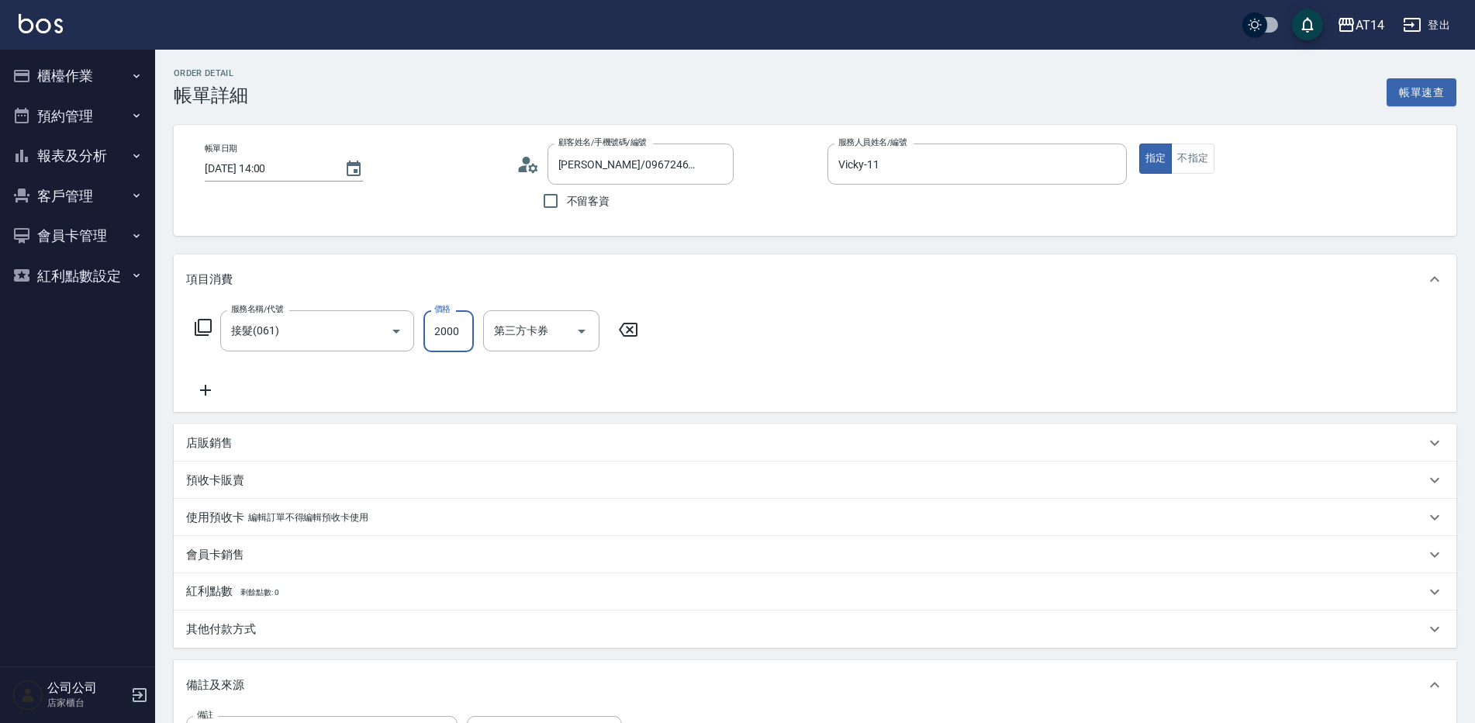
type input "7"
type input "0"
type input "750"
type input "2"
type input "7500"
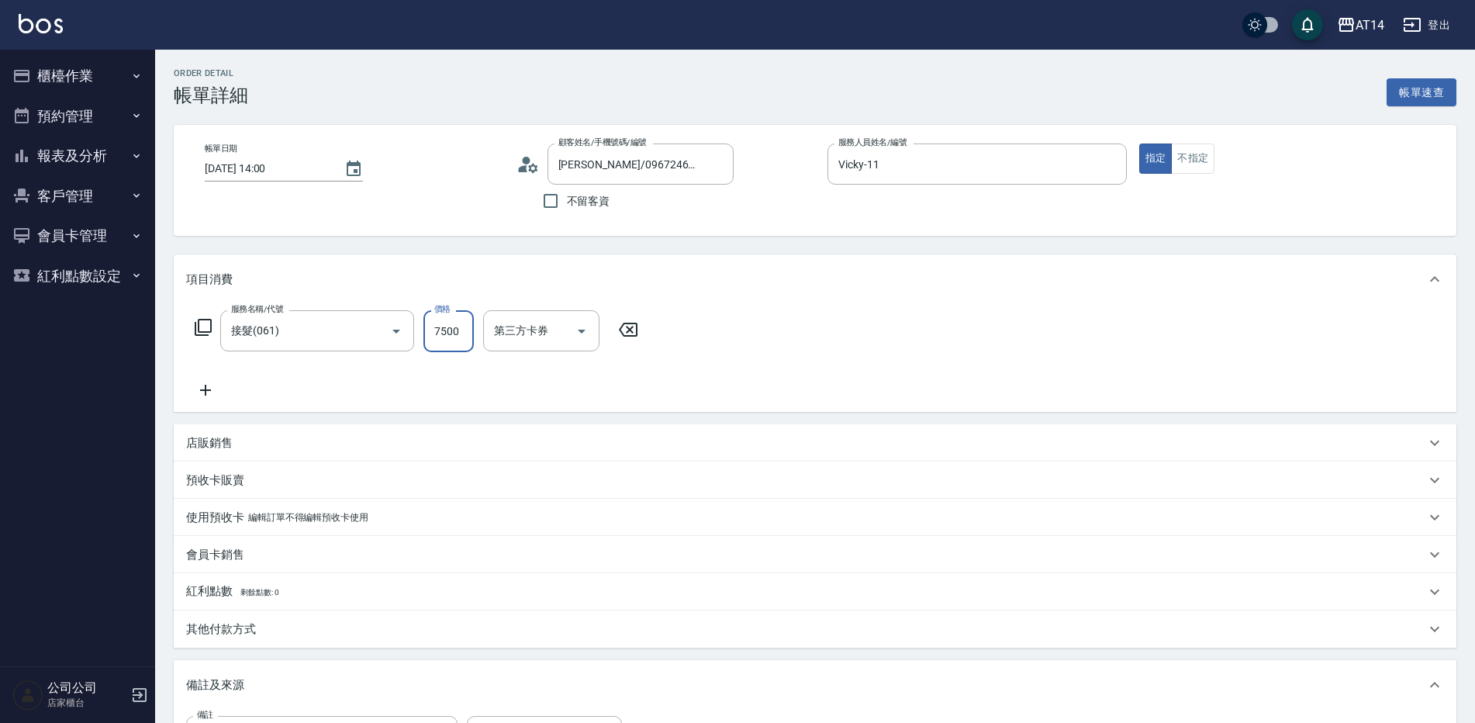
type input "15"
type input "7500"
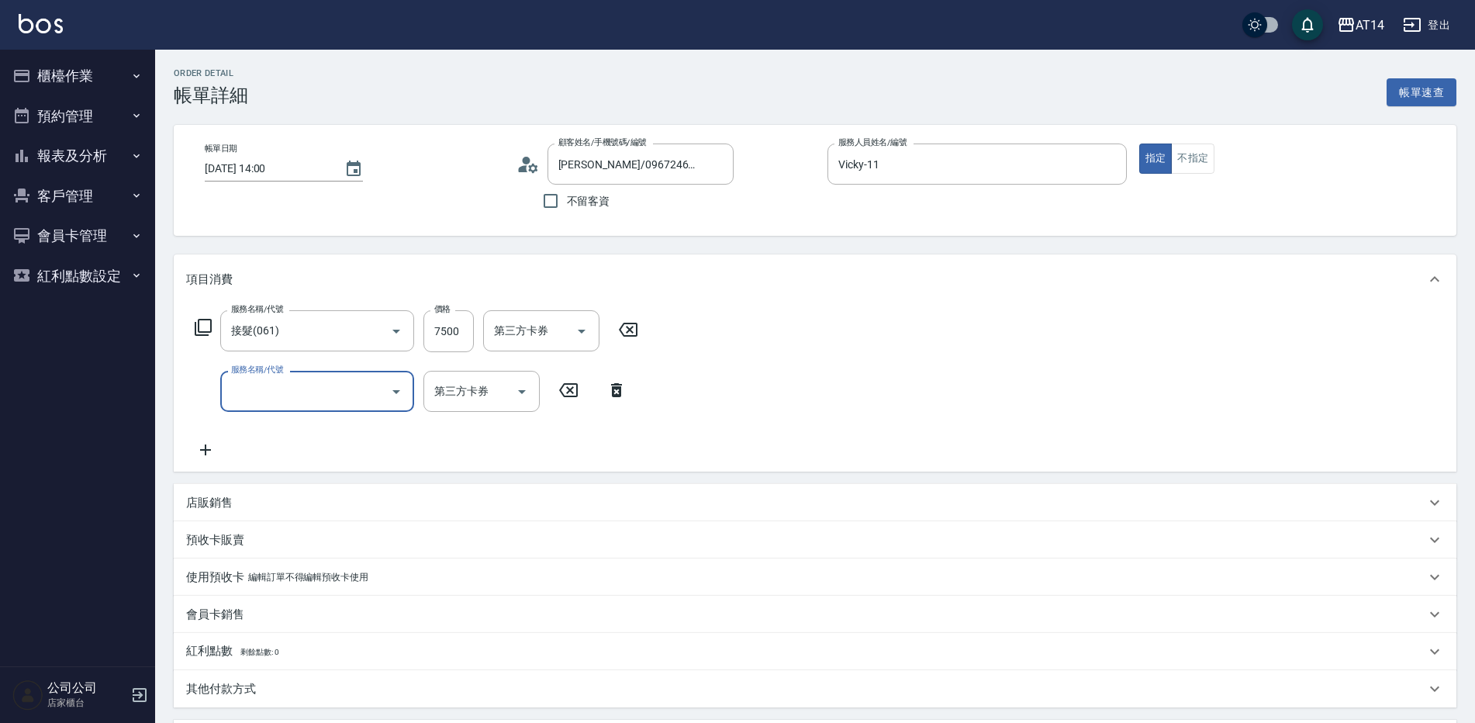
click at [251, 403] on input "服務名稱/代號" at bounding box center [305, 391] width 157 height 27
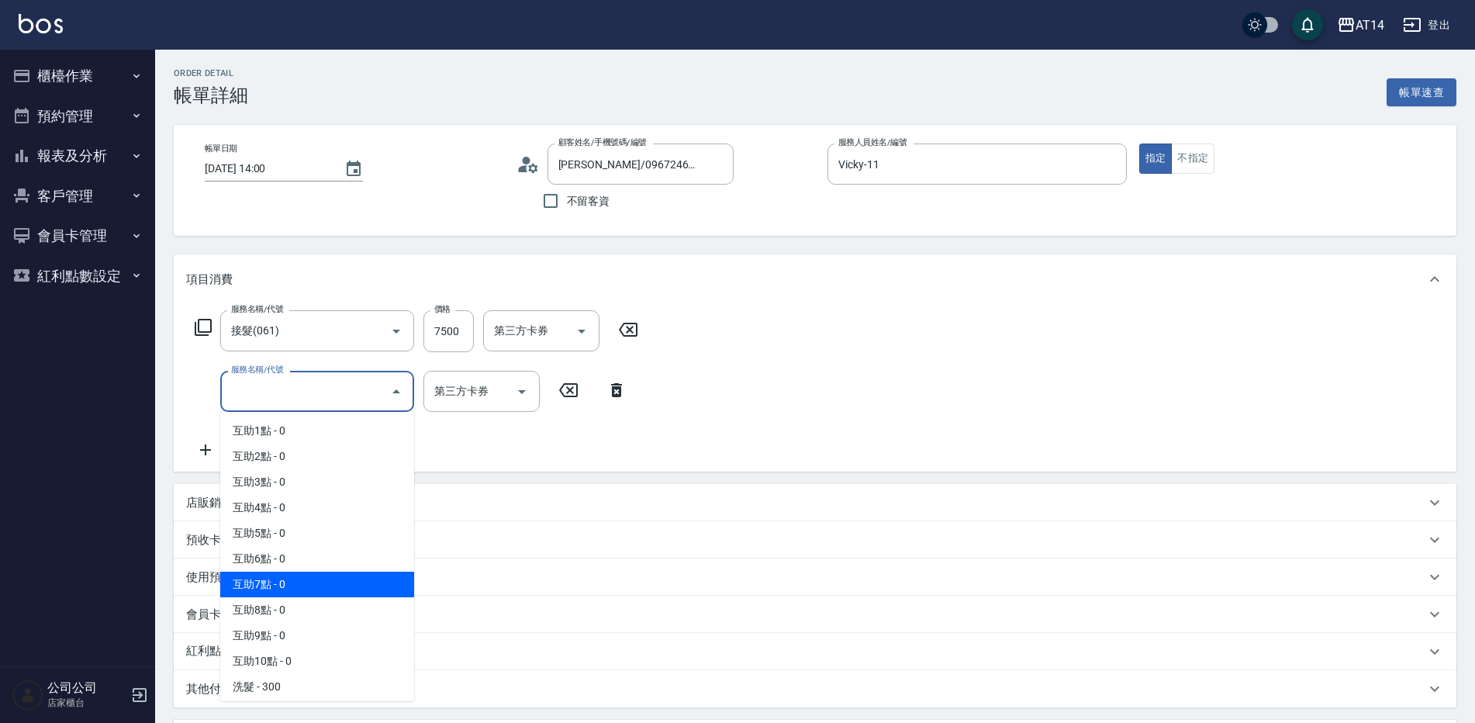
click at [313, 576] on span "互助7點 - 0" at bounding box center [317, 585] width 194 height 26
click at [305, 403] on input "互助7點(007)" at bounding box center [295, 391] width 137 height 27
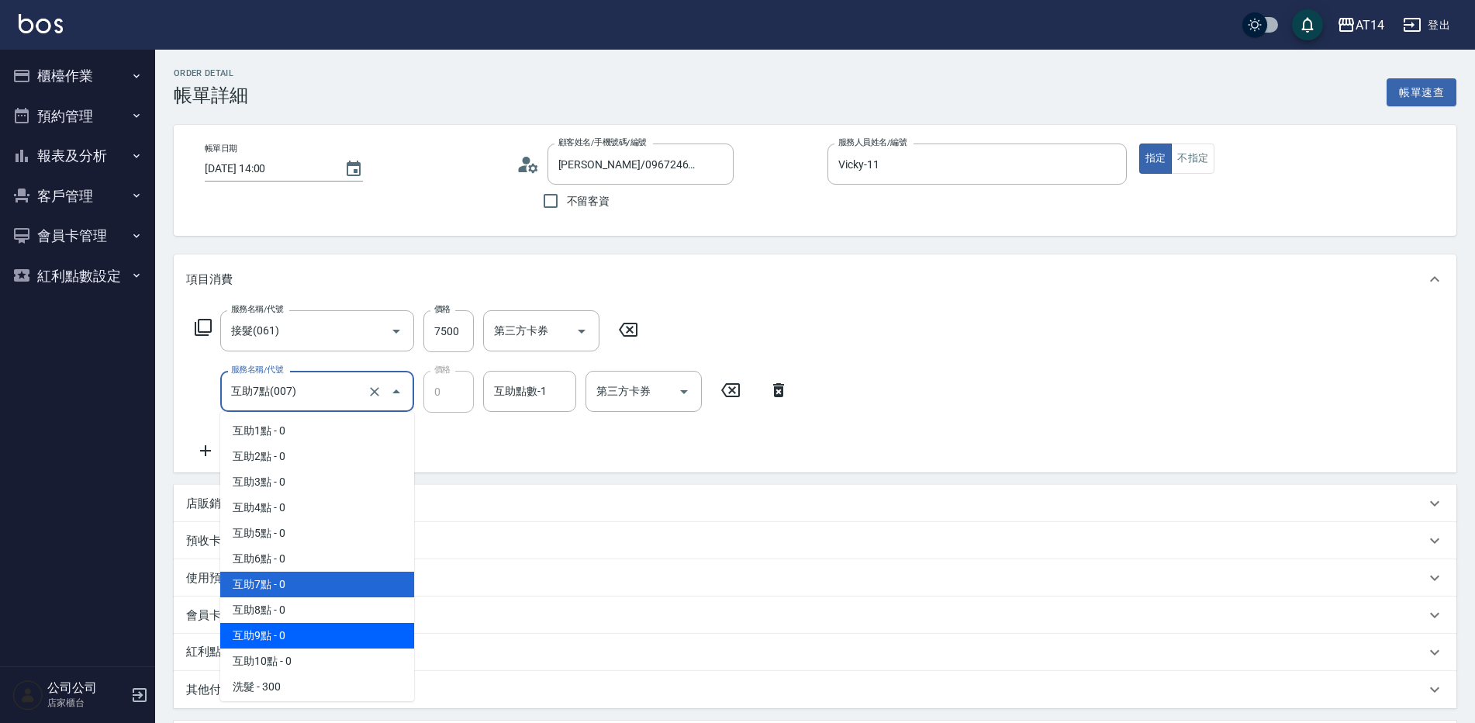
click at [295, 614] on span "互助8點 - 0" at bounding box center [317, 610] width 194 height 26
type input "互助8點(008)"
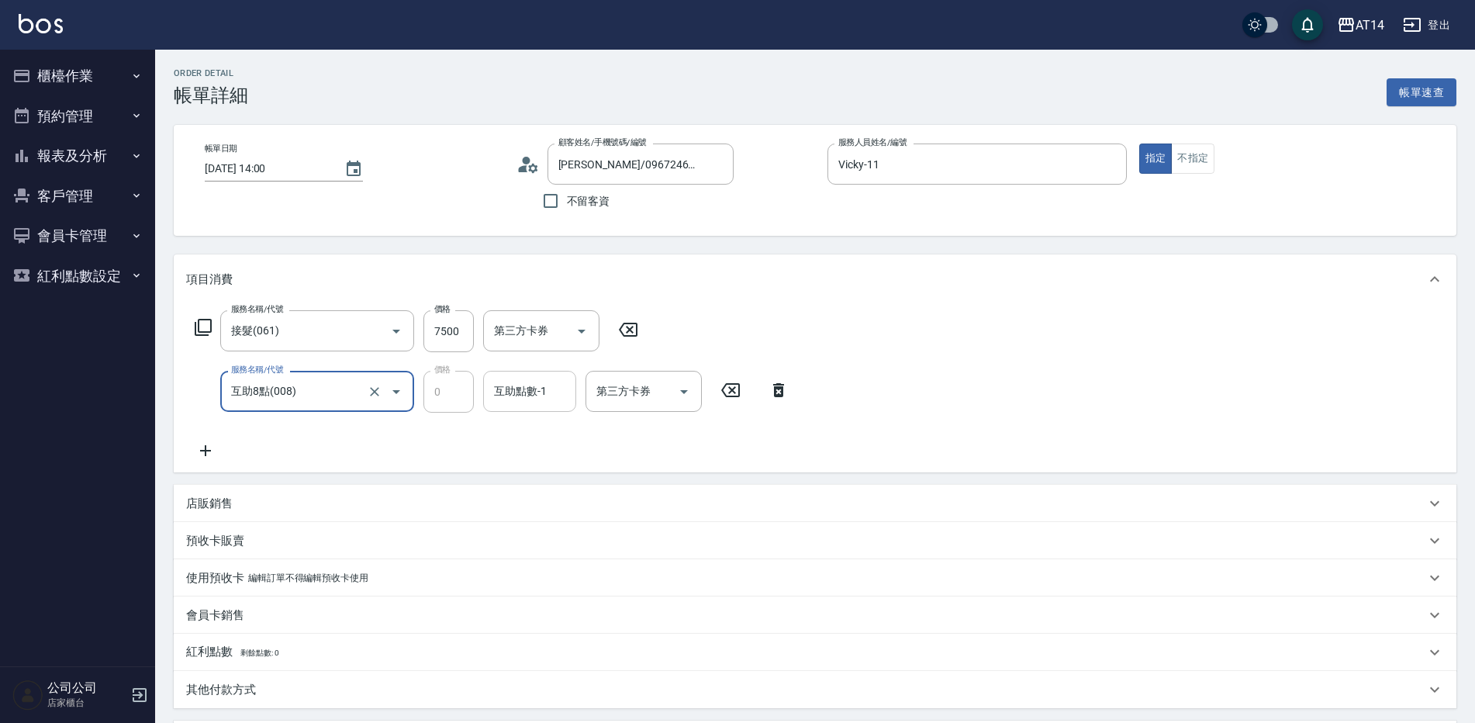
click at [504, 399] on div "互助點數-1 互助點數-1" at bounding box center [529, 391] width 93 height 41
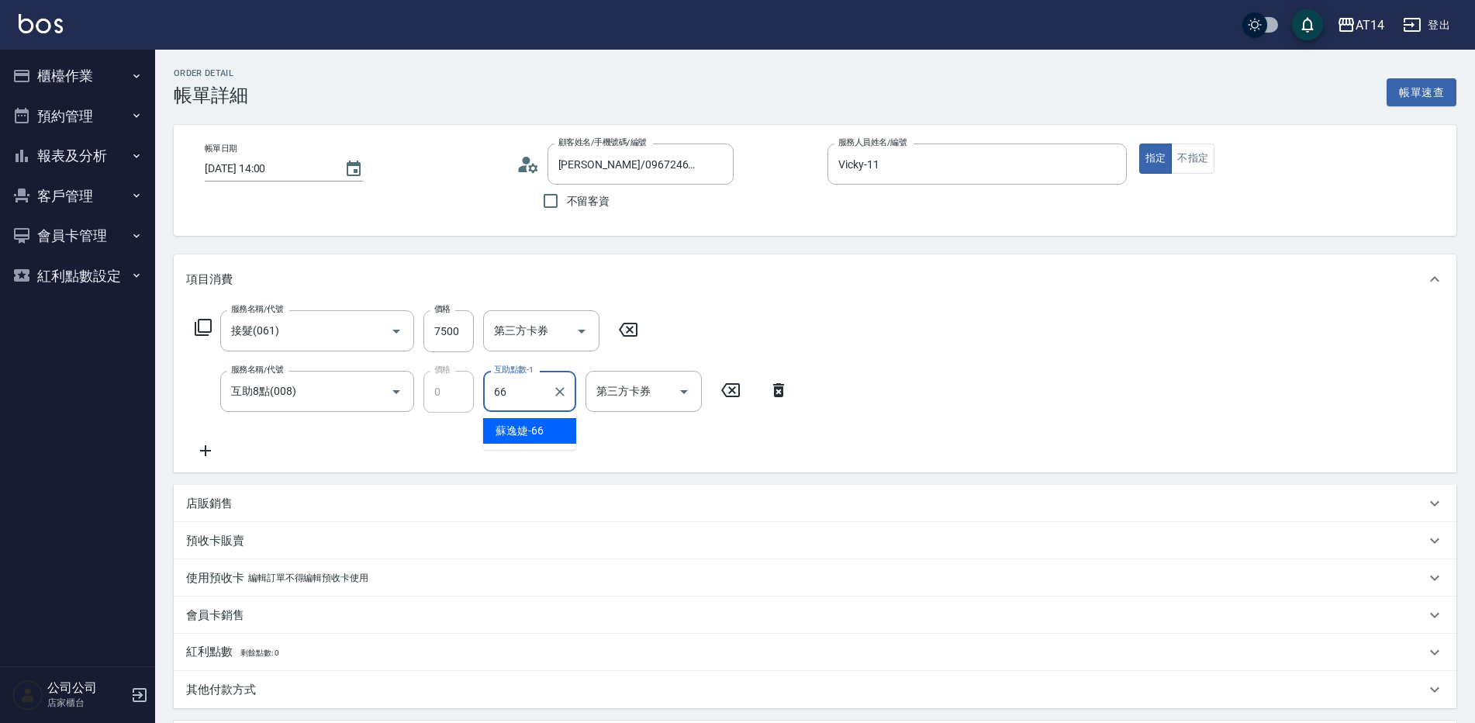
type input "[PERSON_NAME]-66"
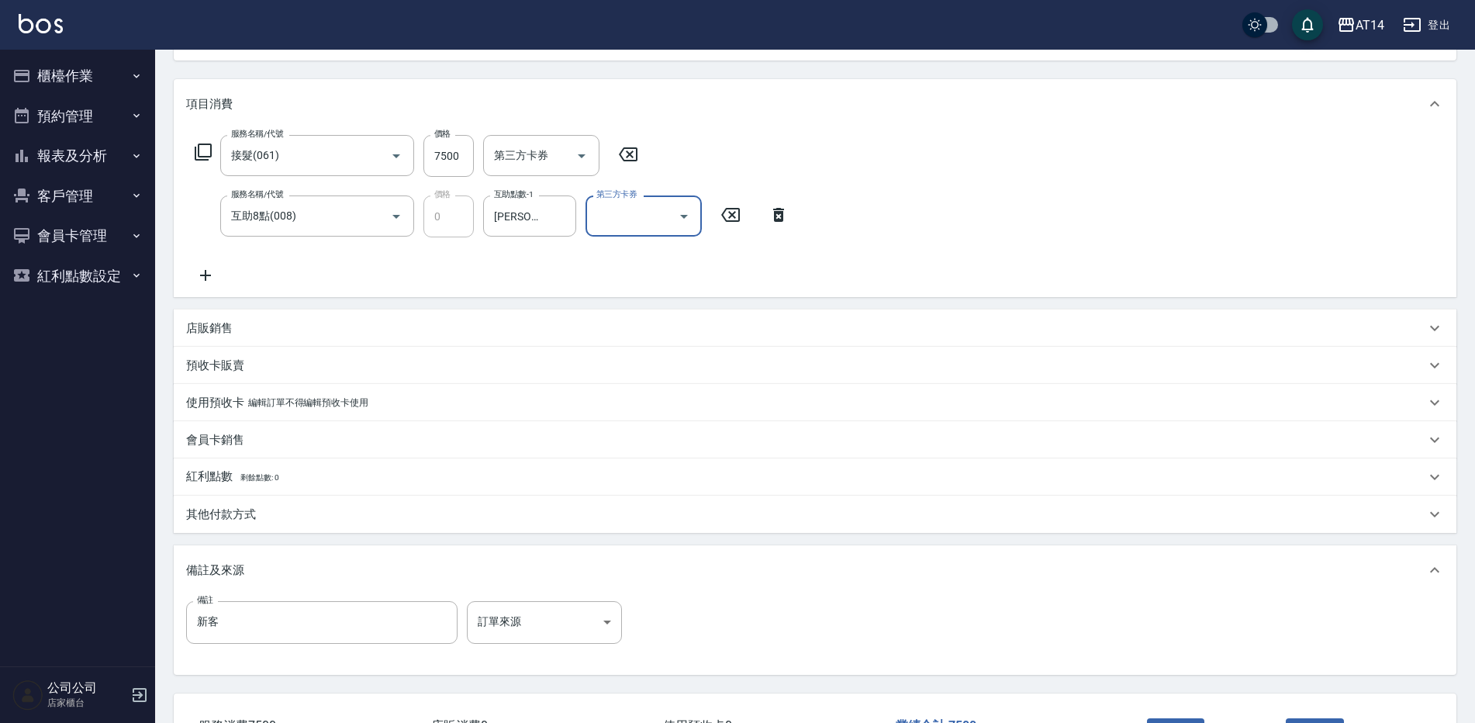
scroll to position [233, 0]
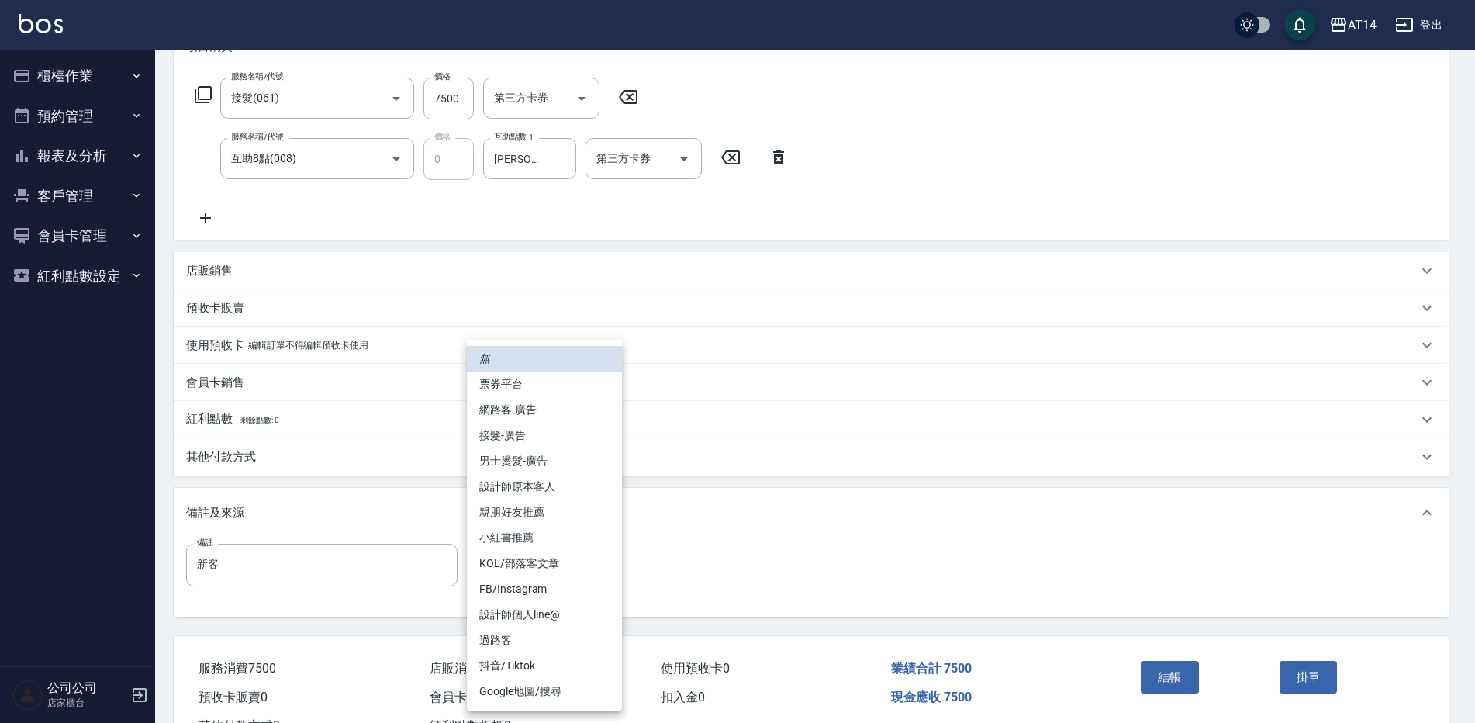
click at [555, 562] on body "AT14 登出 櫃檯作業 打帳單 帳單列表 掛單列表 現金收支登錄 材料自購登錄 每日結帳 排班表 掃碼打卡 預約管理 預約管理 單日預約紀錄 單週預約紀錄 …" at bounding box center [737, 272] width 1475 height 1011
click at [571, 495] on li "設計師原本客人" at bounding box center [544, 487] width 155 height 26
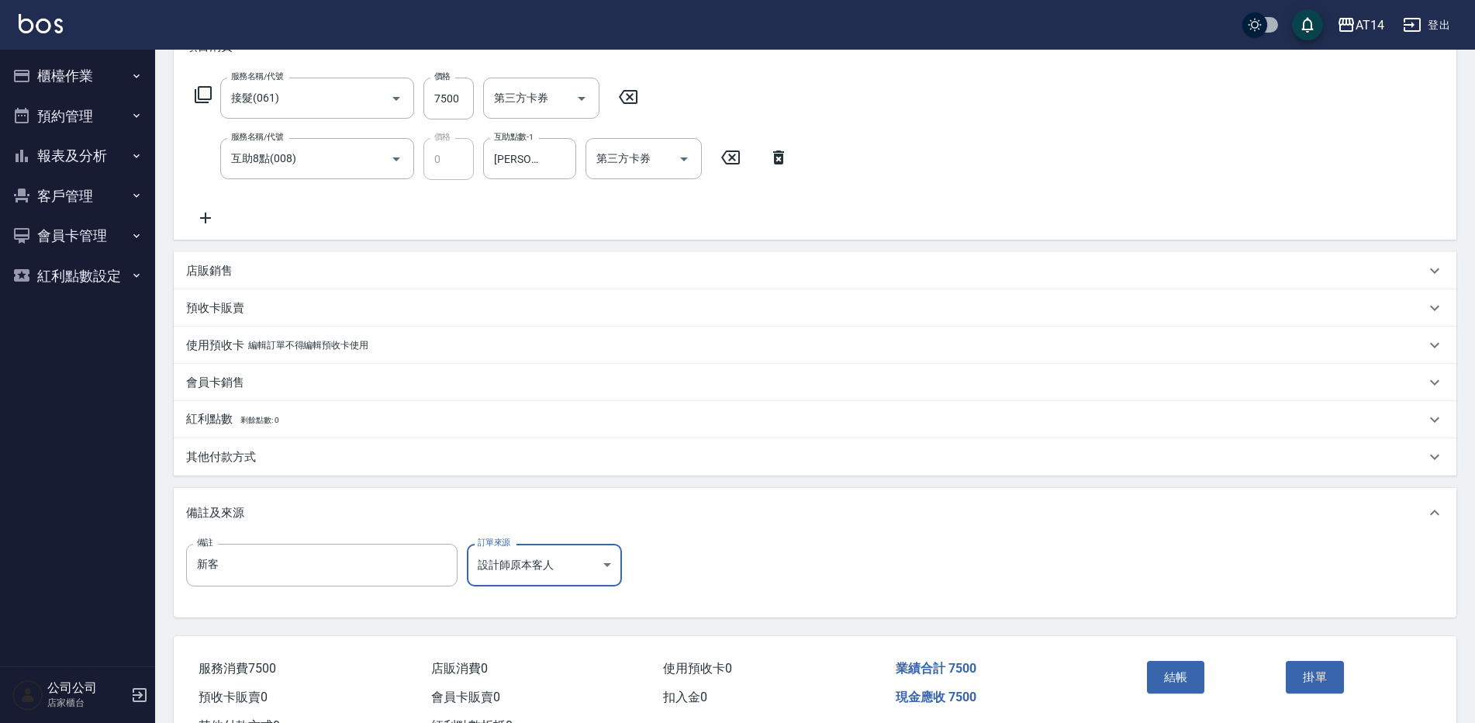
click at [558, 569] on body "AT14 登出 櫃檯作業 打帳單 帳單列表 掛單列表 現金收支登錄 材料自購登錄 每日結帳 排班表 掃碼打卡 預約管理 預約管理 單日預約紀錄 單週預約紀錄 …" at bounding box center [737, 272] width 1475 height 1011
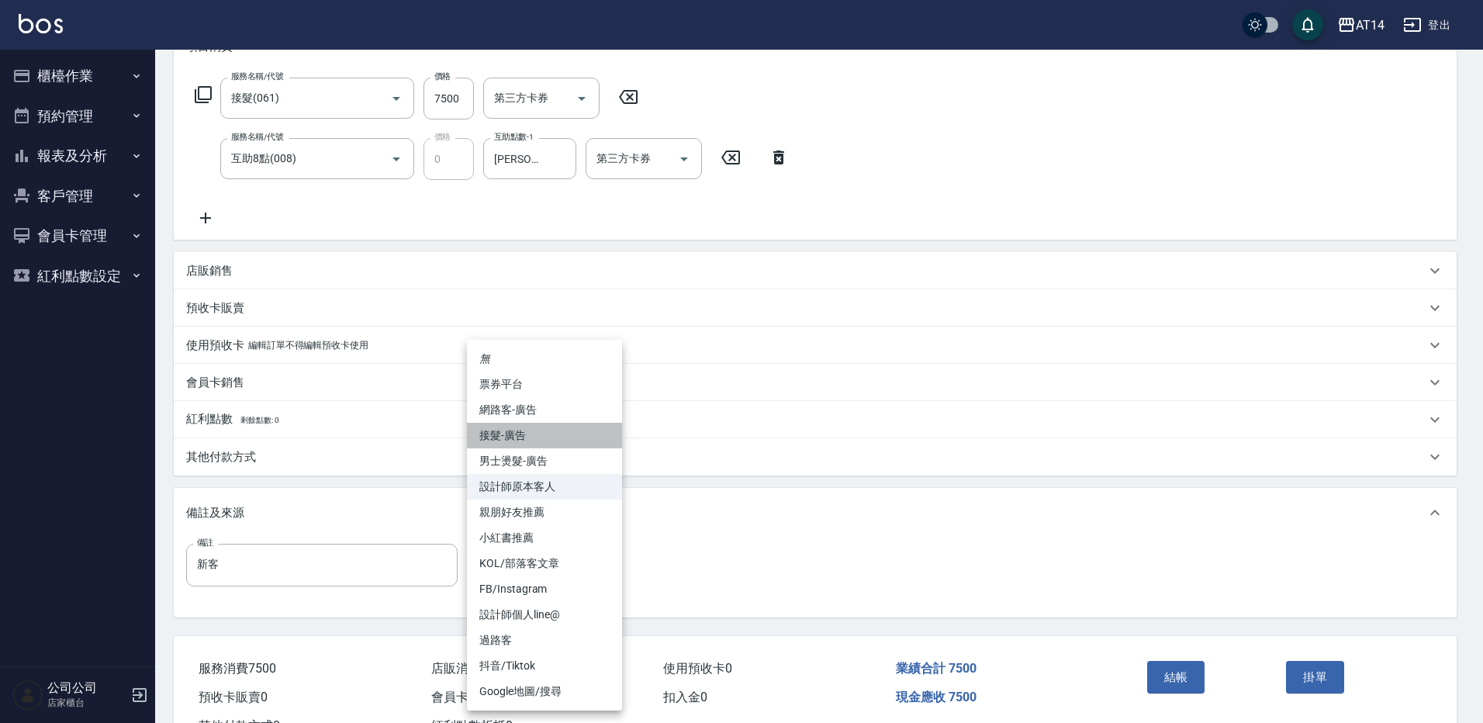
click at [538, 428] on li "接髮-廣告" at bounding box center [544, 436] width 155 height 26
type input "接髮-廣告"
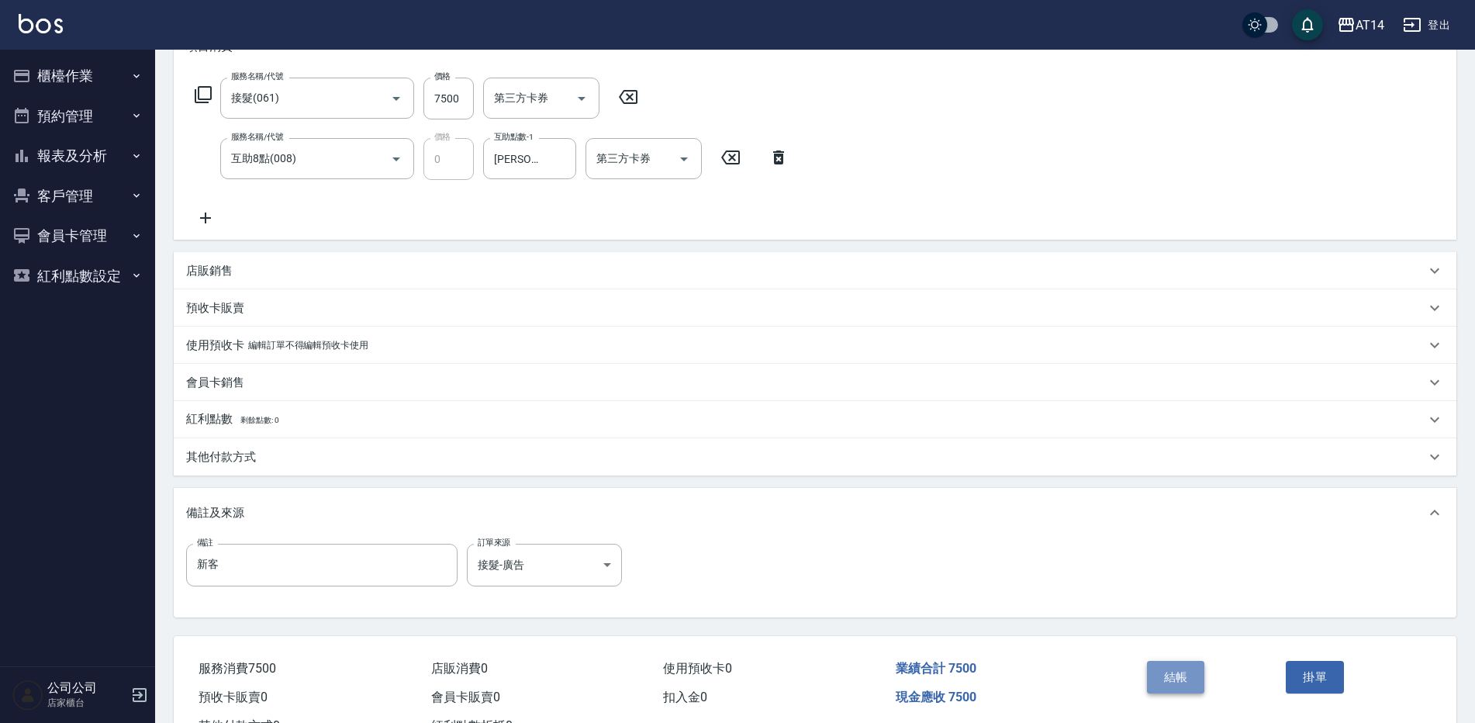
click at [1160, 672] on button "結帳" at bounding box center [1176, 677] width 58 height 33
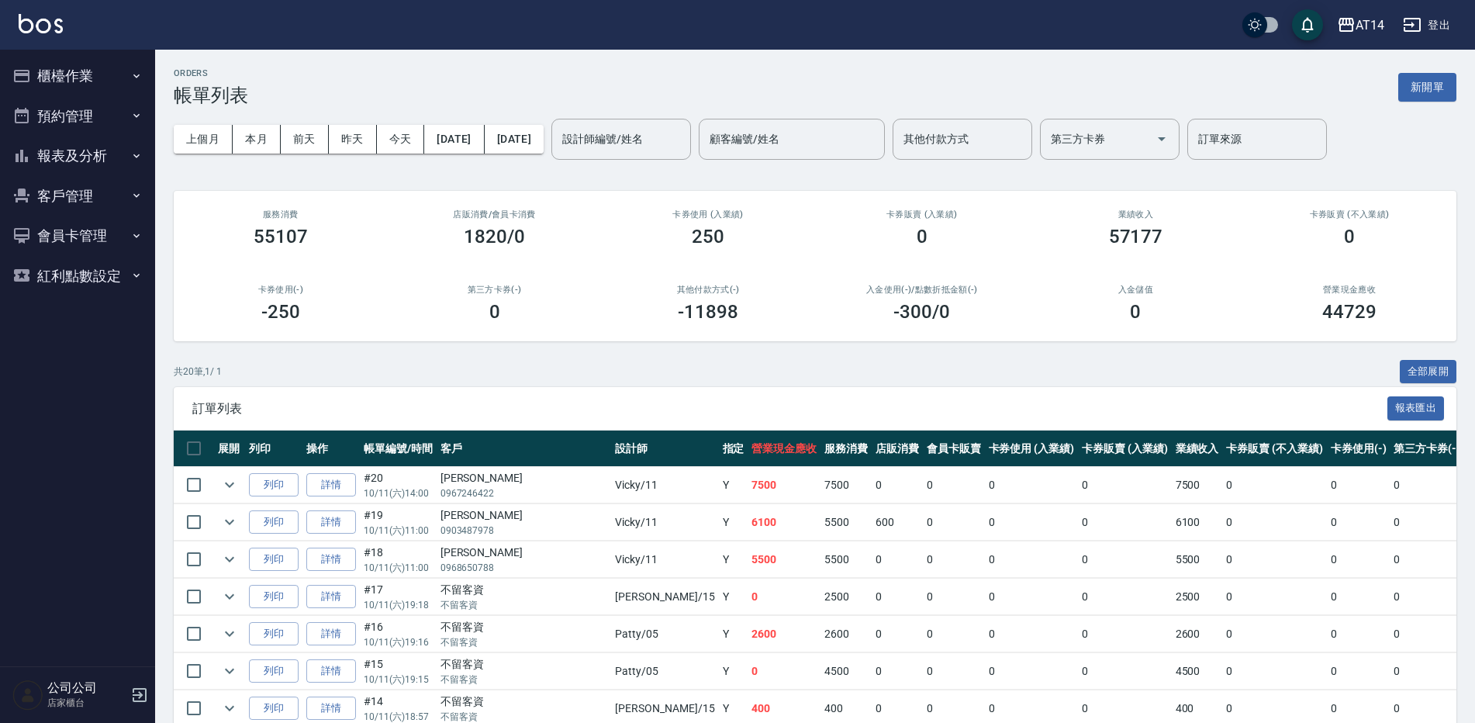
click at [78, 140] on button "報表及分析" at bounding box center [77, 156] width 143 height 40
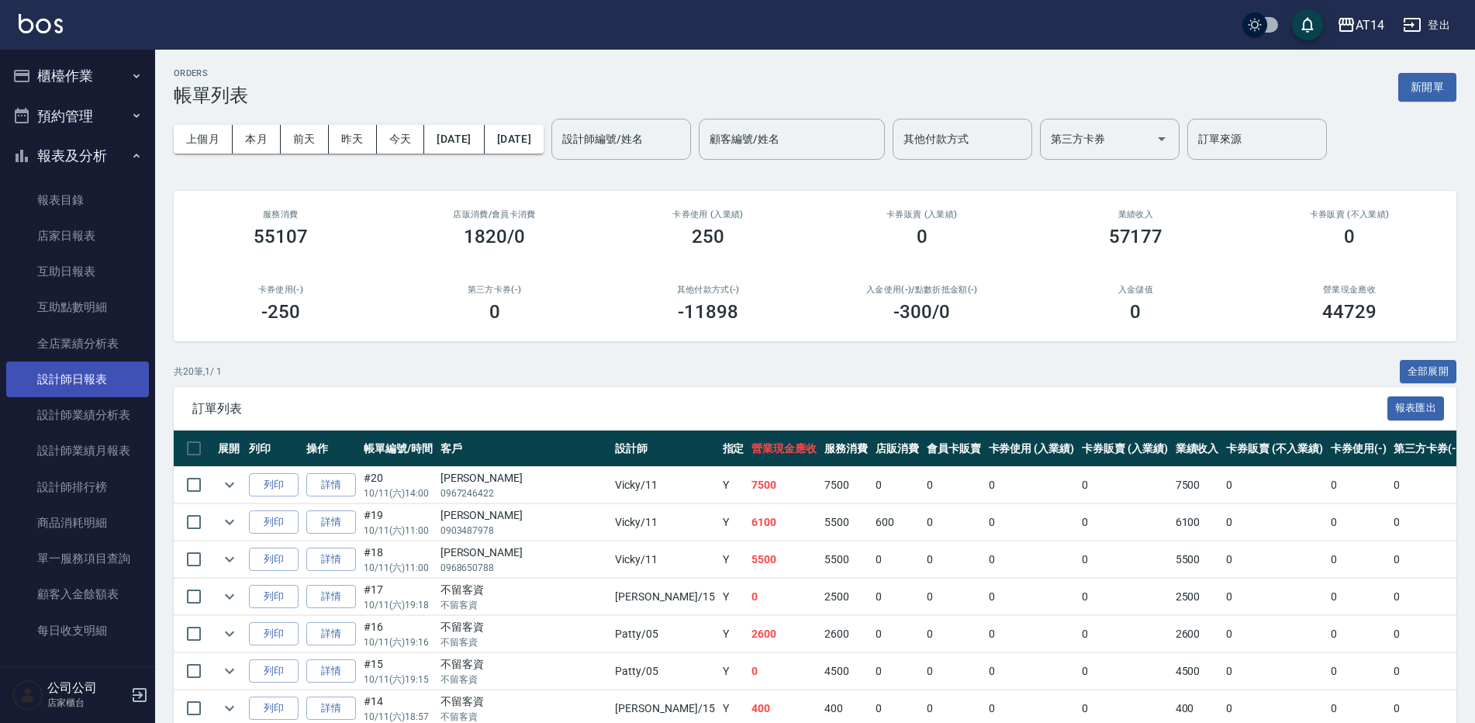
click at [115, 392] on link "設計師日報表" at bounding box center [77, 379] width 143 height 36
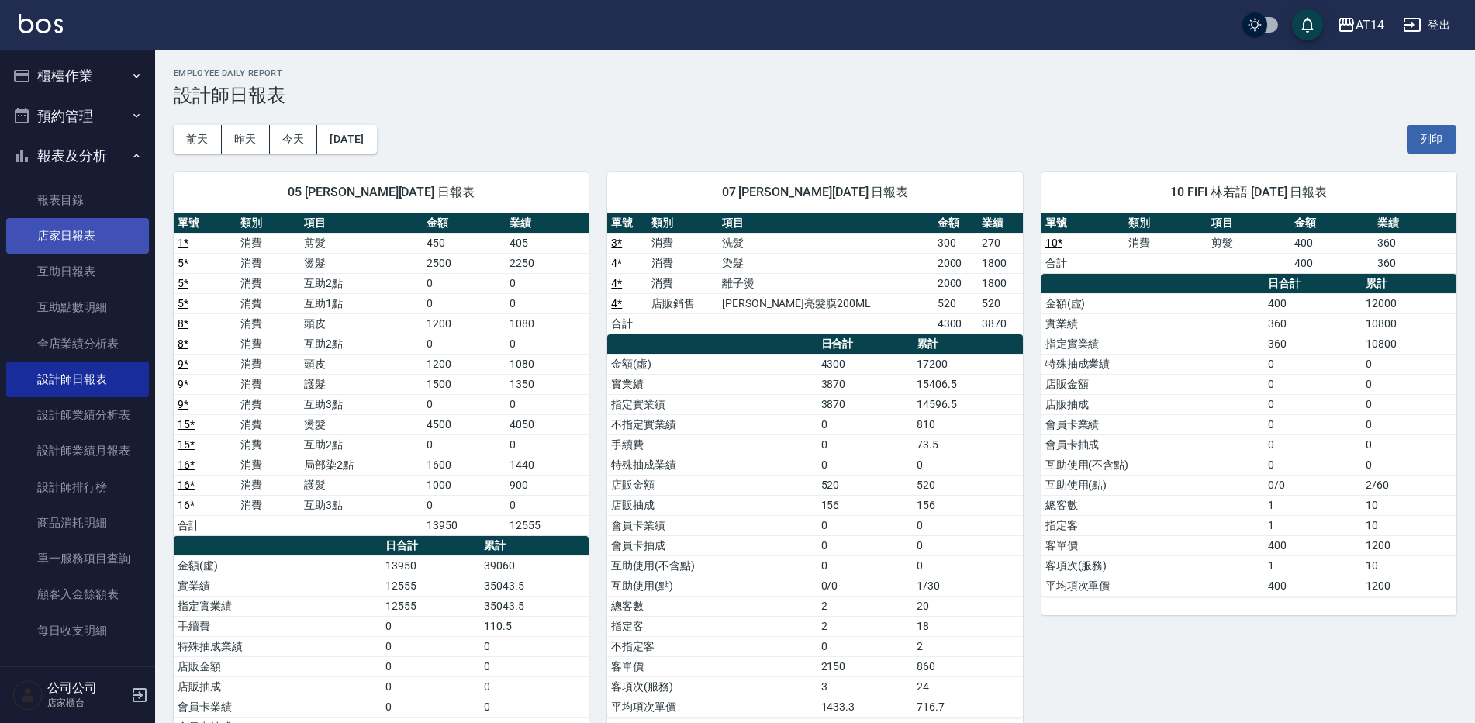
click at [99, 222] on link "店家日報表" at bounding box center [77, 236] width 143 height 36
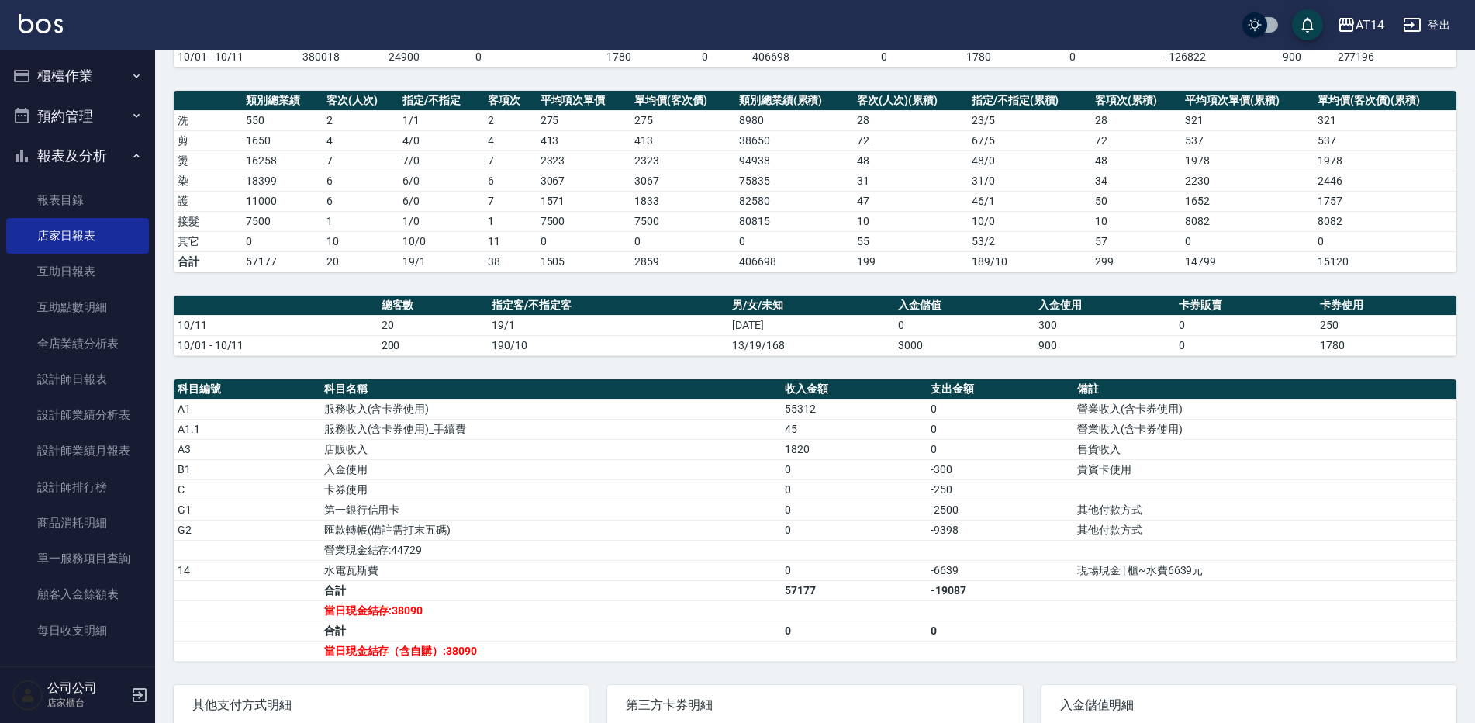
scroll to position [233, 0]
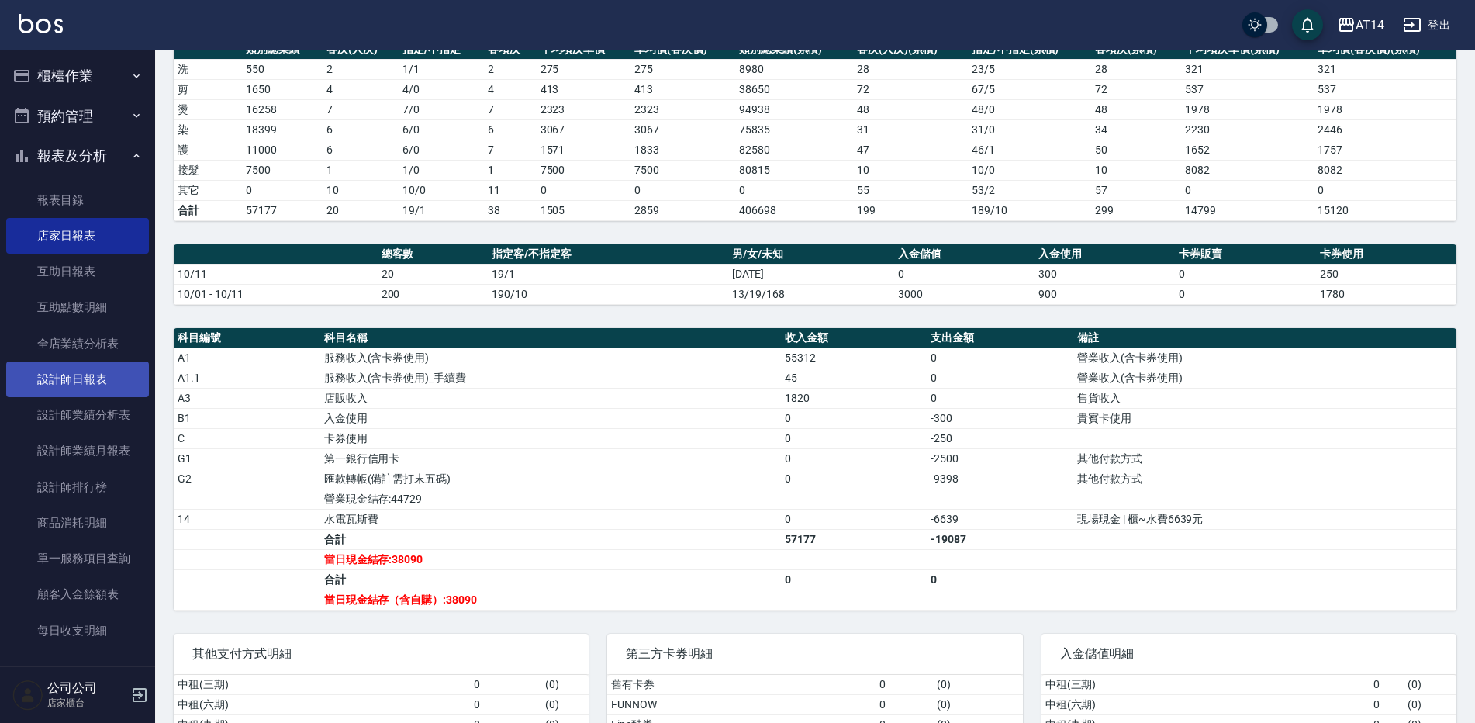
click at [94, 379] on link "設計師日報表" at bounding box center [77, 379] width 143 height 36
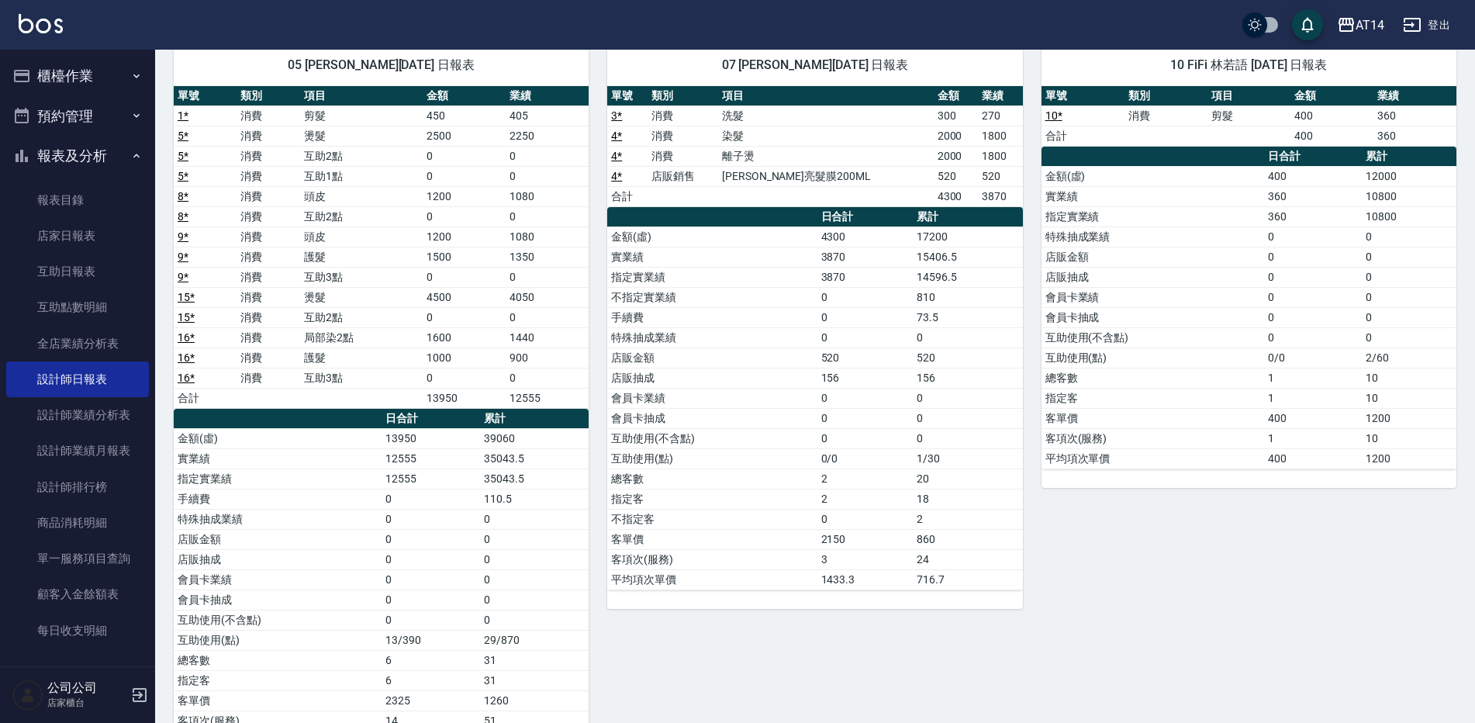
scroll to position [78, 0]
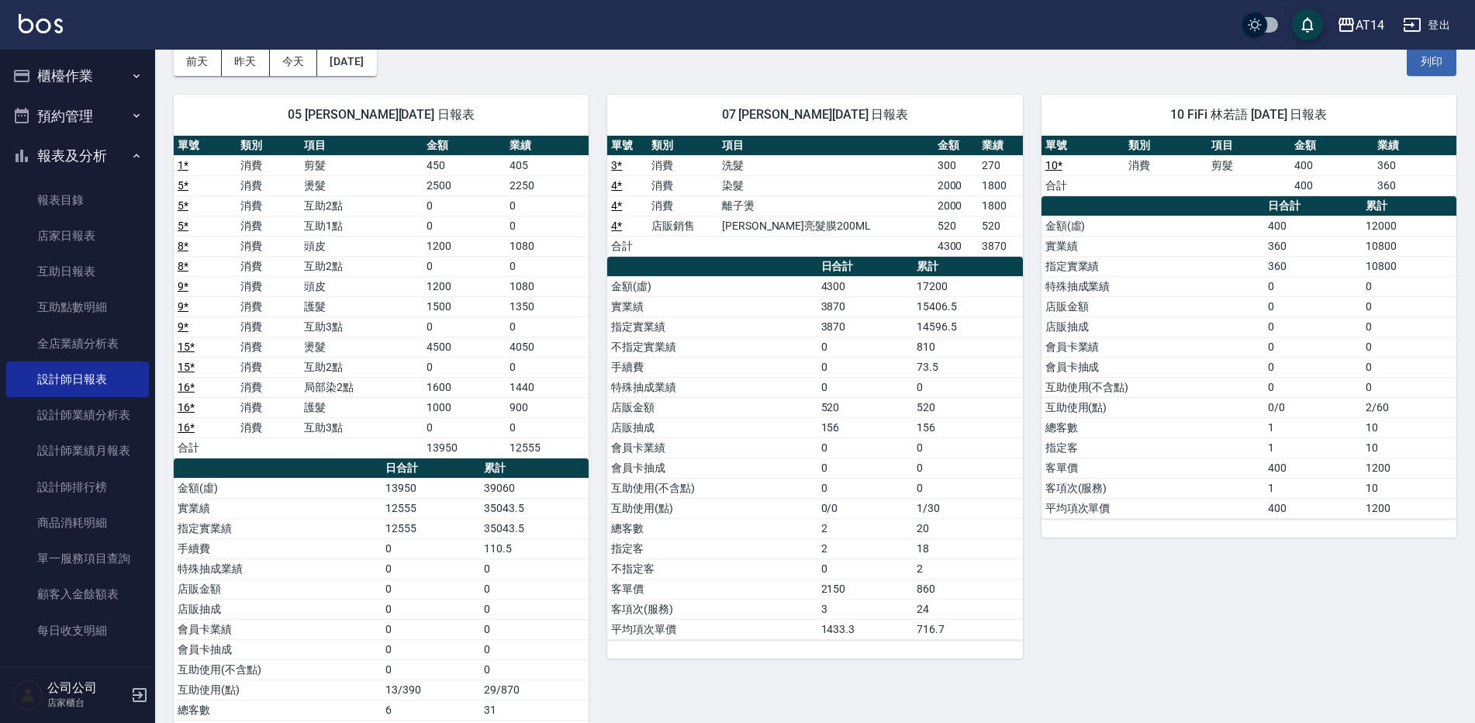
click at [113, 75] on button "櫃檯作業" at bounding box center [77, 76] width 143 height 40
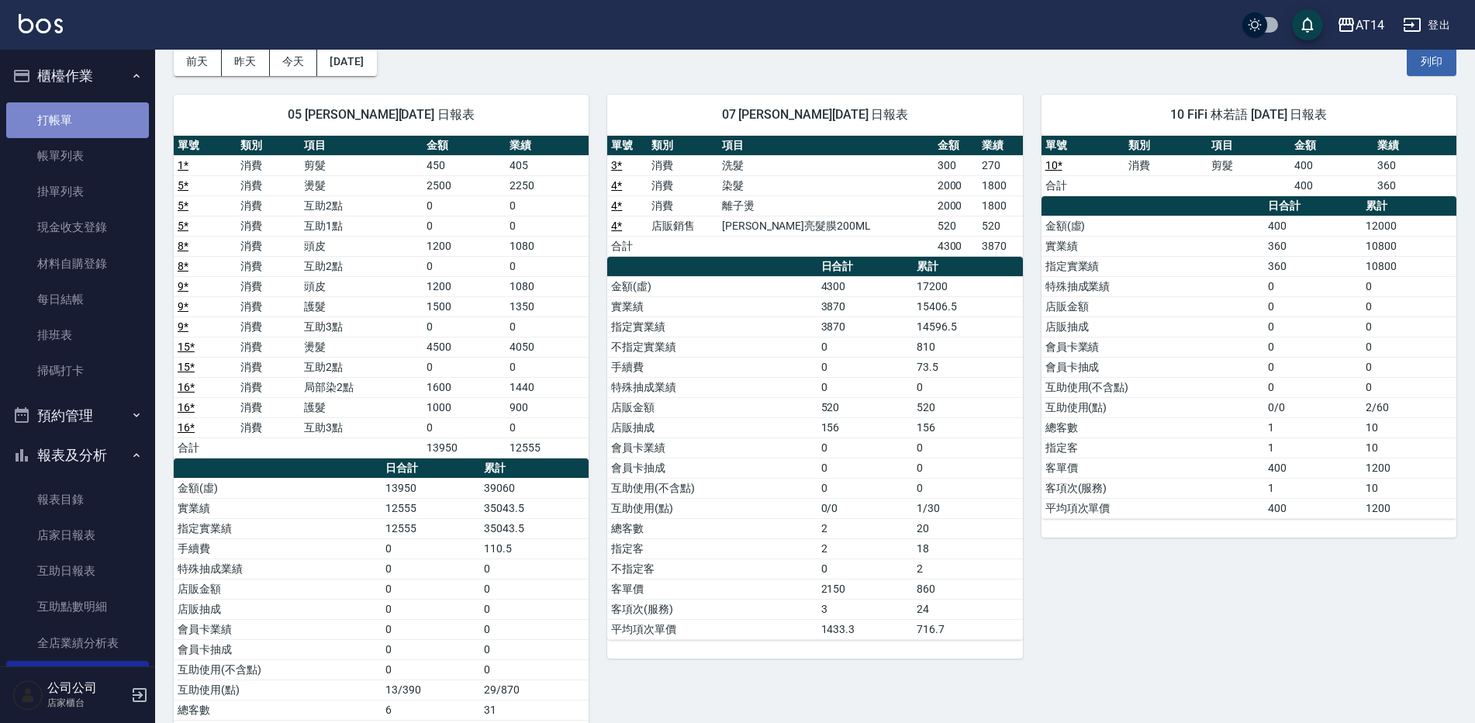
click at [114, 127] on link "打帳單" at bounding box center [77, 120] width 143 height 36
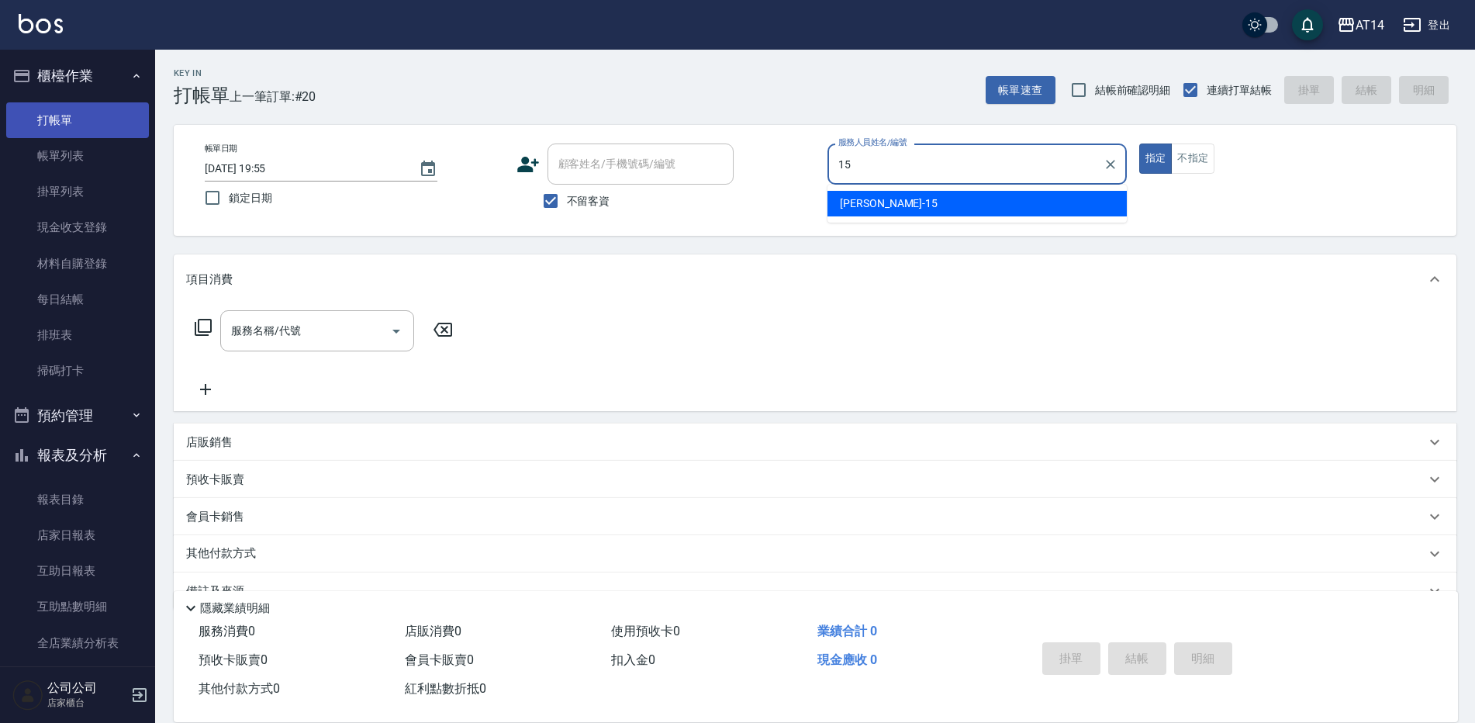
type input "15"
type button "true"
type input "Dora-15"
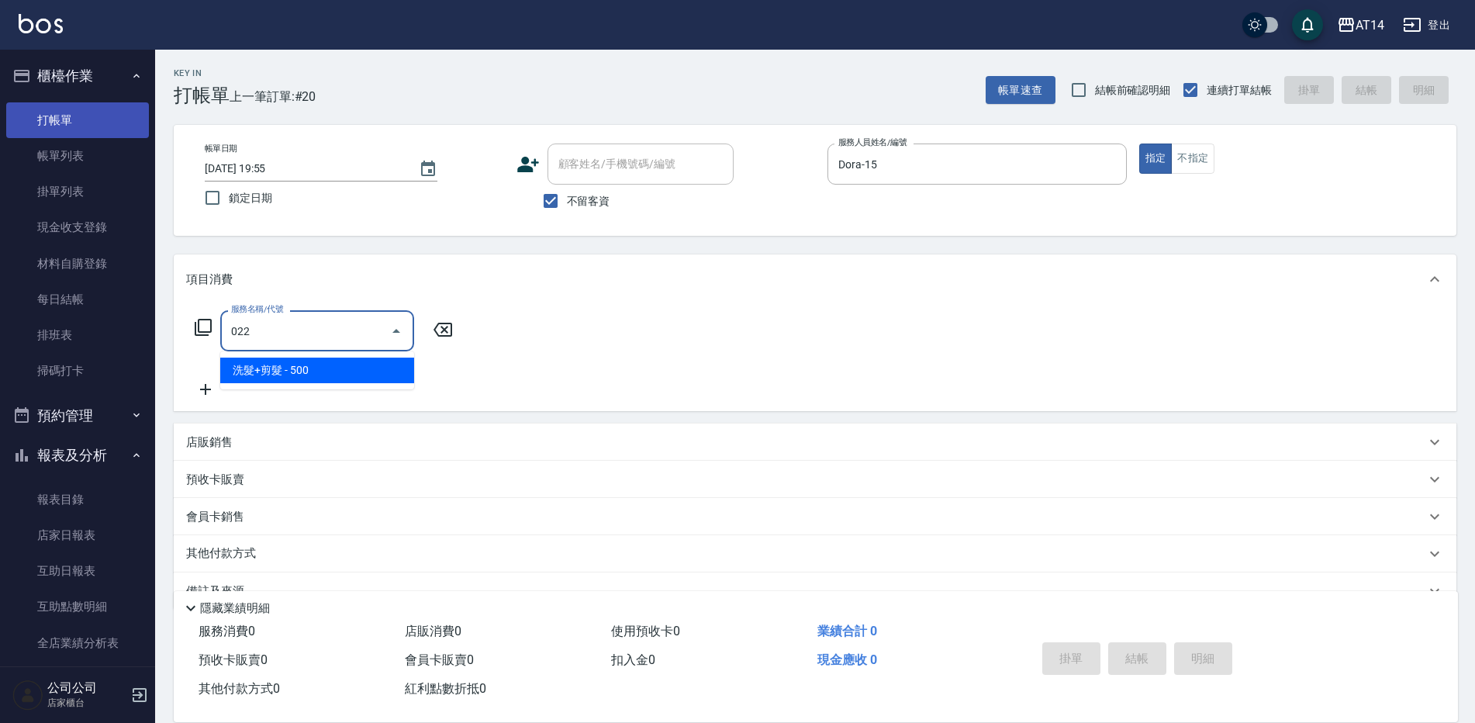
type input "洗髮+剪髮(022)"
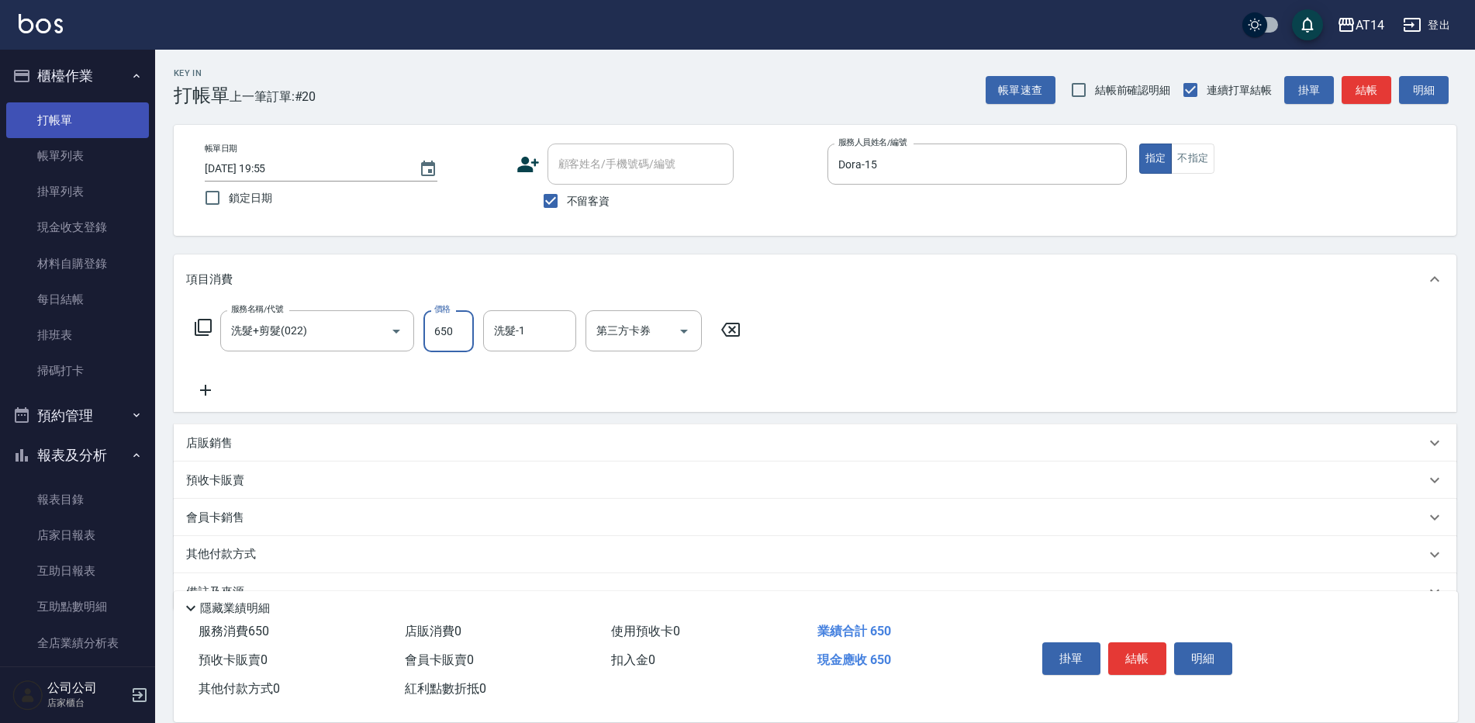
type input "650"
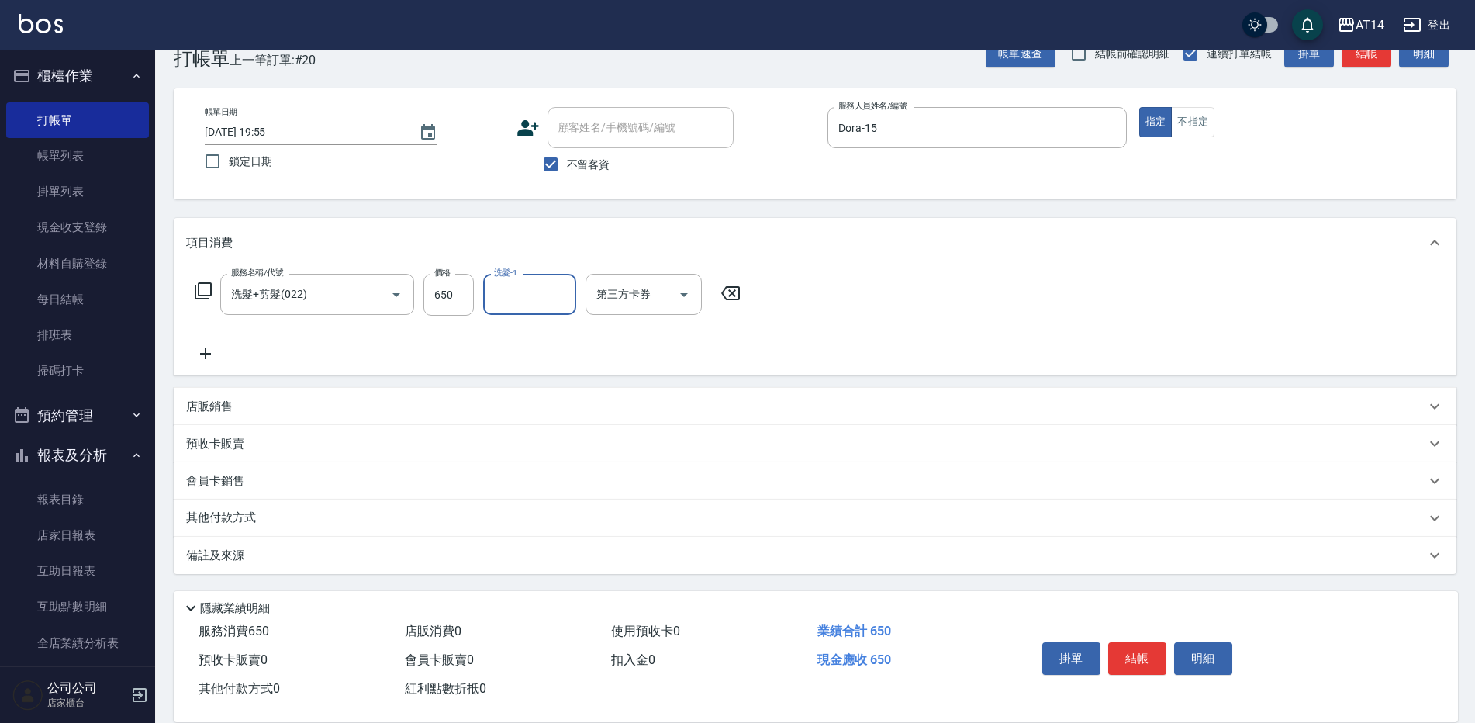
click at [470, 552] on div "備註及來源" at bounding box center [806, 556] width 1240 height 16
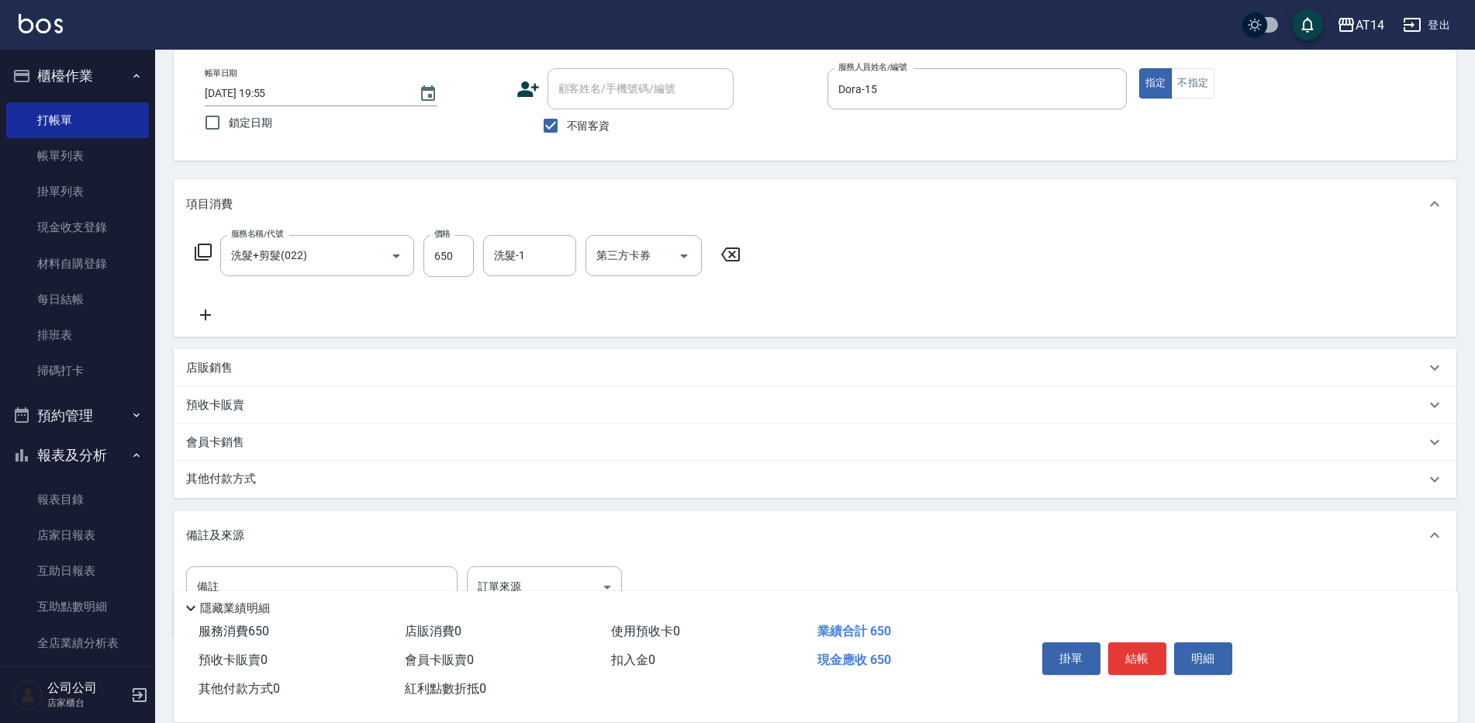
scroll to position [140, 0]
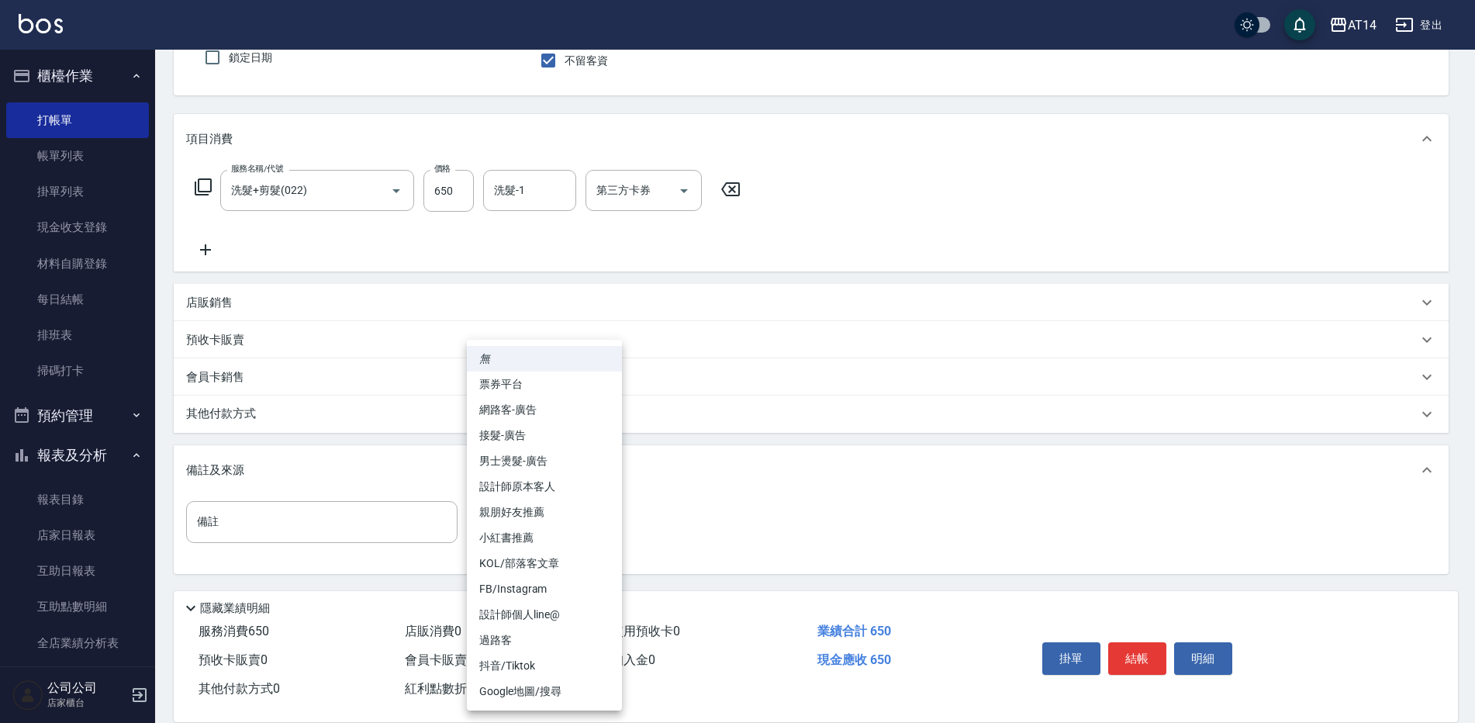
click at [548, 529] on body "AT14 登出 櫃檯作業 打帳單 帳單列表 掛單列表 現金收支登錄 材料自購登錄 每日結帳 排班表 掃碼打卡 預約管理 預約管理 單日預約紀錄 單週預約紀錄 …" at bounding box center [737, 291] width 1475 height 863
click at [598, 489] on li "設計師原本客人" at bounding box center [544, 487] width 155 height 26
type input "設計師原本客人"
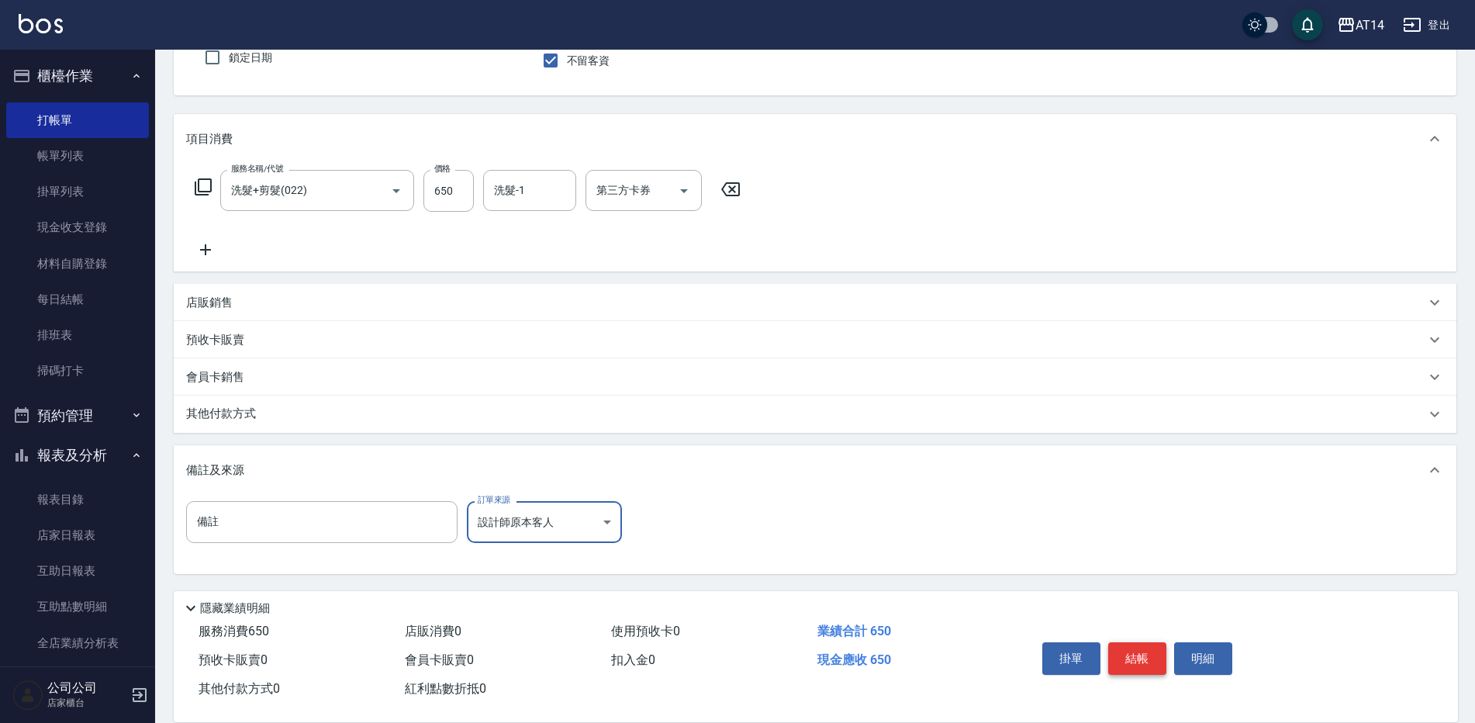
click at [1115, 652] on button "結帳" at bounding box center [1137, 658] width 58 height 33
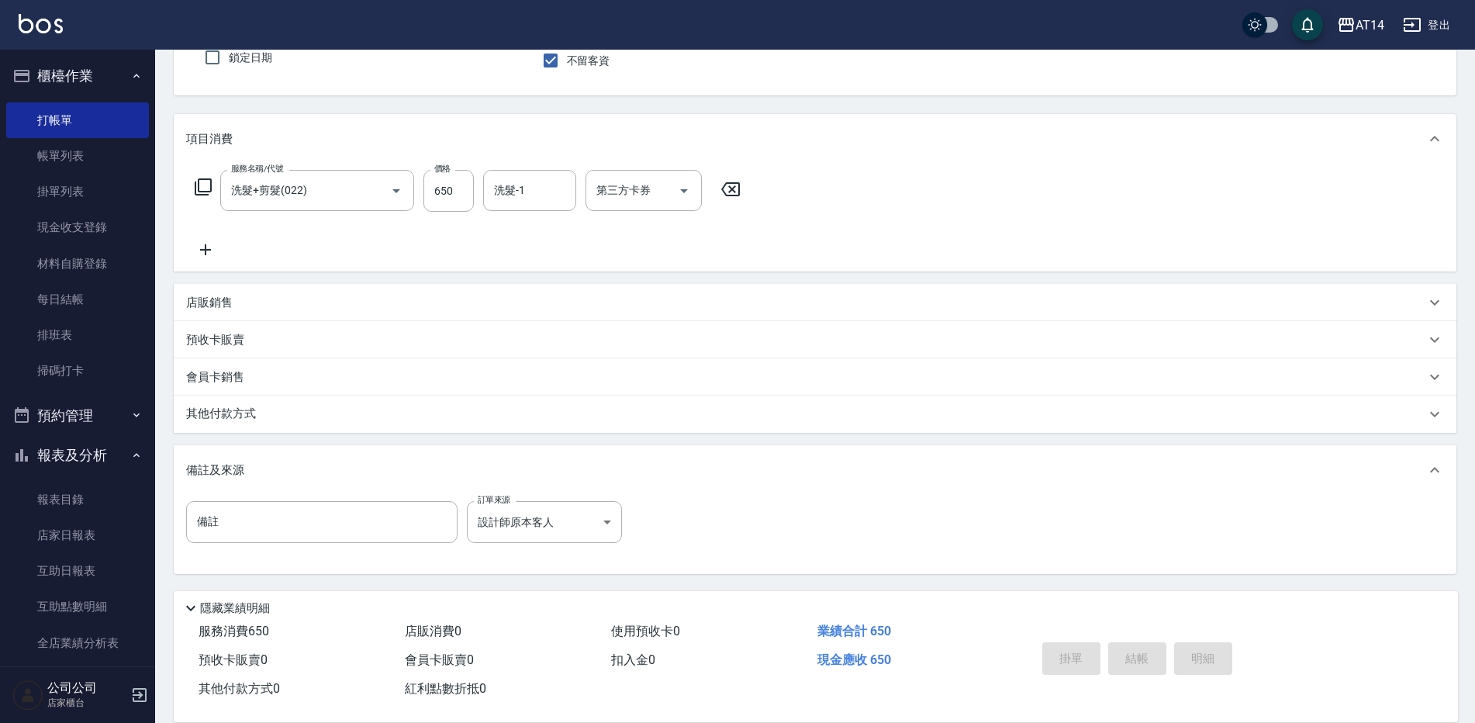
type input "2025/10/11 19:56"
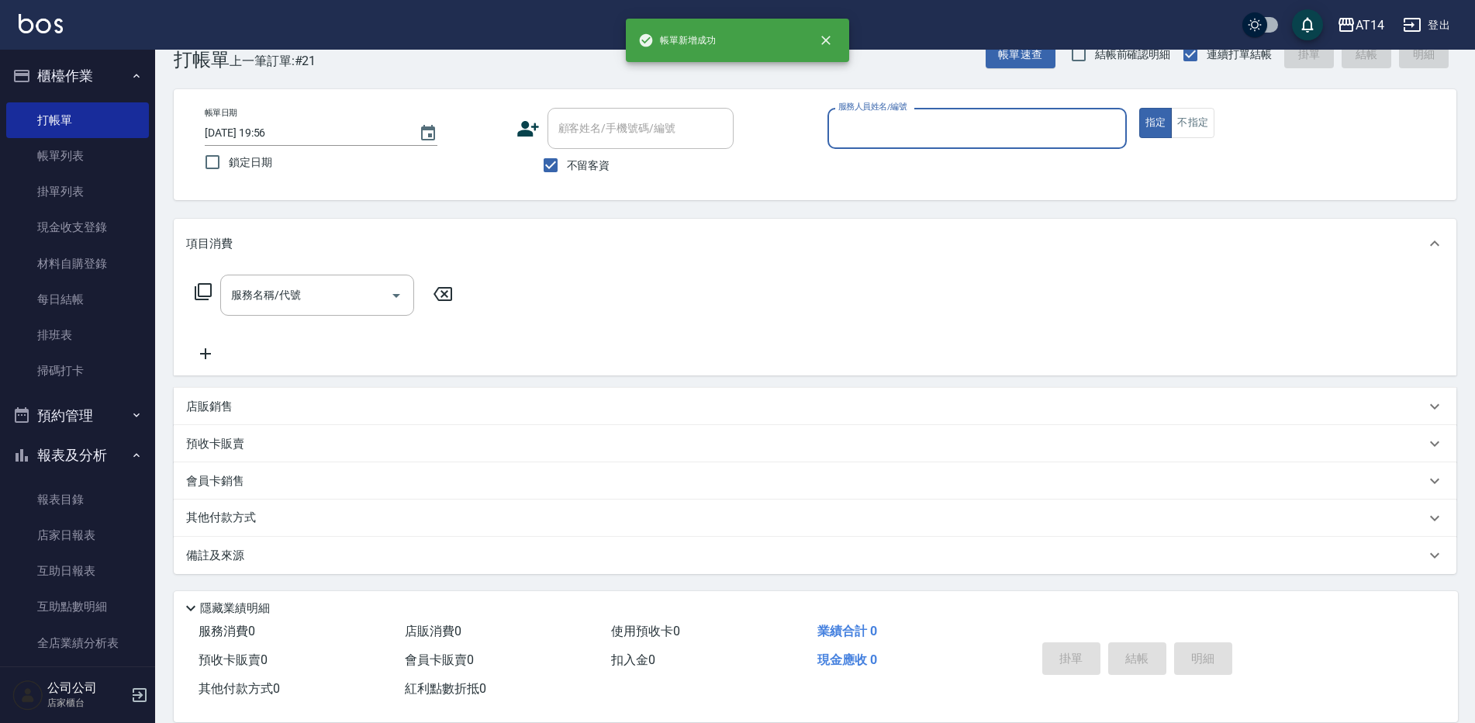
scroll to position [36, 0]
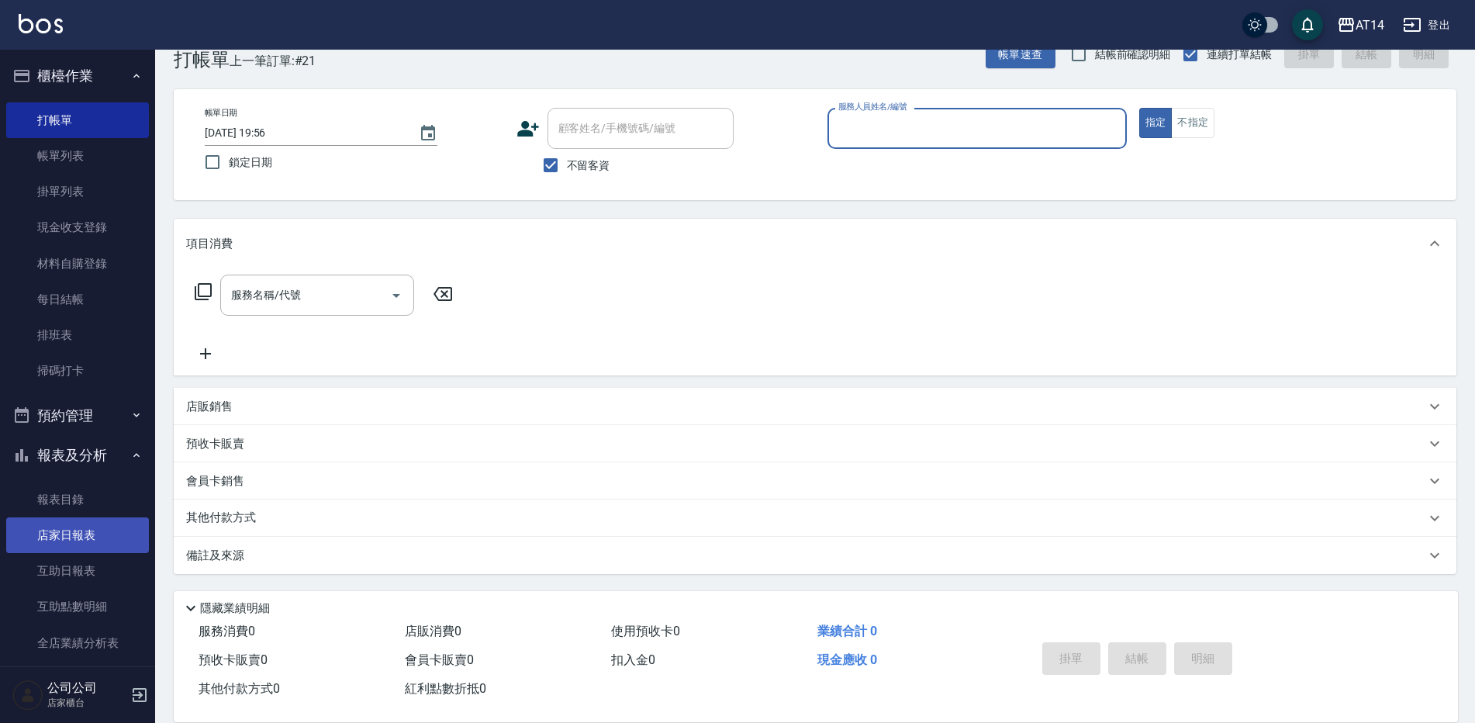
click at [116, 533] on link "店家日報表" at bounding box center [77, 535] width 143 height 36
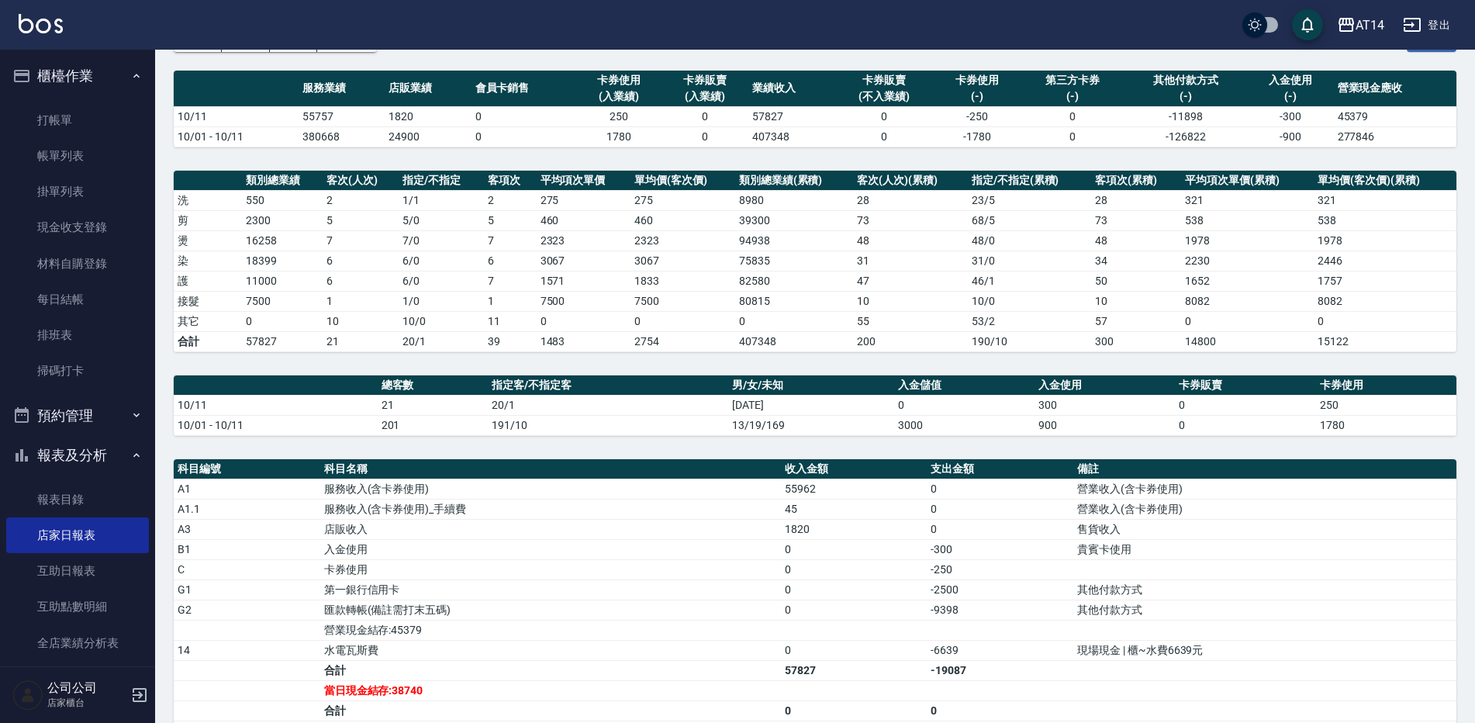
scroll to position [155, 0]
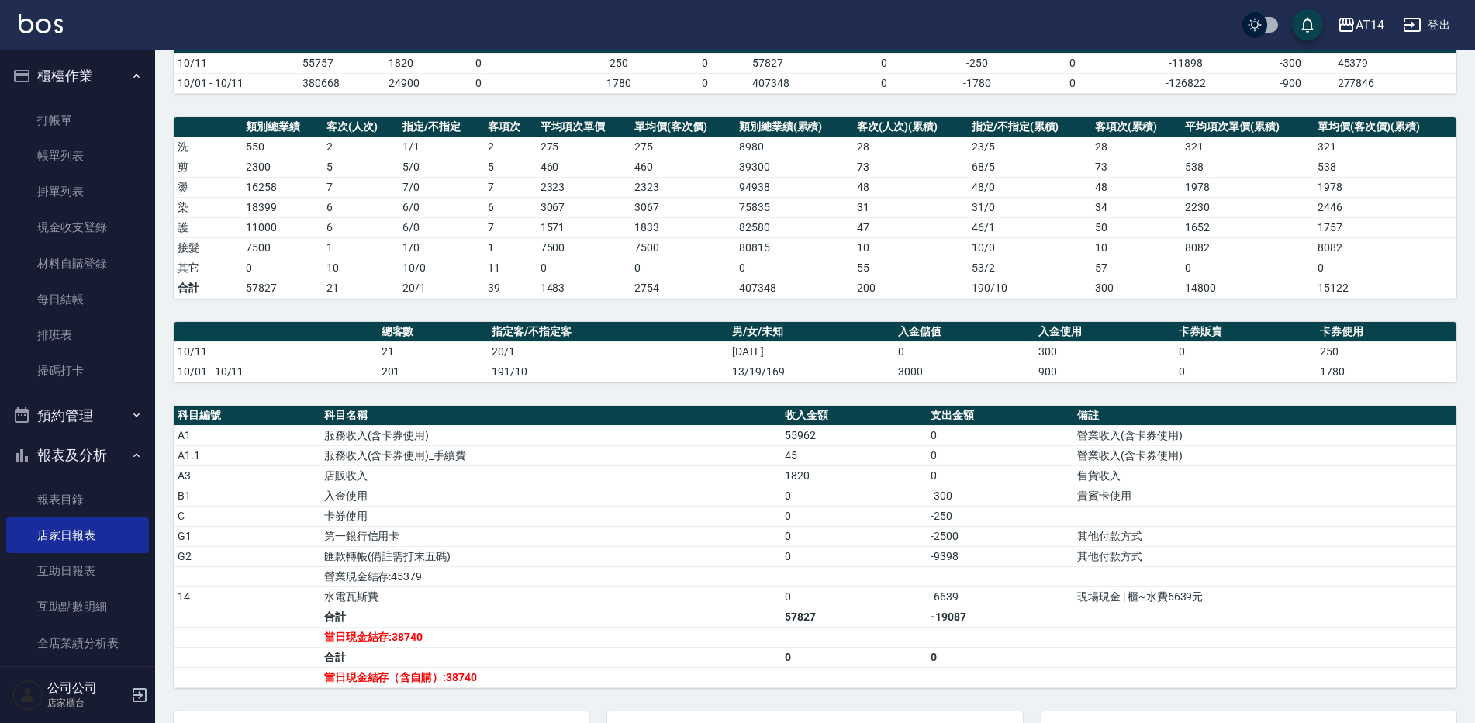
drag, startPoint x: 1482, startPoint y: 417, endPoint x: 52, endPoint y: 423, distance: 1430.4
drag, startPoint x: 52, startPoint y: 423, endPoint x: 62, endPoint y: 370, distance: 53.7
click at [62, 370] on link "掃碼打卡" at bounding box center [77, 371] width 143 height 36
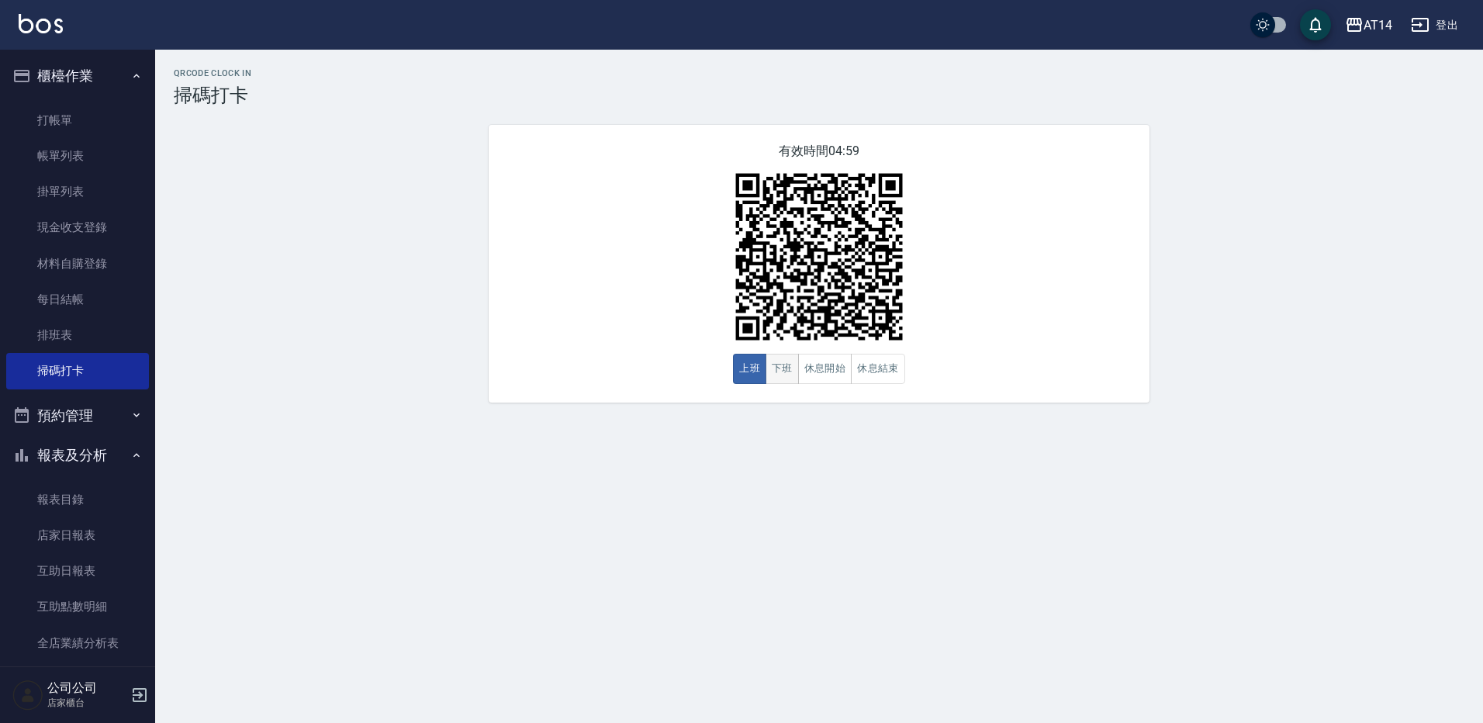
click at [786, 377] on button "下班" at bounding box center [782, 369] width 33 height 30
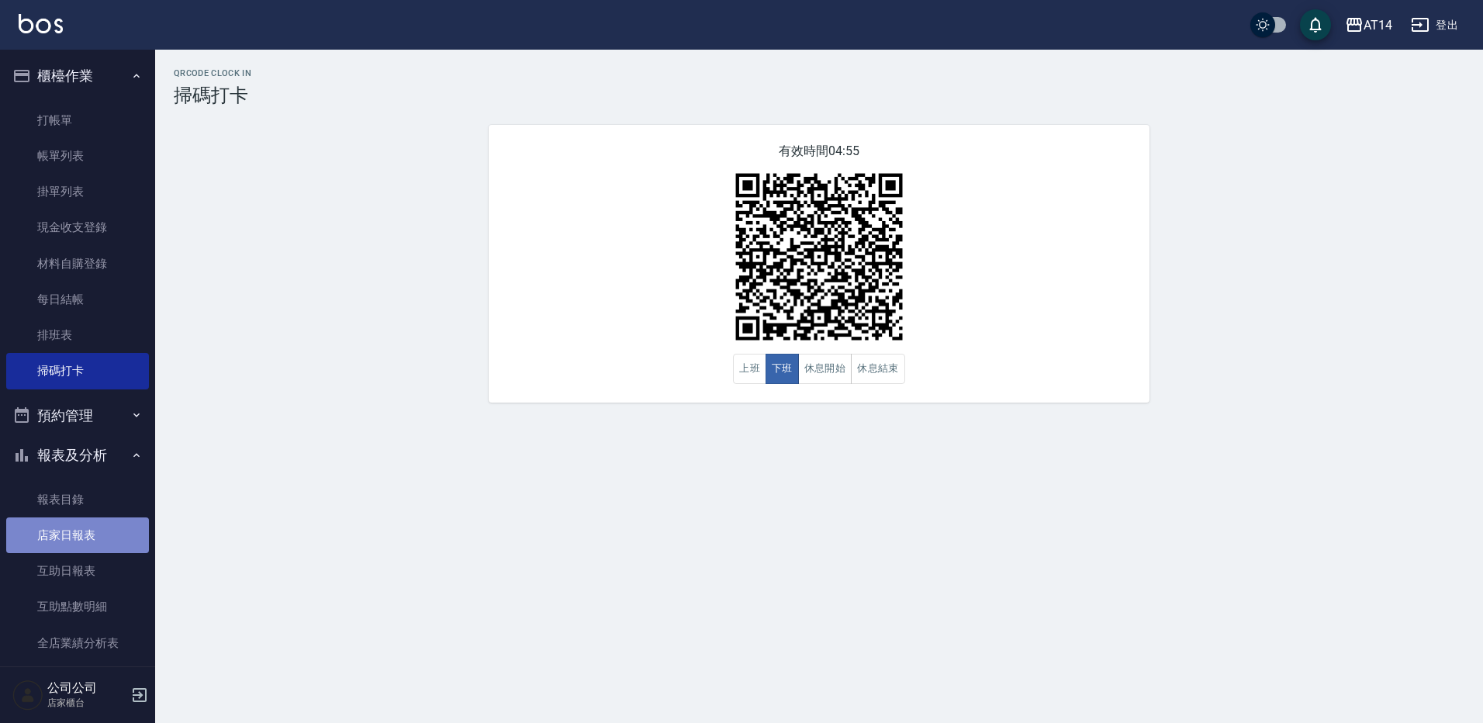
click at [117, 521] on link "店家日報表" at bounding box center [77, 535] width 143 height 36
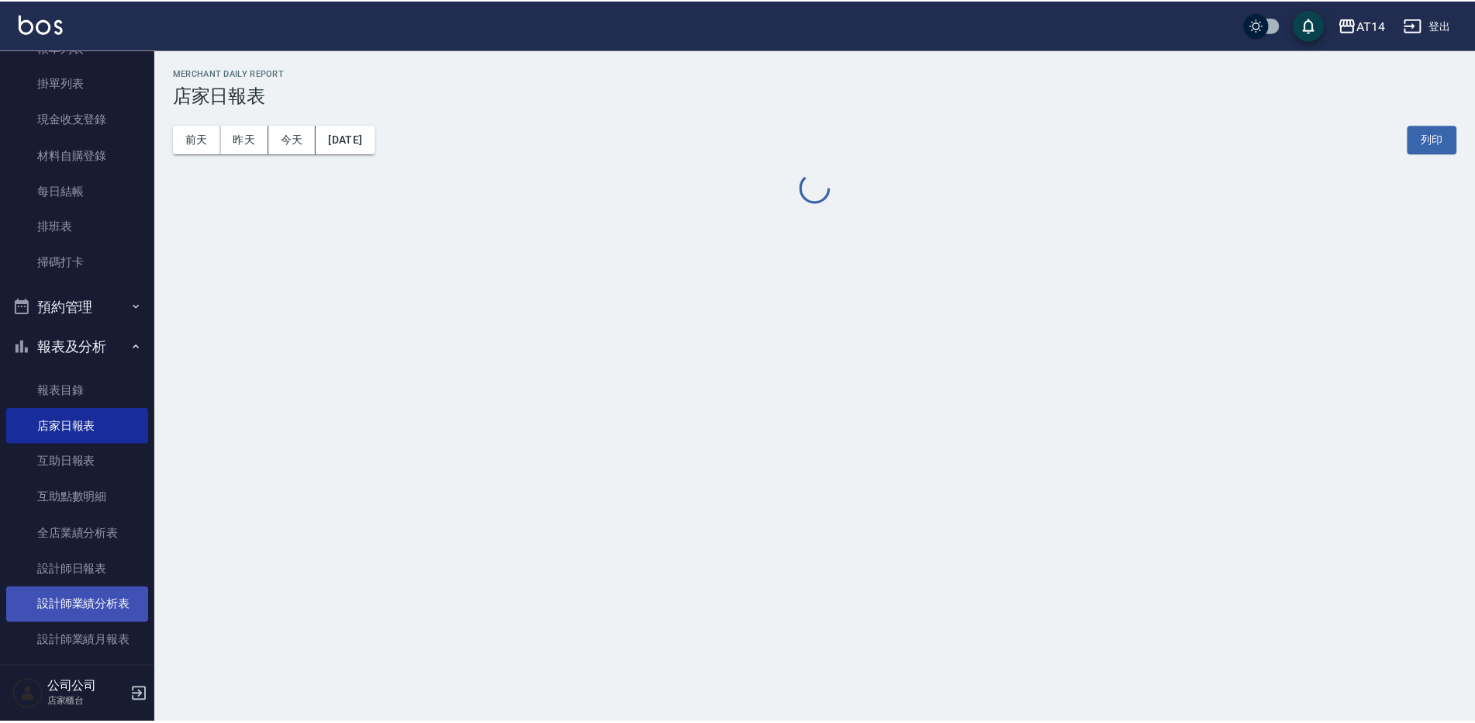
scroll to position [155, 0]
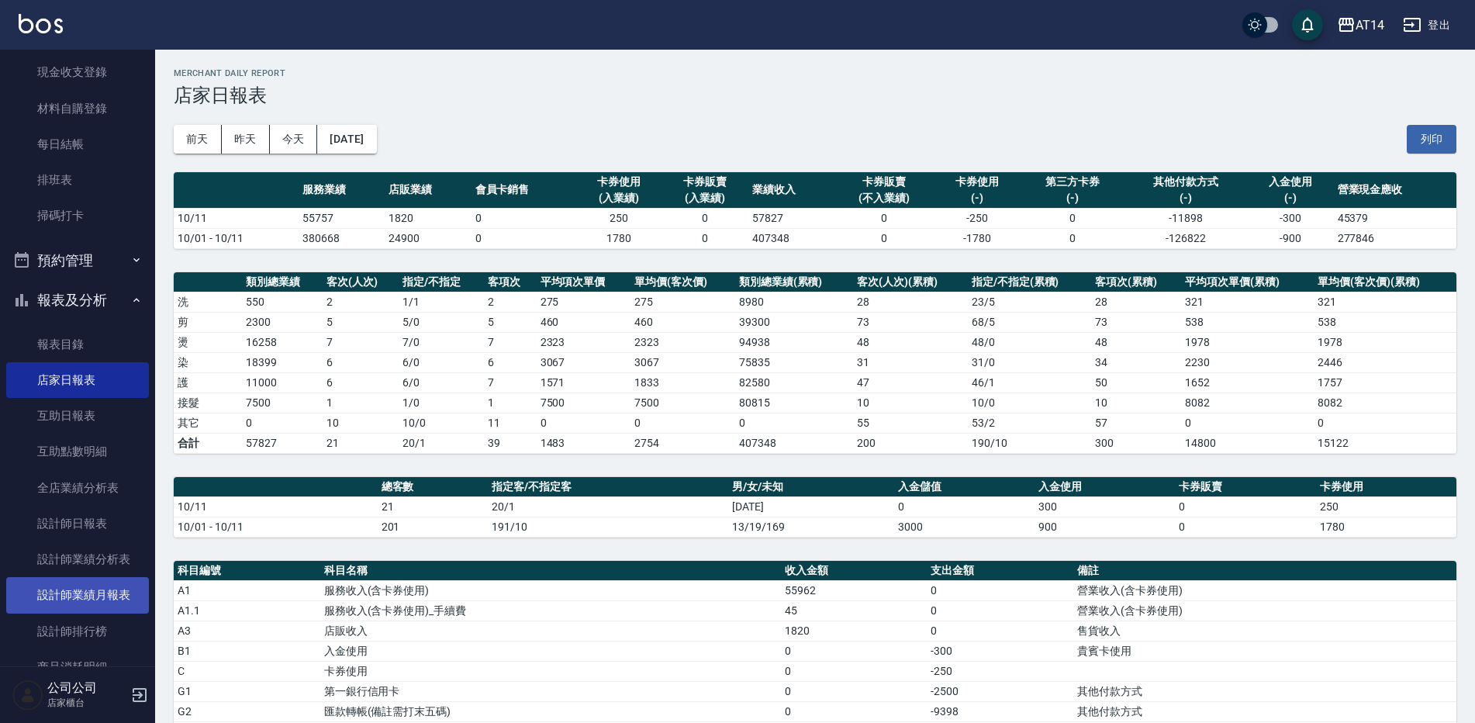
click at [121, 600] on link "設計師業績月報表" at bounding box center [77, 595] width 143 height 36
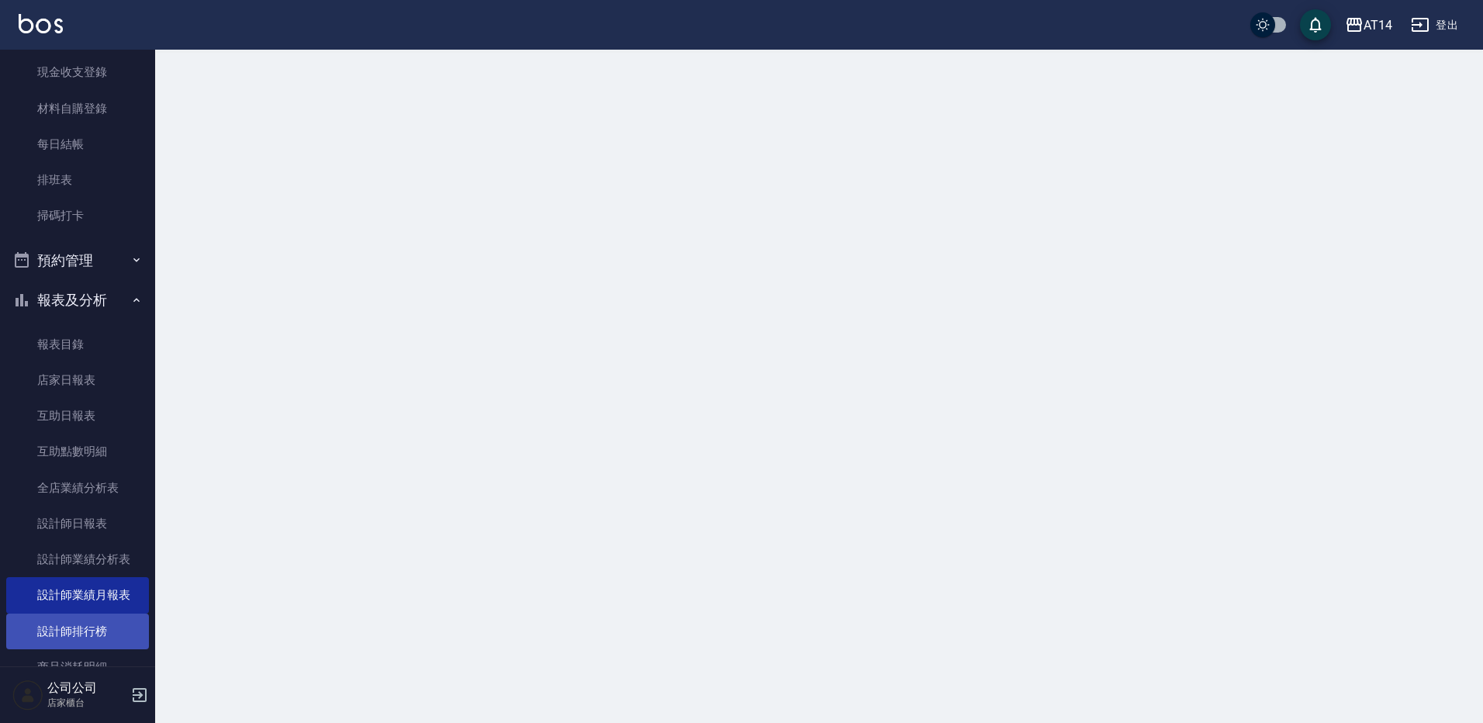
click at [116, 628] on link "設計師排行榜" at bounding box center [77, 632] width 143 height 36
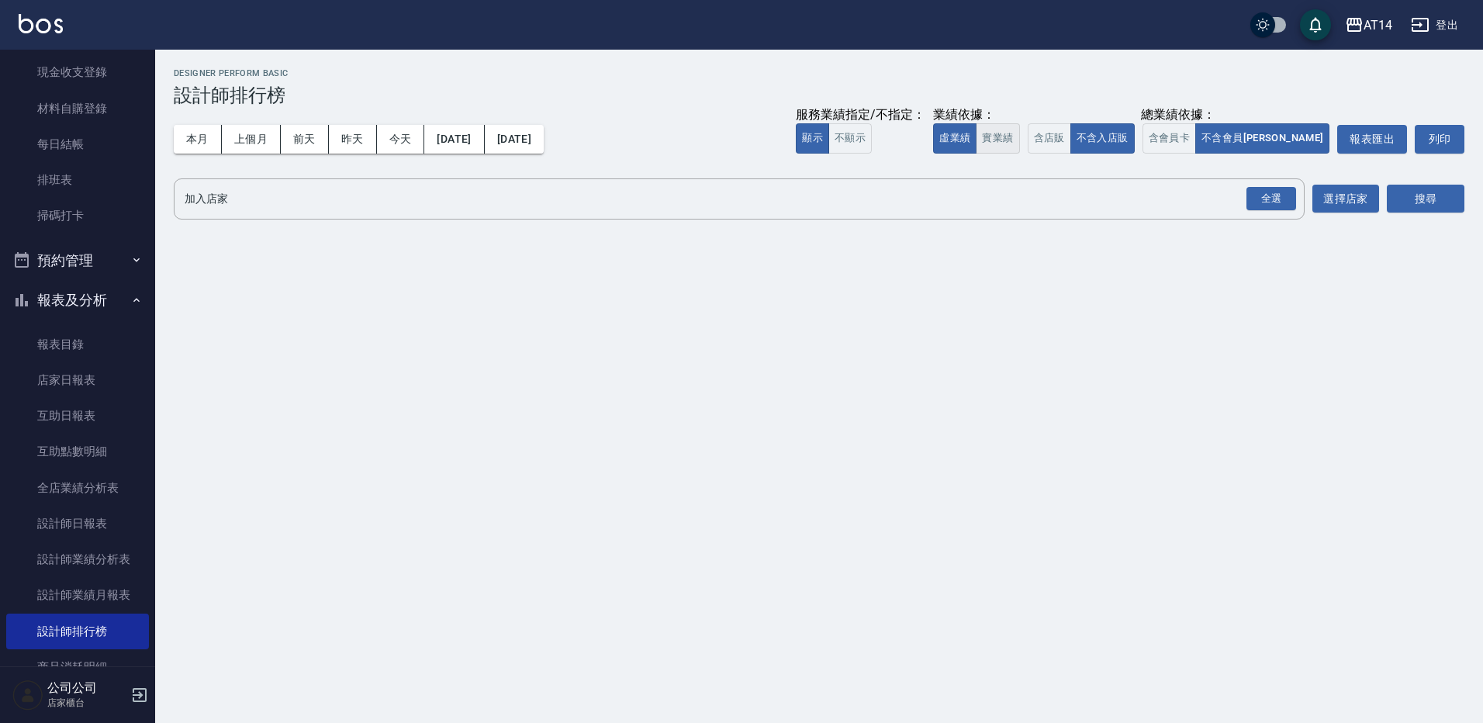
click at [1019, 135] on button "實業績" at bounding box center [997, 138] width 43 height 30
click at [1071, 133] on button "含店販" at bounding box center [1049, 138] width 43 height 30
click at [1197, 140] on button "含會員卡" at bounding box center [1170, 138] width 54 height 30
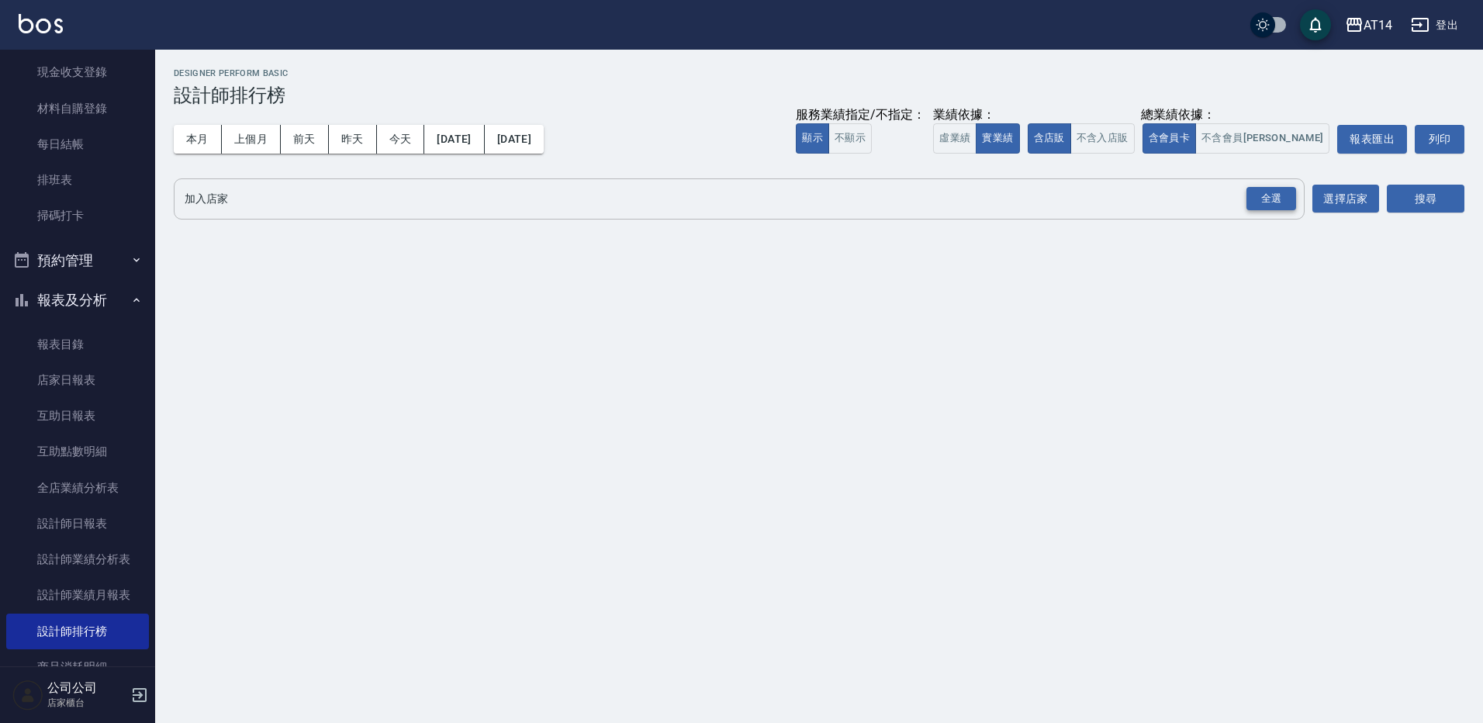
click at [1271, 202] on button "全選" at bounding box center [1271, 199] width 56 height 30
click at [1278, 191] on div "全選" at bounding box center [1272, 199] width 50 height 24
click at [1459, 199] on button "搜尋" at bounding box center [1426, 199] width 78 height 29
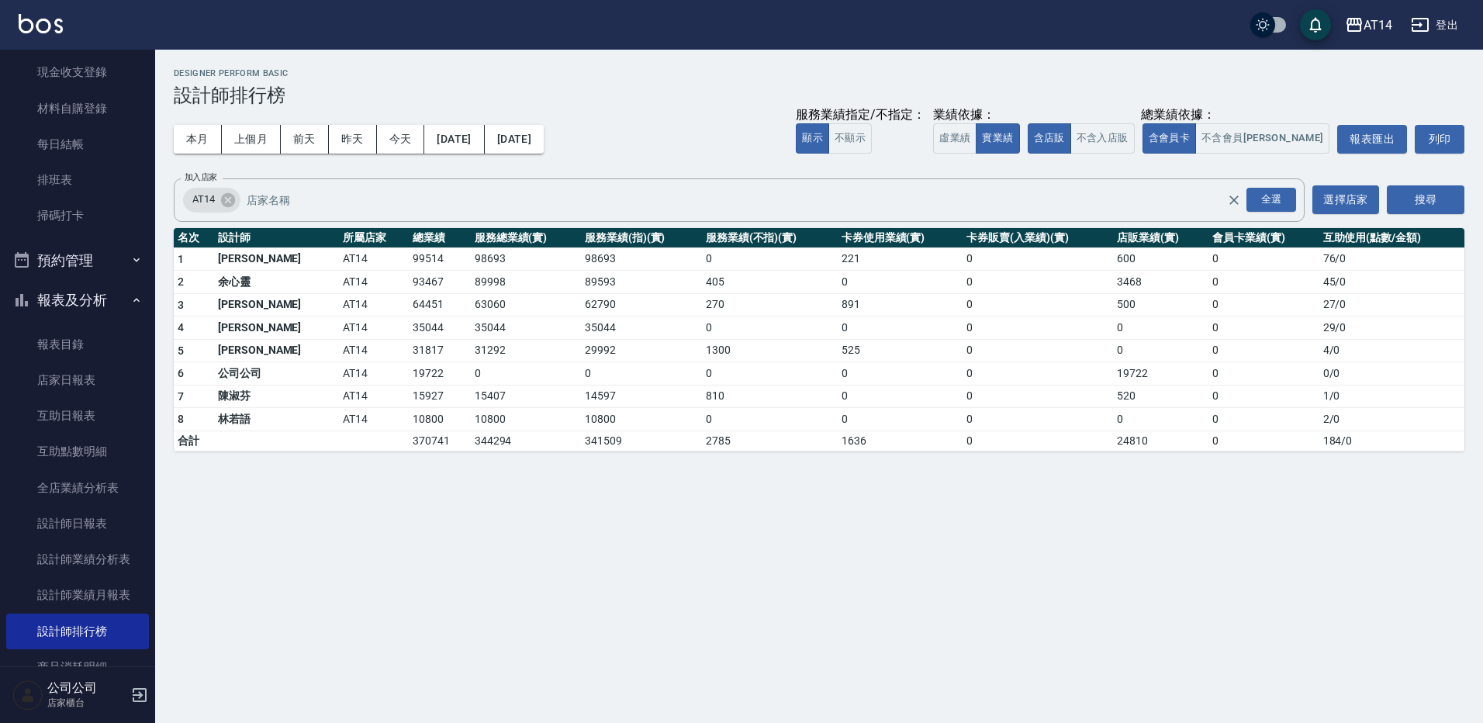
click at [974, 64] on div "AT14 2025-10-01 - 2025-10-11 設計師排行榜 列印時間： 2025-10-11-20:01 Designer Perform Bas…" at bounding box center [819, 260] width 1328 height 420
click at [82, 380] on link "店家日報表" at bounding box center [77, 380] width 143 height 36
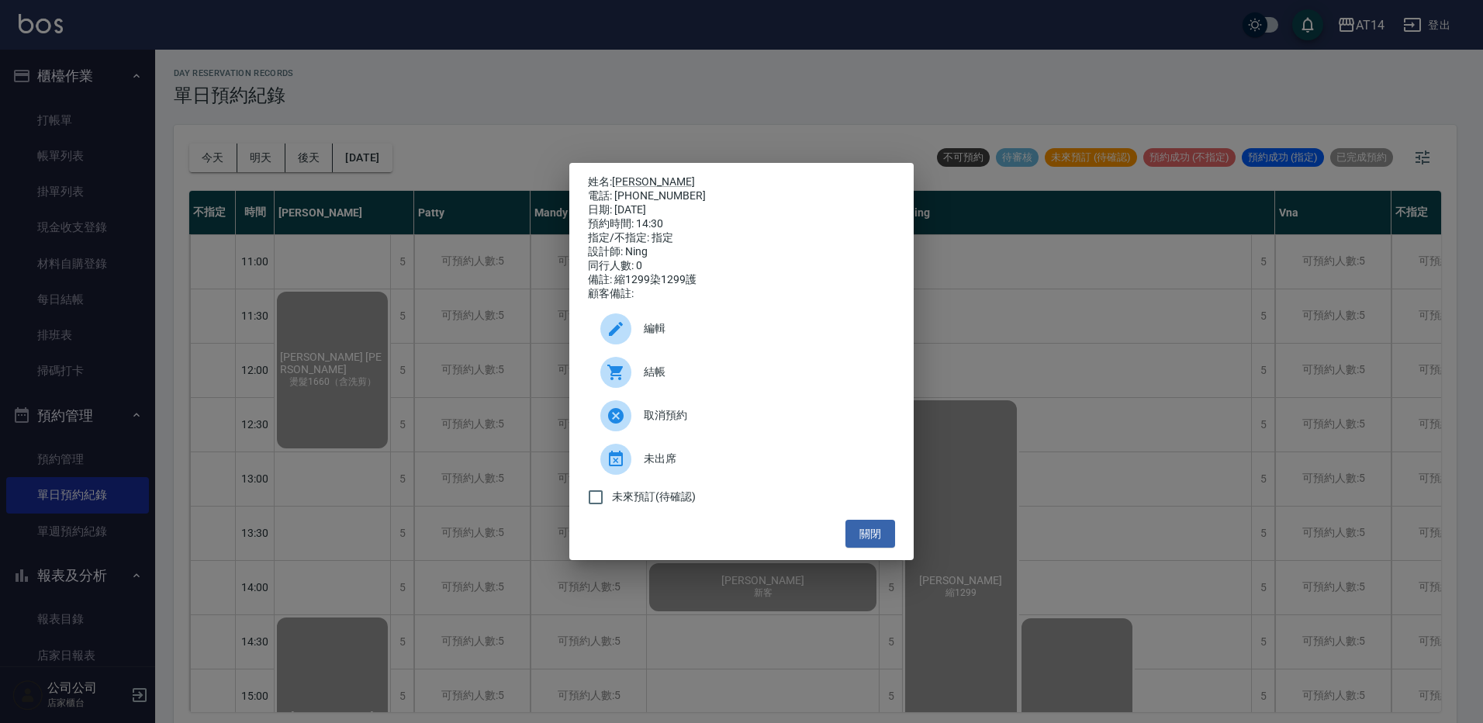
scroll to position [233, 0]
